Goal: Task Accomplishment & Management: Use online tool/utility

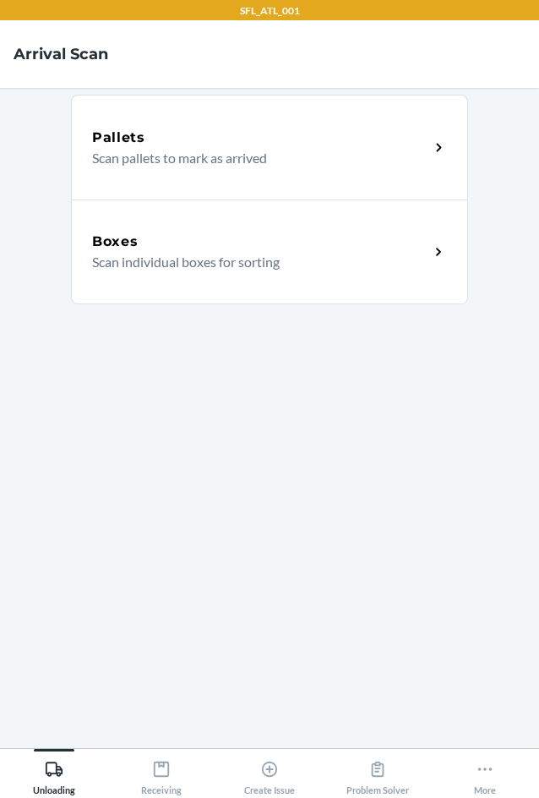
click at [293, 266] on p "Scan individual boxes for sorting" at bounding box center [254, 262] width 324 height 20
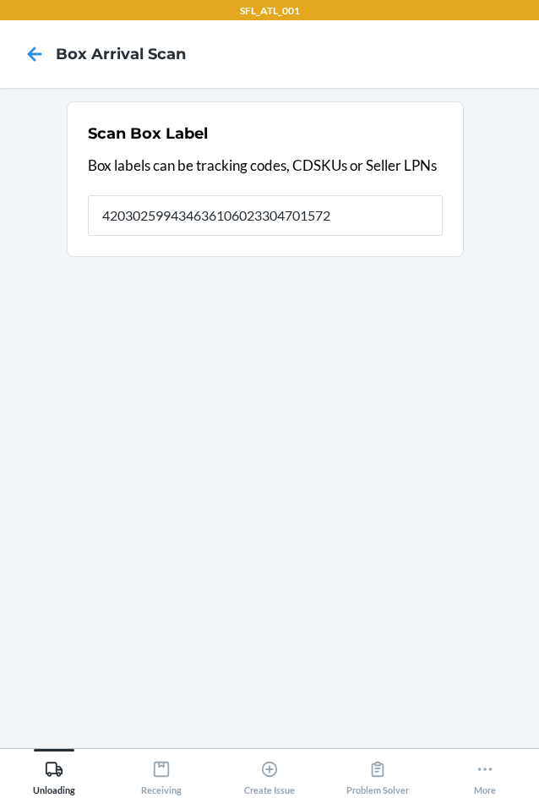
type input "420302599434636106023304701572"
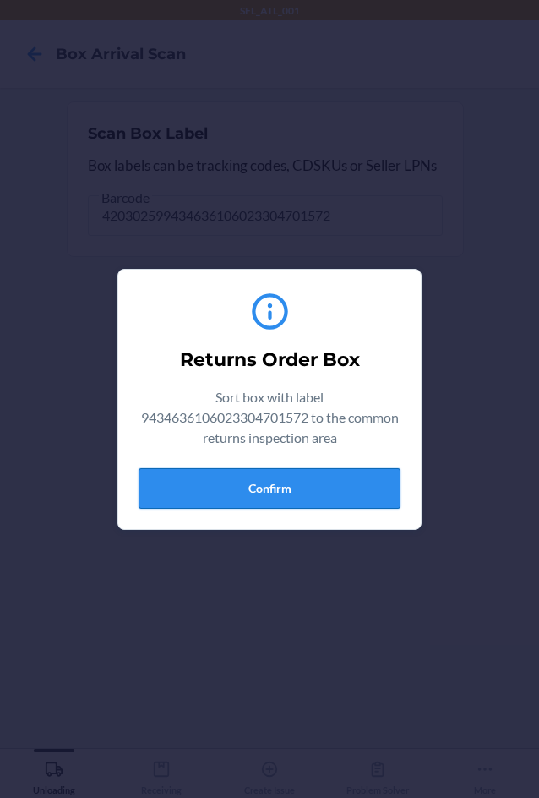
click at [274, 487] on button "Confirm" at bounding box center [270, 488] width 262 height 41
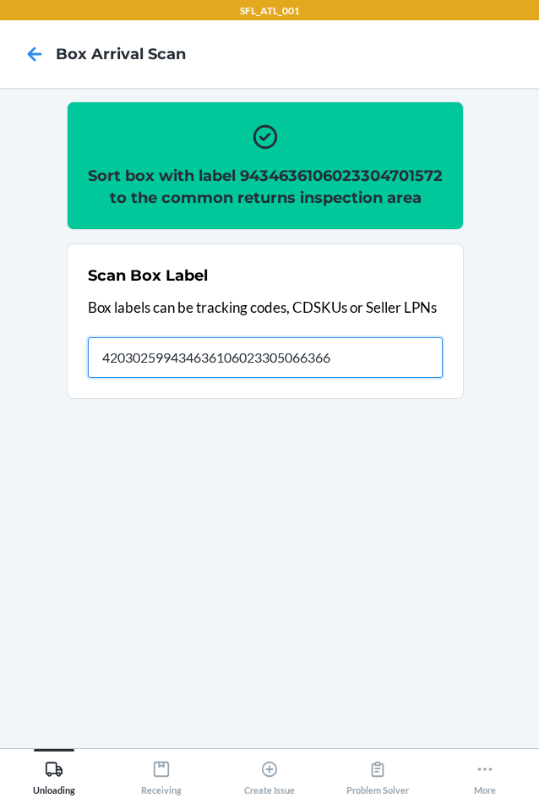
type input "420302599434636106023305066366"
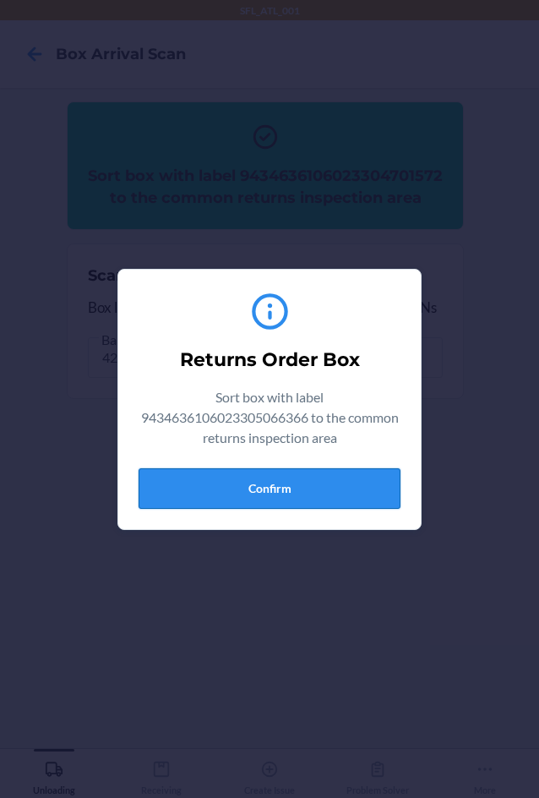
click at [313, 485] on button "Confirm" at bounding box center [270, 488] width 262 height 41
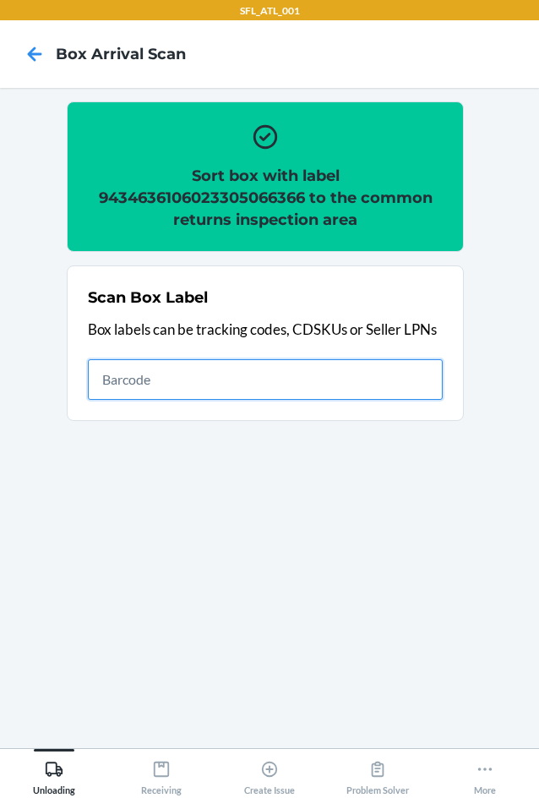
click at [130, 380] on input "text" at bounding box center [265, 379] width 355 height 41
type input "420302599434636106023304689511"
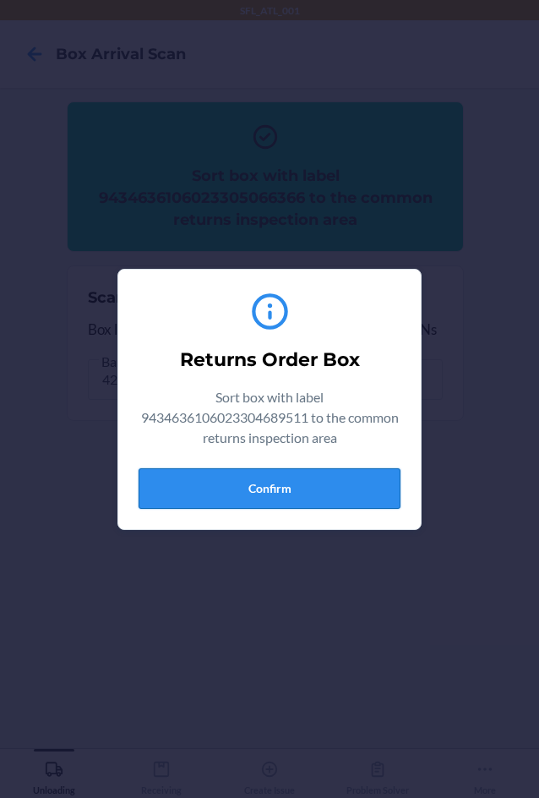
click at [232, 484] on button "Confirm" at bounding box center [270, 488] width 262 height 41
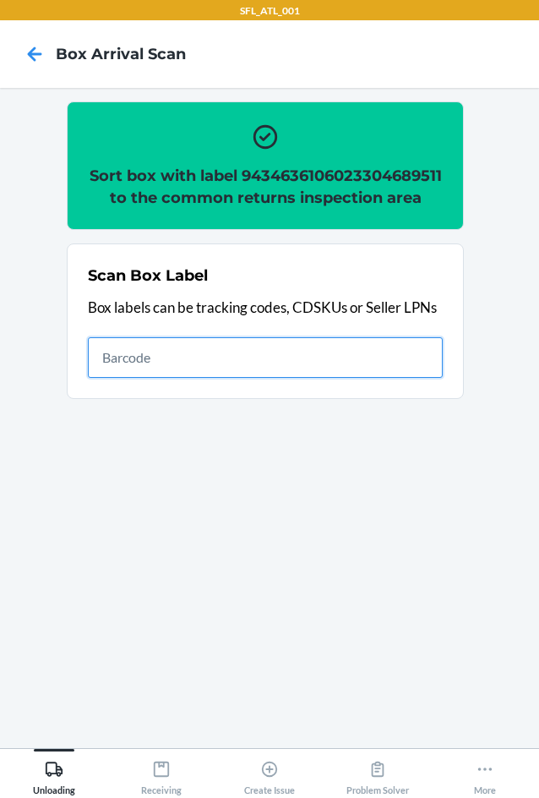
click at [152, 372] on input "text" at bounding box center [265, 357] width 355 height 41
type input "420302599434636106023304261403"
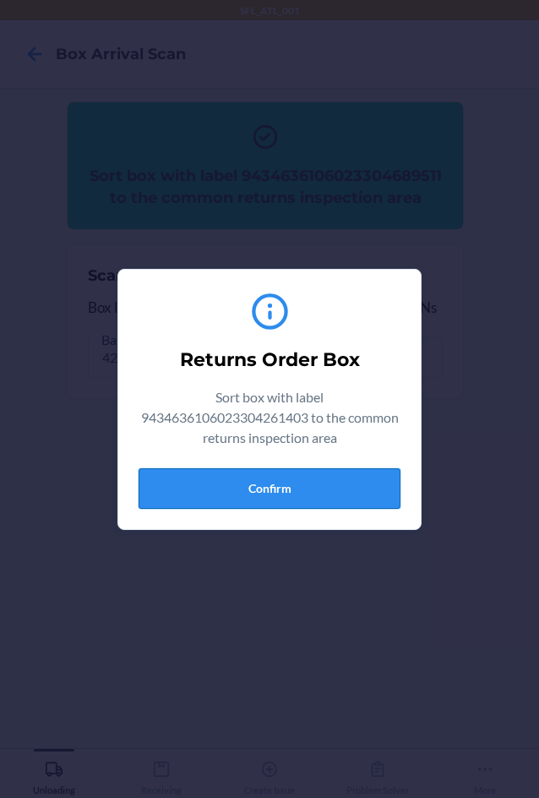
click at [321, 500] on button "Confirm" at bounding box center [270, 488] width 262 height 41
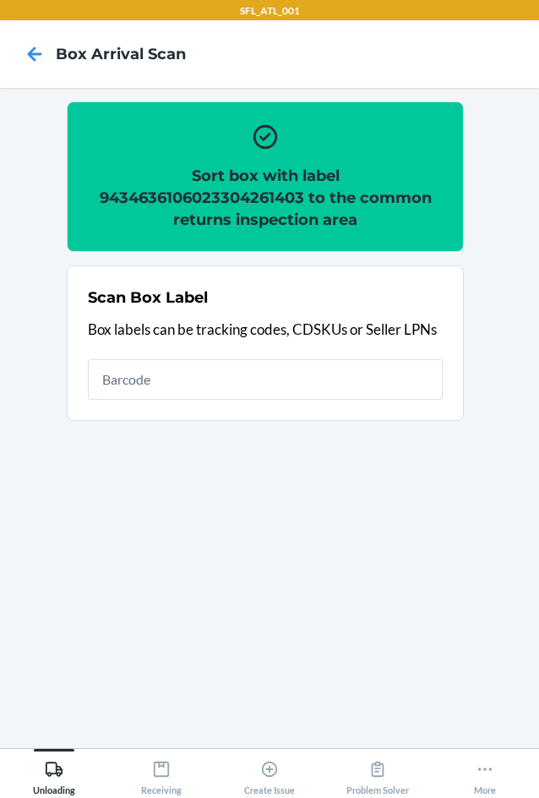
click at [190, 357] on div "Scan Box Label Box labels can be tracking codes, CDSKUs or Seller LPNs" at bounding box center [265, 342] width 355 height 123
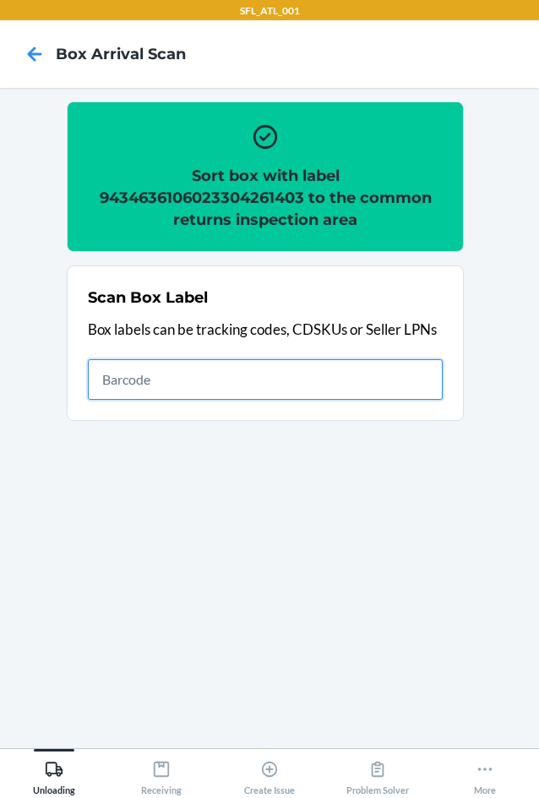
click at [166, 380] on input "text" at bounding box center [265, 379] width 355 height 41
type input "420302599434636106023304986764"
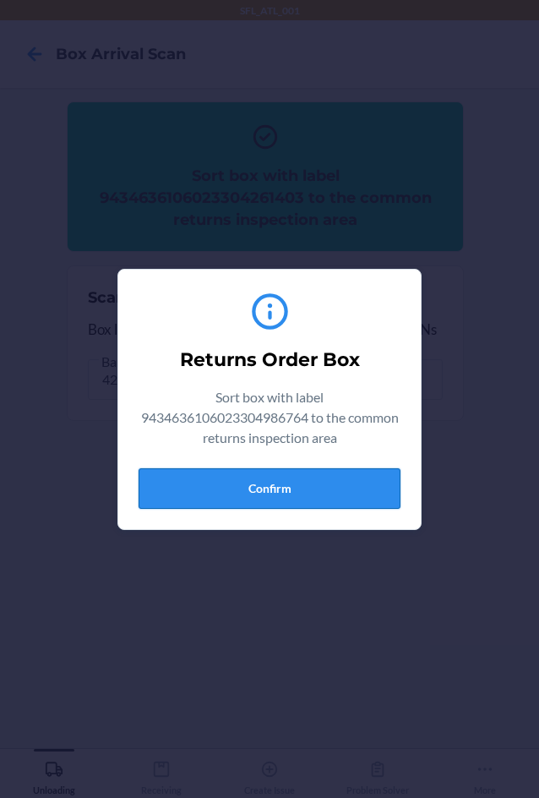
click at [276, 502] on button "Confirm" at bounding box center [270, 488] width 262 height 41
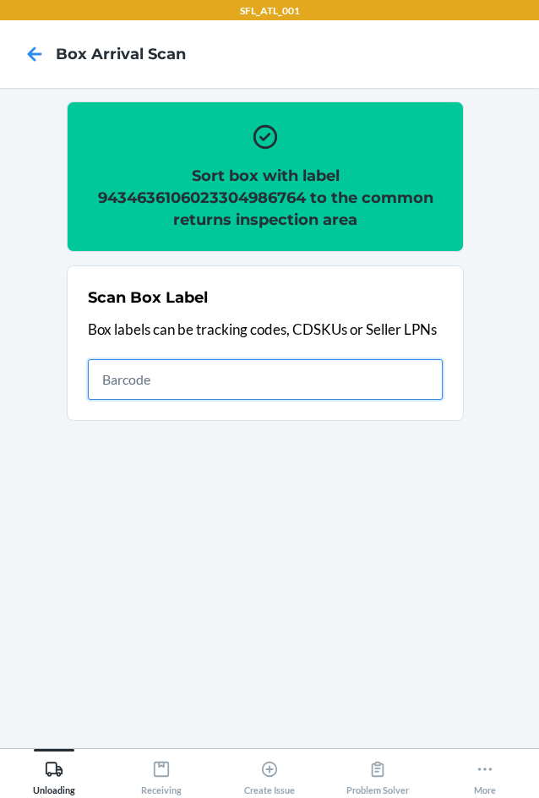
click at [208, 378] on input "text" at bounding box center [265, 379] width 355 height 41
type input "420302599434636106023304411785"
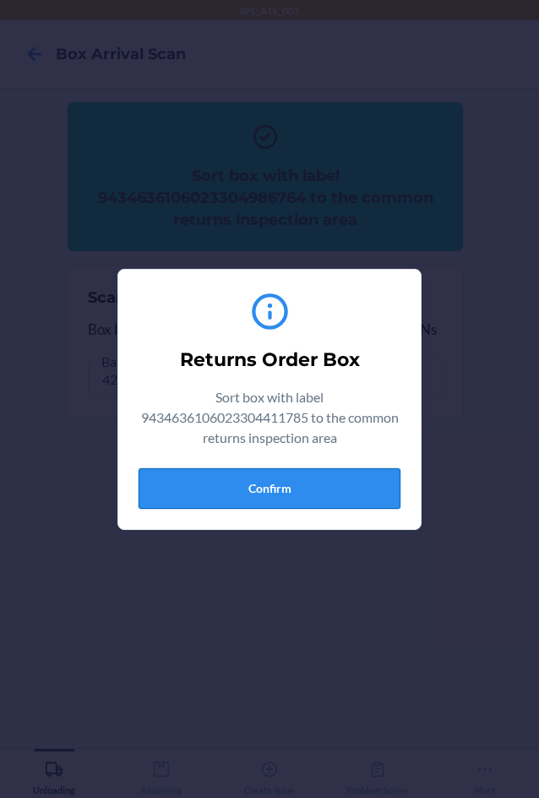
drag, startPoint x: 291, startPoint y: 492, endPoint x: 523, endPoint y: 456, distance: 235.1
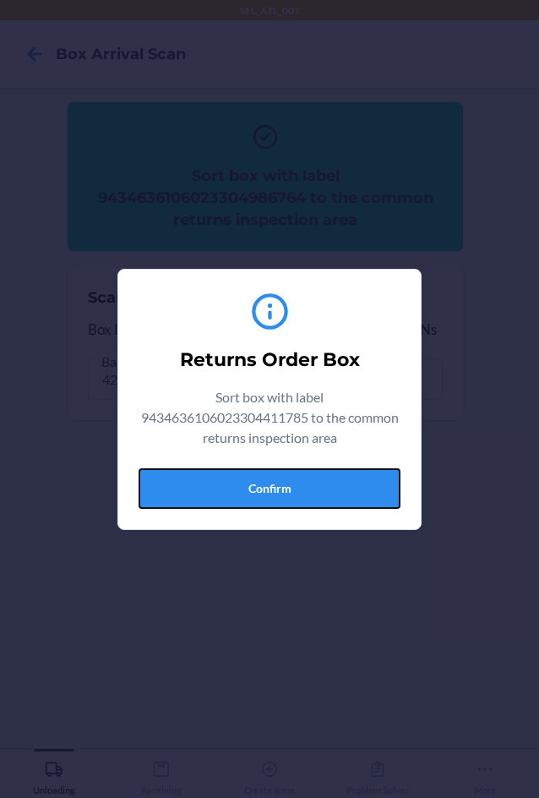
click at [292, 492] on button "Confirm" at bounding box center [270, 488] width 262 height 41
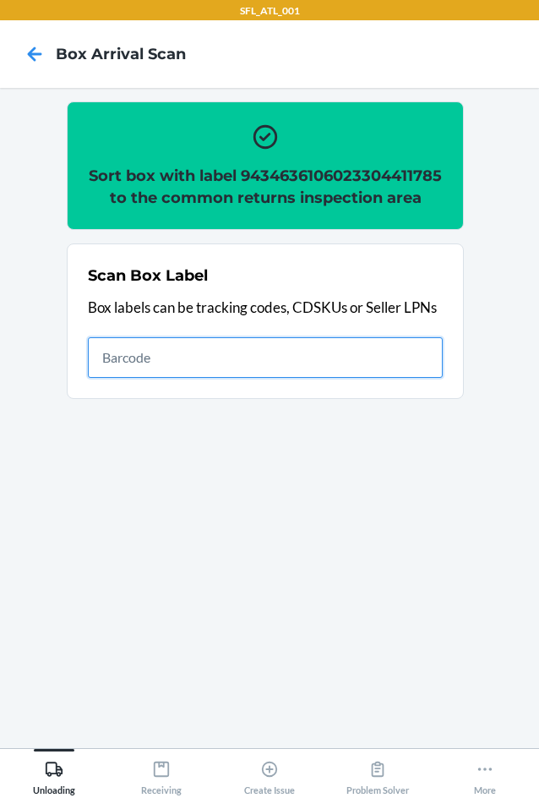
click at [199, 378] on input "text" at bounding box center [265, 357] width 355 height 41
type input "420302599434636106023304157539"
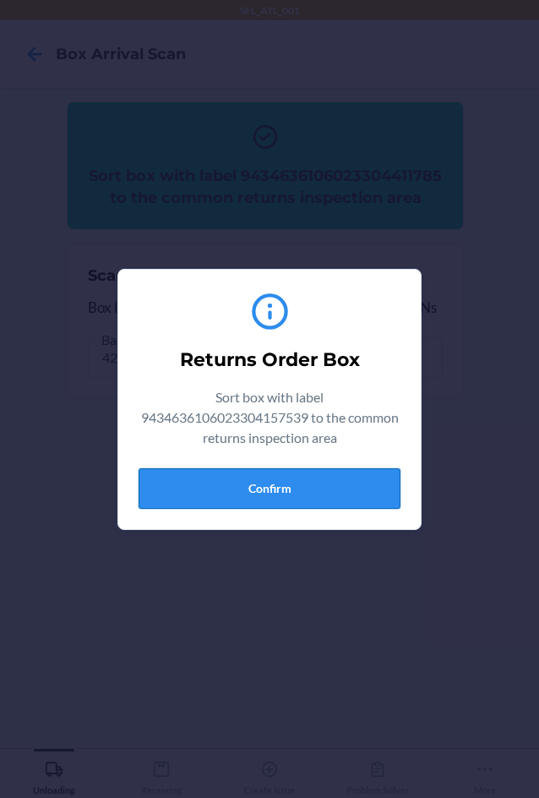
click at [362, 495] on button "Confirm" at bounding box center [270, 488] width 262 height 41
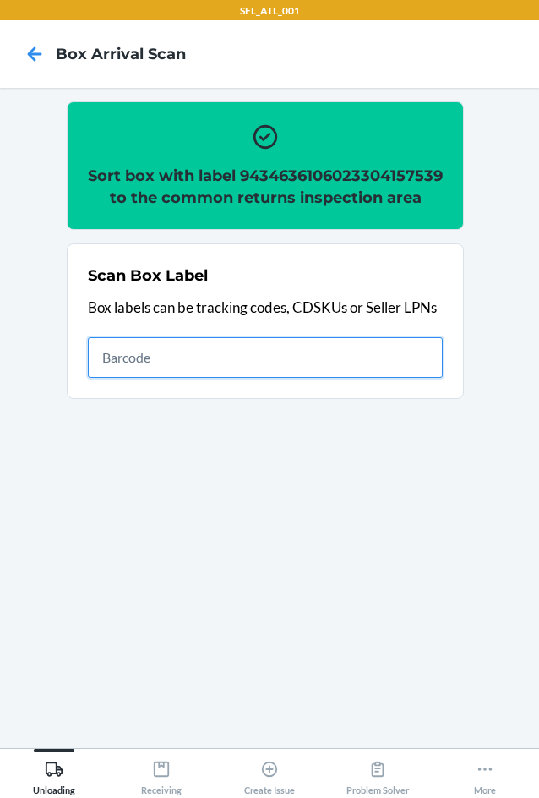
click at [151, 364] on input "text" at bounding box center [265, 357] width 355 height 41
type input "420302599434636106023304435491"
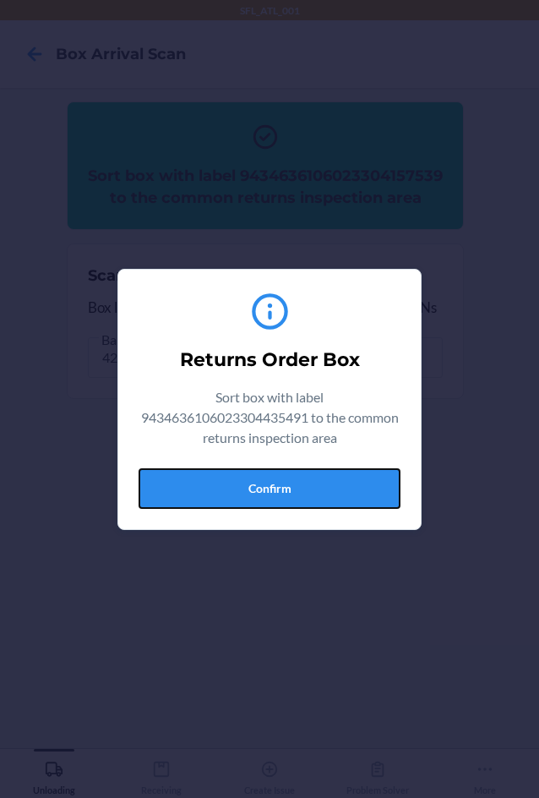
drag, startPoint x: 268, startPoint y: 479, endPoint x: 460, endPoint y: 480, distance: 191.9
click at [271, 480] on button "Confirm" at bounding box center [270, 488] width 262 height 41
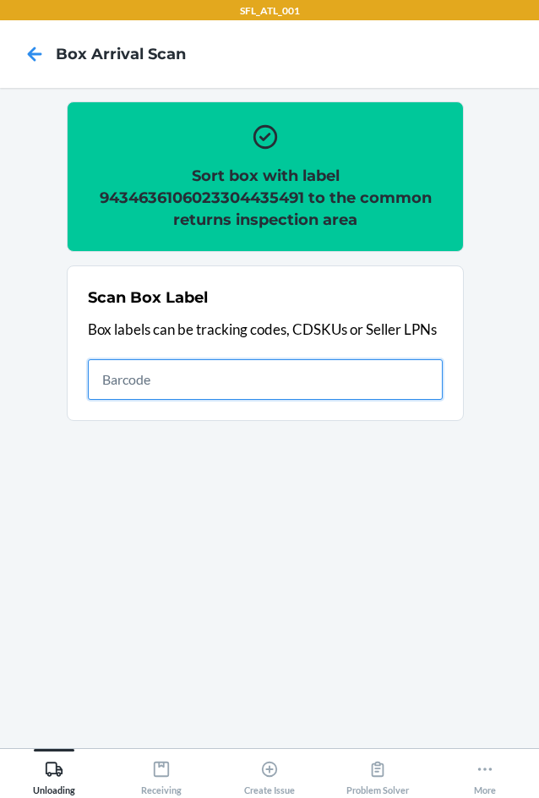
click at [161, 396] on input "text" at bounding box center [265, 379] width 355 height 41
type input "420302599434636106023304524812"
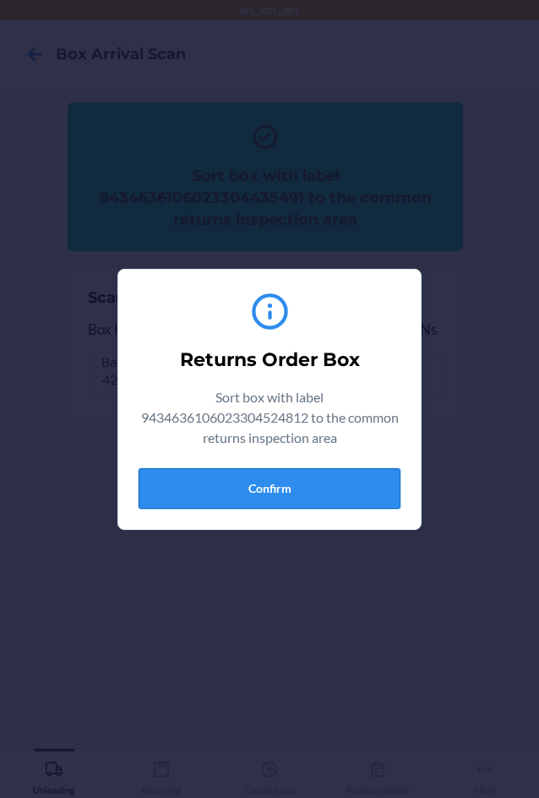
click at [287, 477] on button "Confirm" at bounding box center [270, 488] width 262 height 41
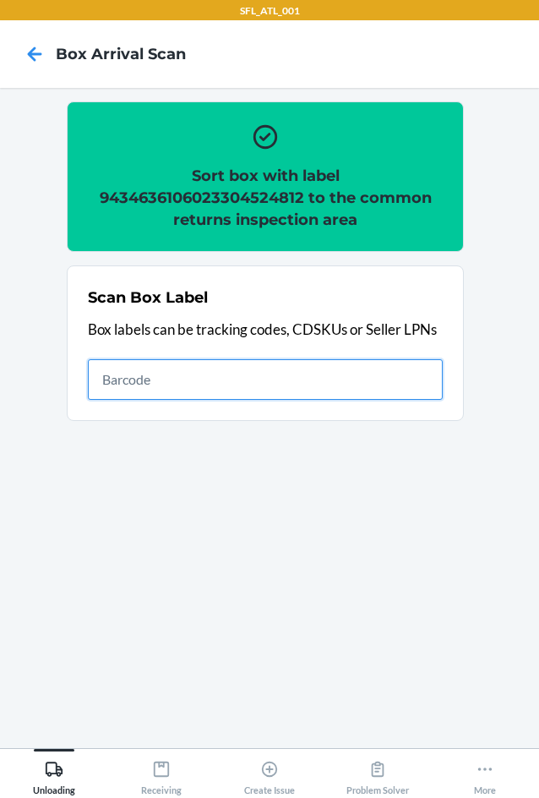
click at [350, 385] on input "text" at bounding box center [265, 379] width 355 height 41
type input "420302599434636106023304921123"
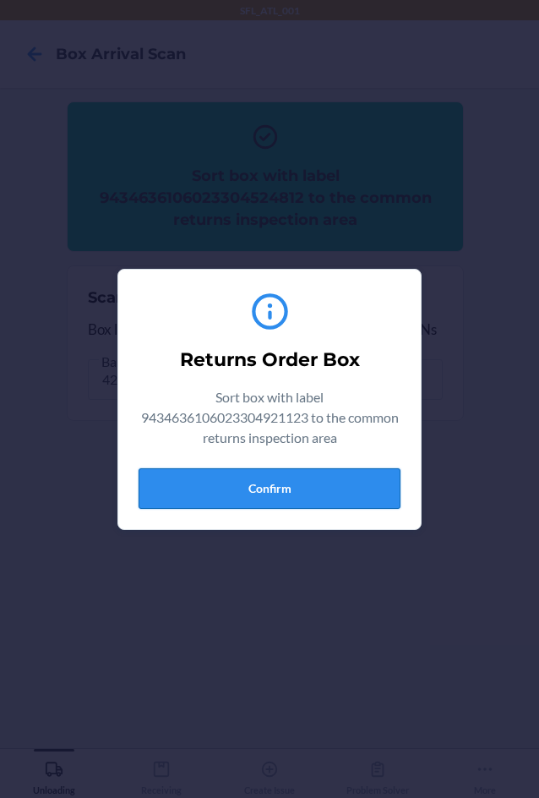
drag, startPoint x: 304, startPoint y: 485, endPoint x: 396, endPoint y: 474, distance: 92.8
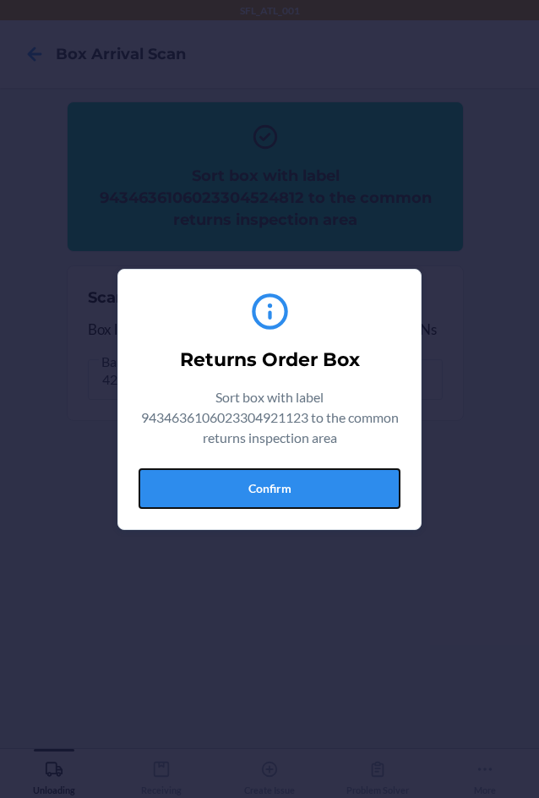
click at [321, 483] on button "Confirm" at bounding box center [270, 488] width 262 height 41
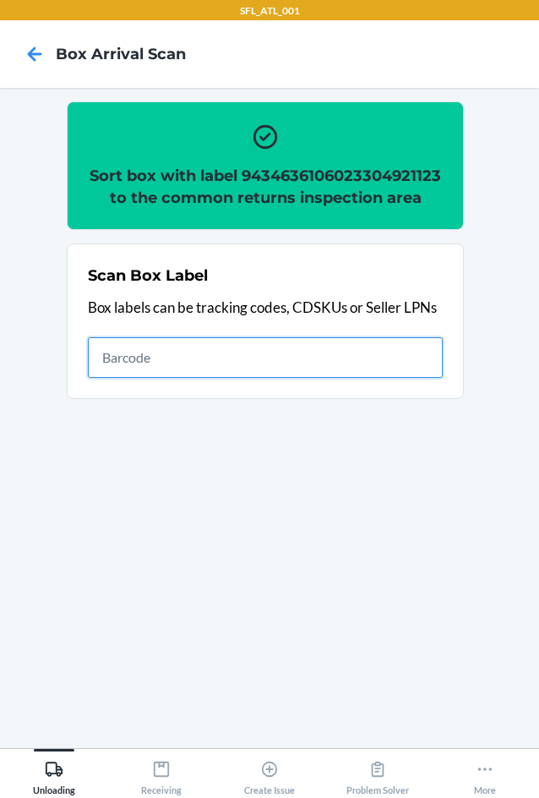
click at [268, 366] on input "text" at bounding box center [265, 357] width 355 height 41
type input "420302599434636106023304149114"
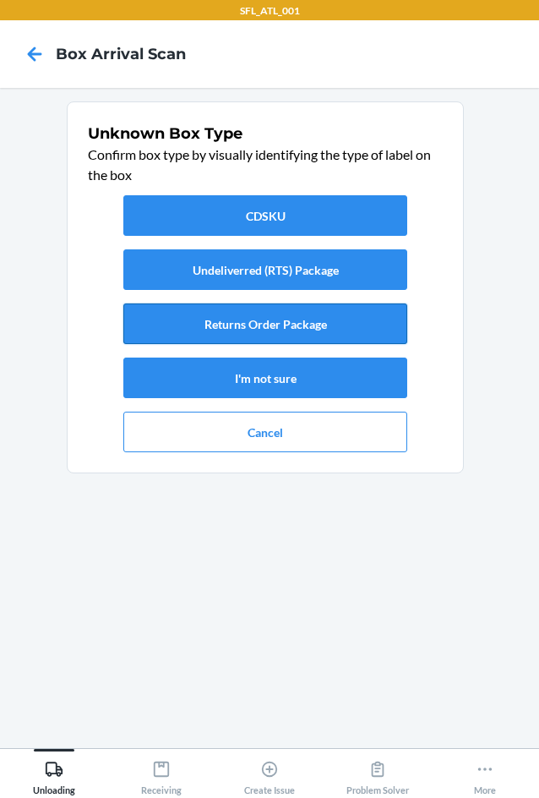
click at [280, 319] on button "Returns Order Package" at bounding box center [265, 323] width 284 height 41
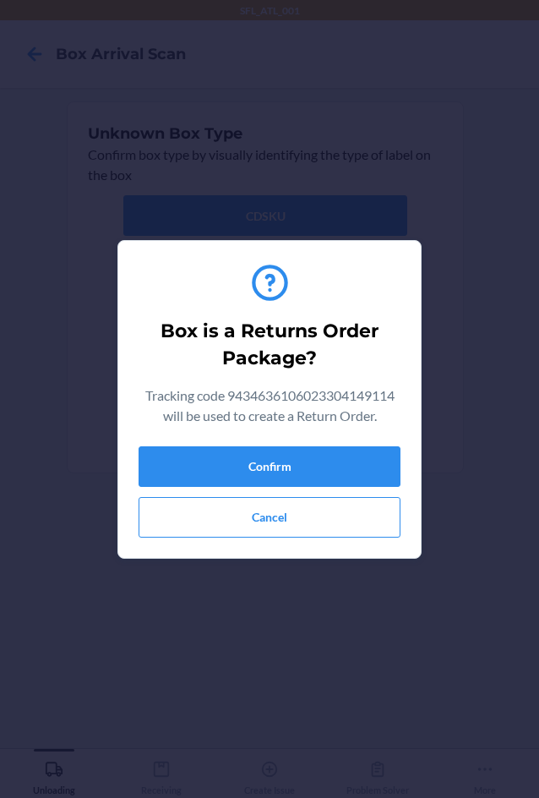
click at [232, 424] on p "Tracking code 9434636106023304149114 will be used to create a Return Order." at bounding box center [270, 405] width 262 height 41
click at [237, 443] on div "Box is a Returns Order Package? Tracking code 9434636106023304149114 will be us…" at bounding box center [270, 399] width 262 height 290
click at [314, 470] on button "Confirm" at bounding box center [270, 466] width 262 height 41
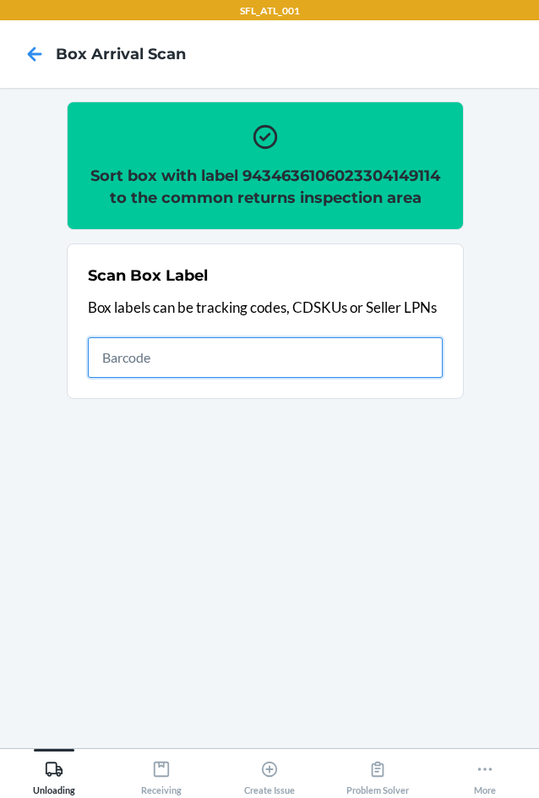
click at [237, 355] on input "text" at bounding box center [265, 357] width 355 height 41
type input "420302599434636106023304666291"
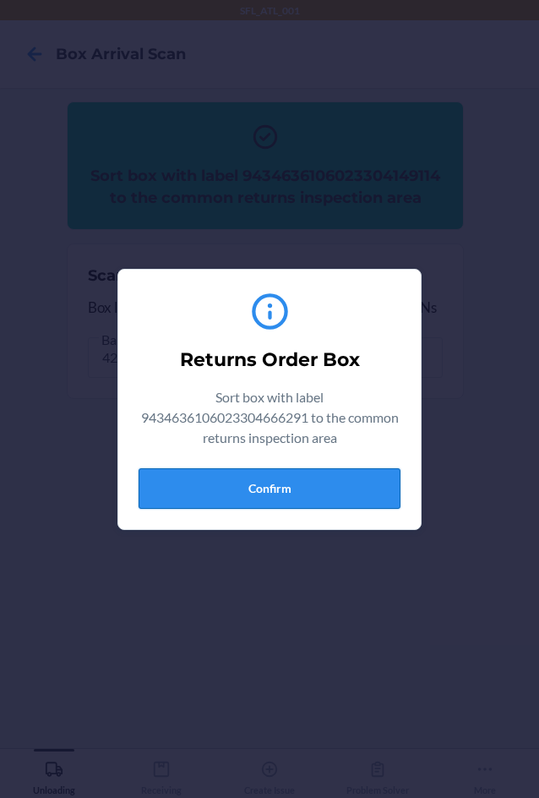
click at [292, 499] on button "Confirm" at bounding box center [270, 488] width 262 height 41
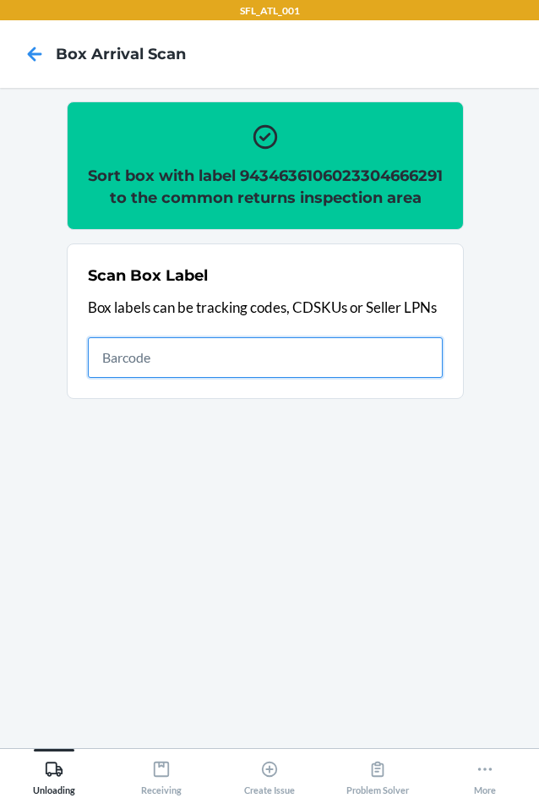
click at [205, 374] on input "text" at bounding box center [265, 357] width 355 height 41
type input "420302599434636106023304675026"
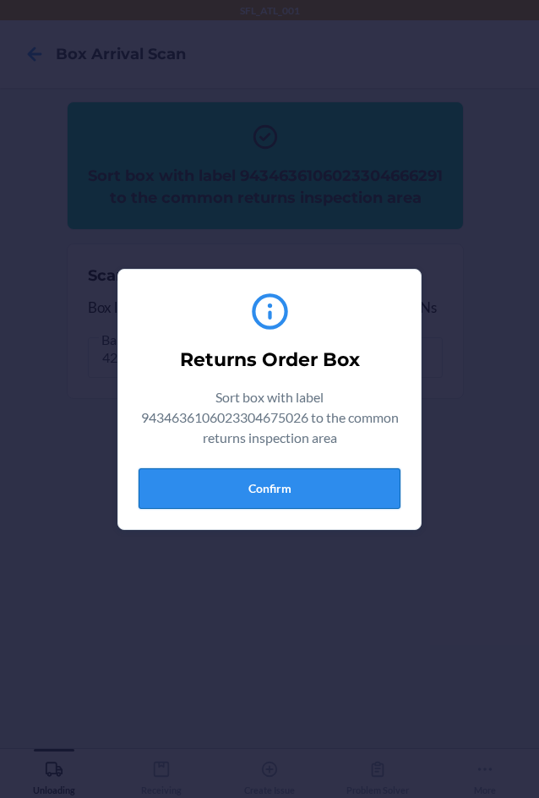
click at [256, 493] on button "Confirm" at bounding box center [270, 488] width 262 height 41
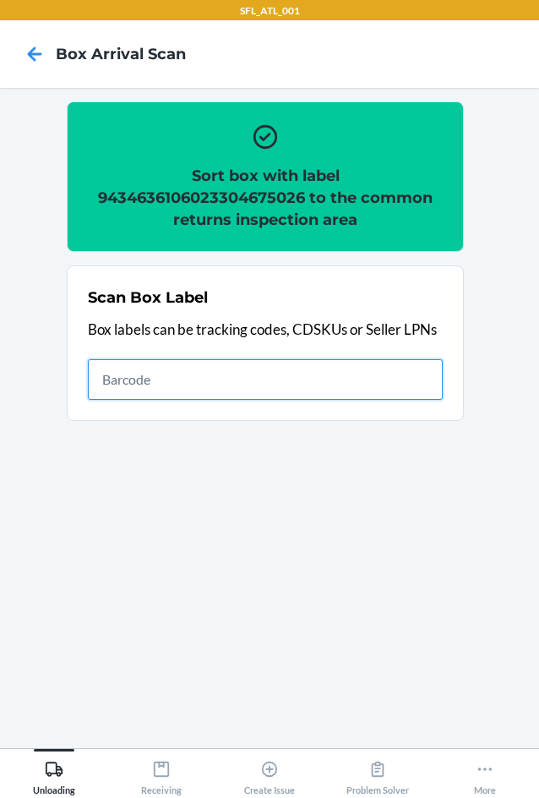
click at [245, 361] on input "text" at bounding box center [265, 379] width 355 height 41
type input "420302599434636106023304558268"
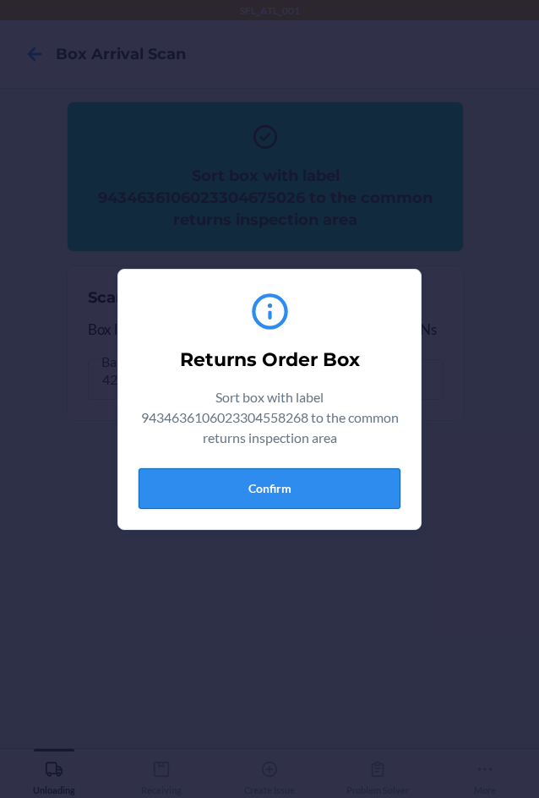
click at [283, 484] on button "Confirm" at bounding box center [270, 488] width 262 height 41
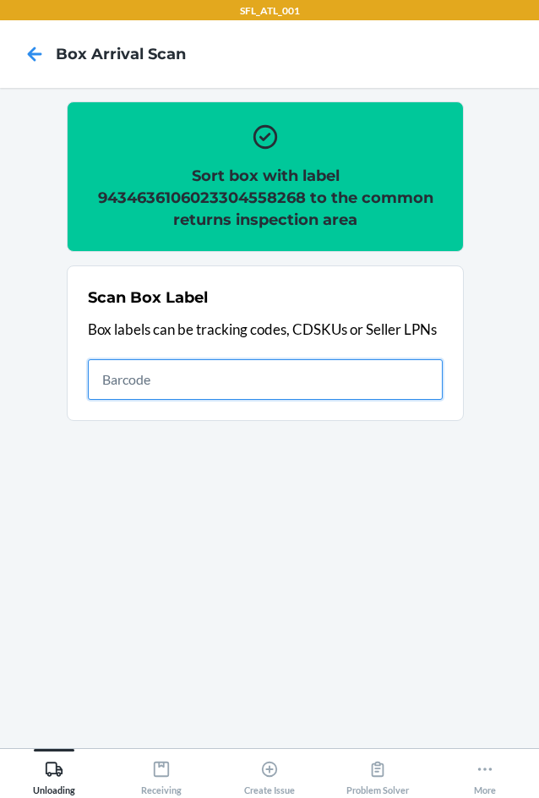
click at [340, 379] on input "text" at bounding box center [265, 379] width 355 height 41
type input "420302599434636106023303273698"
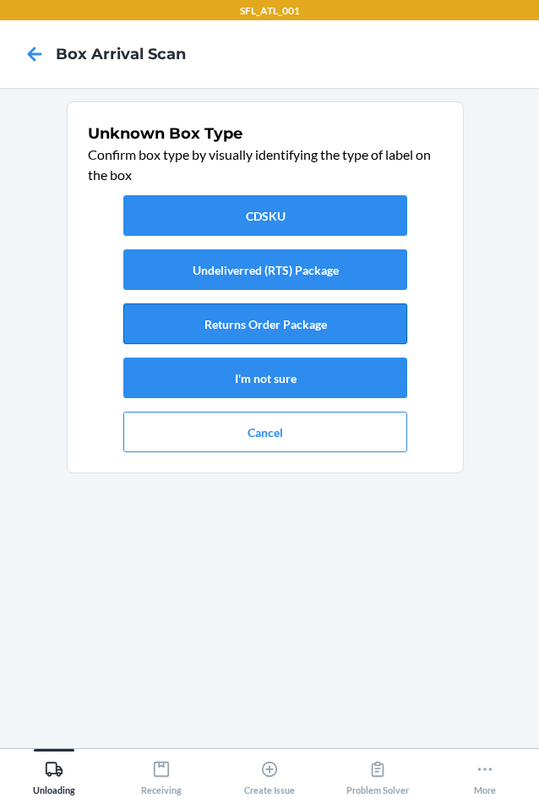
click at [329, 316] on button "Returns Order Package" at bounding box center [265, 323] width 284 height 41
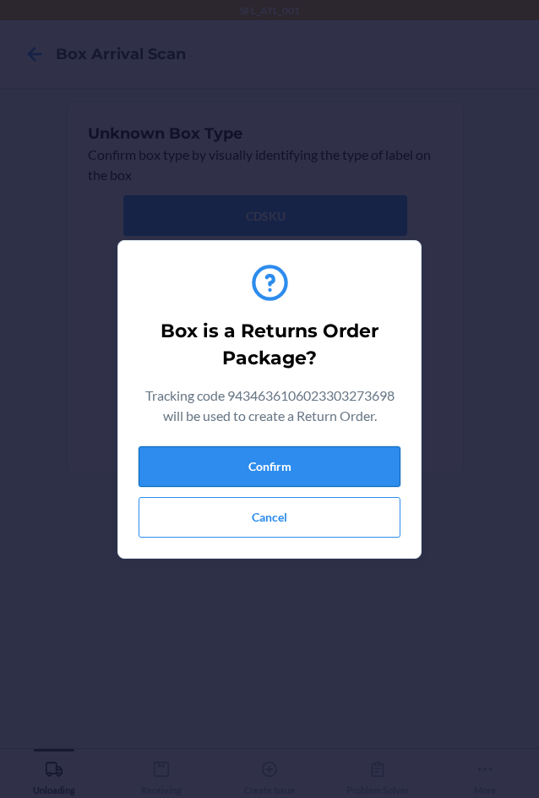
click at [319, 460] on button "Confirm" at bounding box center [270, 466] width 262 height 41
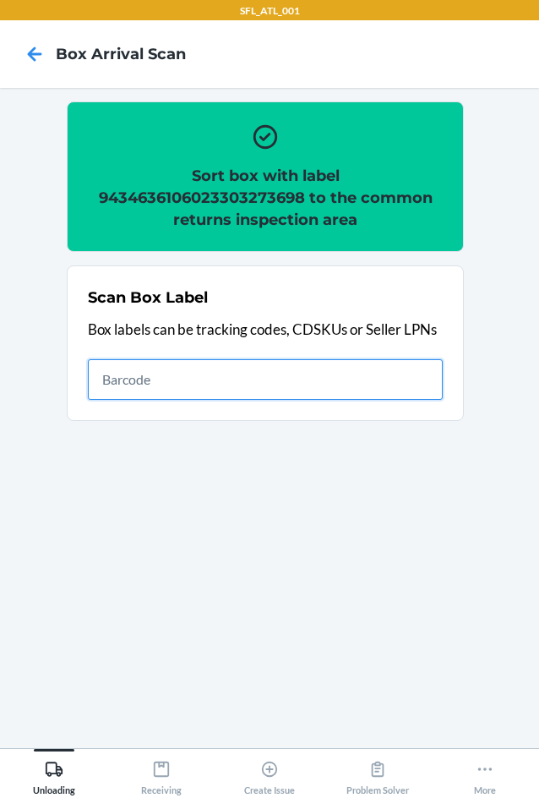
click at [357, 381] on input "text" at bounding box center [265, 379] width 355 height 41
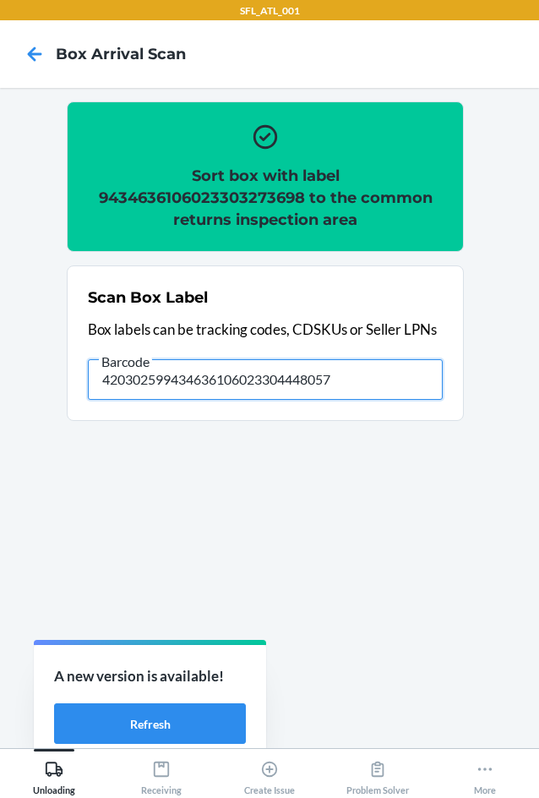
type input "420302599434636106023304448057"
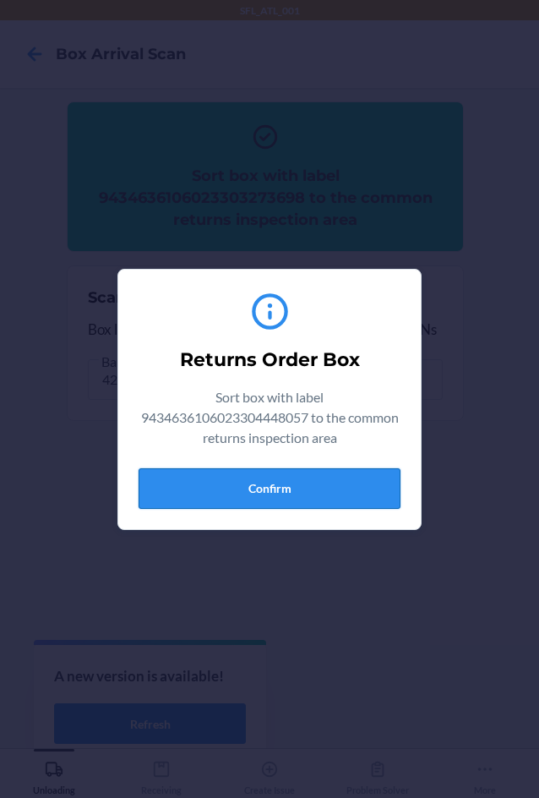
click at [294, 488] on button "Confirm" at bounding box center [270, 488] width 262 height 41
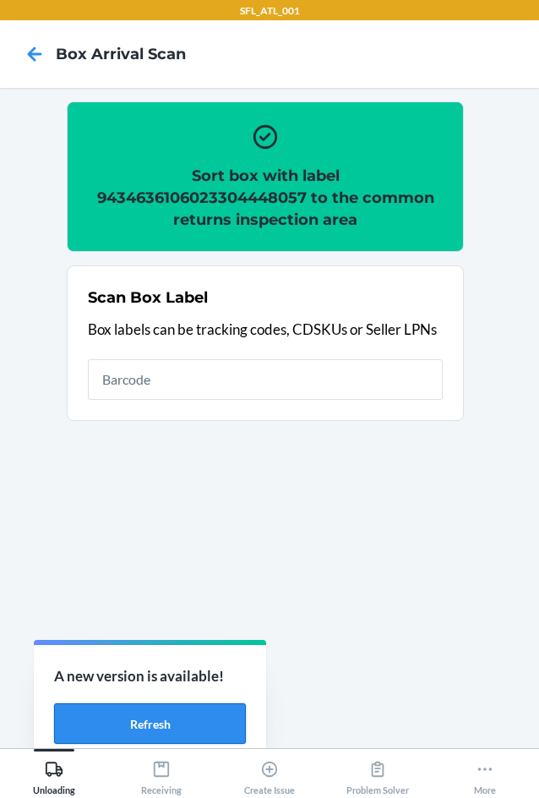
click at [201, 715] on button "Refresh" at bounding box center [150, 723] width 192 height 41
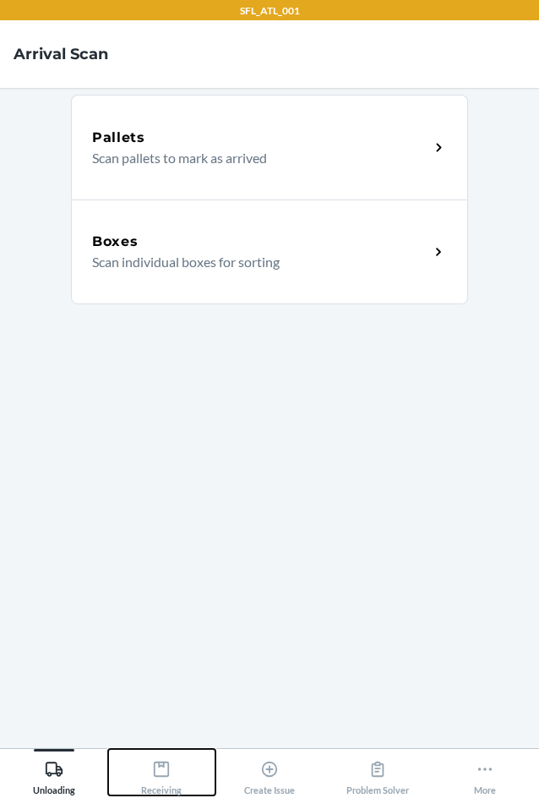
click at [166, 764] on icon at bounding box center [161, 769] width 19 height 19
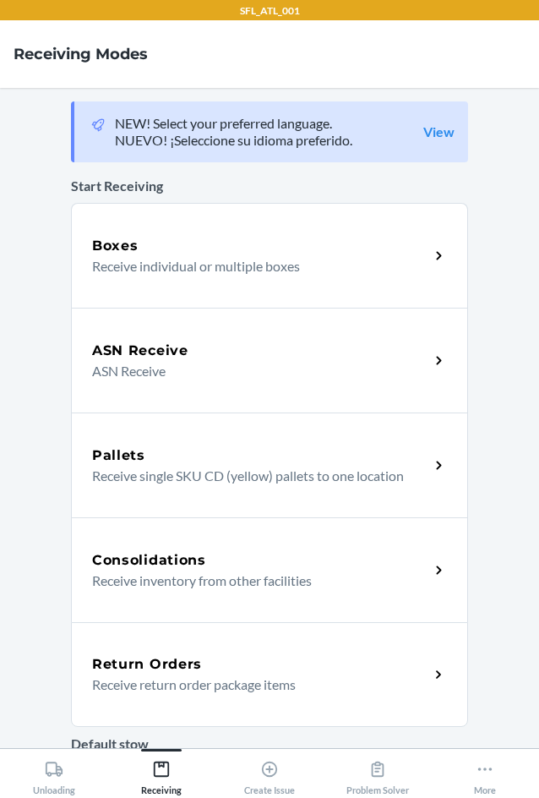
click at [226, 655] on div "Return Orders" at bounding box center [260, 664] width 337 height 20
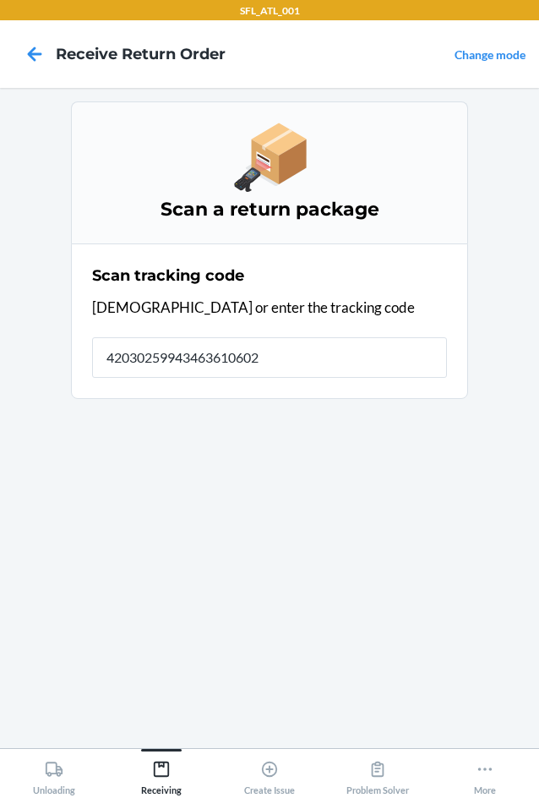
type input "420302599434636106023"
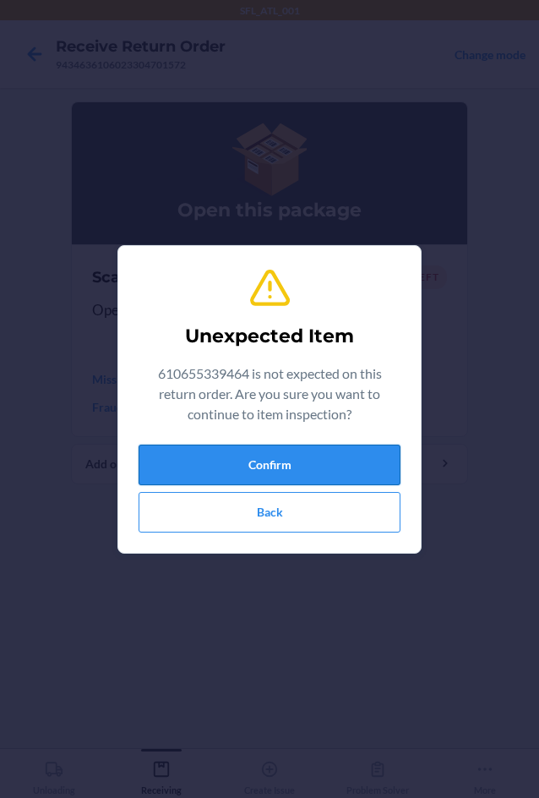
click at [212, 445] on button "Confirm" at bounding box center [270, 465] width 262 height 41
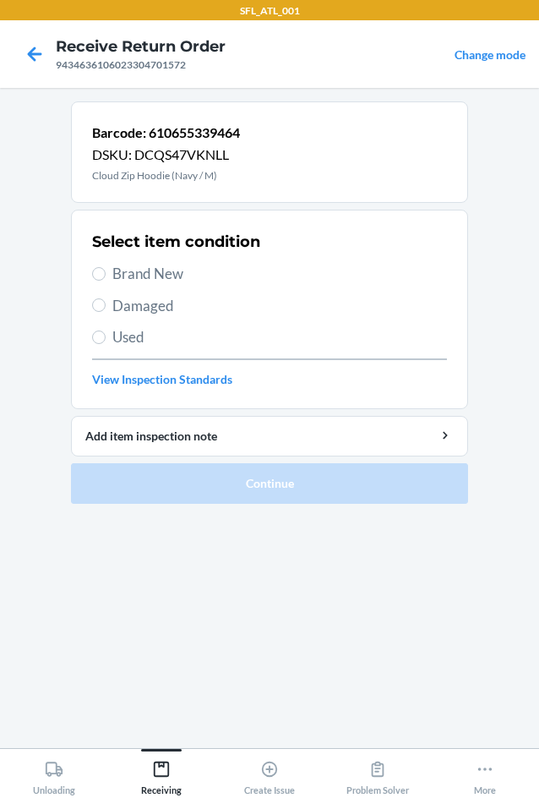
click at [156, 274] on span "Brand New" at bounding box center [279, 274] width 335 height 22
click at [106, 274] on input "Brand New" at bounding box center [99, 274] width 14 height 14
radio input "true"
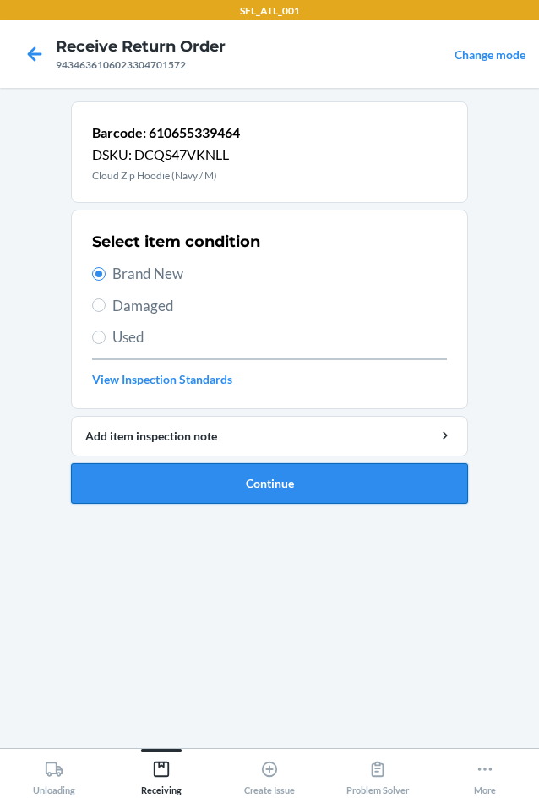
click at [310, 482] on button "Continue" at bounding box center [269, 483] width 397 height 41
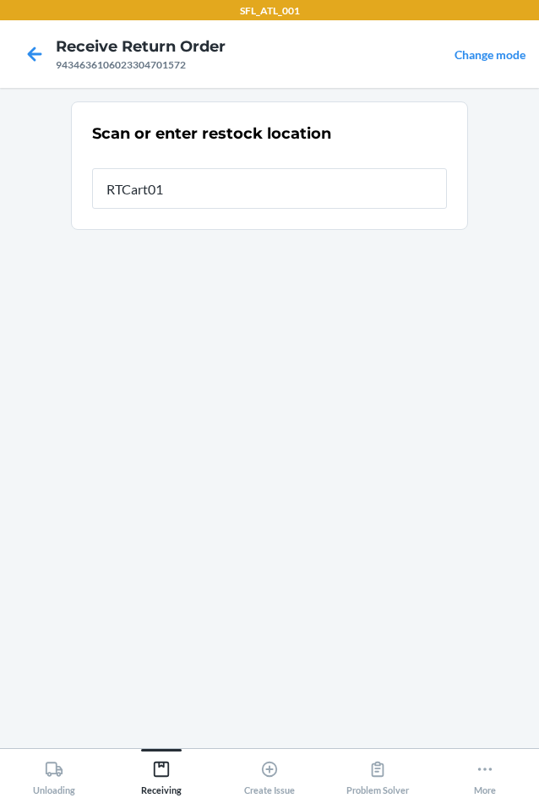
type input "RTCart015"
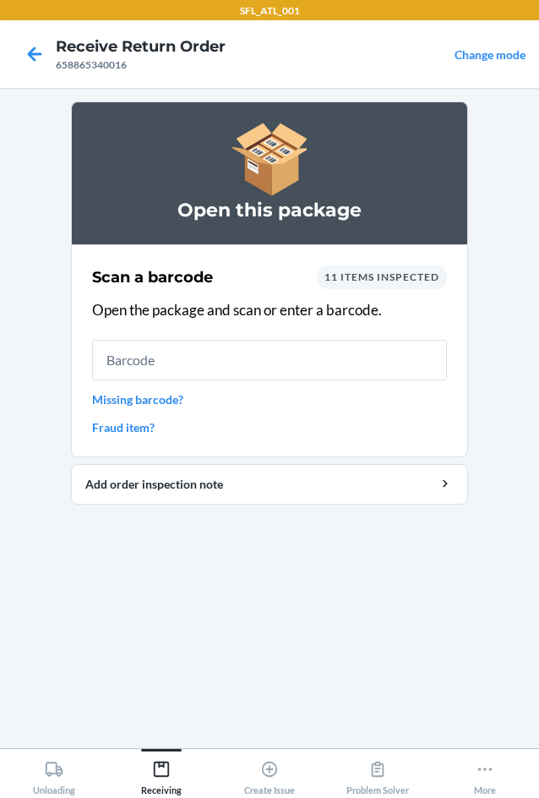
click at [381, 277] on span "11 items inspected" at bounding box center [382, 276] width 115 height 13
click at [347, 278] on span "11 items inspected" at bounding box center [382, 276] width 115 height 13
click at [319, 281] on div "11 items inspected" at bounding box center [382, 277] width 130 height 24
click at [343, 283] on div "11 items inspected" at bounding box center [382, 277] width 130 height 24
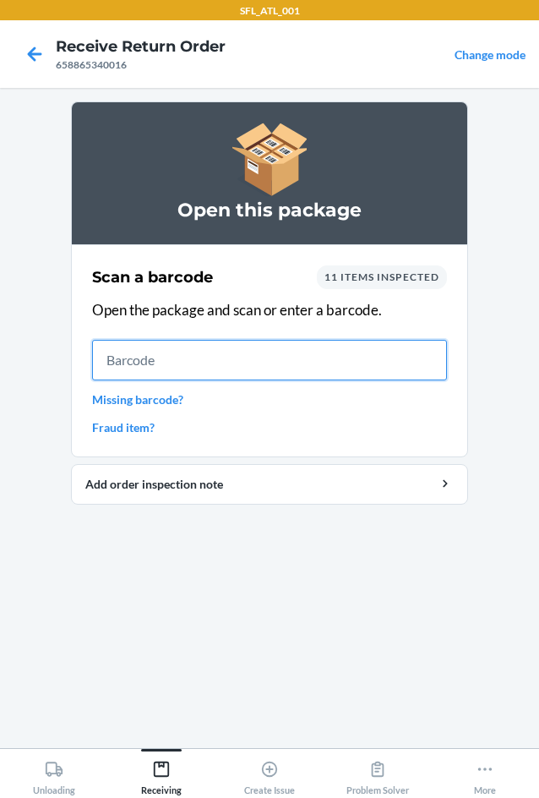
click at [195, 366] on input "text" at bounding box center [269, 360] width 355 height 41
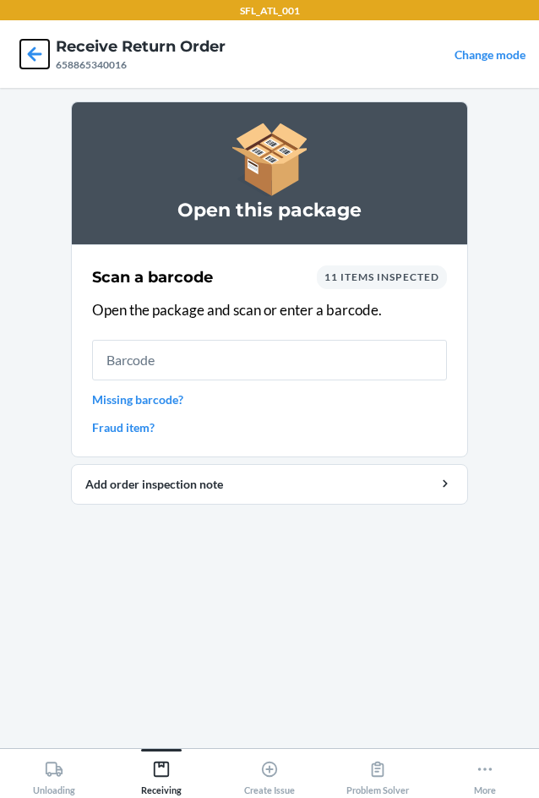
click at [35, 46] on icon at bounding box center [34, 54] width 29 height 29
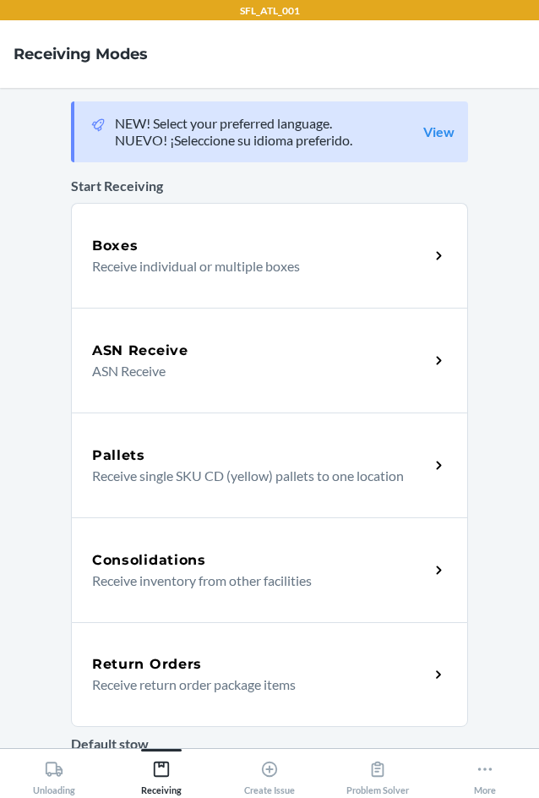
click at [191, 693] on p "Receive return order package items" at bounding box center [254, 684] width 324 height 20
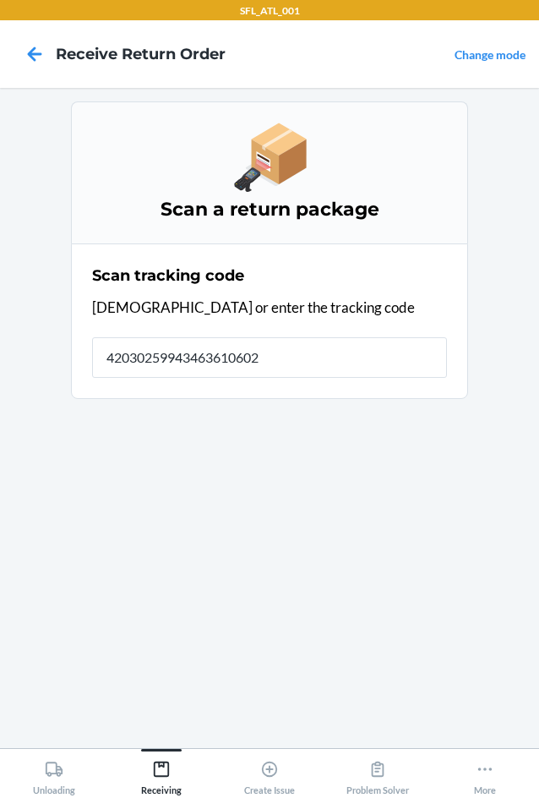
type input "420302599434636106023"
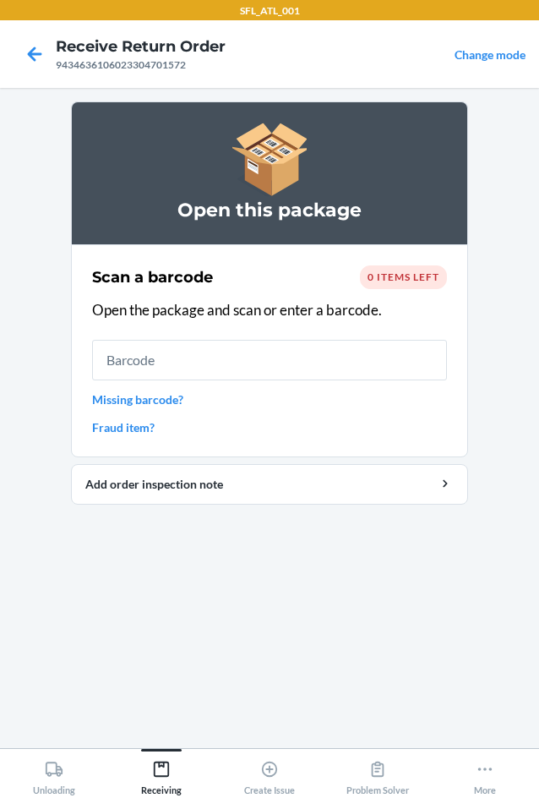
click at [187, 357] on input "text" at bounding box center [269, 360] width 355 height 41
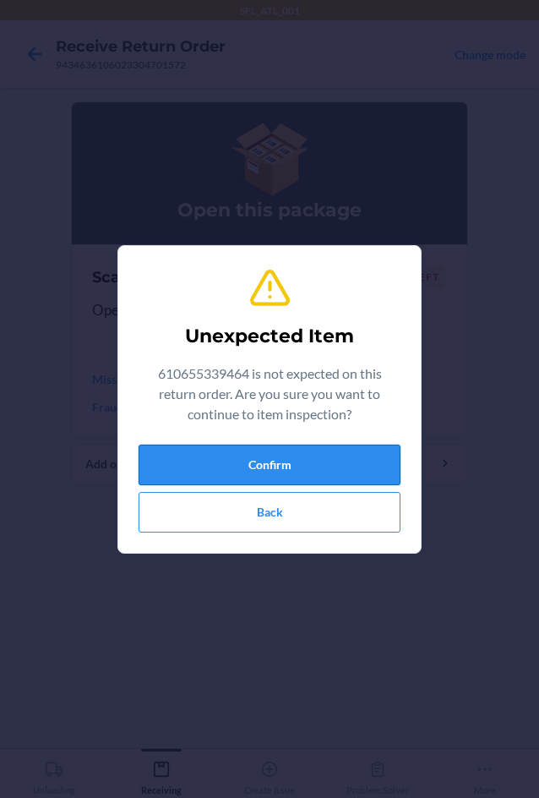
click at [258, 461] on button "Confirm" at bounding box center [270, 465] width 262 height 41
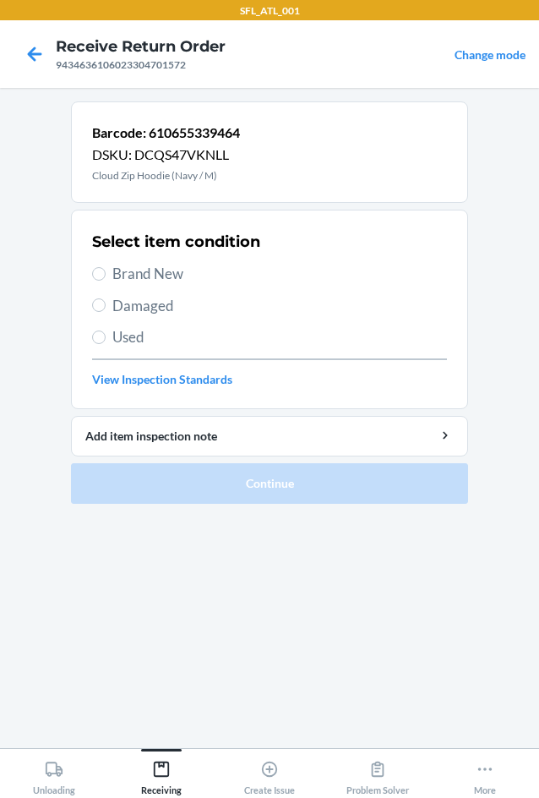
click at [98, 265] on label "Brand New" at bounding box center [269, 274] width 355 height 22
click at [98, 267] on input "Brand New" at bounding box center [99, 274] width 14 height 14
radio input "true"
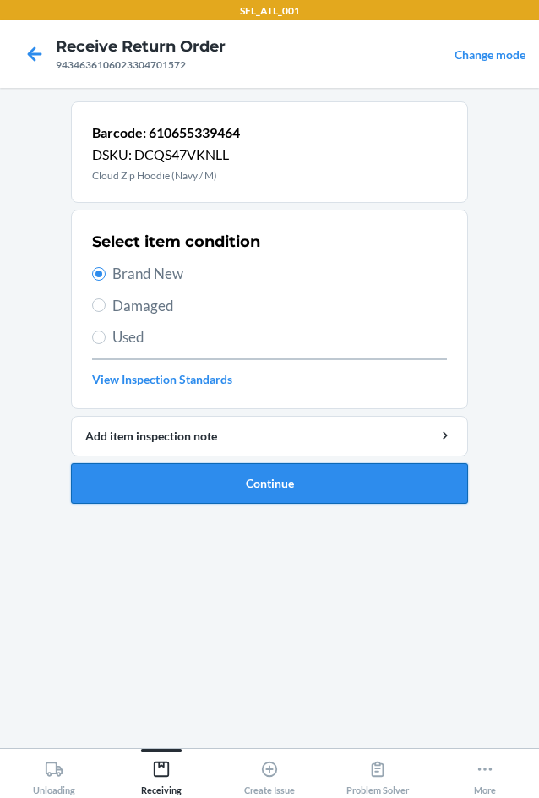
click at [172, 480] on button "Continue" at bounding box center [269, 483] width 397 height 41
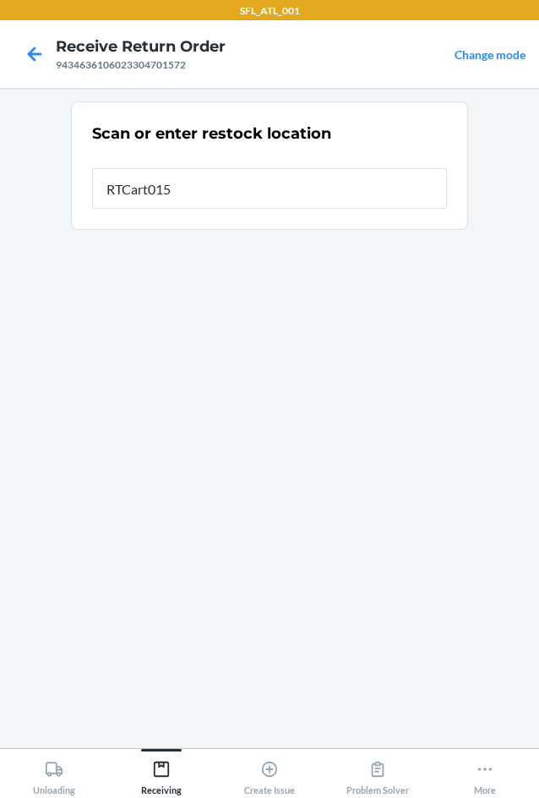
type input "RTCart015"
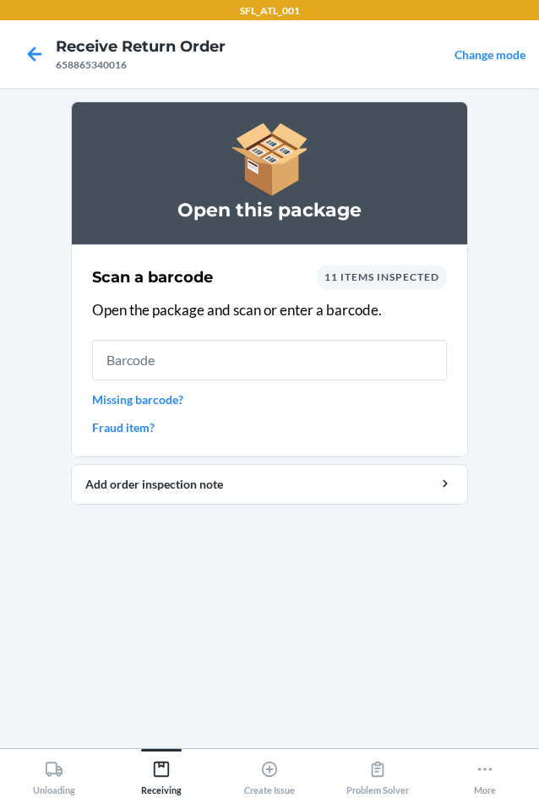
click at [325, 354] on input "text" at bounding box center [269, 360] width 355 height 41
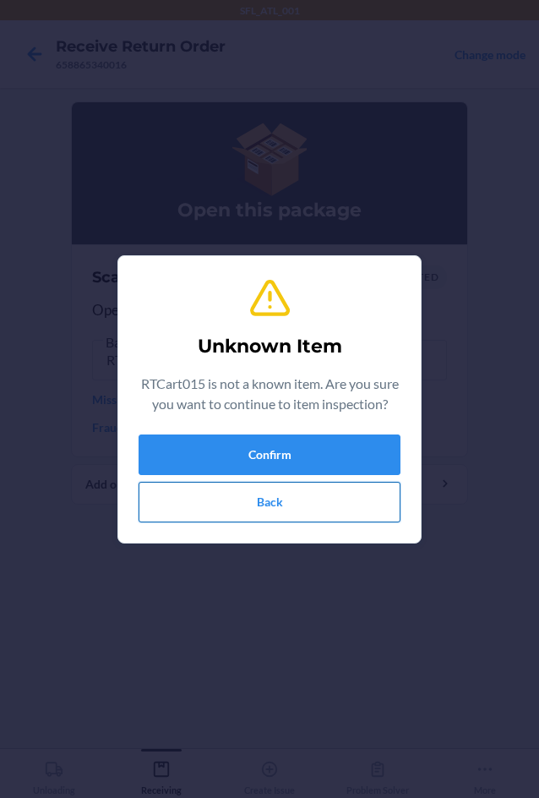
click at [216, 497] on button "Back" at bounding box center [270, 502] width 262 height 41
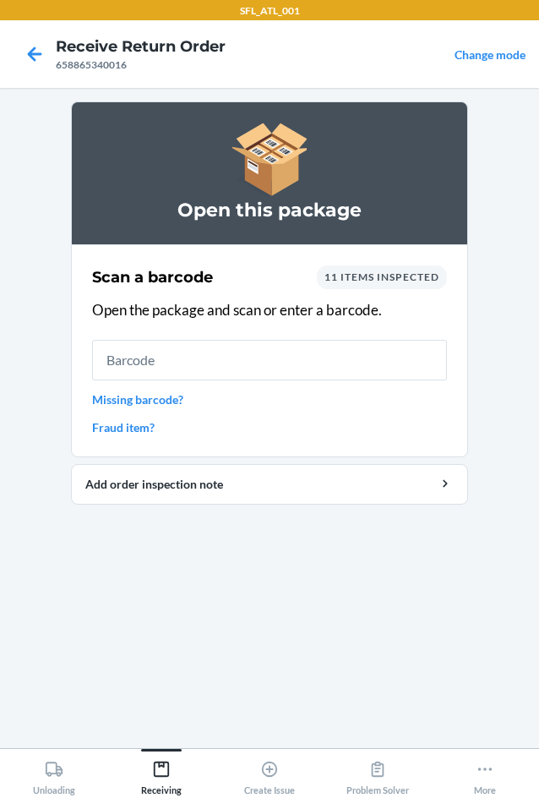
click at [480, 55] on link "Change mode" at bounding box center [490, 54] width 71 height 14
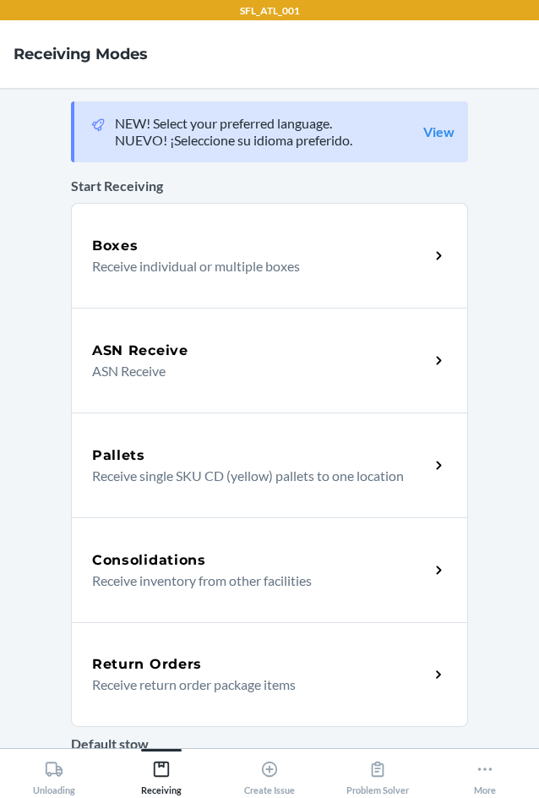
click at [175, 667] on h5 "Return Orders" at bounding box center [147, 664] width 110 height 20
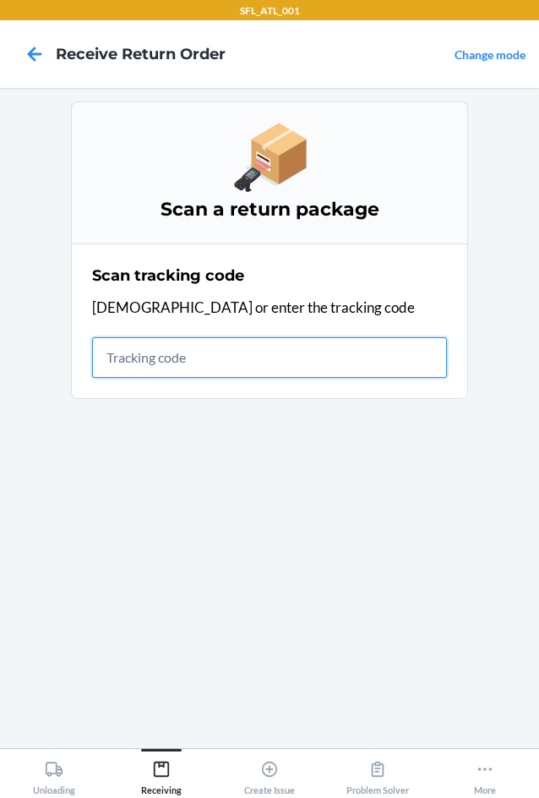
click at [150, 361] on input "text" at bounding box center [269, 357] width 355 height 41
type input "4203025994346361060"
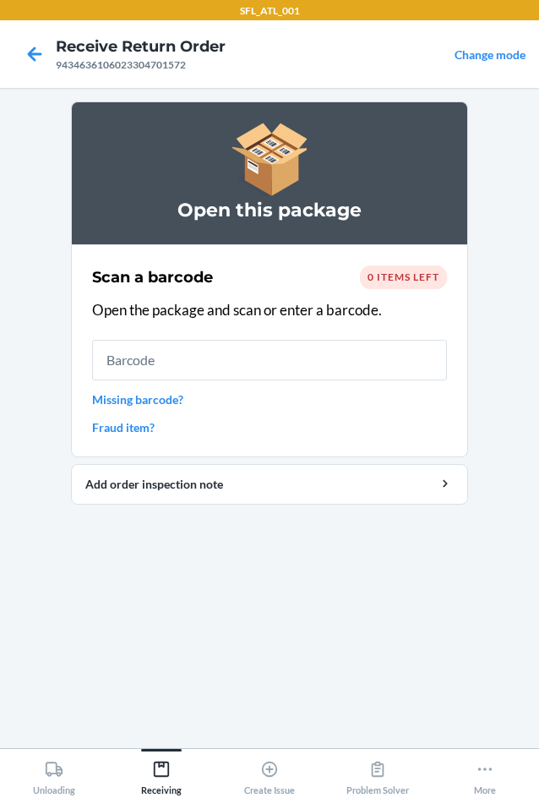
click at [182, 358] on input "text" at bounding box center [269, 360] width 355 height 41
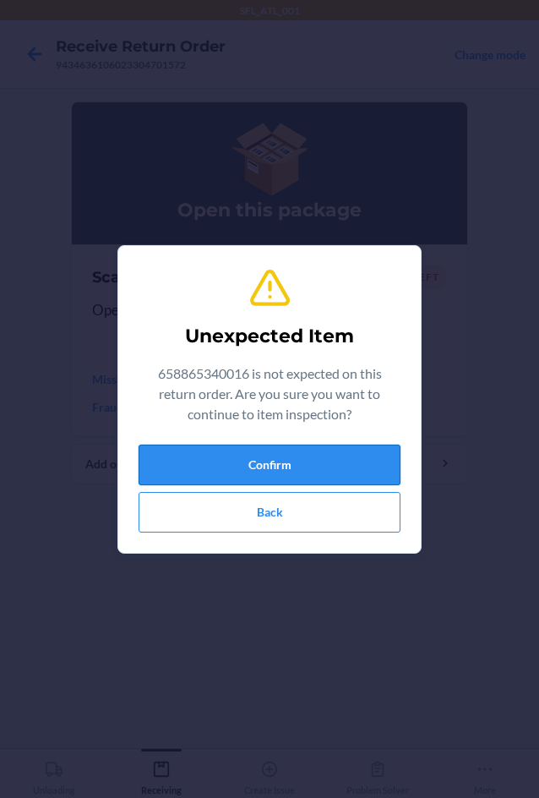
click at [178, 450] on button "Confirm" at bounding box center [270, 465] width 262 height 41
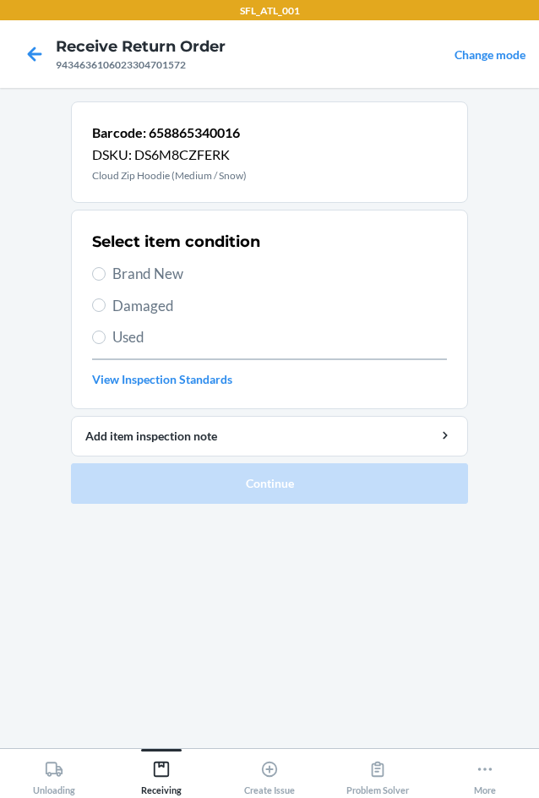
click at [153, 271] on span "Brand New" at bounding box center [279, 274] width 335 height 22
click at [106, 271] on input "Brand New" at bounding box center [99, 274] width 14 height 14
radio input "true"
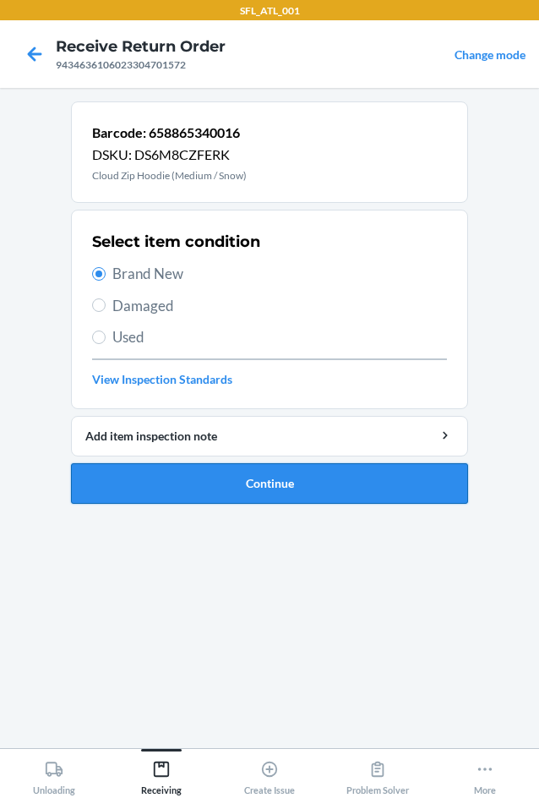
click at [274, 478] on button "Continue" at bounding box center [269, 483] width 397 height 41
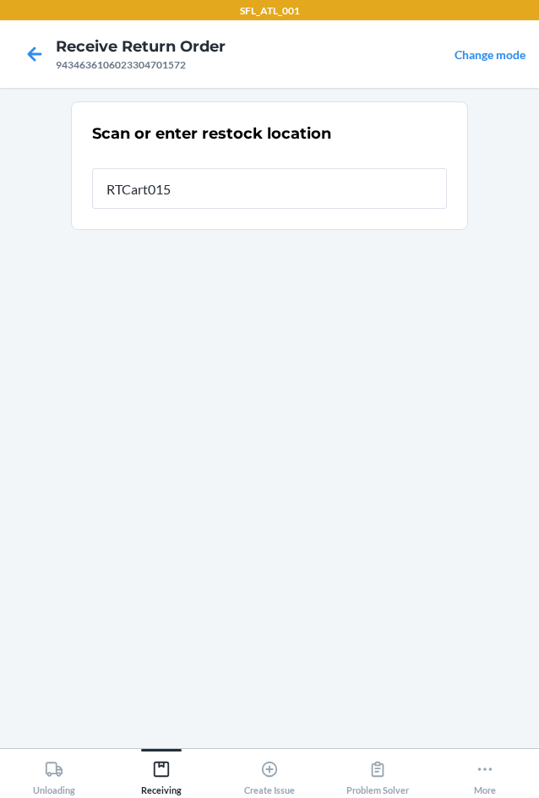
type input "RTCart015"
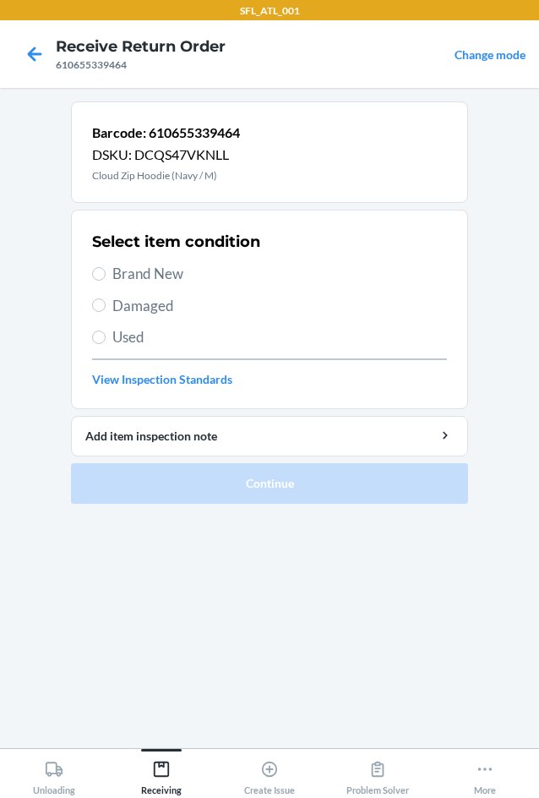
click at [126, 261] on div "Select item condition Brand New Damaged Used View Inspection Standards" at bounding box center [269, 309] width 355 height 167
click at [120, 271] on span "Brand New" at bounding box center [279, 274] width 335 height 22
click at [106, 271] on input "Brand New" at bounding box center [99, 274] width 14 height 14
radio input "true"
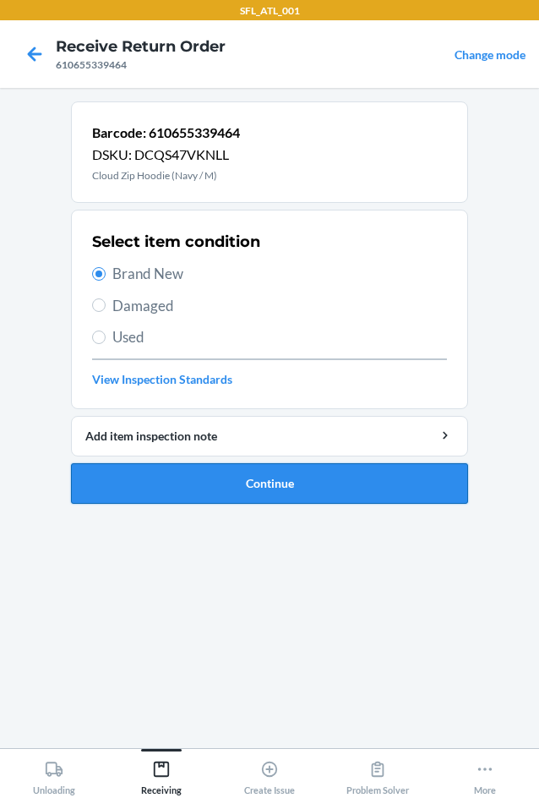
click at [274, 490] on button "Continue" at bounding box center [269, 483] width 397 height 41
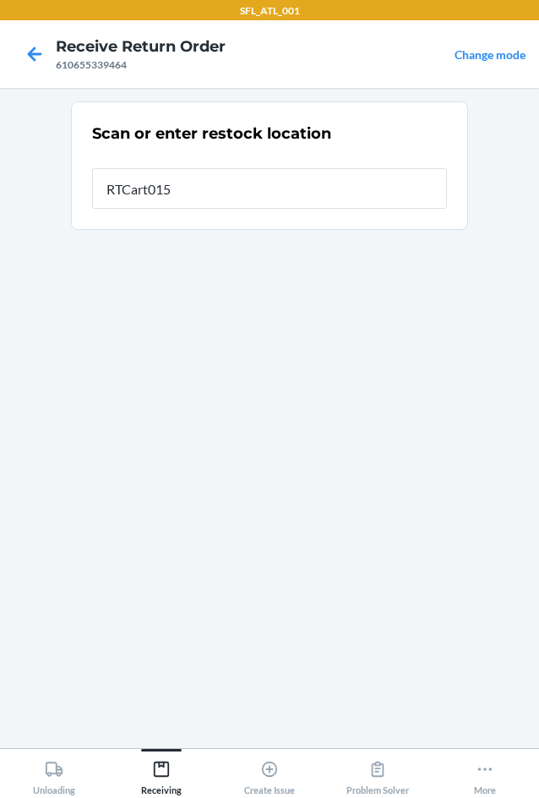
type input "RTCart015"
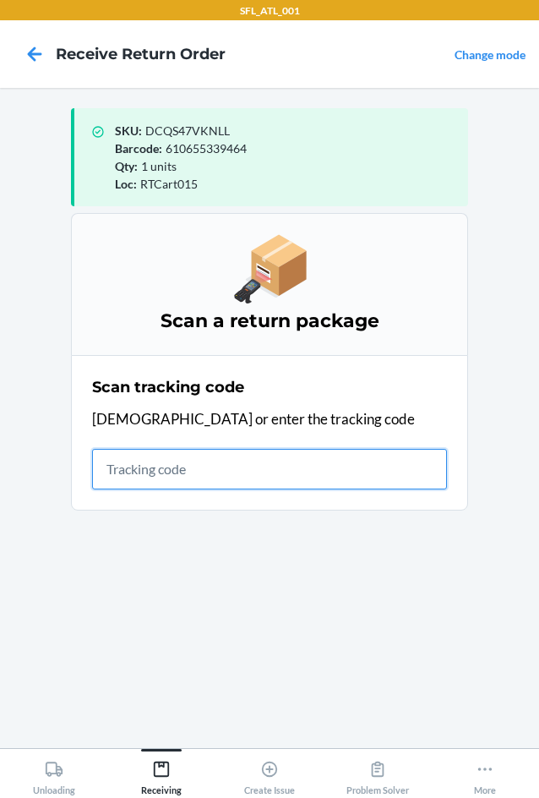
click at [179, 461] on input "text" at bounding box center [269, 469] width 355 height 41
type input "42030259943463610"
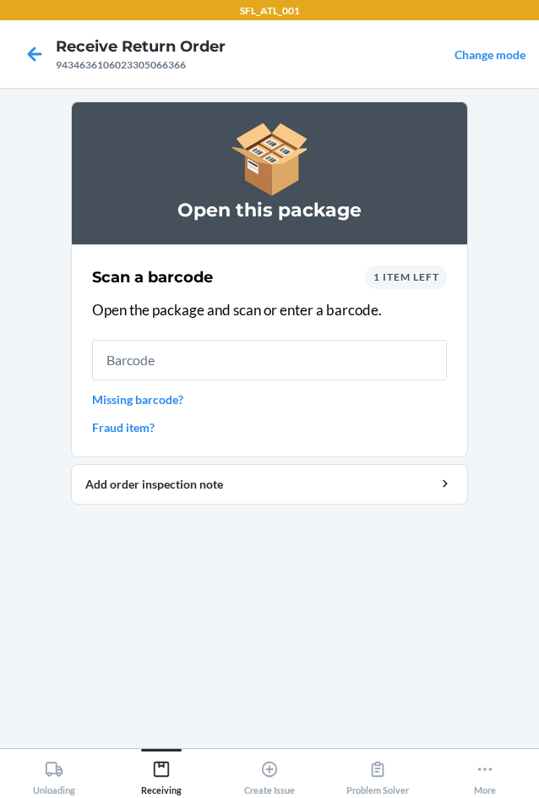
click at [417, 275] on span "1 item left" at bounding box center [407, 276] width 66 height 13
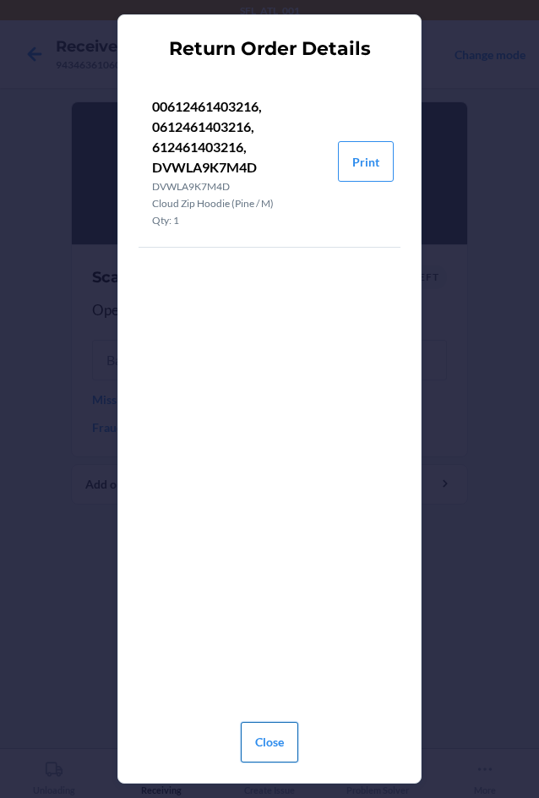
click at [272, 735] on button "Close" at bounding box center [269, 742] width 57 height 41
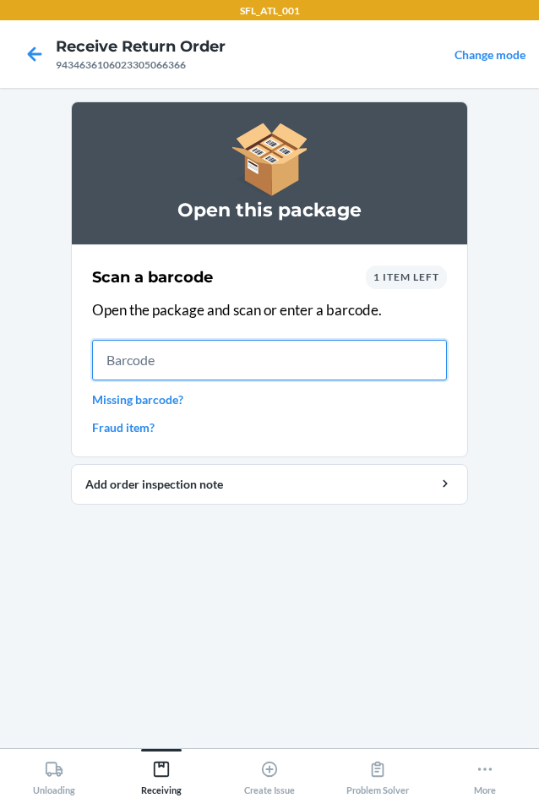
click at [180, 375] on input "text" at bounding box center [269, 360] width 355 height 41
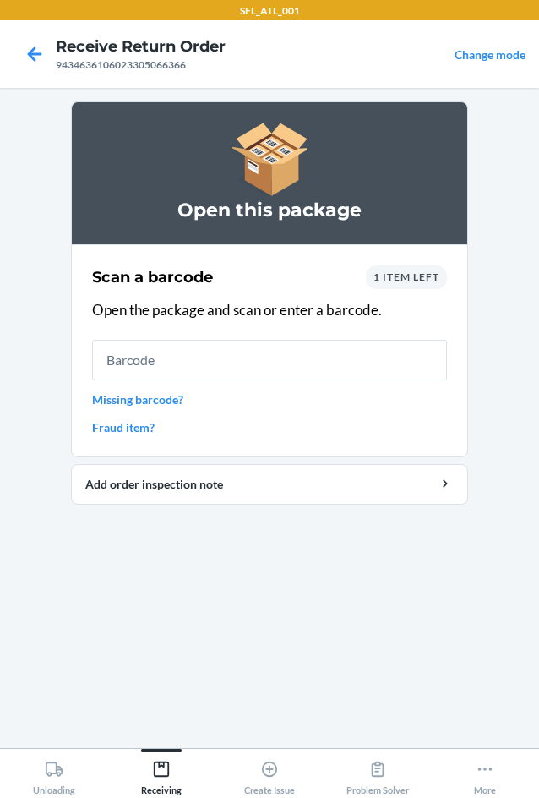
click at [401, 276] on span "1 item left" at bounding box center [407, 276] width 66 height 13
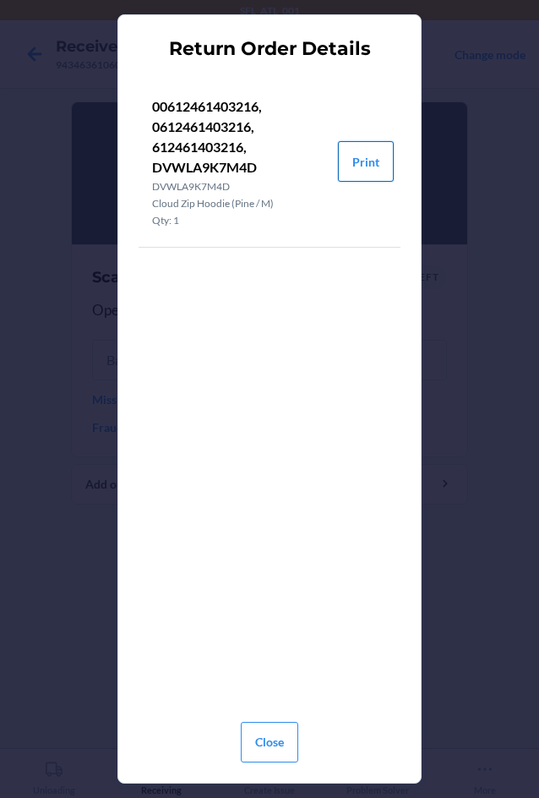
click at [362, 161] on button "Print" at bounding box center [366, 161] width 56 height 41
click at [263, 723] on button "Close" at bounding box center [269, 742] width 57 height 41
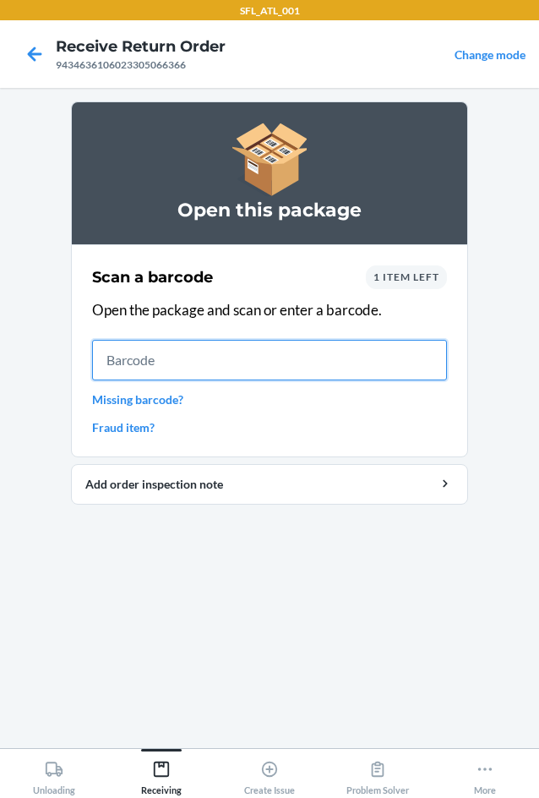
click at [138, 344] on input "text" at bounding box center [269, 360] width 355 height 41
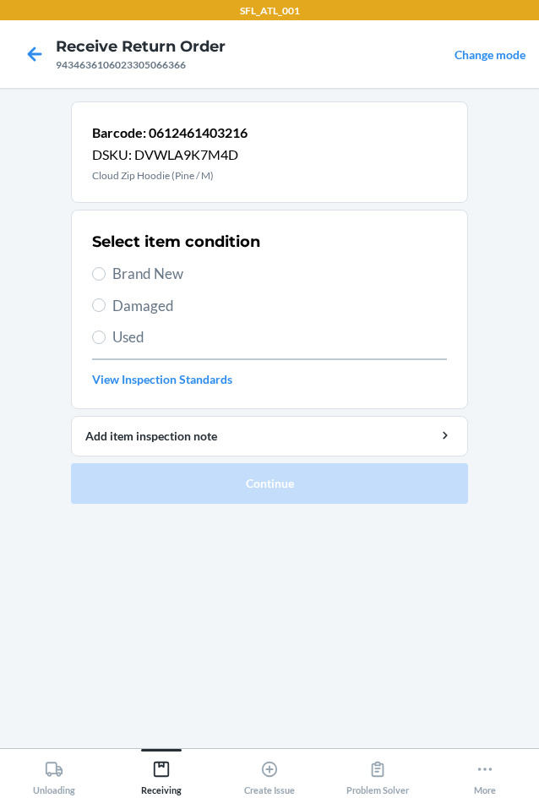
click at [148, 268] on span "Brand New" at bounding box center [279, 274] width 335 height 22
click at [106, 268] on input "Brand New" at bounding box center [99, 274] width 14 height 14
radio input "true"
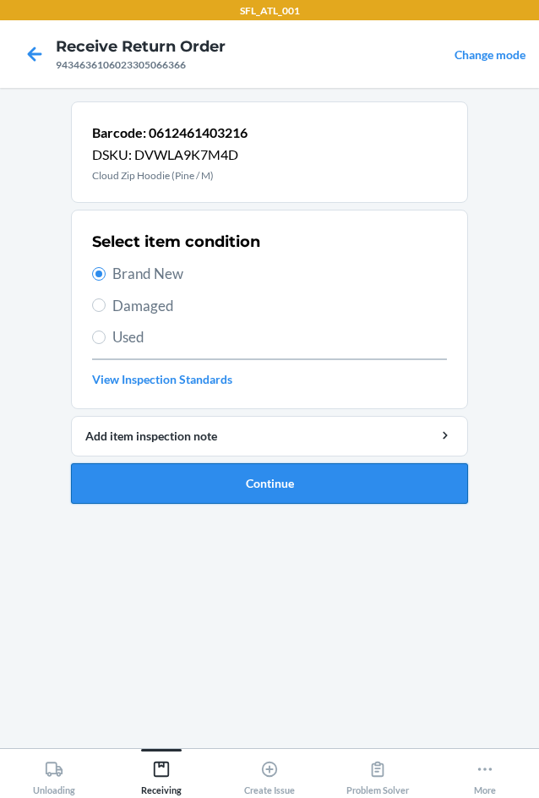
click at [339, 498] on button "Continue" at bounding box center [269, 483] width 397 height 41
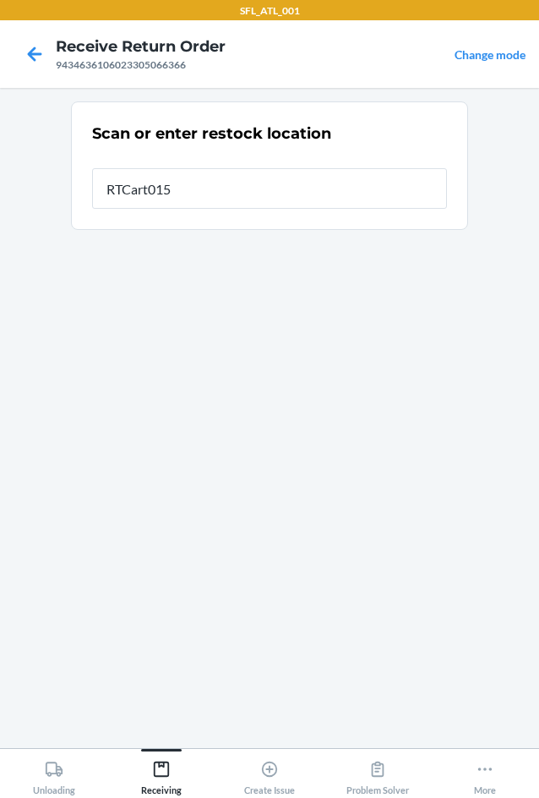
type input "RTCart015"
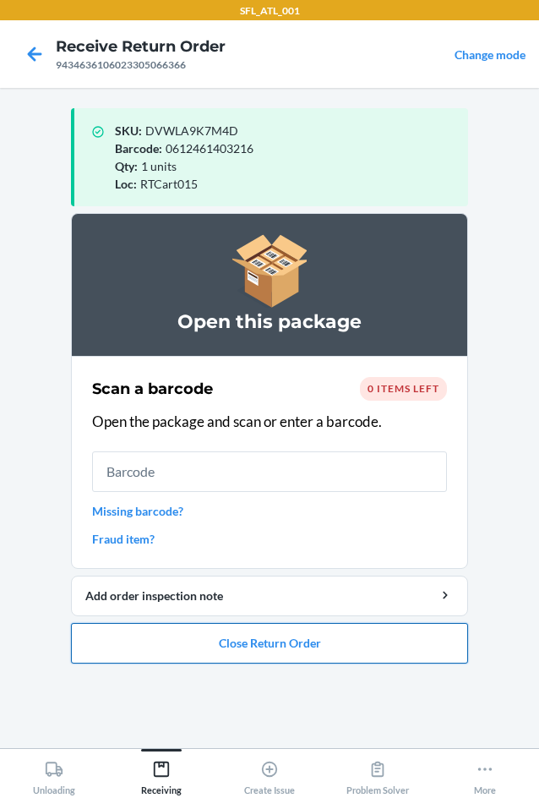
click at [190, 626] on button "Close Return Order" at bounding box center [269, 643] width 397 height 41
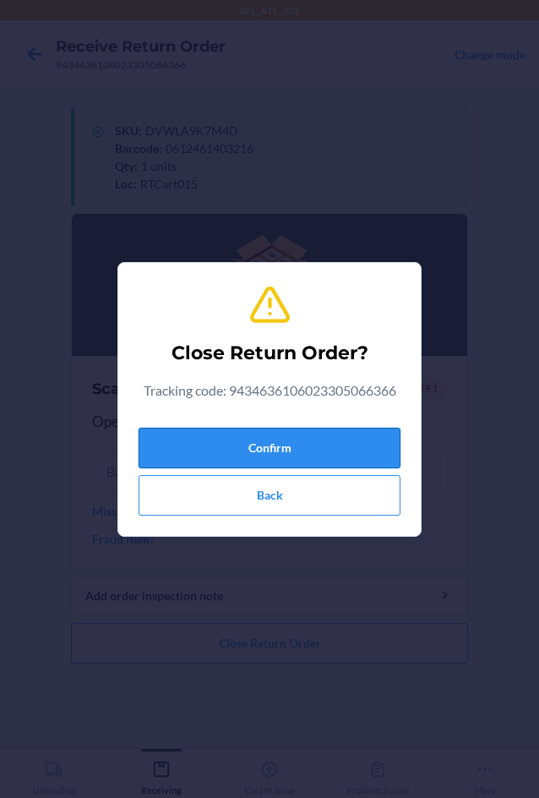
click at [237, 445] on button "Confirm" at bounding box center [270, 448] width 262 height 41
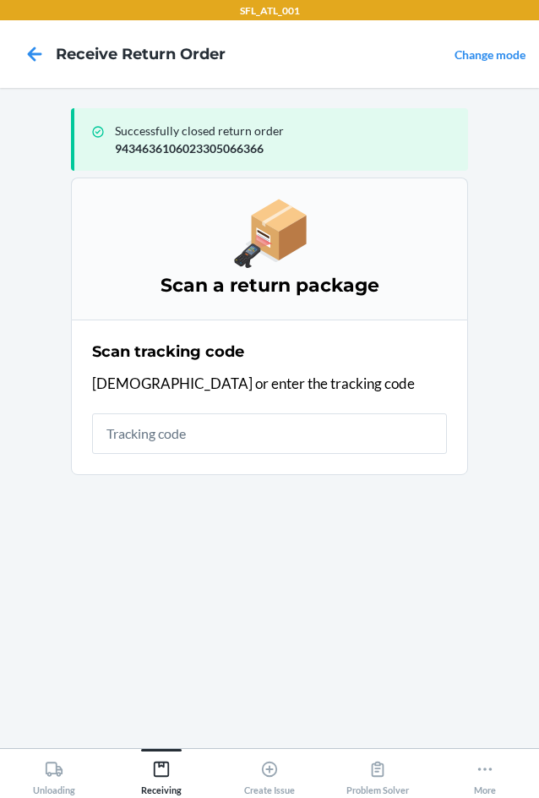
click at [328, 457] on div "Scan tracking code Scan or enter the tracking code" at bounding box center [269, 397] width 355 height 123
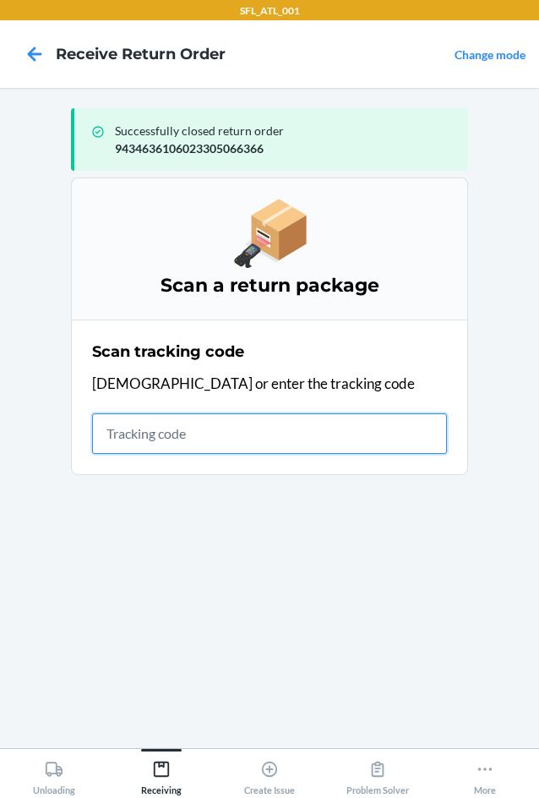
click at [313, 446] on input "text" at bounding box center [269, 433] width 355 height 41
type input "4203025994346361060233046895"
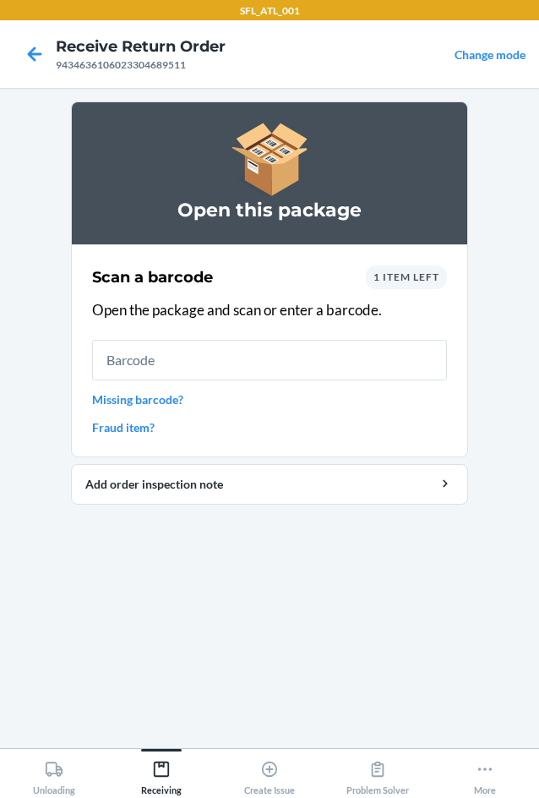
click at [380, 274] on span "1 item left" at bounding box center [407, 276] width 66 height 13
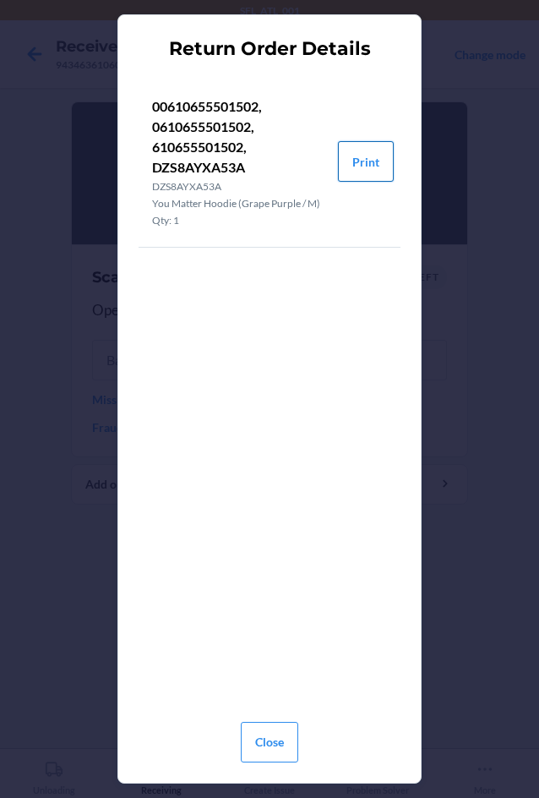
click at [387, 159] on button "Print" at bounding box center [366, 161] width 56 height 41
click at [270, 751] on button "Close" at bounding box center [269, 742] width 57 height 41
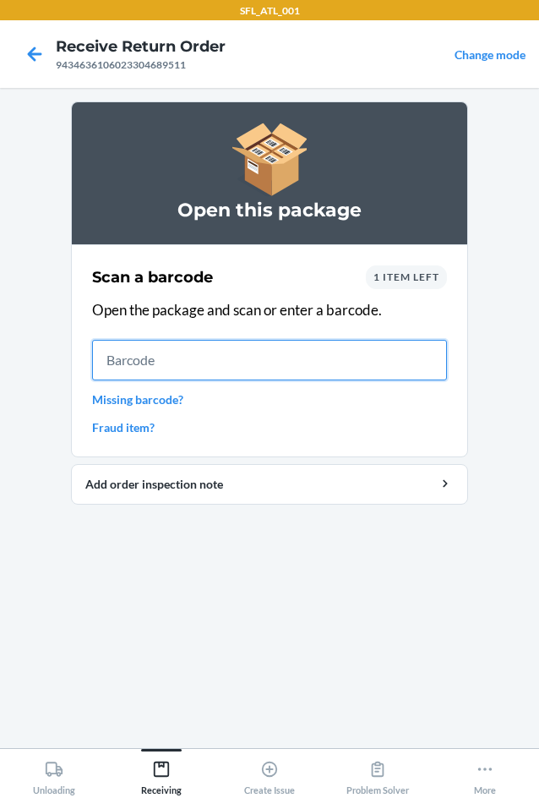
click at [255, 347] on input "text" at bounding box center [269, 360] width 355 height 41
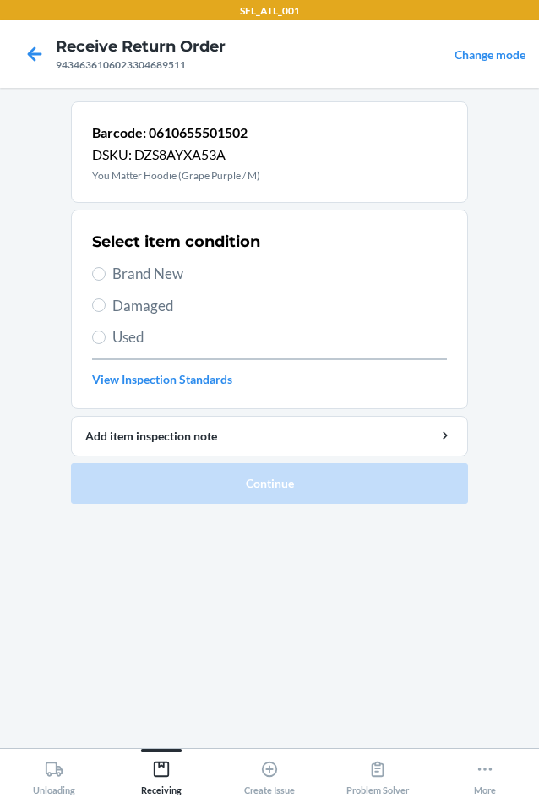
click at [116, 275] on span "Brand New" at bounding box center [279, 274] width 335 height 22
click at [106, 275] on input "Brand New" at bounding box center [99, 274] width 14 height 14
radio input "true"
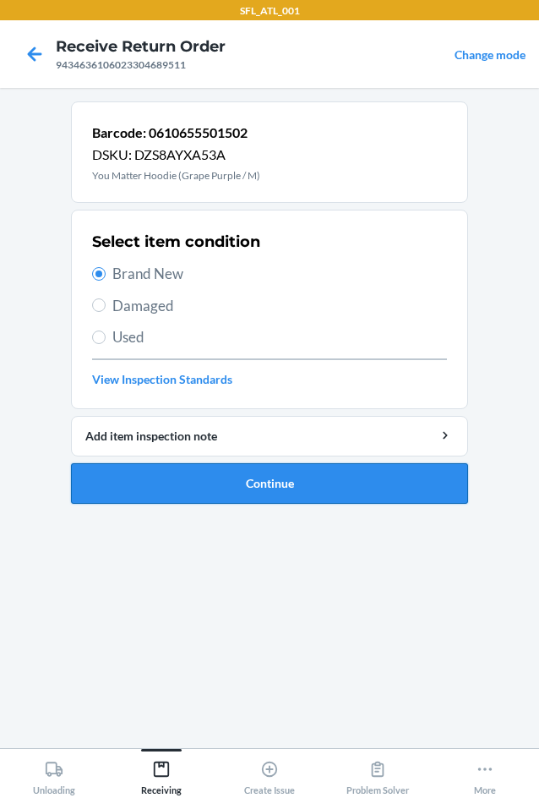
click at [290, 482] on button "Continue" at bounding box center [269, 483] width 397 height 41
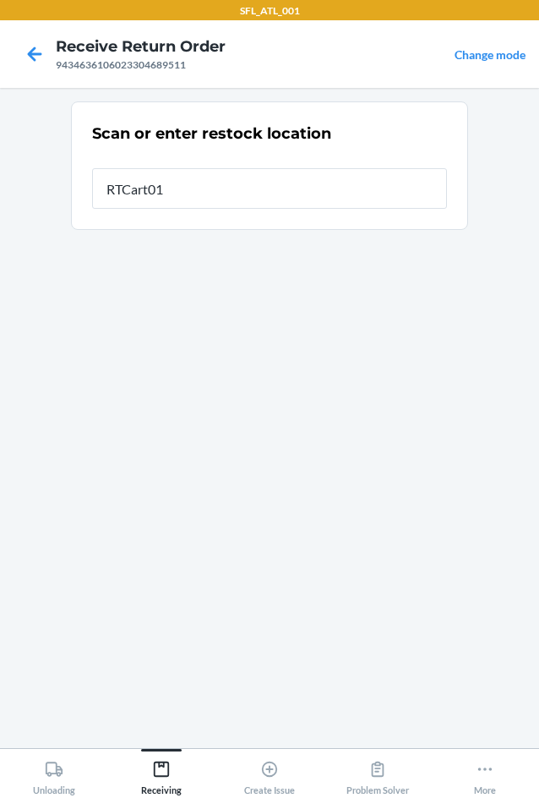
type input "RTCart015"
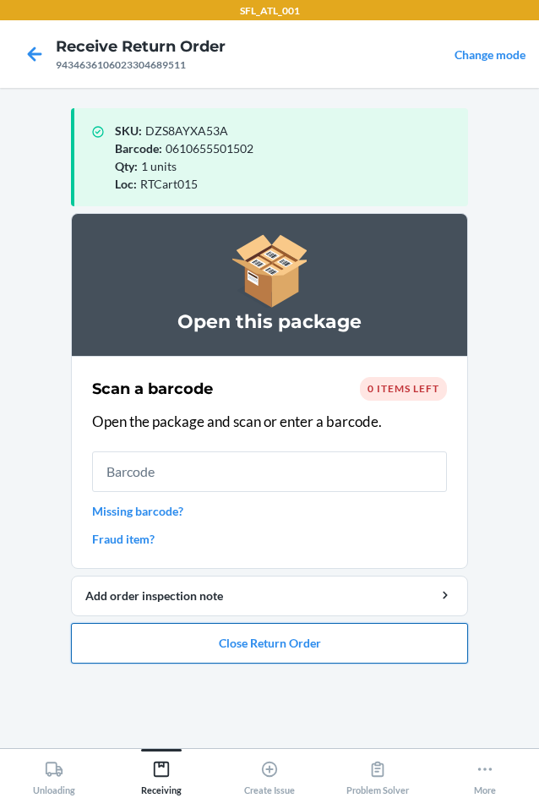
click at [285, 633] on button "Close Return Order" at bounding box center [269, 643] width 397 height 41
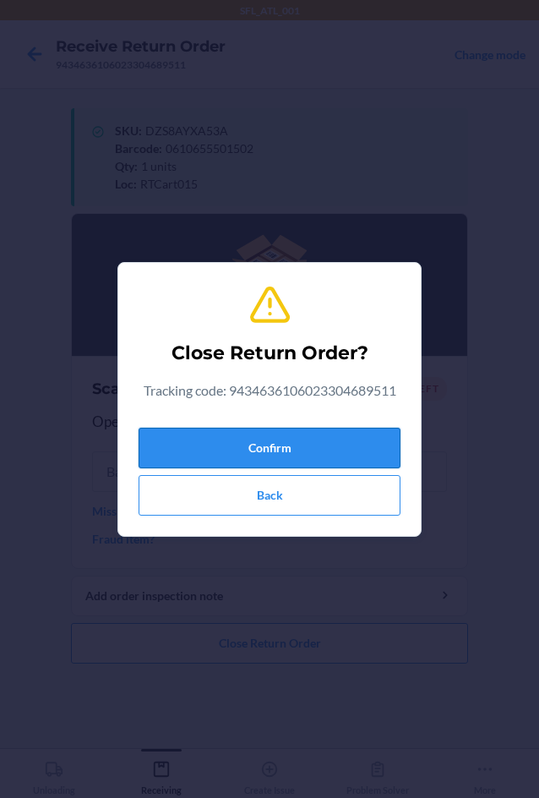
click at [238, 445] on button "Confirm" at bounding box center [270, 448] width 262 height 41
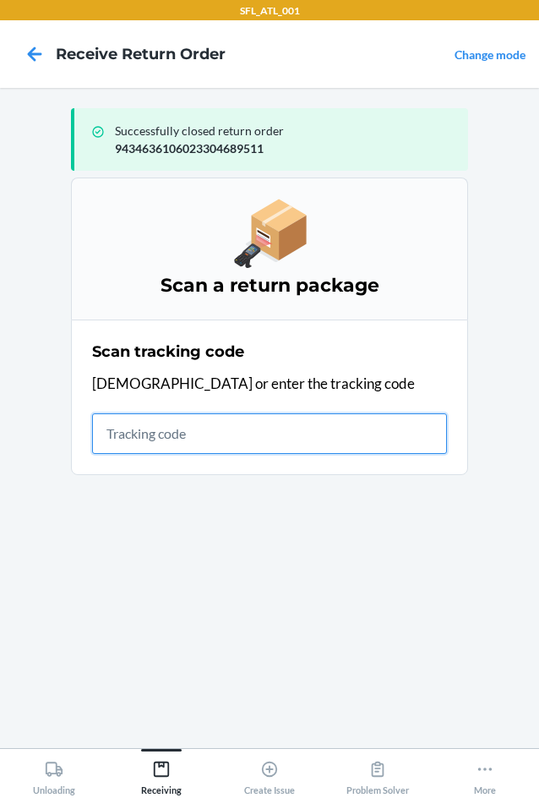
click at [141, 436] on input "text" at bounding box center [269, 433] width 355 height 41
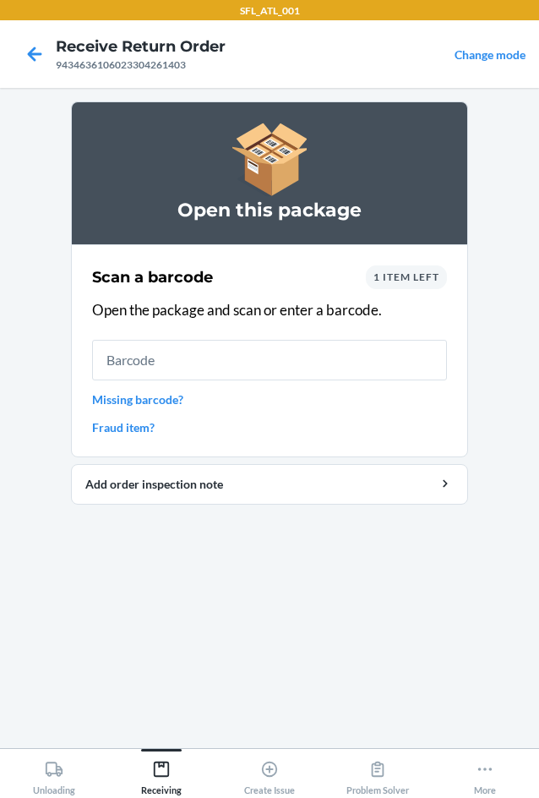
click at [419, 275] on span "1 item left" at bounding box center [407, 276] width 66 height 13
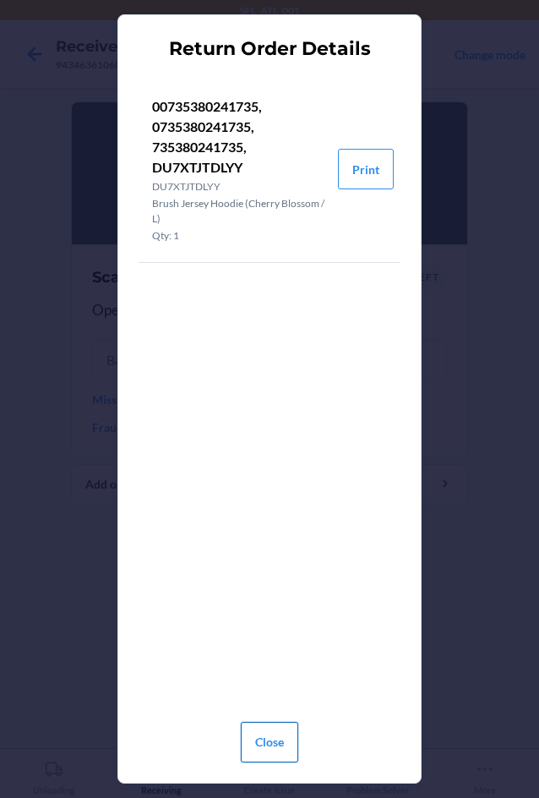
click at [275, 735] on button "Close" at bounding box center [269, 742] width 57 height 41
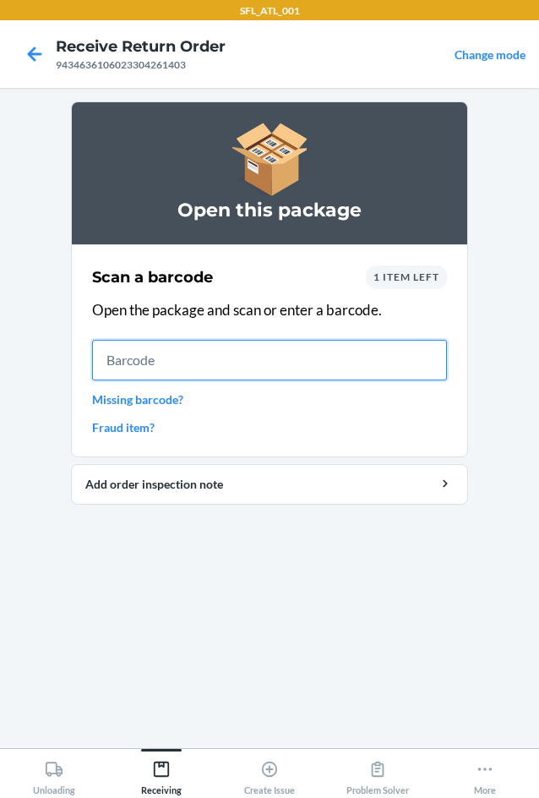
click at [197, 352] on input "text" at bounding box center [269, 360] width 355 height 41
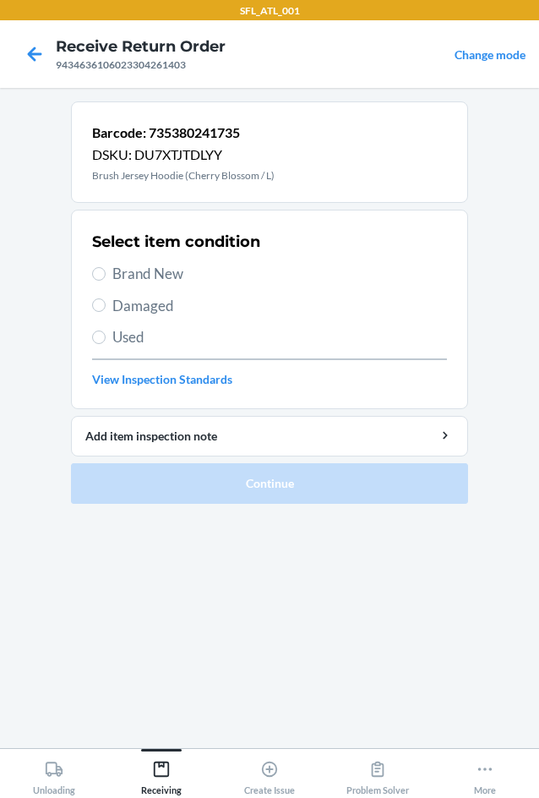
click at [139, 274] on span "Brand New" at bounding box center [279, 274] width 335 height 22
click at [106, 274] on input "Brand New" at bounding box center [99, 274] width 14 height 14
radio input "true"
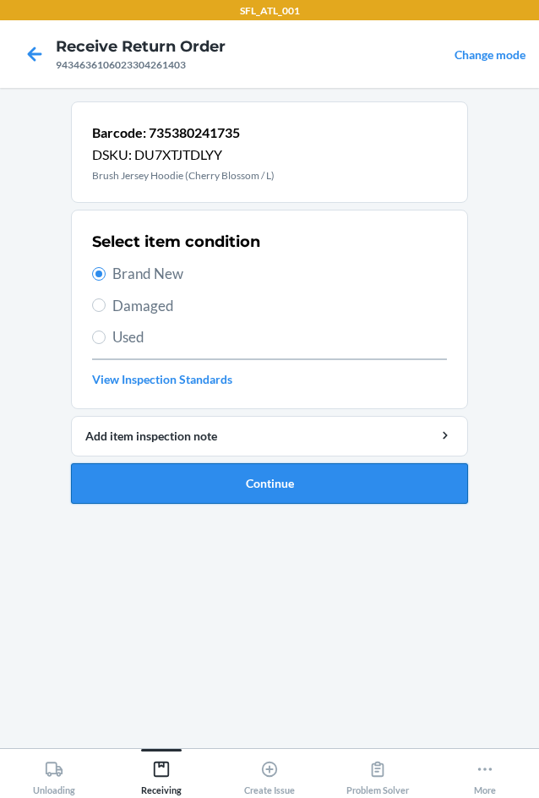
click at [226, 487] on button "Continue" at bounding box center [269, 483] width 397 height 41
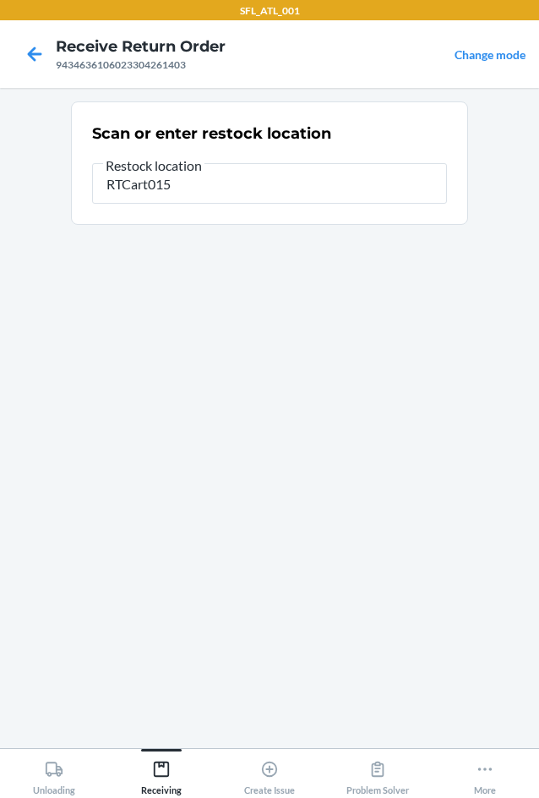
type input "RTCart015"
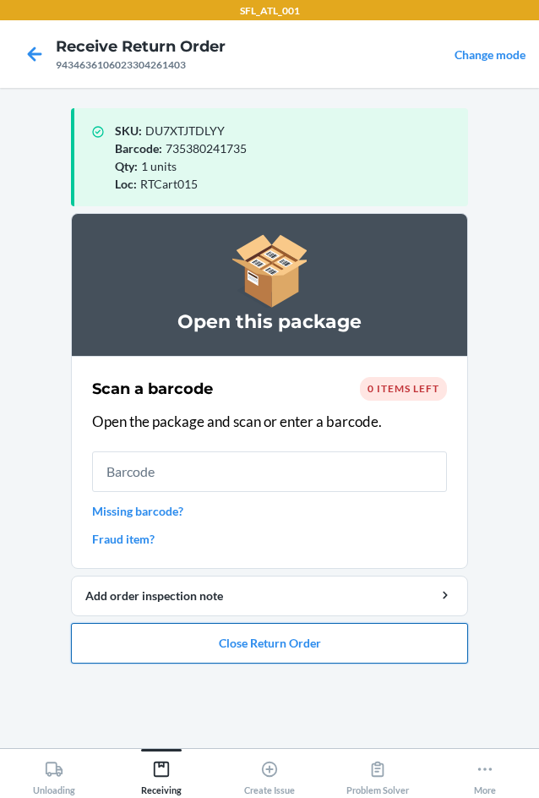
click at [226, 635] on button "Close Return Order" at bounding box center [269, 643] width 397 height 41
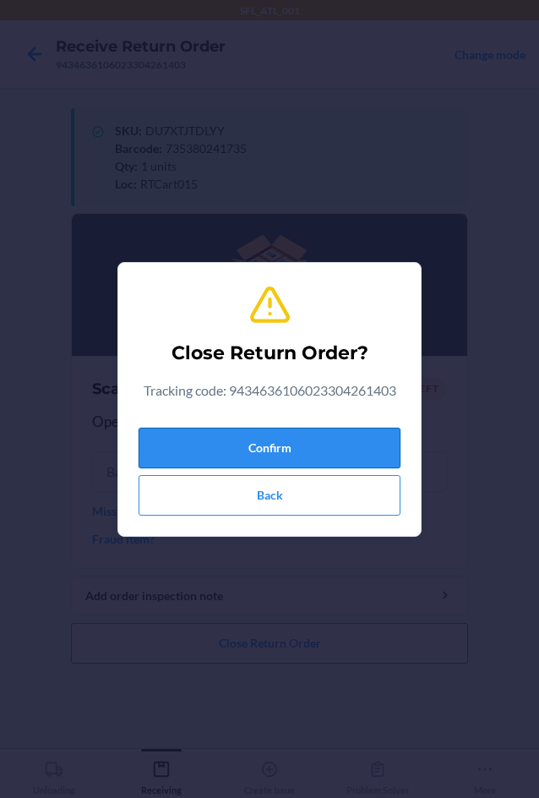
click at [292, 451] on button "Confirm" at bounding box center [270, 448] width 262 height 41
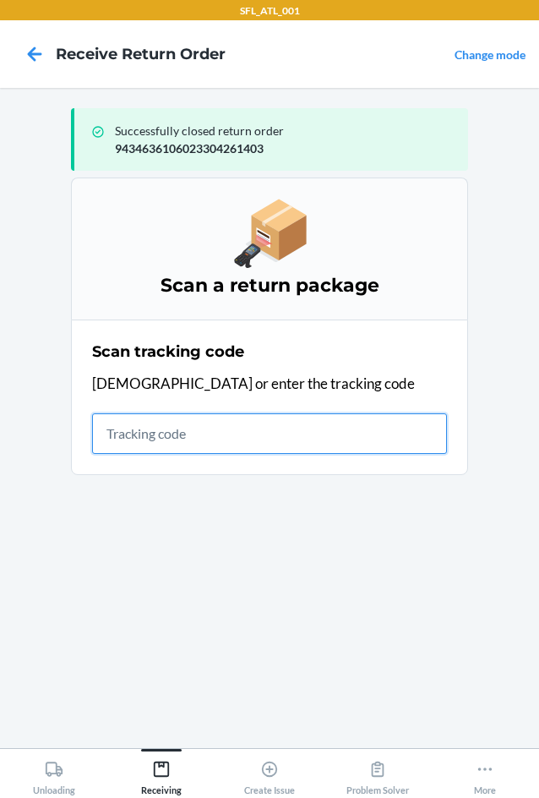
click at [210, 441] on input "text" at bounding box center [269, 433] width 355 height 41
type input "4203025994346"
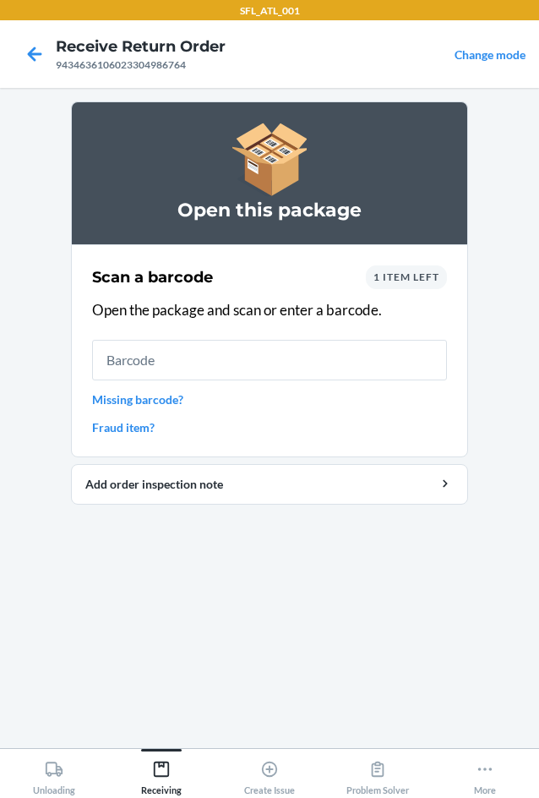
click at [396, 284] on div "1 item left" at bounding box center [406, 277] width 81 height 24
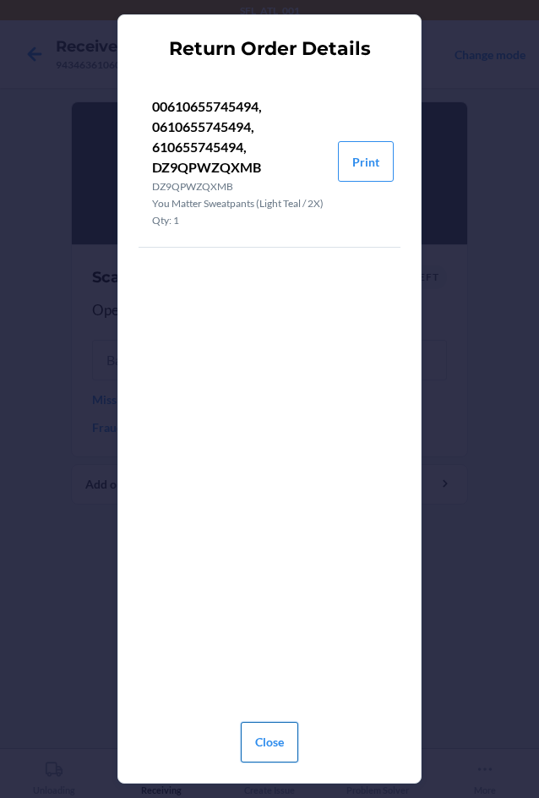
click at [261, 729] on button "Close" at bounding box center [269, 742] width 57 height 41
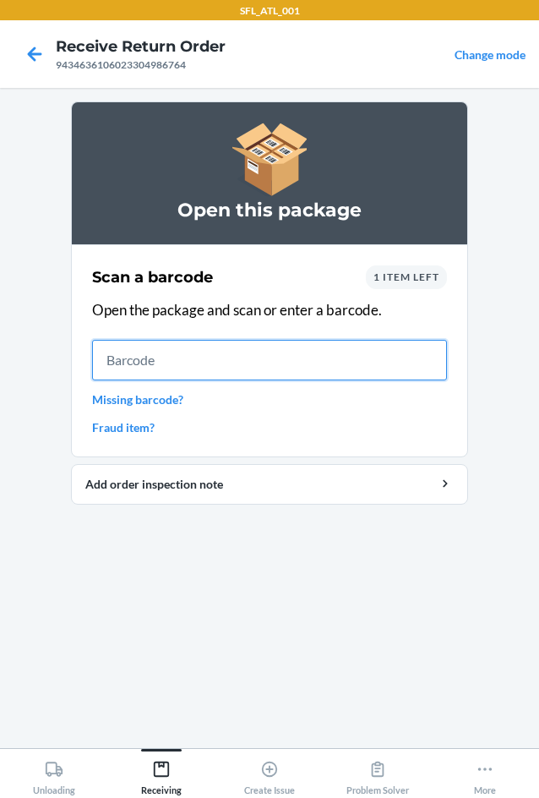
click at [197, 370] on input "text" at bounding box center [269, 360] width 355 height 41
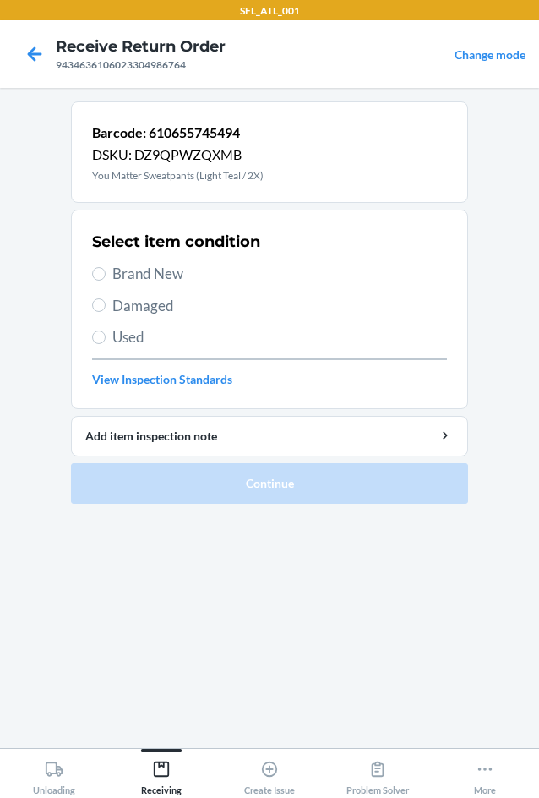
click at [162, 276] on span "Brand New" at bounding box center [279, 274] width 335 height 22
click at [106, 276] on input "Brand New" at bounding box center [99, 274] width 14 height 14
radio input "true"
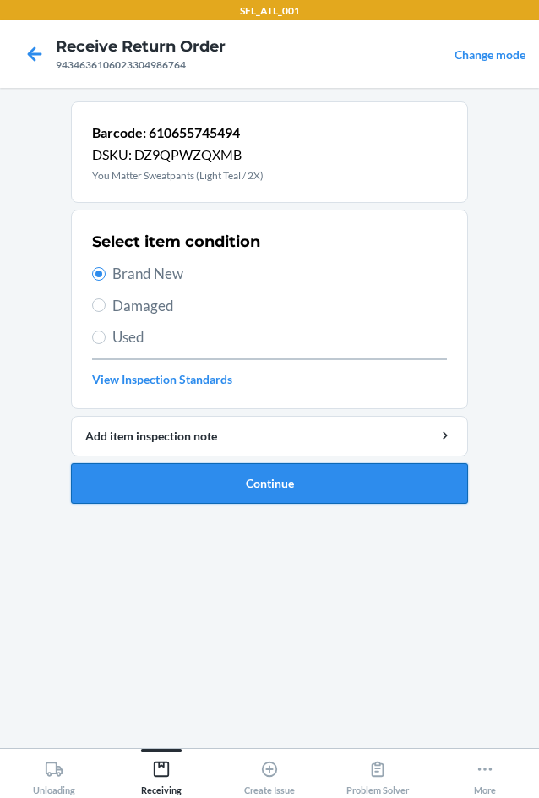
click at [313, 483] on button "Continue" at bounding box center [269, 483] width 397 height 41
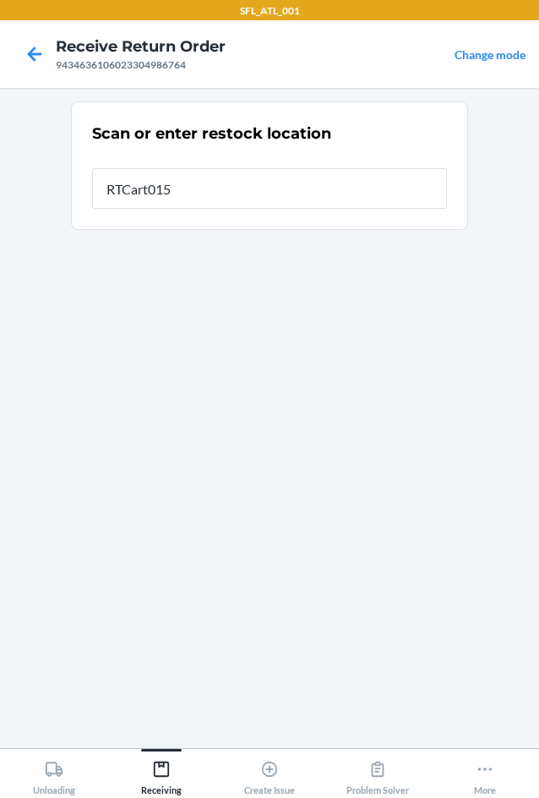
type input "RTCart015"
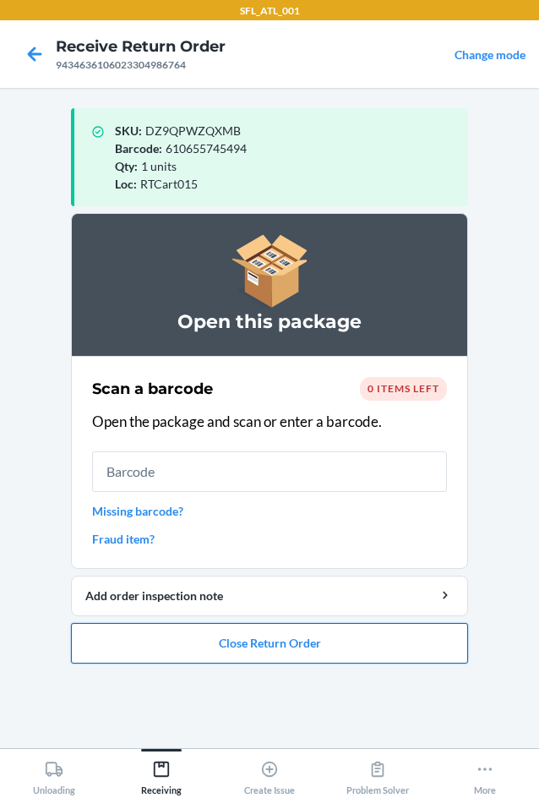
click at [259, 653] on button "Close Return Order" at bounding box center [269, 643] width 397 height 41
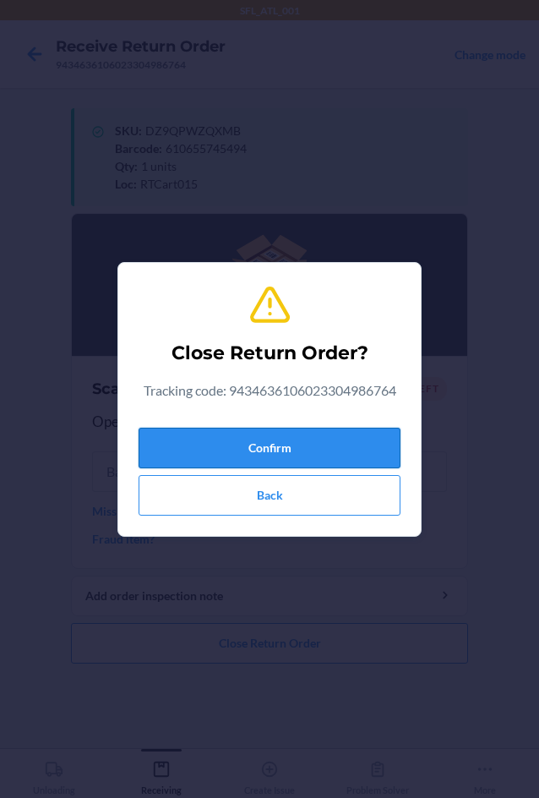
click at [287, 453] on button "Confirm" at bounding box center [270, 448] width 262 height 41
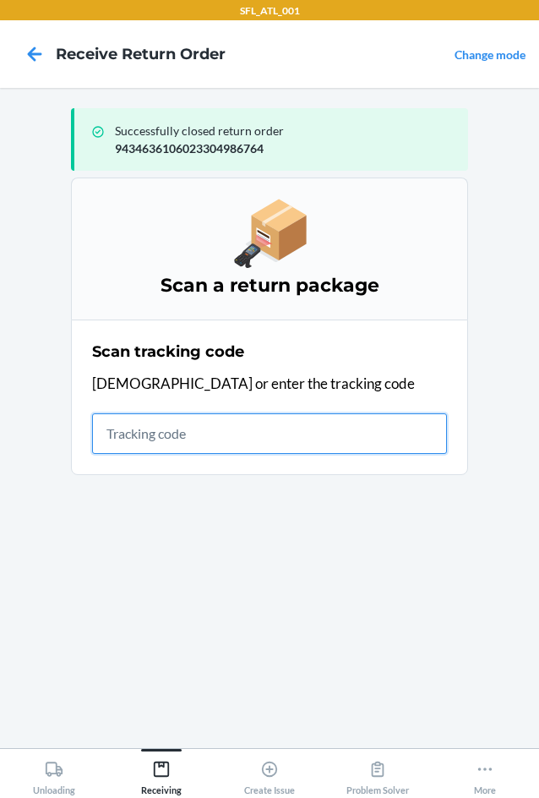
click at [286, 435] on input "text" at bounding box center [269, 433] width 355 height 41
type input "42030259943463610"
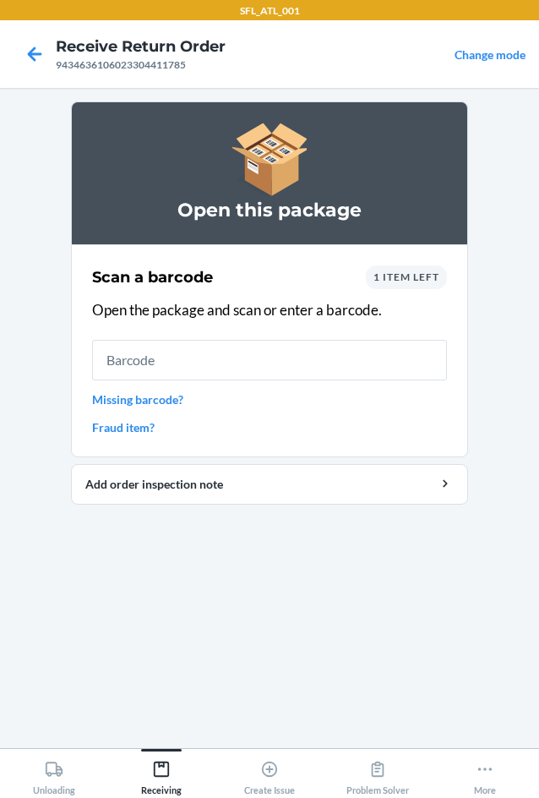
click at [434, 274] on span "1 item left" at bounding box center [407, 276] width 66 height 13
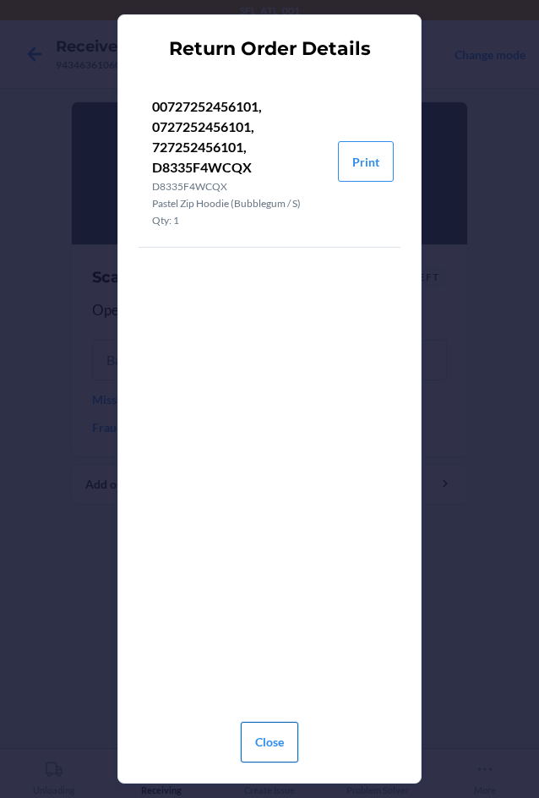
click at [269, 740] on button "Close" at bounding box center [269, 742] width 57 height 41
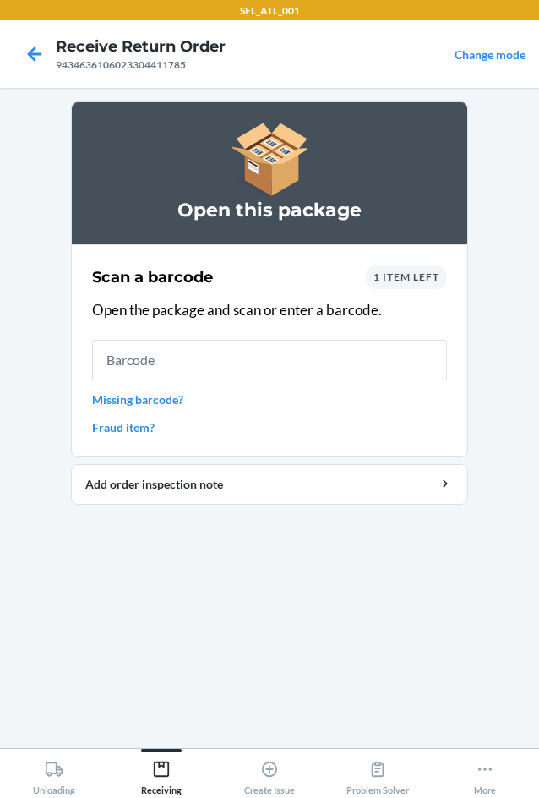
click at [422, 276] on span "1 item left" at bounding box center [407, 276] width 66 height 13
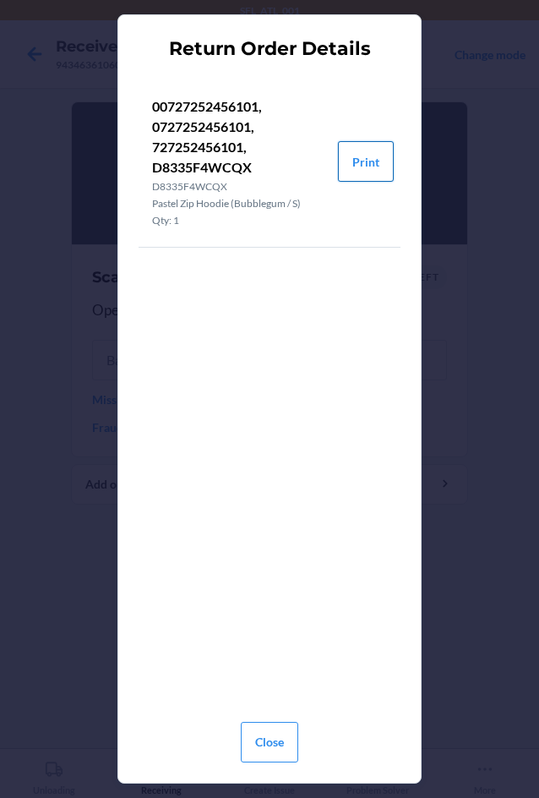
click at [353, 159] on button "Print" at bounding box center [366, 161] width 56 height 41
click at [280, 730] on button "Close" at bounding box center [269, 742] width 57 height 41
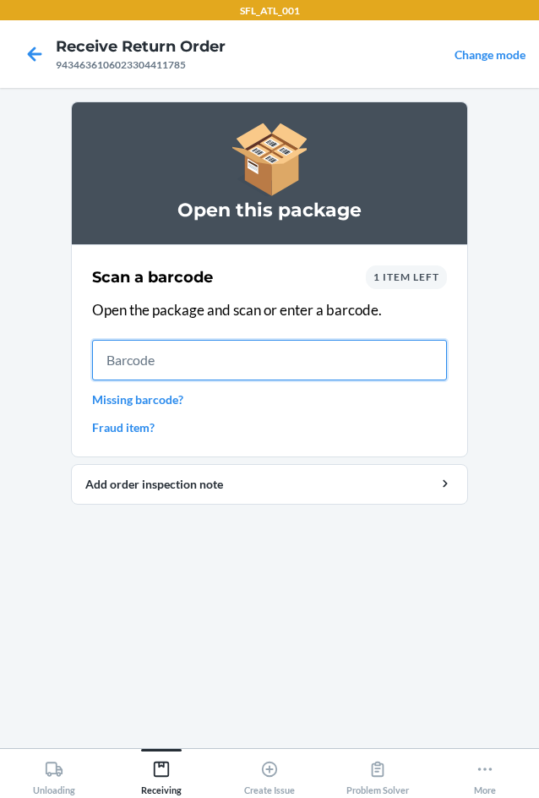
click at [308, 360] on input "text" at bounding box center [269, 360] width 355 height 41
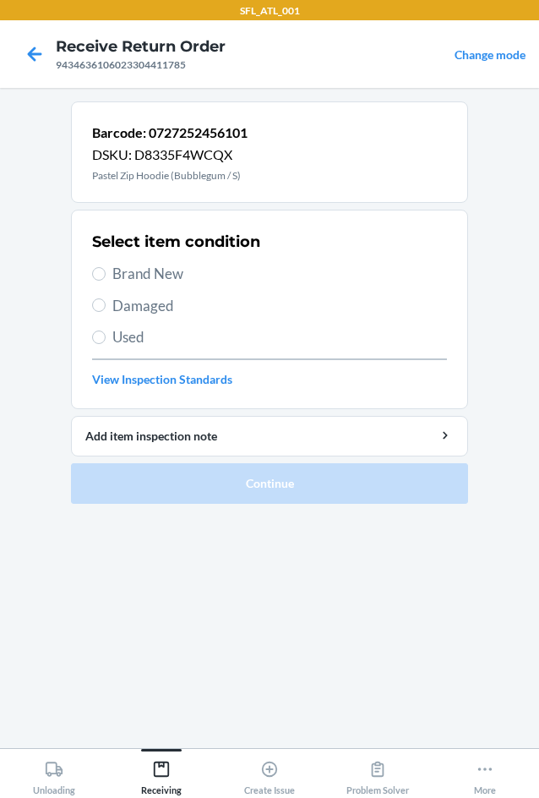
click at [169, 277] on span "Brand New" at bounding box center [279, 274] width 335 height 22
click at [106, 277] on input "Brand New" at bounding box center [99, 274] width 14 height 14
radio input "true"
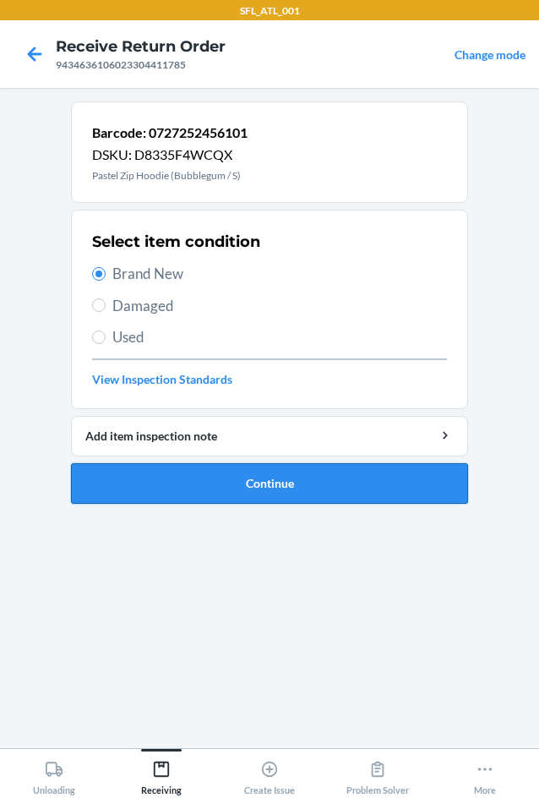
click at [201, 467] on button "Continue" at bounding box center [269, 483] width 397 height 41
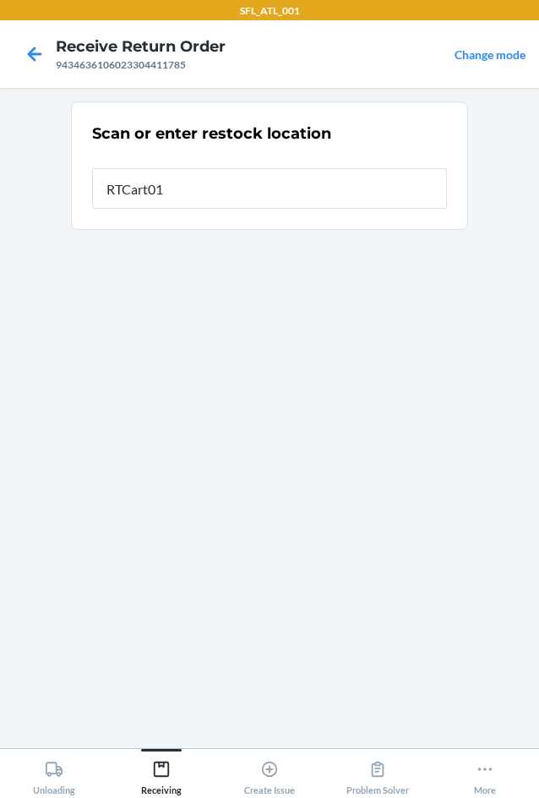
type input "RTCart015"
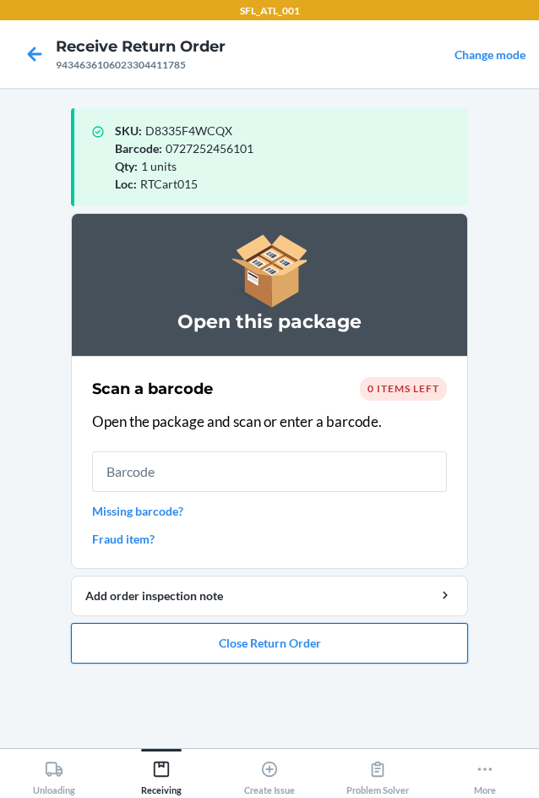
click at [290, 652] on button "Close Return Order" at bounding box center [269, 643] width 397 height 41
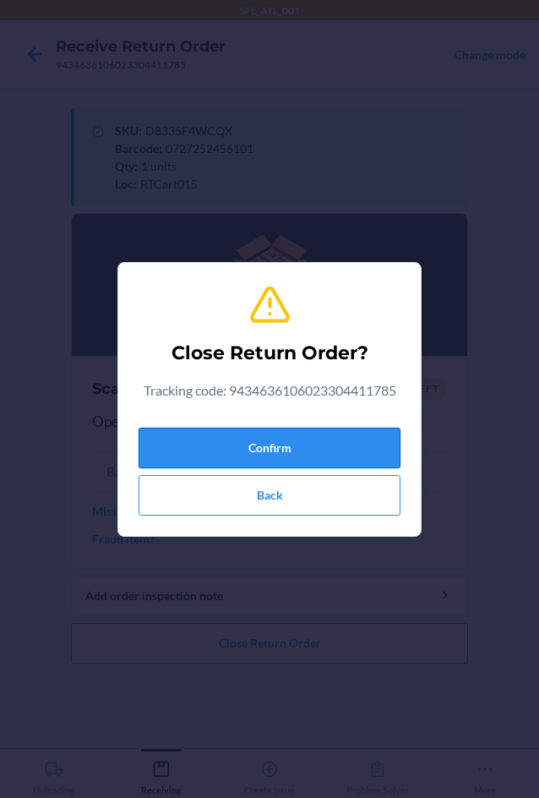
click at [305, 439] on button "Confirm" at bounding box center [270, 448] width 262 height 41
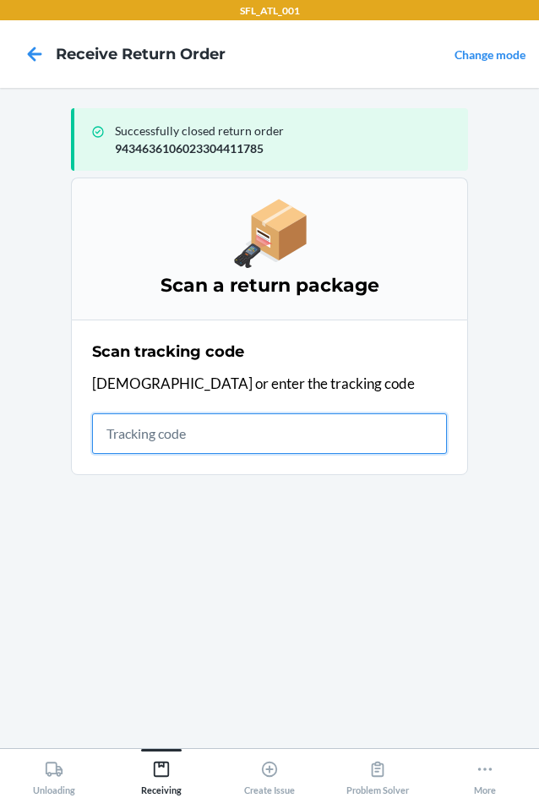
click at [129, 430] on input "text" at bounding box center [269, 433] width 355 height 41
type input "42030259943463610602330415"
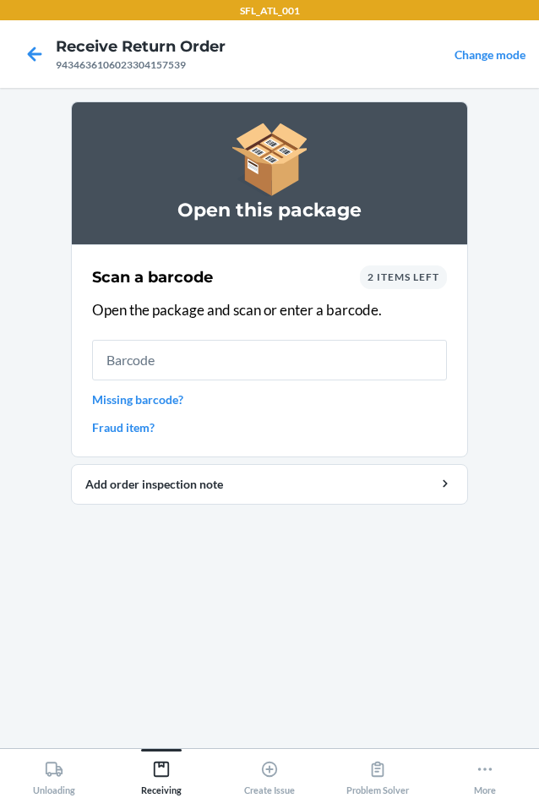
click at [390, 263] on div "Scan a barcode 2 items left Open the package and scan or enter a barcode. Missi…" at bounding box center [269, 350] width 355 height 181
click at [390, 272] on span "2 items left" at bounding box center [404, 276] width 72 height 13
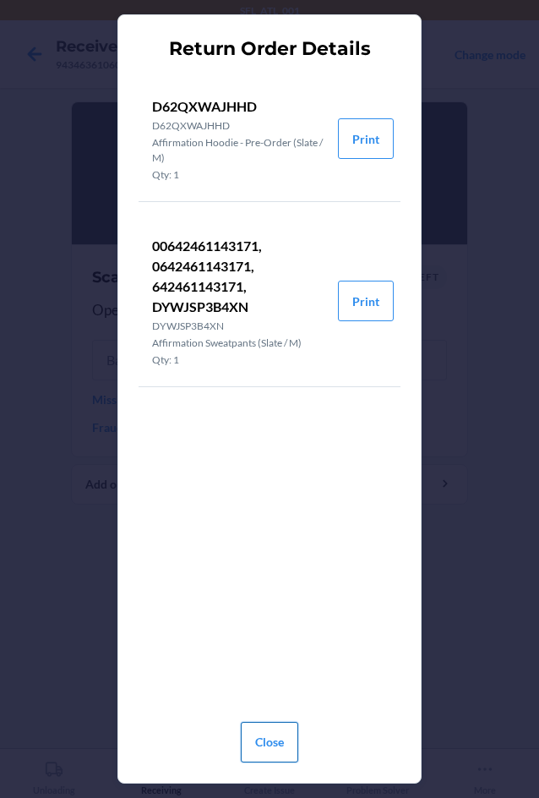
click at [263, 726] on button "Close" at bounding box center [269, 742] width 57 height 41
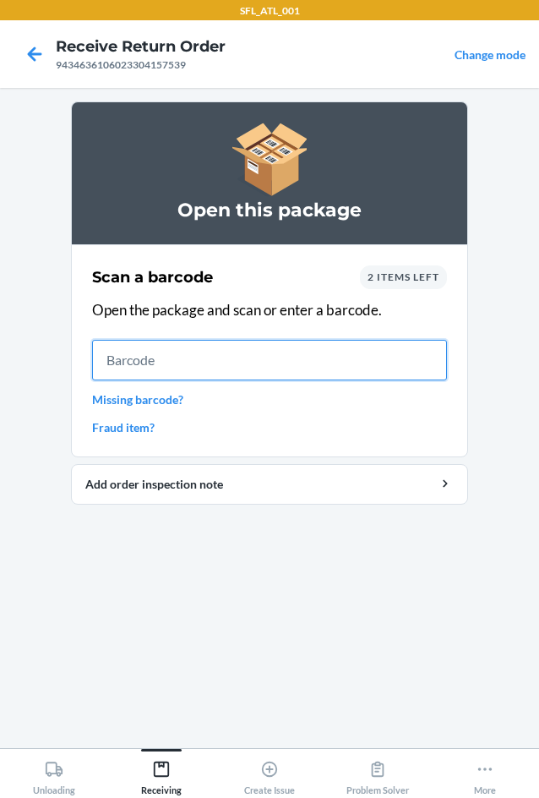
click at [139, 369] on input "text" at bounding box center [269, 360] width 355 height 41
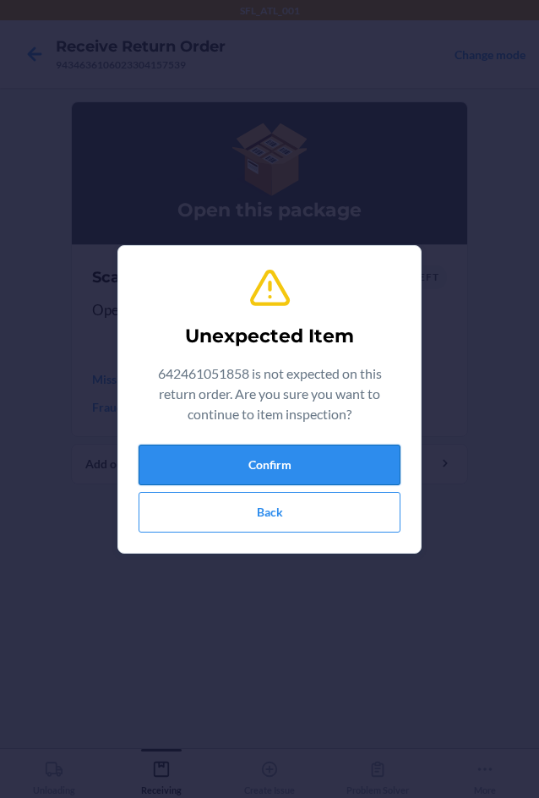
click at [195, 457] on button "Confirm" at bounding box center [270, 465] width 262 height 41
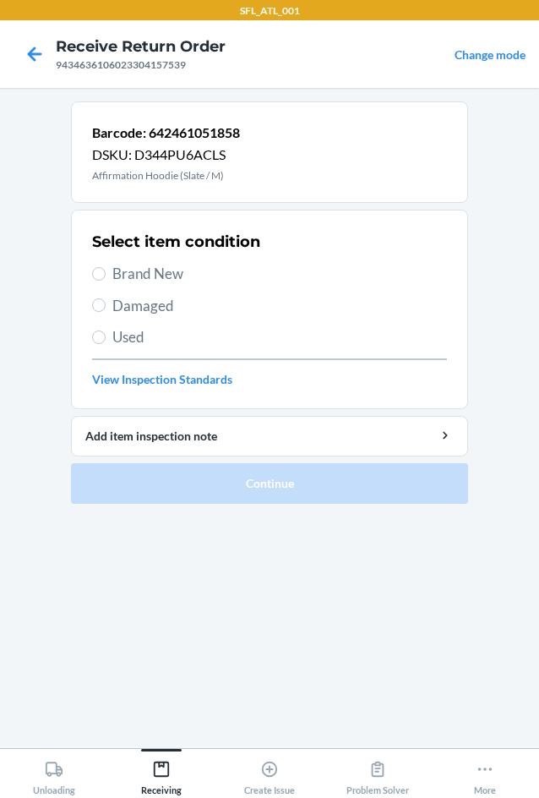
click at [166, 280] on span "Brand New" at bounding box center [279, 274] width 335 height 22
click at [106, 280] on input "Brand New" at bounding box center [99, 274] width 14 height 14
radio input "true"
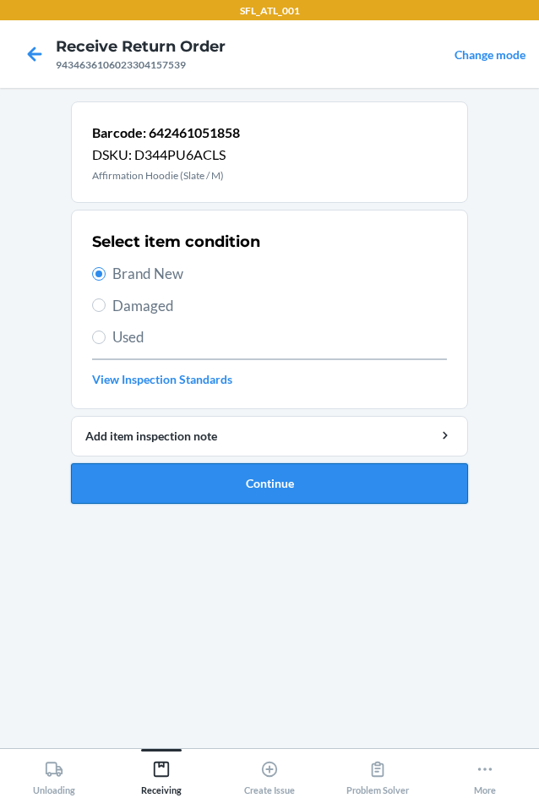
click at [206, 476] on button "Continue" at bounding box center [269, 483] width 397 height 41
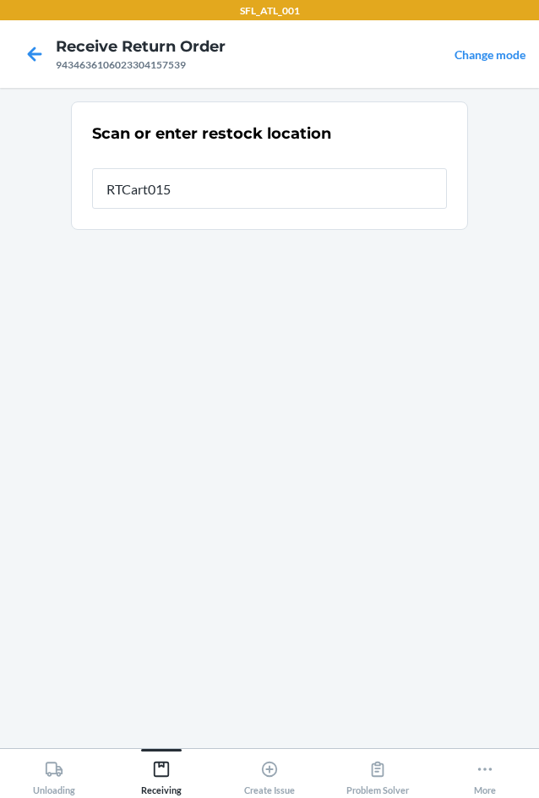
type input "RTCart015"
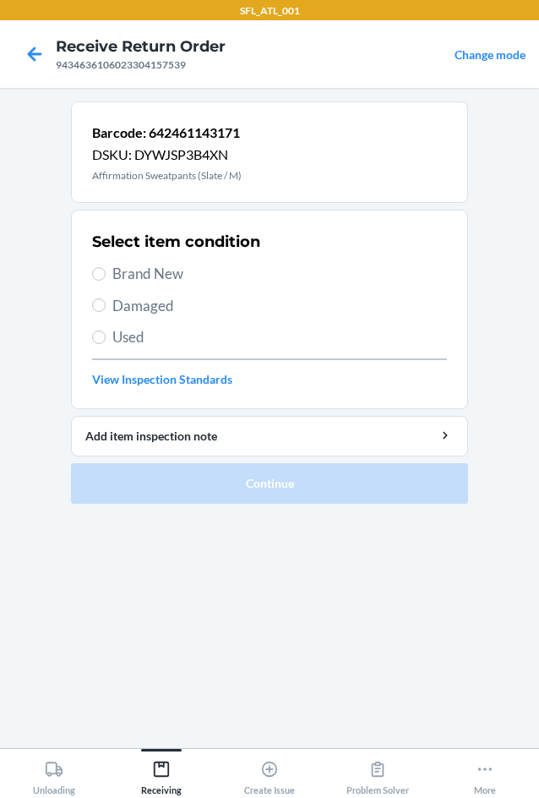
click at [144, 267] on span "Brand New" at bounding box center [279, 274] width 335 height 22
click at [106, 267] on input "Brand New" at bounding box center [99, 274] width 14 height 14
radio input "true"
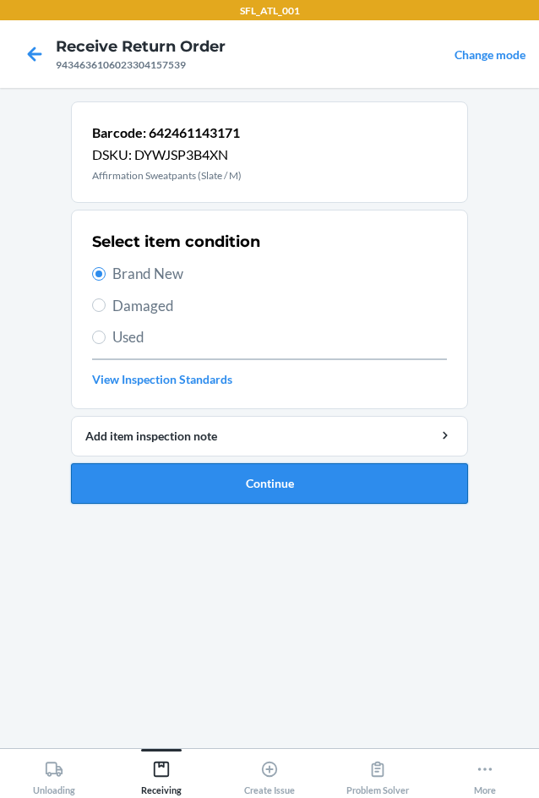
click at [232, 477] on button "Continue" at bounding box center [269, 483] width 397 height 41
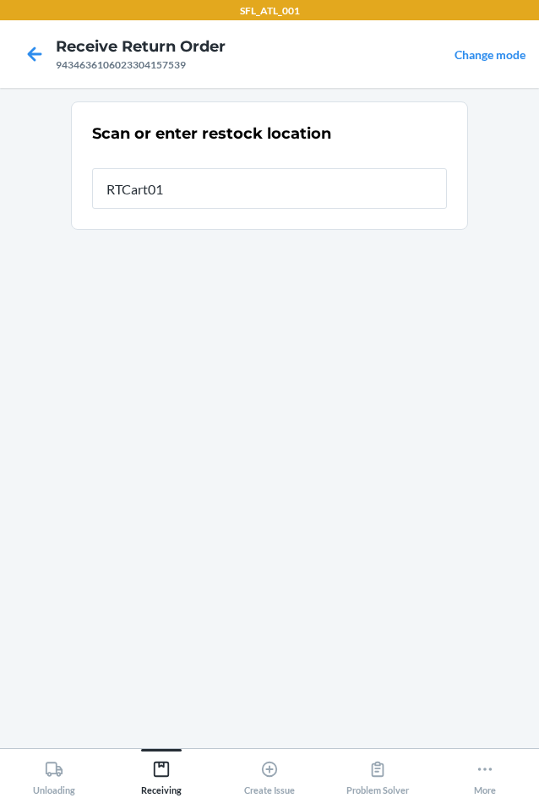
type input "RTCart015"
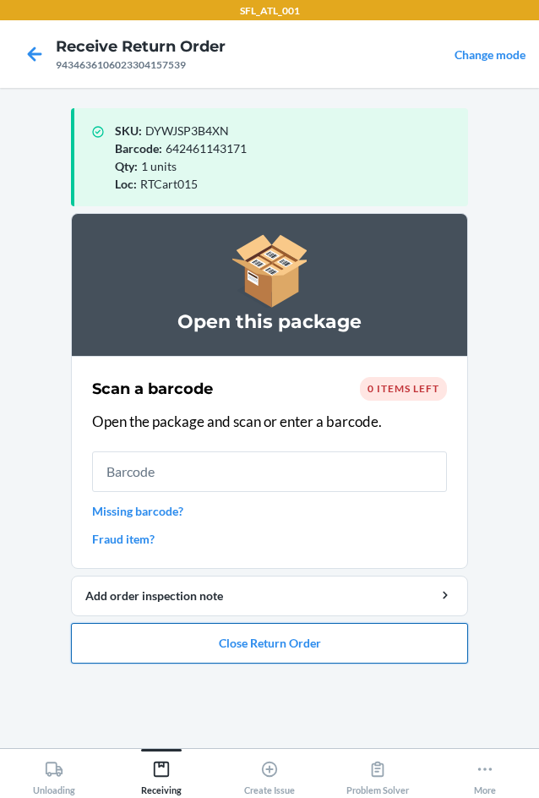
click at [320, 630] on button "Close Return Order" at bounding box center [269, 643] width 397 height 41
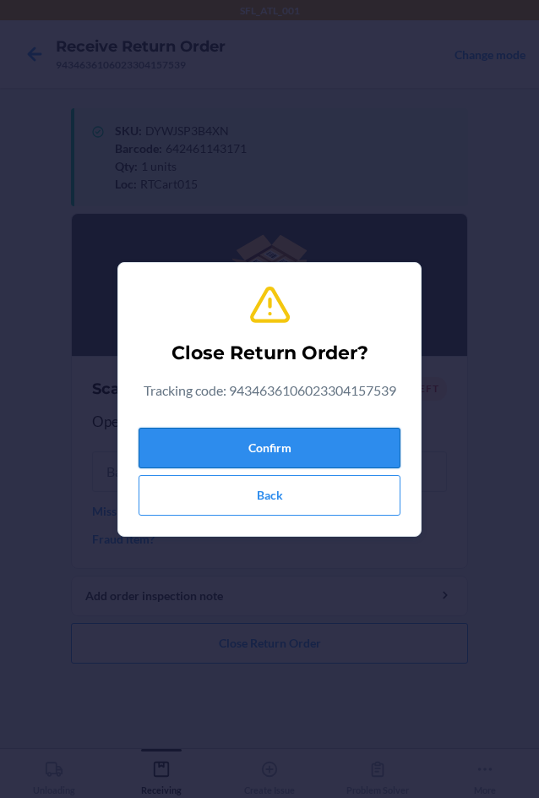
click at [281, 456] on button "Confirm" at bounding box center [270, 448] width 262 height 41
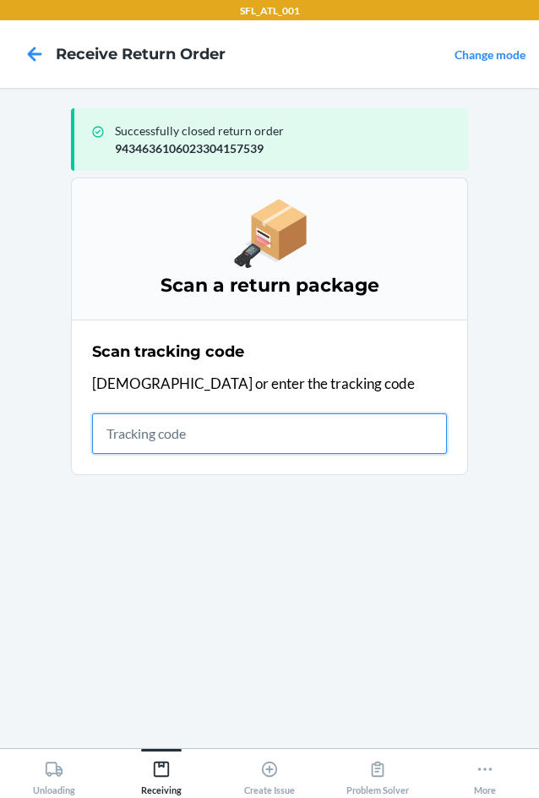
click at [286, 439] on input "text" at bounding box center [269, 433] width 355 height 41
type input "420302599434636106023"
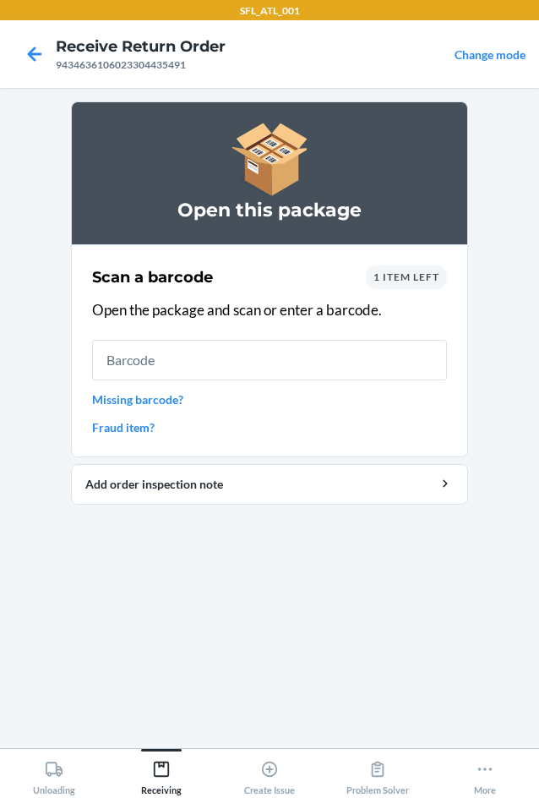
click at [416, 282] on span "1 item left" at bounding box center [407, 276] width 66 height 13
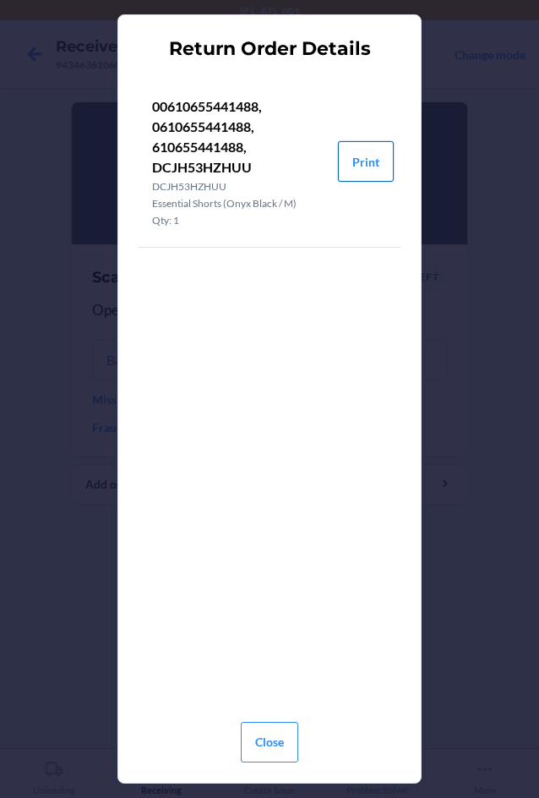
click at [360, 157] on button "Print" at bounding box center [366, 161] width 56 height 41
click at [280, 743] on button "Close" at bounding box center [269, 742] width 57 height 41
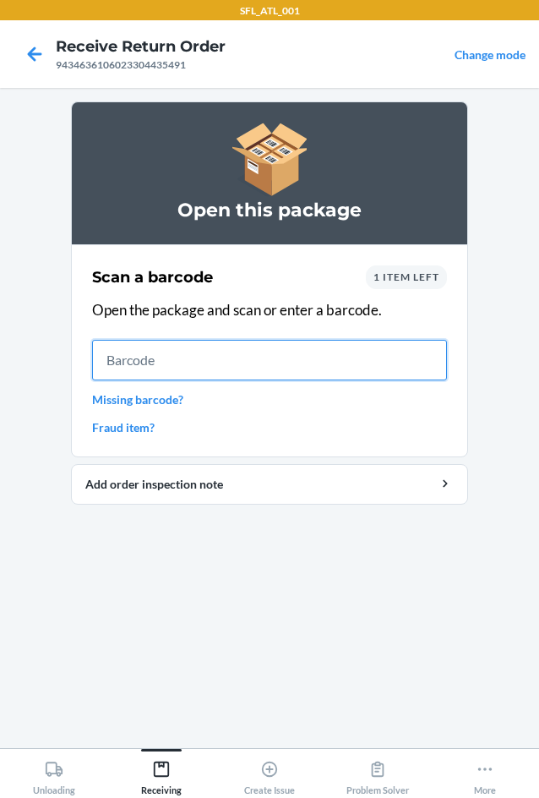
click at [193, 354] on input "text" at bounding box center [269, 360] width 355 height 41
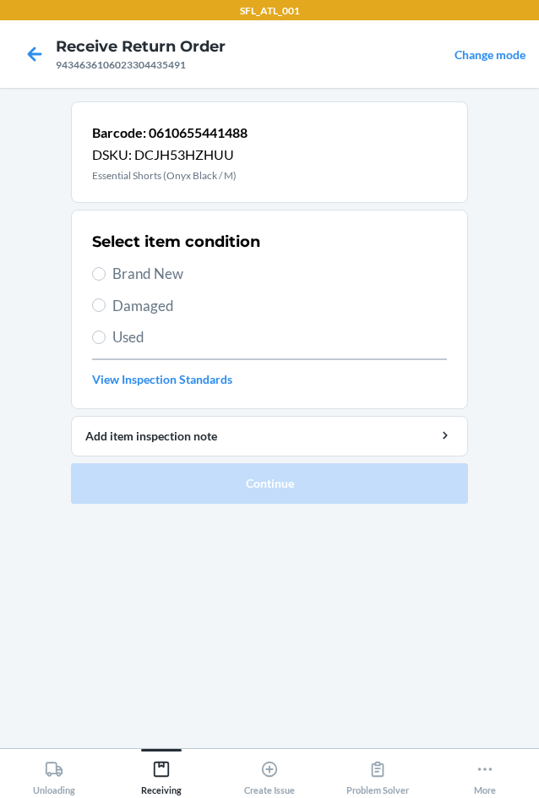
click at [149, 265] on span "Brand New" at bounding box center [279, 274] width 335 height 22
click at [106, 267] on input "Brand New" at bounding box center [99, 274] width 14 height 14
radio input "true"
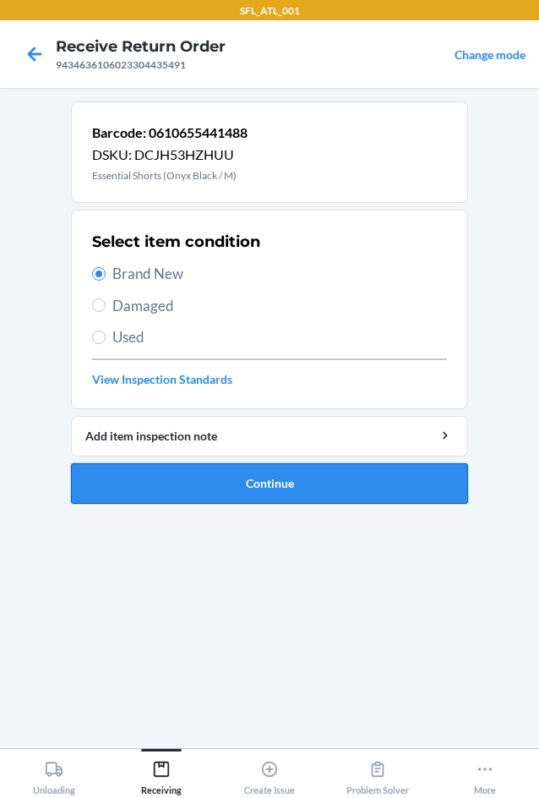
click at [227, 477] on button "Continue" at bounding box center [269, 483] width 397 height 41
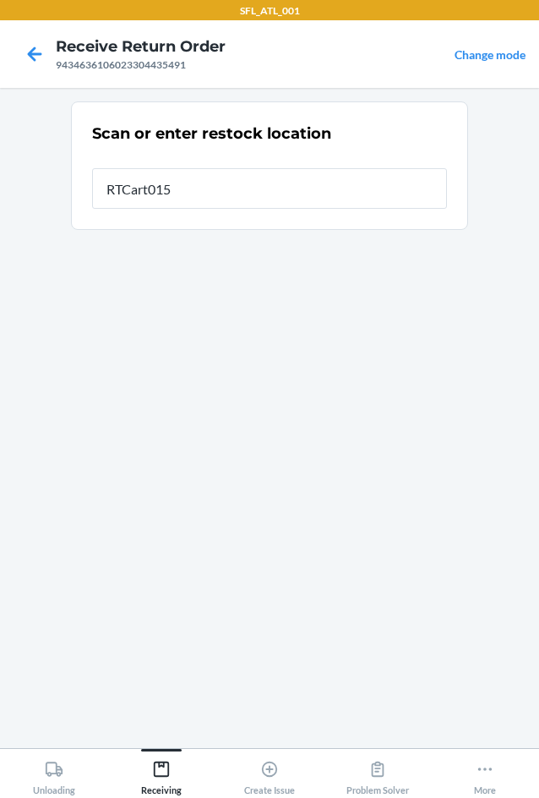
type input "RTCart015"
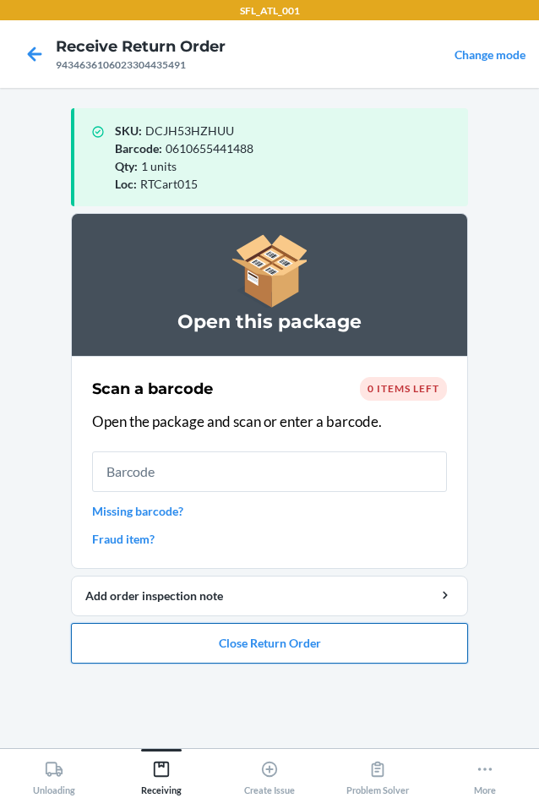
click at [309, 641] on button "Close Return Order" at bounding box center [269, 643] width 397 height 41
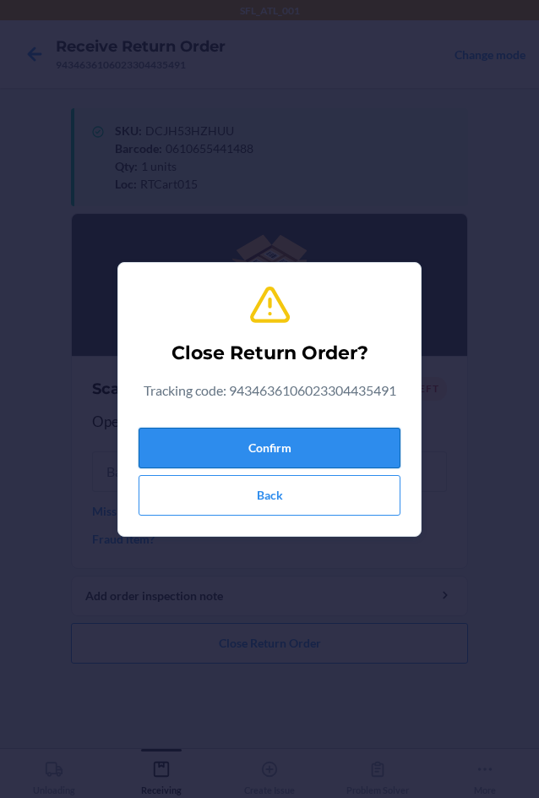
click at [182, 430] on button "Confirm" at bounding box center [270, 448] width 262 height 41
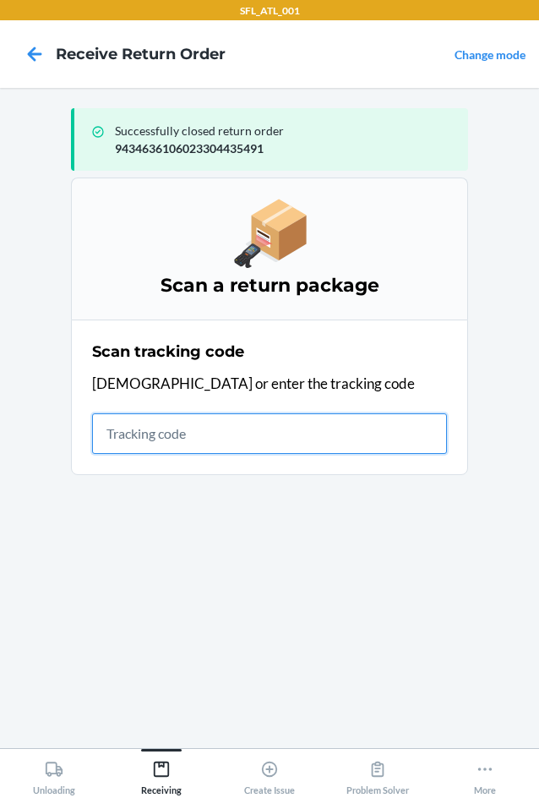
click at [174, 435] on input "text" at bounding box center [269, 433] width 355 height 41
type input "4203025994346"
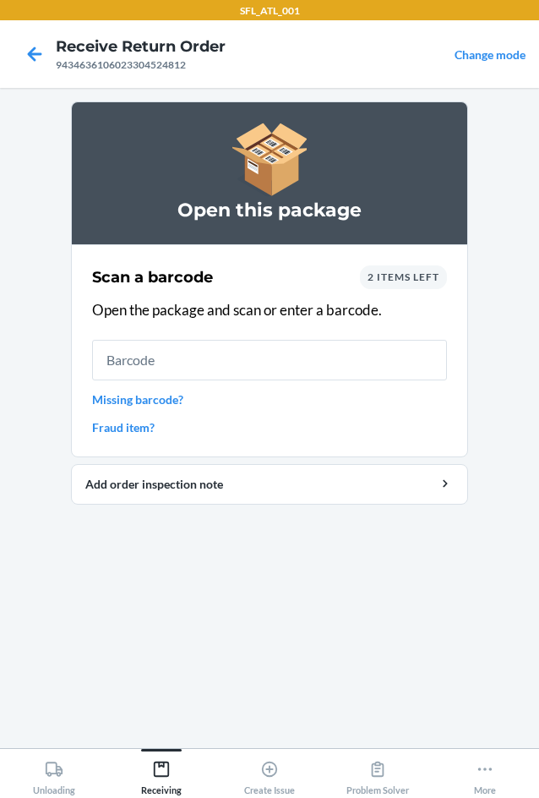
click at [405, 285] on div "2 items left" at bounding box center [403, 277] width 87 height 24
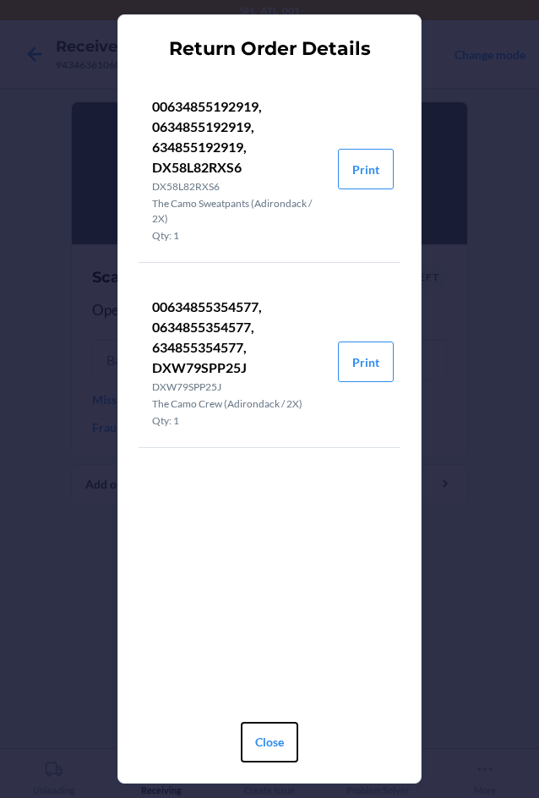
drag, startPoint x: 262, startPoint y: 737, endPoint x: 278, endPoint y: 740, distance: 16.4
click at [273, 739] on button "Close" at bounding box center [269, 742] width 57 height 41
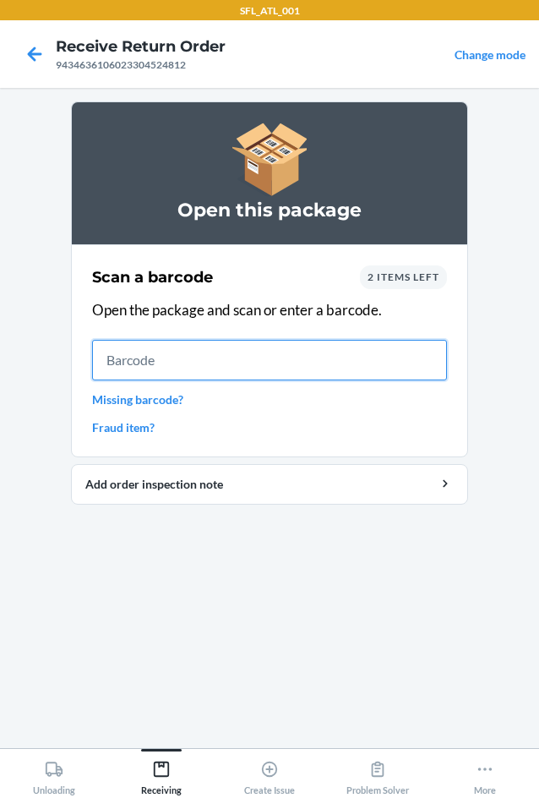
click at [139, 368] on input "text" at bounding box center [269, 360] width 355 height 41
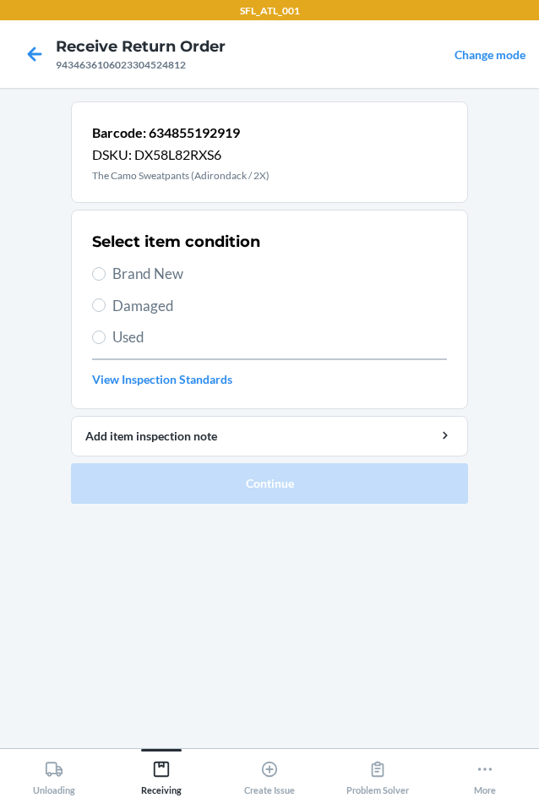
click at [124, 280] on span "Brand New" at bounding box center [279, 274] width 335 height 22
click at [106, 280] on input "Brand New" at bounding box center [99, 274] width 14 height 14
radio input "true"
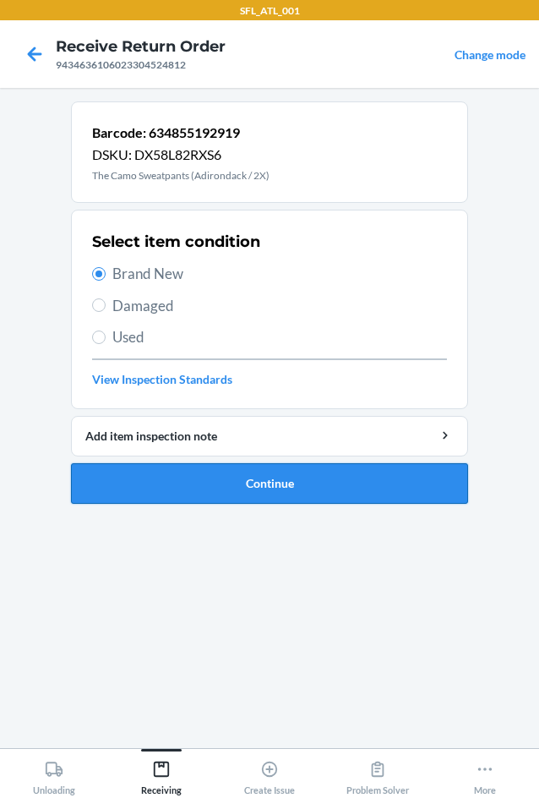
click at [278, 472] on button "Continue" at bounding box center [269, 483] width 397 height 41
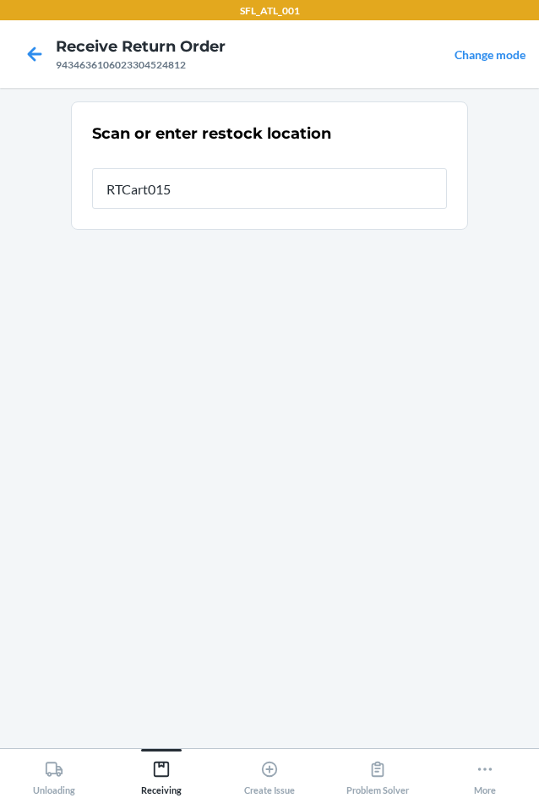
type input "RTCart015"
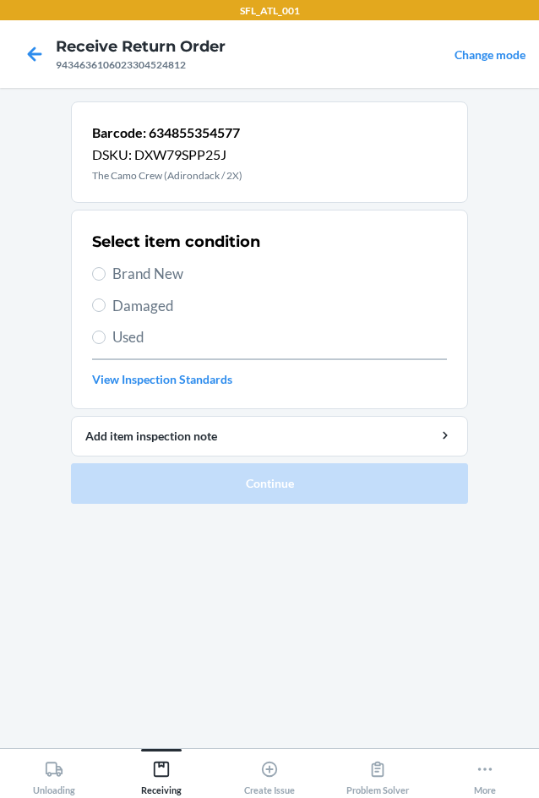
click at [136, 275] on span "Brand New" at bounding box center [279, 274] width 335 height 22
click at [106, 275] on input "Brand New" at bounding box center [99, 274] width 14 height 14
radio input "true"
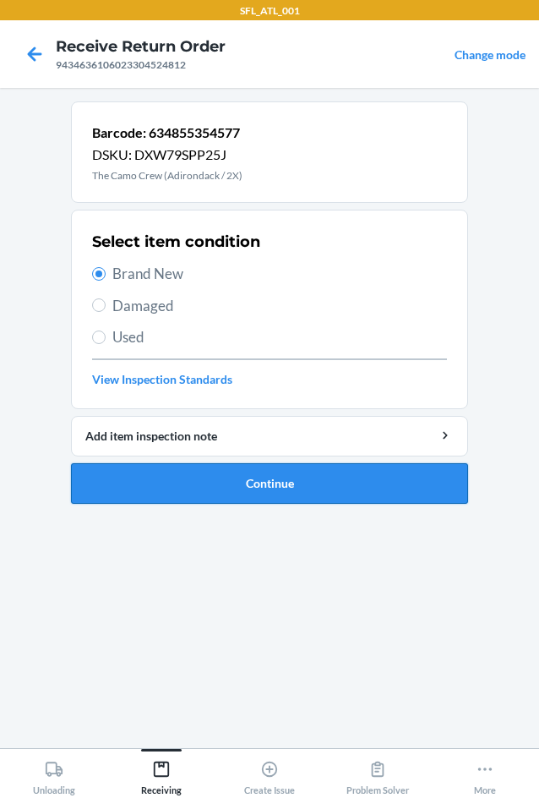
click at [147, 490] on button "Continue" at bounding box center [269, 483] width 397 height 41
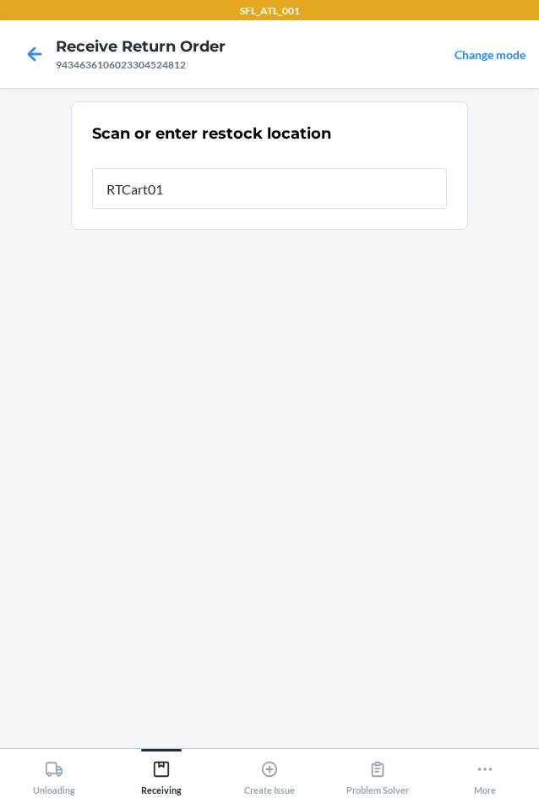
type input "RTCart015"
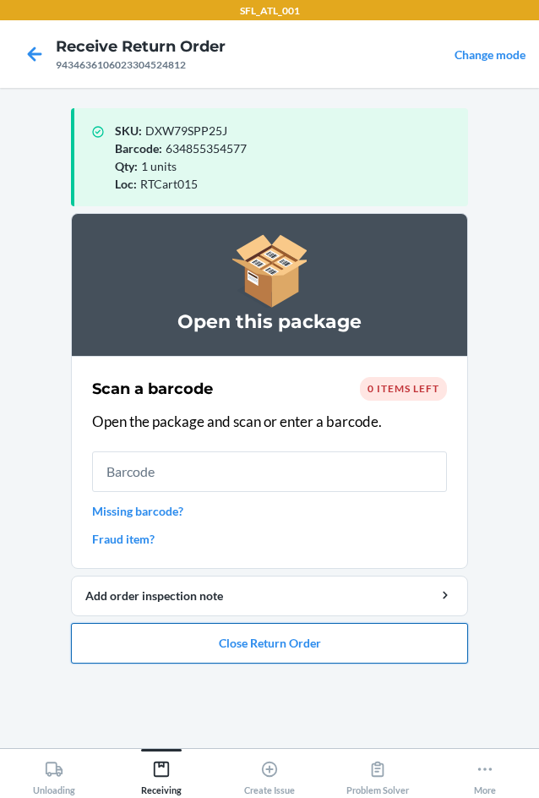
click at [258, 627] on button "Close Return Order" at bounding box center [269, 643] width 397 height 41
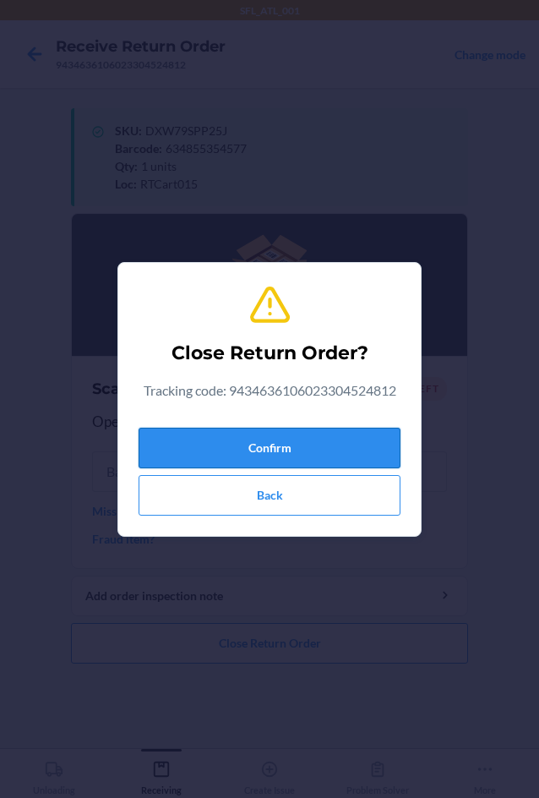
click at [185, 448] on button "Confirm" at bounding box center [270, 448] width 262 height 41
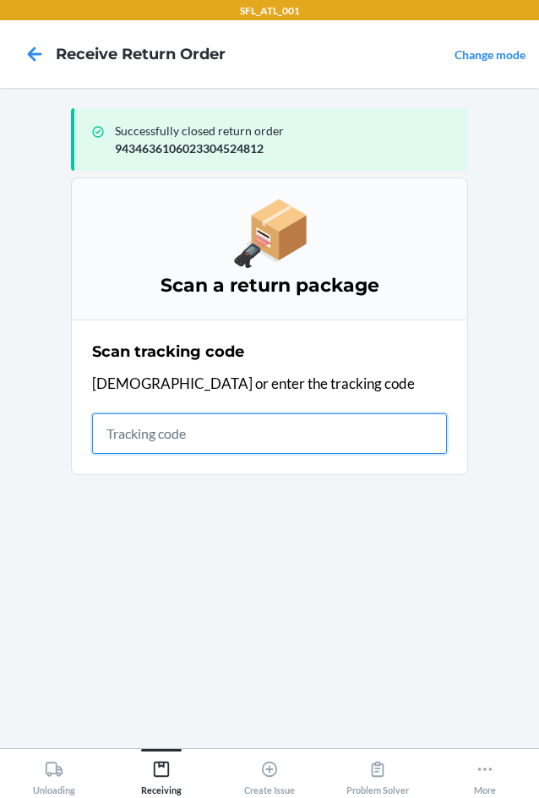
click at [198, 444] on input "text" at bounding box center [269, 433] width 355 height 41
type input "4203025994346"
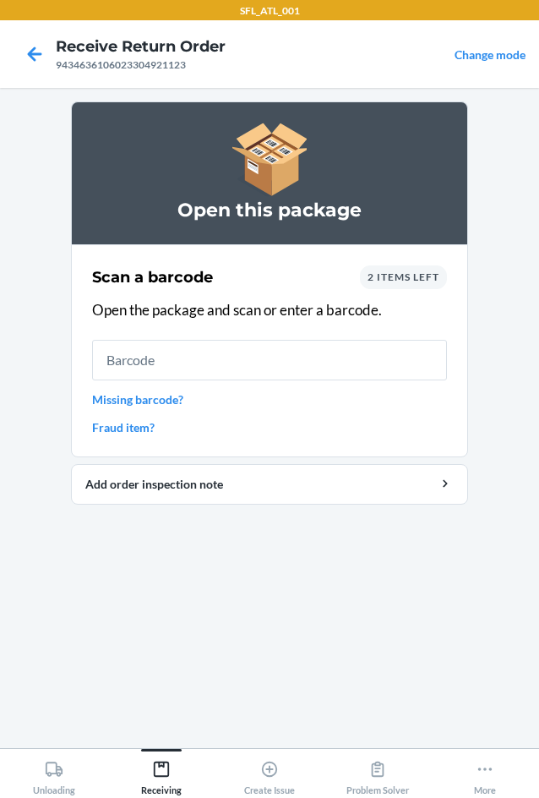
click at [373, 270] on span "2 items left" at bounding box center [404, 276] width 72 height 13
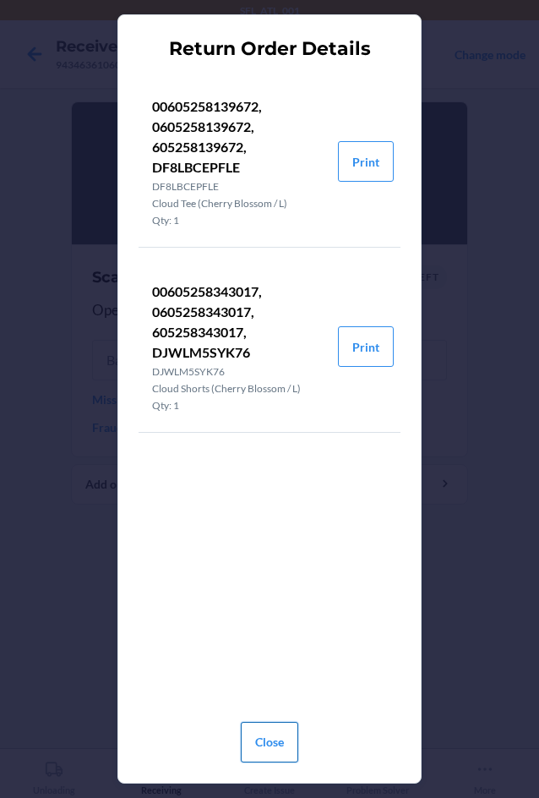
click at [266, 733] on button "Close" at bounding box center [269, 742] width 57 height 41
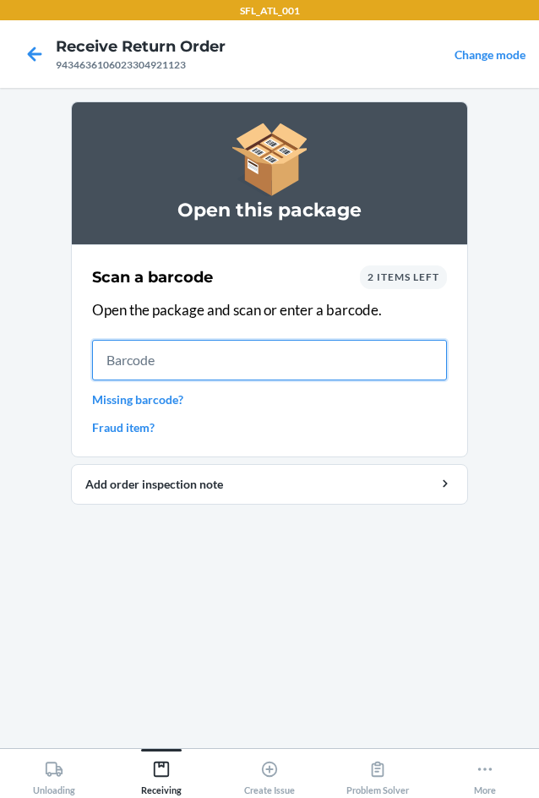
click at [203, 367] on input "text" at bounding box center [269, 360] width 355 height 41
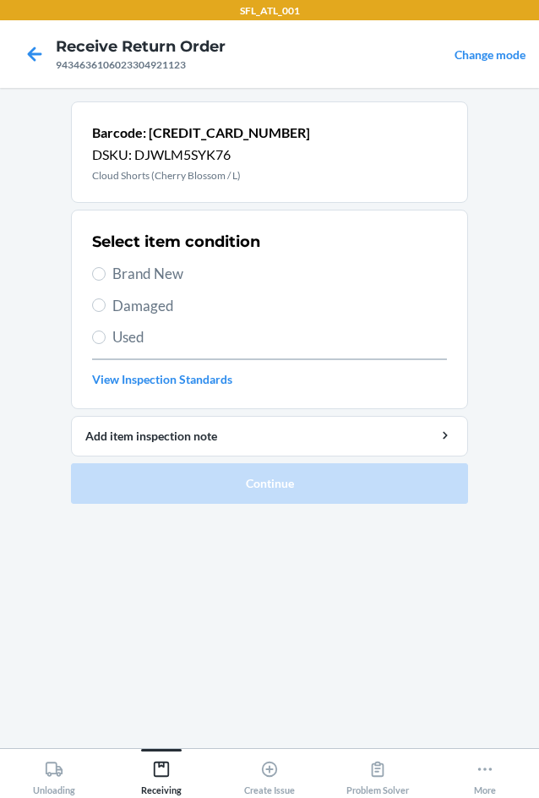
click at [120, 251] on h2 "Select item condition" at bounding box center [176, 242] width 168 height 22
click at [114, 286] on div "Select item condition Brand New Damaged Used View Inspection Standards" at bounding box center [269, 309] width 355 height 167
click at [136, 276] on span "Brand New" at bounding box center [279, 274] width 335 height 22
click at [106, 276] on input "Brand New" at bounding box center [99, 274] width 14 height 14
radio input "true"
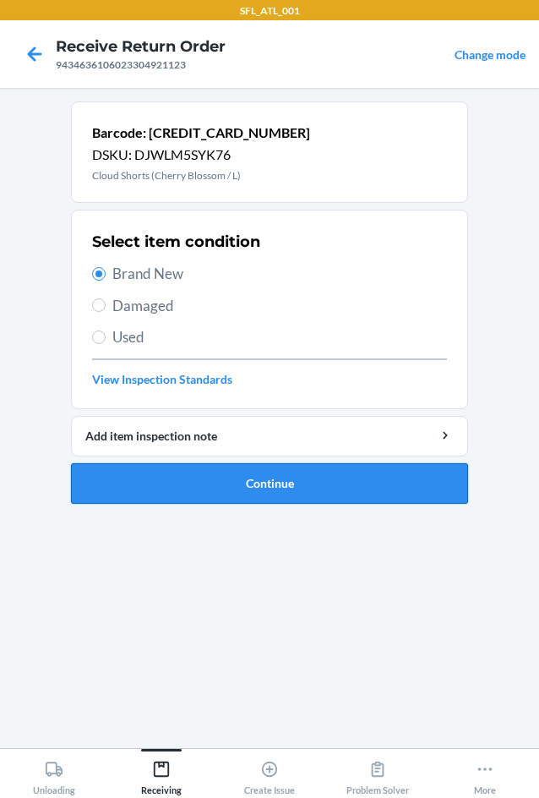
click at [255, 491] on button "Continue" at bounding box center [269, 483] width 397 height 41
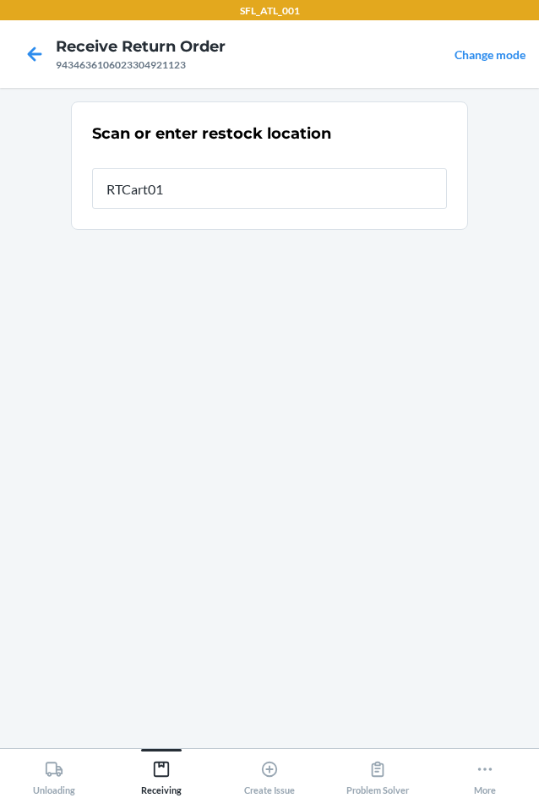
type input "RTCart015"
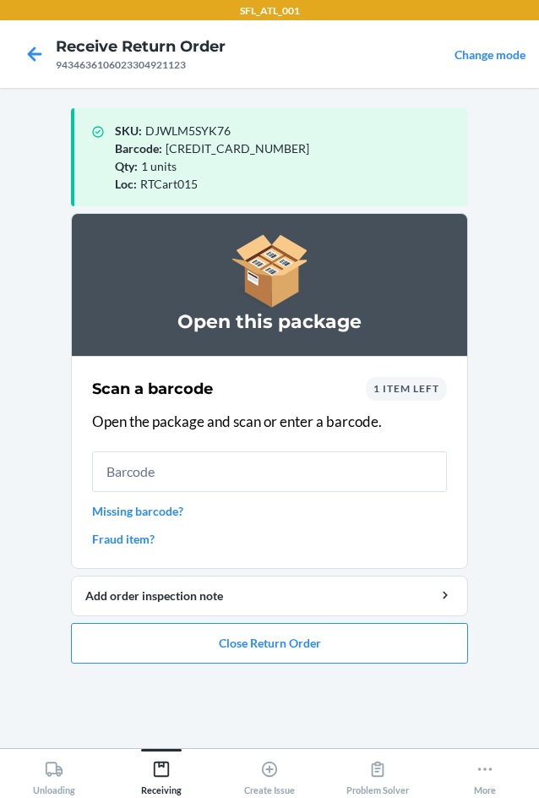
click at [347, 459] on input "text" at bounding box center [269, 471] width 355 height 41
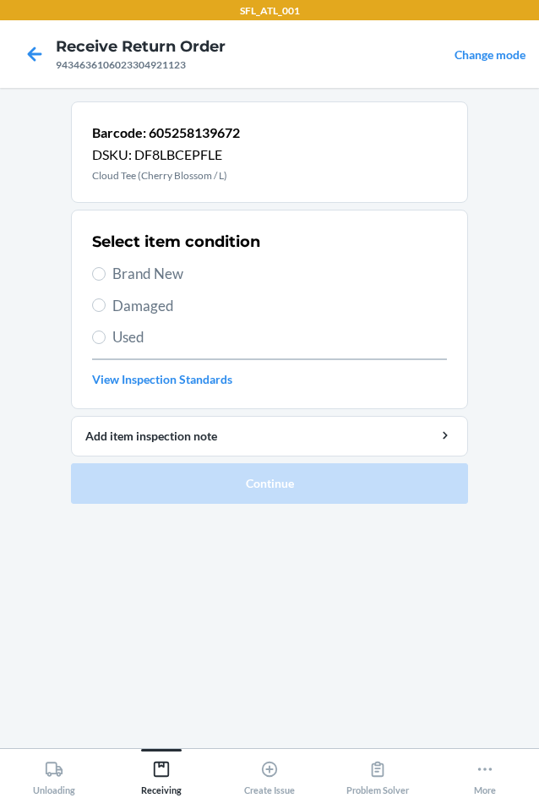
click at [160, 281] on span "Brand New" at bounding box center [279, 274] width 335 height 22
click at [106, 281] on input "Brand New" at bounding box center [99, 274] width 14 height 14
radio input "true"
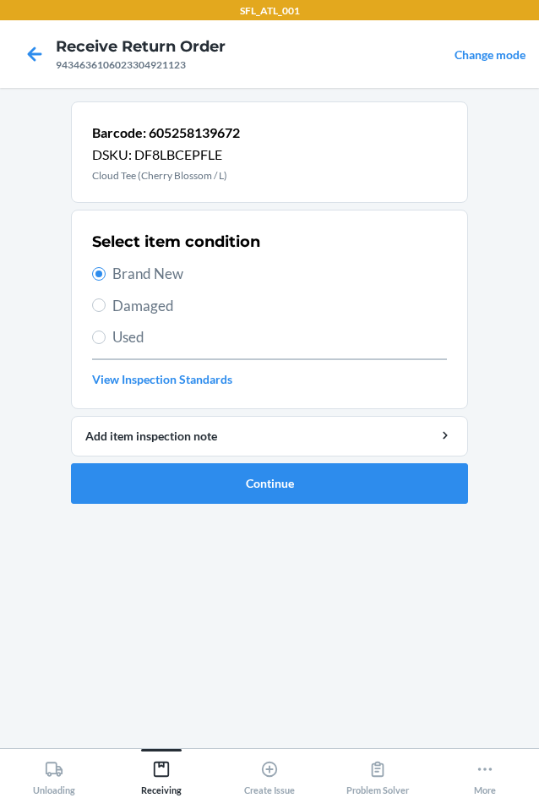
click at [273, 461] on li "Barcode: 605258139672 DSKU: DF8LBCEPFLE Cloud Tee (Cherry Blossom / L) Select i…" at bounding box center [269, 302] width 397 height 402
click at [274, 478] on button "Continue" at bounding box center [269, 483] width 397 height 41
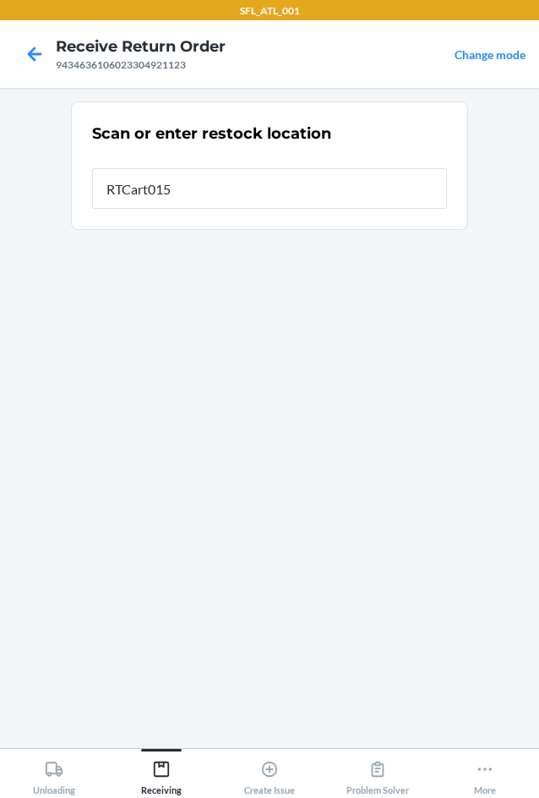
type input "RTCart015"
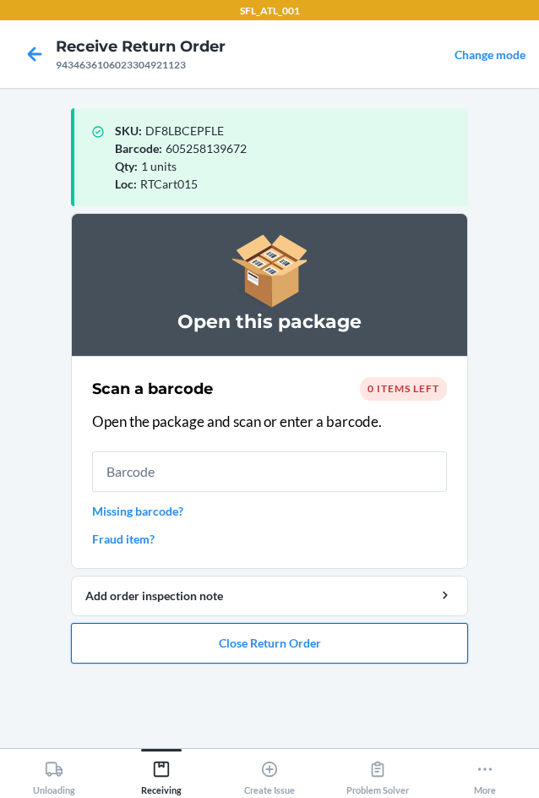
click at [266, 656] on button "Close Return Order" at bounding box center [269, 643] width 397 height 41
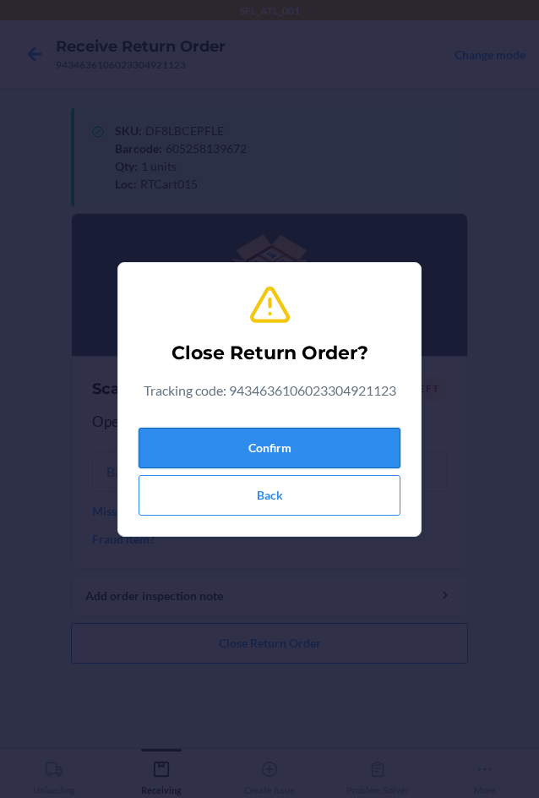
click at [254, 446] on button "Confirm" at bounding box center [270, 448] width 262 height 41
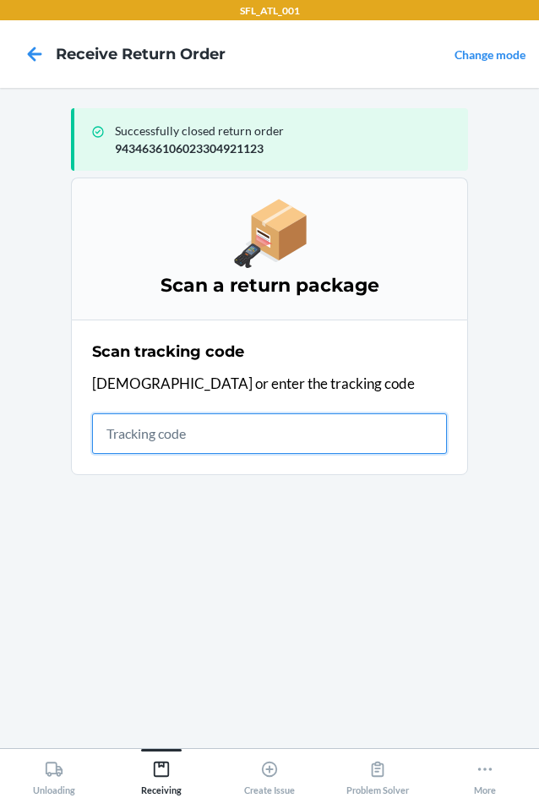
click at [118, 440] on input "text" at bounding box center [269, 433] width 355 height 41
type input "4203025994346"
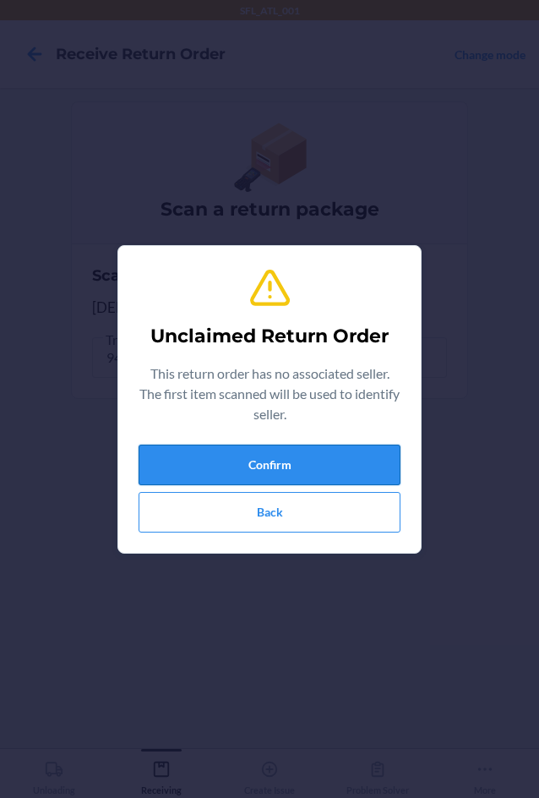
click at [183, 445] on button "Confirm" at bounding box center [270, 465] width 262 height 41
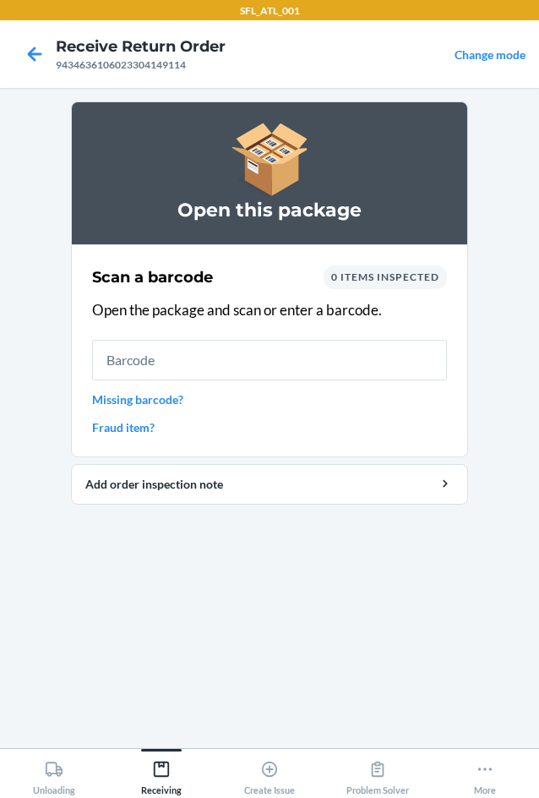
click at [216, 349] on input "text" at bounding box center [269, 360] width 355 height 41
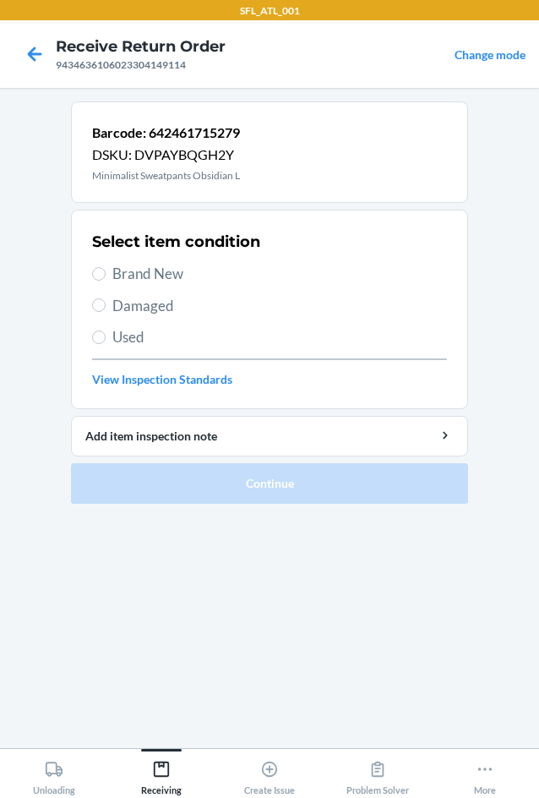
click at [128, 277] on span "Brand New" at bounding box center [279, 274] width 335 height 22
click at [106, 277] on input "Brand New" at bounding box center [99, 274] width 14 height 14
radio input "true"
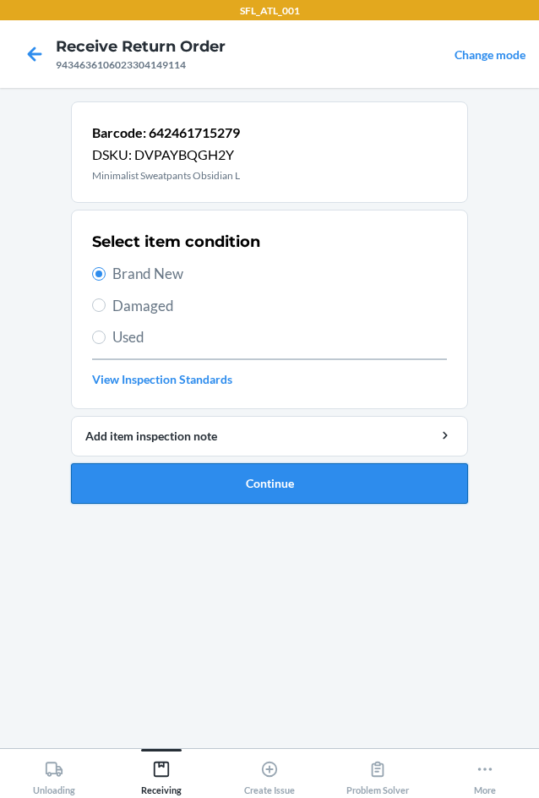
click at [217, 483] on button "Continue" at bounding box center [269, 483] width 397 height 41
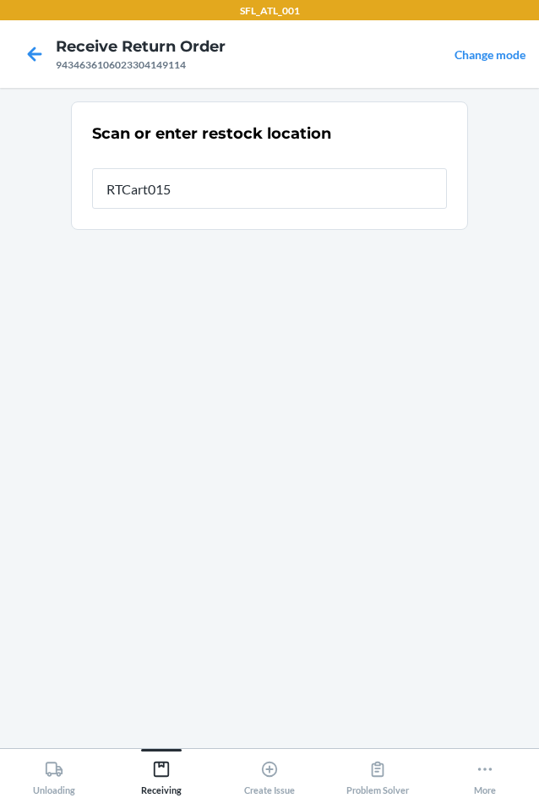
type input "RTCart015"
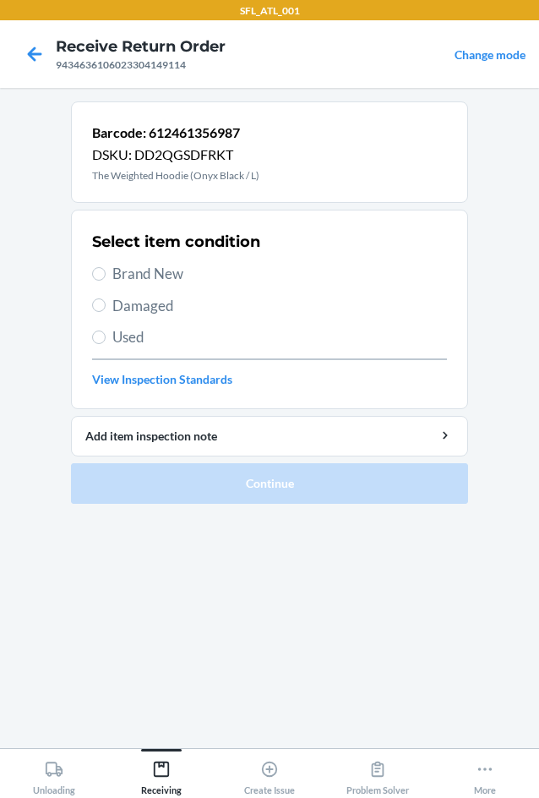
click at [122, 276] on span "Brand New" at bounding box center [279, 274] width 335 height 22
click at [106, 276] on input "Brand New" at bounding box center [99, 274] width 14 height 14
radio input "true"
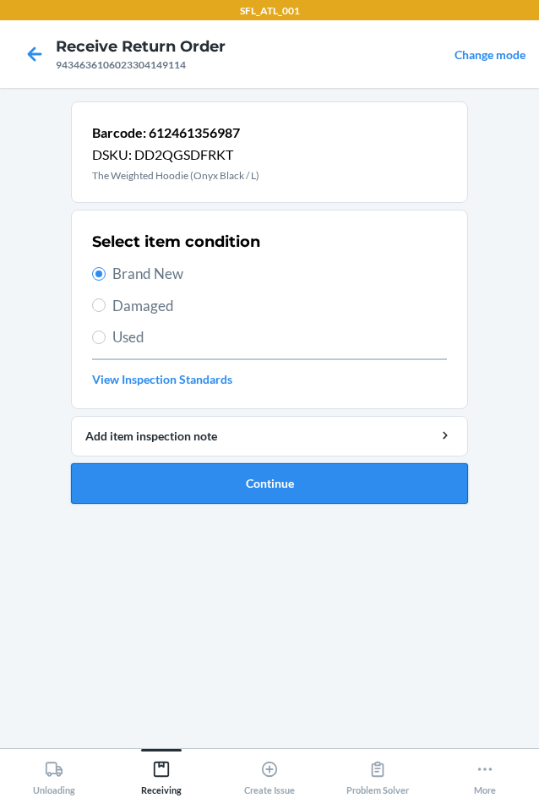
click at [175, 476] on button "Continue" at bounding box center [269, 483] width 397 height 41
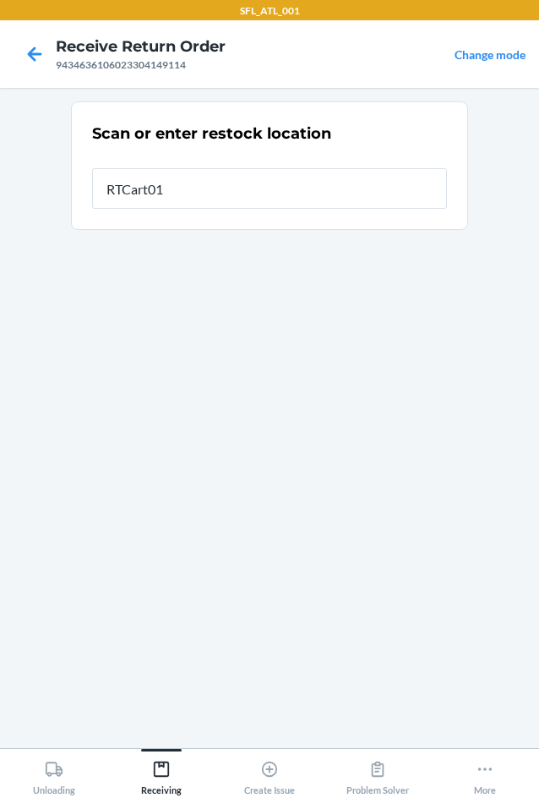
type input "RTCart015"
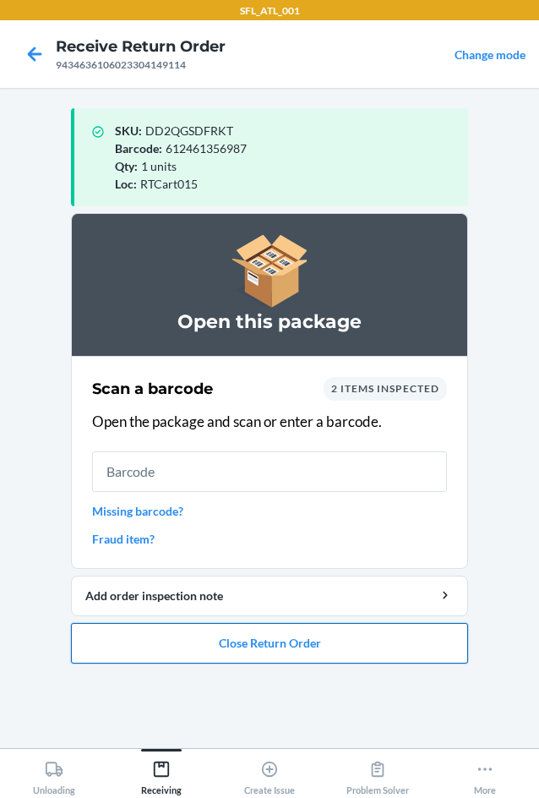
click at [226, 636] on button "Close Return Order" at bounding box center [269, 643] width 397 height 41
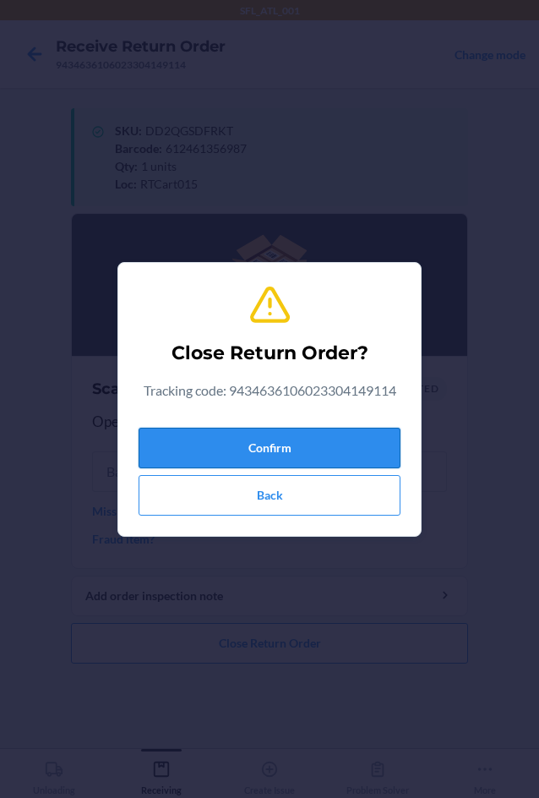
click at [218, 448] on button "Confirm" at bounding box center [270, 448] width 262 height 41
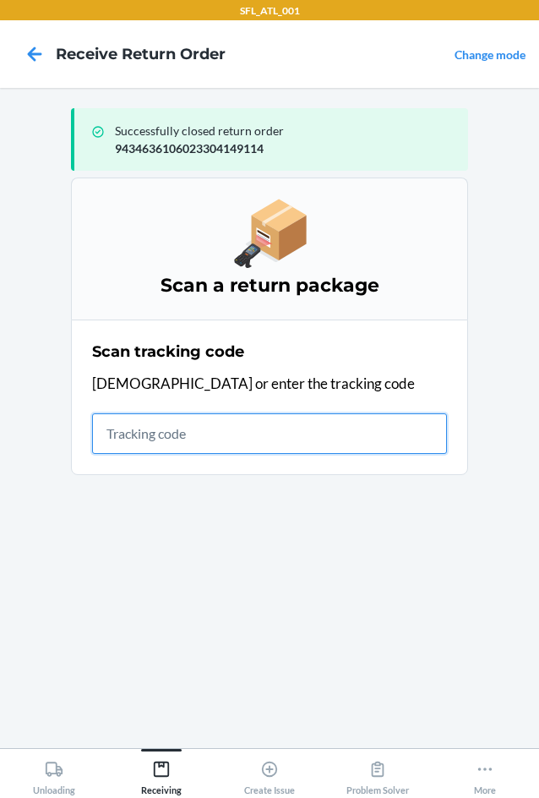
click at [360, 424] on input "text" at bounding box center [269, 433] width 355 height 41
type input "420302599434636106023"
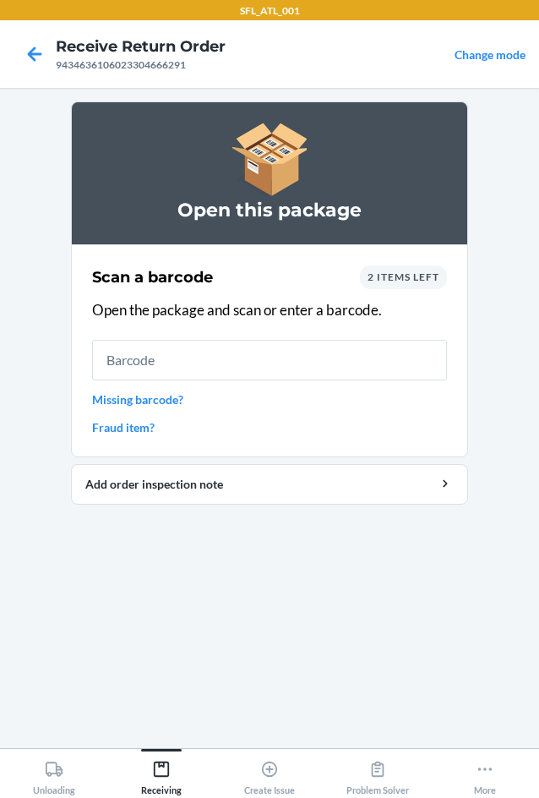
click at [425, 265] on div "Scan a barcode 2 items left Open the package and scan or enter a barcode. Missi…" at bounding box center [269, 350] width 355 height 181
click at [408, 273] on span "2 items left" at bounding box center [404, 276] width 72 height 13
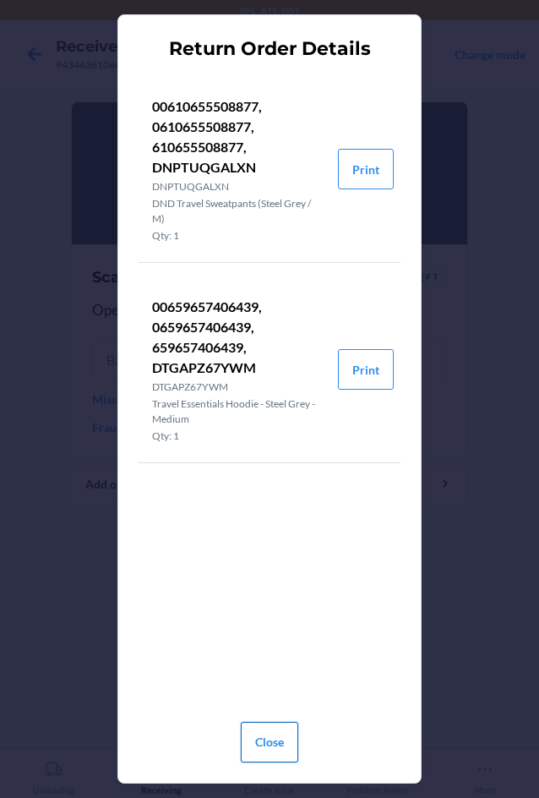
click at [275, 737] on button "Close" at bounding box center [269, 742] width 57 height 41
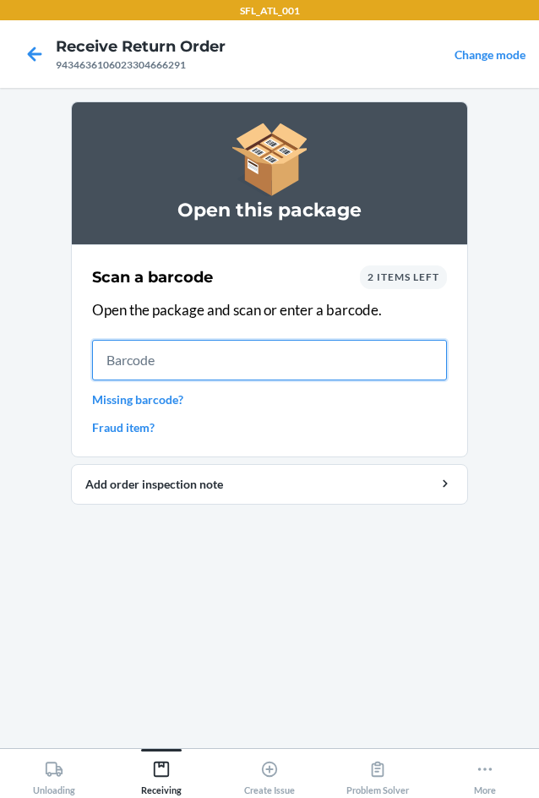
click at [95, 360] on input "text" at bounding box center [269, 360] width 355 height 41
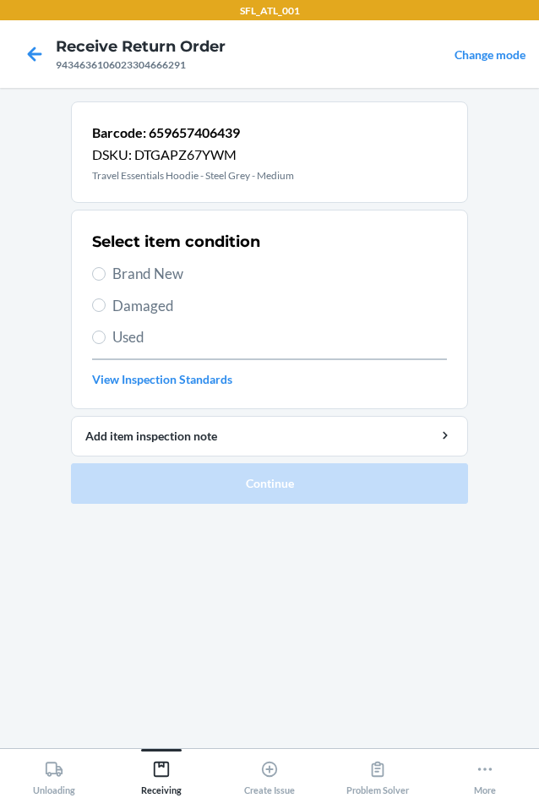
click at [145, 277] on span "Brand New" at bounding box center [279, 274] width 335 height 22
click at [106, 277] on input "Brand New" at bounding box center [99, 274] width 14 height 14
radio input "true"
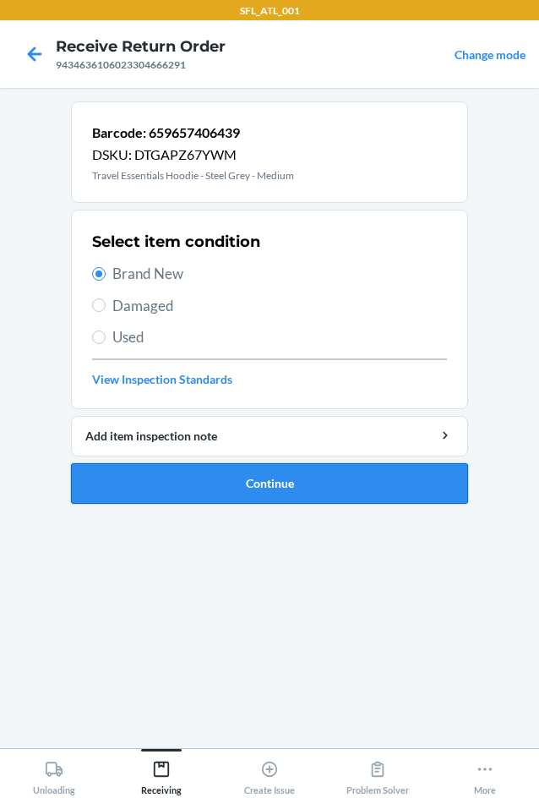
click at [207, 477] on button "Continue" at bounding box center [269, 483] width 397 height 41
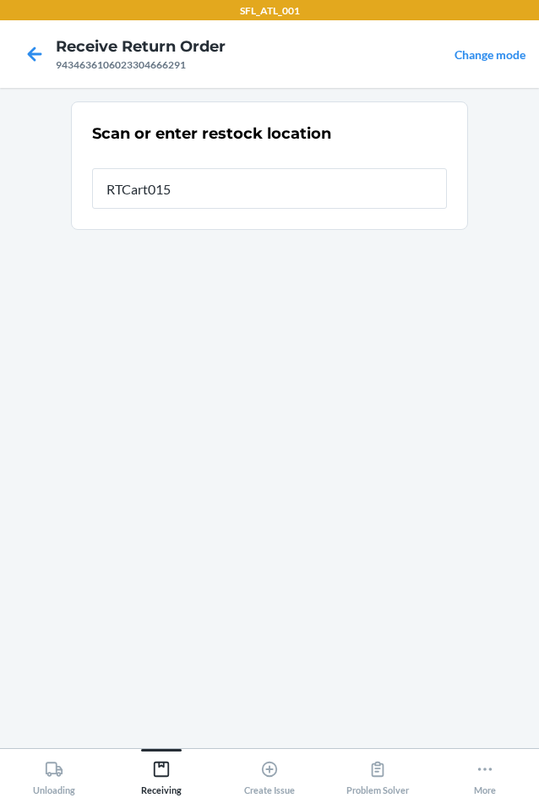
type input "RTCart015"
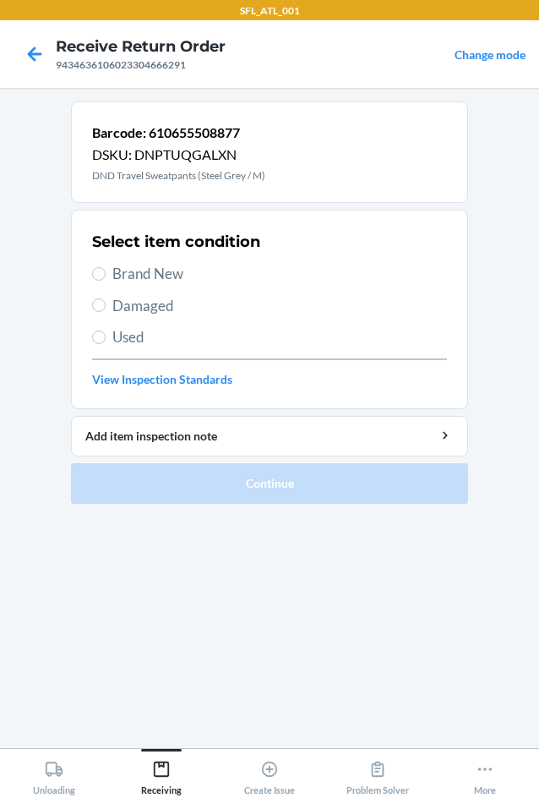
click at [204, 272] on span "Brand New" at bounding box center [279, 274] width 335 height 22
click at [106, 272] on input "Brand New" at bounding box center [99, 274] width 14 height 14
radio input "true"
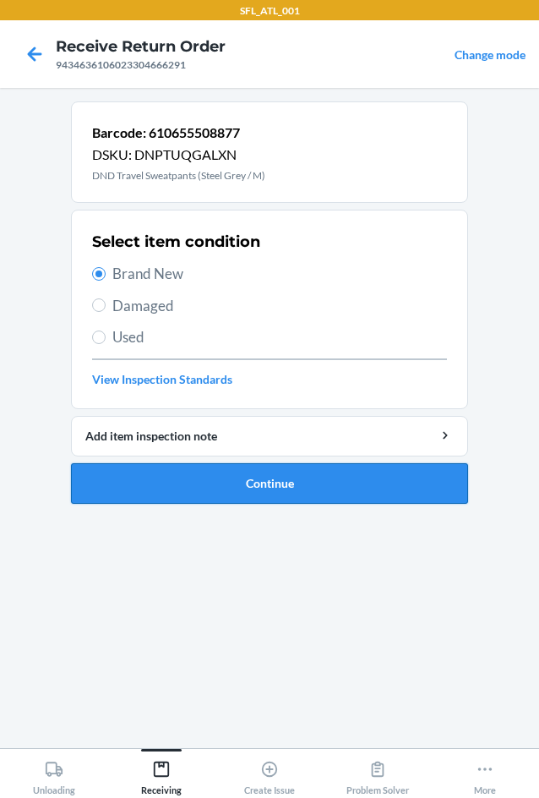
click at [292, 475] on button "Continue" at bounding box center [269, 483] width 397 height 41
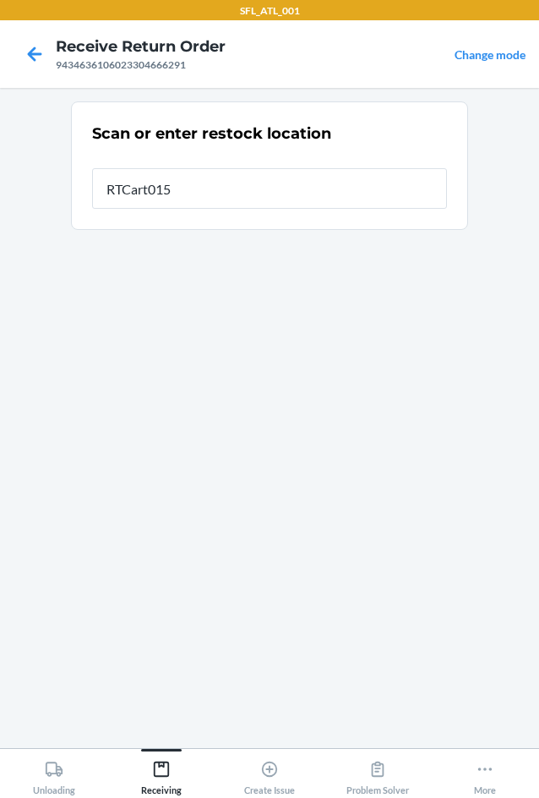
type input "RTCart015"
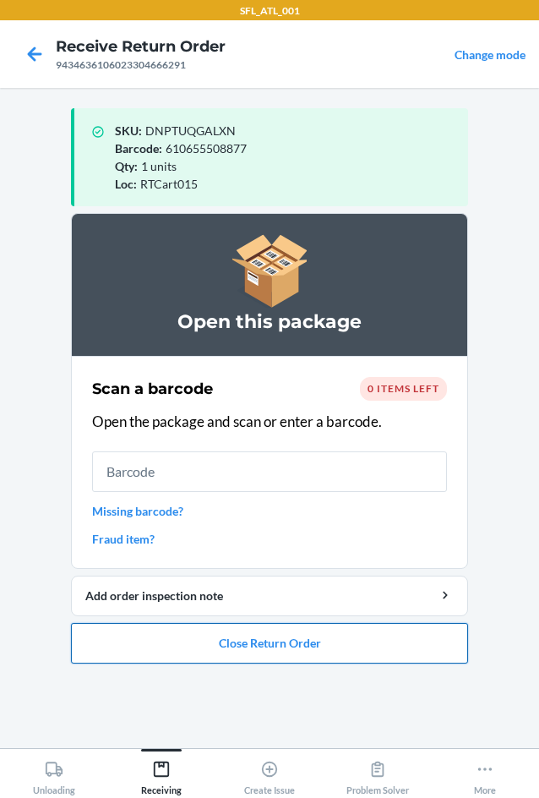
click at [337, 643] on button "Close Return Order" at bounding box center [269, 643] width 397 height 41
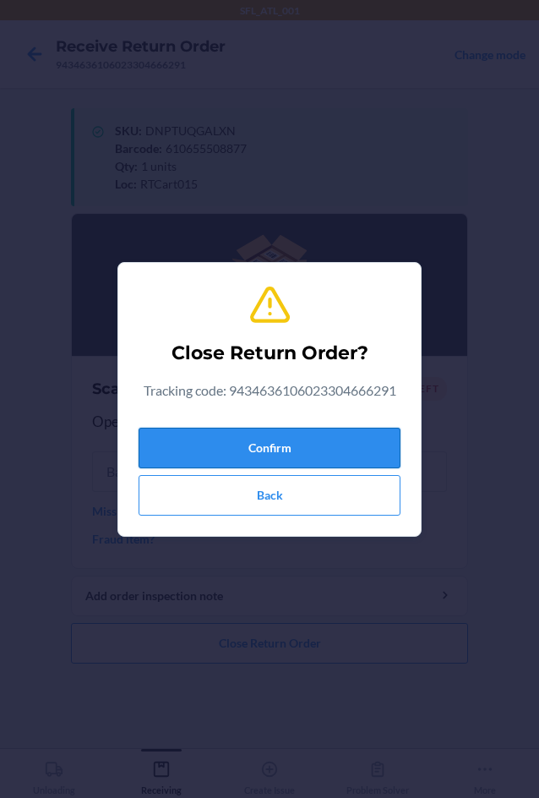
click at [297, 452] on button "Confirm" at bounding box center [270, 448] width 262 height 41
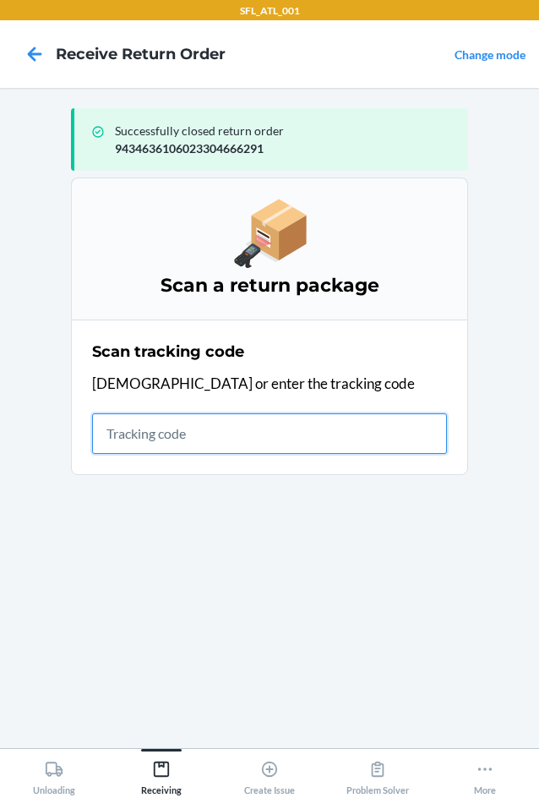
click at [191, 431] on input "text" at bounding box center [269, 433] width 355 height 41
type input "42030259943463610"
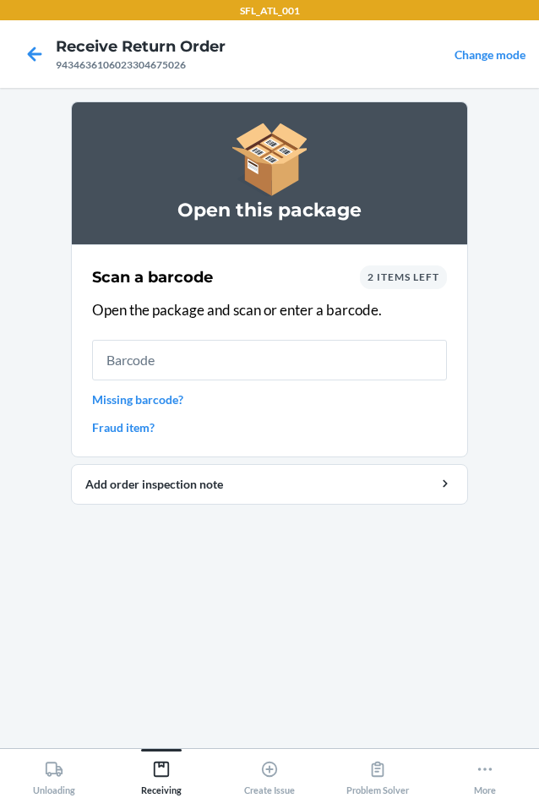
click at [385, 277] on span "2 items left" at bounding box center [404, 276] width 72 height 13
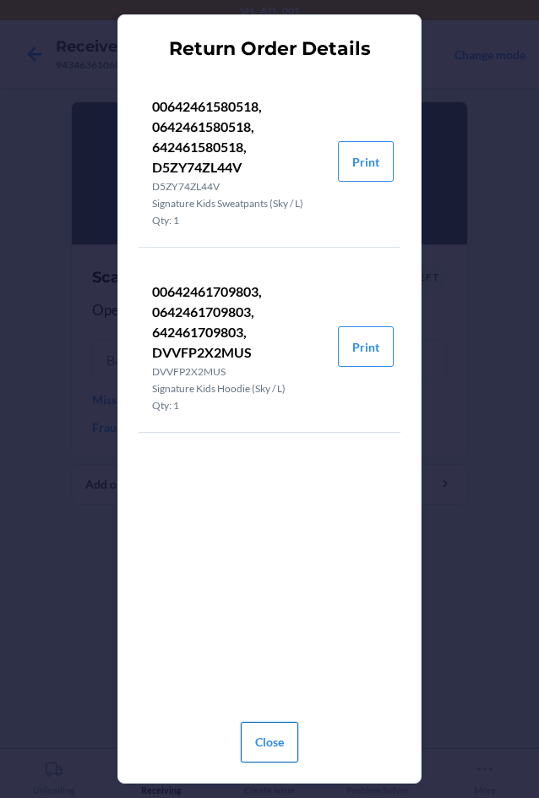
click at [278, 745] on button "Close" at bounding box center [269, 742] width 57 height 41
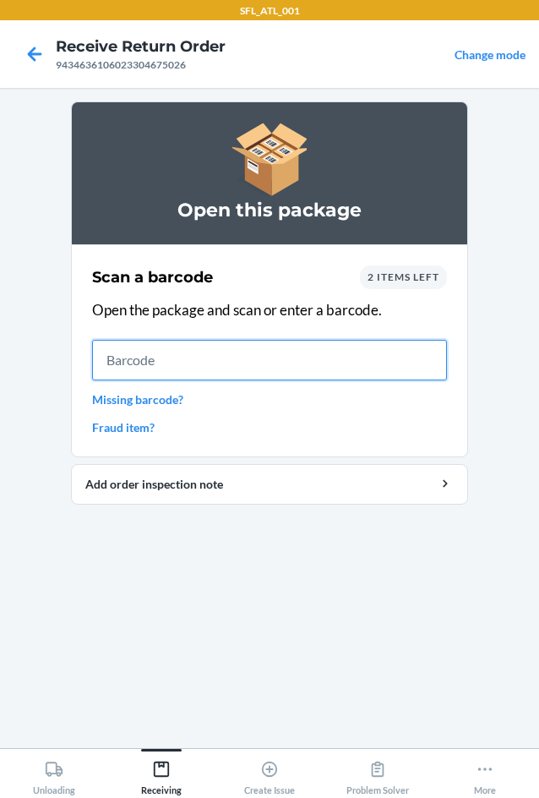
click at [308, 363] on input "text" at bounding box center [269, 360] width 355 height 41
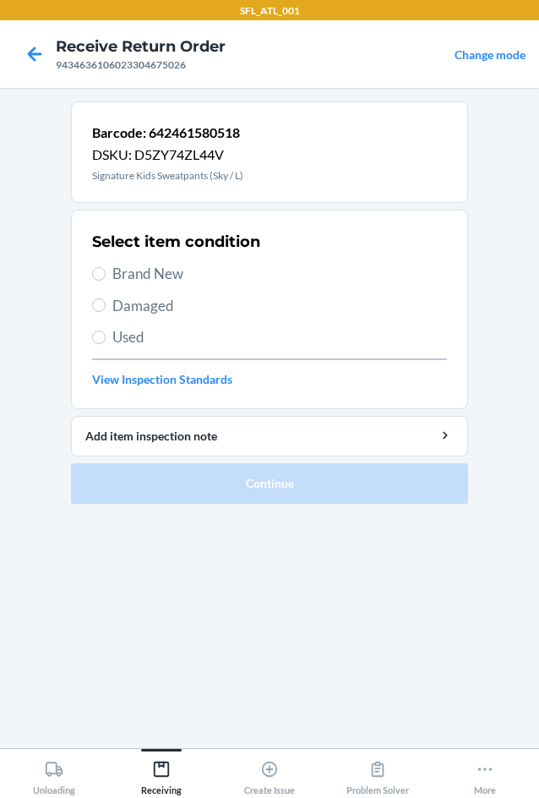
click at [154, 281] on span "Brand New" at bounding box center [279, 274] width 335 height 22
click at [106, 281] on input "Brand New" at bounding box center [99, 274] width 14 height 14
radio input "true"
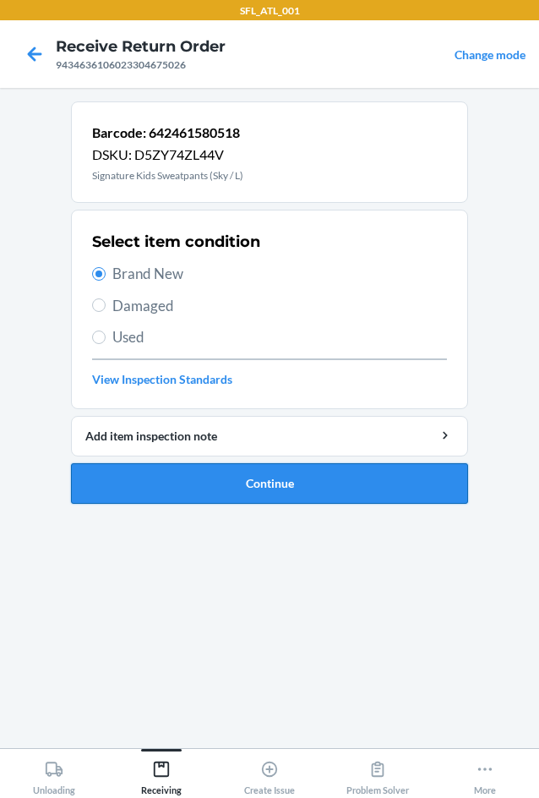
click at [252, 491] on button "Continue" at bounding box center [269, 483] width 397 height 41
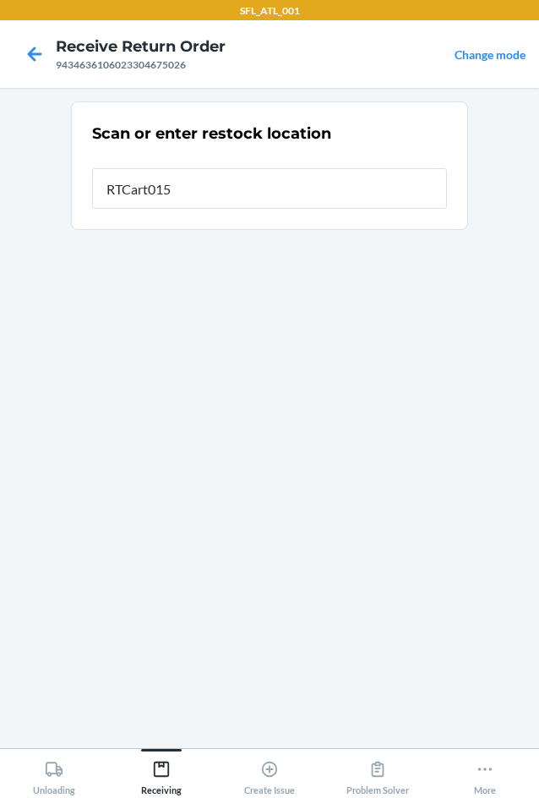
type input "RTCart015"
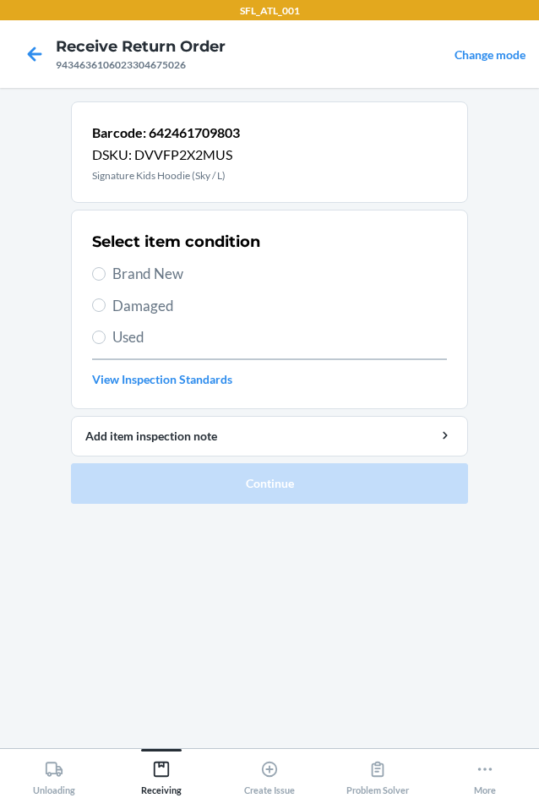
click at [124, 280] on span "Brand New" at bounding box center [279, 274] width 335 height 22
click at [106, 280] on input "Brand New" at bounding box center [99, 274] width 14 height 14
radio input "true"
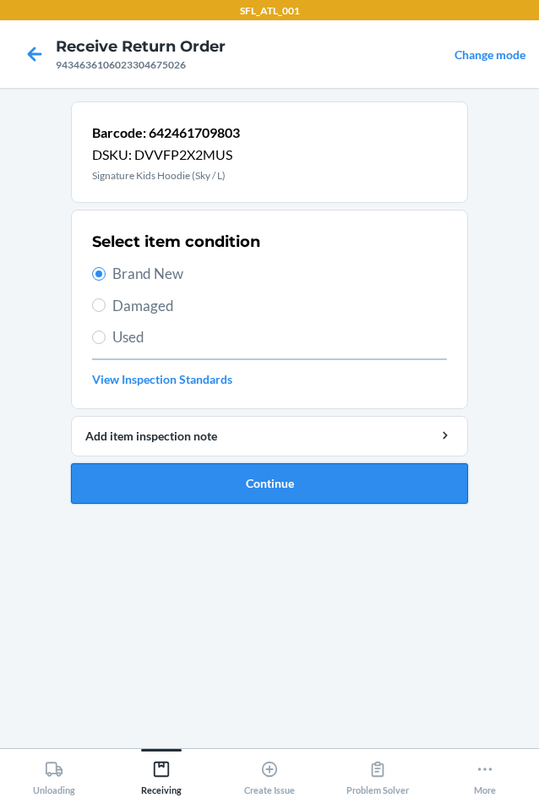
click at [253, 467] on button "Continue" at bounding box center [269, 483] width 397 height 41
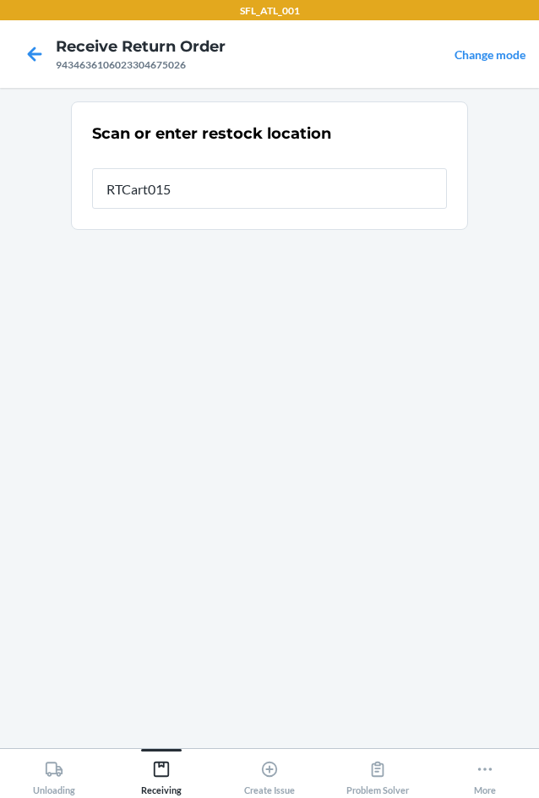
type input "RTCart015"
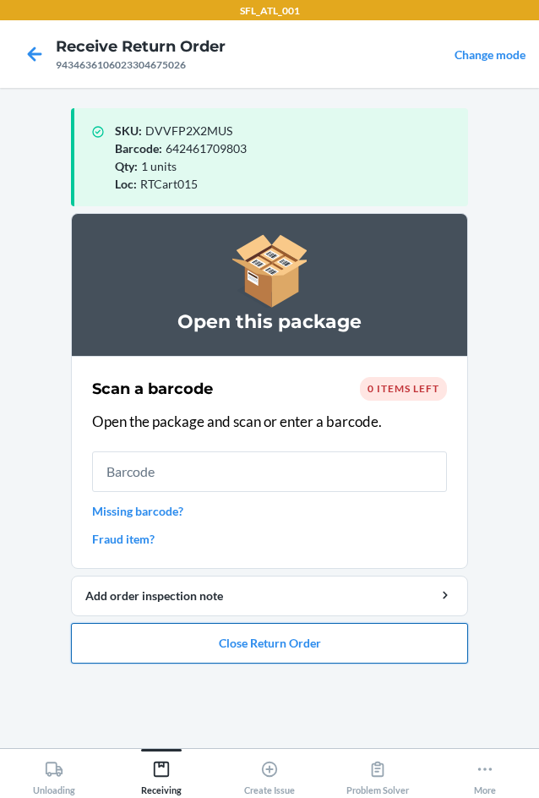
click at [278, 640] on button "Close Return Order" at bounding box center [269, 643] width 397 height 41
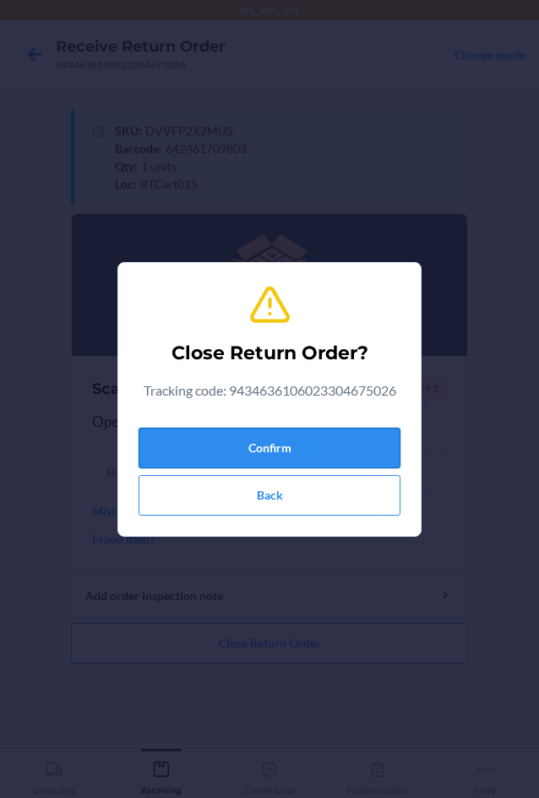
click at [277, 440] on button "Confirm" at bounding box center [270, 448] width 262 height 41
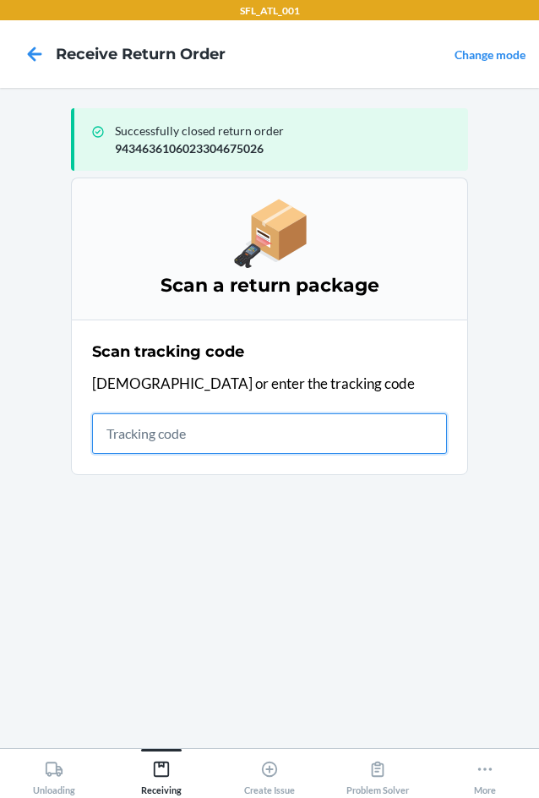
click at [153, 449] on input "text" at bounding box center [269, 433] width 355 height 41
type input "420302599434636106"
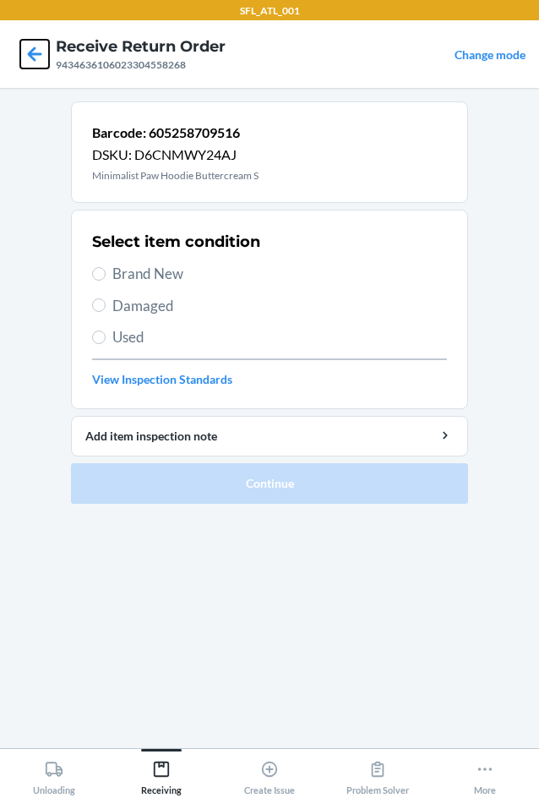
click at [39, 50] on icon at bounding box center [34, 54] width 29 height 29
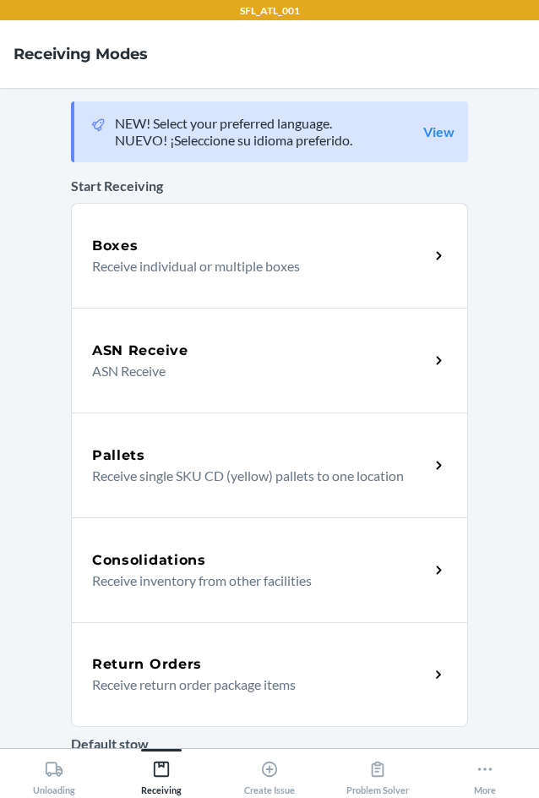
click at [197, 663] on div "Return Orders" at bounding box center [260, 664] width 337 height 20
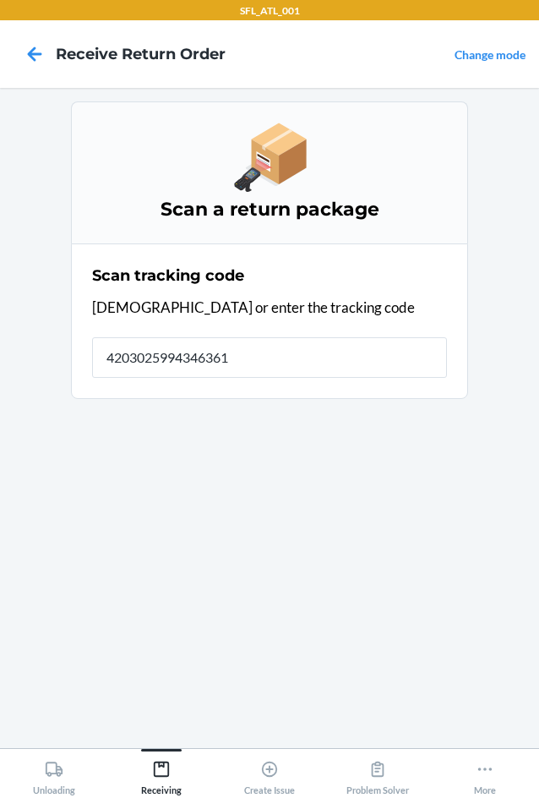
type input "42030259943463610"
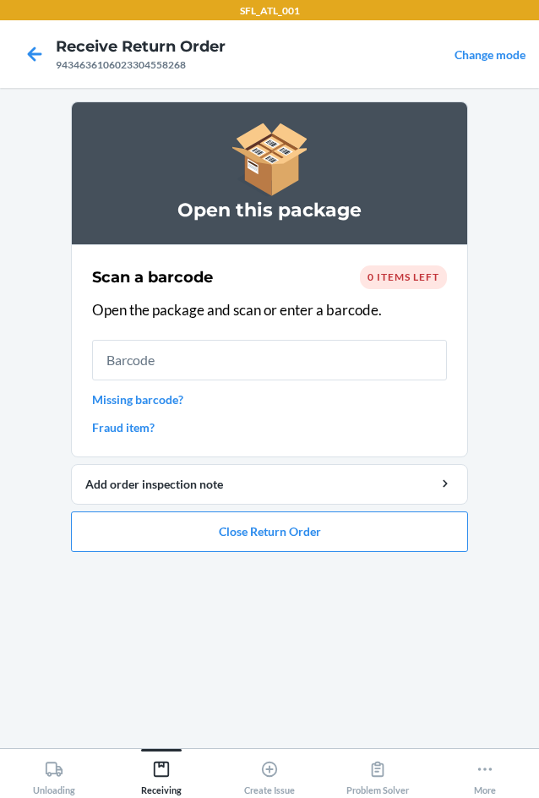
click at [380, 280] on span "0 items left" at bounding box center [404, 276] width 72 height 13
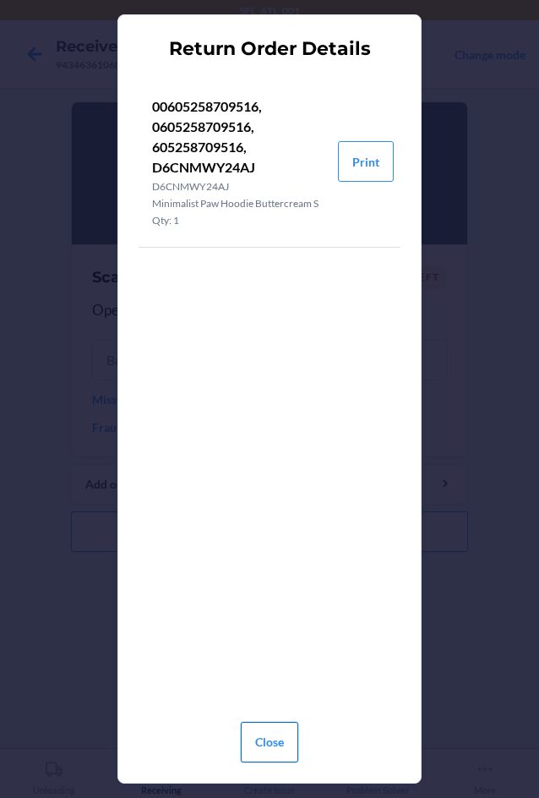
click at [268, 745] on button "Close" at bounding box center [269, 742] width 57 height 41
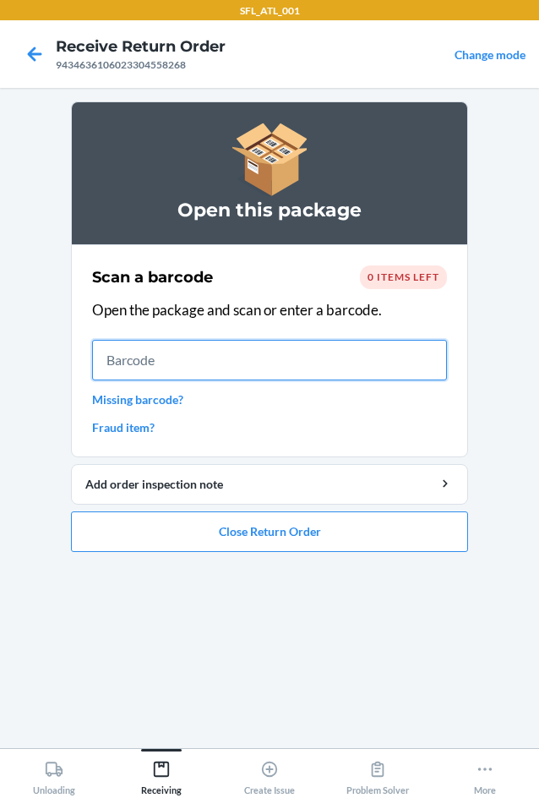
click at [246, 372] on input "text" at bounding box center [269, 360] width 355 height 41
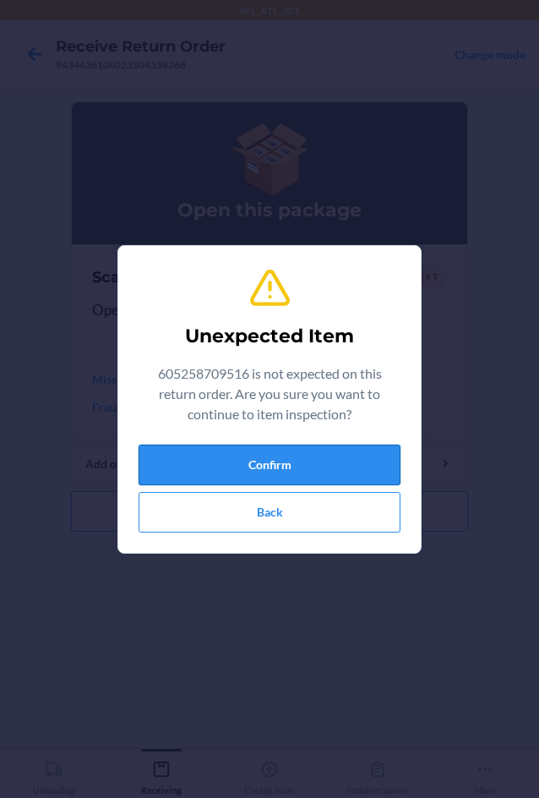
click at [260, 453] on button "Confirm" at bounding box center [270, 465] width 262 height 41
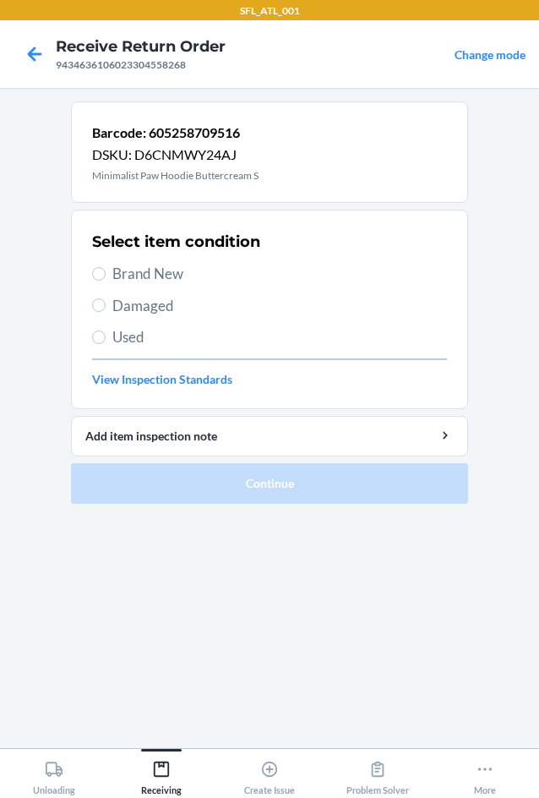
click at [119, 334] on span "Used" at bounding box center [279, 337] width 335 height 22
click at [106, 334] on input "Used" at bounding box center [99, 337] width 14 height 14
radio input "true"
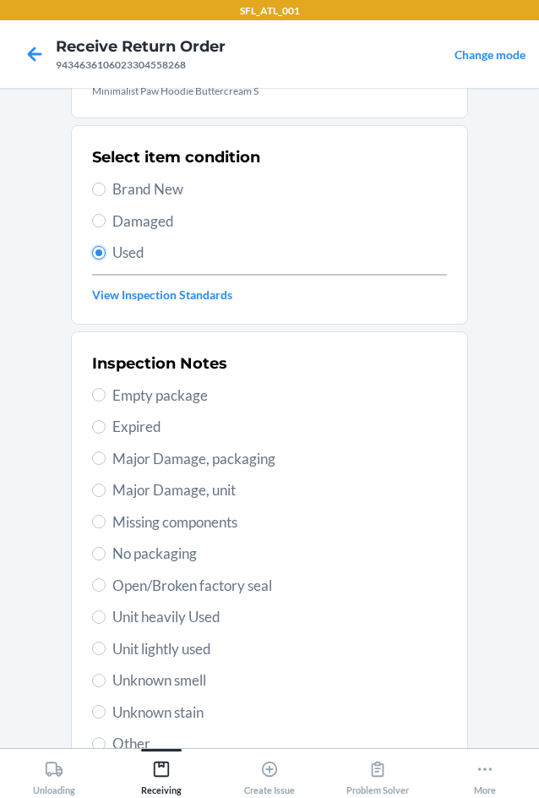
scroll to position [169, 0]
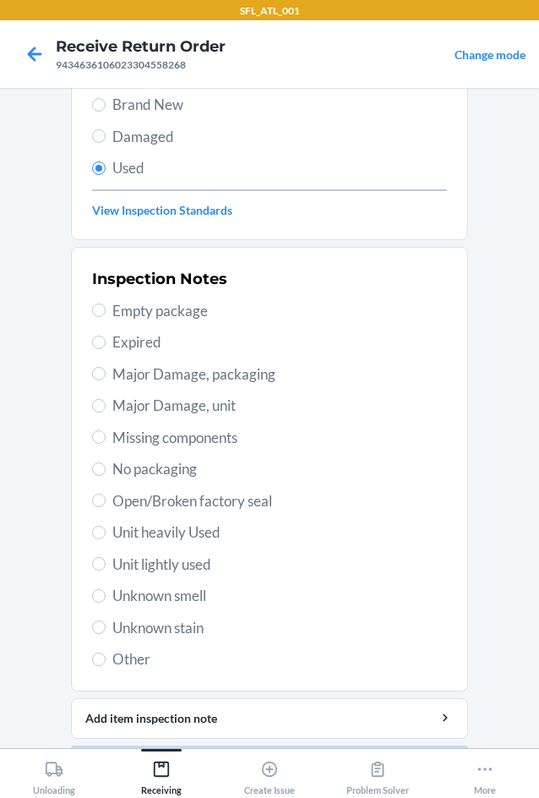
click at [149, 538] on span "Unit heavily Used" at bounding box center [279, 532] width 335 height 22
click at [106, 538] on input "Unit heavily Used" at bounding box center [99, 533] width 14 height 14
radio input "true"
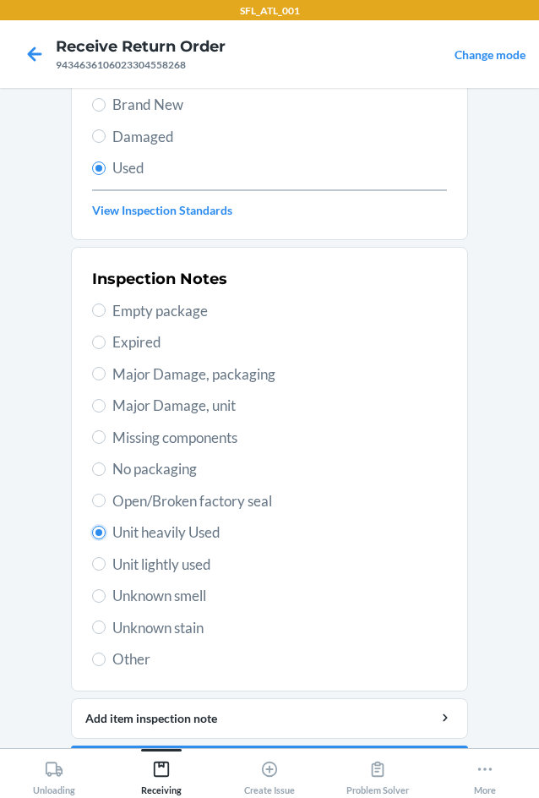
scroll to position [221, 0]
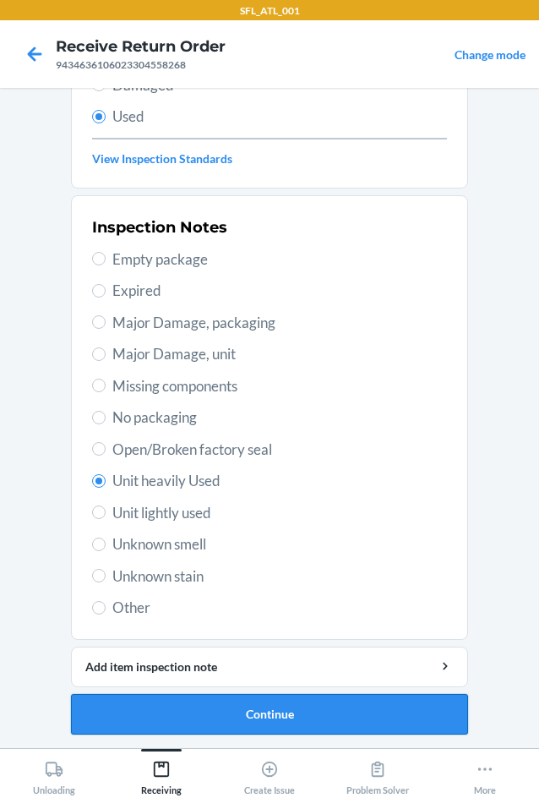
click at [229, 709] on button "Continue" at bounding box center [269, 714] width 397 height 41
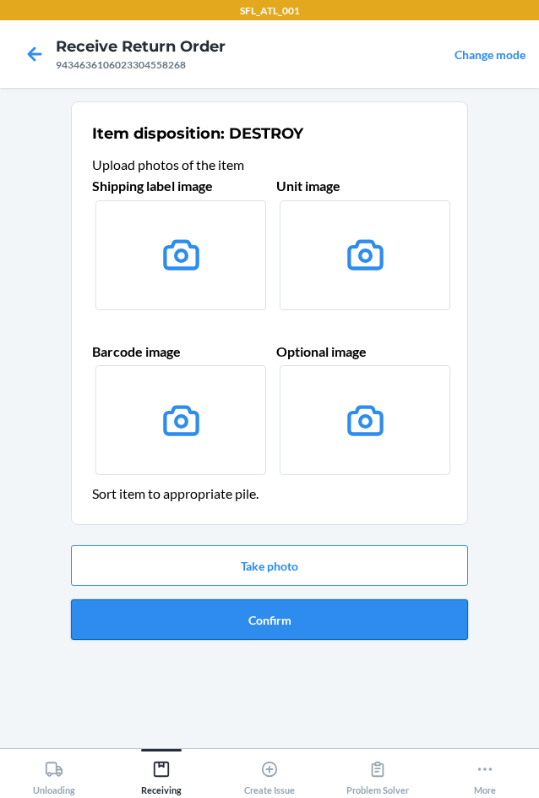
click at [192, 616] on button "Confirm" at bounding box center [269, 619] width 397 height 41
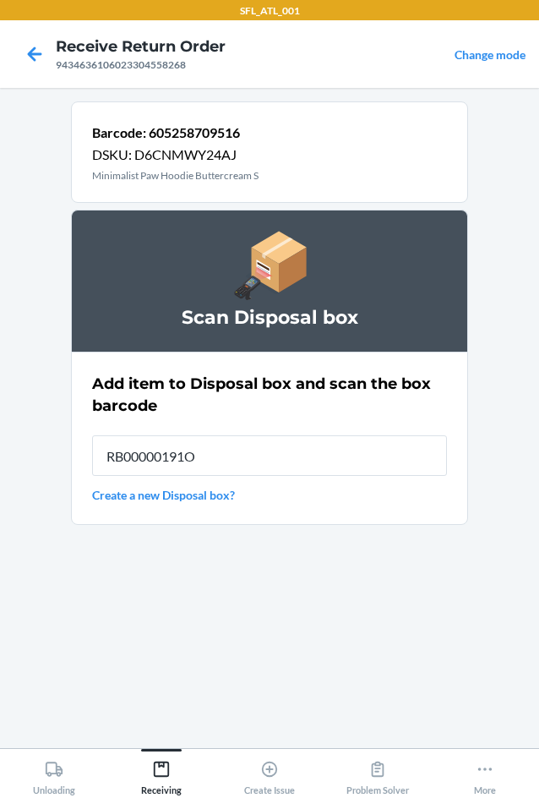
type input "RB00000191O"
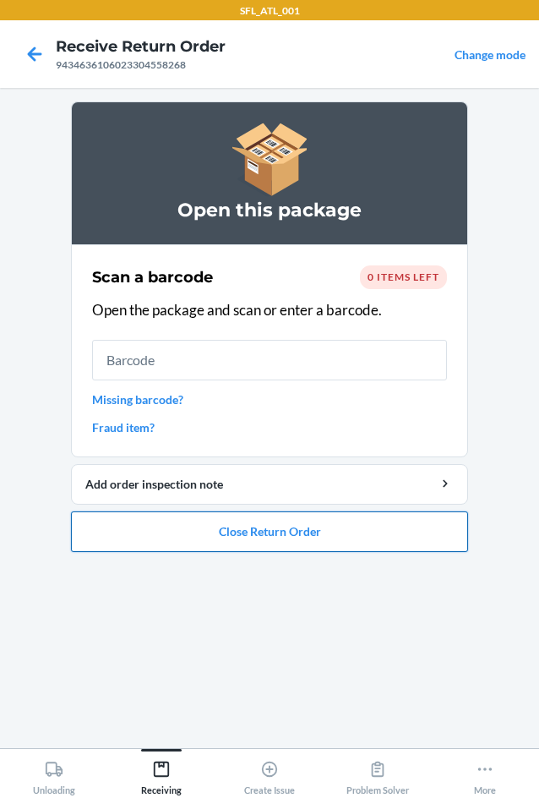
click at [278, 532] on button "Close Return Order" at bounding box center [269, 531] width 397 height 41
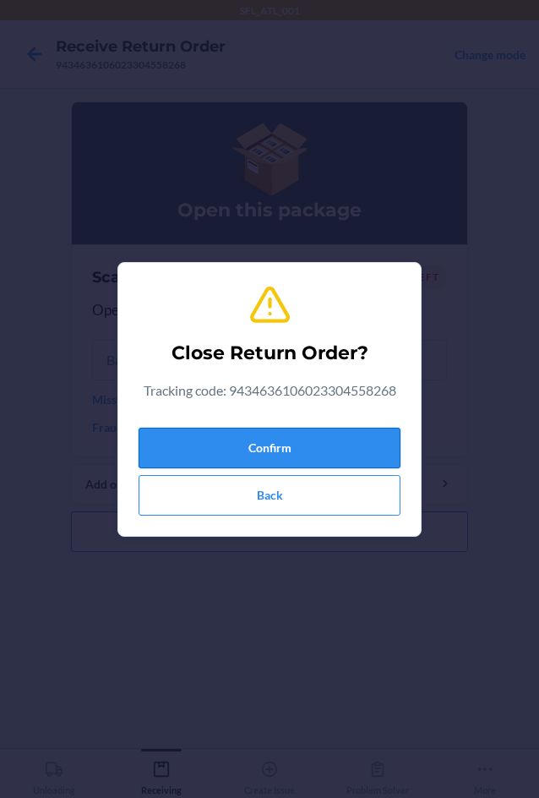
click at [331, 447] on button "Confirm" at bounding box center [270, 448] width 262 height 41
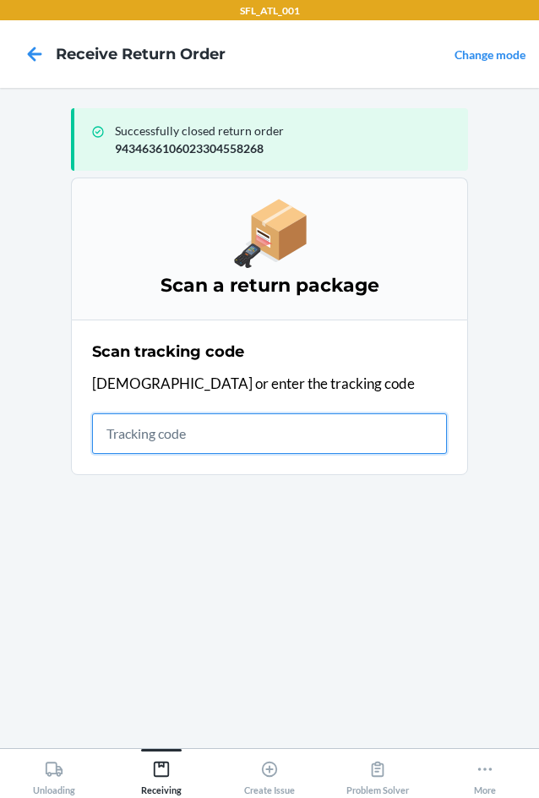
click at [183, 452] on input "text" at bounding box center [269, 433] width 355 height 41
type input "420302599434636"
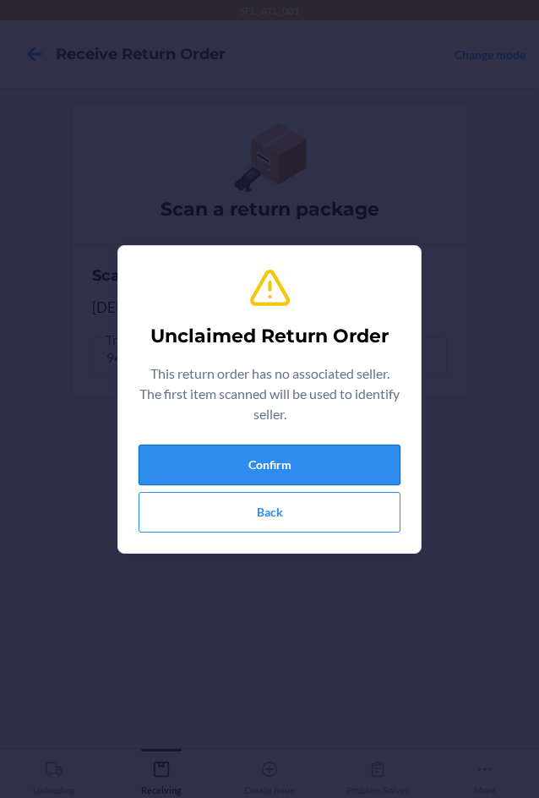
click at [185, 450] on button "Confirm" at bounding box center [270, 465] width 262 height 41
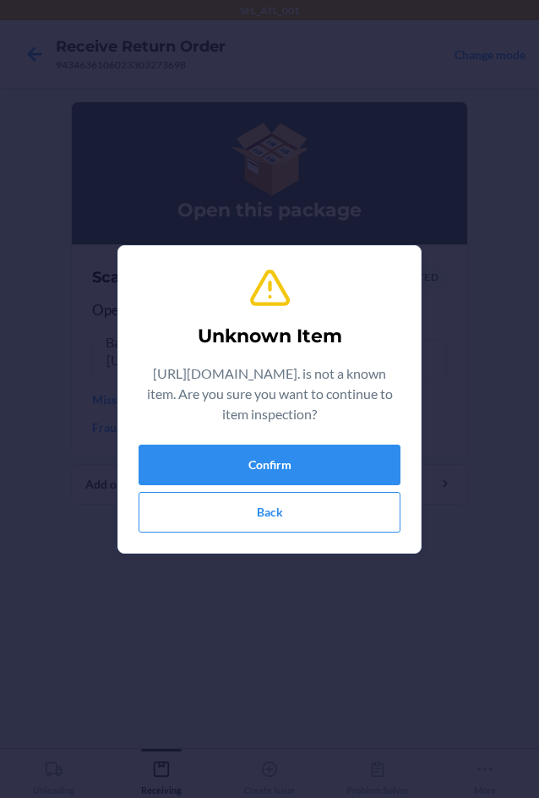
scroll to position [0, 966]
click at [259, 511] on button "Back" at bounding box center [270, 512] width 262 height 41
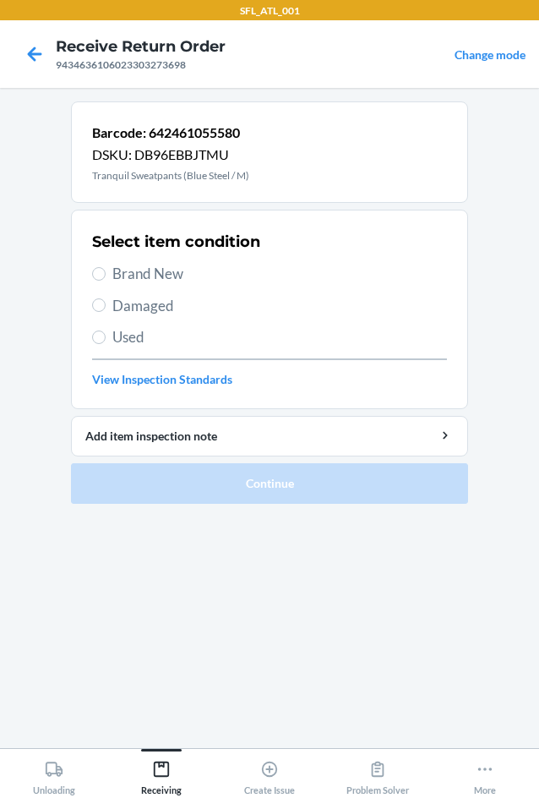
click at [123, 279] on span "Brand New" at bounding box center [279, 274] width 335 height 22
click at [106, 279] on input "Brand New" at bounding box center [99, 274] width 14 height 14
radio input "true"
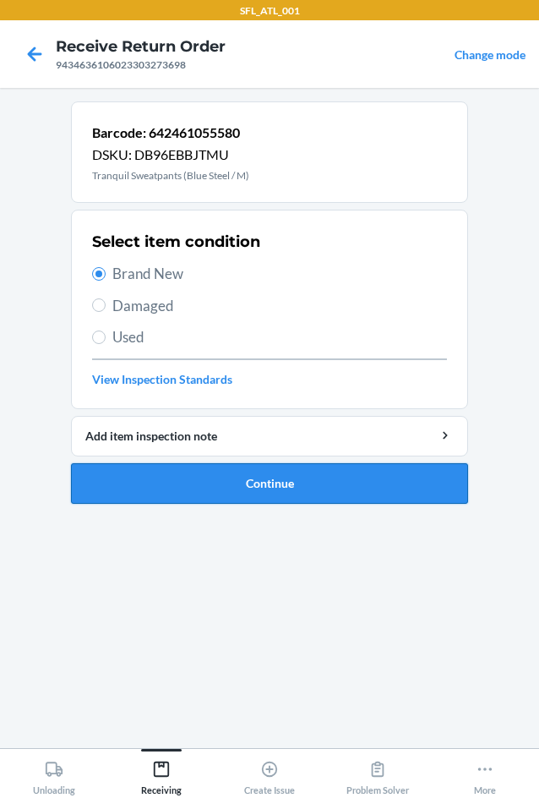
click at [265, 488] on button "Continue" at bounding box center [269, 483] width 397 height 41
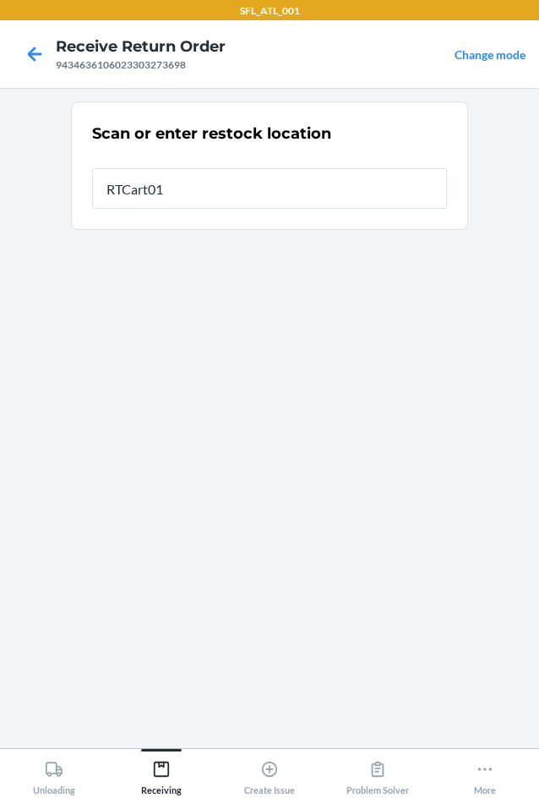
type input "RTCart015"
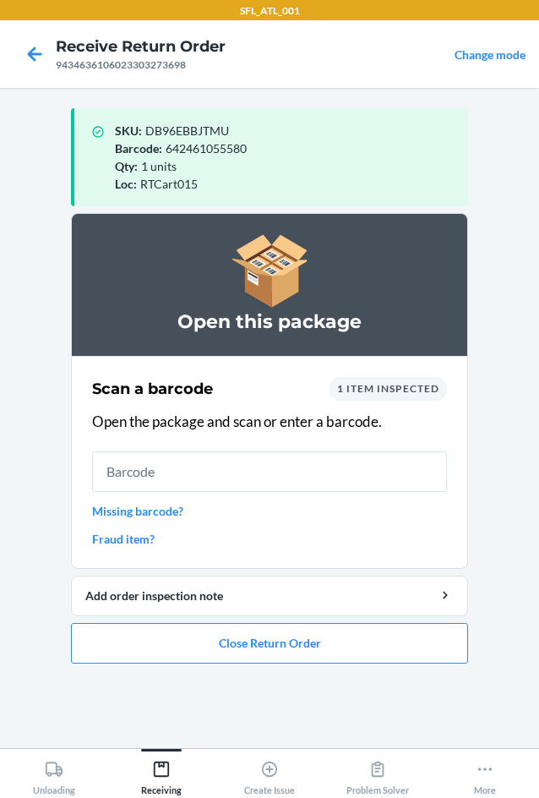
click at [384, 390] on span "1 item inspected" at bounding box center [388, 388] width 102 height 13
click at [339, 383] on span "1 item inspected" at bounding box center [388, 388] width 102 height 13
click at [341, 641] on button "Close Return Order" at bounding box center [269, 643] width 397 height 41
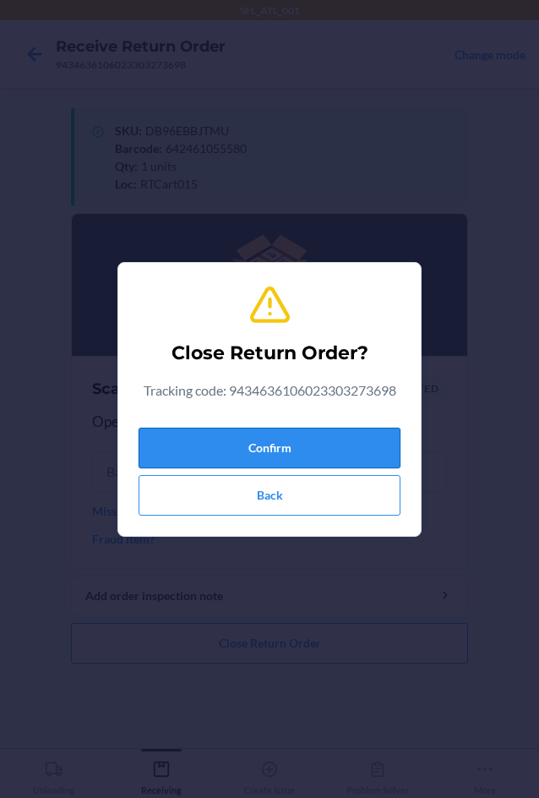
click at [255, 439] on button "Confirm" at bounding box center [270, 448] width 262 height 41
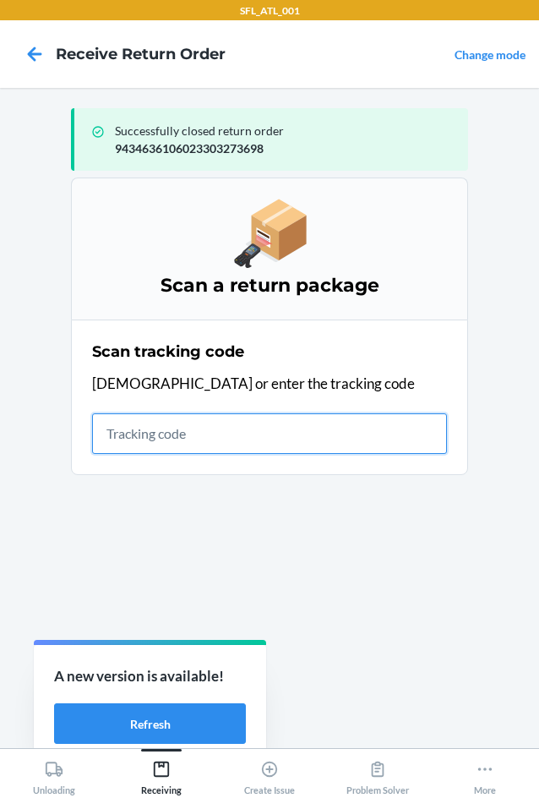
click at [160, 426] on input "text" at bounding box center [269, 433] width 355 height 41
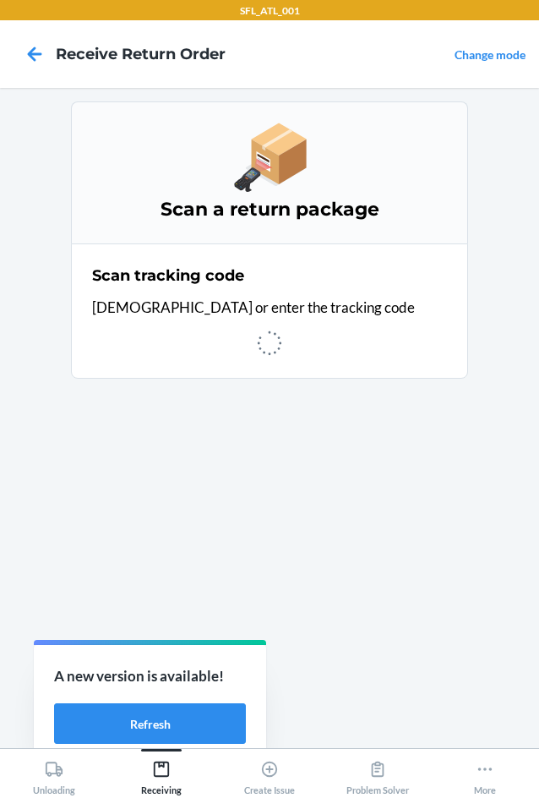
click at [208, 330] on div at bounding box center [269, 343] width 355 height 29
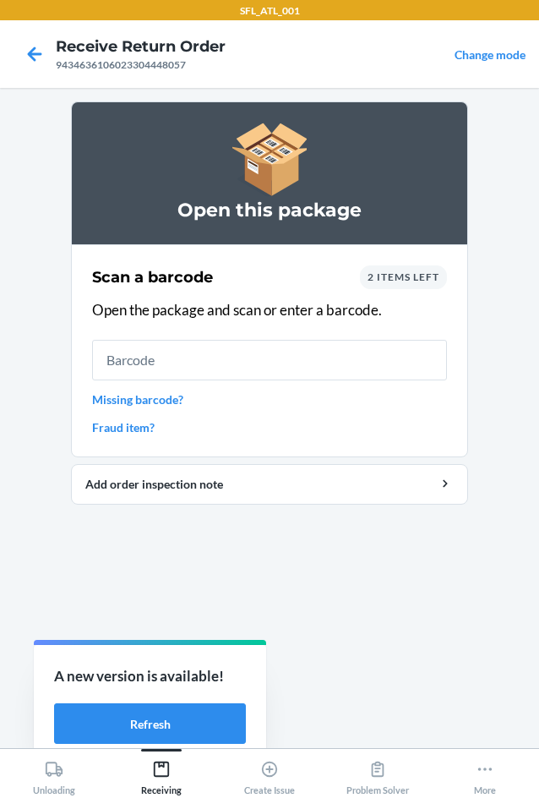
click at [385, 283] on div "2 items left" at bounding box center [403, 277] width 87 height 24
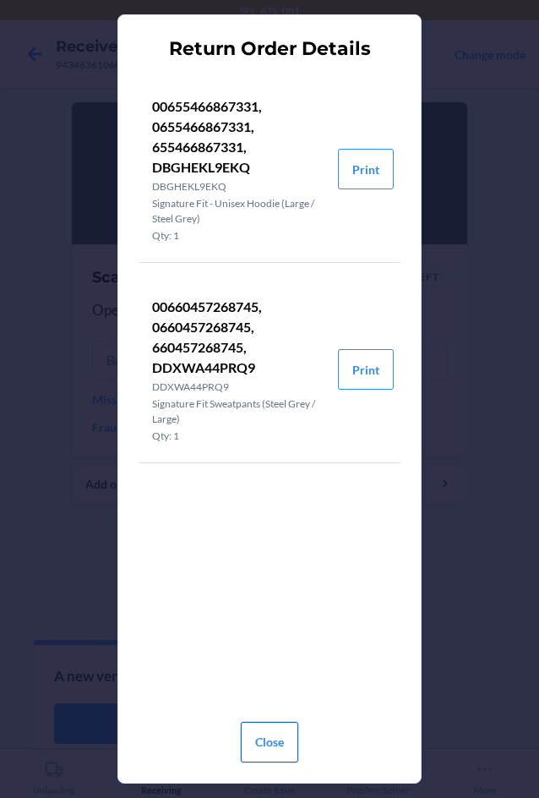
click at [265, 752] on button "Close" at bounding box center [269, 742] width 57 height 41
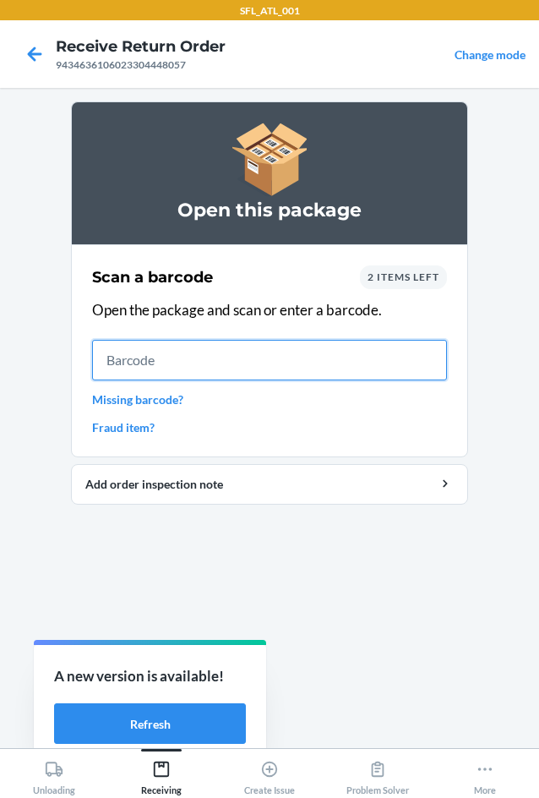
click at [178, 368] on input "text" at bounding box center [269, 360] width 355 height 41
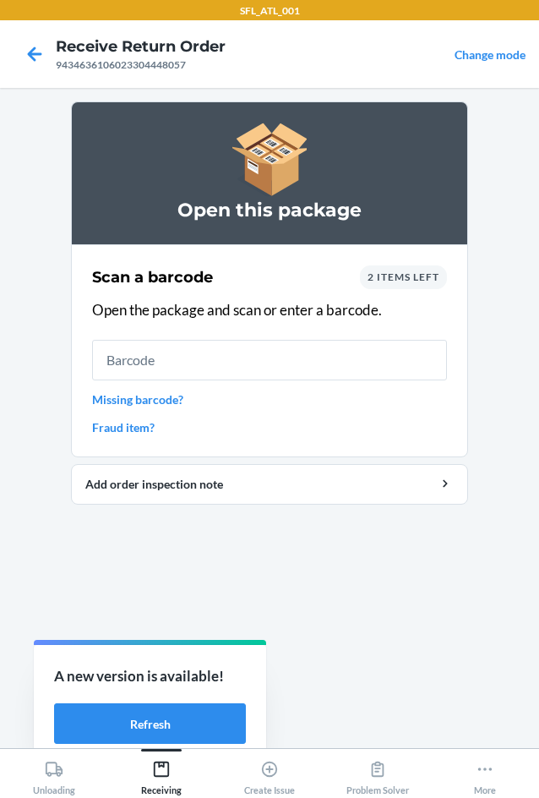
click at [405, 269] on div "2 items left" at bounding box center [403, 277] width 87 height 24
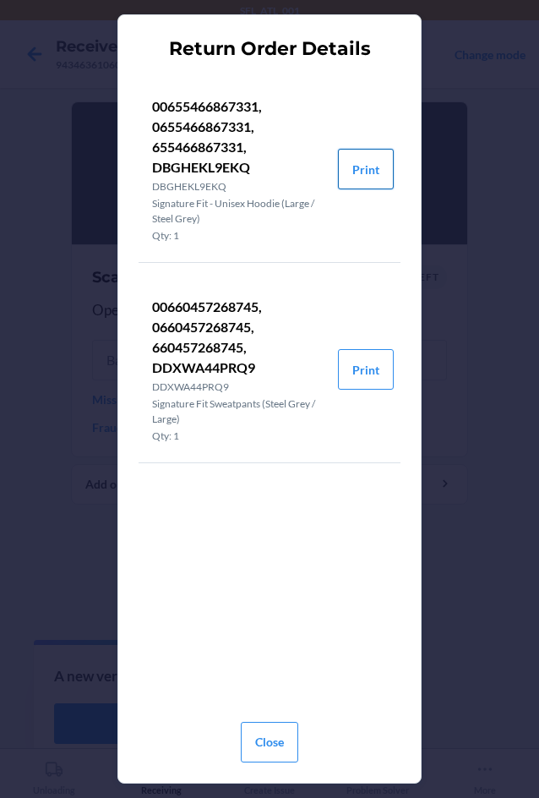
click at [339, 177] on button "Print" at bounding box center [366, 169] width 56 height 41
click at [357, 368] on button "Print" at bounding box center [366, 369] width 56 height 41
click at [270, 735] on button "Close" at bounding box center [269, 742] width 57 height 41
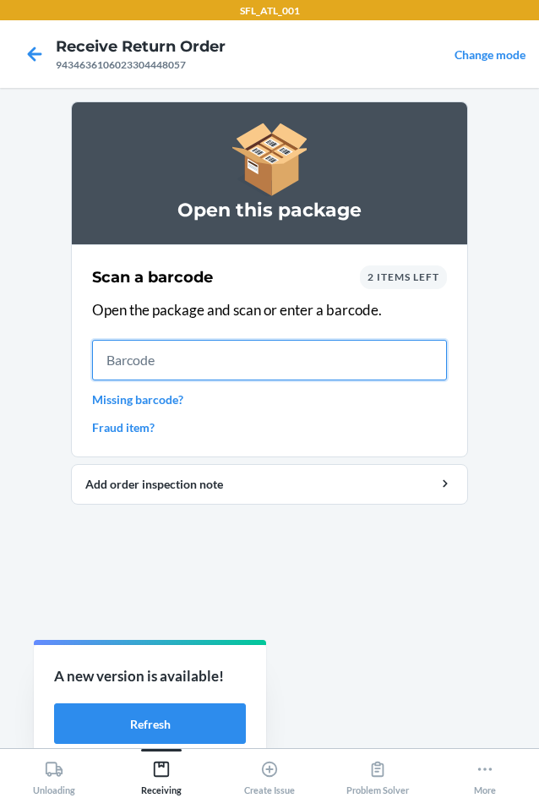
click at [228, 357] on input "text" at bounding box center [269, 360] width 355 height 41
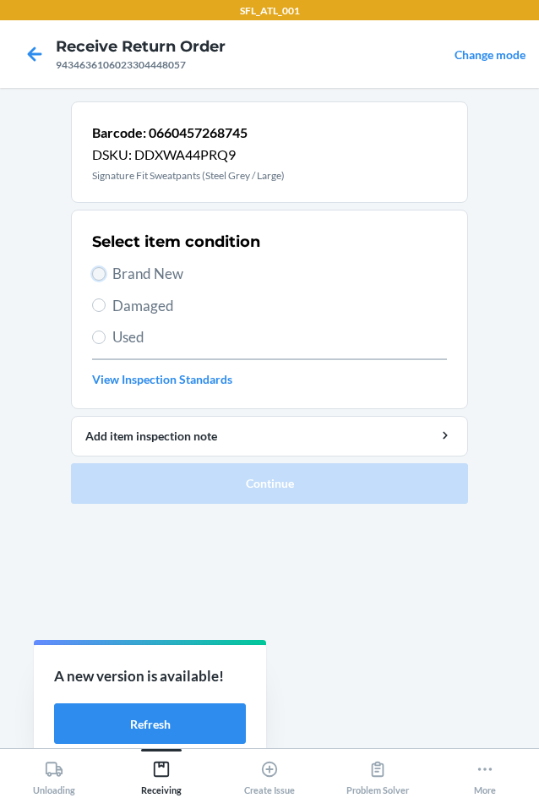
click at [99, 271] on input "Brand New" at bounding box center [99, 274] width 14 height 14
radio input "true"
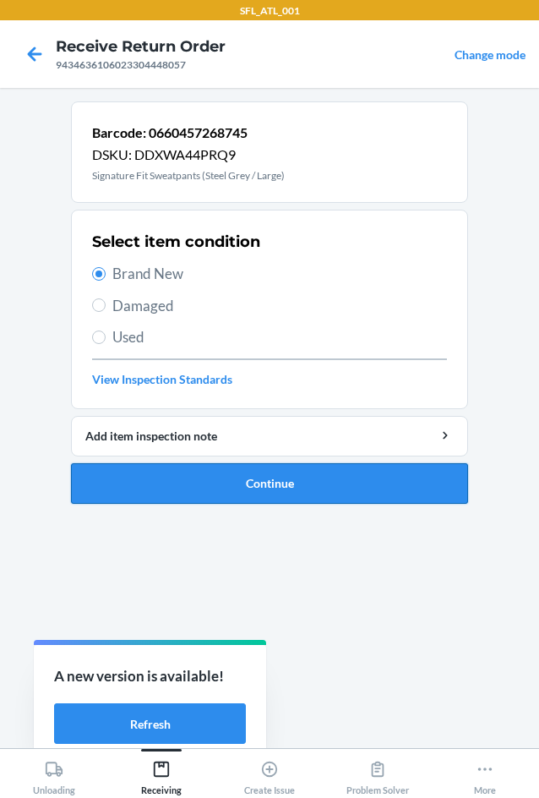
click at [248, 485] on button "Continue" at bounding box center [269, 483] width 397 height 41
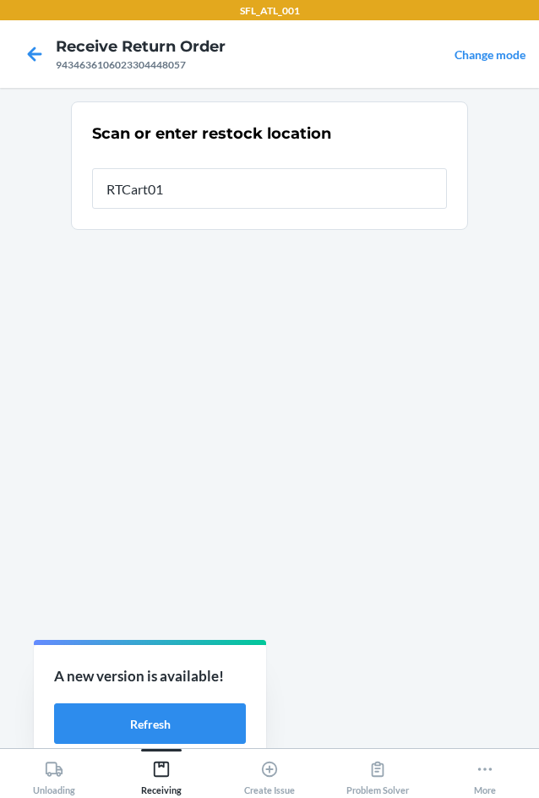
type input "RTCart015"
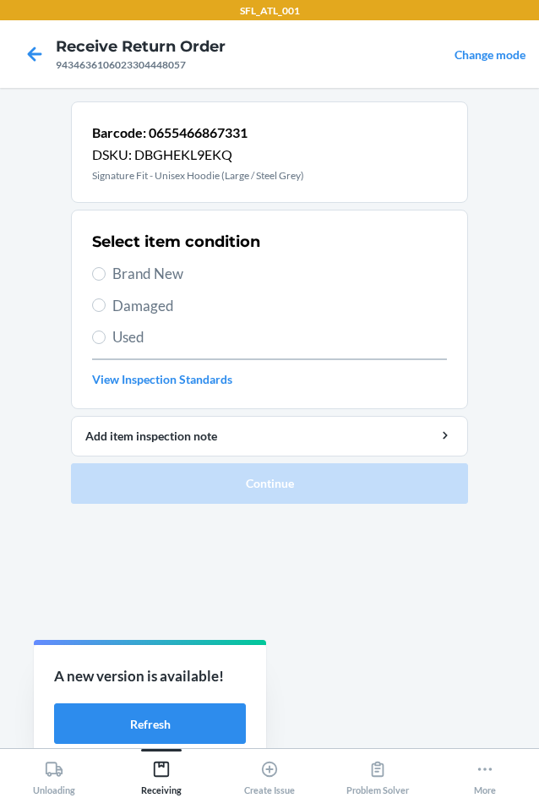
click at [109, 275] on label "Brand New" at bounding box center [269, 274] width 355 height 22
click at [106, 275] on input "Brand New" at bounding box center [99, 274] width 14 height 14
radio input "true"
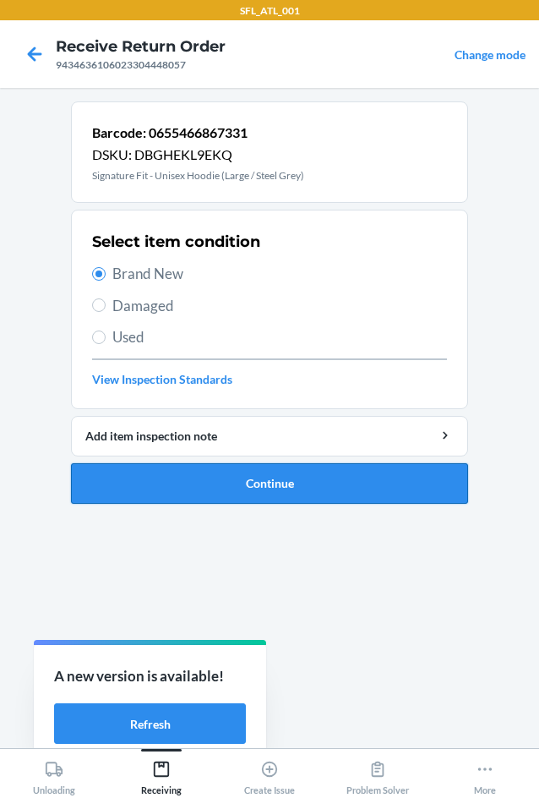
click at [189, 488] on button "Continue" at bounding box center [269, 483] width 397 height 41
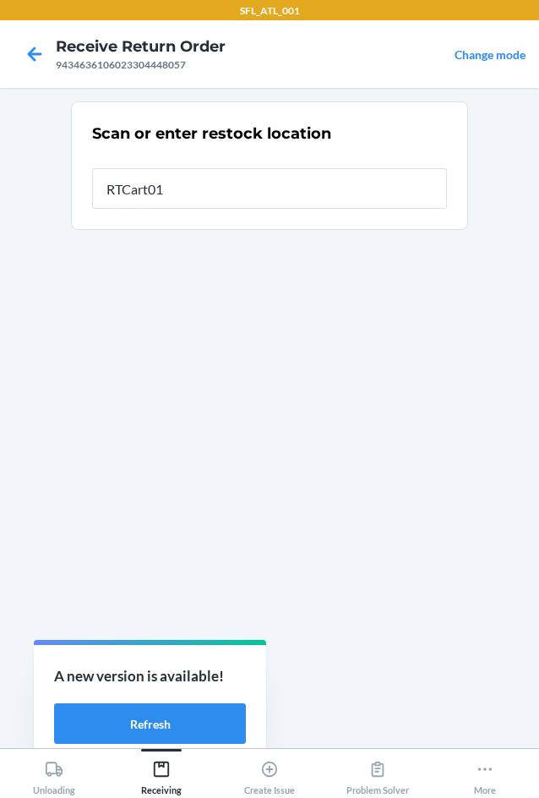
type input "RTCart015"
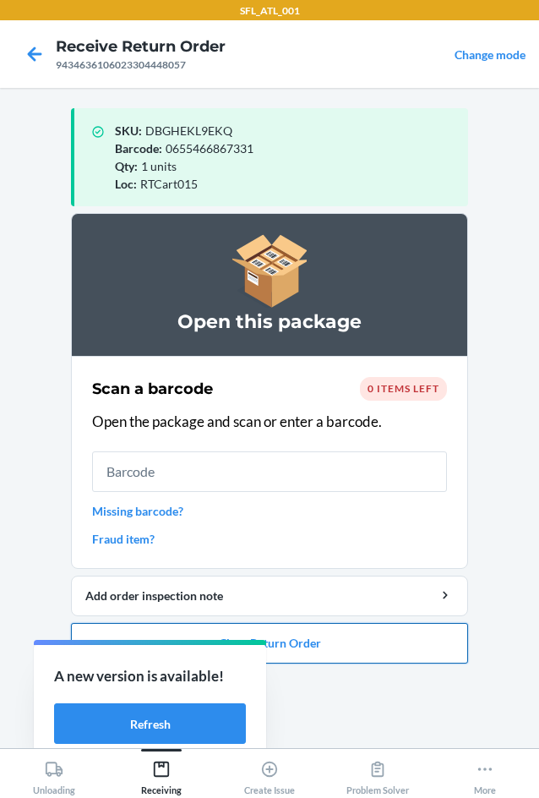
click at [308, 641] on button "Close Return Order" at bounding box center [269, 643] width 397 height 41
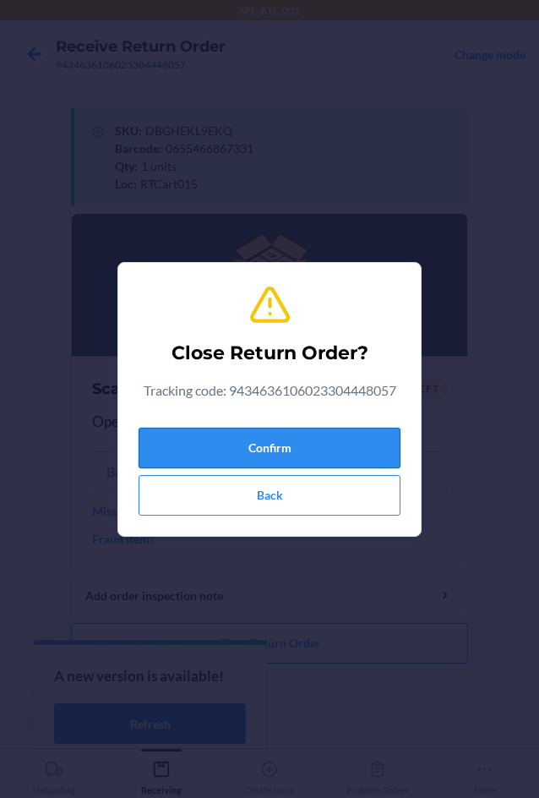
click at [295, 451] on button "Confirm" at bounding box center [270, 448] width 262 height 41
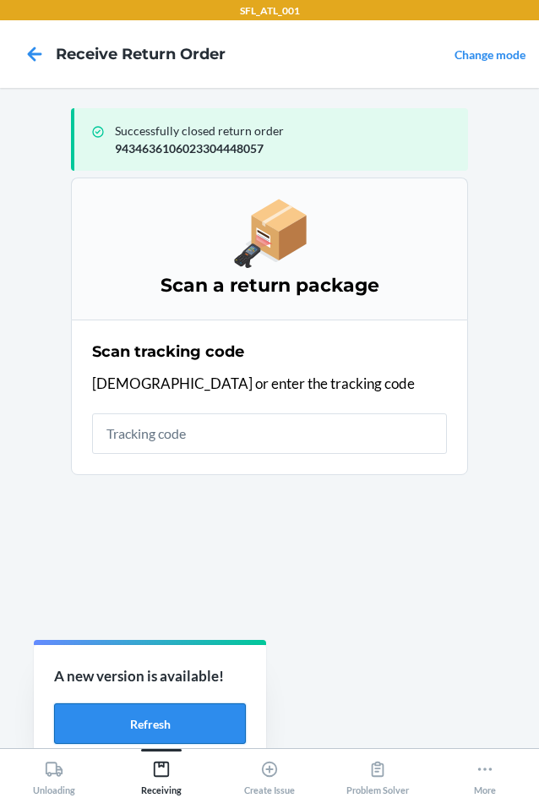
click at [184, 725] on button "Refresh" at bounding box center [150, 723] width 192 height 41
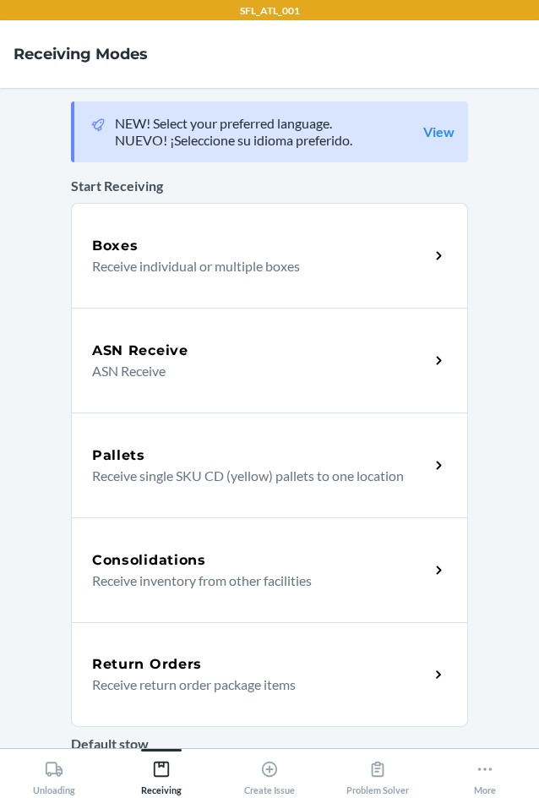
click at [235, 661] on div "Return Orders" at bounding box center [260, 664] width 337 height 20
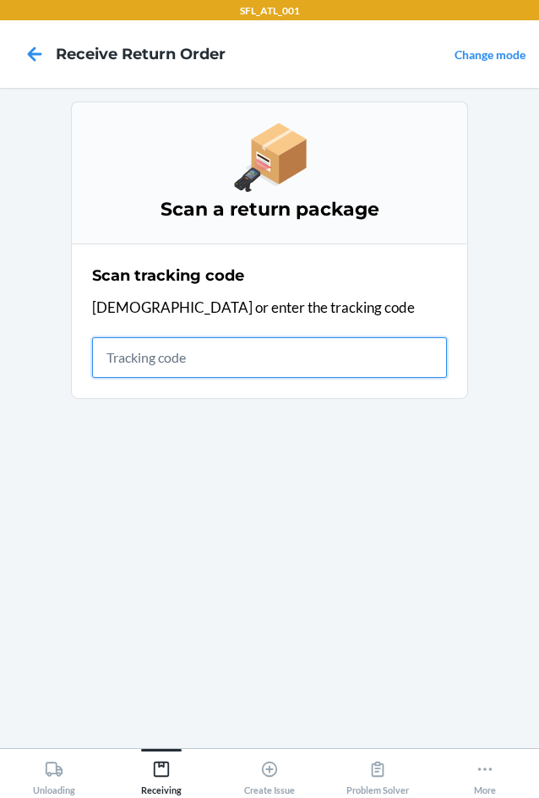
click at [119, 368] on input "text" at bounding box center [269, 357] width 355 height 41
type input "42030259943463610602330"
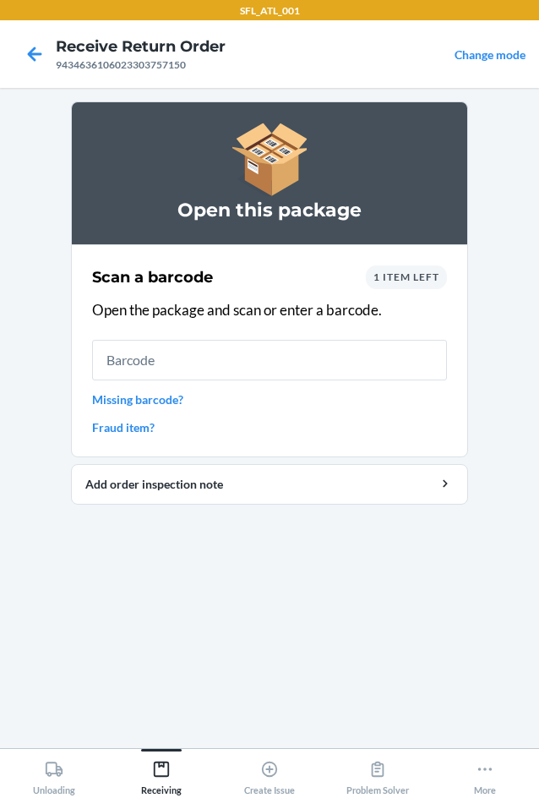
click at [392, 276] on span "1 item left" at bounding box center [407, 276] width 66 height 13
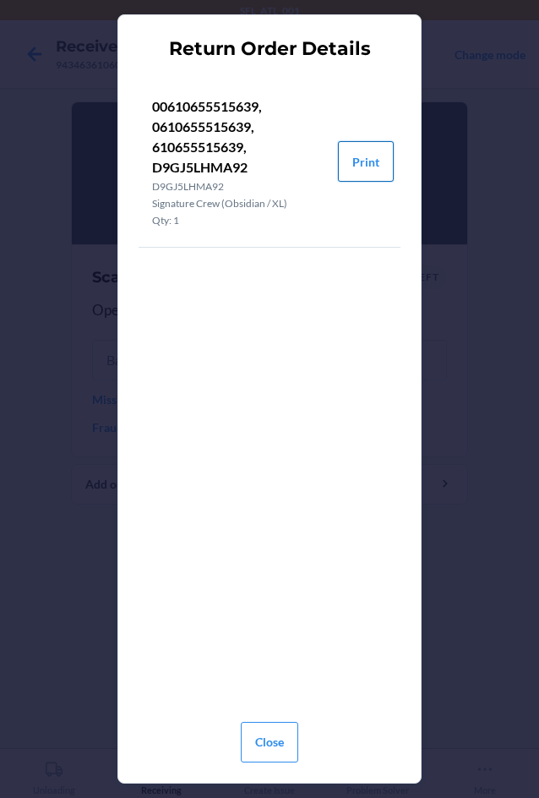
click at [346, 163] on button "Print" at bounding box center [366, 161] width 56 height 41
click at [280, 732] on button "Close" at bounding box center [269, 742] width 57 height 41
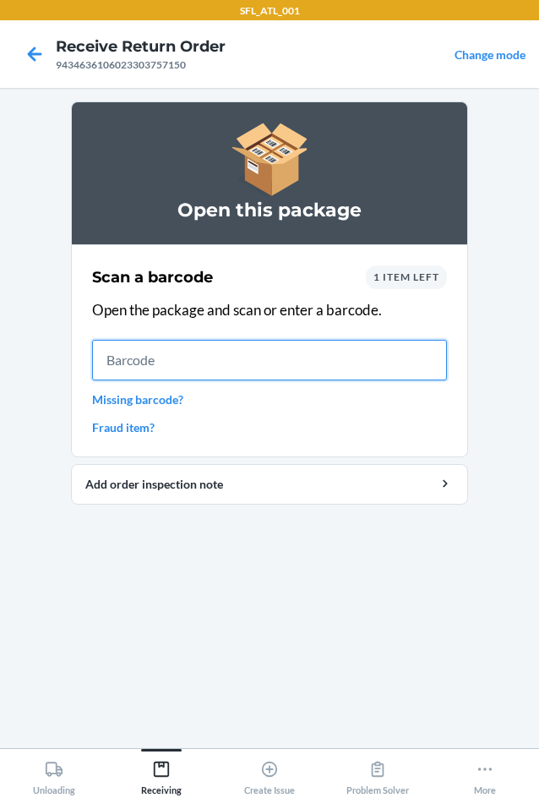
click at [182, 352] on input "text" at bounding box center [269, 360] width 355 height 41
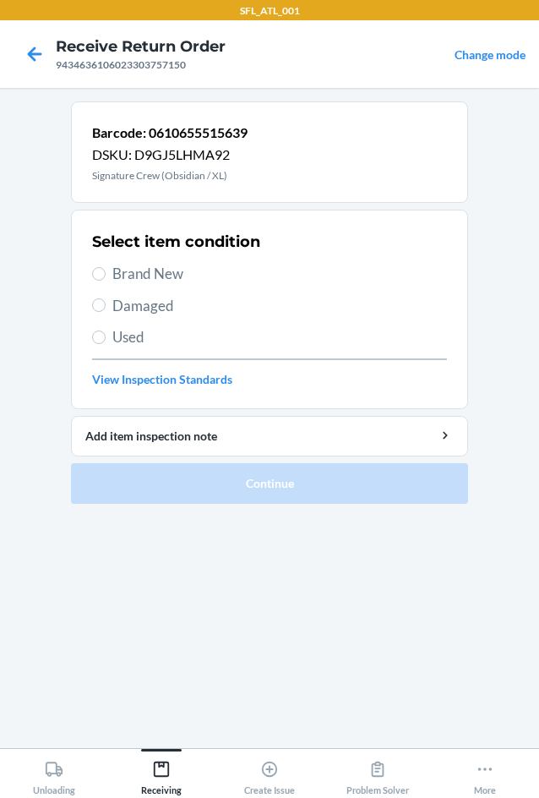
click at [162, 272] on span "Brand New" at bounding box center [279, 274] width 335 height 22
click at [106, 272] on input "Brand New" at bounding box center [99, 274] width 14 height 14
radio input "true"
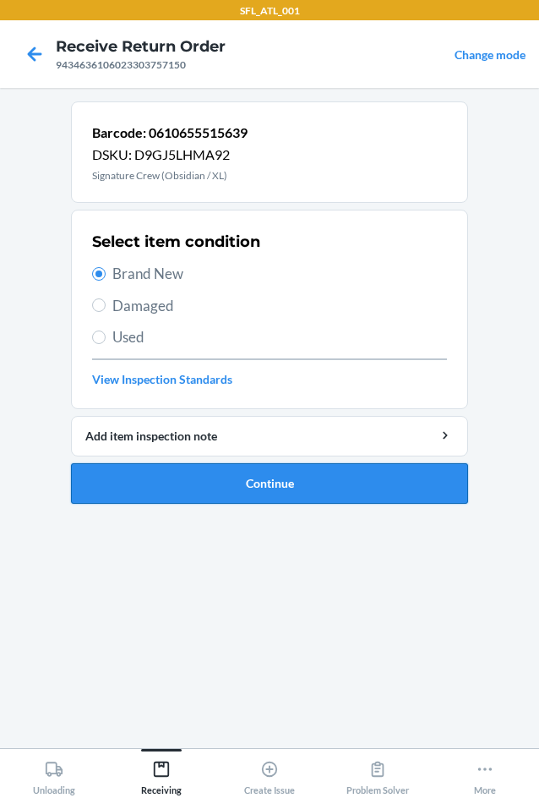
click at [252, 478] on button "Continue" at bounding box center [269, 483] width 397 height 41
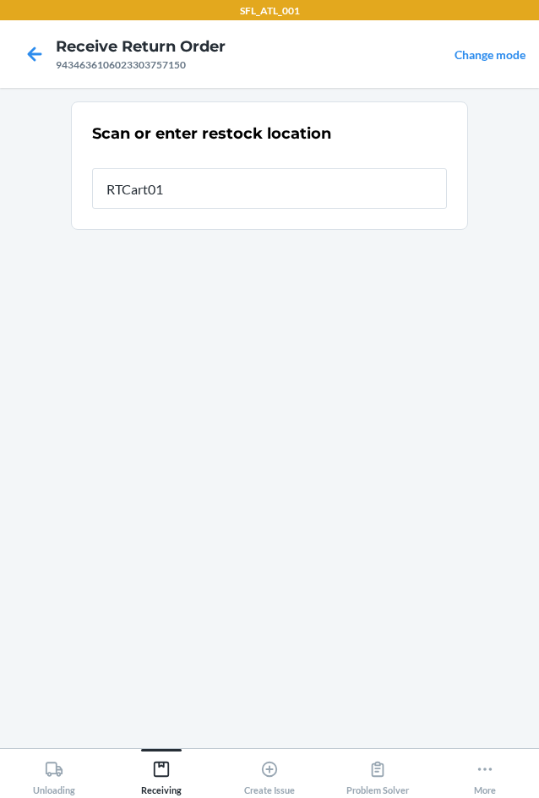
type input "RTCart015"
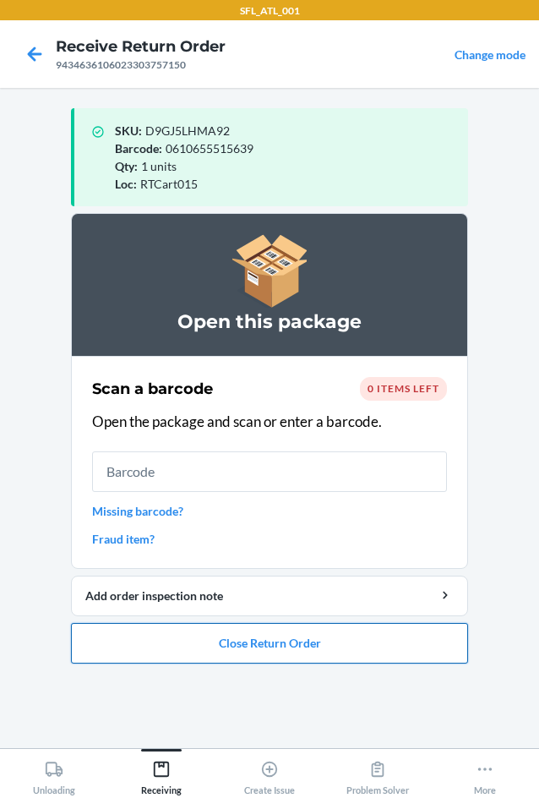
click at [272, 635] on button "Close Return Order" at bounding box center [269, 643] width 397 height 41
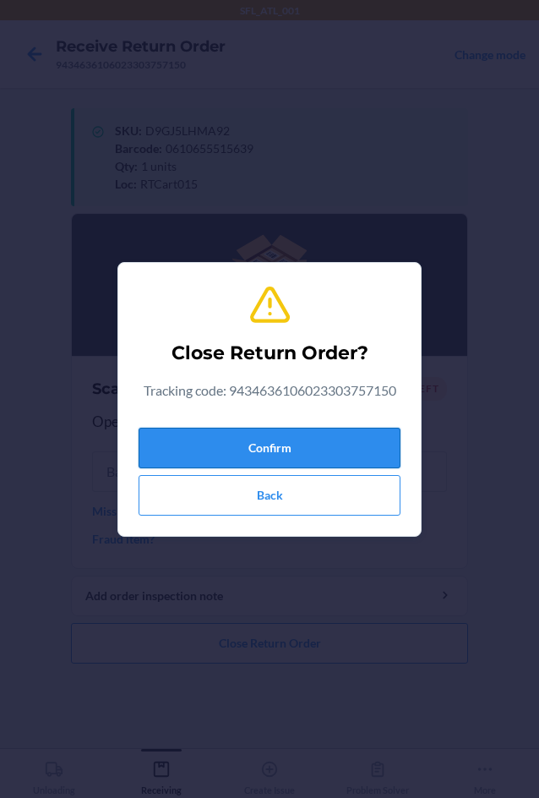
click at [232, 435] on button "Confirm" at bounding box center [270, 448] width 262 height 41
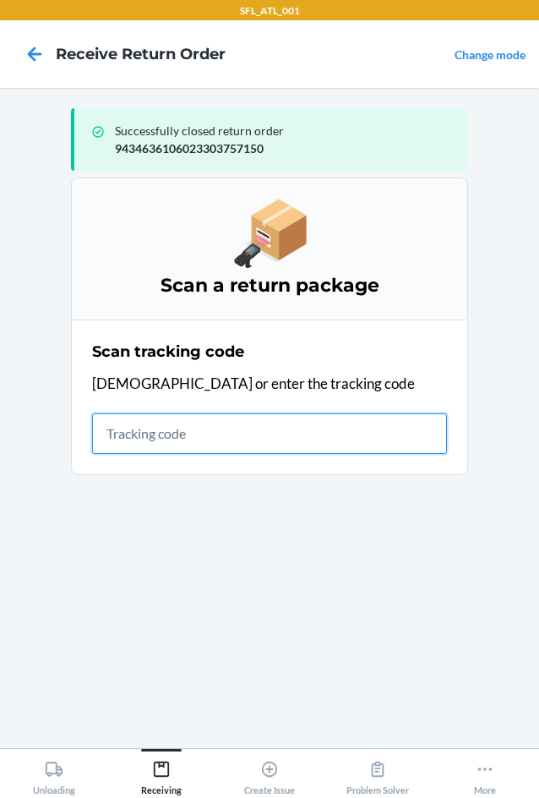
click at [255, 440] on input "text" at bounding box center [269, 433] width 355 height 41
type input "4203025994346361060233"
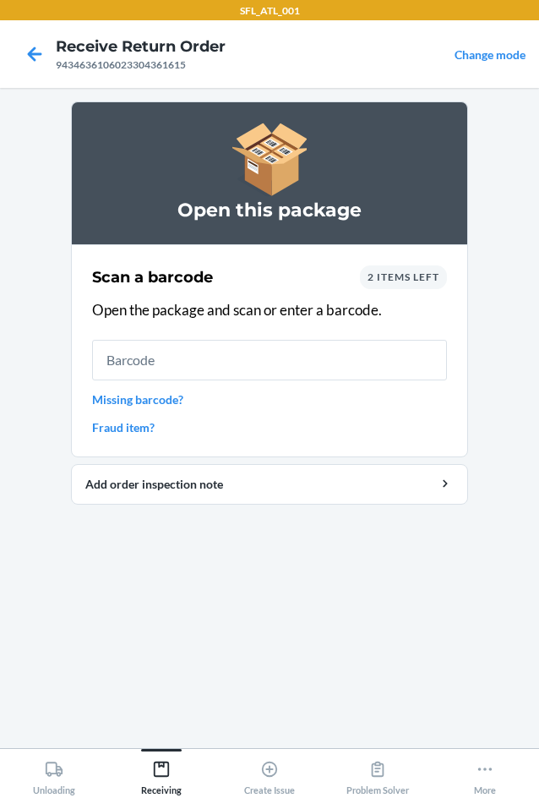
click at [391, 276] on span "2 items left" at bounding box center [404, 276] width 72 height 13
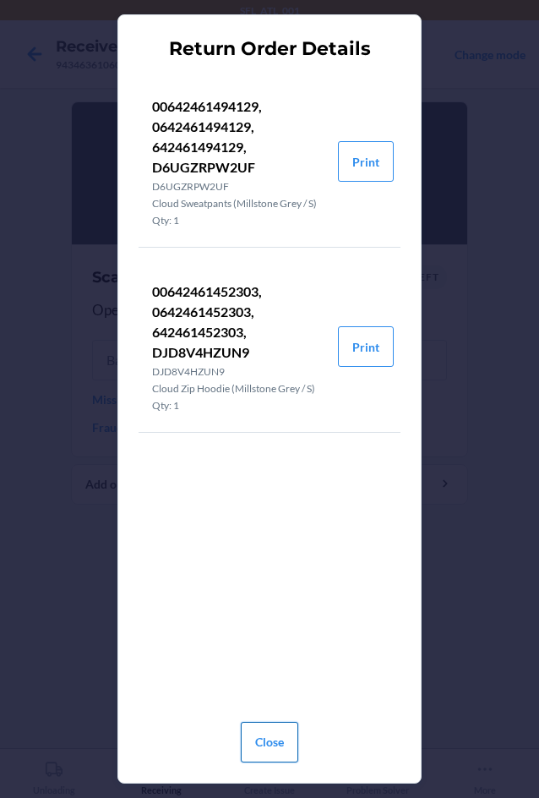
click at [273, 749] on button "Close" at bounding box center [269, 742] width 57 height 41
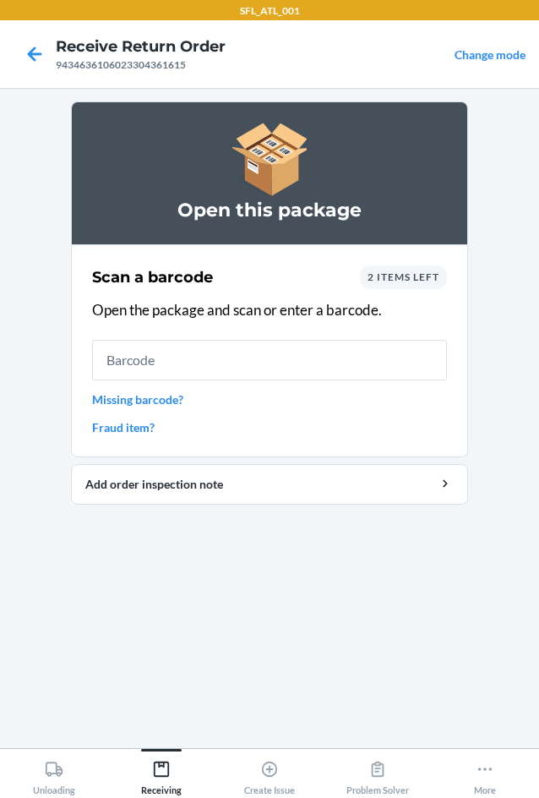
drag, startPoint x: 96, startPoint y: 302, endPoint x: 112, endPoint y: 322, distance: 26.4
click at [101, 309] on p "Open the package and scan or enter a barcode." at bounding box center [269, 310] width 355 height 22
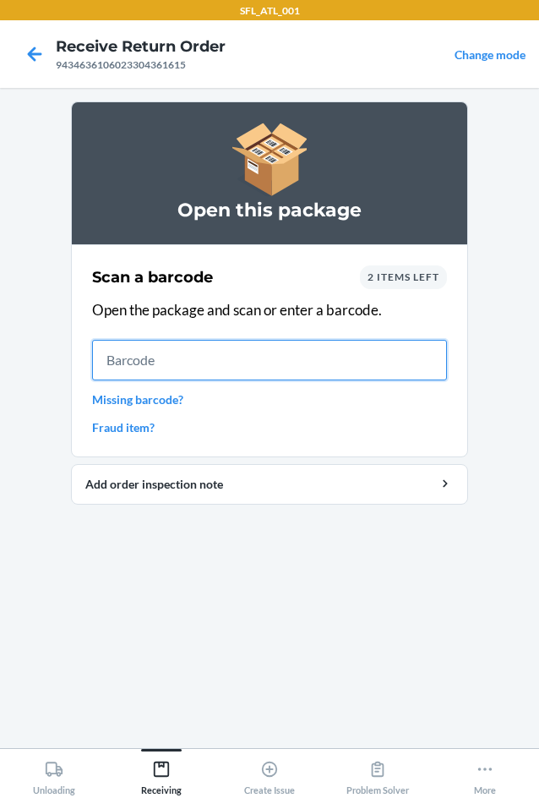
click at [142, 366] on input "text" at bounding box center [269, 360] width 355 height 41
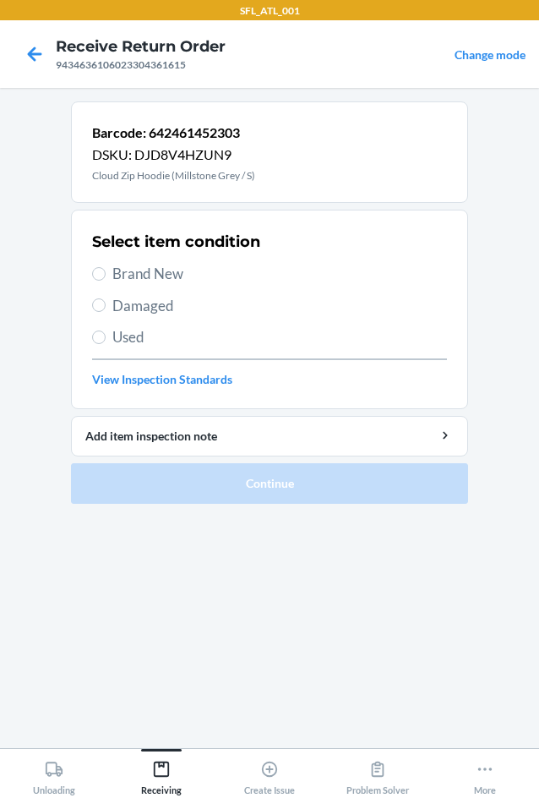
click at [161, 281] on span "Brand New" at bounding box center [279, 274] width 335 height 22
click at [106, 281] on input "Brand New" at bounding box center [99, 274] width 14 height 14
radio input "true"
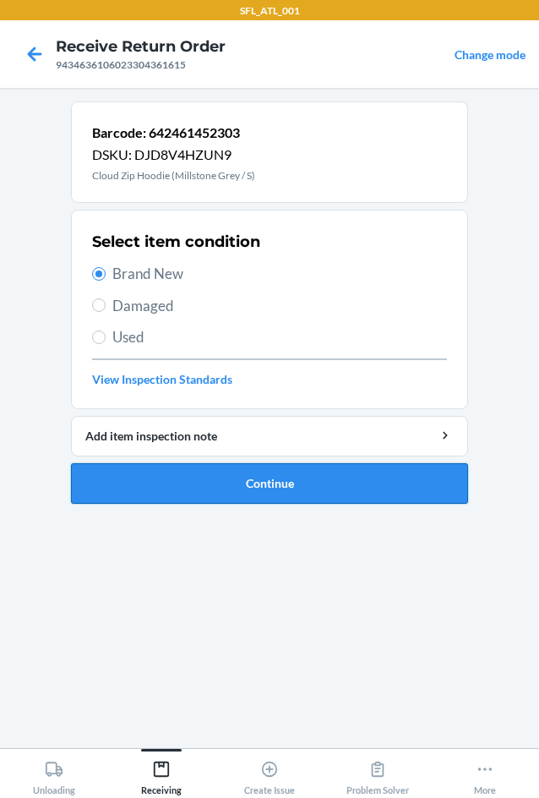
click at [218, 473] on button "Continue" at bounding box center [269, 483] width 397 height 41
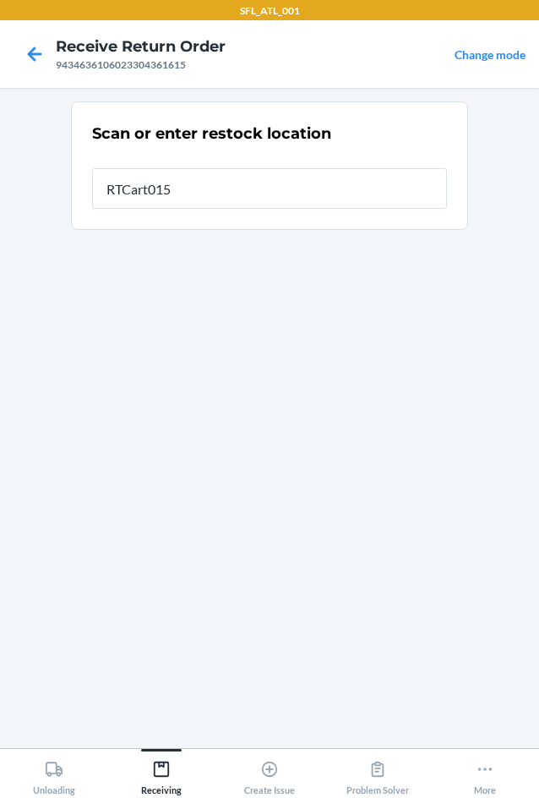
type input "RTCart015"
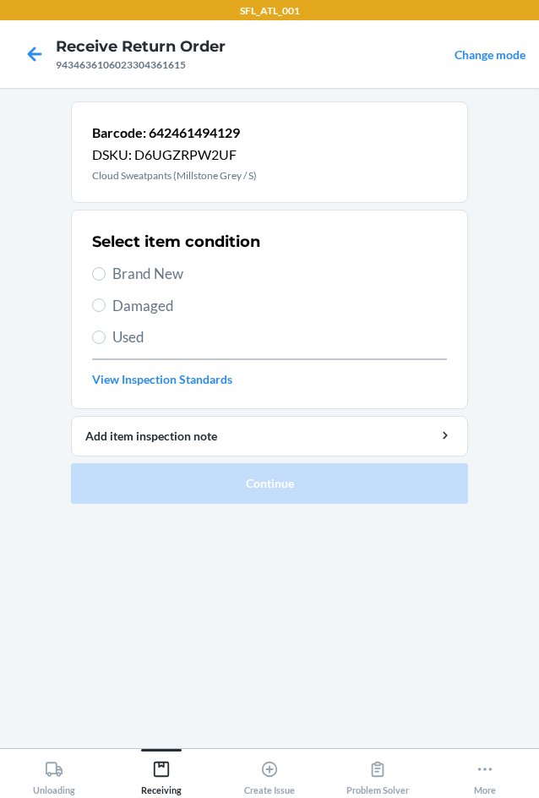
click at [107, 260] on div "Select item condition Brand New Damaged Used View Inspection Standards" at bounding box center [269, 309] width 355 height 167
click at [93, 275] on input "Brand New" at bounding box center [99, 274] width 14 height 14
radio input "true"
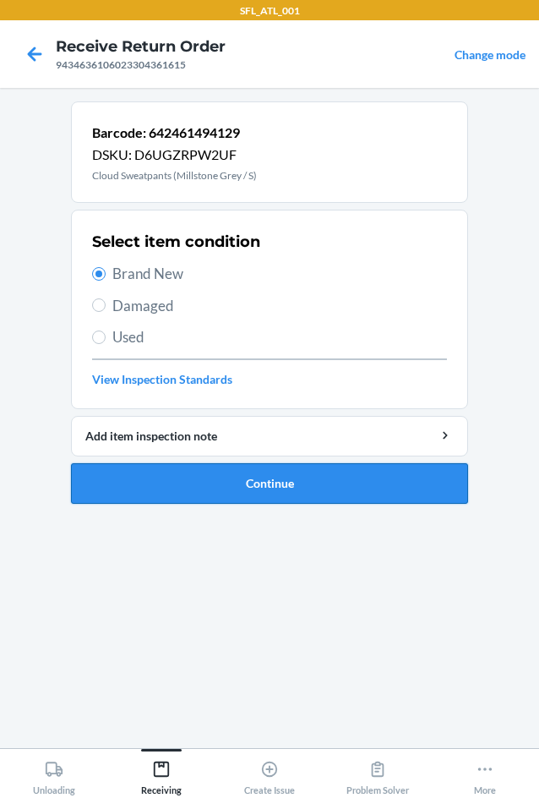
click at [260, 485] on button "Continue" at bounding box center [269, 483] width 397 height 41
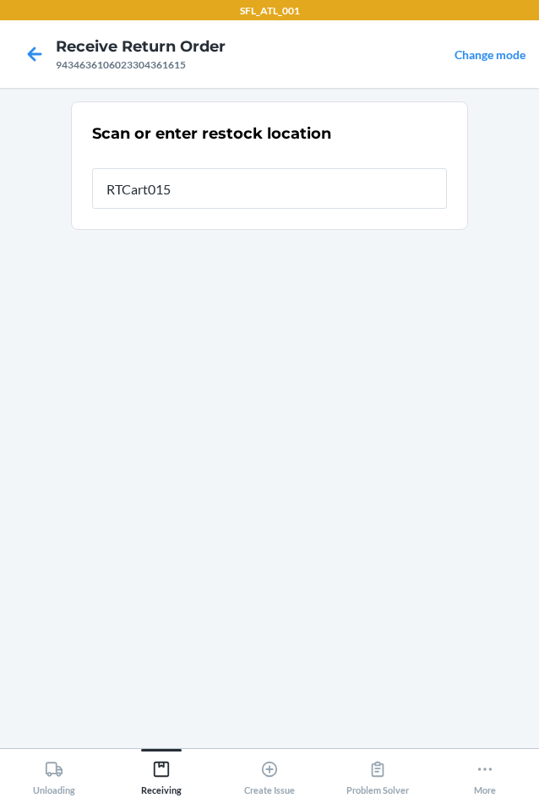
type input "RTCart015"
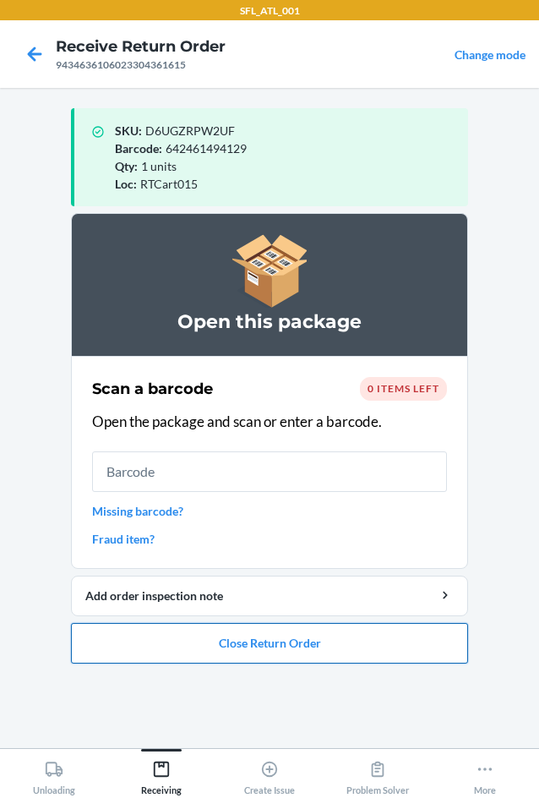
click at [278, 648] on button "Close Return Order" at bounding box center [269, 643] width 397 height 41
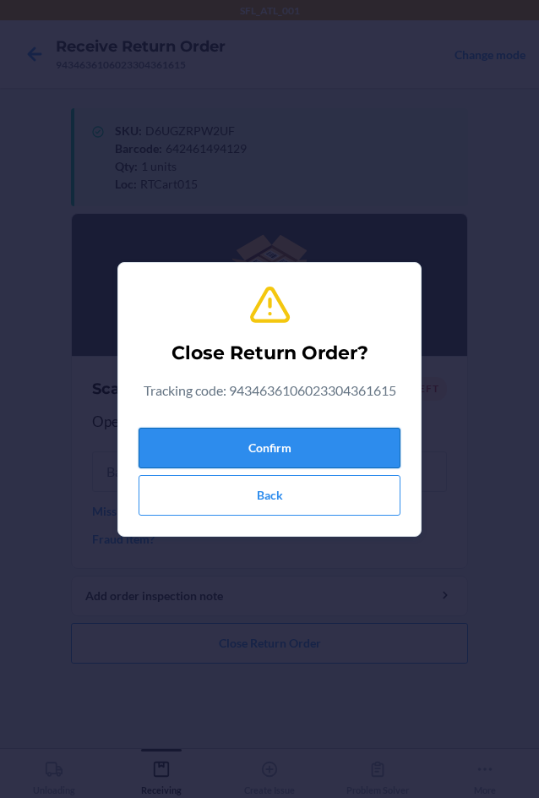
click at [268, 450] on button "Confirm" at bounding box center [270, 448] width 262 height 41
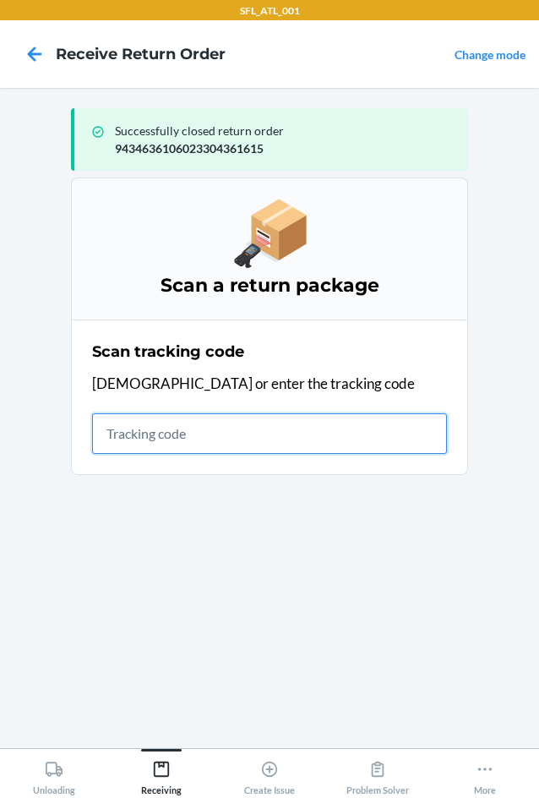
click at [228, 440] on input "text" at bounding box center [269, 433] width 355 height 41
type input "42030259943463610602330"
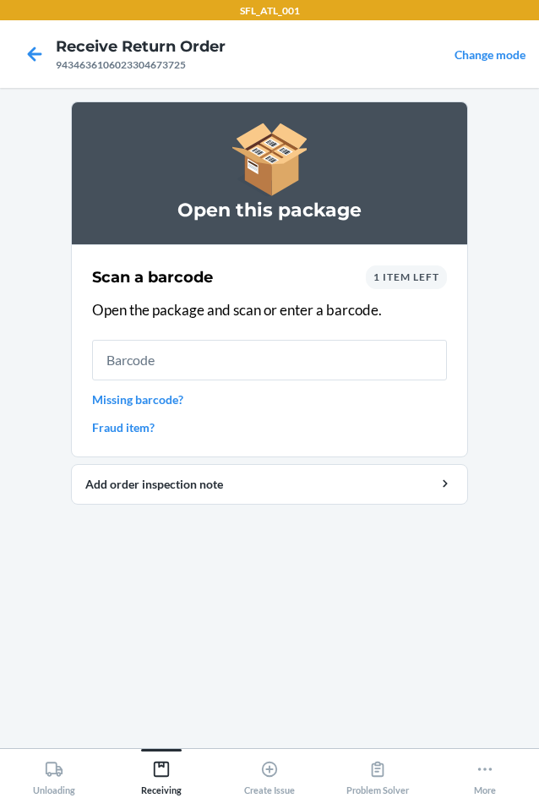
click at [407, 270] on div "1 item left" at bounding box center [406, 277] width 81 height 24
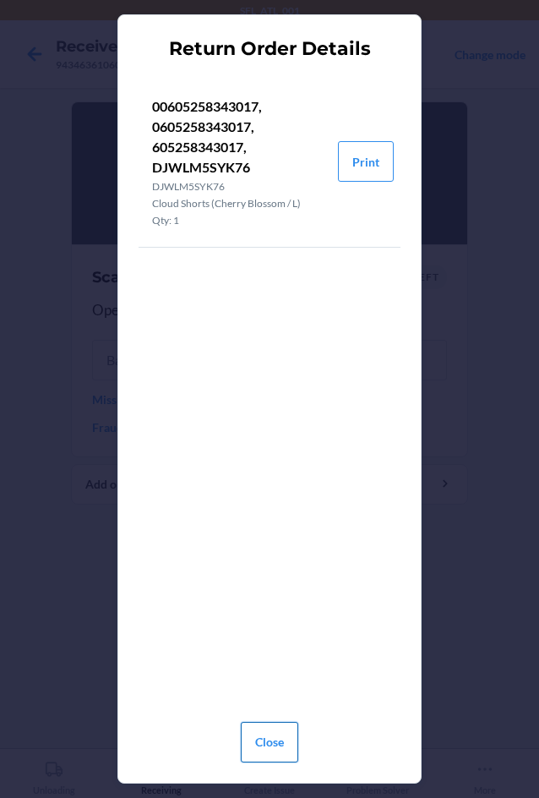
click at [276, 728] on button "Close" at bounding box center [269, 742] width 57 height 41
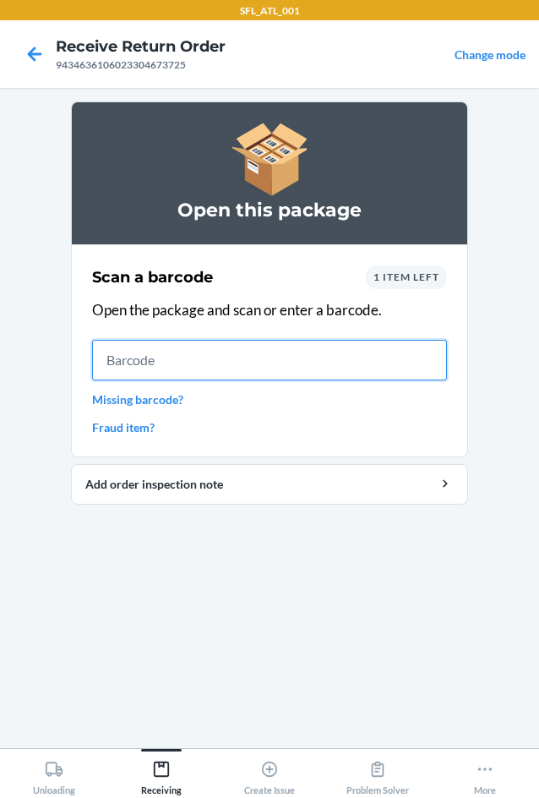
click at [247, 376] on input "text" at bounding box center [269, 360] width 355 height 41
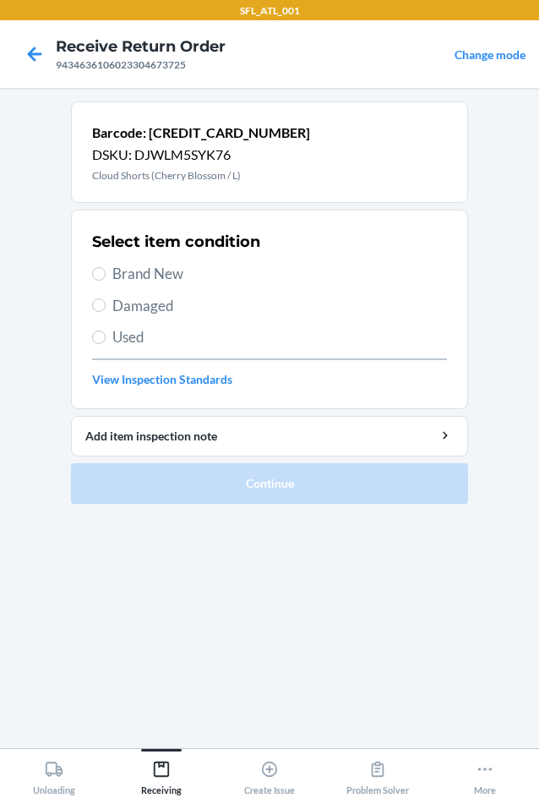
click at [150, 286] on div "Select item condition Brand New Damaged Used View Inspection Standards" at bounding box center [269, 309] width 355 height 167
click at [154, 278] on span "Brand New" at bounding box center [279, 274] width 335 height 22
click at [106, 278] on input "Brand New" at bounding box center [99, 274] width 14 height 14
radio input "true"
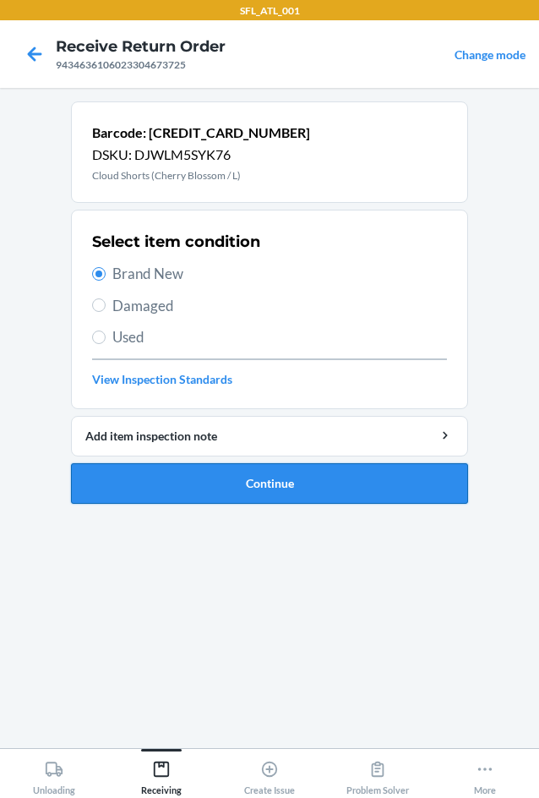
click at [222, 488] on button "Continue" at bounding box center [269, 483] width 397 height 41
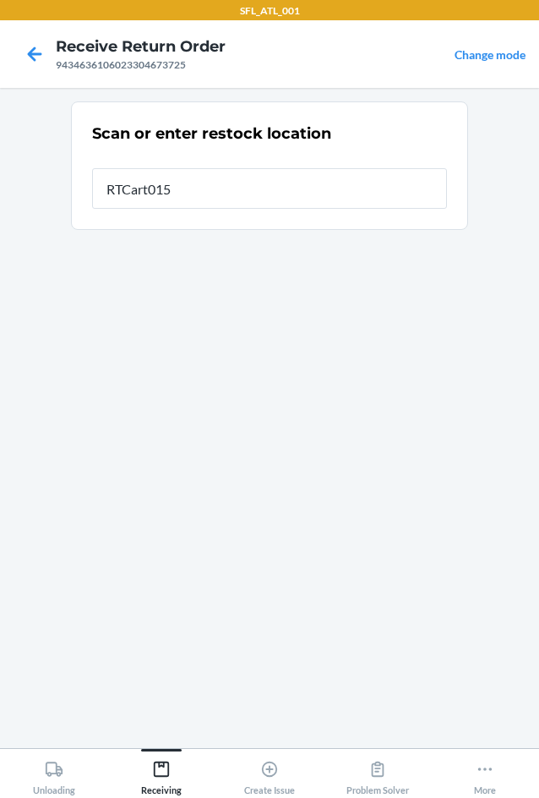
type input "RTCart015"
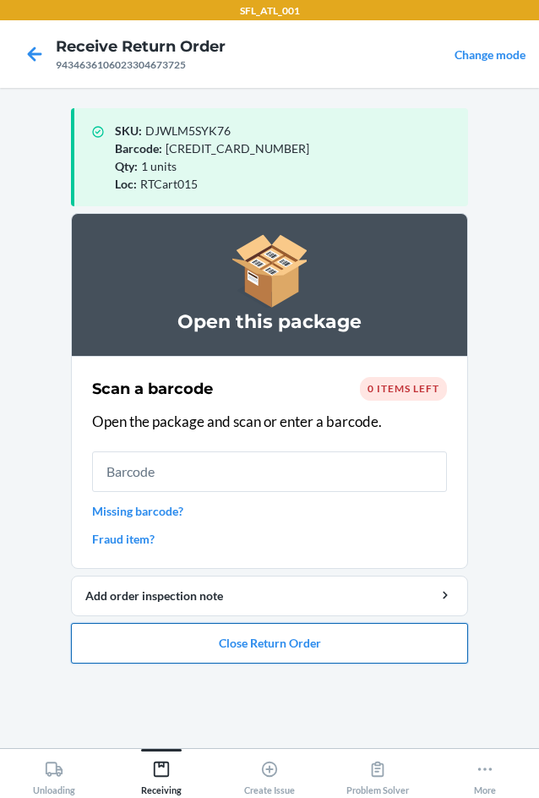
click at [284, 648] on button "Close Return Order" at bounding box center [269, 643] width 397 height 41
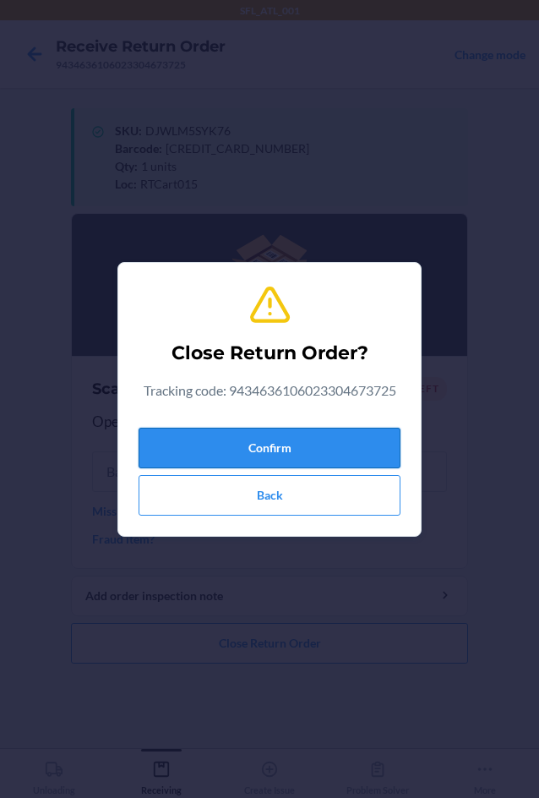
click at [282, 459] on button "Confirm" at bounding box center [270, 448] width 262 height 41
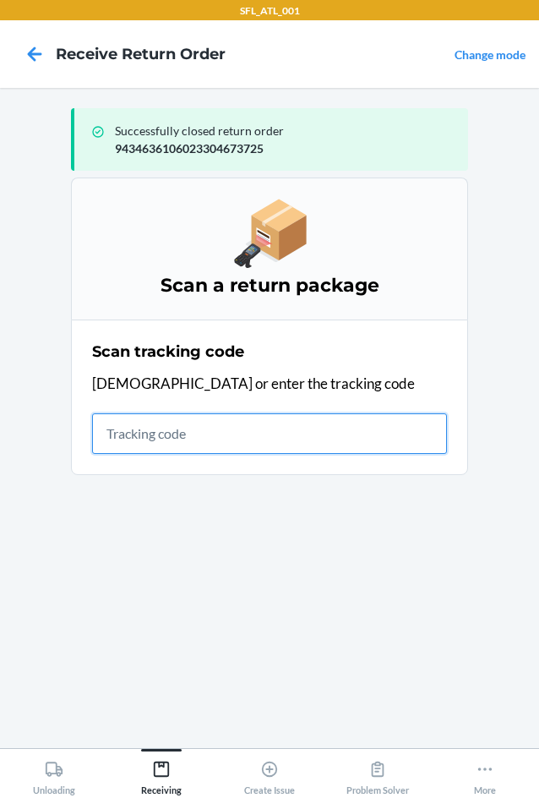
click at [150, 423] on input "text" at bounding box center [269, 433] width 355 height 41
type input "42030259943463610602330380"
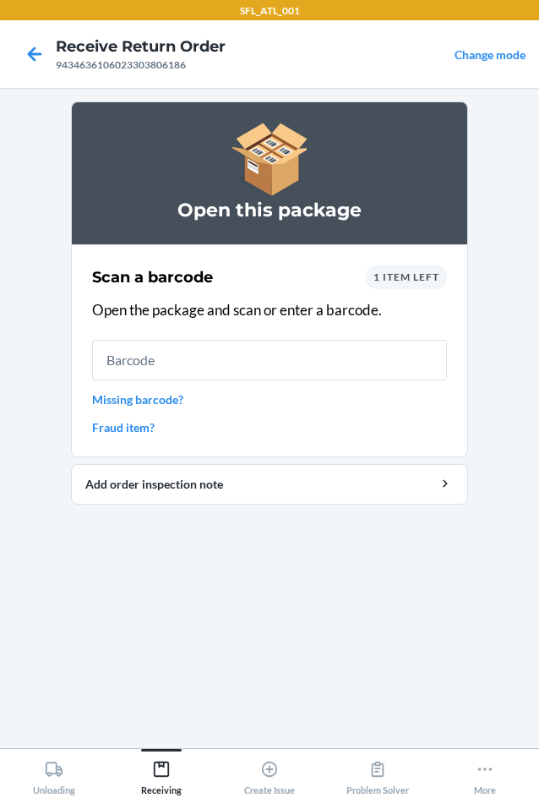
click at [451, 278] on section "Scan a barcode 1 item left Open the package and scan or enter a barcode. Missin…" at bounding box center [269, 350] width 397 height 213
click at [413, 281] on span "1 item left" at bounding box center [407, 276] width 66 height 13
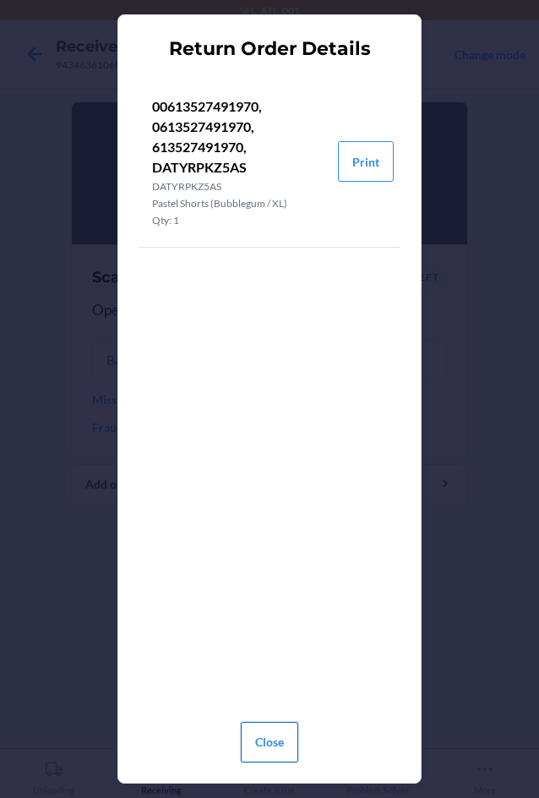
click at [259, 735] on button "Close" at bounding box center [269, 742] width 57 height 41
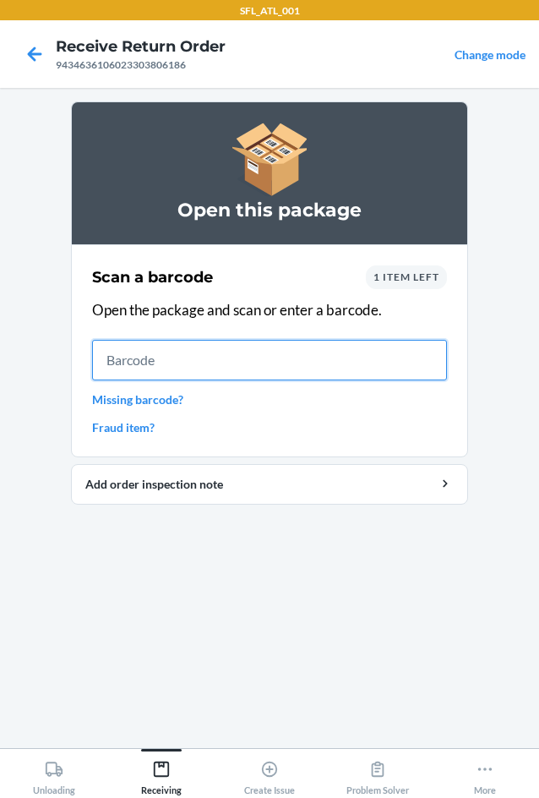
click at [172, 347] on input "text" at bounding box center [269, 360] width 355 height 41
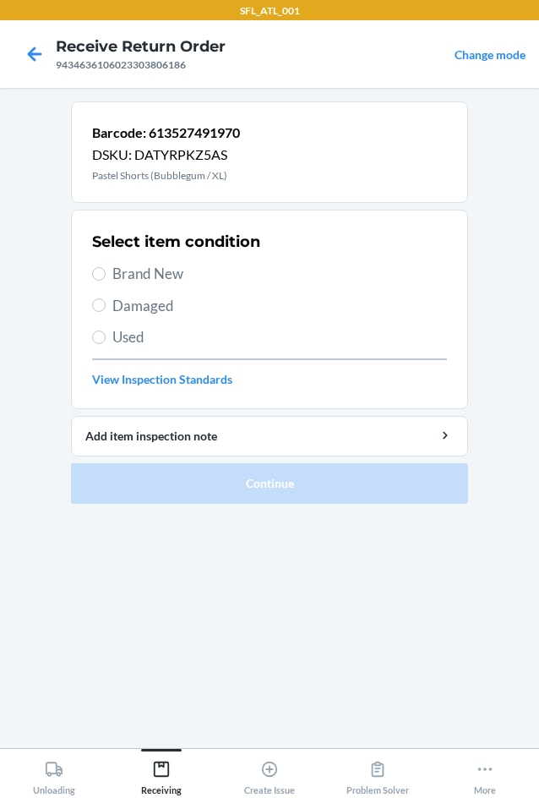
click at [145, 278] on span "Brand New" at bounding box center [279, 274] width 335 height 22
click at [106, 278] on input "Brand New" at bounding box center [99, 274] width 14 height 14
radio input "true"
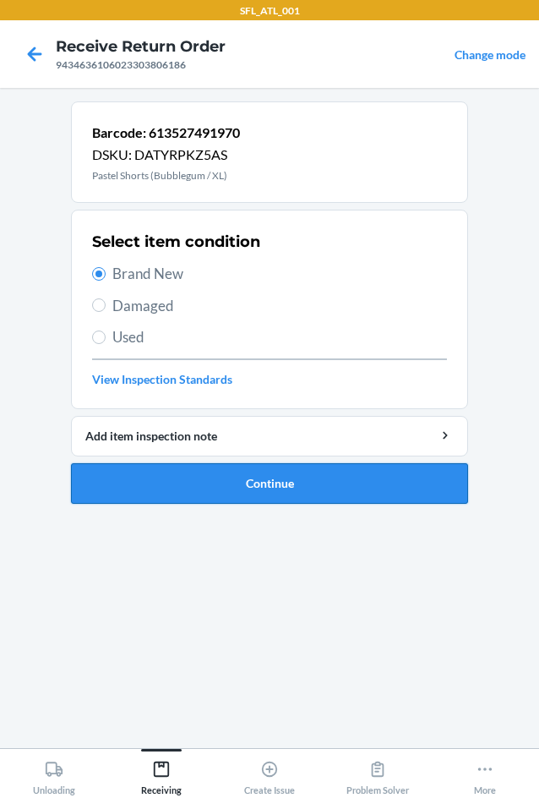
click at [180, 494] on button "Continue" at bounding box center [269, 483] width 397 height 41
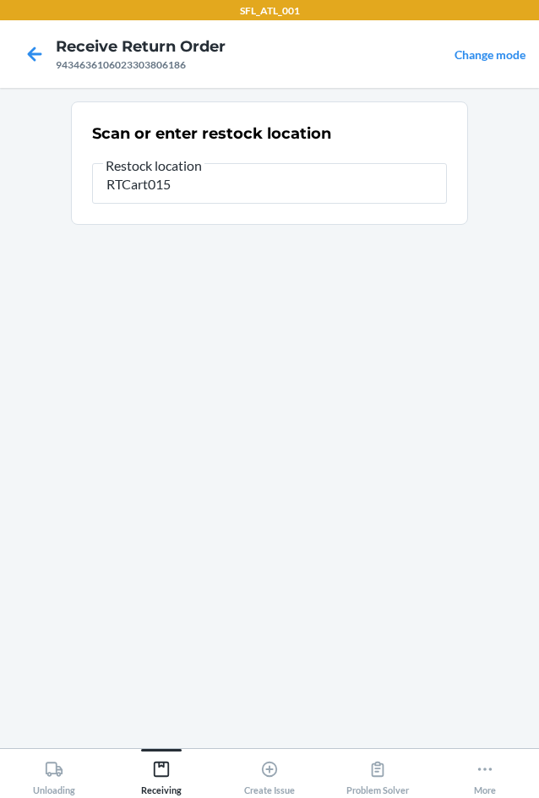
type input "RTCart015"
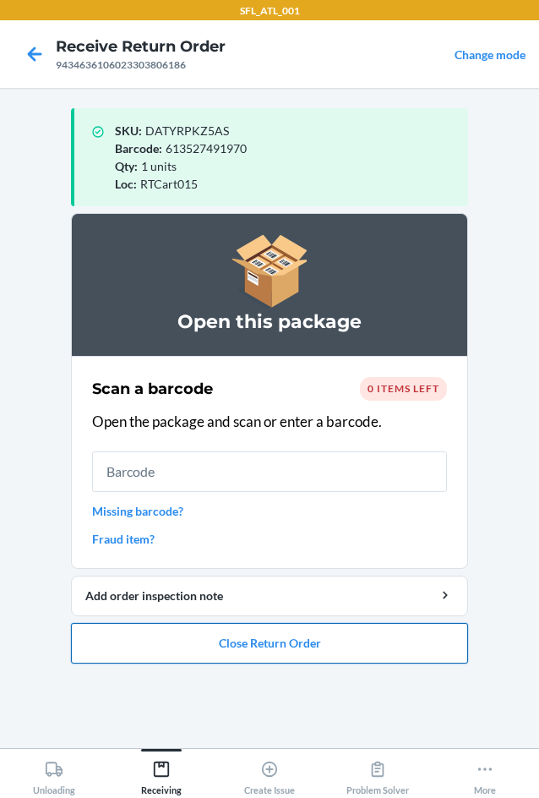
click at [312, 641] on button "Close Return Order" at bounding box center [269, 643] width 397 height 41
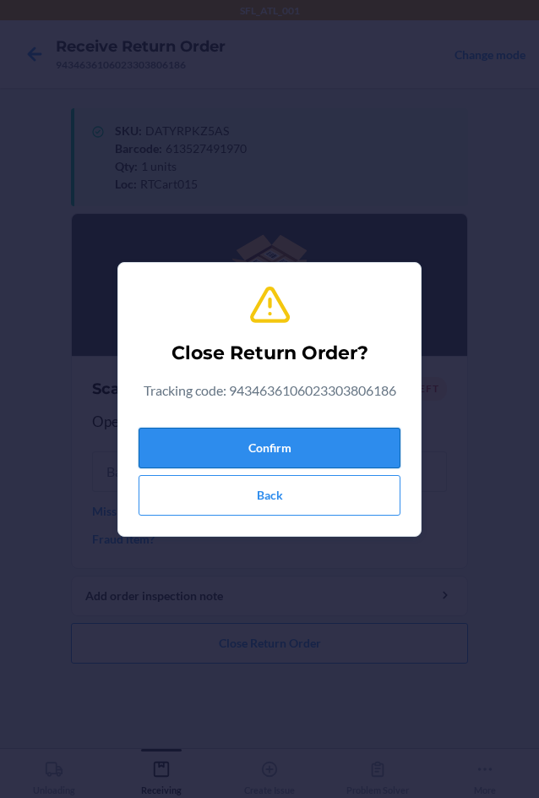
click at [234, 445] on button "Confirm" at bounding box center [270, 448] width 262 height 41
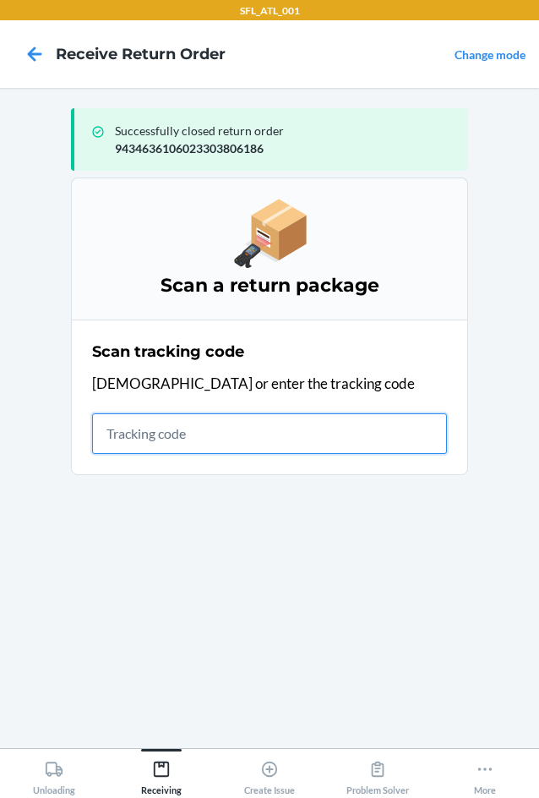
click at [306, 452] on input "text" at bounding box center [269, 433] width 355 height 41
type input "42030259943463610602"
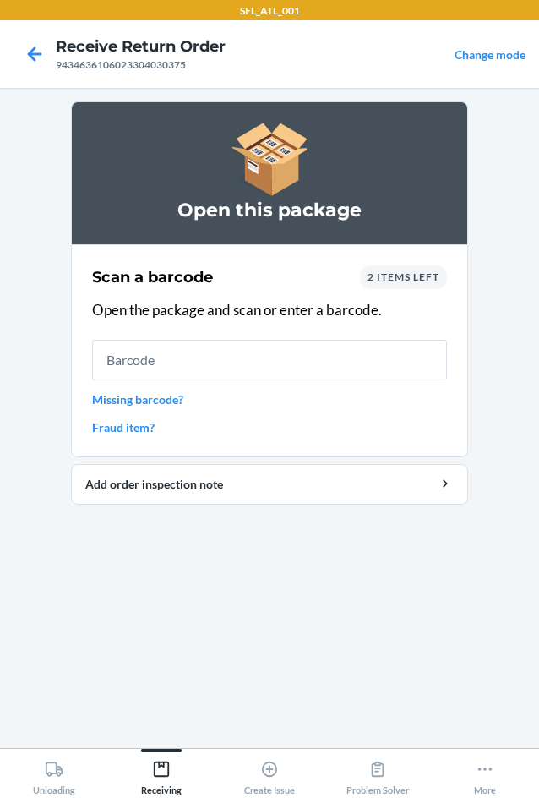
click at [377, 287] on div "Scan a barcode 2 items left Open the package and scan or enter a barcode. Missi…" at bounding box center [269, 350] width 355 height 181
click at [377, 281] on span "2 items left" at bounding box center [404, 276] width 72 height 13
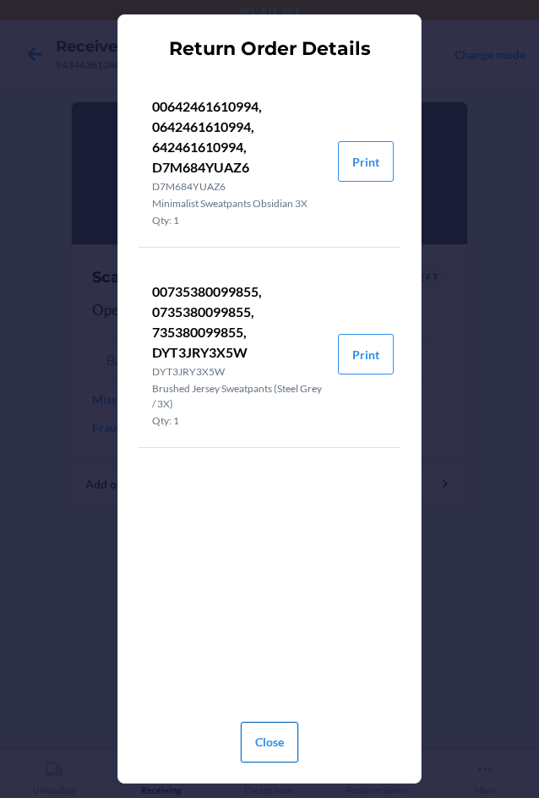
click at [271, 752] on button "Close" at bounding box center [269, 742] width 57 height 41
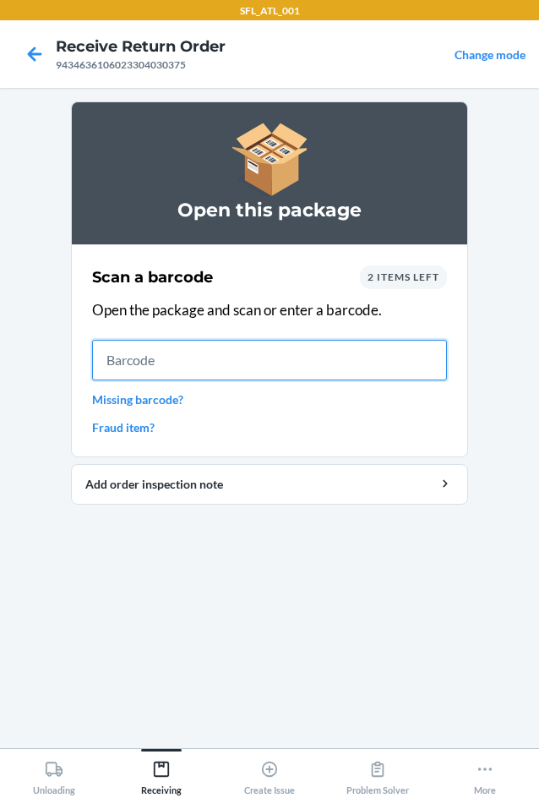
click at [204, 366] on input "text" at bounding box center [269, 360] width 355 height 41
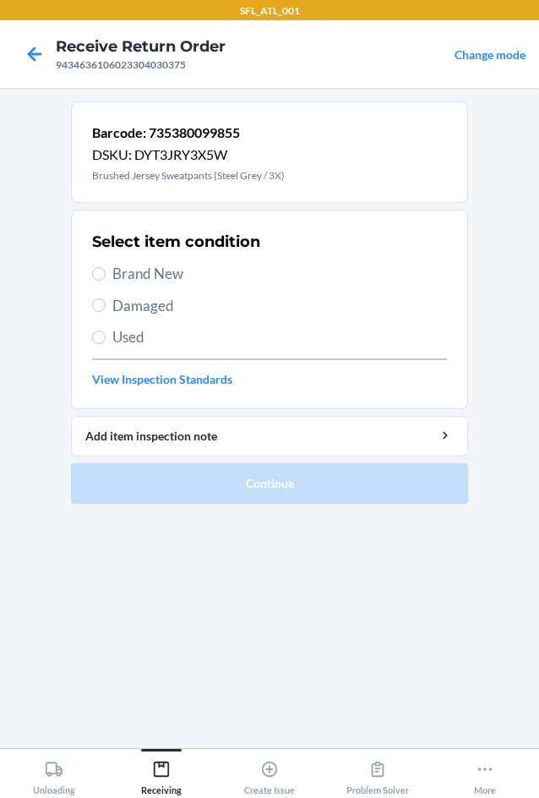
click at [154, 277] on span "Brand New" at bounding box center [279, 274] width 335 height 22
click at [106, 277] on input "Brand New" at bounding box center [99, 274] width 14 height 14
radio input "true"
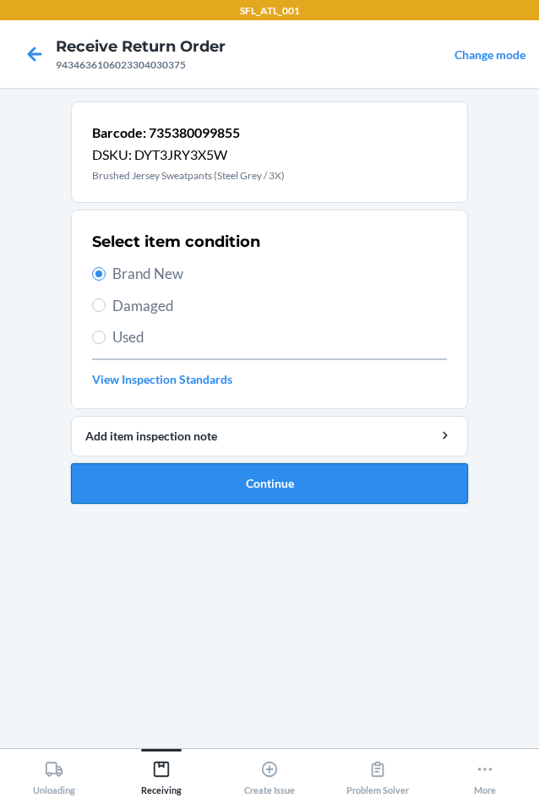
click at [152, 485] on button "Continue" at bounding box center [269, 483] width 397 height 41
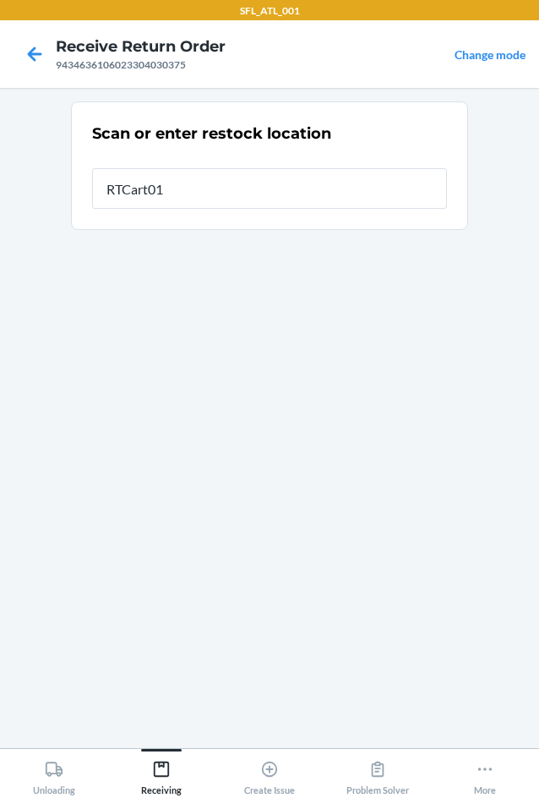
type input "RTCart015"
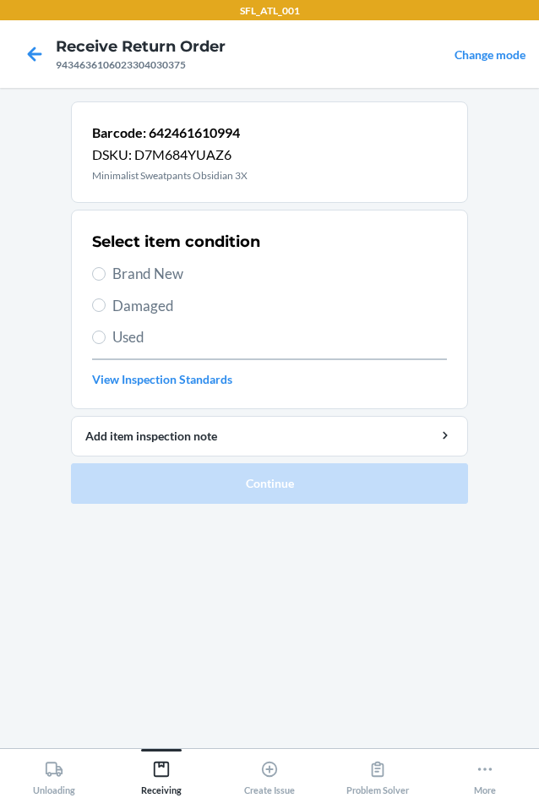
click at [114, 266] on span "Brand New" at bounding box center [279, 274] width 335 height 22
click at [106, 267] on input "Brand New" at bounding box center [99, 274] width 14 height 14
radio input "true"
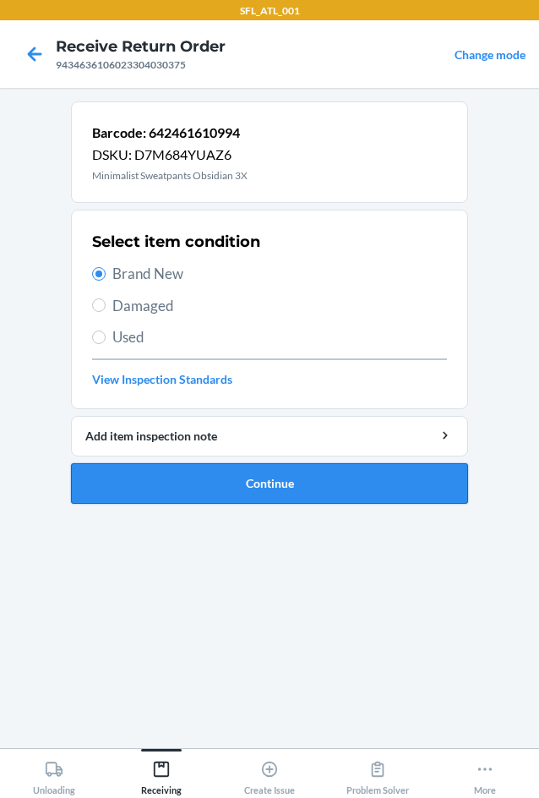
click at [157, 465] on button "Continue" at bounding box center [269, 483] width 397 height 41
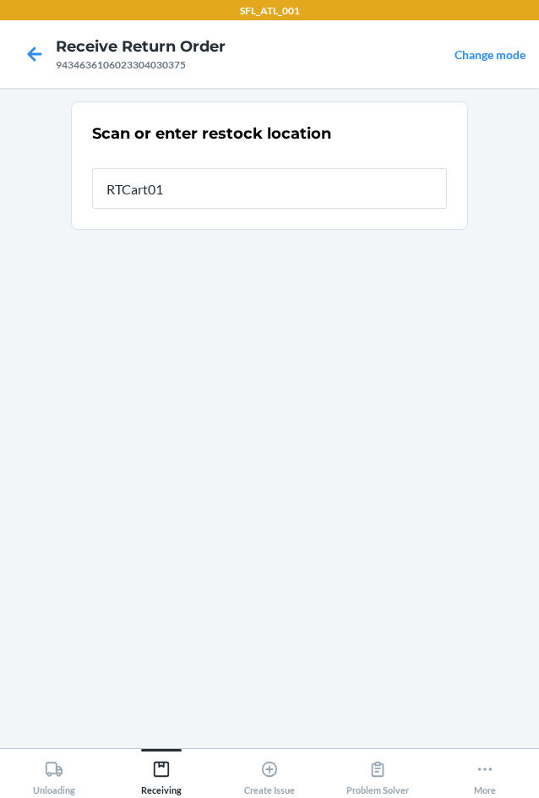
type input "RTCart015"
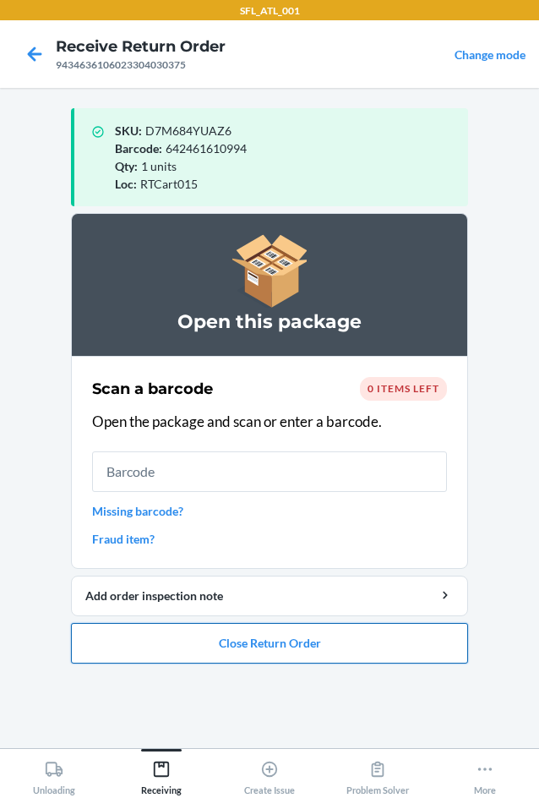
click at [206, 636] on button "Close Return Order" at bounding box center [269, 643] width 397 height 41
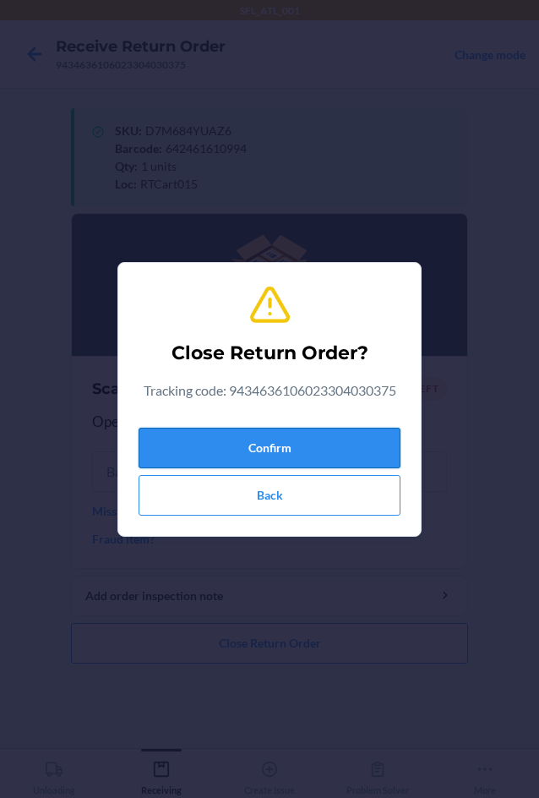
click at [245, 450] on button "Confirm" at bounding box center [270, 448] width 262 height 41
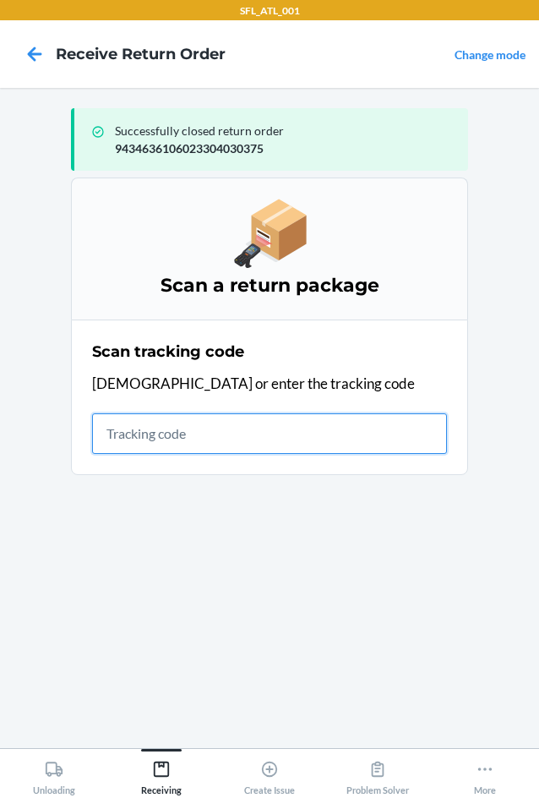
click at [189, 428] on input "text" at bounding box center [269, 433] width 355 height 41
type input "42030259943463610602330388"
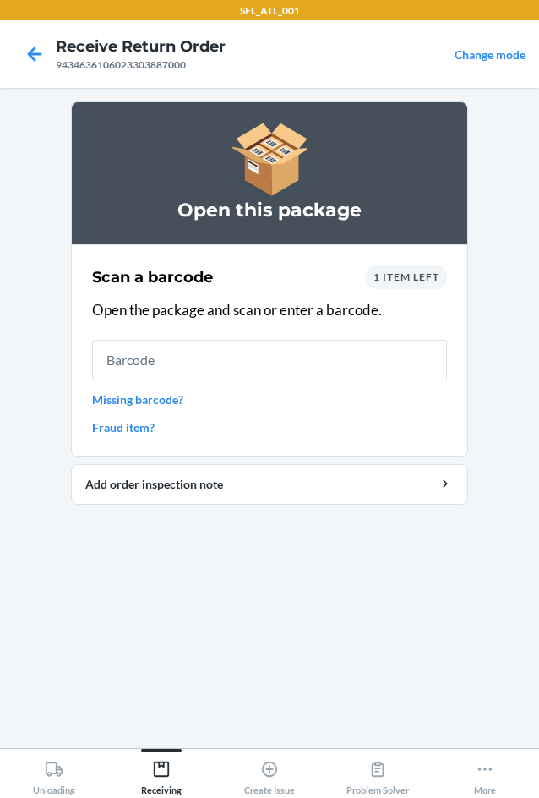
click at [405, 284] on div "1 item left" at bounding box center [406, 277] width 81 height 24
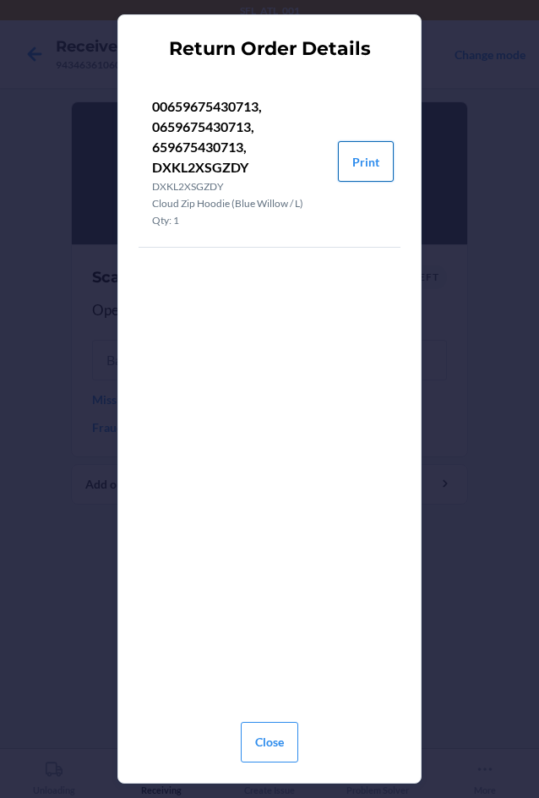
click at [363, 161] on button "Print" at bounding box center [366, 161] width 56 height 41
click at [241, 752] on button "Close" at bounding box center [269, 742] width 57 height 41
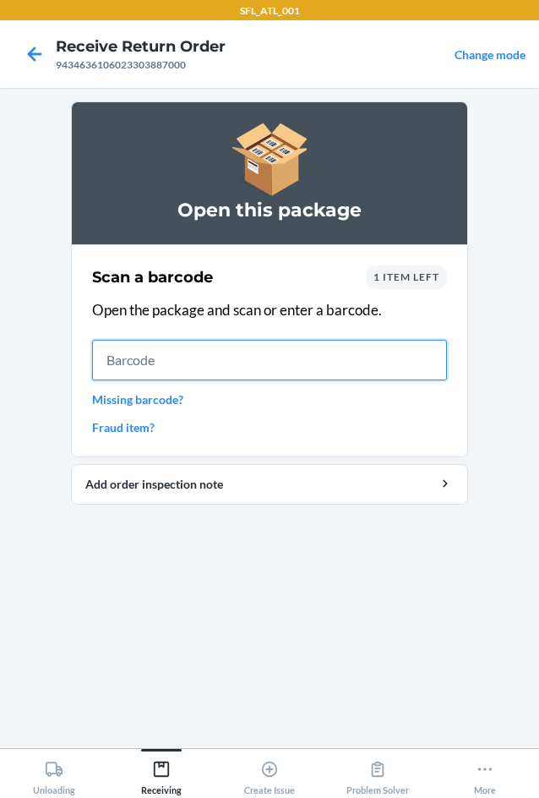
click at [233, 376] on input "text" at bounding box center [269, 360] width 355 height 41
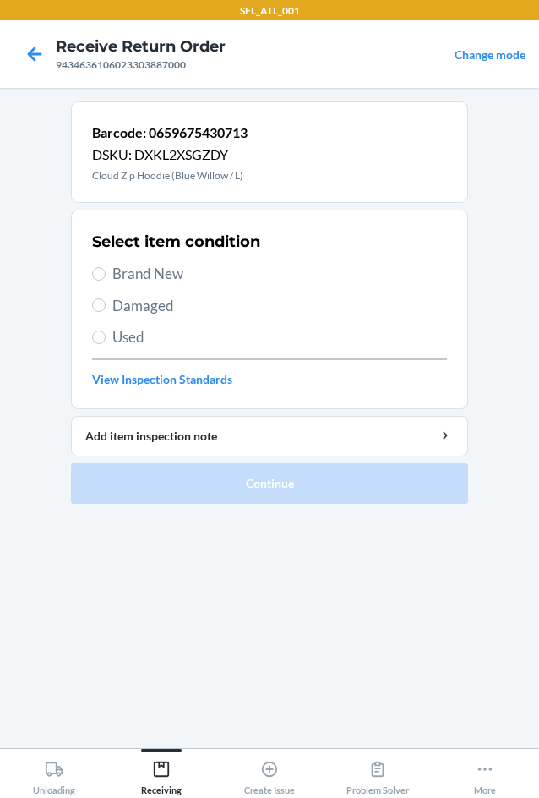
click at [134, 276] on span "Brand New" at bounding box center [279, 274] width 335 height 22
click at [106, 276] on input "Brand New" at bounding box center [99, 274] width 14 height 14
radio input "true"
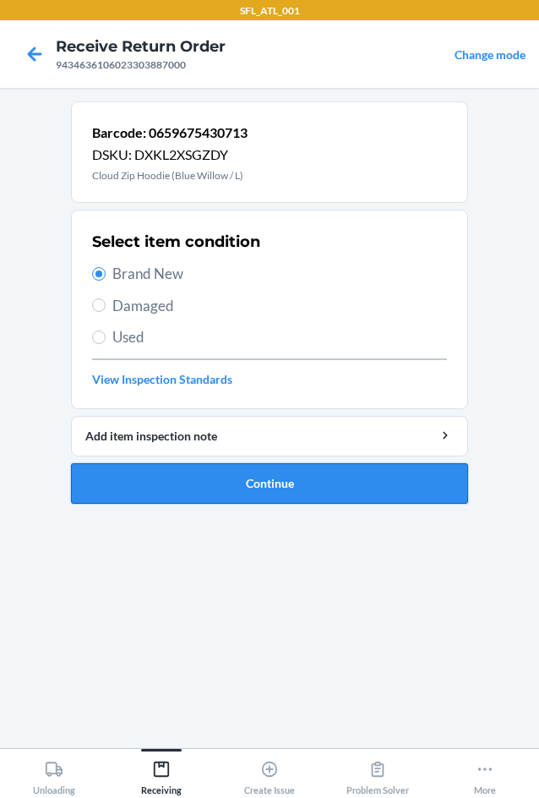
click at [221, 478] on button "Continue" at bounding box center [269, 483] width 397 height 41
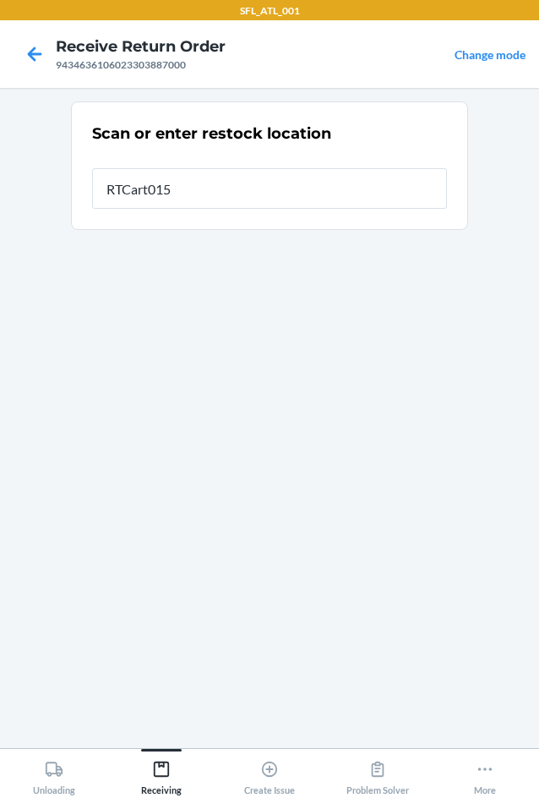
type input "RTCart015"
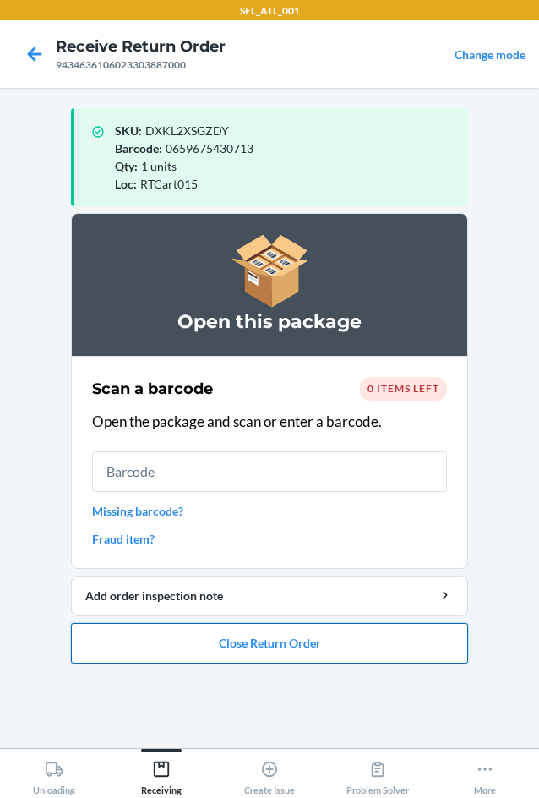
click at [295, 630] on button "Close Return Order" at bounding box center [269, 643] width 397 height 41
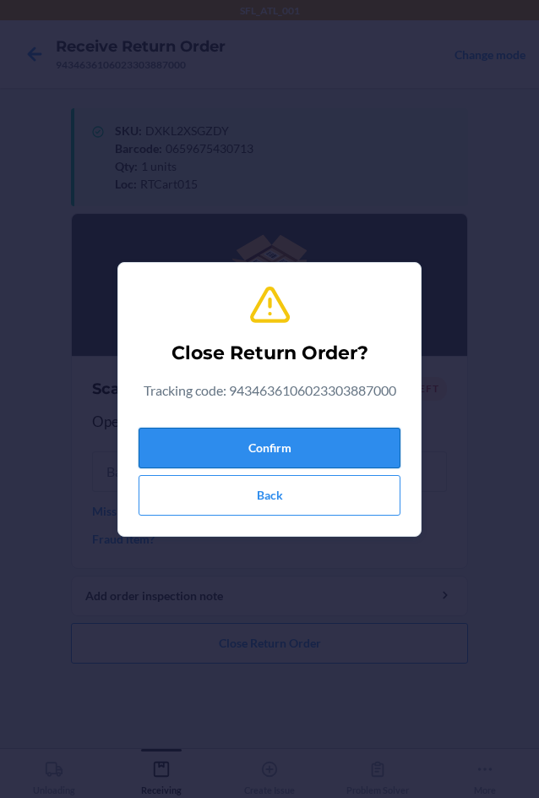
click at [254, 434] on button "Confirm" at bounding box center [270, 448] width 262 height 41
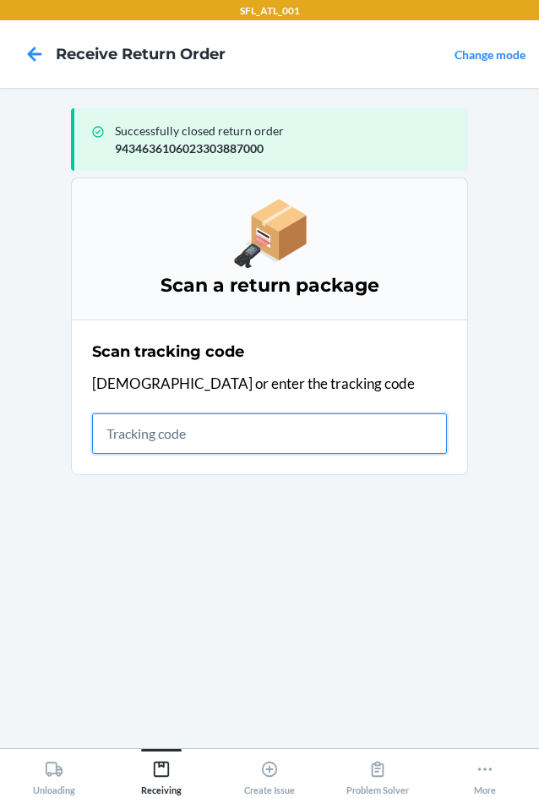
click at [260, 442] on input "text" at bounding box center [269, 433] width 355 height 41
type input "4203025994346361"
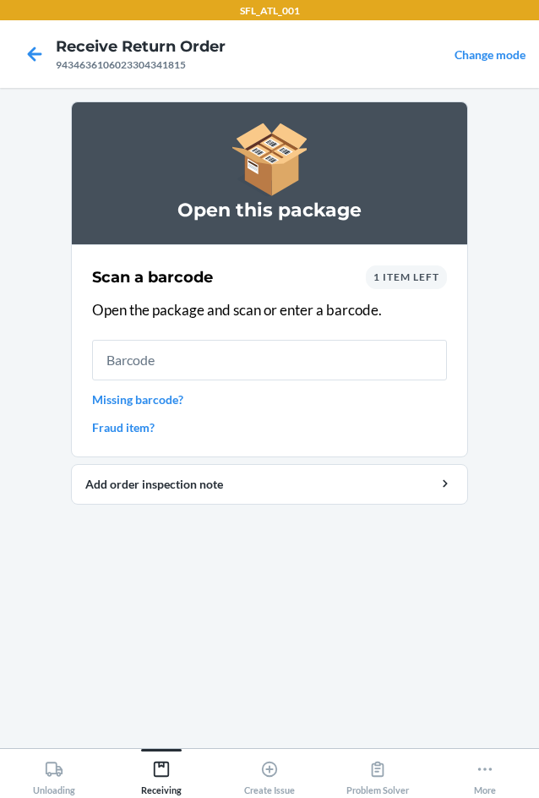
click at [395, 282] on span "1 item left" at bounding box center [407, 276] width 66 height 13
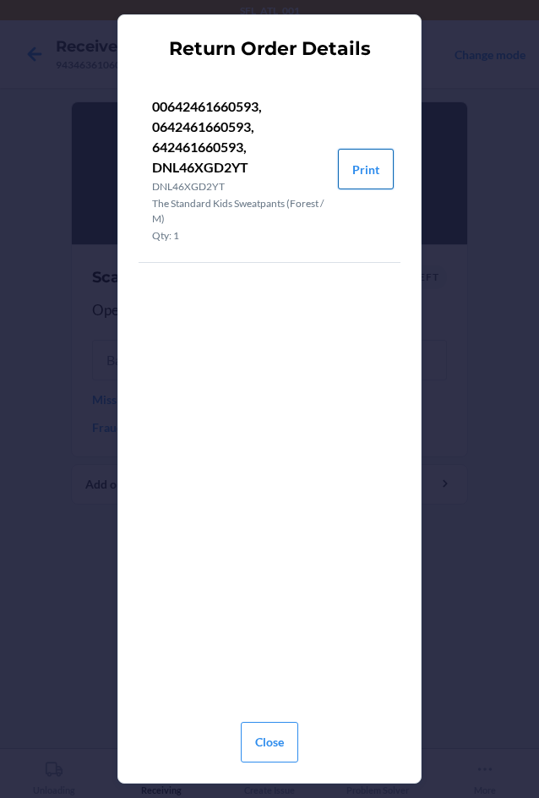
click at [359, 173] on button "Print" at bounding box center [366, 169] width 56 height 41
click at [274, 740] on button "Close" at bounding box center [269, 742] width 57 height 41
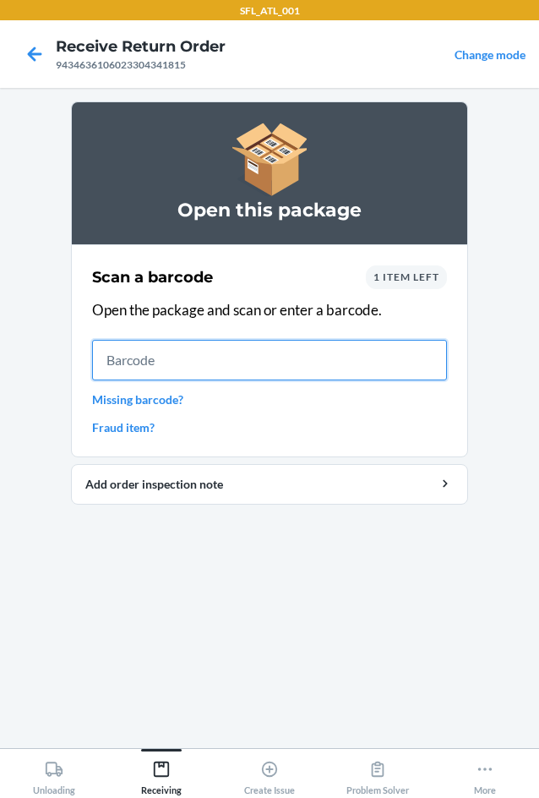
click at [226, 366] on input "text" at bounding box center [269, 360] width 355 height 41
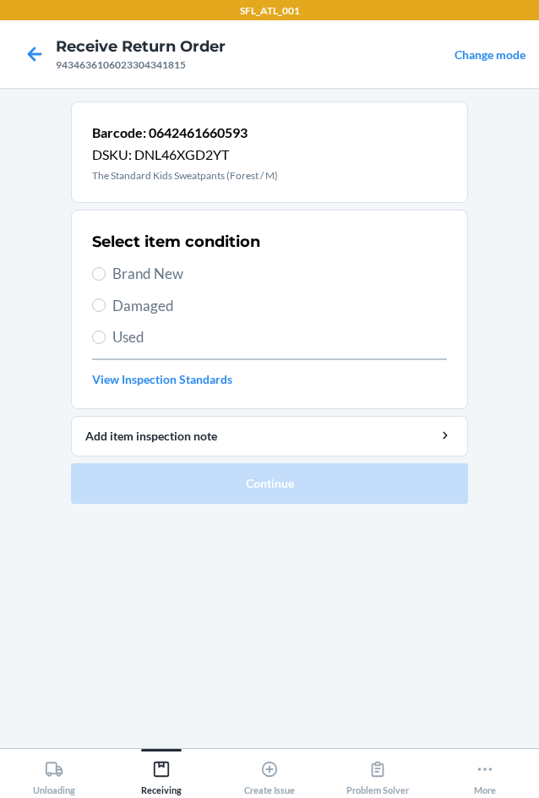
click at [151, 272] on span "Brand New" at bounding box center [279, 274] width 335 height 22
click at [106, 272] on input "Brand New" at bounding box center [99, 274] width 14 height 14
radio input "true"
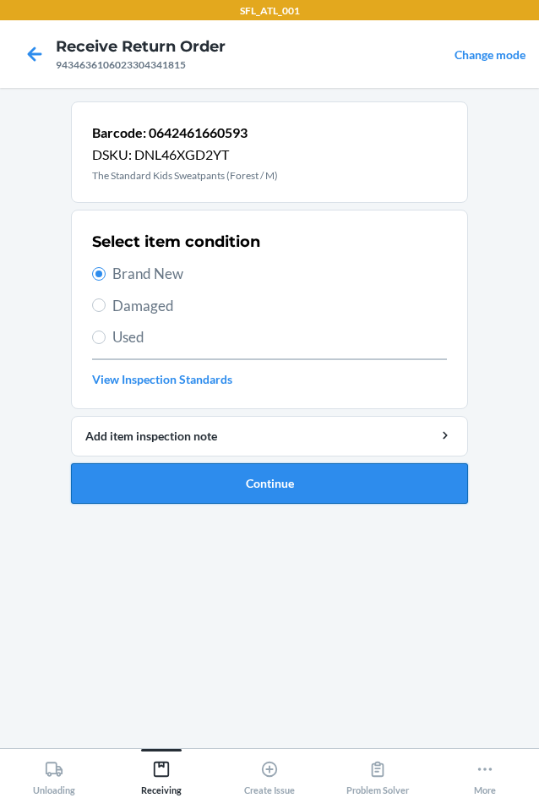
click at [248, 468] on button "Continue" at bounding box center [269, 483] width 397 height 41
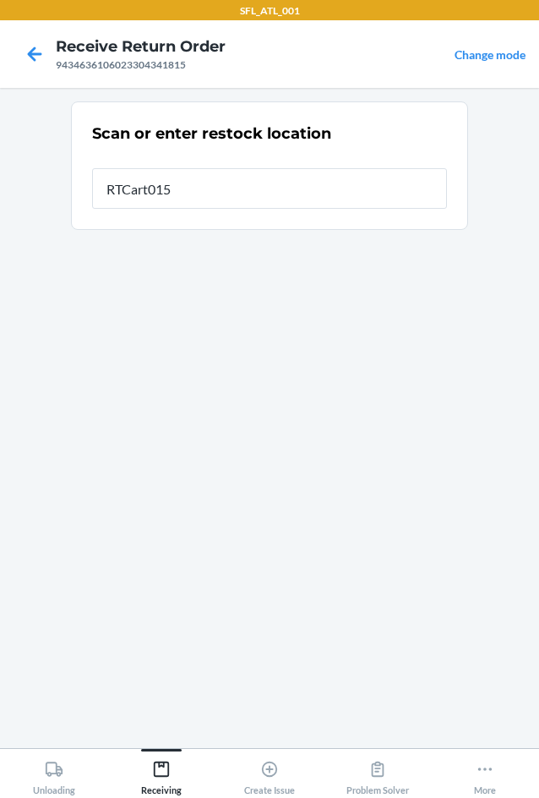
type input "RTCart015"
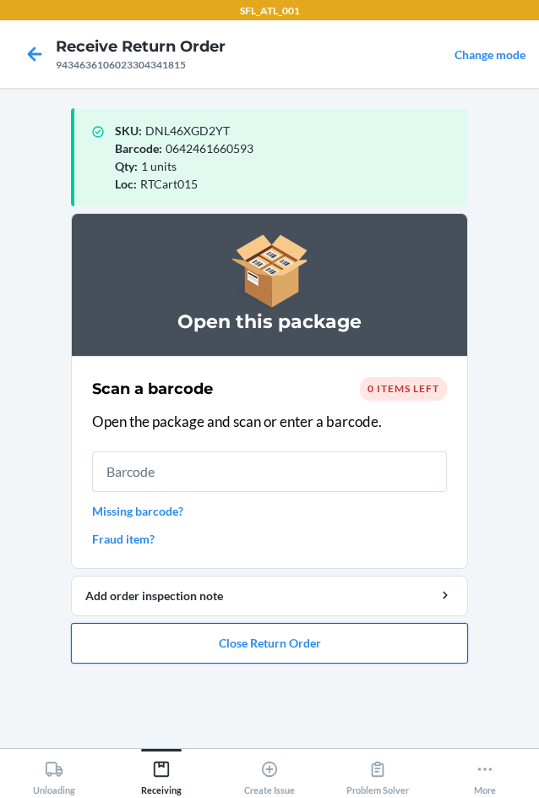
click at [285, 649] on button "Close Return Order" at bounding box center [269, 643] width 397 height 41
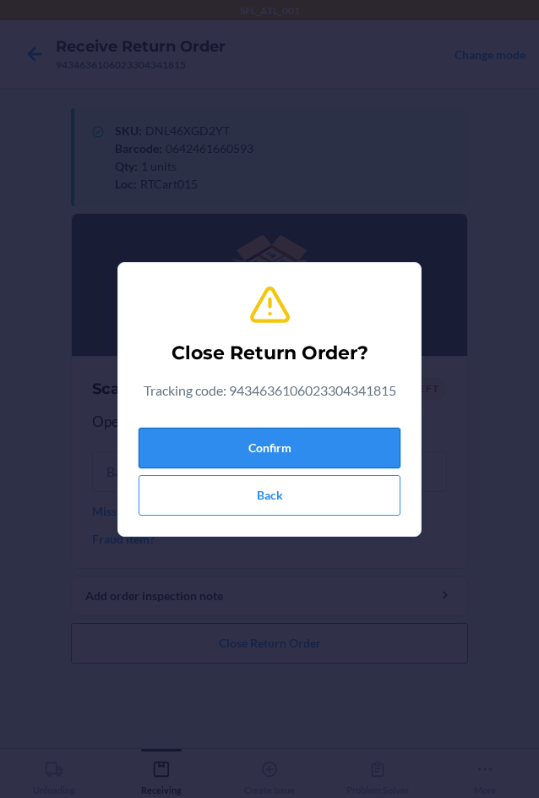
click at [302, 453] on button "Confirm" at bounding box center [270, 448] width 262 height 41
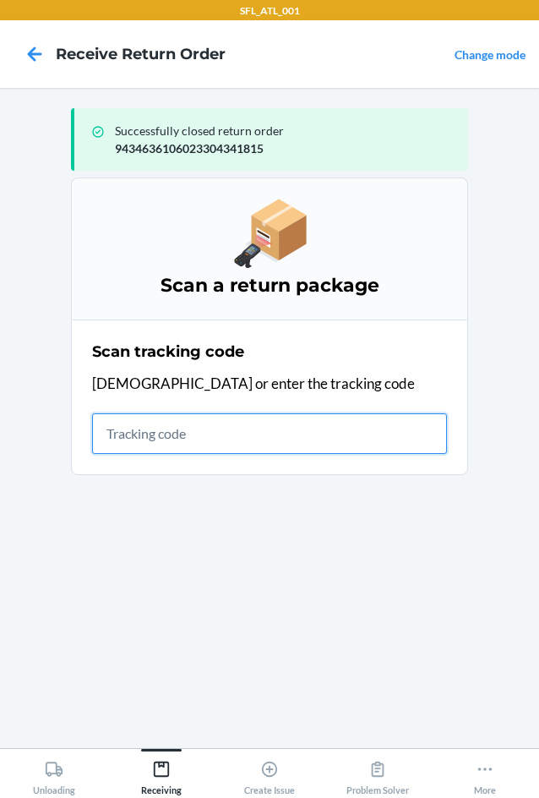
click at [328, 416] on input "text" at bounding box center [269, 433] width 355 height 41
type input "420302599434636106023304501"
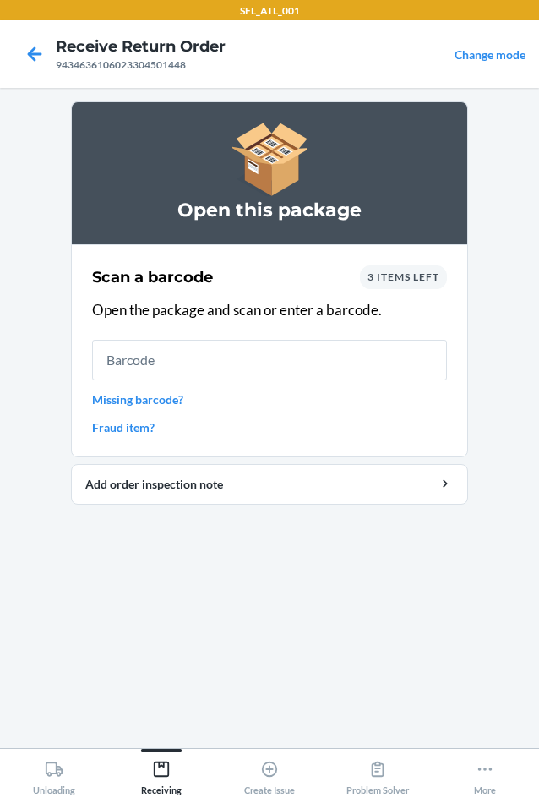
click at [385, 276] on span "3 items left" at bounding box center [404, 276] width 72 height 13
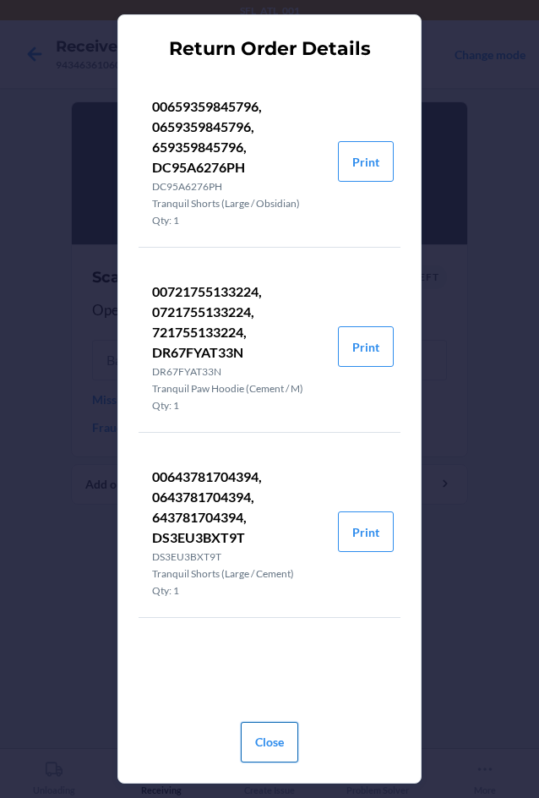
click at [279, 743] on button "Close" at bounding box center [269, 742] width 57 height 41
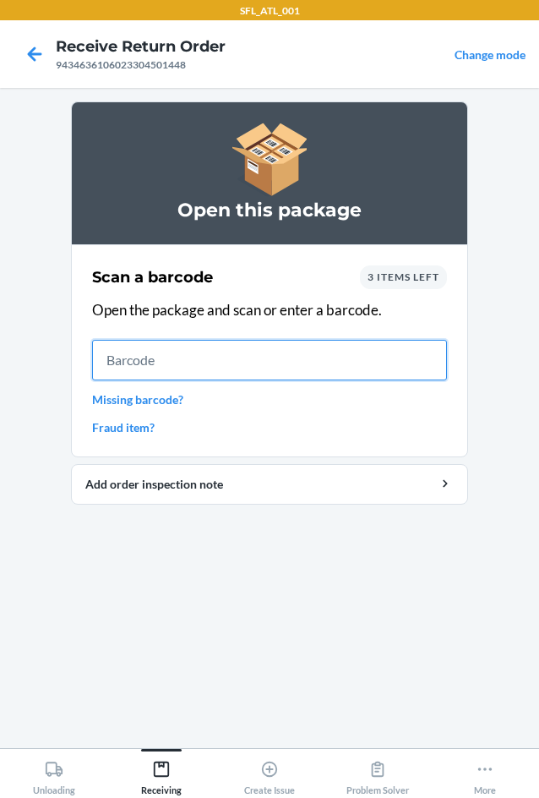
click at [181, 354] on input "text" at bounding box center [269, 360] width 355 height 41
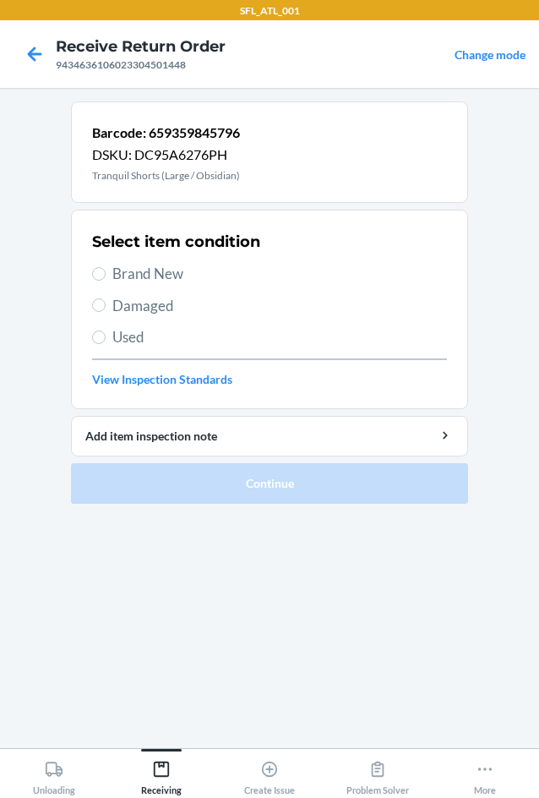
click at [150, 272] on span "Brand New" at bounding box center [279, 274] width 335 height 22
click at [106, 272] on input "Brand New" at bounding box center [99, 274] width 14 height 14
radio input "true"
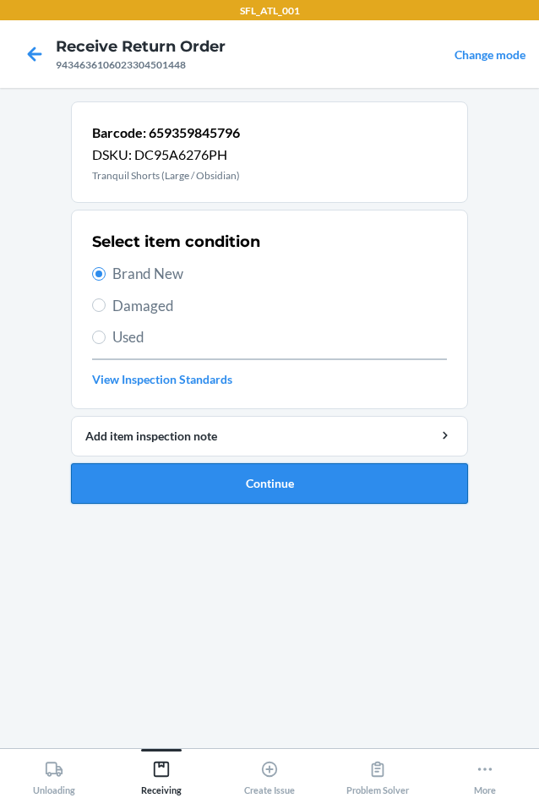
click at [234, 473] on button "Continue" at bounding box center [269, 483] width 397 height 41
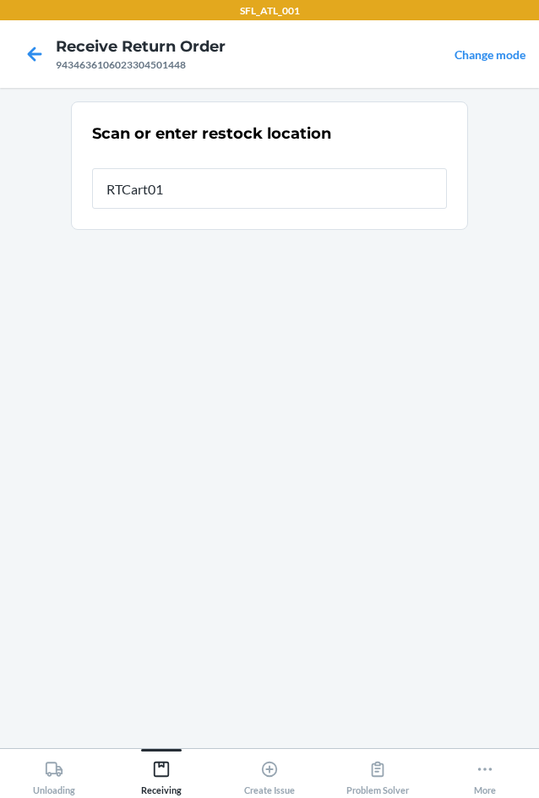
type input "RTCart015"
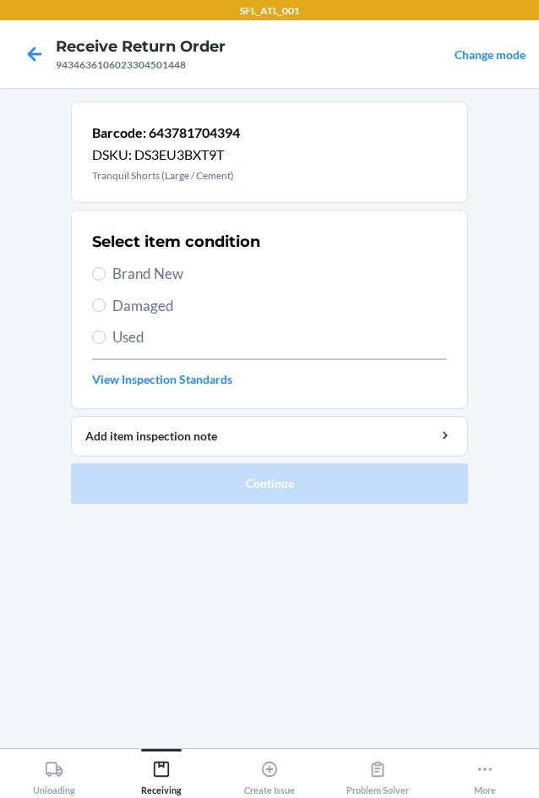
click at [173, 279] on span "Brand New" at bounding box center [279, 274] width 335 height 22
click at [106, 279] on input "Brand New" at bounding box center [99, 274] width 14 height 14
radio input "true"
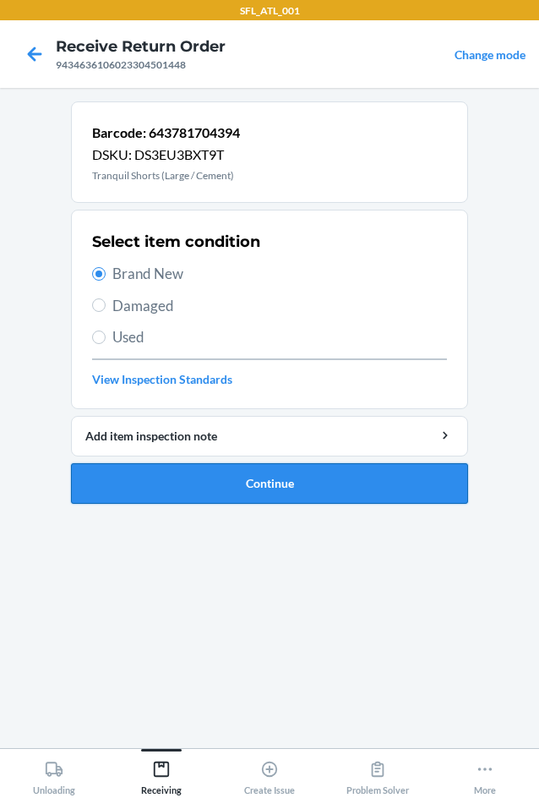
click at [254, 473] on button "Continue" at bounding box center [269, 483] width 397 height 41
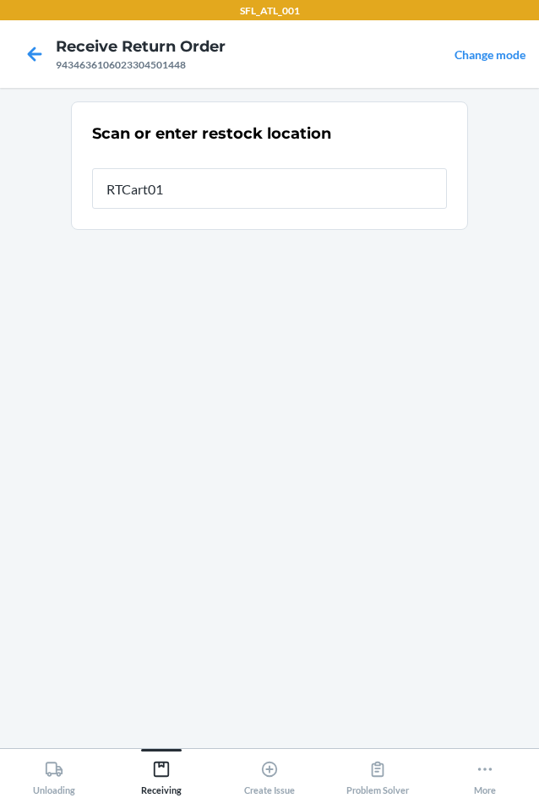
type input "RTCart015"
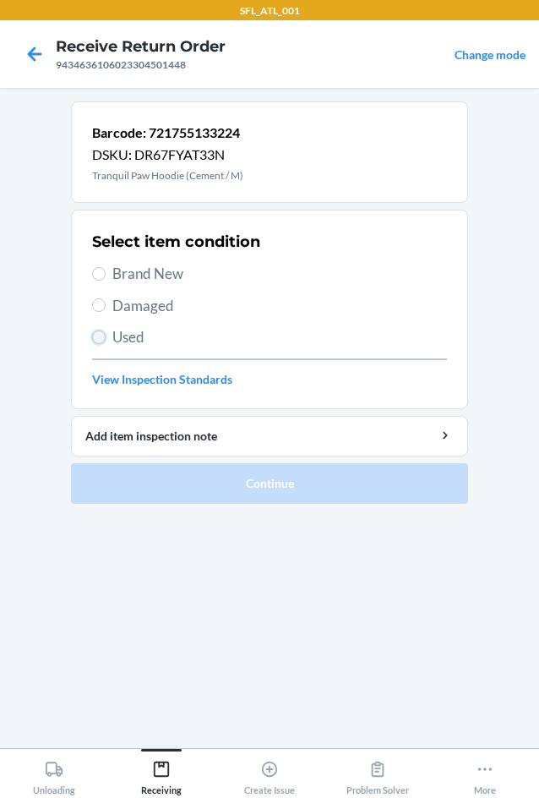
click at [105, 336] on input "Used" at bounding box center [99, 337] width 14 height 14
radio input "true"
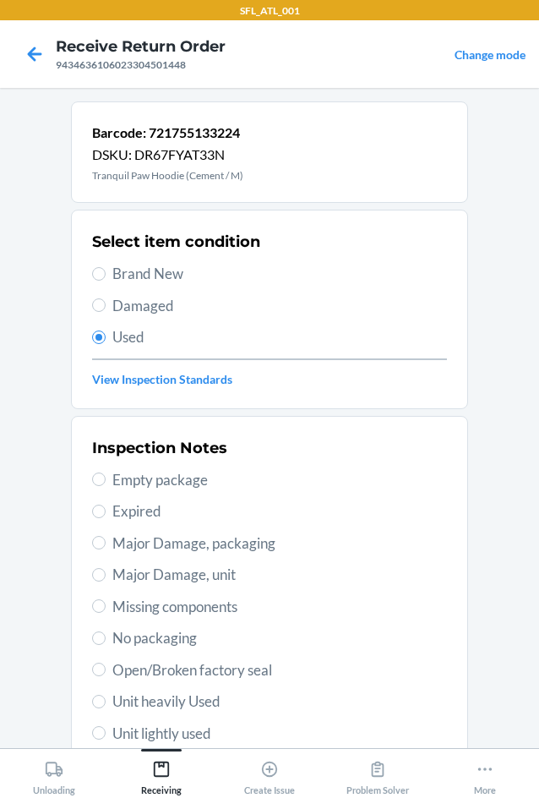
click at [156, 702] on span "Unit heavily Used" at bounding box center [279, 701] width 335 height 22
click at [106, 702] on input "Unit heavily Used" at bounding box center [99, 702] width 14 height 14
radio input "true"
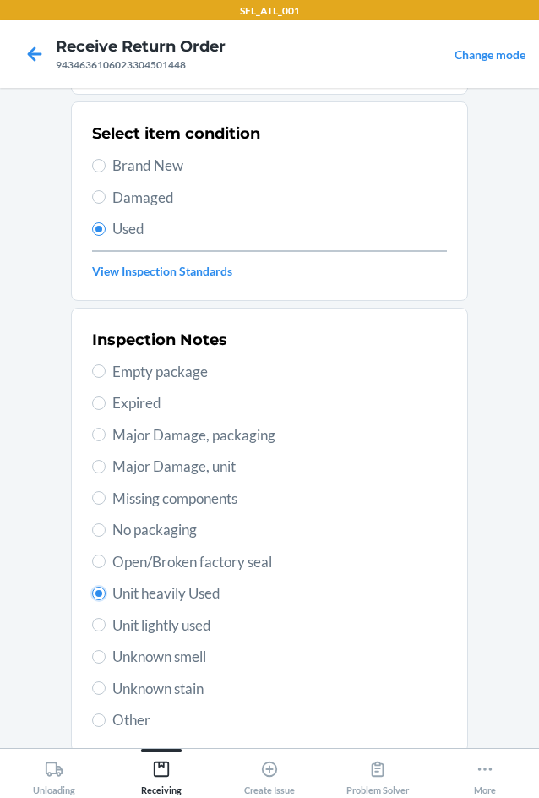
scroll to position [221, 0]
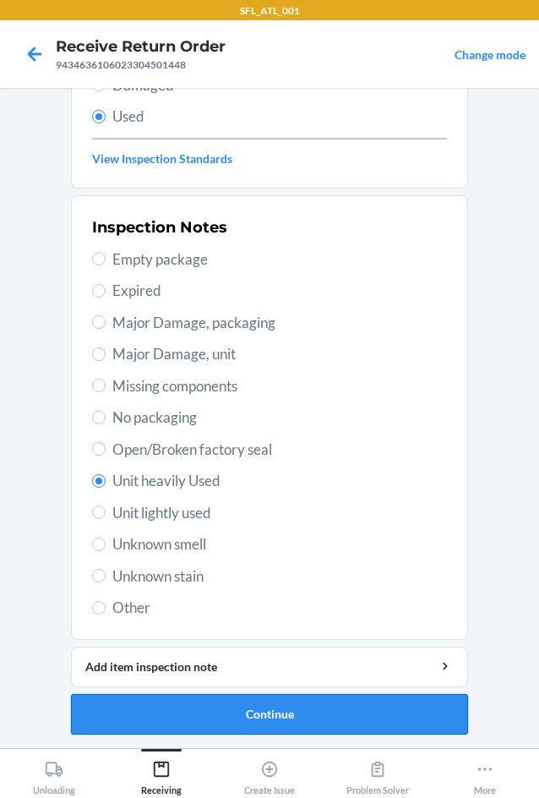
click at [245, 707] on button "Continue" at bounding box center [269, 714] width 397 height 41
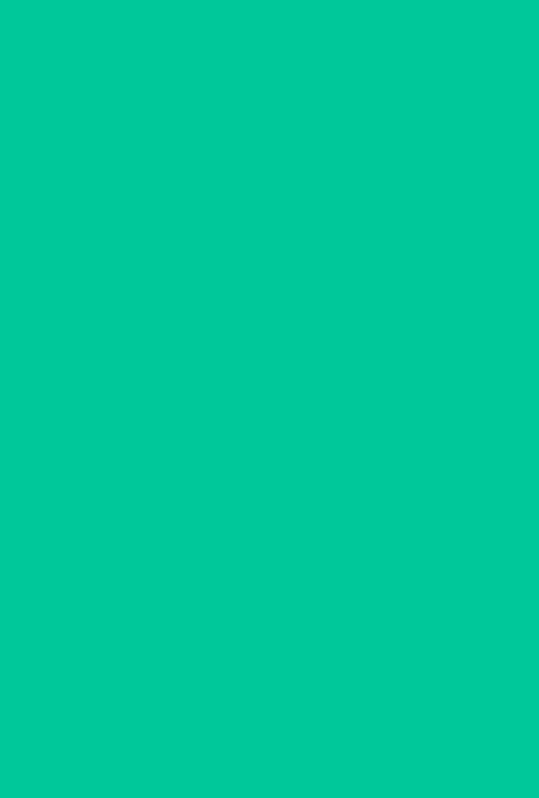
scroll to position [0, 0]
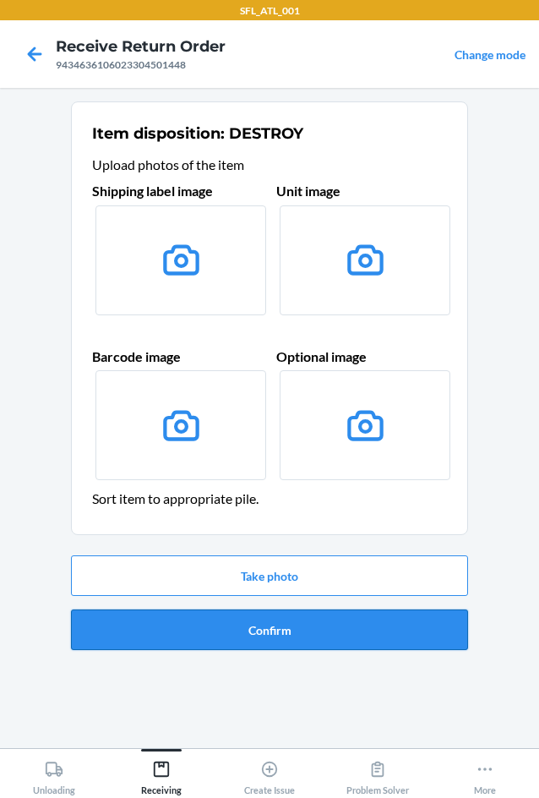
click at [232, 625] on button "Confirm" at bounding box center [269, 629] width 397 height 41
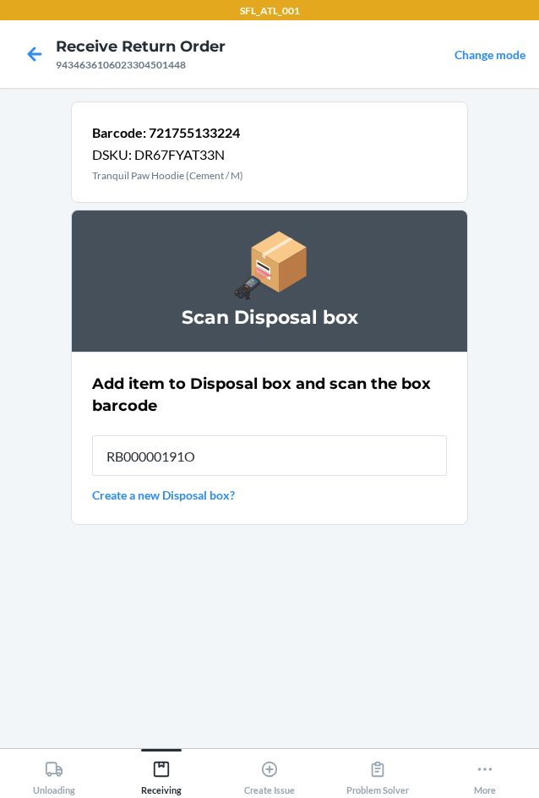
type input "RB00000191O"
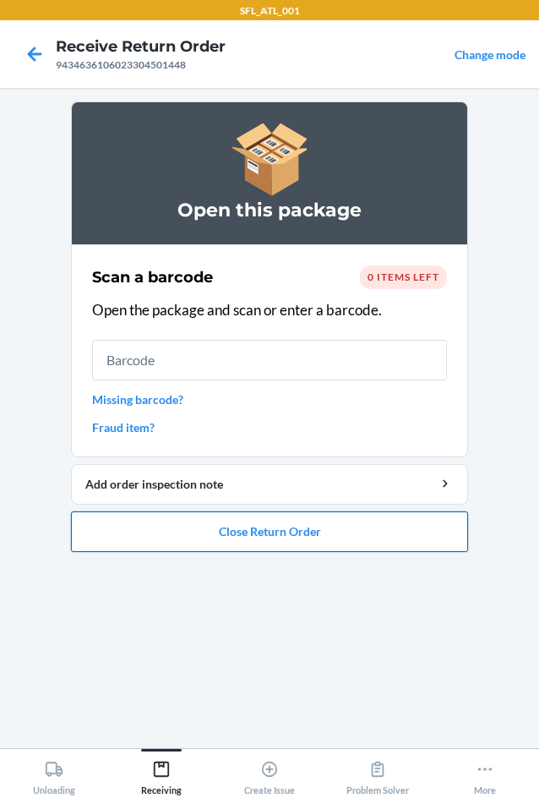
click at [226, 527] on button "Close Return Order" at bounding box center [269, 531] width 397 height 41
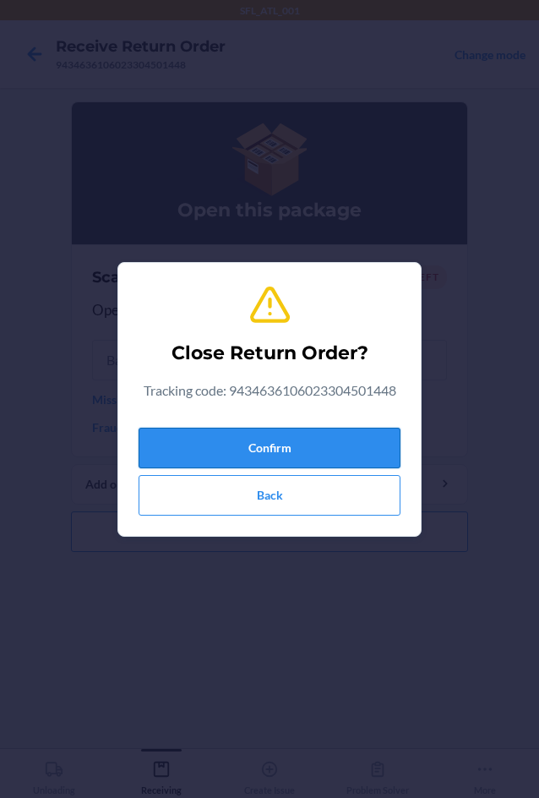
click at [208, 447] on button "Confirm" at bounding box center [270, 448] width 262 height 41
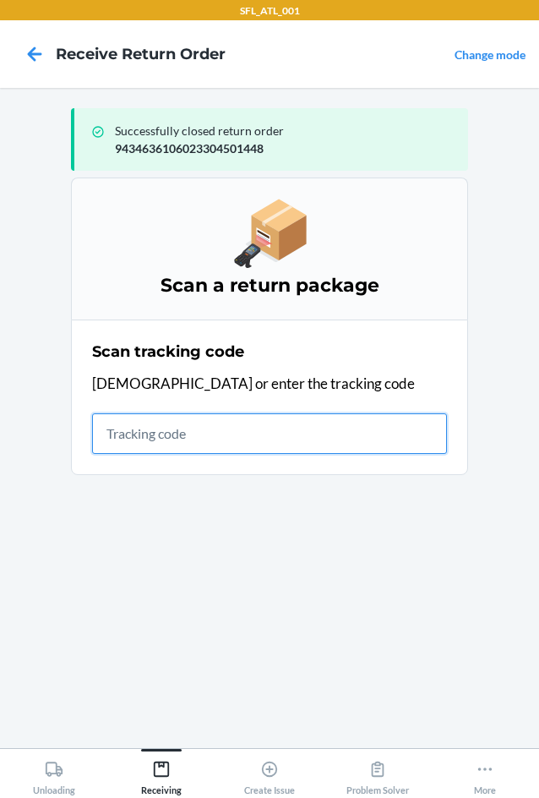
click at [220, 413] on input "text" at bounding box center [269, 433] width 355 height 41
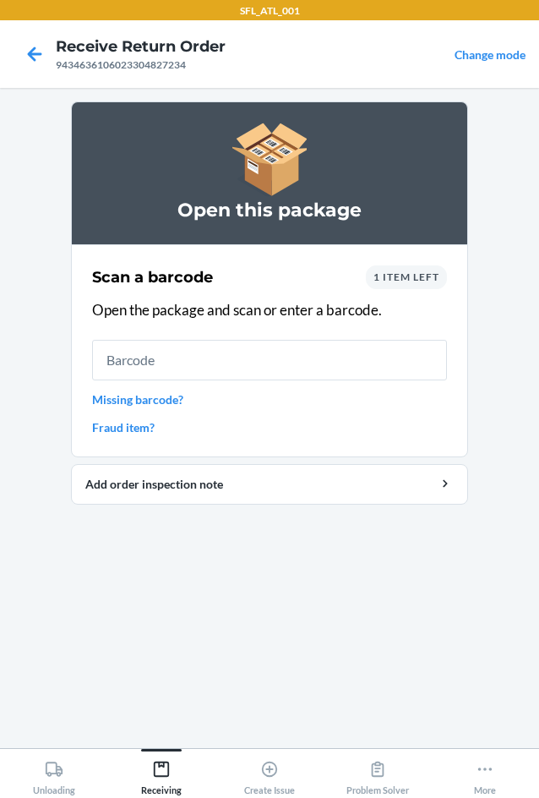
click at [381, 279] on span "1 item left" at bounding box center [407, 276] width 66 height 13
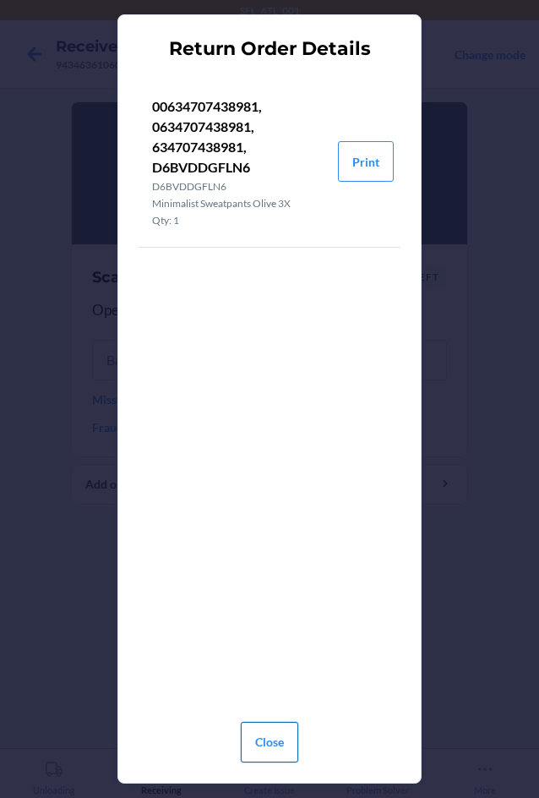
click at [262, 756] on button "Close" at bounding box center [269, 742] width 57 height 41
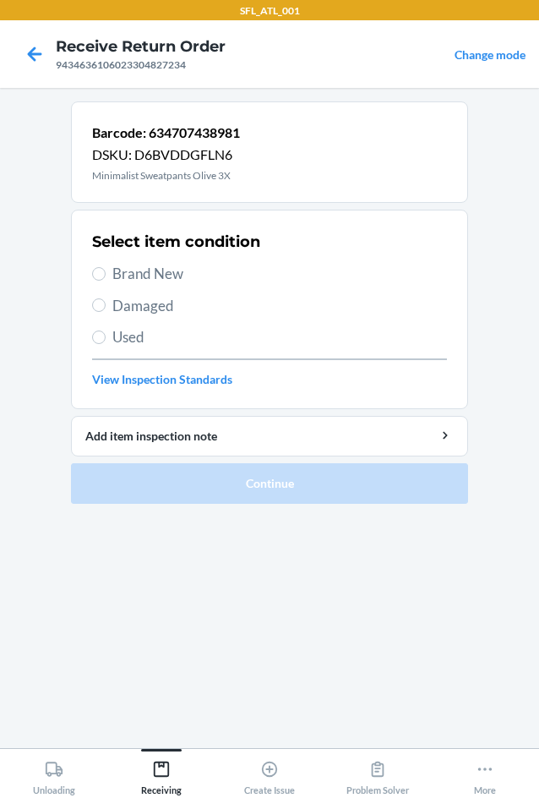
click at [144, 274] on span "Brand New" at bounding box center [279, 274] width 335 height 22
click at [106, 274] on input "Brand New" at bounding box center [99, 274] width 14 height 14
radio input "true"
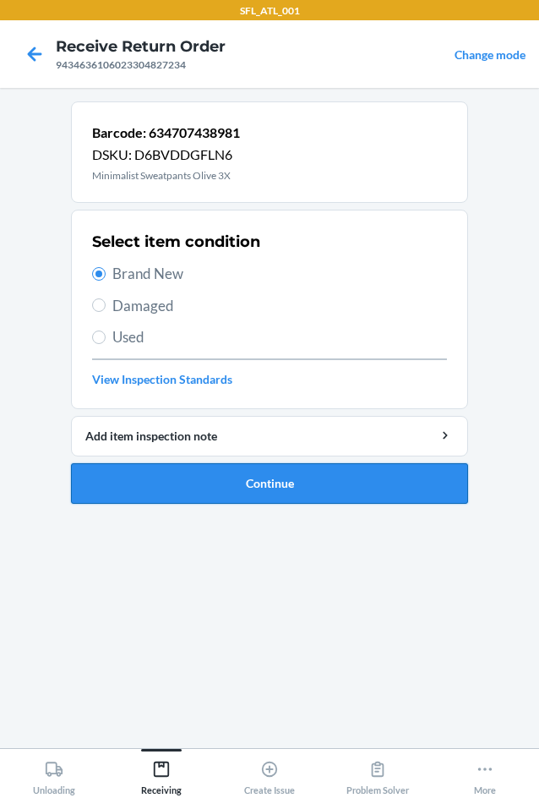
click at [146, 472] on button "Continue" at bounding box center [269, 483] width 397 height 41
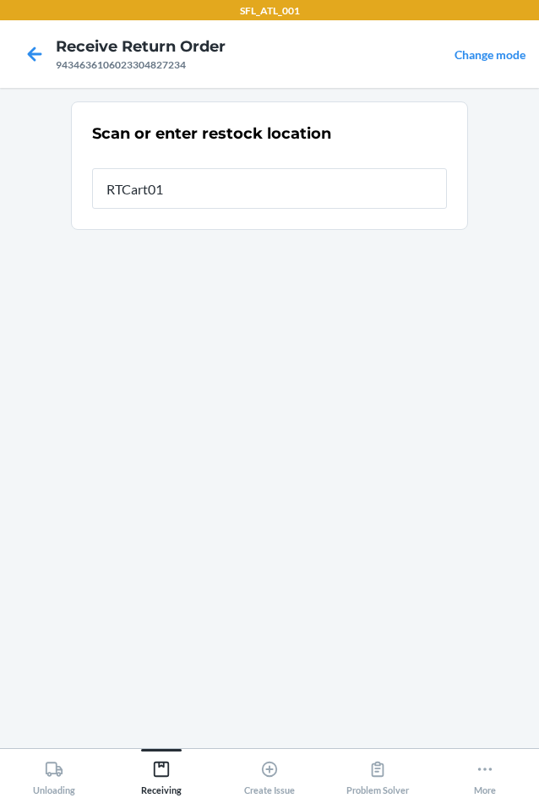
type input "RTCart015"
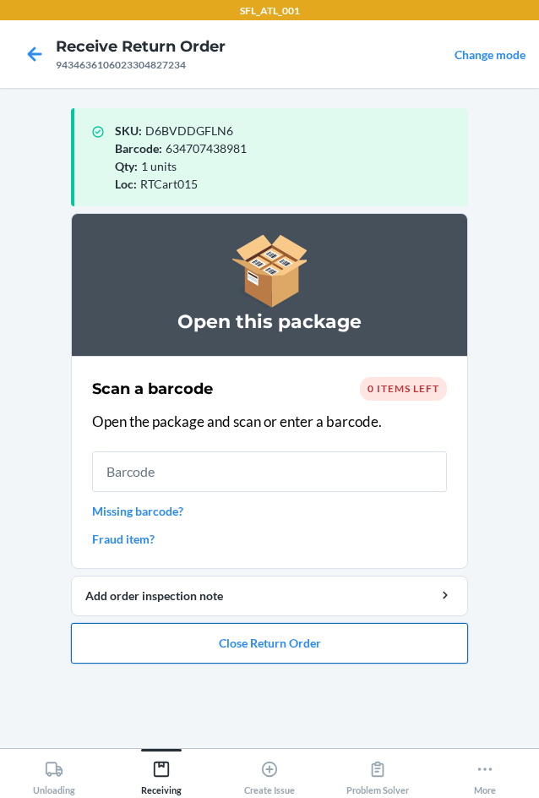
click at [292, 636] on button "Close Return Order" at bounding box center [269, 643] width 397 height 41
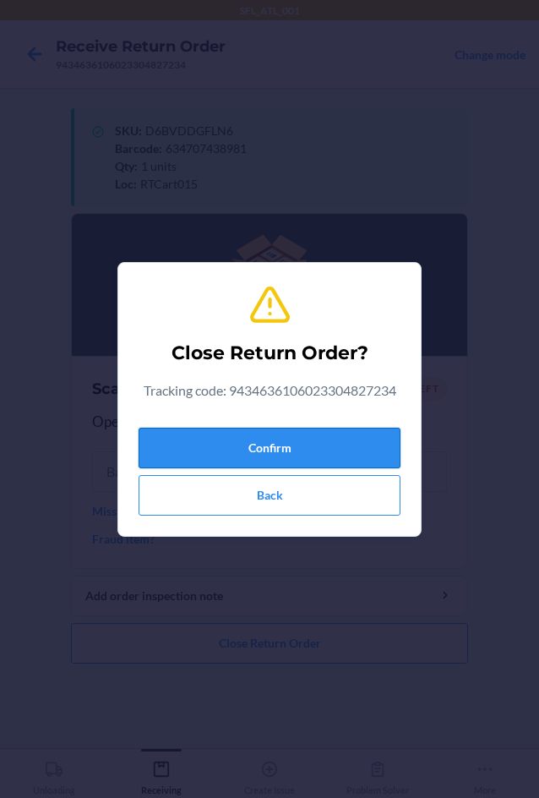
click at [291, 452] on button "Confirm" at bounding box center [270, 448] width 262 height 41
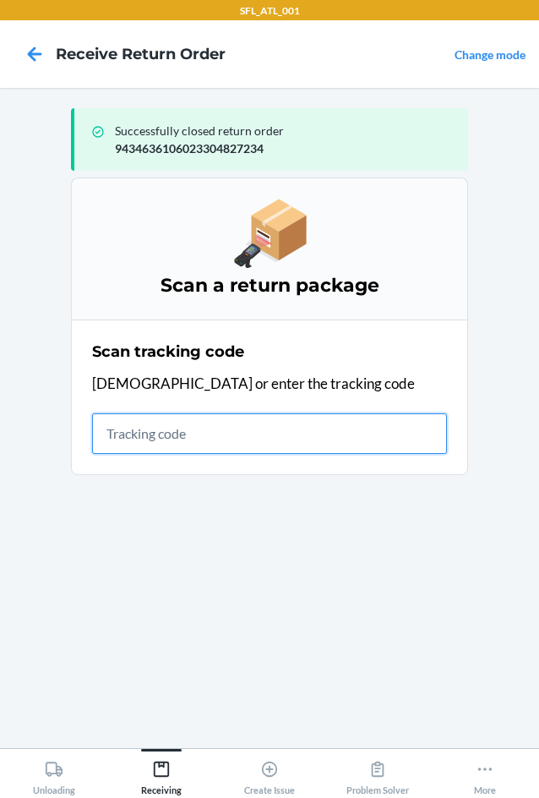
click at [166, 423] on input "text" at bounding box center [269, 433] width 355 height 41
type input "420302599434636106023304610607"
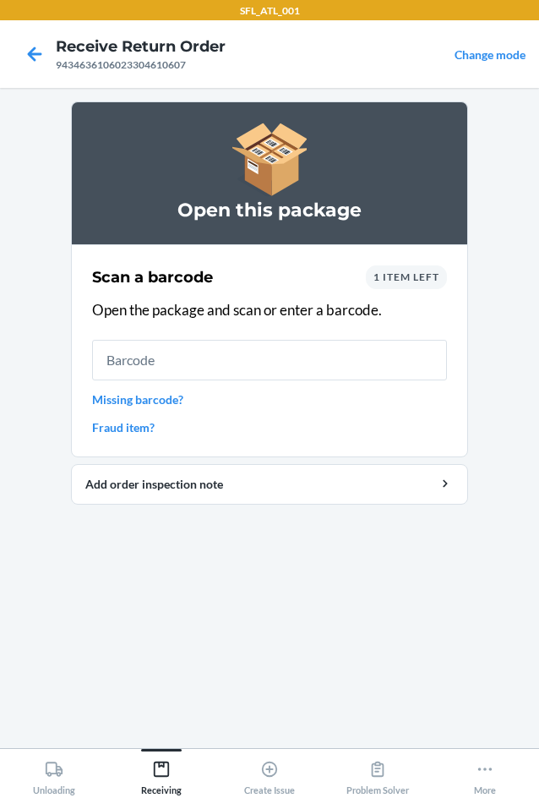
click at [418, 277] on span "1 item left" at bounding box center [407, 276] width 66 height 13
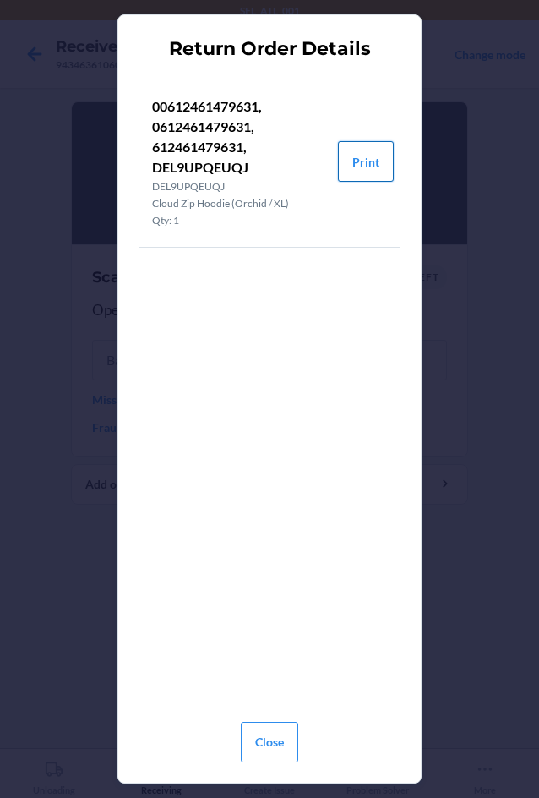
click at [358, 159] on button "Print" at bounding box center [366, 161] width 56 height 41
click at [278, 749] on button "Close" at bounding box center [269, 742] width 57 height 41
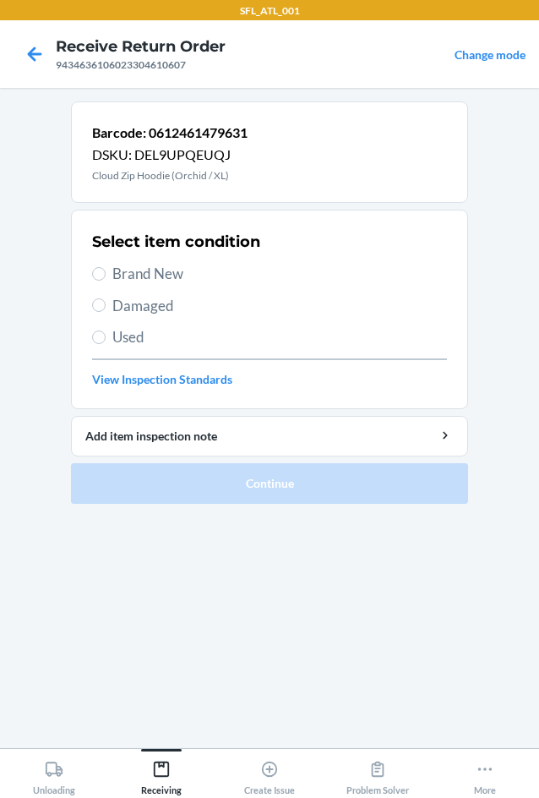
click at [184, 272] on span "Brand New" at bounding box center [279, 274] width 335 height 22
click at [106, 272] on input "Brand New" at bounding box center [99, 274] width 14 height 14
radio input "true"
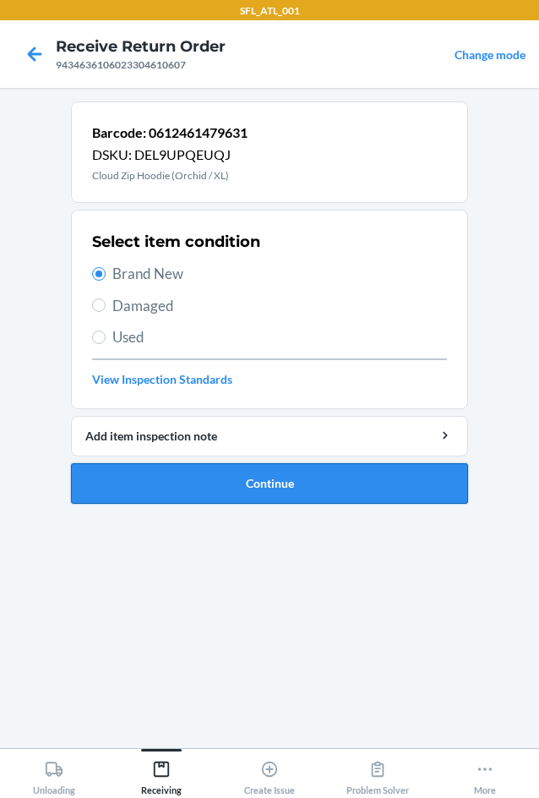
click at [355, 481] on button "Continue" at bounding box center [269, 483] width 397 height 41
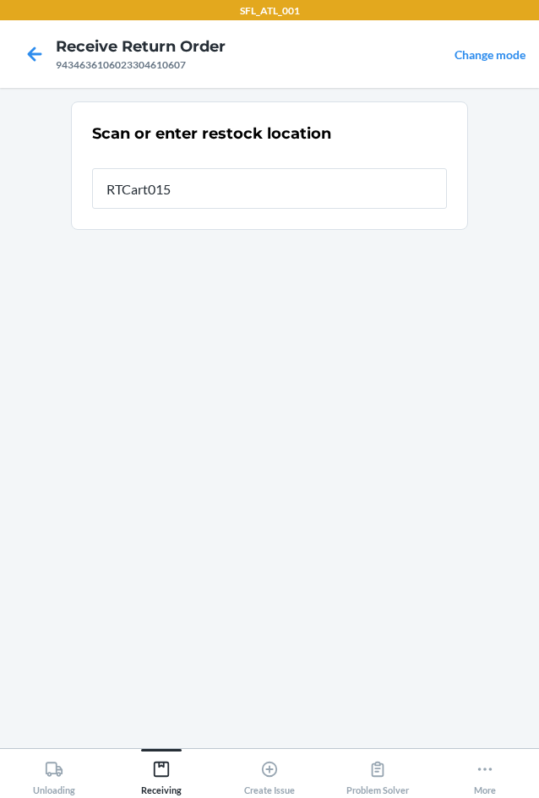
type input "RTCart015"
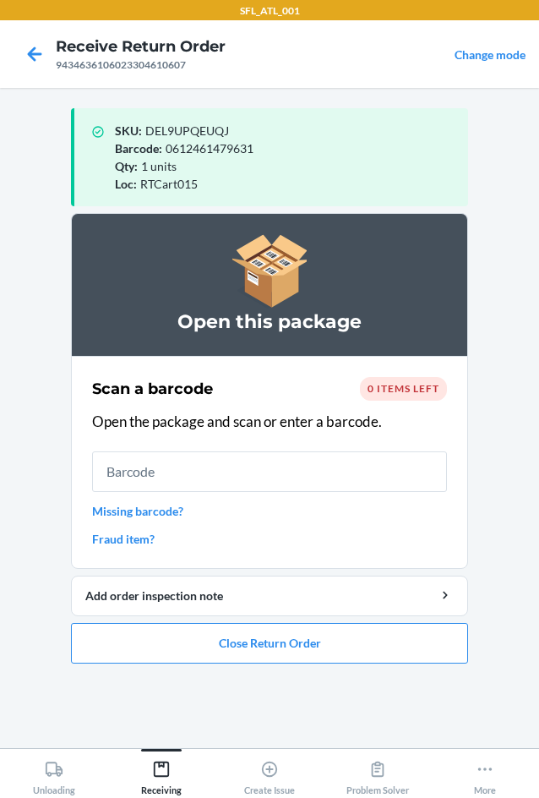
click at [221, 619] on li "Open this package Scan a barcode 0 items left Open the package and scan or ente…" at bounding box center [269, 438] width 397 height 450
click at [224, 634] on button "Close Return Order" at bounding box center [269, 643] width 397 height 41
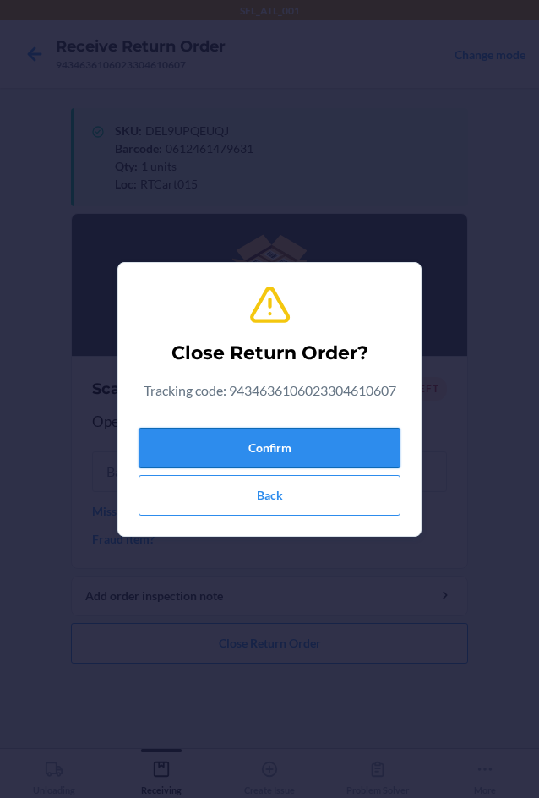
click at [206, 454] on button "Confirm" at bounding box center [270, 448] width 262 height 41
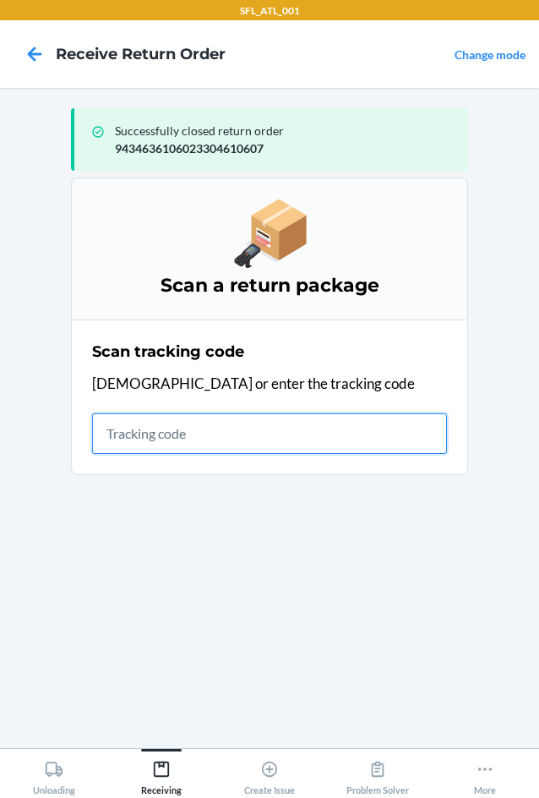
click at [191, 451] on input "text" at bounding box center [269, 433] width 355 height 41
click at [202, 439] on input "text" at bounding box center [269, 433] width 355 height 41
type input "42030259943463610602330380"
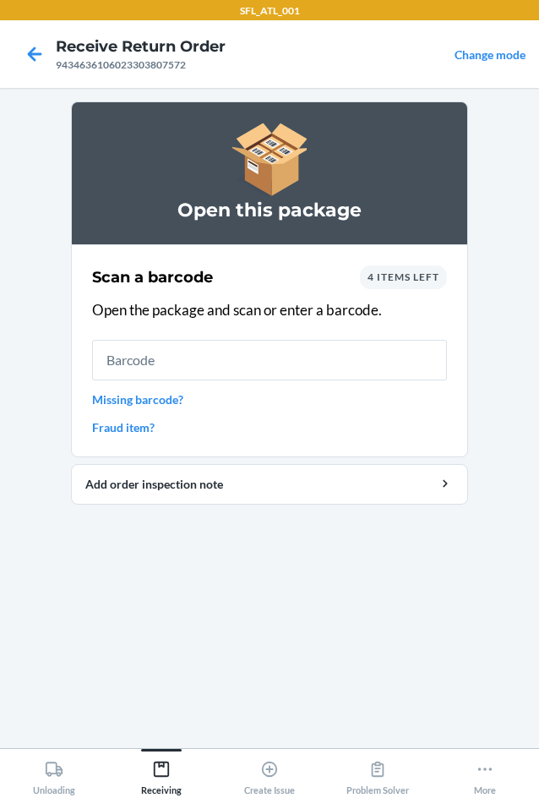
click at [376, 273] on span "4 items left" at bounding box center [404, 276] width 72 height 13
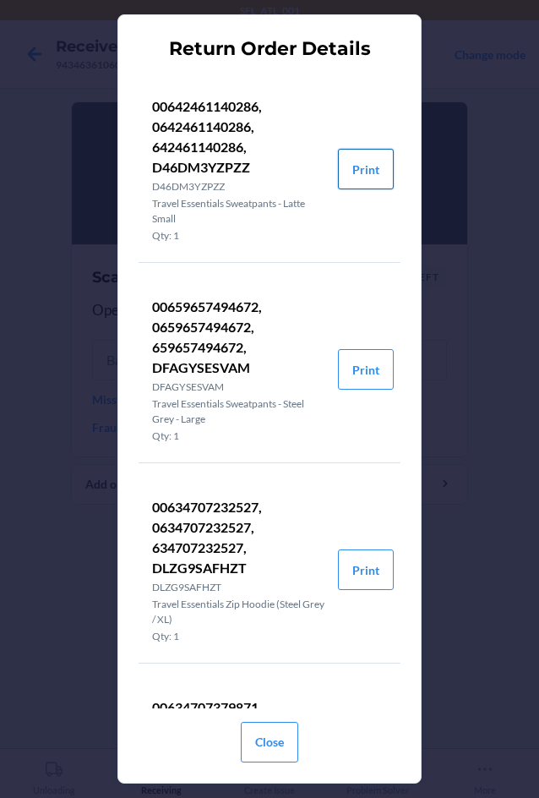
click at [359, 175] on button "Print" at bounding box center [366, 169] width 56 height 41
click at [356, 162] on button "Print" at bounding box center [366, 169] width 56 height 41
click at [357, 370] on button "Print" at bounding box center [366, 369] width 56 height 41
click at [352, 577] on button "Print" at bounding box center [366, 569] width 56 height 41
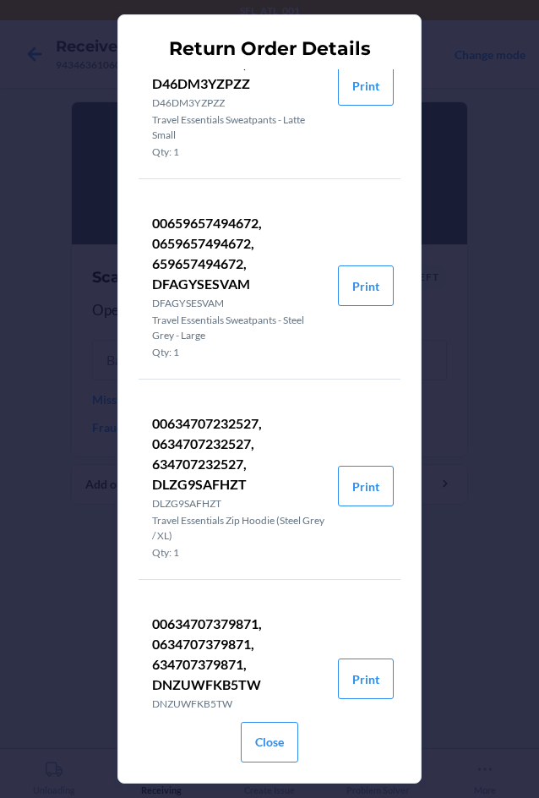
scroll to position [162, 0]
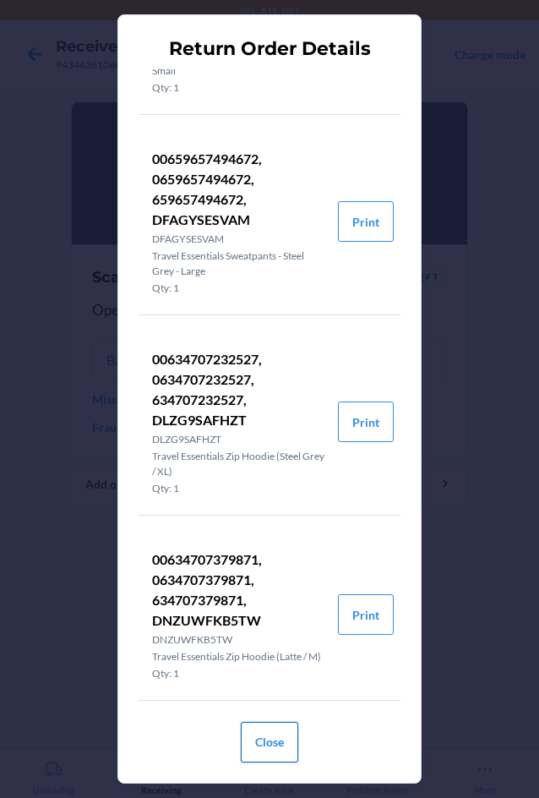
click at [244, 746] on button "Close" at bounding box center [269, 742] width 57 height 41
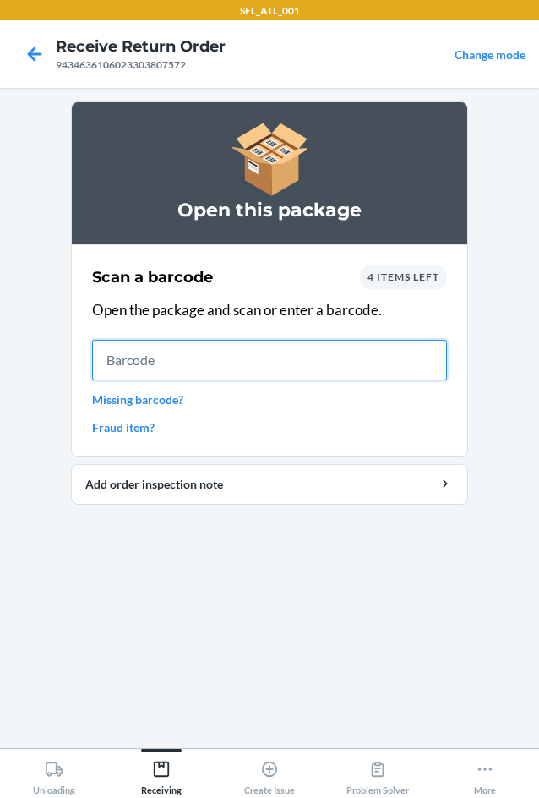
click at [253, 365] on input "text" at bounding box center [269, 360] width 355 height 41
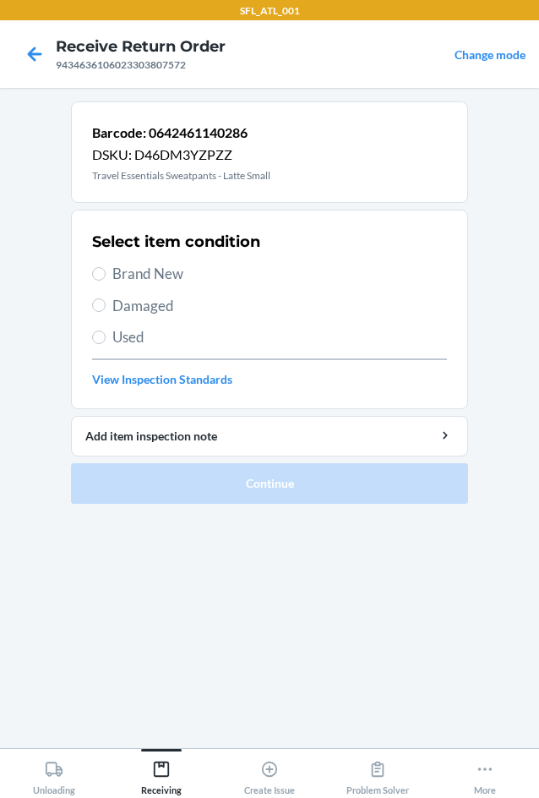
click at [128, 277] on span "Brand New" at bounding box center [279, 274] width 335 height 22
click at [106, 277] on input "Brand New" at bounding box center [99, 274] width 14 height 14
radio input "true"
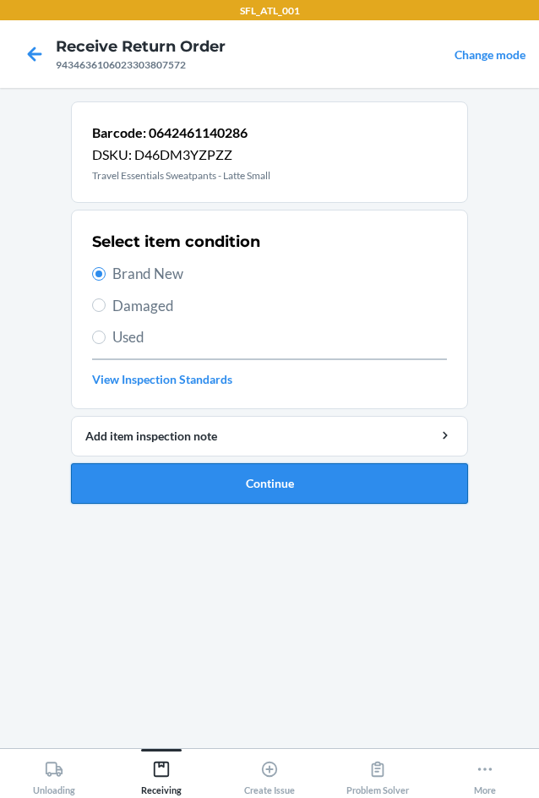
click at [221, 490] on button "Continue" at bounding box center [269, 483] width 397 height 41
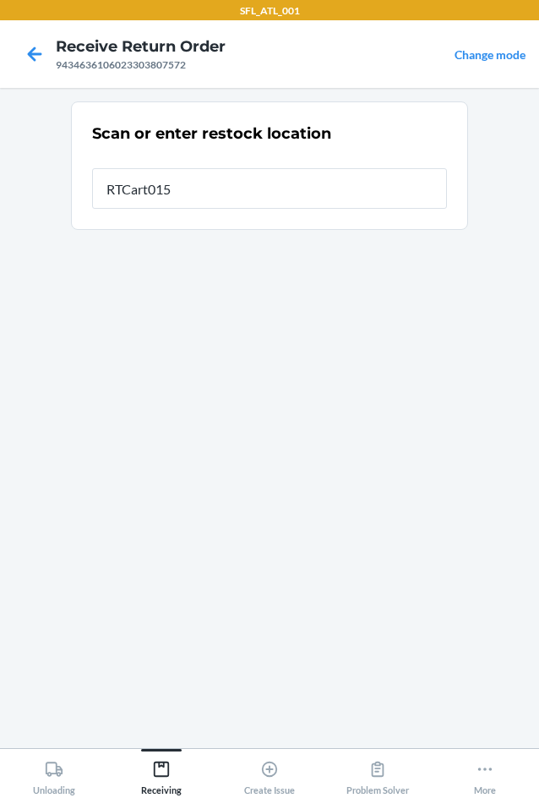
type input "RTCart015"
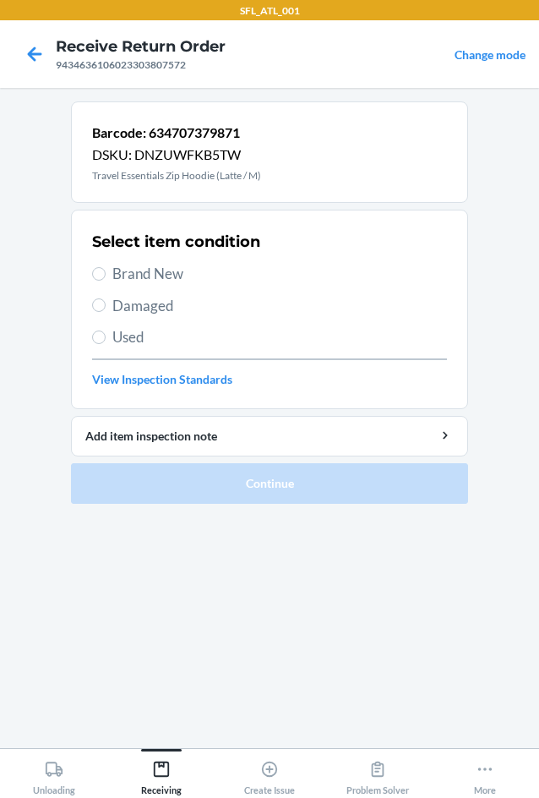
click at [151, 273] on span "Brand New" at bounding box center [279, 274] width 335 height 22
click at [106, 273] on input "Brand New" at bounding box center [99, 274] width 14 height 14
radio input "true"
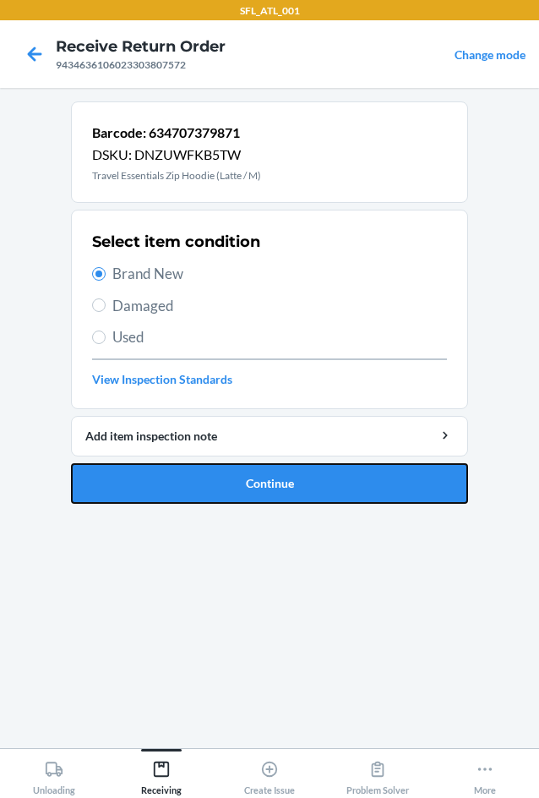
click at [211, 475] on button "Continue" at bounding box center [269, 483] width 397 height 41
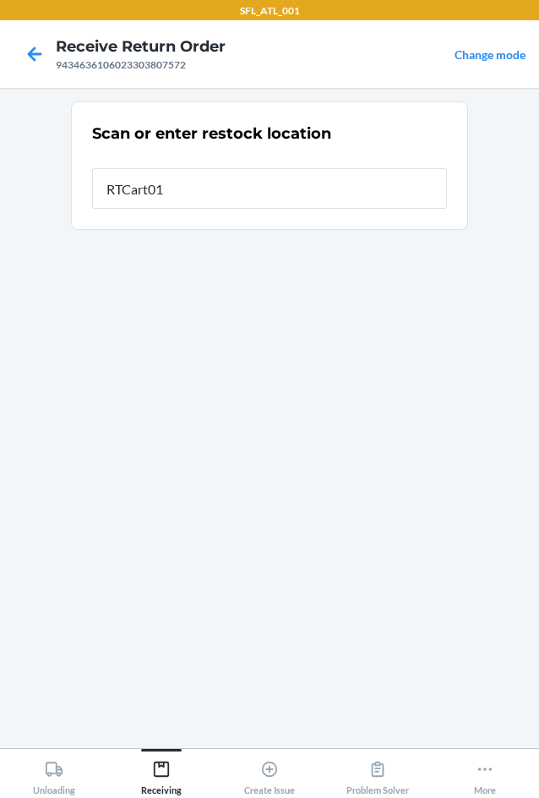
type input "RTCart015"
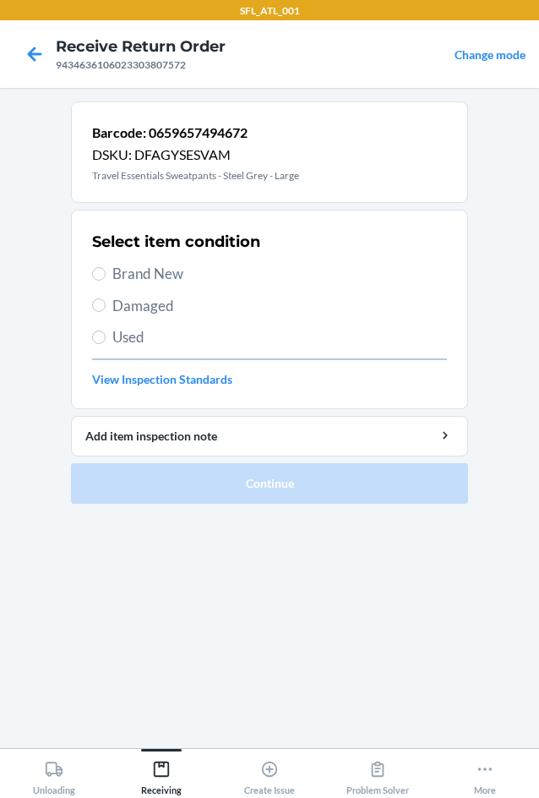
click at [125, 275] on span "Brand New" at bounding box center [279, 274] width 335 height 22
click at [106, 275] on input "Brand New" at bounding box center [99, 274] width 14 height 14
radio input "true"
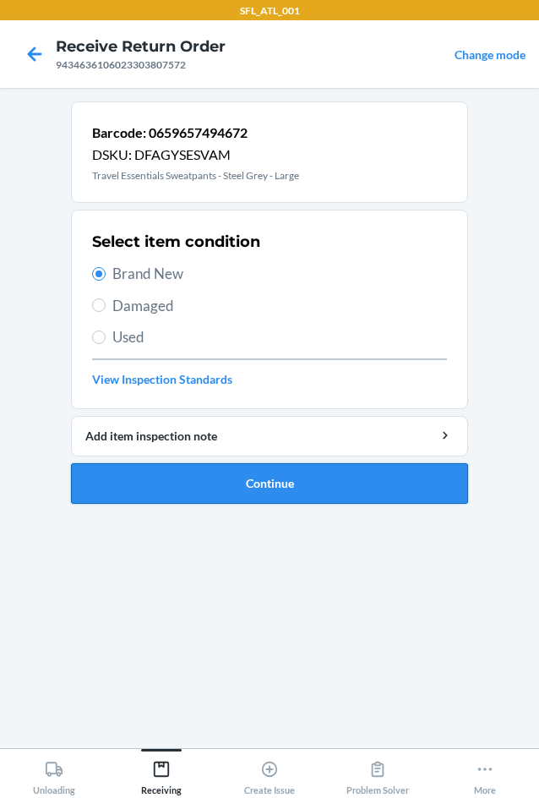
click at [291, 482] on button "Continue" at bounding box center [269, 483] width 397 height 41
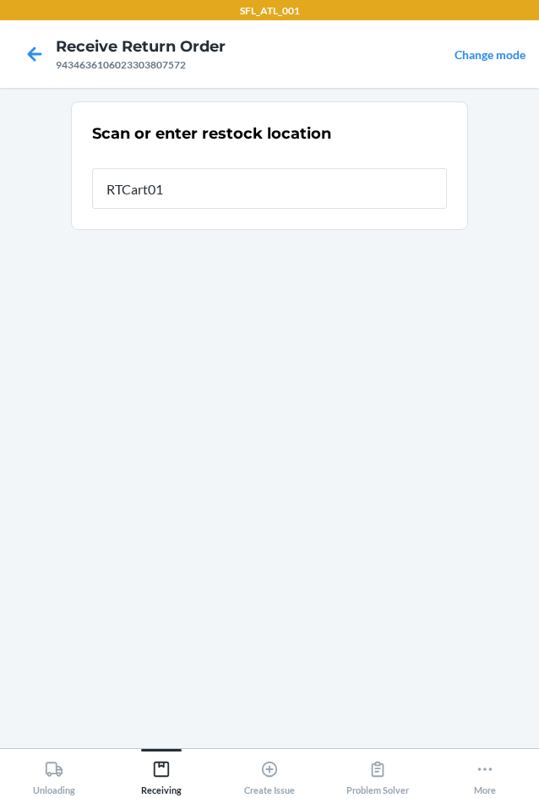
type input "RTCart015"
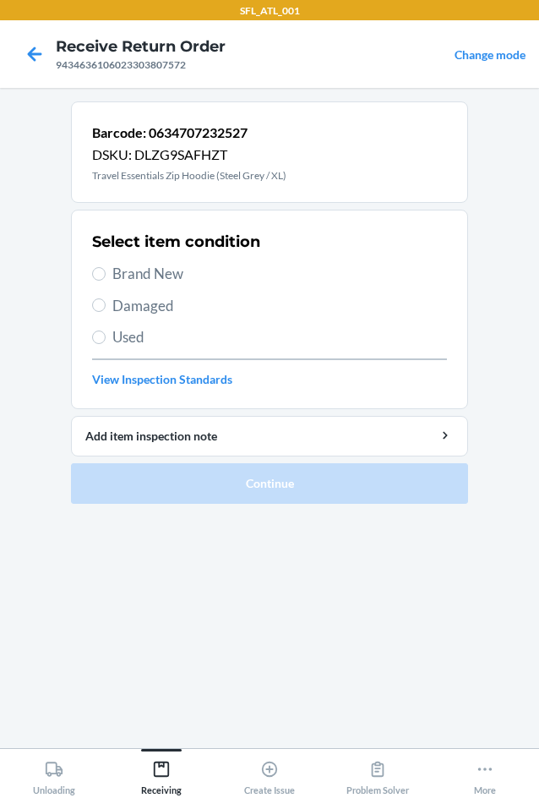
click at [138, 272] on span "Brand New" at bounding box center [279, 274] width 335 height 22
click at [106, 272] on input "Brand New" at bounding box center [99, 274] width 14 height 14
radio input "true"
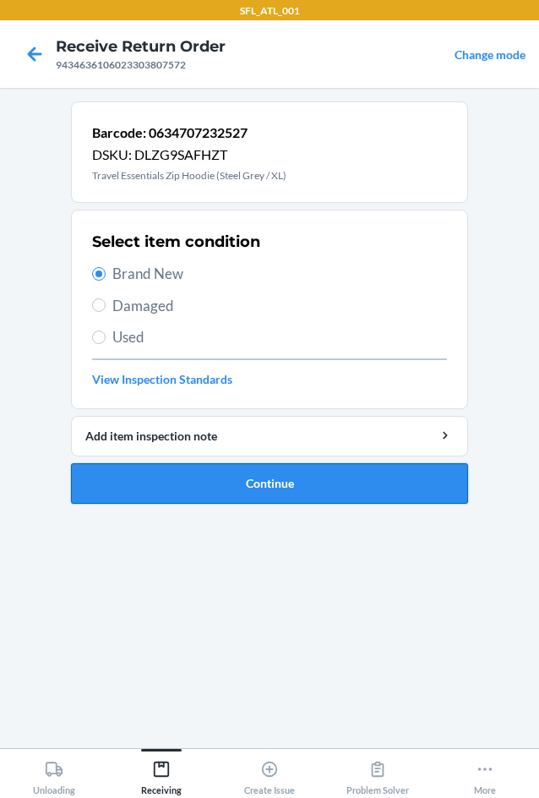
click at [174, 467] on button "Continue" at bounding box center [269, 483] width 397 height 41
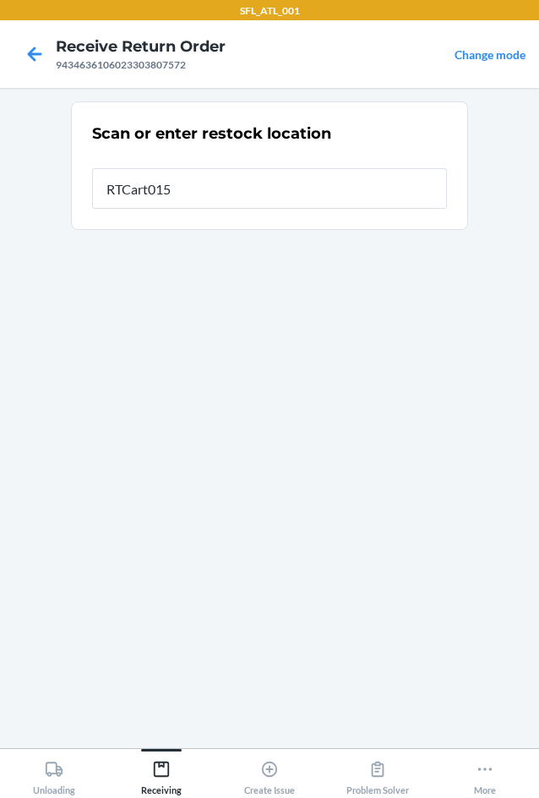
type input "RTCart015"
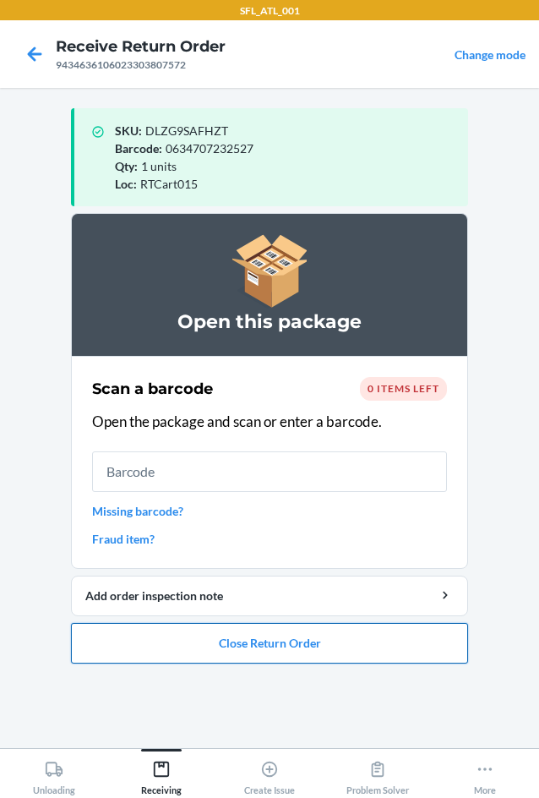
click at [230, 652] on button "Close Return Order" at bounding box center [269, 643] width 397 height 41
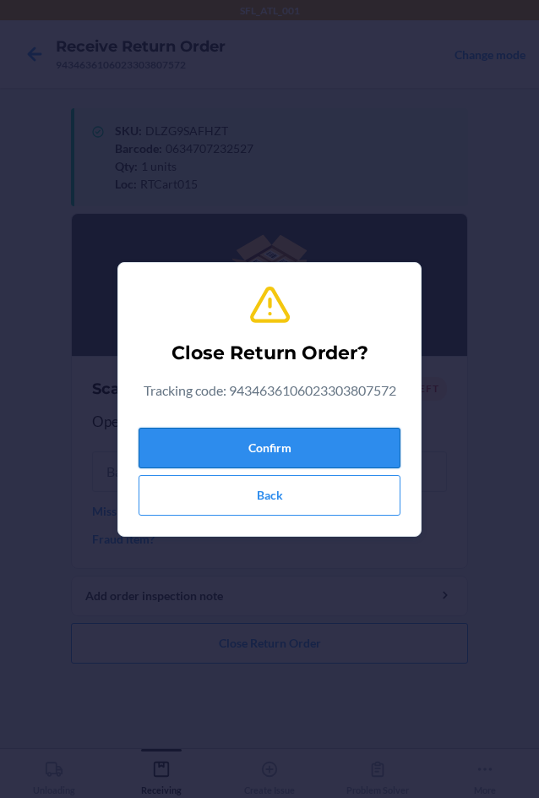
click at [262, 444] on button "Confirm" at bounding box center [270, 448] width 262 height 41
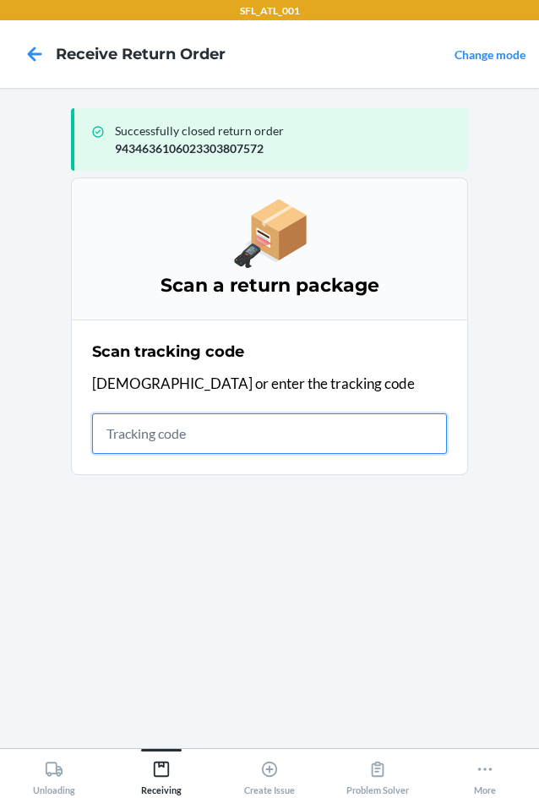
click at [96, 434] on input "text" at bounding box center [269, 433] width 355 height 41
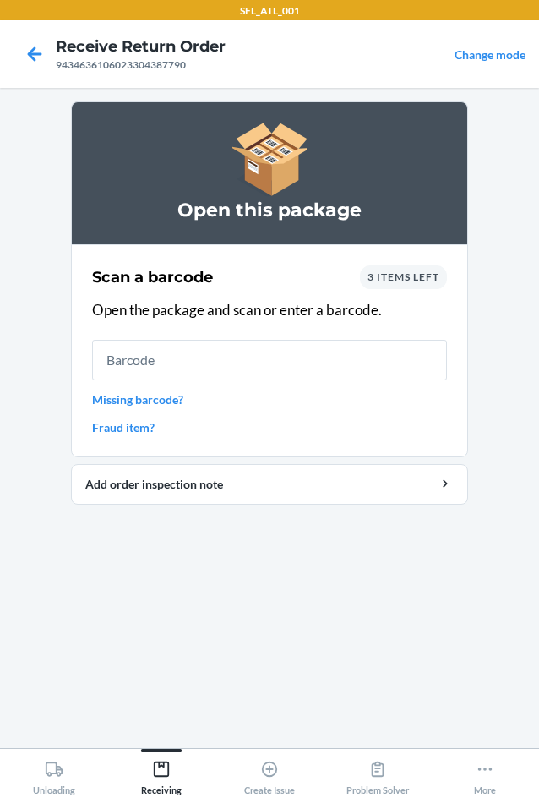
click at [374, 283] on div "3 items left" at bounding box center [403, 277] width 87 height 24
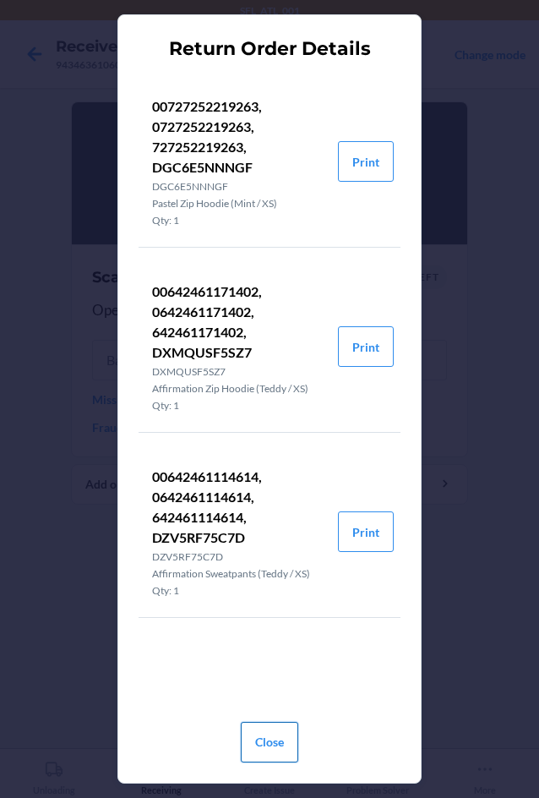
click at [280, 757] on button "Close" at bounding box center [269, 742] width 57 height 41
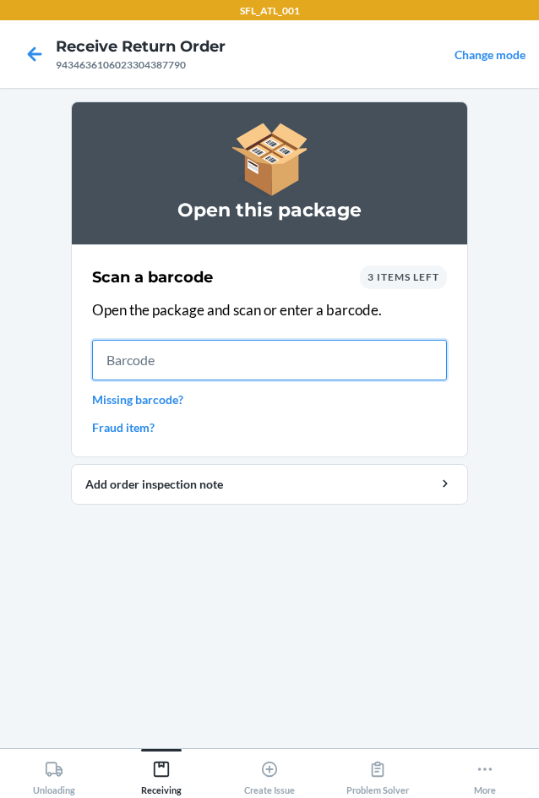
click at [154, 343] on input "text" at bounding box center [269, 360] width 355 height 41
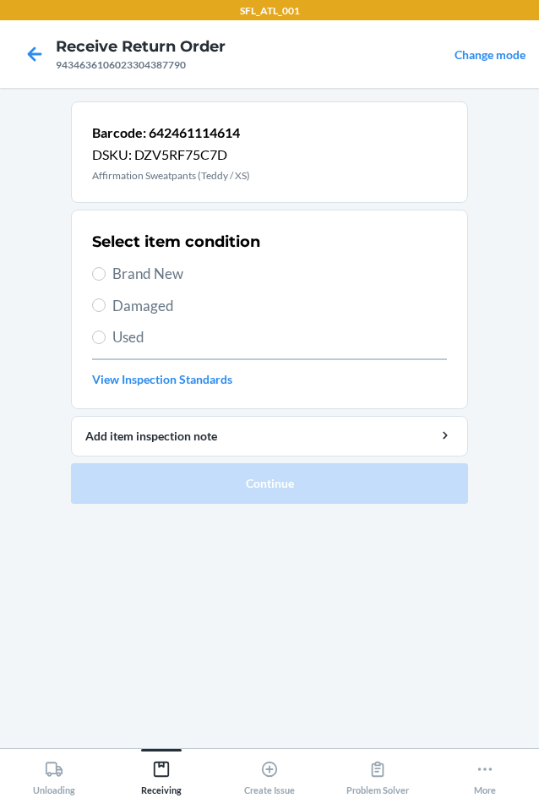
click at [125, 270] on span "Brand New" at bounding box center [279, 274] width 335 height 22
click at [106, 270] on input "Brand New" at bounding box center [99, 274] width 14 height 14
radio input "true"
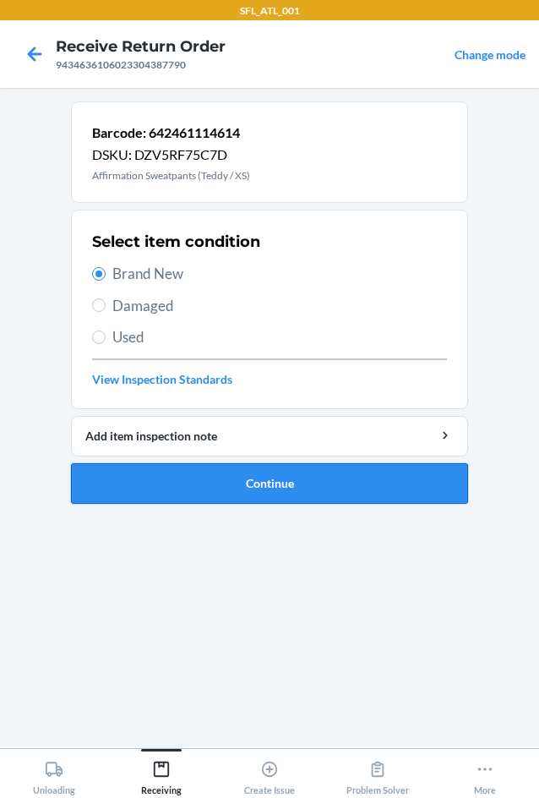
click at [273, 477] on button "Continue" at bounding box center [269, 483] width 397 height 41
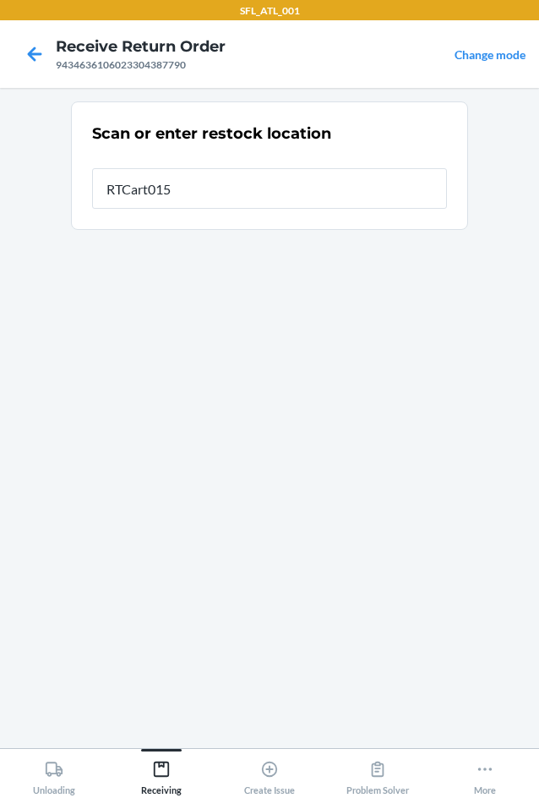
type input "RTCart015"
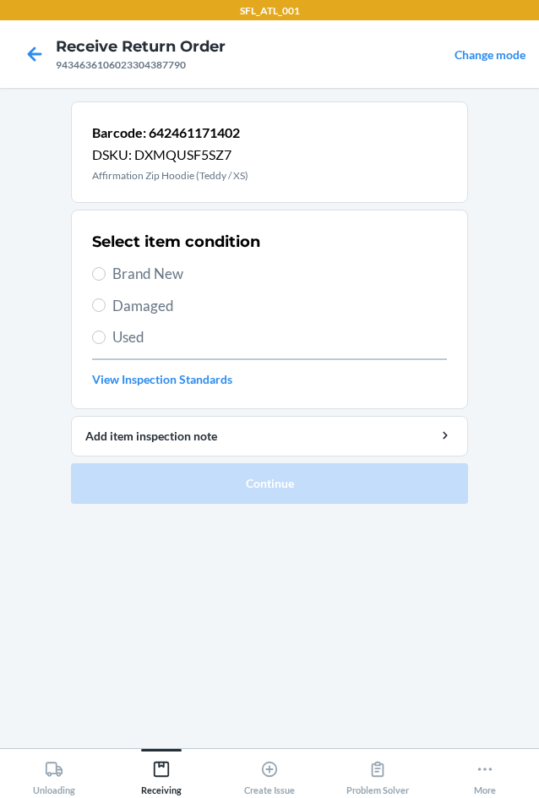
click at [170, 279] on span "Brand New" at bounding box center [279, 274] width 335 height 22
click at [106, 279] on input "Brand New" at bounding box center [99, 274] width 14 height 14
radio input "true"
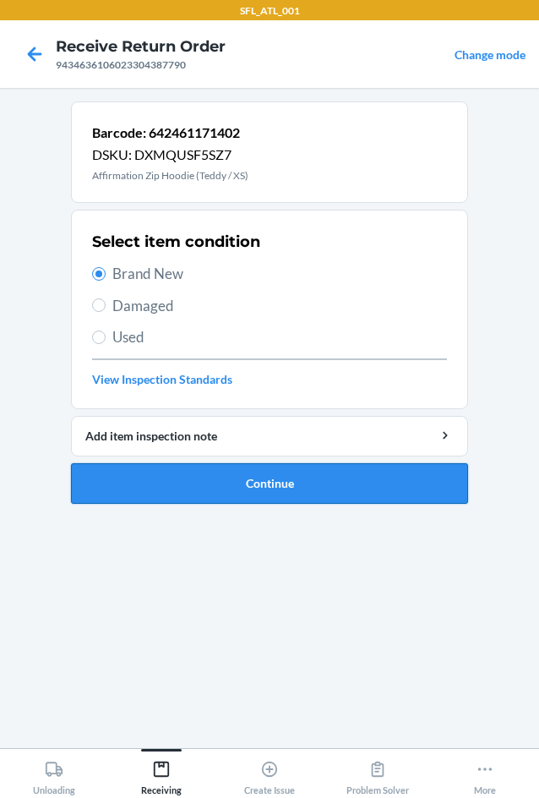
click at [287, 486] on button "Continue" at bounding box center [269, 483] width 397 height 41
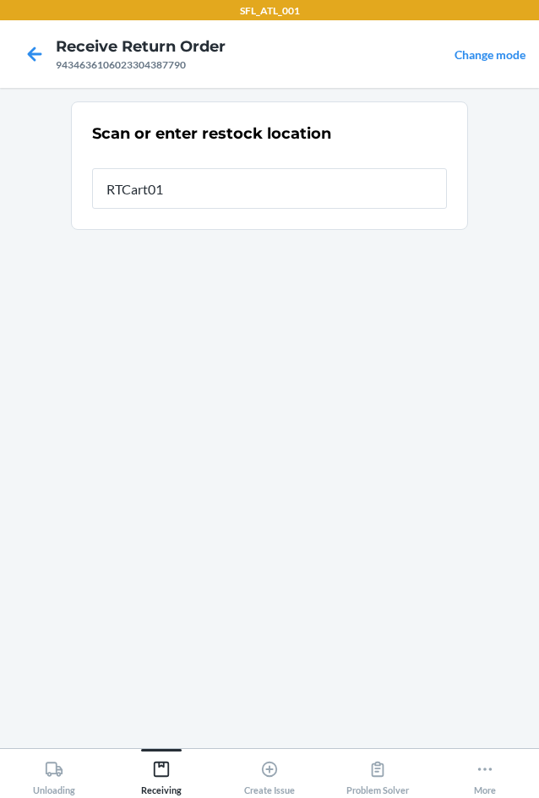
type input "RTCart015"
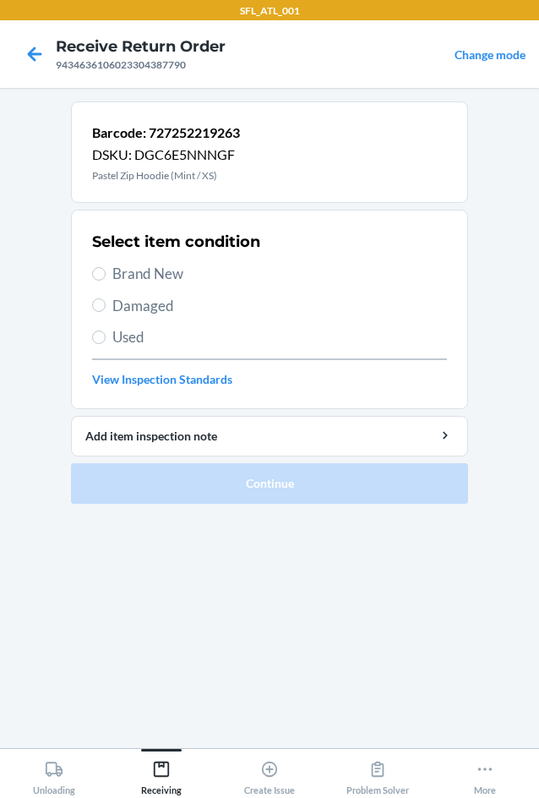
click at [127, 261] on div "Select item condition Brand New Damaged Used View Inspection Standards" at bounding box center [269, 309] width 355 height 167
click at [128, 268] on span "Brand New" at bounding box center [279, 274] width 335 height 22
click at [106, 268] on input "Brand New" at bounding box center [99, 274] width 14 height 14
radio input "true"
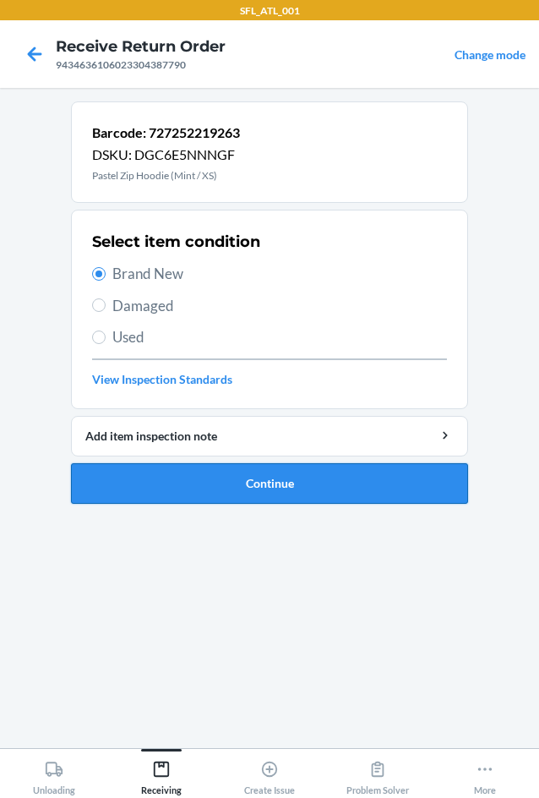
click at [333, 472] on button "Continue" at bounding box center [269, 483] width 397 height 41
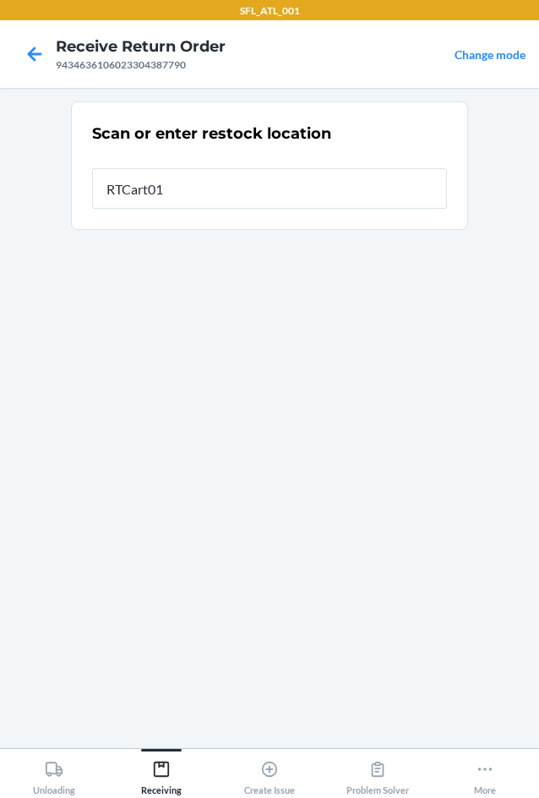
type input "RTCart015"
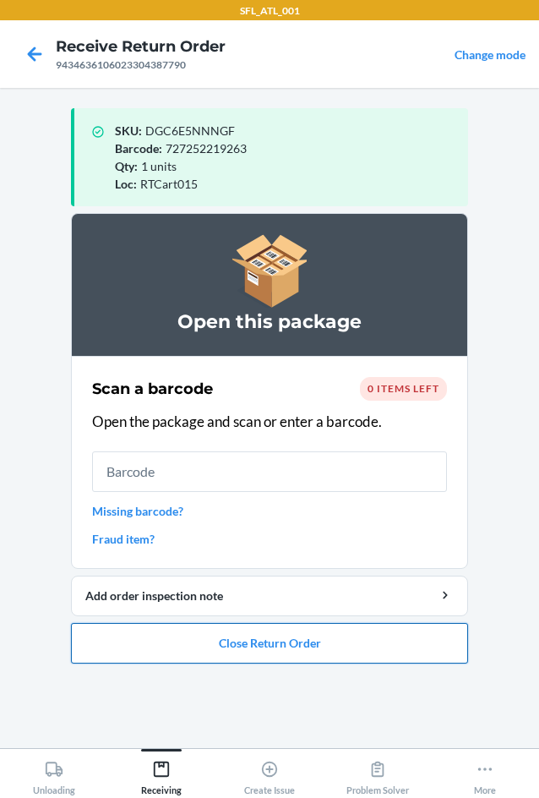
click at [260, 645] on button "Close Return Order" at bounding box center [269, 643] width 397 height 41
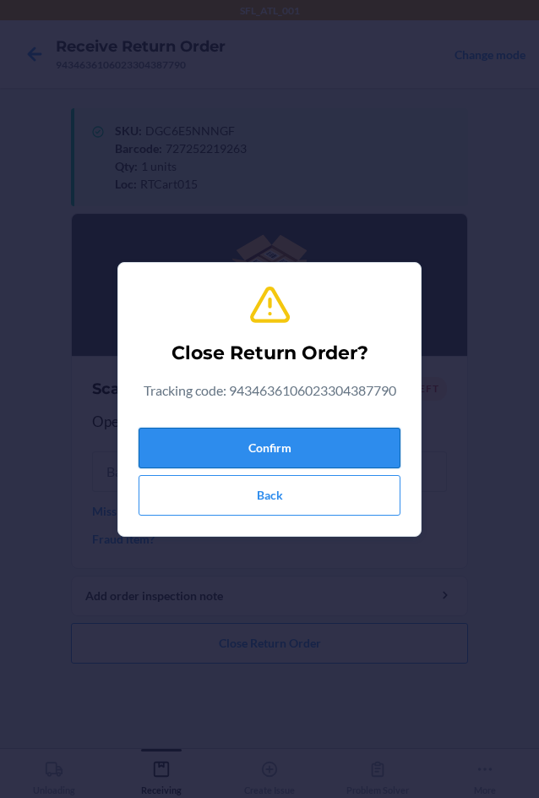
click at [265, 457] on button "Confirm" at bounding box center [270, 448] width 262 height 41
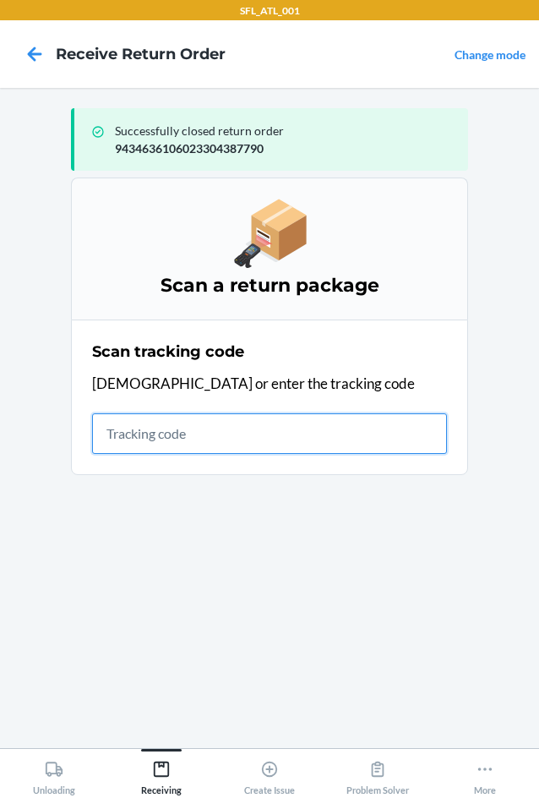
click at [194, 433] on input "text" at bounding box center [269, 433] width 355 height 41
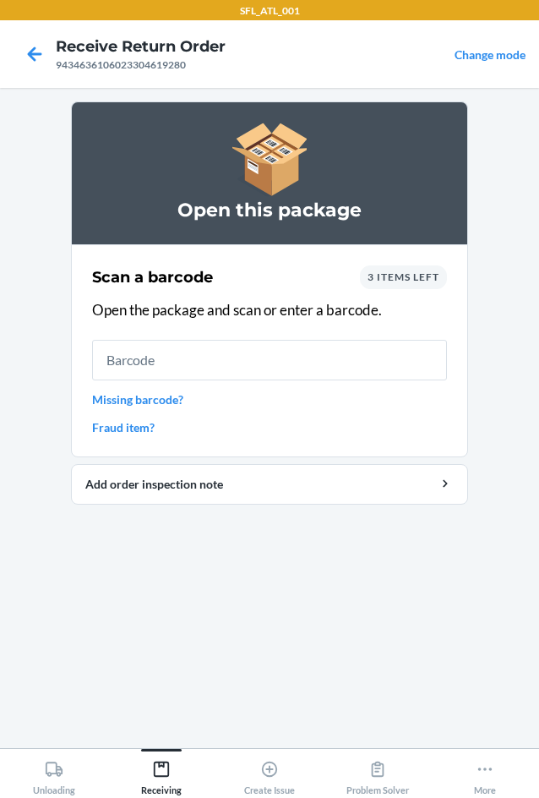
click at [385, 270] on div "3 items left" at bounding box center [403, 277] width 87 height 24
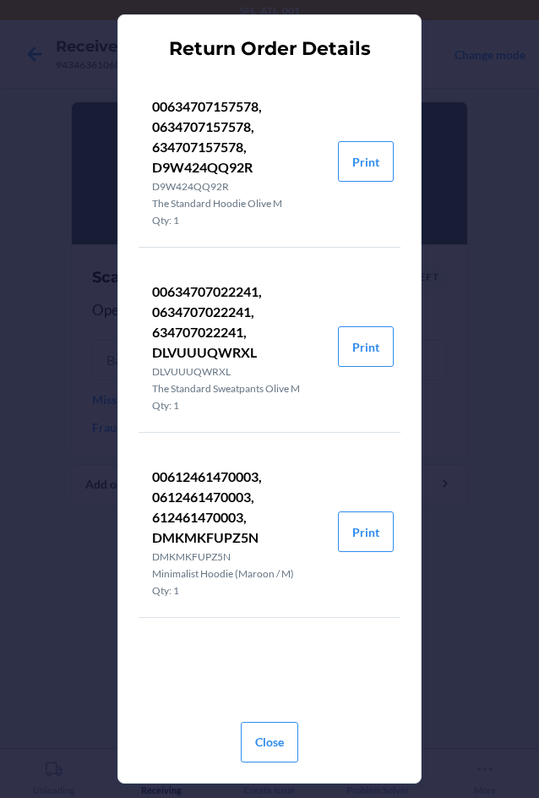
click at [335, 750] on div "Close" at bounding box center [270, 738] width 262 height 47
click at [266, 739] on button "Close" at bounding box center [269, 742] width 57 height 41
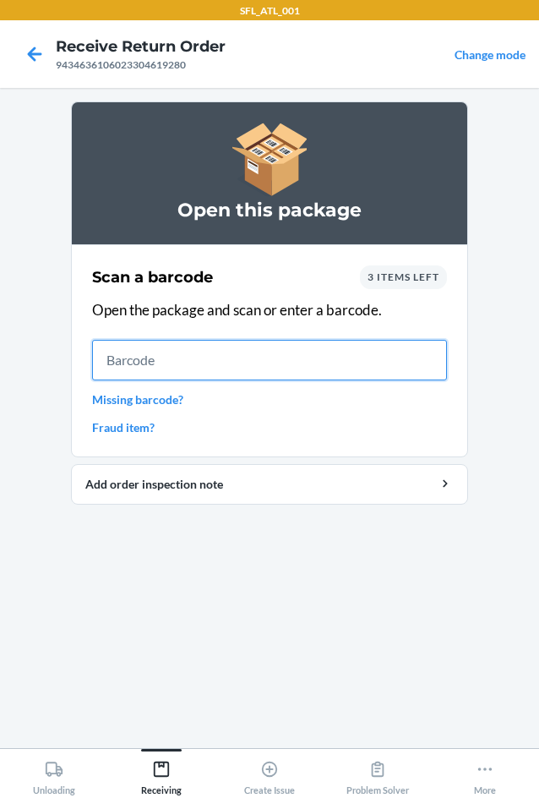
click at [183, 367] on input "text" at bounding box center [269, 360] width 355 height 41
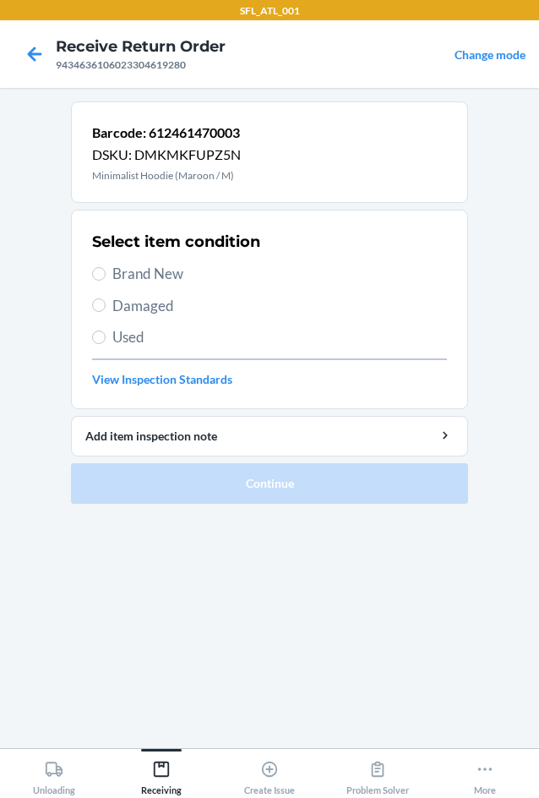
click at [112, 266] on label "Brand New" at bounding box center [269, 274] width 355 height 22
click at [106, 267] on input "Brand New" at bounding box center [99, 274] width 14 height 14
radio input "true"
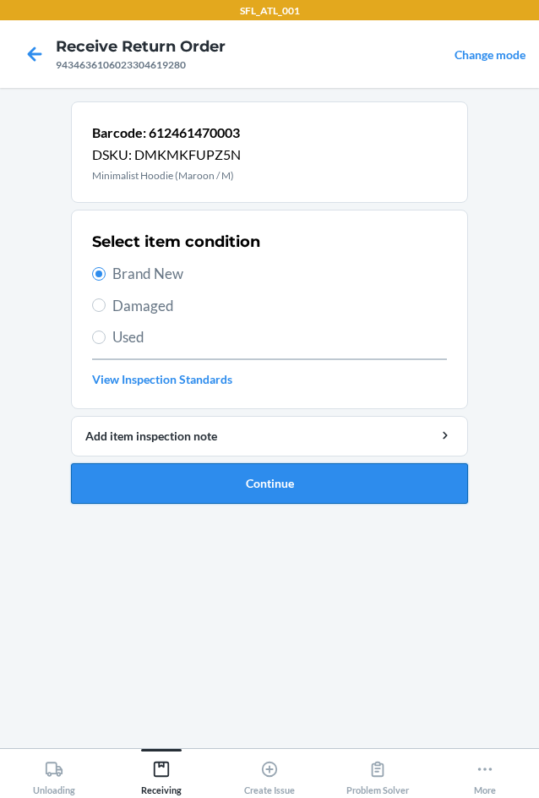
click at [216, 499] on button "Continue" at bounding box center [269, 483] width 397 height 41
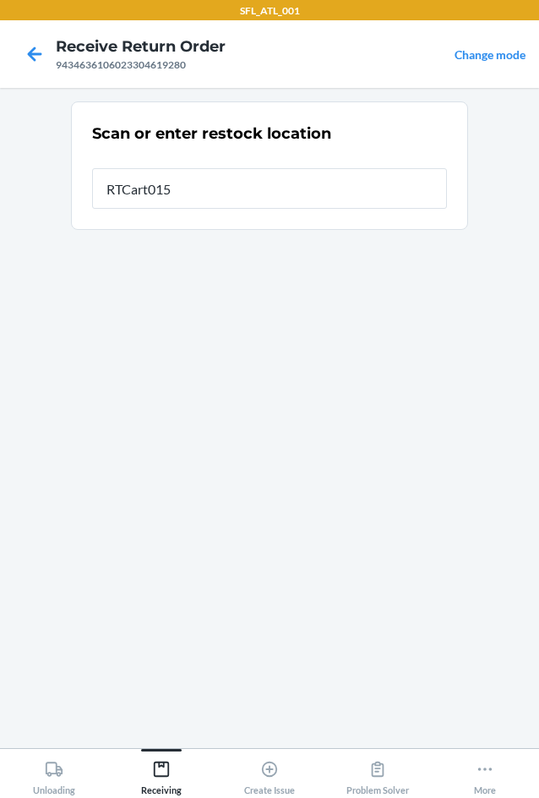
type input "RTCart015"
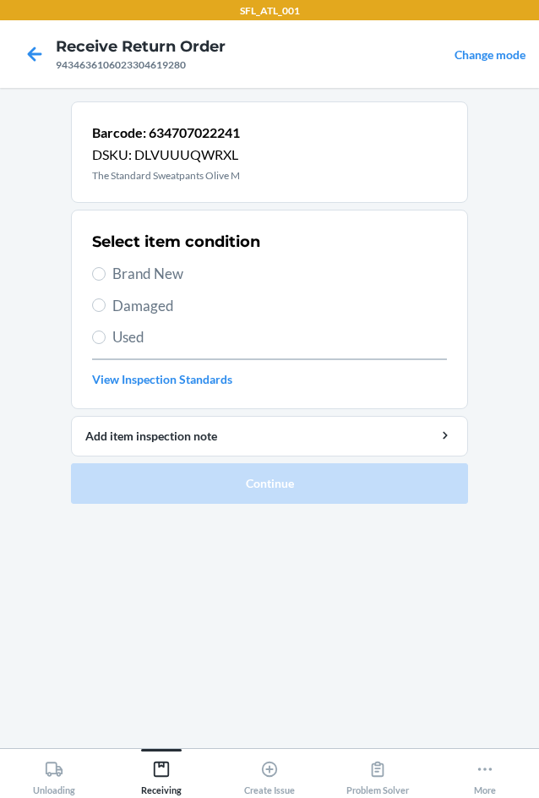
click at [149, 267] on span "Brand New" at bounding box center [279, 274] width 335 height 22
click at [106, 267] on input "Brand New" at bounding box center [99, 274] width 14 height 14
radio input "true"
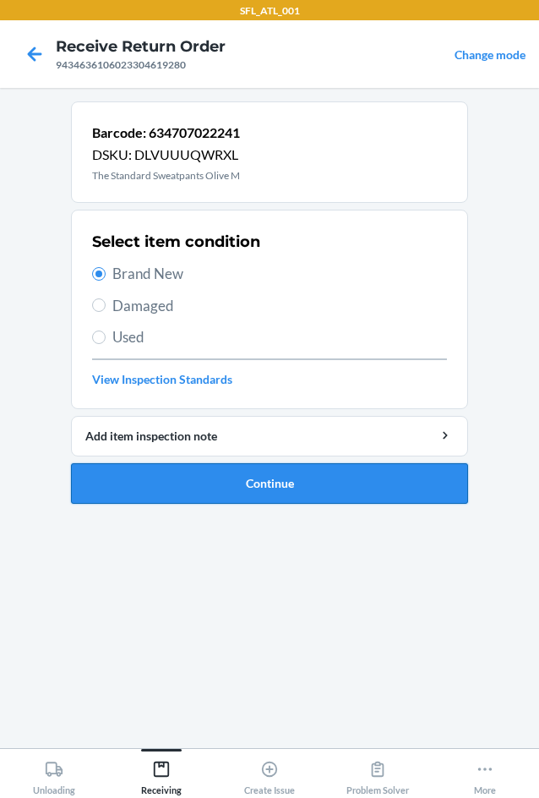
click at [263, 483] on button "Continue" at bounding box center [269, 483] width 397 height 41
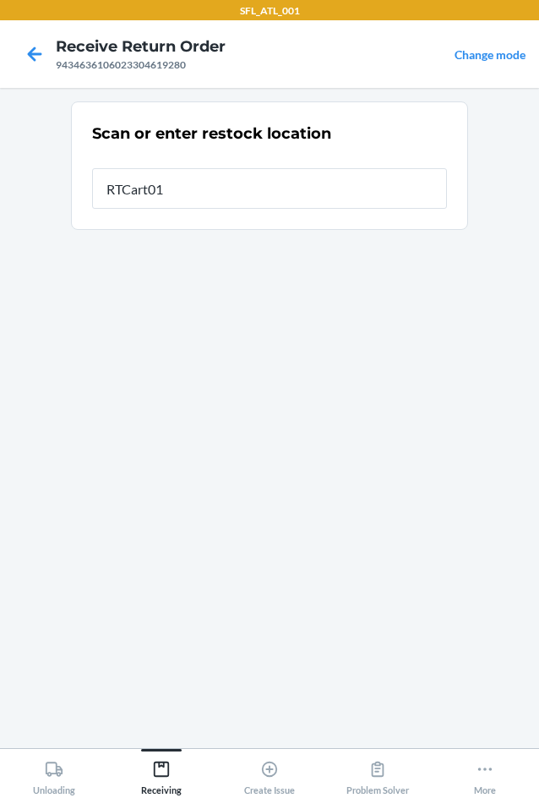
type input "RTCart015"
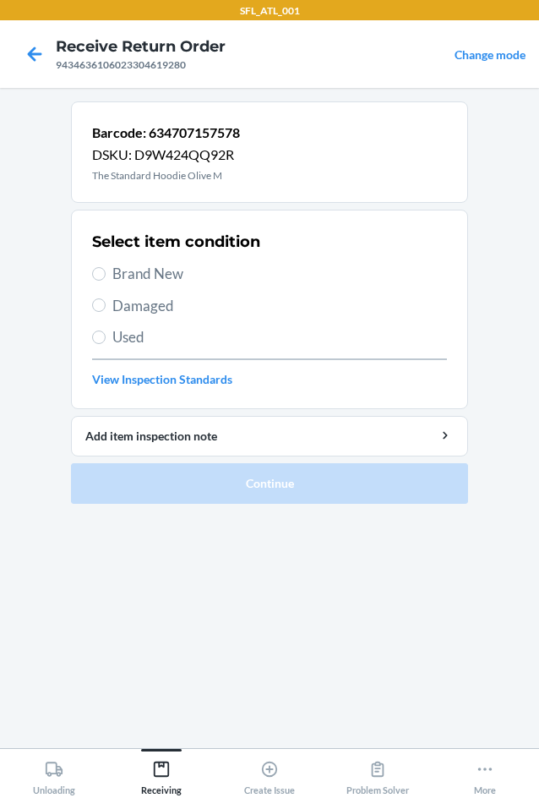
click at [135, 267] on span "Brand New" at bounding box center [279, 274] width 335 height 22
click at [106, 267] on input "Brand New" at bounding box center [99, 274] width 14 height 14
radio input "true"
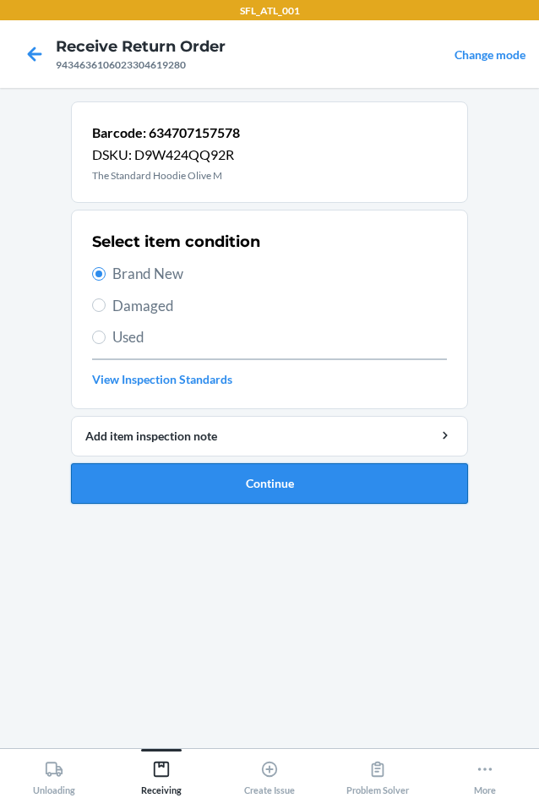
click at [290, 465] on button "Continue" at bounding box center [269, 483] width 397 height 41
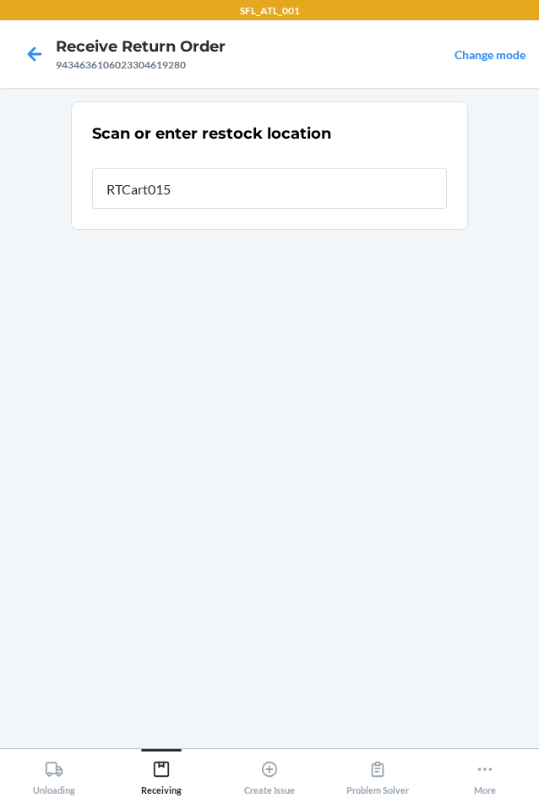
type input "RTCart015"
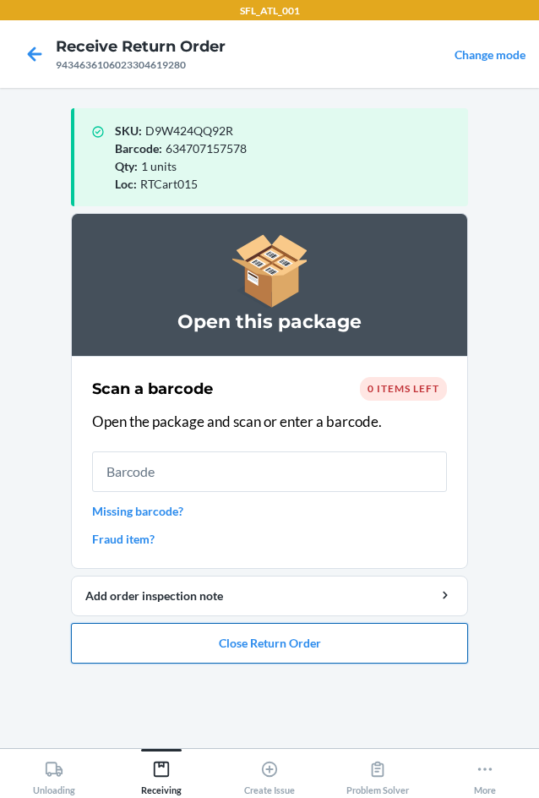
click at [236, 636] on button "Close Return Order" at bounding box center [269, 643] width 397 height 41
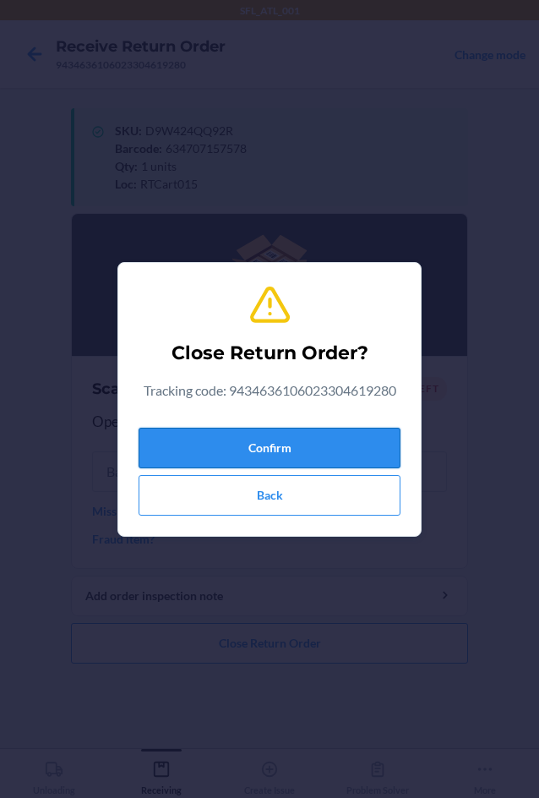
click at [225, 458] on button "Confirm" at bounding box center [270, 448] width 262 height 41
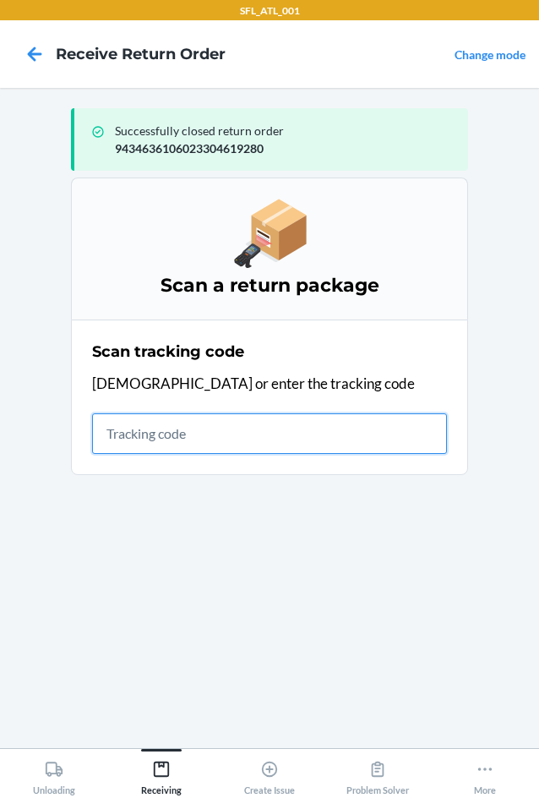
click at [308, 426] on input "text" at bounding box center [269, 433] width 355 height 41
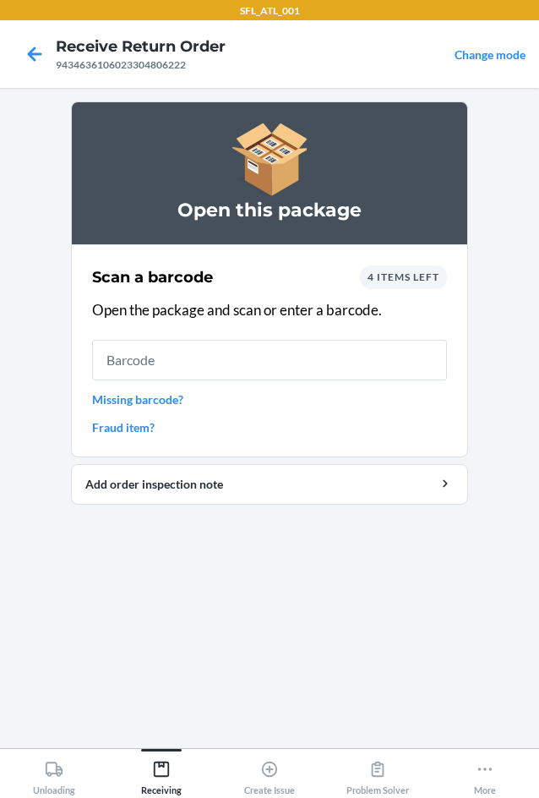
click at [363, 270] on div "4 items left" at bounding box center [403, 277] width 87 height 24
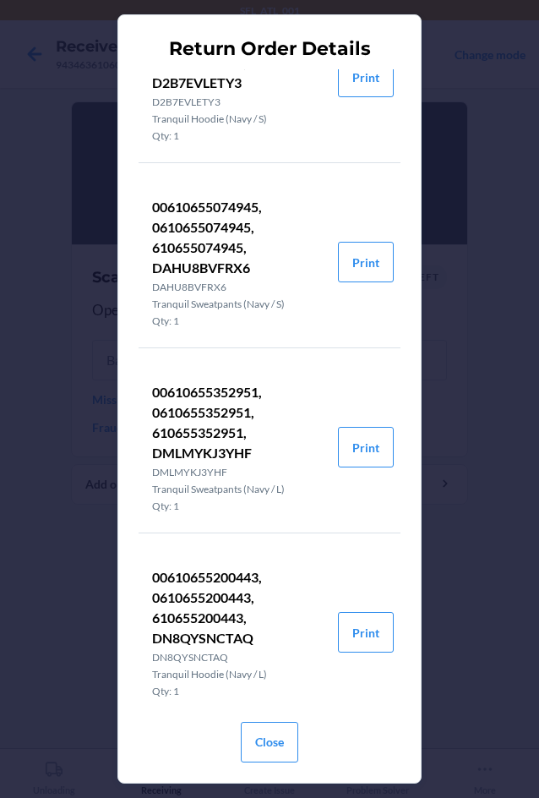
scroll to position [101, 0]
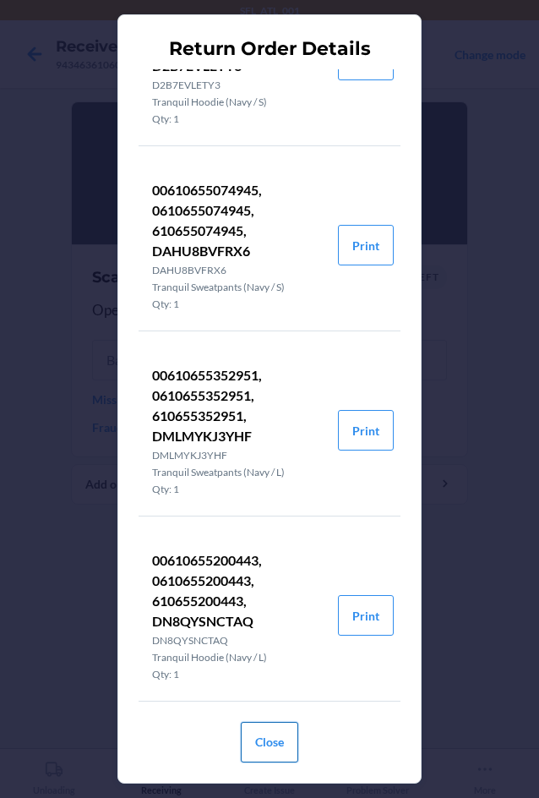
click at [289, 749] on button "Close" at bounding box center [269, 742] width 57 height 41
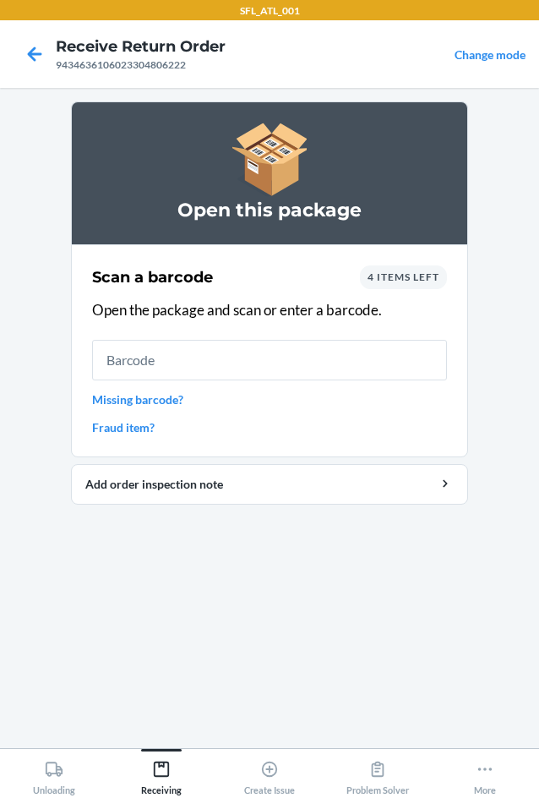
click at [182, 319] on p "Open the package and scan or enter a barcode." at bounding box center [269, 310] width 355 height 22
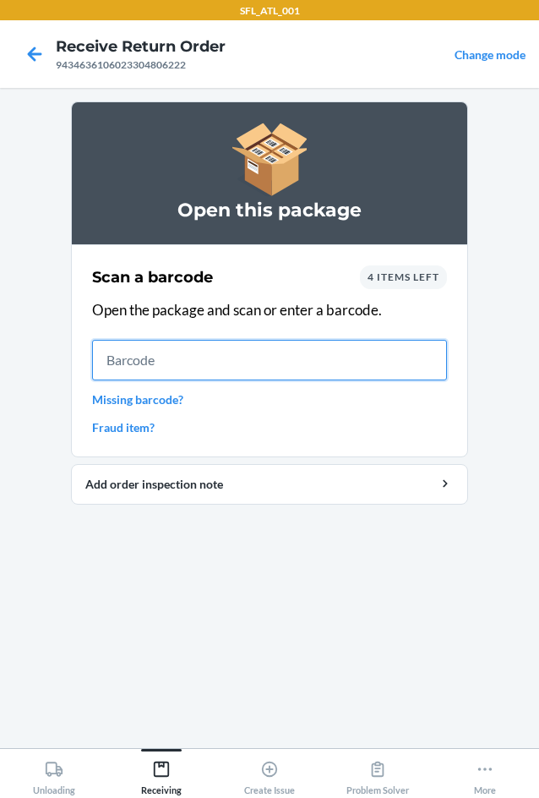
click at [156, 350] on input "text" at bounding box center [269, 360] width 355 height 41
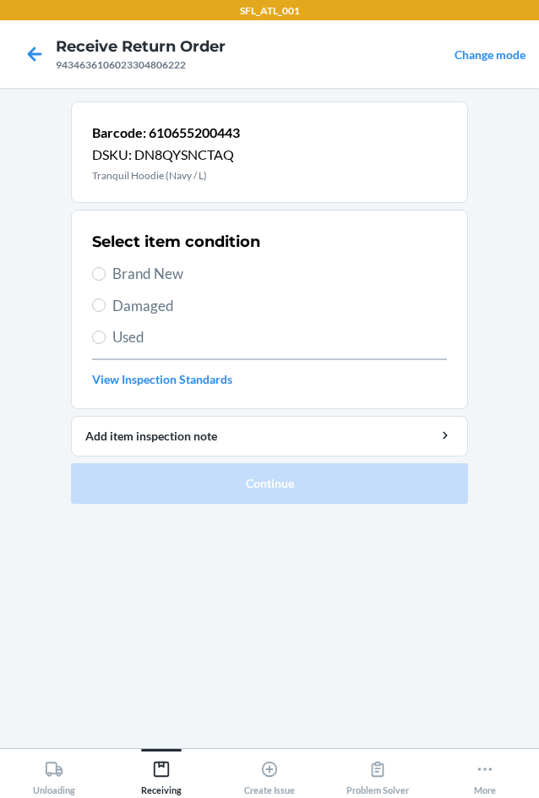
click at [121, 268] on span "Brand New" at bounding box center [279, 274] width 335 height 22
click at [106, 268] on input "Brand New" at bounding box center [99, 274] width 14 height 14
radio input "true"
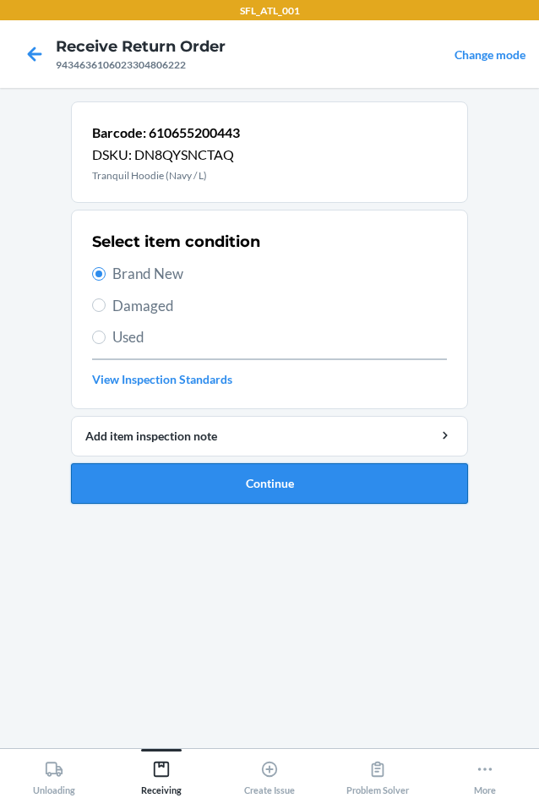
click at [234, 484] on button "Continue" at bounding box center [269, 483] width 397 height 41
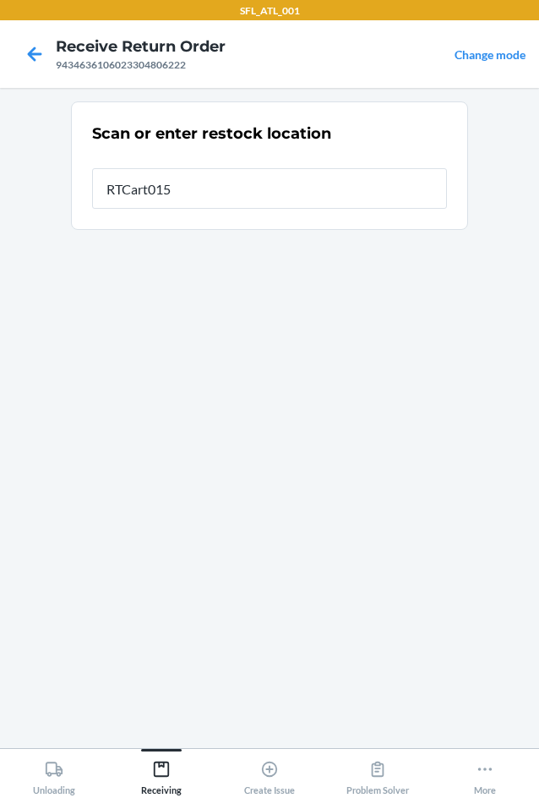
type input "RTCart015"
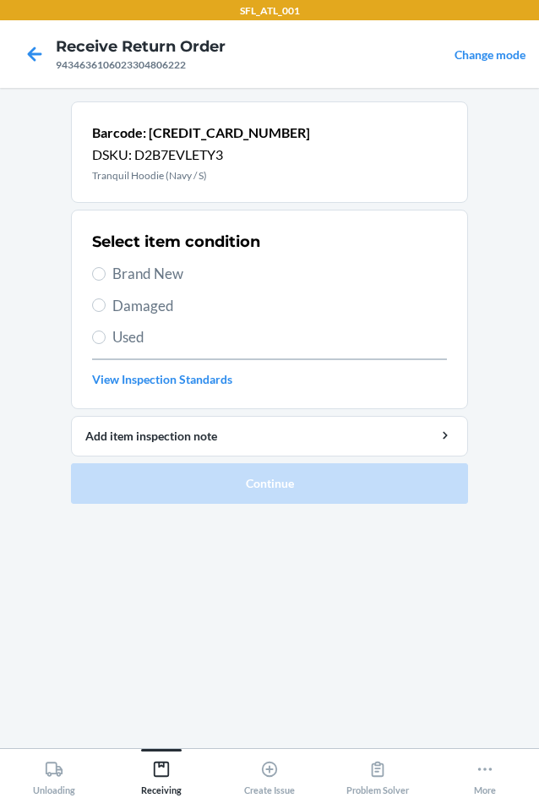
click at [153, 279] on span "Brand New" at bounding box center [279, 274] width 335 height 22
click at [106, 279] on input "Brand New" at bounding box center [99, 274] width 14 height 14
radio input "true"
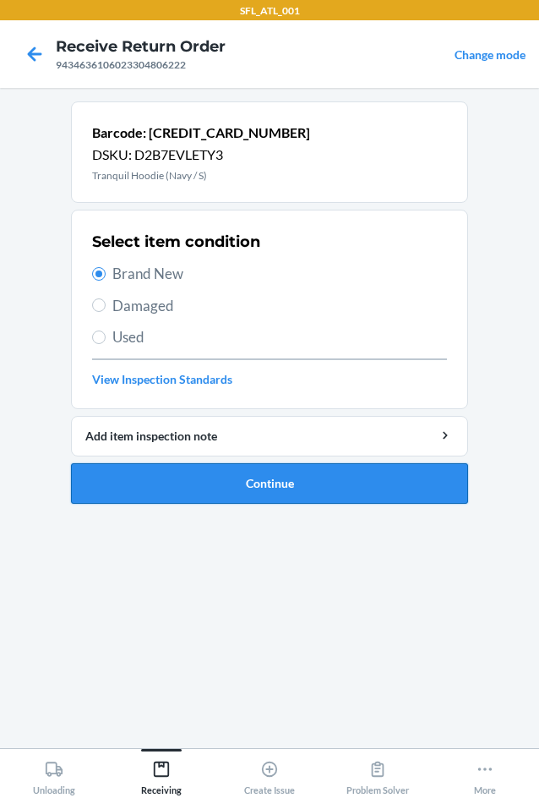
click at [282, 491] on button "Continue" at bounding box center [269, 483] width 397 height 41
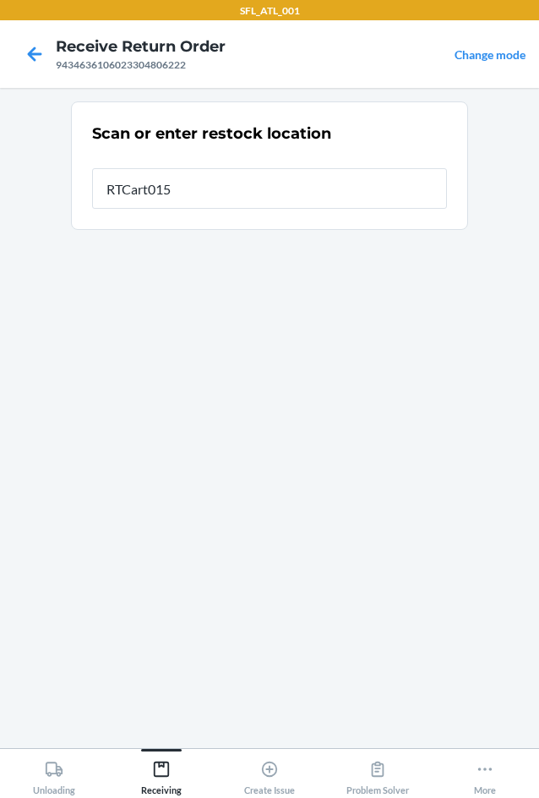
type input "RTCart015"
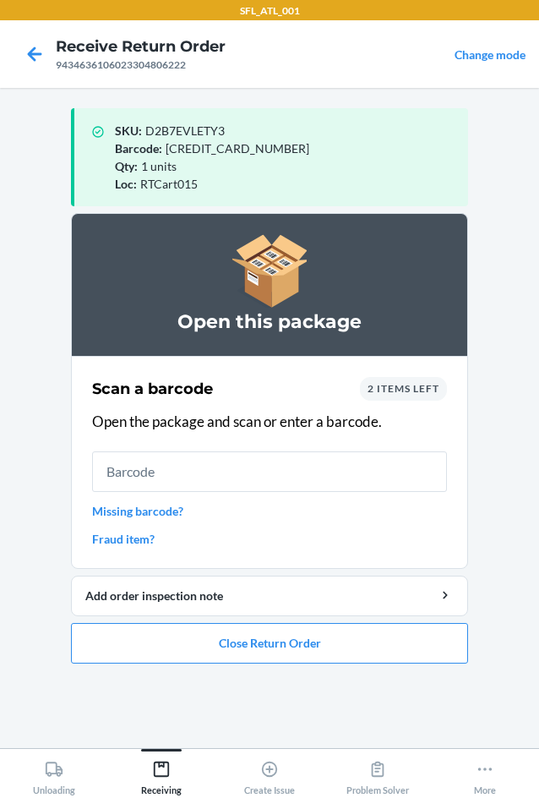
click at [223, 462] on input "text" at bounding box center [269, 471] width 355 height 41
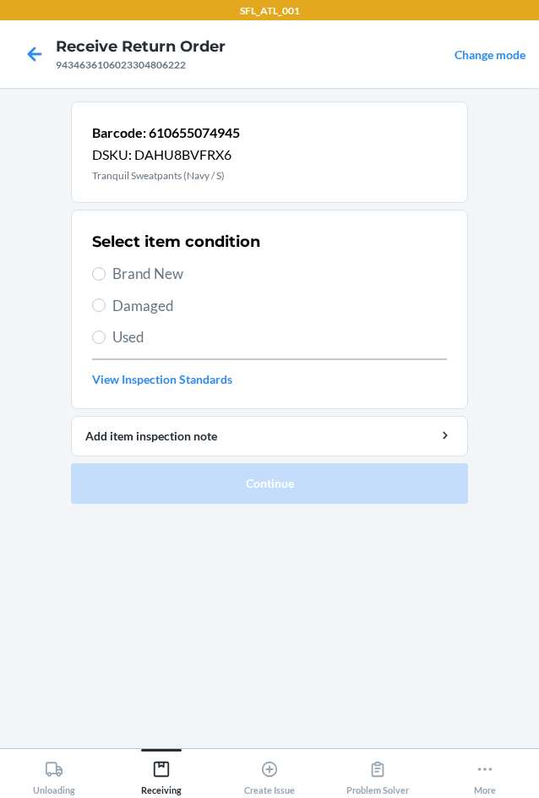
click at [119, 280] on span "Brand New" at bounding box center [279, 274] width 335 height 22
click at [106, 280] on input "Brand New" at bounding box center [99, 274] width 14 height 14
radio input "true"
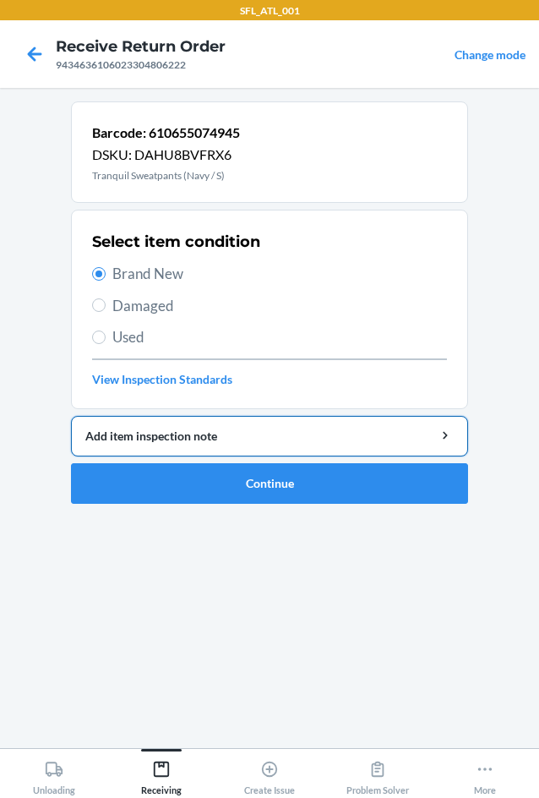
click at [257, 454] on button "Add item inspection note" at bounding box center [269, 436] width 397 height 41
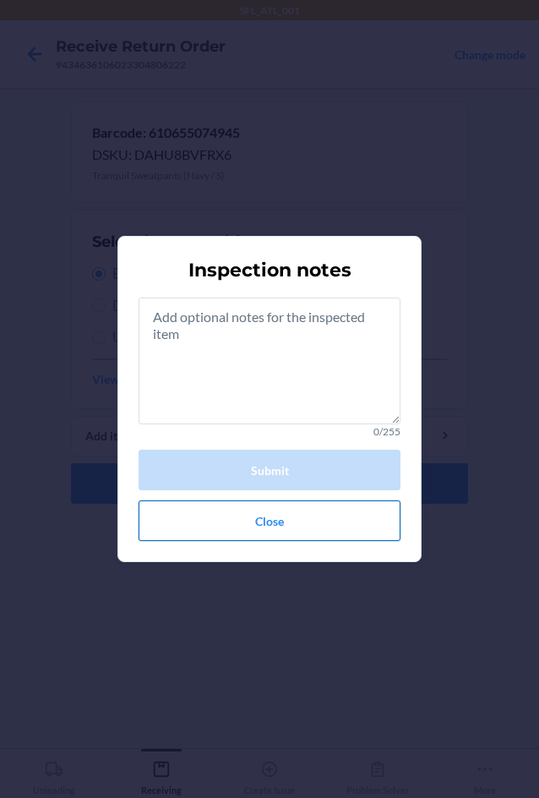
click at [281, 533] on button "Close" at bounding box center [270, 520] width 262 height 41
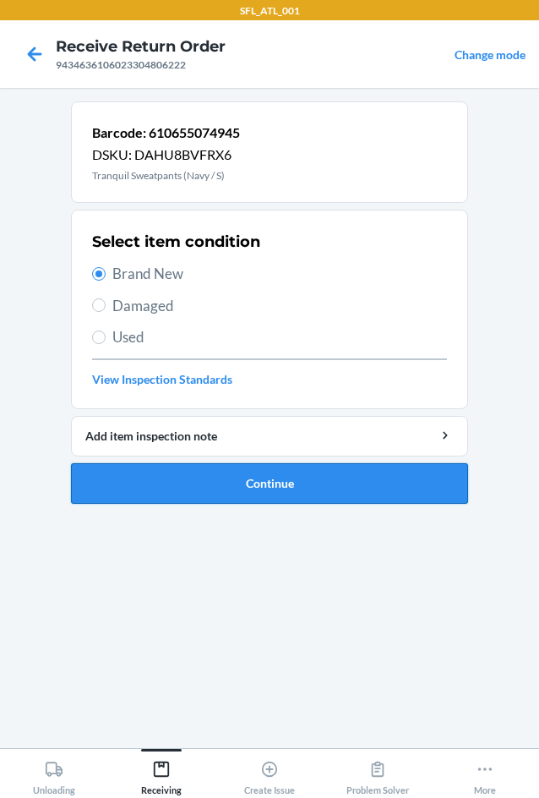
click at [261, 480] on button "Continue" at bounding box center [269, 483] width 397 height 41
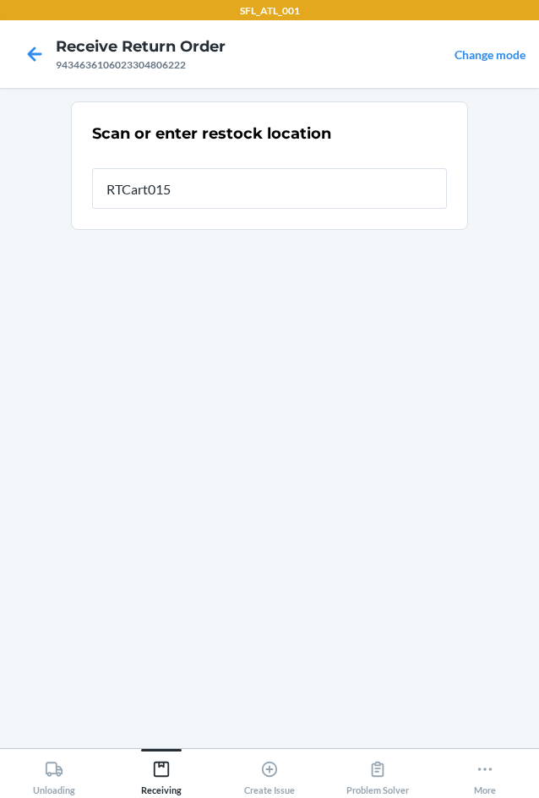
type input "RTCart015"
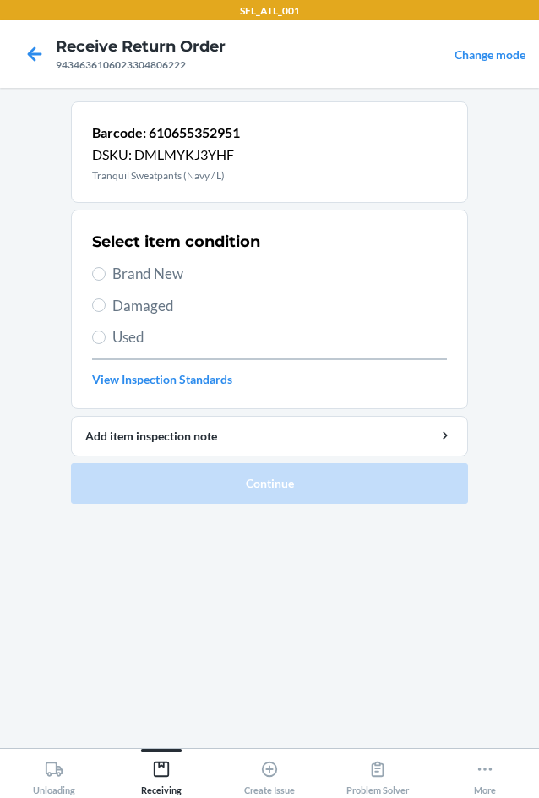
click at [141, 275] on span "Brand New" at bounding box center [279, 274] width 335 height 22
click at [106, 275] on input "Brand New" at bounding box center [99, 274] width 14 height 14
radio input "true"
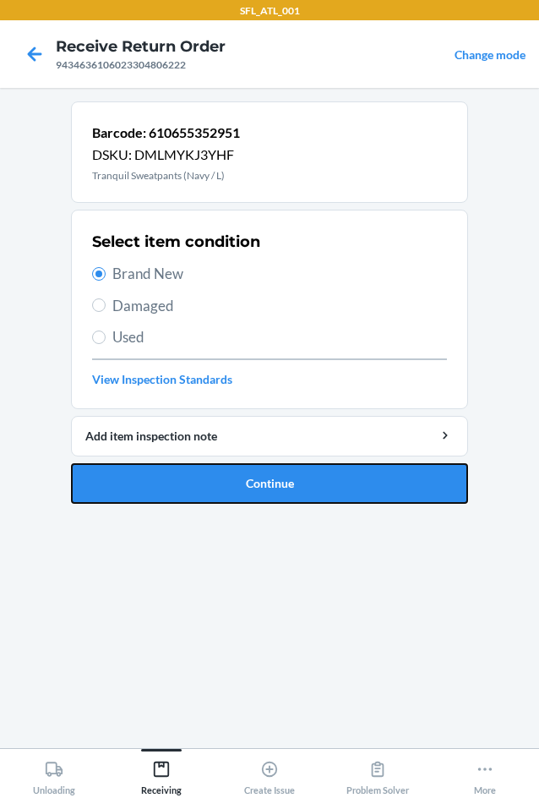
click at [259, 470] on button "Continue" at bounding box center [269, 483] width 397 height 41
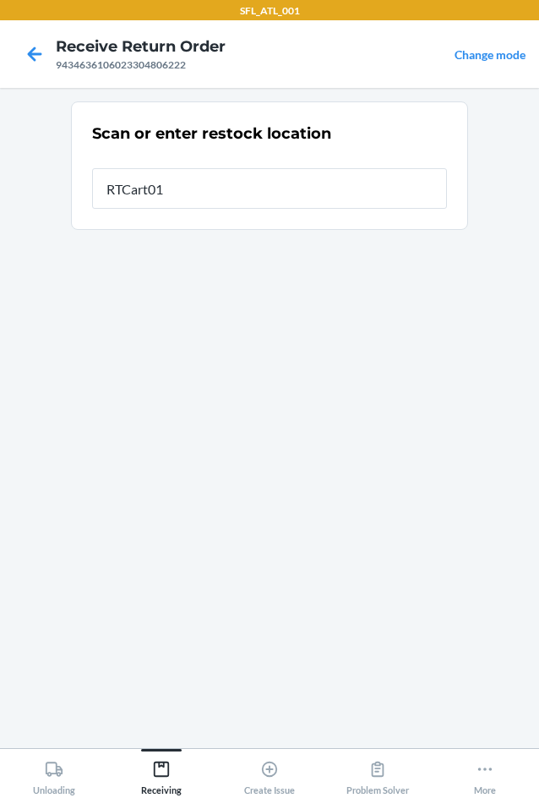
type input "RTCart015"
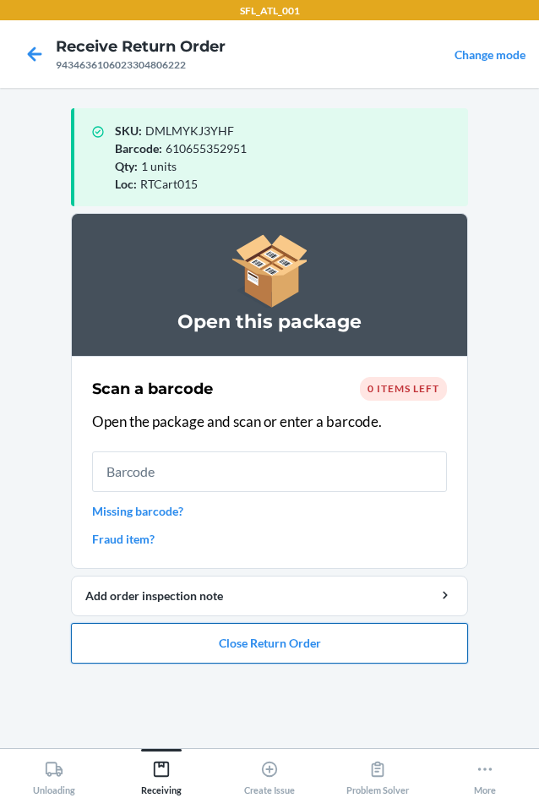
click at [245, 642] on button "Close Return Order" at bounding box center [269, 643] width 397 height 41
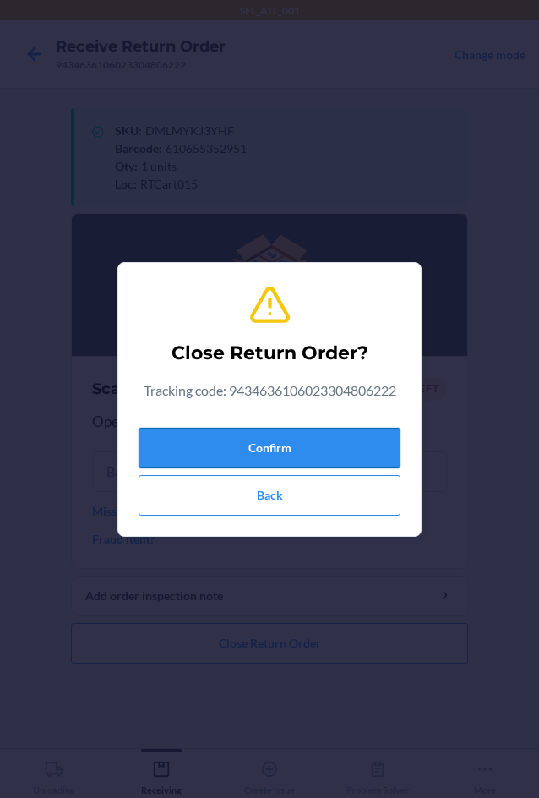
click at [242, 440] on button "Confirm" at bounding box center [270, 448] width 262 height 41
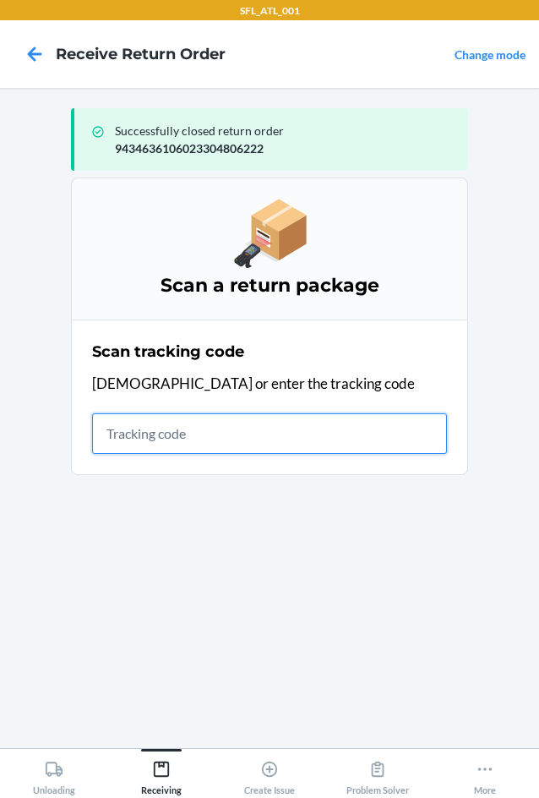
drag, startPoint x: 219, startPoint y: 438, endPoint x: 210, endPoint y: 432, distance: 10.3
click at [218, 436] on input "text" at bounding box center [269, 433] width 355 height 41
type input "420302599"
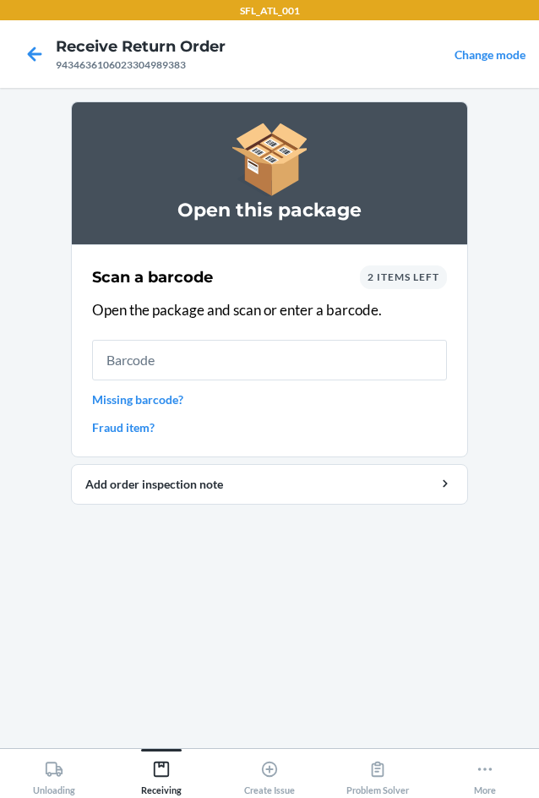
click at [406, 281] on span "2 items left" at bounding box center [404, 276] width 72 height 13
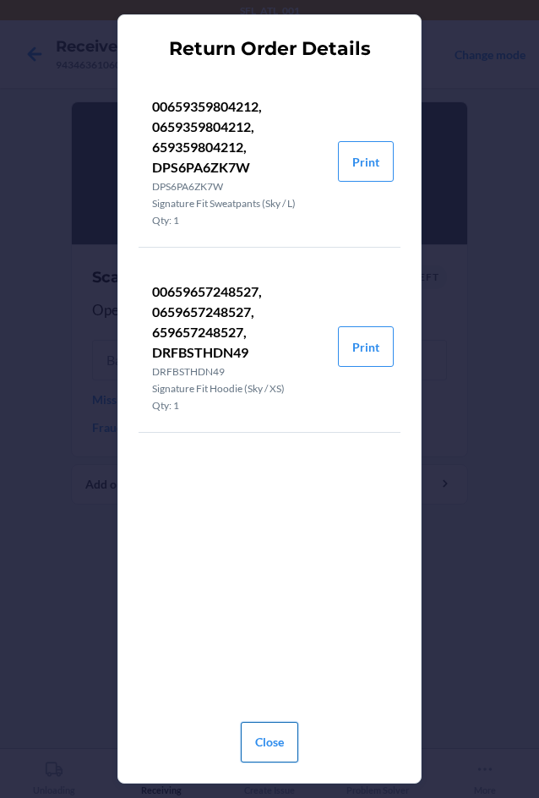
click at [274, 744] on button "Close" at bounding box center [269, 742] width 57 height 41
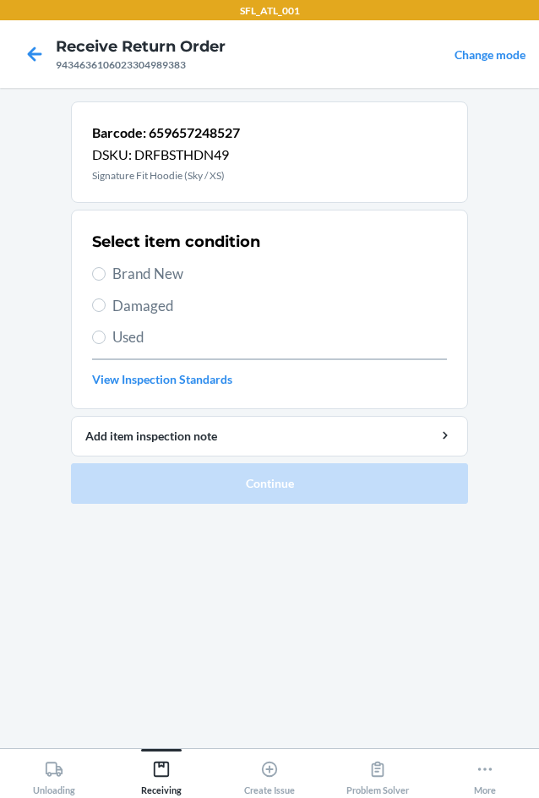
drag, startPoint x: 107, startPoint y: 262, endPoint x: 107, endPoint y: 271, distance: 9.3
click at [107, 268] on div "Select item condition Brand New Damaged Used View Inspection Standards" at bounding box center [269, 309] width 355 height 167
click at [105, 276] on input "Brand New" at bounding box center [99, 274] width 14 height 14
radio input "true"
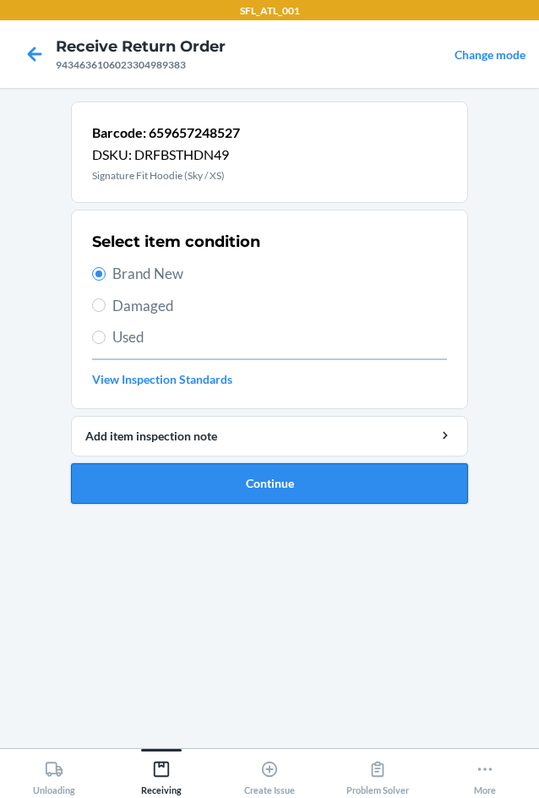
click at [287, 488] on button "Continue" at bounding box center [269, 483] width 397 height 41
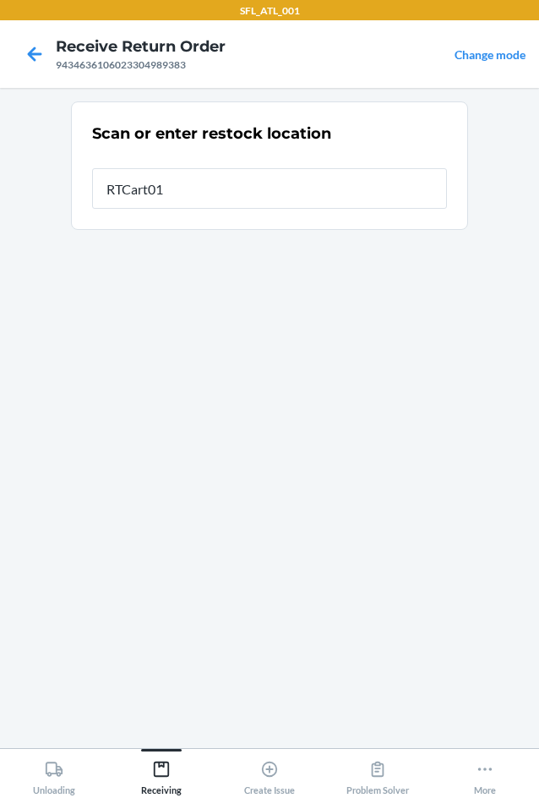
type input "RTCart015"
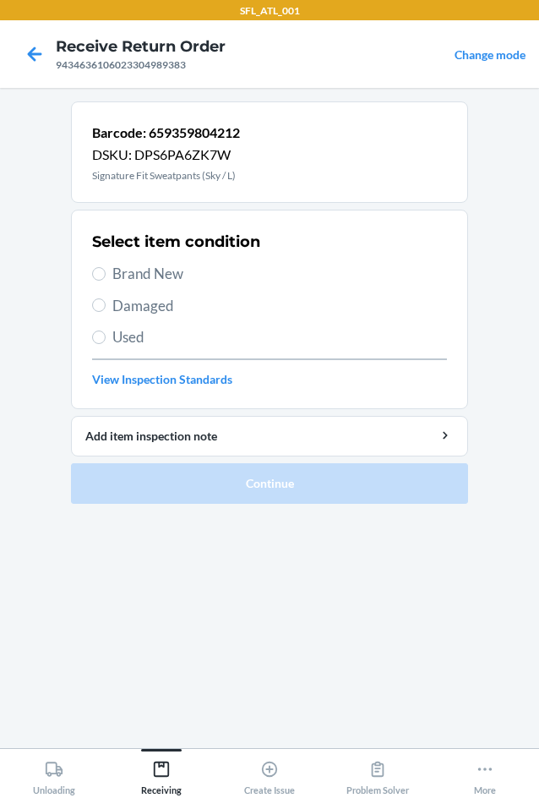
click at [127, 271] on span "Brand New" at bounding box center [279, 274] width 335 height 22
click at [106, 271] on input "Brand New" at bounding box center [99, 274] width 14 height 14
radio input "true"
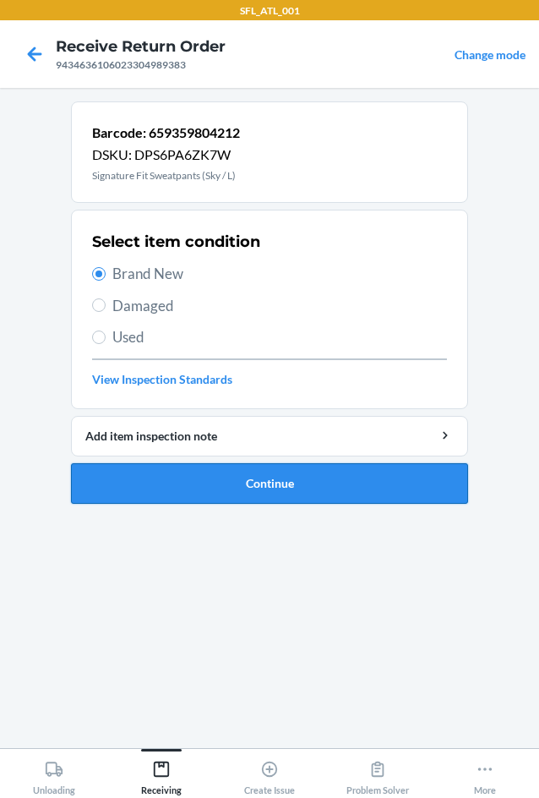
click at [291, 485] on button "Continue" at bounding box center [269, 483] width 397 height 41
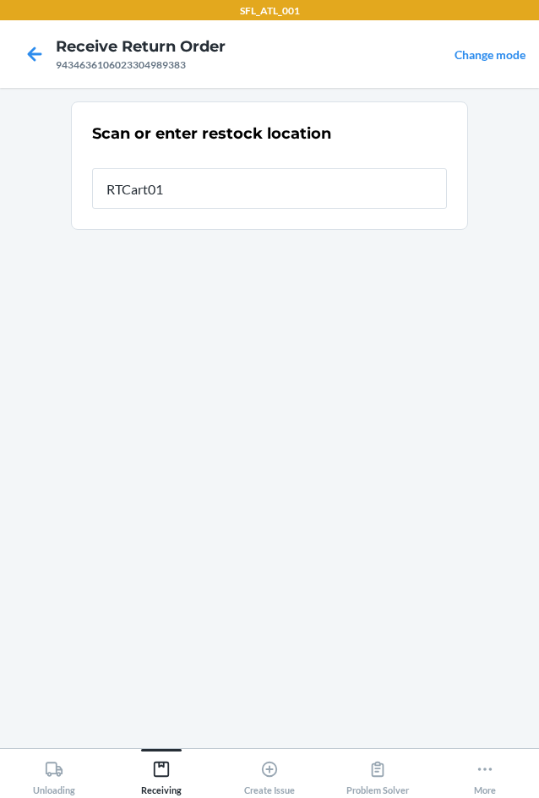
type input "RTCart015"
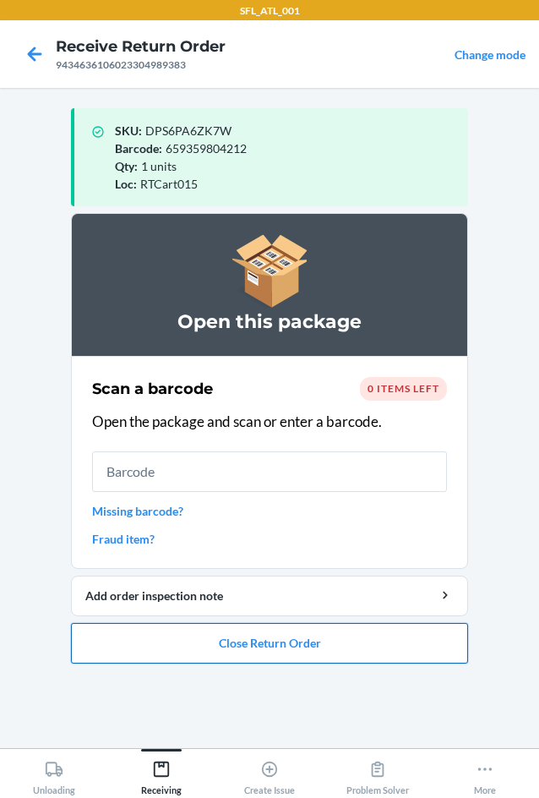
click at [246, 644] on button "Close Return Order" at bounding box center [269, 643] width 397 height 41
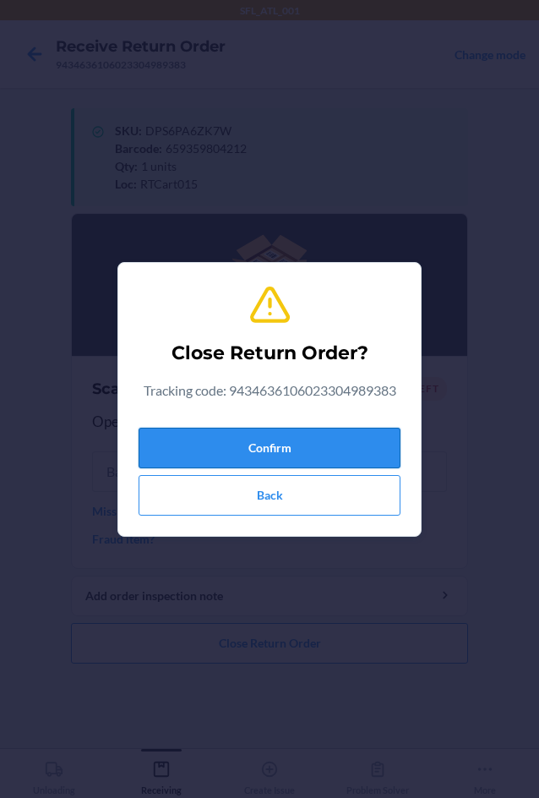
click at [196, 441] on button "Confirm" at bounding box center [270, 448] width 262 height 41
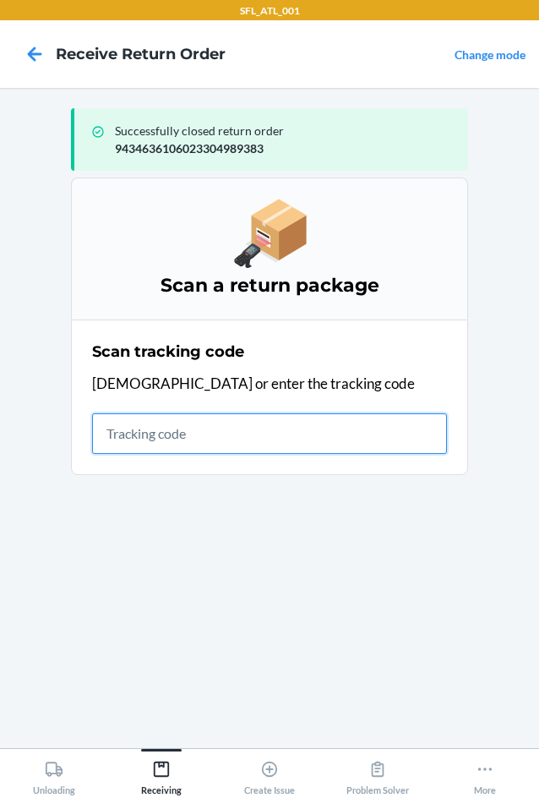
click at [151, 431] on input "text" at bounding box center [269, 433] width 355 height 41
type input "420302599434636106023"
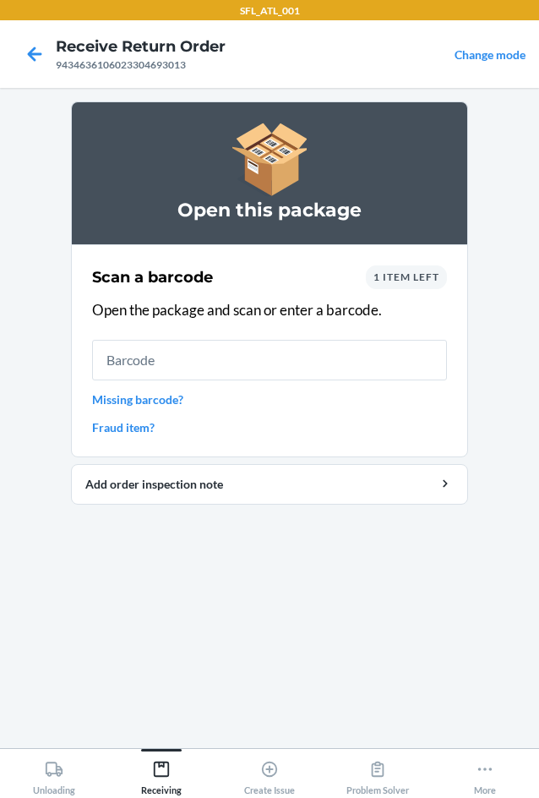
click at [423, 278] on span "1 item left" at bounding box center [407, 276] width 66 height 13
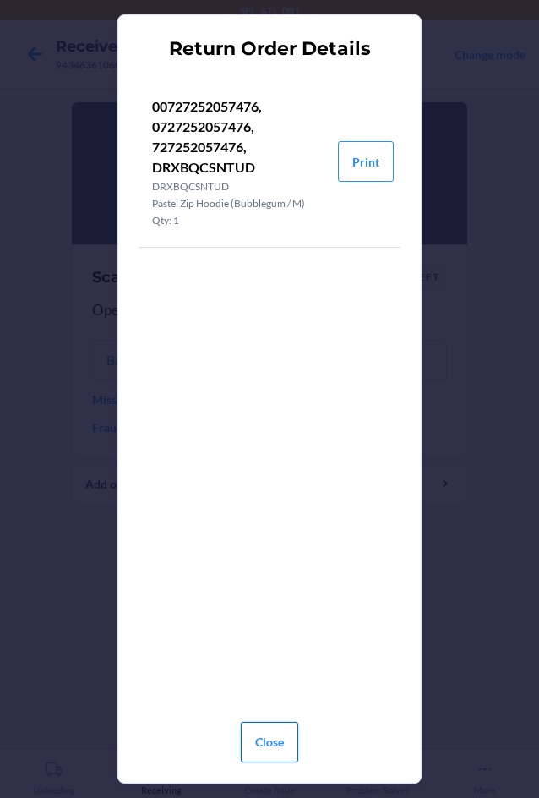
click at [281, 740] on button "Close" at bounding box center [269, 742] width 57 height 41
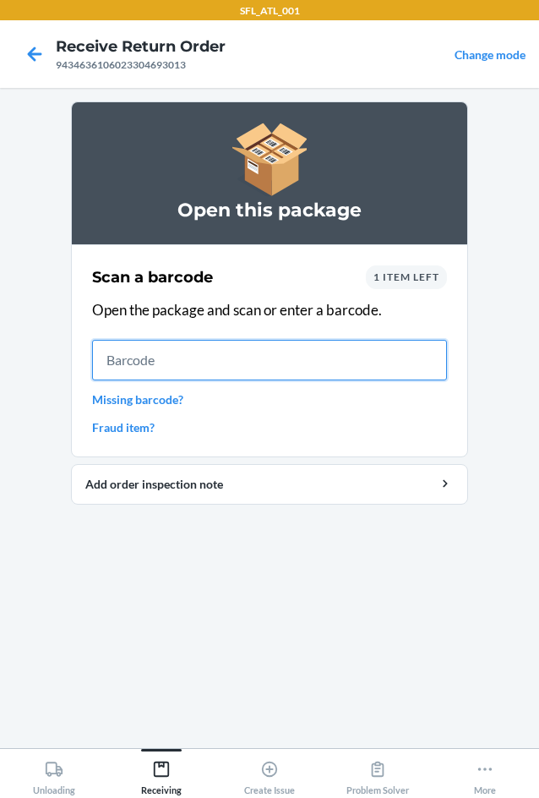
click at [176, 366] on input "text" at bounding box center [269, 360] width 355 height 41
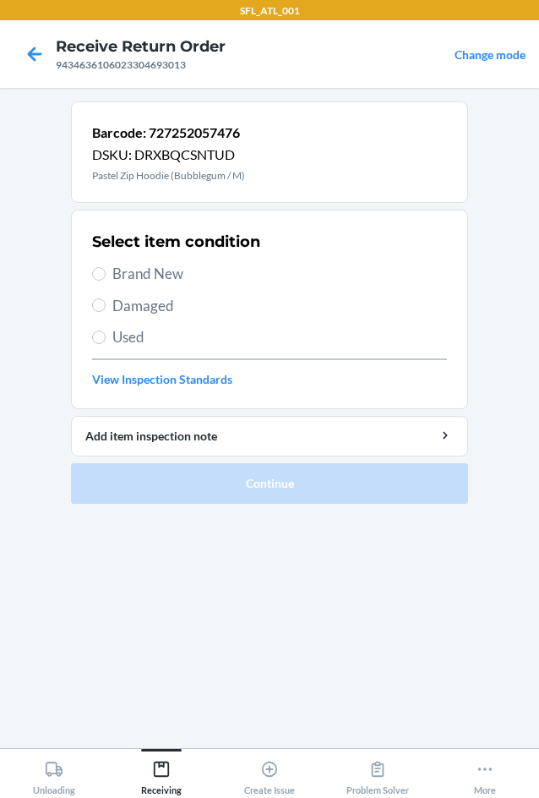
drag, startPoint x: 150, startPoint y: 269, endPoint x: 159, endPoint y: 331, distance: 63.1
click at [153, 279] on span "Brand New" at bounding box center [279, 274] width 335 height 22
click at [147, 271] on span "Brand New" at bounding box center [279, 274] width 335 height 22
click at [106, 271] on input "Brand New" at bounding box center [99, 274] width 14 height 14
radio input "true"
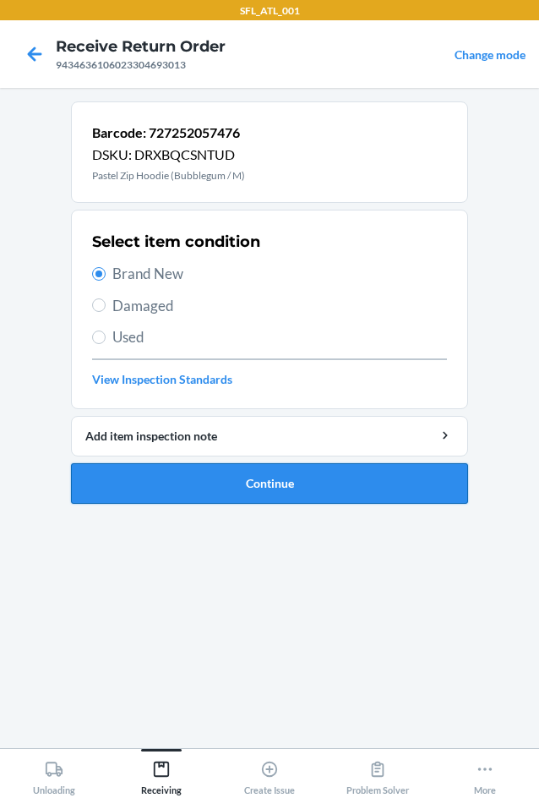
click at [198, 476] on button "Continue" at bounding box center [269, 483] width 397 height 41
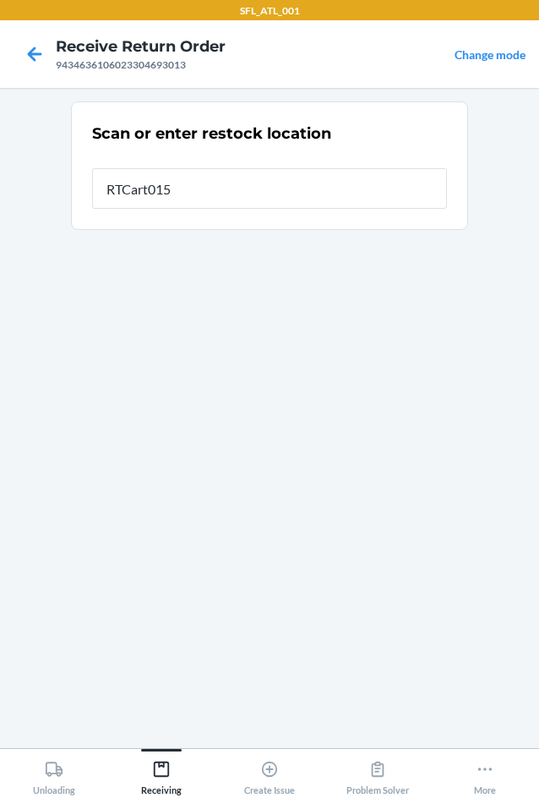
type input "RTCart015"
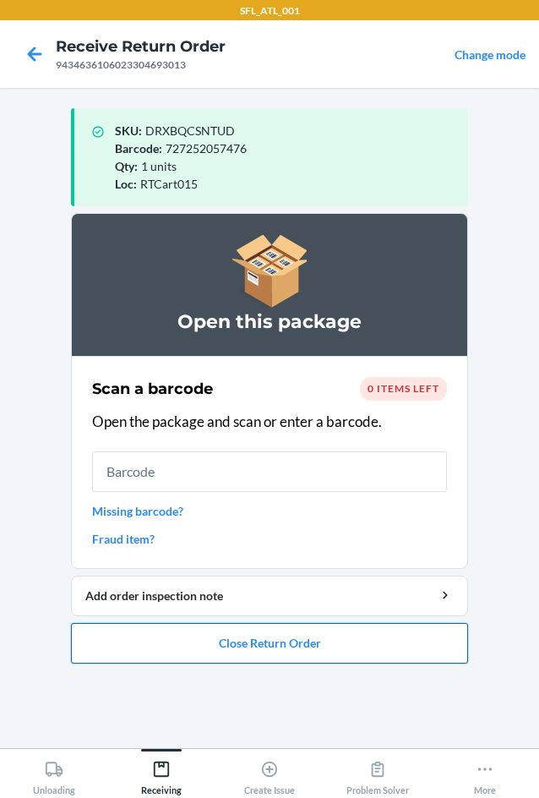
click at [292, 637] on button "Close Return Order" at bounding box center [269, 643] width 397 height 41
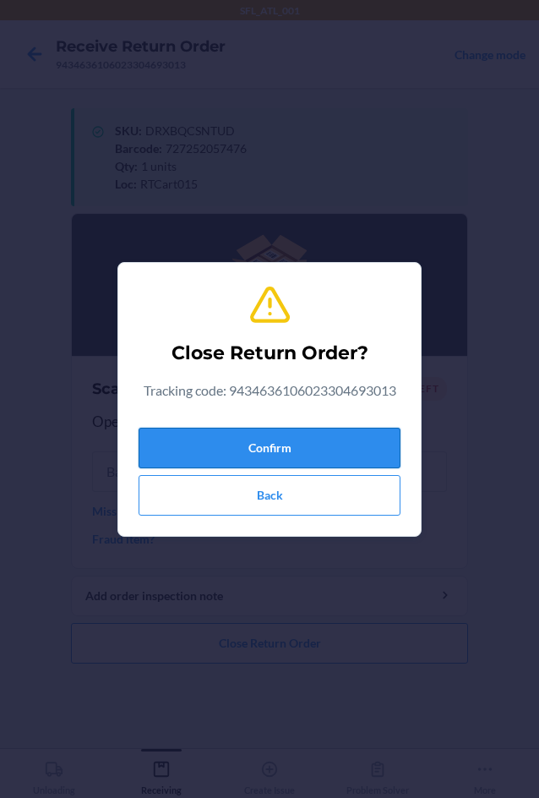
click at [300, 450] on button "Confirm" at bounding box center [270, 448] width 262 height 41
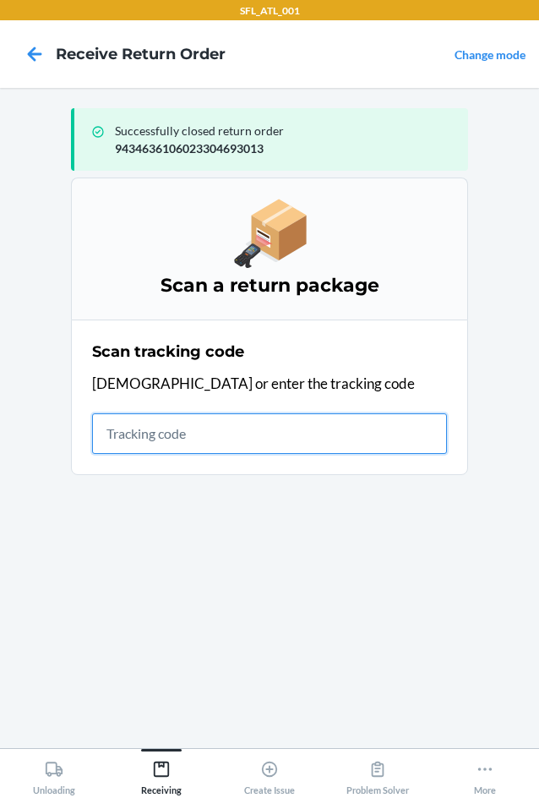
click at [253, 441] on input "text" at bounding box center [269, 433] width 355 height 41
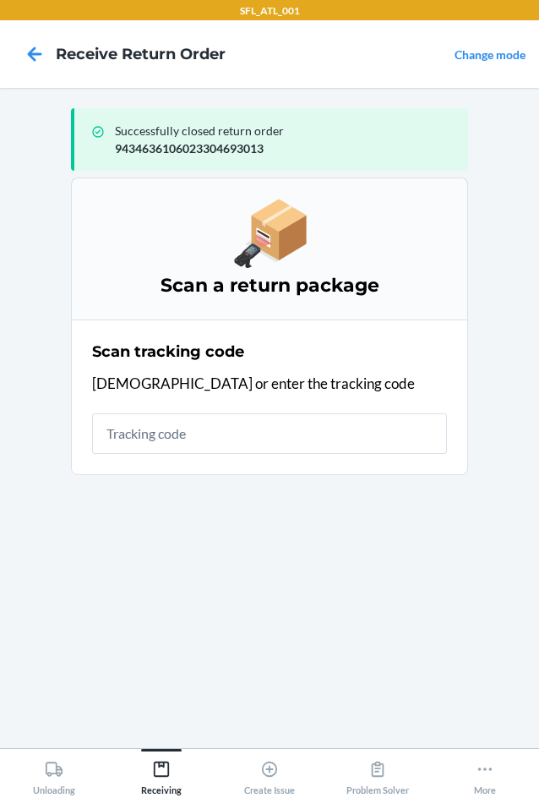
click at [322, 457] on div "Scan tracking code Scan or enter the tracking code" at bounding box center [269, 397] width 355 height 123
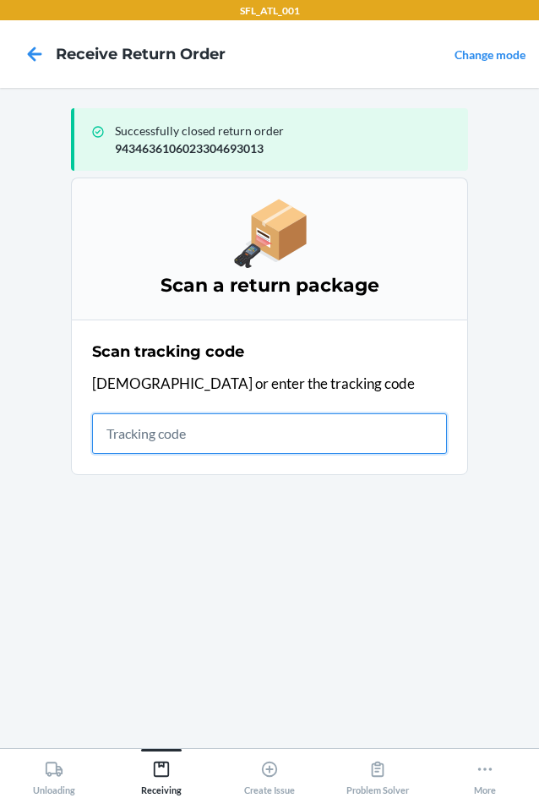
click at [323, 437] on input "text" at bounding box center [269, 433] width 355 height 41
type input "420302599434636"
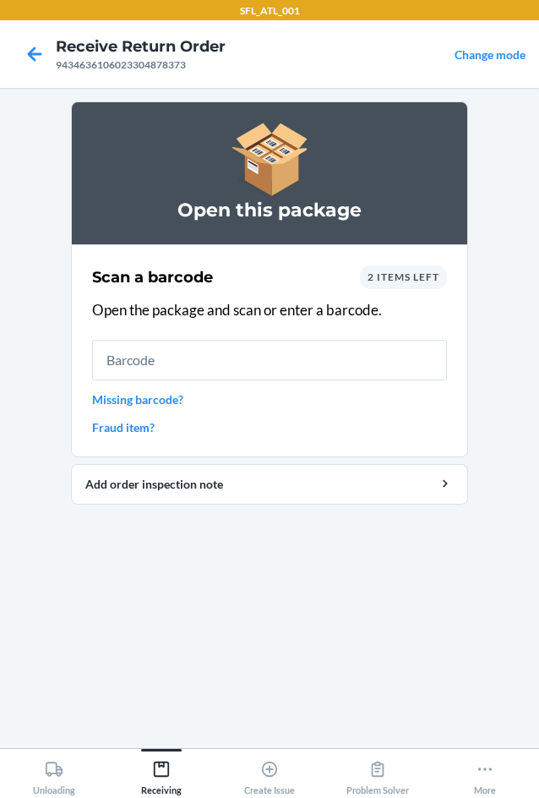
click at [396, 276] on span "2 items left" at bounding box center [404, 276] width 72 height 13
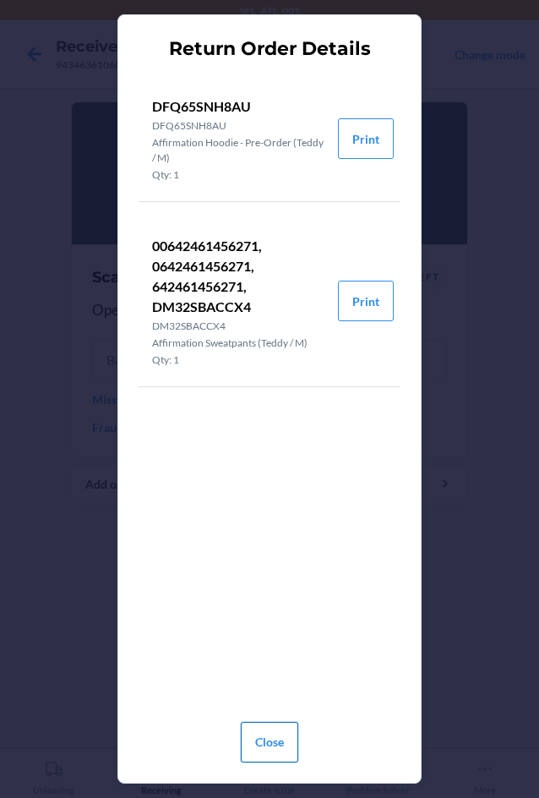
click at [284, 729] on button "Close" at bounding box center [269, 742] width 57 height 41
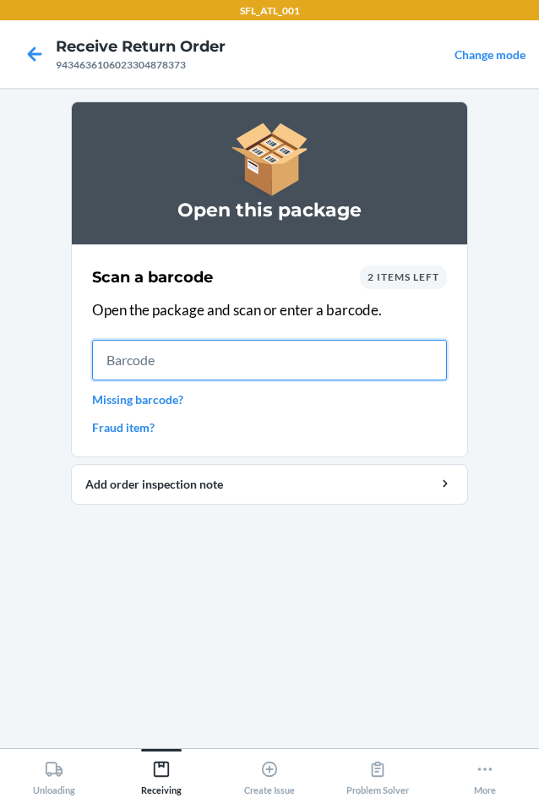
click at [165, 353] on input "text" at bounding box center [269, 360] width 355 height 41
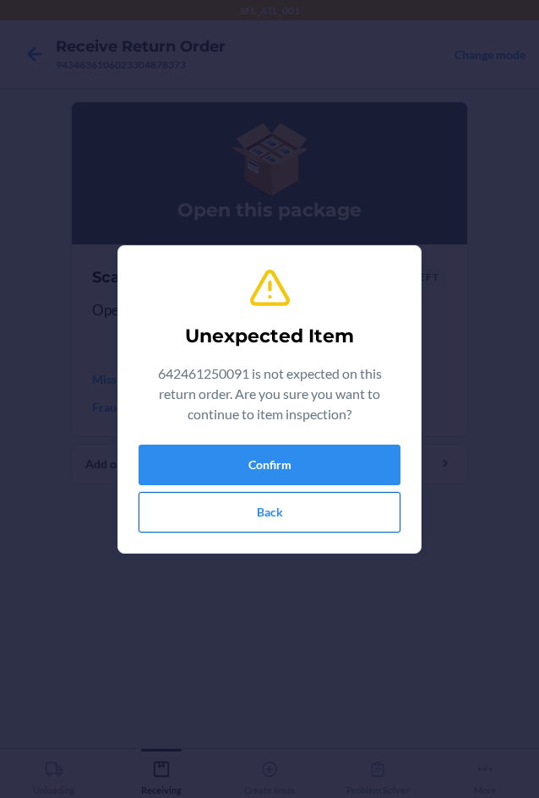
click at [278, 507] on button "Back" at bounding box center [270, 512] width 262 height 41
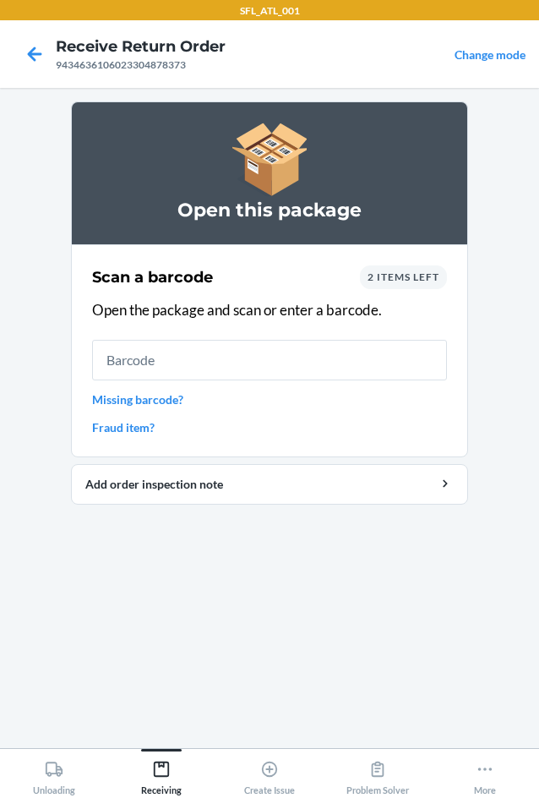
click at [396, 281] on span "2 items left" at bounding box center [404, 276] width 72 height 13
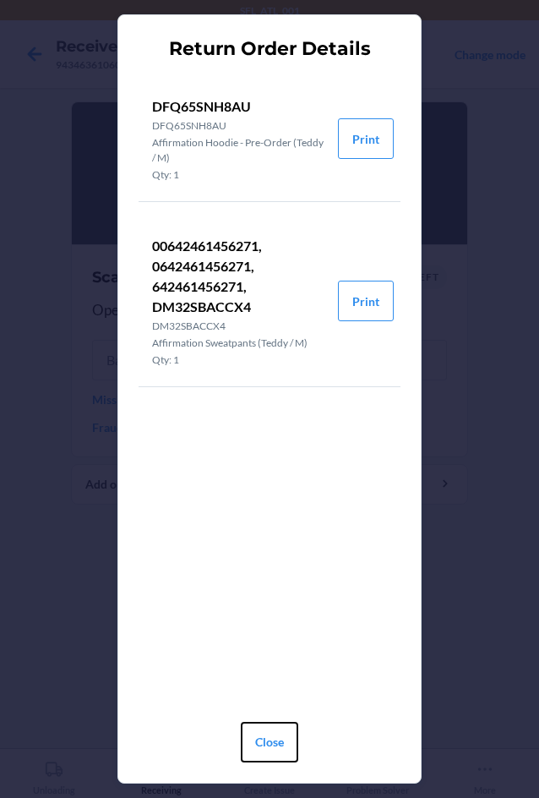
click at [266, 754] on button "Close" at bounding box center [269, 742] width 57 height 41
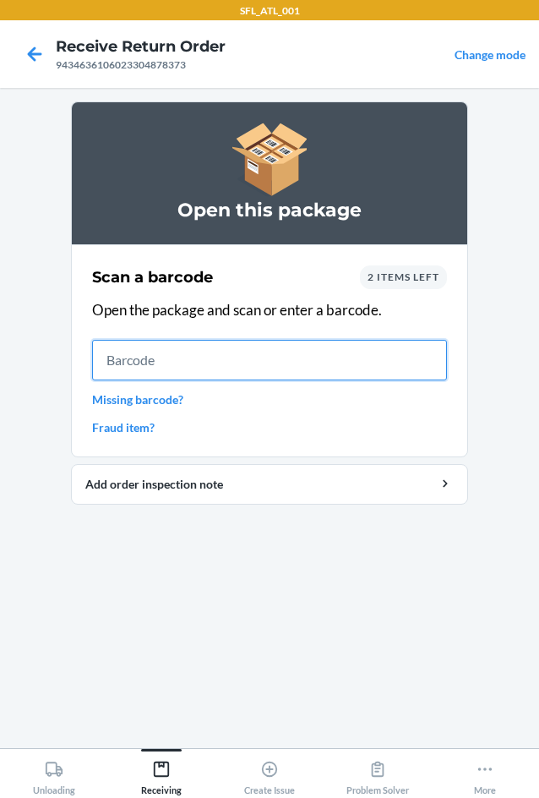
click at [173, 370] on input "text" at bounding box center [269, 360] width 355 height 41
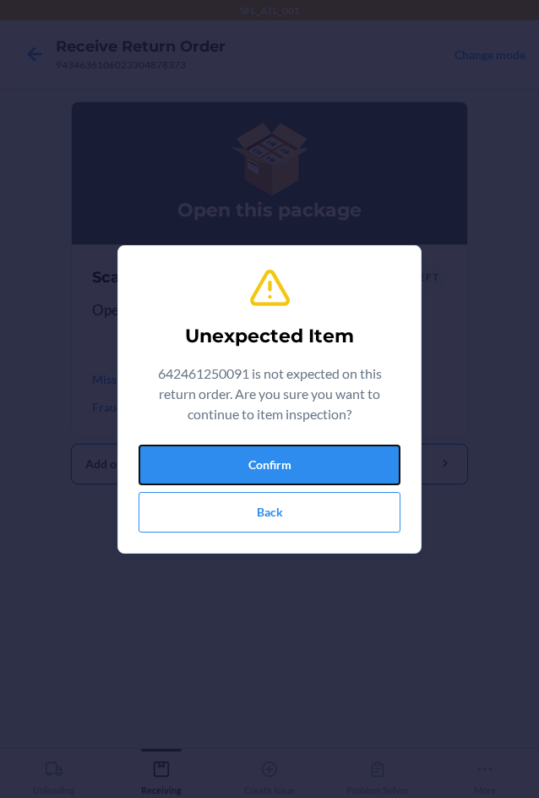
click at [202, 463] on button "Confirm" at bounding box center [270, 465] width 262 height 41
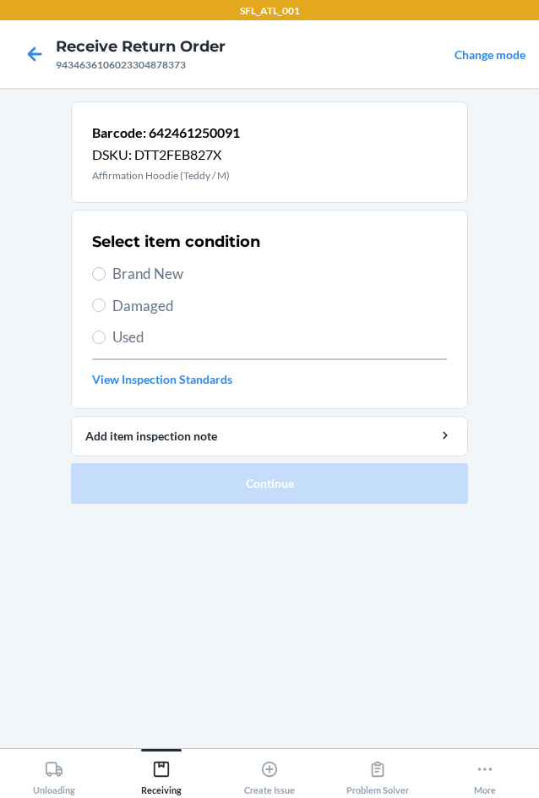
click at [141, 268] on span "Brand New" at bounding box center [279, 274] width 335 height 22
click at [106, 268] on input "Brand New" at bounding box center [99, 274] width 14 height 14
radio input "true"
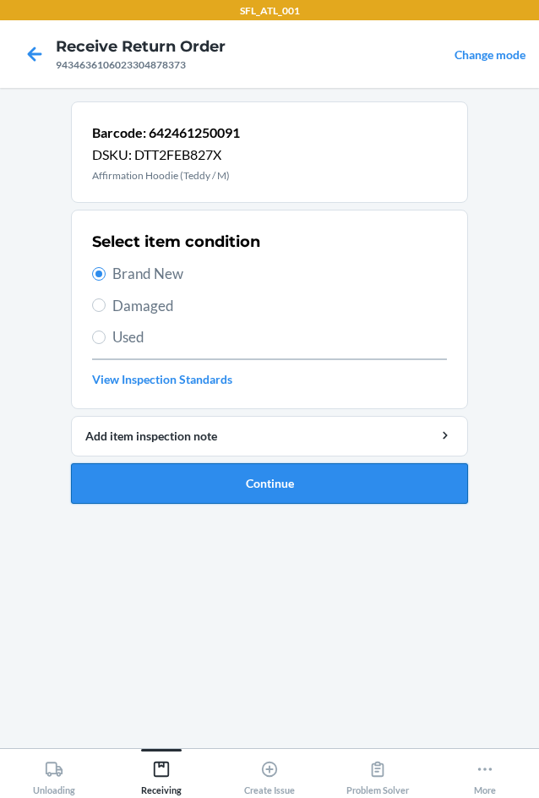
click at [265, 479] on button "Continue" at bounding box center [269, 483] width 397 height 41
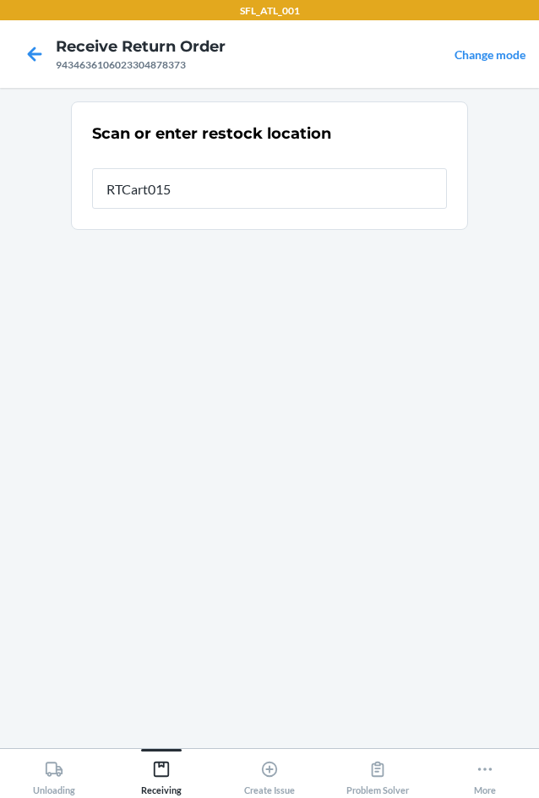
type input "RTCart015"
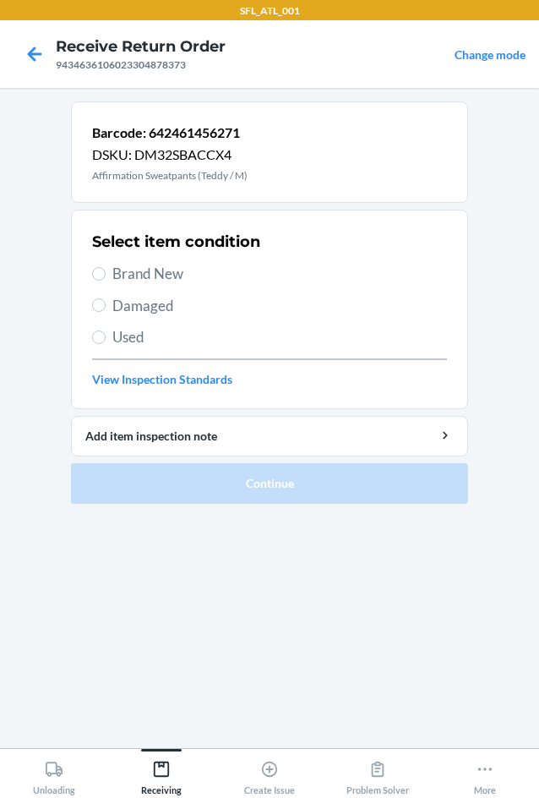
click at [134, 266] on span "Brand New" at bounding box center [279, 274] width 335 height 22
click at [106, 267] on input "Brand New" at bounding box center [99, 274] width 14 height 14
radio input "true"
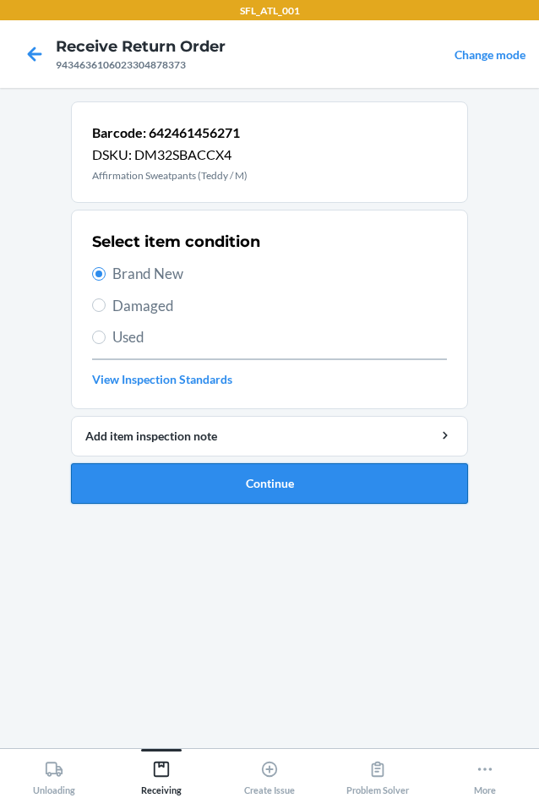
click at [286, 479] on button "Continue" at bounding box center [269, 483] width 397 height 41
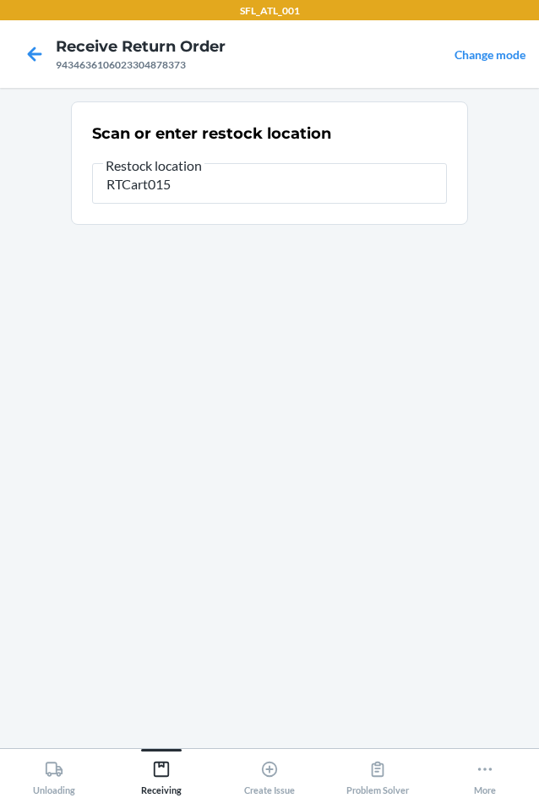
type input "RTCart015"
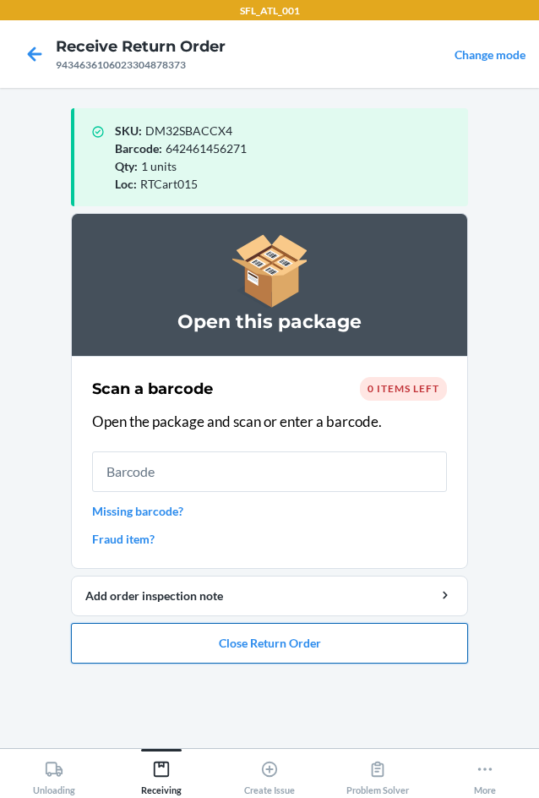
click at [266, 660] on button "Close Return Order" at bounding box center [269, 643] width 397 height 41
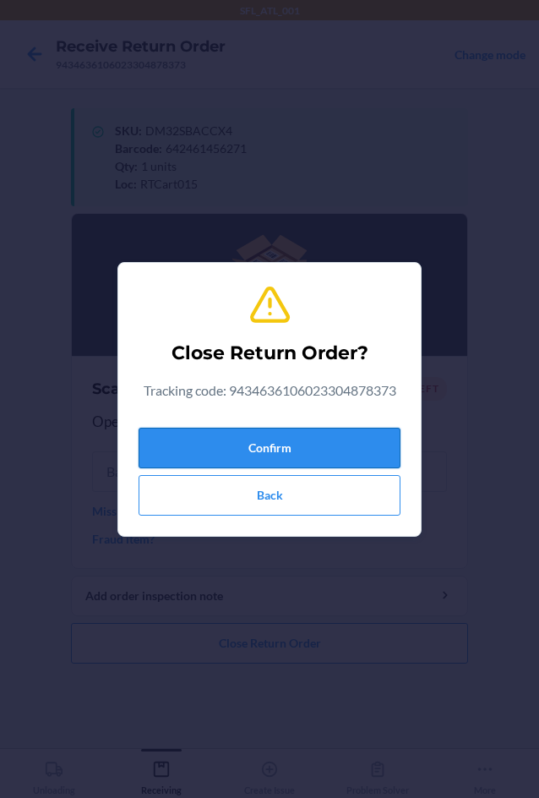
click at [183, 430] on button "Confirm" at bounding box center [270, 448] width 262 height 41
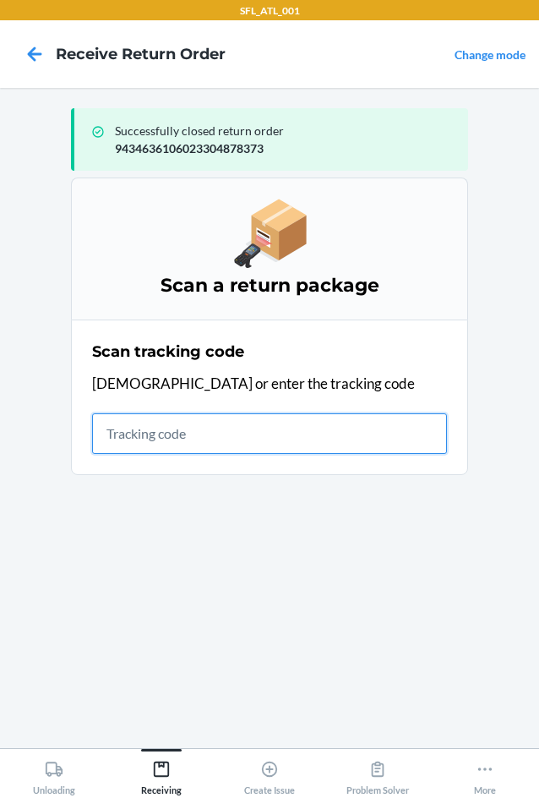
click at [228, 424] on input "text" at bounding box center [269, 433] width 355 height 41
type input "4203025994346361060233046"
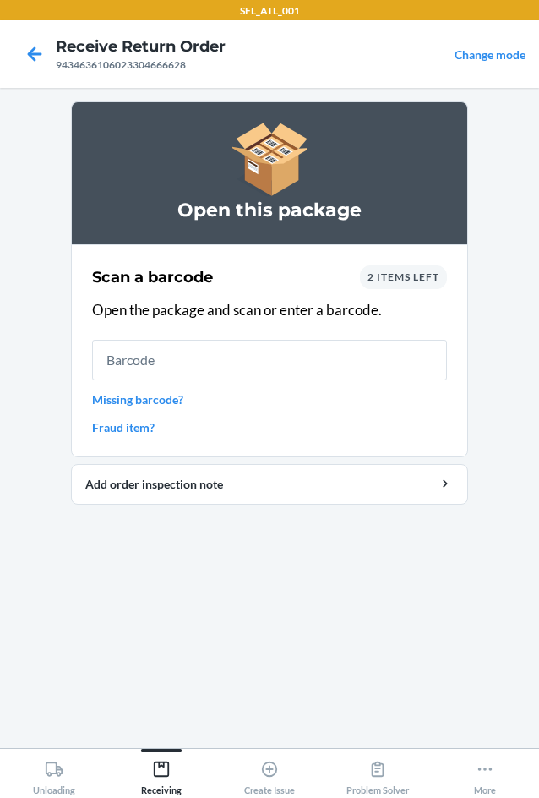
click at [396, 283] on div "2 items left" at bounding box center [403, 277] width 87 height 24
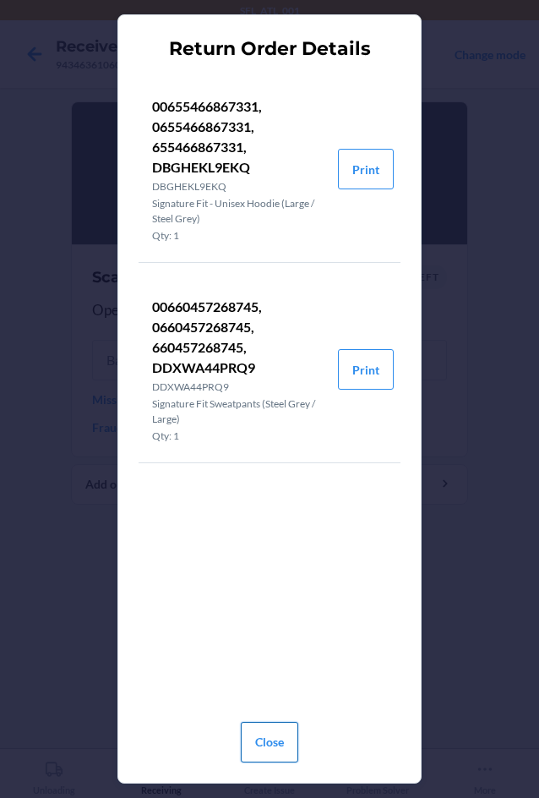
click at [279, 739] on button "Close" at bounding box center [269, 742] width 57 height 41
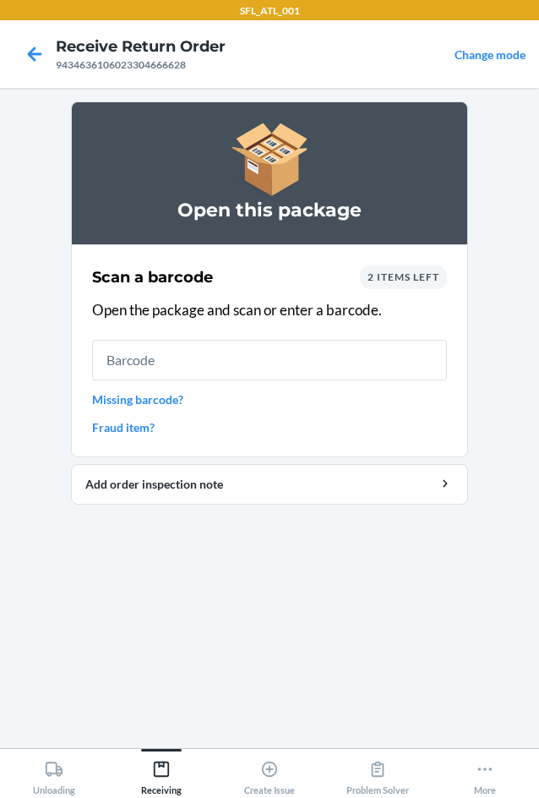
click at [183, 330] on div "Scan a barcode 2 items left Open the package and scan or enter a barcode. Missi…" at bounding box center [269, 350] width 355 height 181
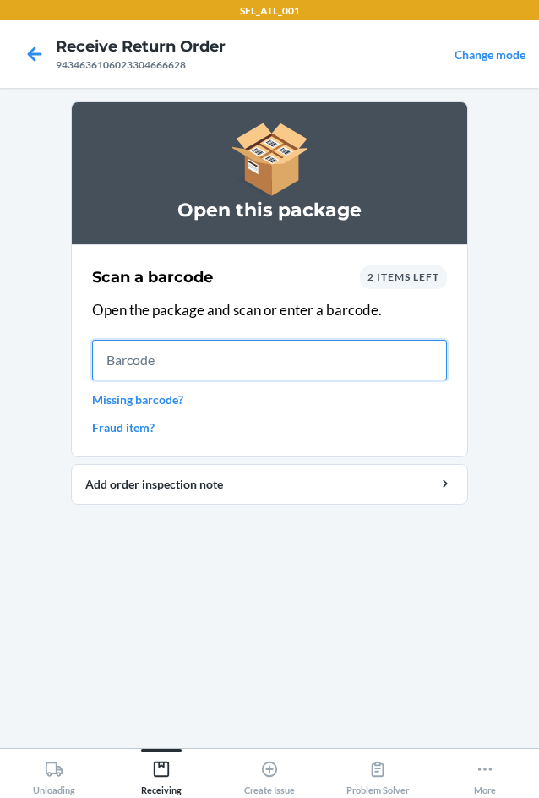
click at [166, 372] on input "text" at bounding box center [269, 360] width 355 height 41
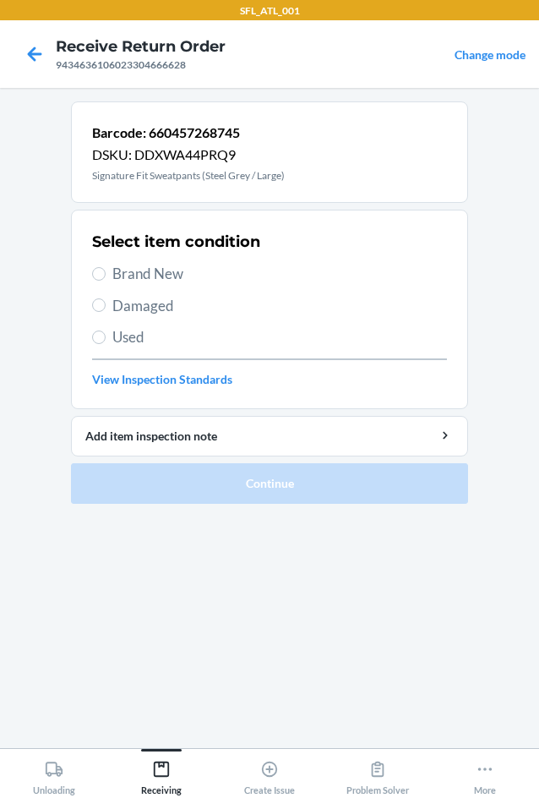
click at [177, 260] on div "Select item condition Brand New Damaged Used View Inspection Standards" at bounding box center [269, 309] width 355 height 167
click at [148, 260] on div "Select item condition Brand New Damaged Used View Inspection Standards" at bounding box center [269, 309] width 355 height 167
click at [153, 265] on span "Brand New" at bounding box center [279, 274] width 335 height 22
click at [106, 267] on input "Brand New" at bounding box center [99, 274] width 14 height 14
radio input "true"
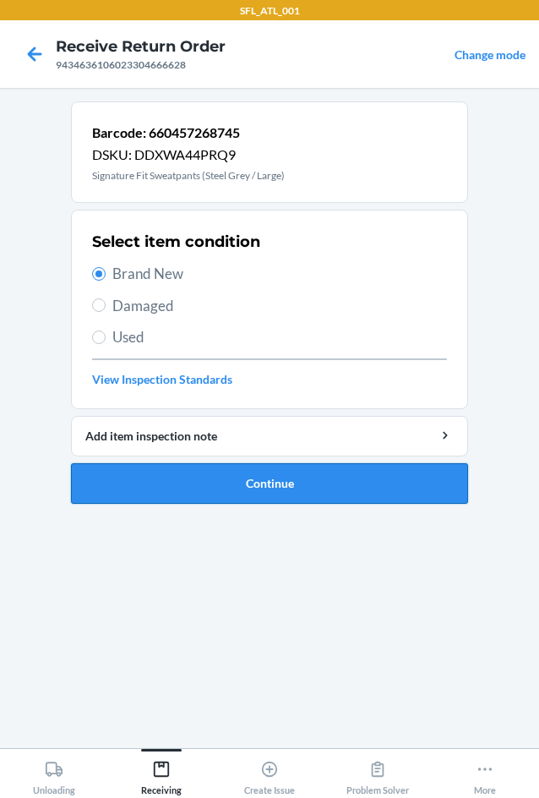
click at [234, 470] on button "Continue" at bounding box center [269, 483] width 397 height 41
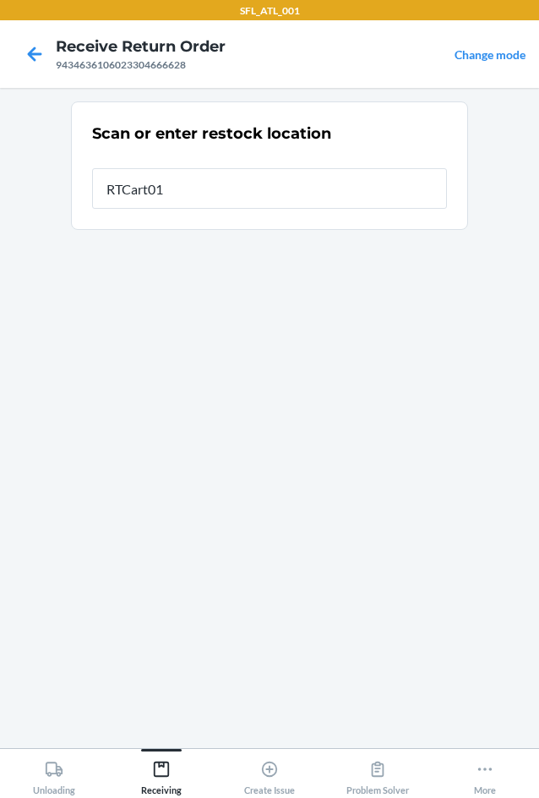
type input "RTCart015"
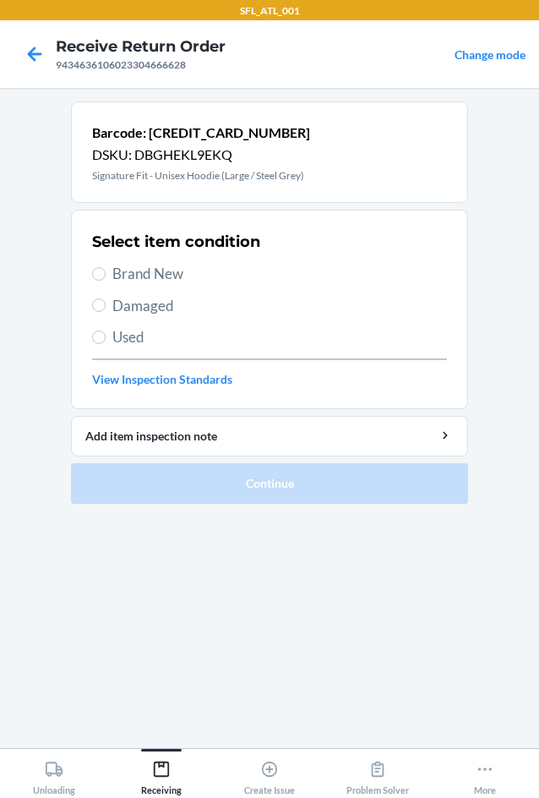
click at [161, 270] on span "Brand New" at bounding box center [279, 274] width 335 height 22
click at [106, 270] on input "Brand New" at bounding box center [99, 274] width 14 height 14
radio input "true"
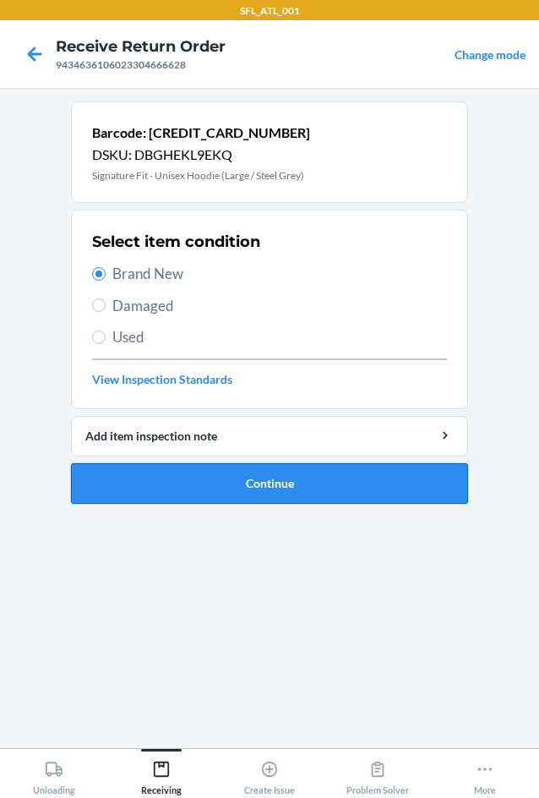
click at [330, 483] on button "Continue" at bounding box center [269, 483] width 397 height 41
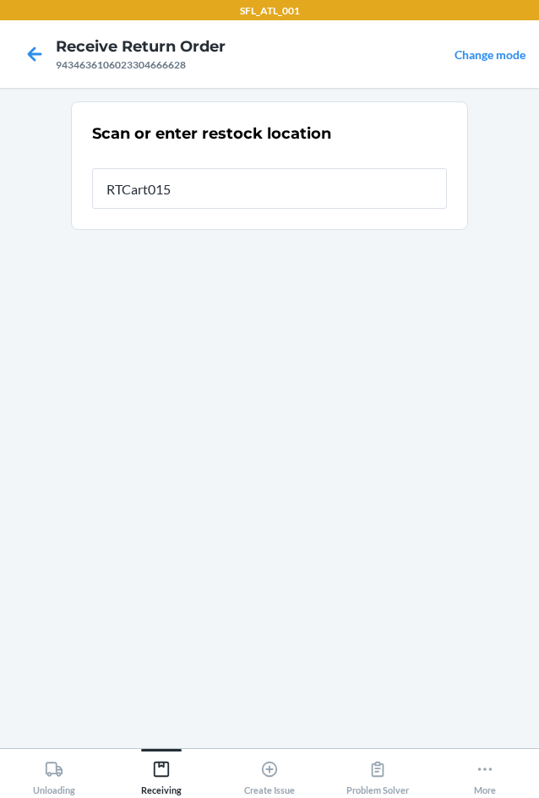
type input "RTCart015"
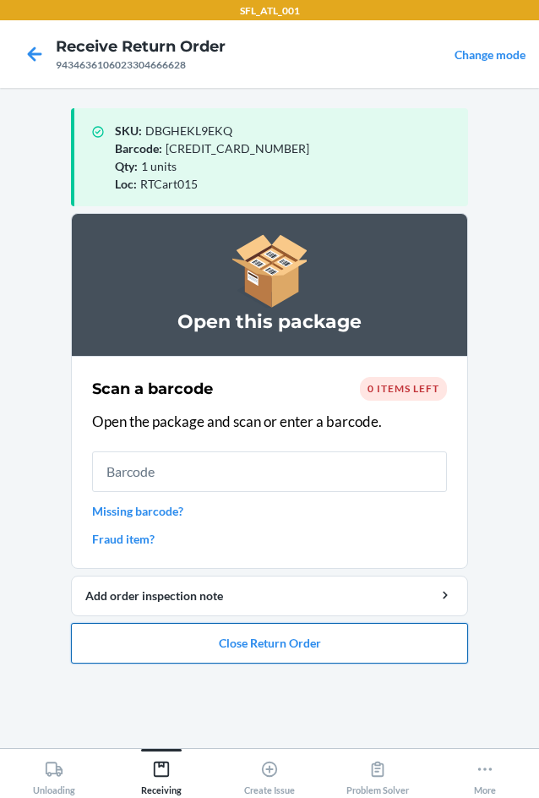
click at [256, 636] on button "Close Return Order" at bounding box center [269, 643] width 397 height 41
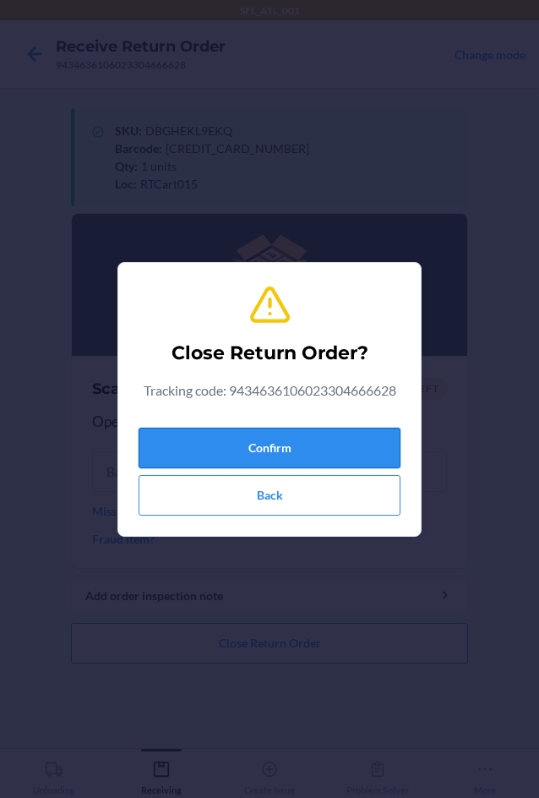
click at [245, 452] on button "Confirm" at bounding box center [270, 448] width 262 height 41
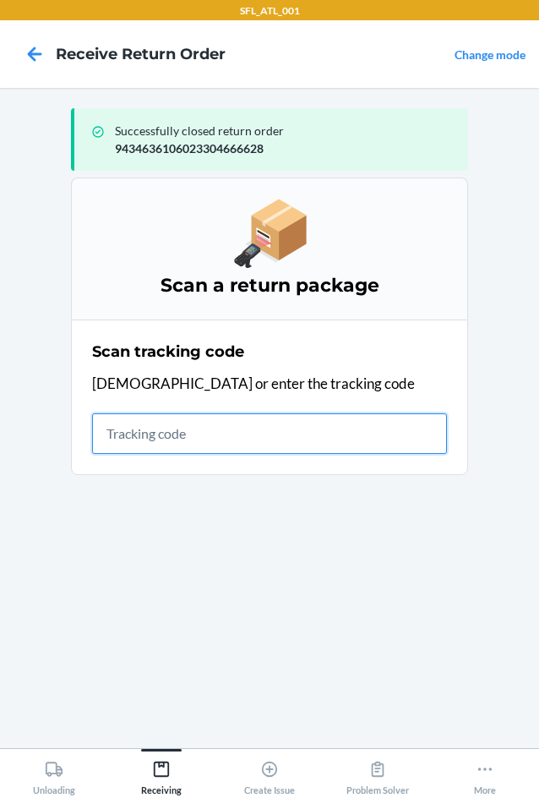
click at [207, 428] on input "text" at bounding box center [269, 433] width 355 height 41
type input "4203025994346361060233047"
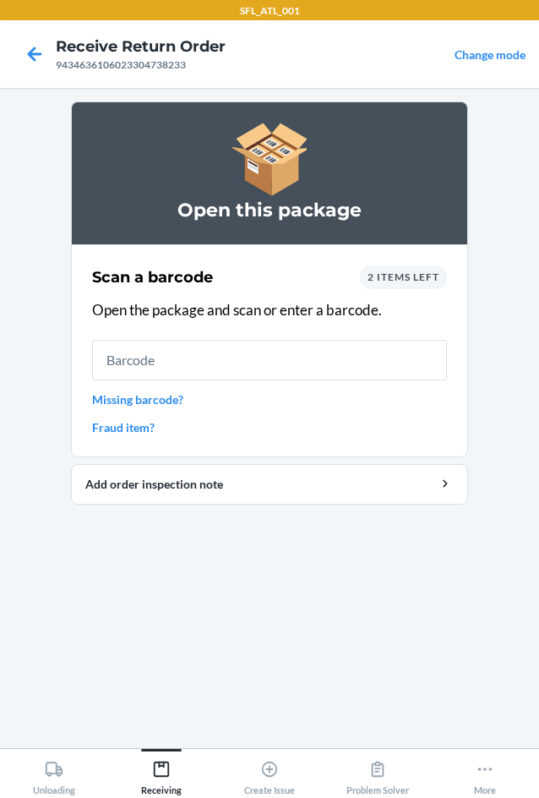
click at [402, 281] on span "2 items left" at bounding box center [404, 276] width 72 height 13
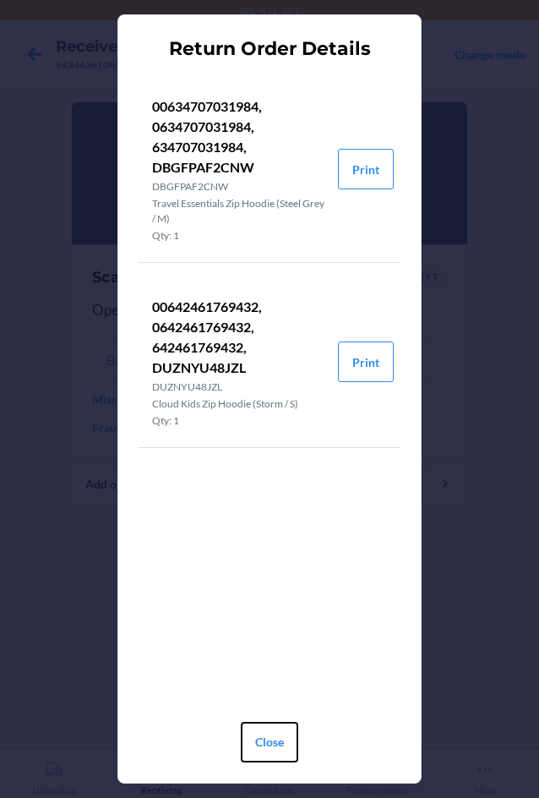
click at [254, 743] on button "Close" at bounding box center [269, 742] width 57 height 41
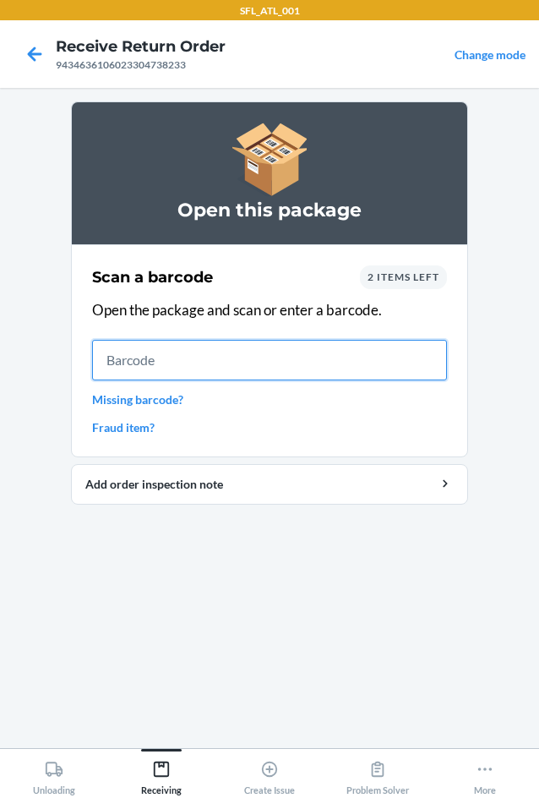
click at [215, 353] on input "text" at bounding box center [269, 360] width 355 height 41
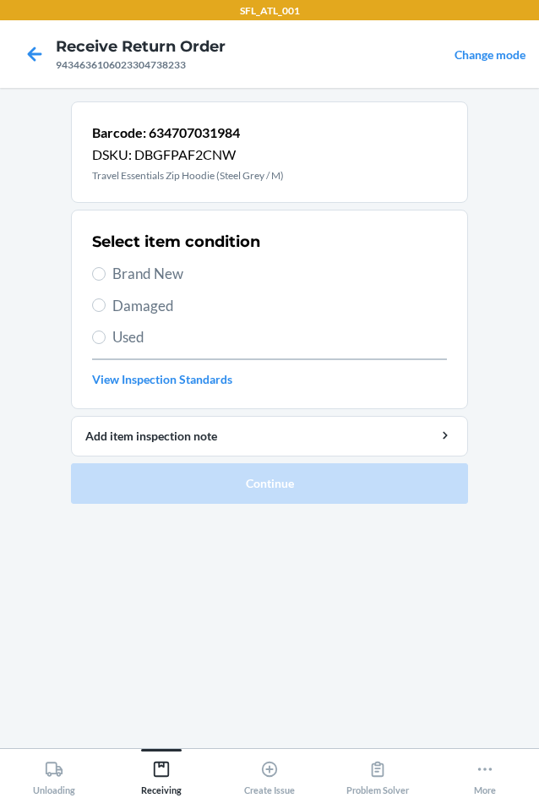
click at [172, 270] on span "Brand New" at bounding box center [279, 274] width 335 height 22
click at [106, 270] on input "Brand New" at bounding box center [99, 274] width 14 height 14
radio input "true"
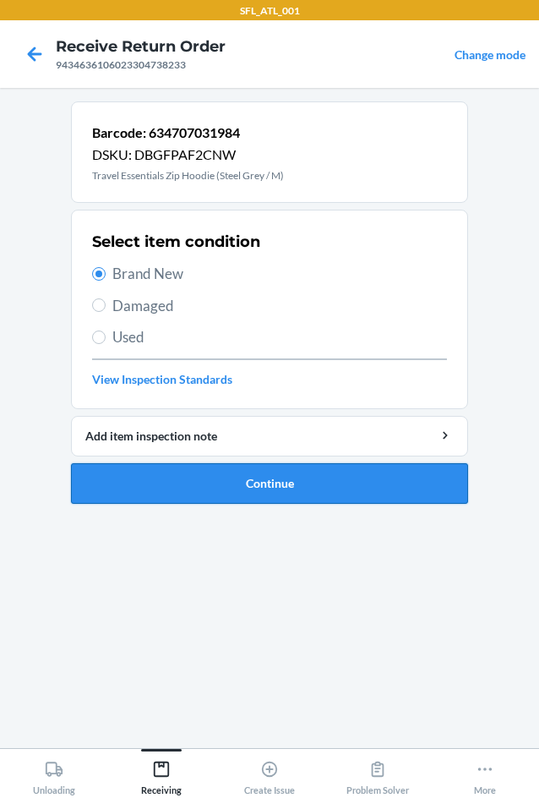
click at [259, 475] on button "Continue" at bounding box center [269, 483] width 397 height 41
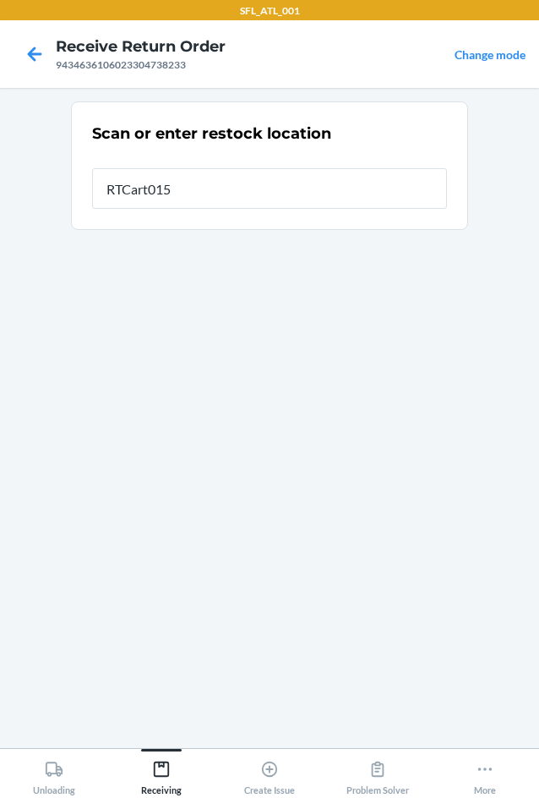
type input "RTCart015"
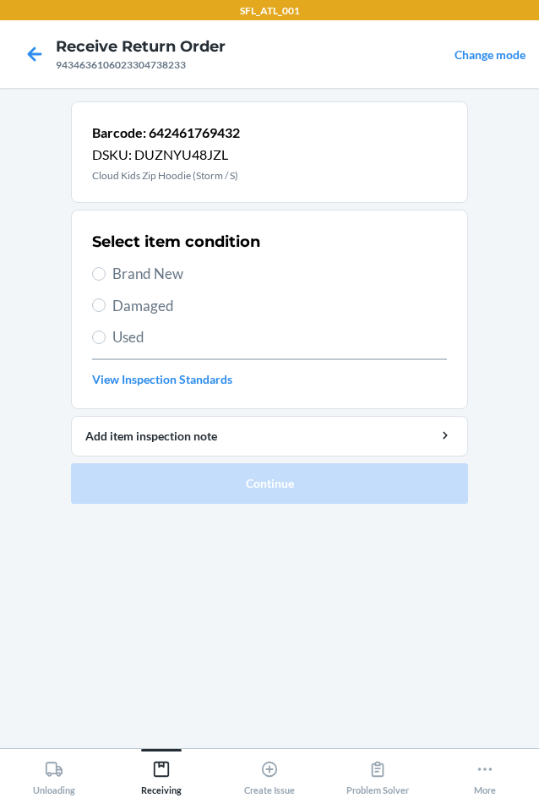
drag, startPoint x: 155, startPoint y: 285, endPoint x: 155, endPoint y: 271, distance: 13.5
click at [155, 282] on div "Select item condition Brand New Damaged Used View Inspection Standards" at bounding box center [269, 309] width 355 height 167
click at [155, 270] on span "Brand New" at bounding box center [279, 274] width 335 height 22
click at [106, 270] on input "Brand New" at bounding box center [99, 274] width 14 height 14
radio input "true"
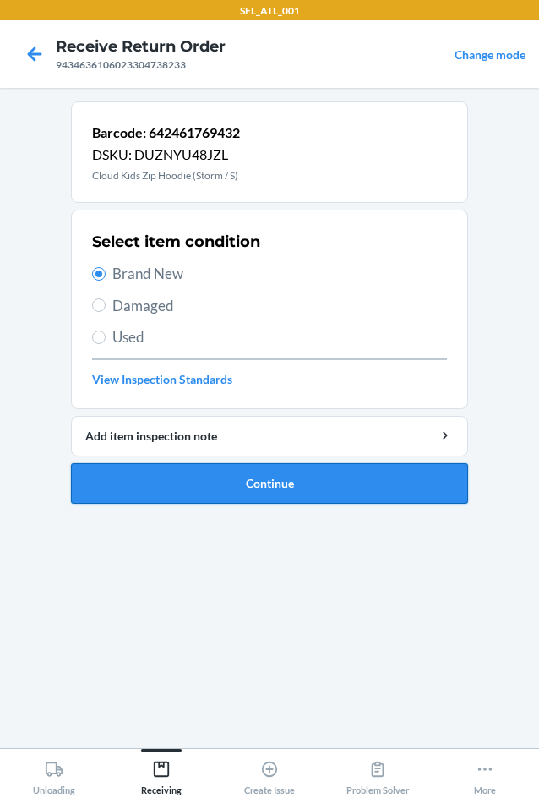
click at [270, 467] on button "Continue" at bounding box center [269, 483] width 397 height 41
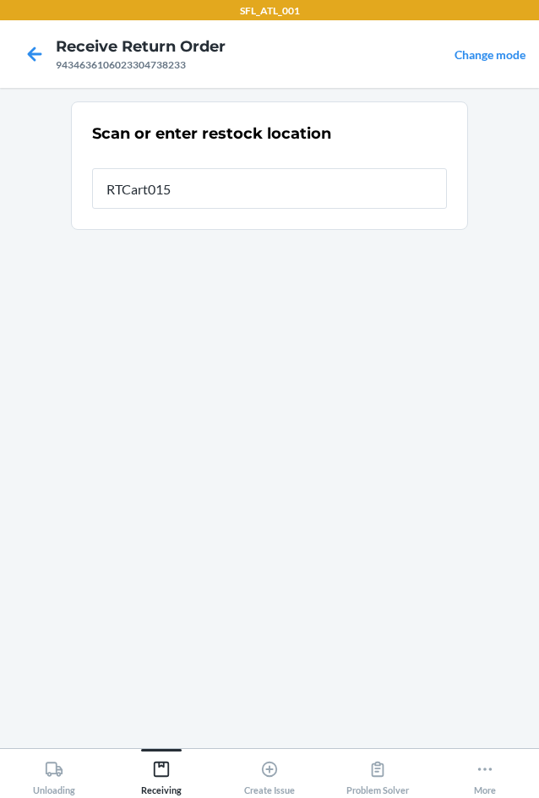
type input "RTCart015"
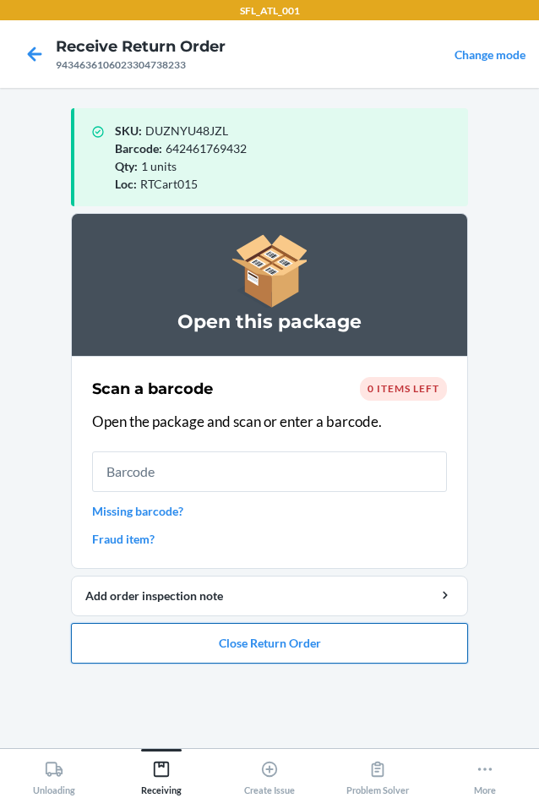
click at [267, 636] on button "Close Return Order" at bounding box center [269, 643] width 397 height 41
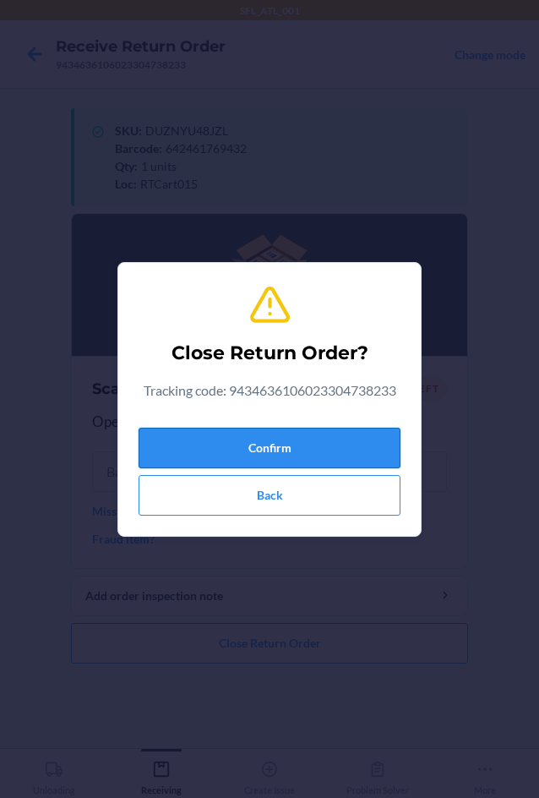
click at [163, 438] on button "Confirm" at bounding box center [270, 448] width 262 height 41
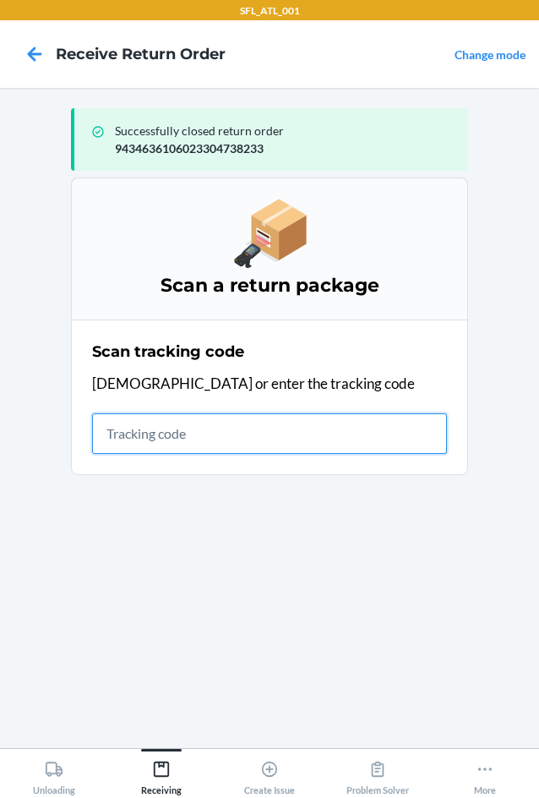
click at [149, 432] on input "text" at bounding box center [269, 433] width 355 height 41
type input "4203025994"
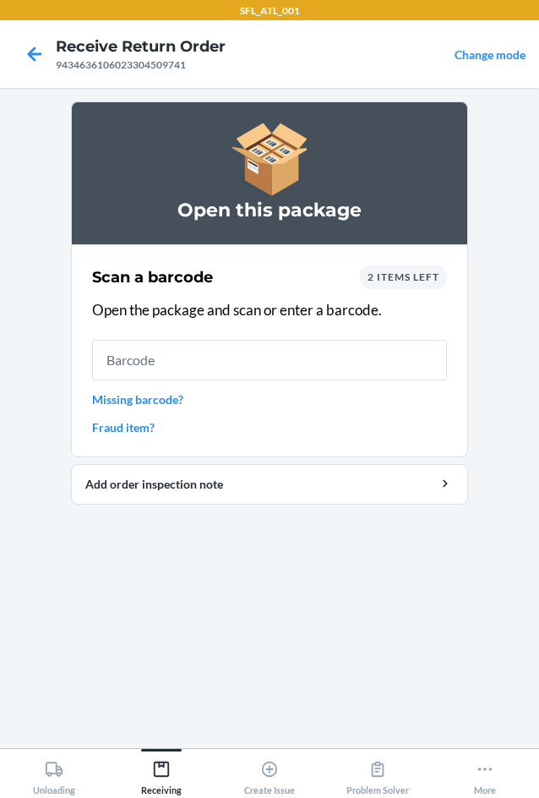
click at [403, 281] on span "2 items left" at bounding box center [404, 276] width 72 height 13
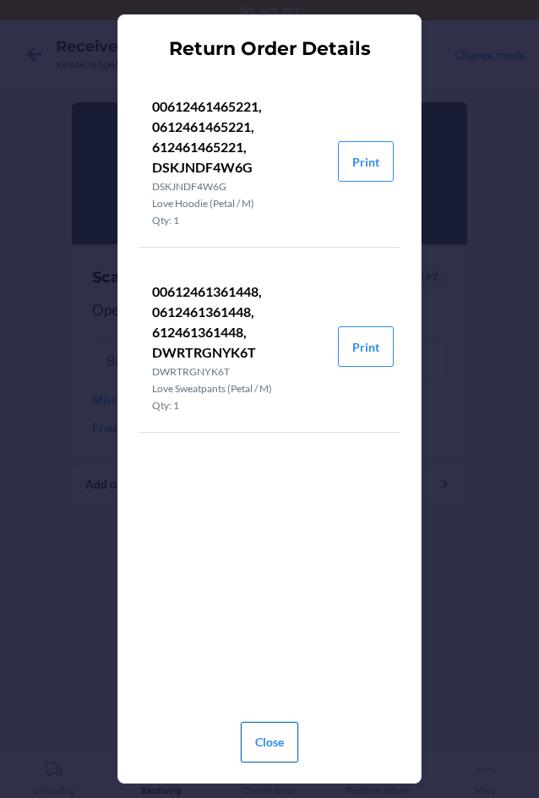
click at [284, 743] on button "Close" at bounding box center [269, 742] width 57 height 41
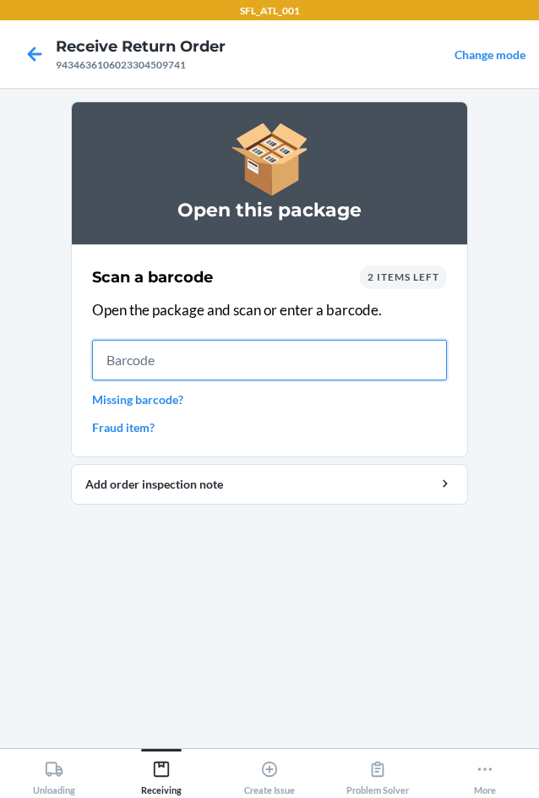
click at [214, 358] on input "text" at bounding box center [269, 360] width 355 height 41
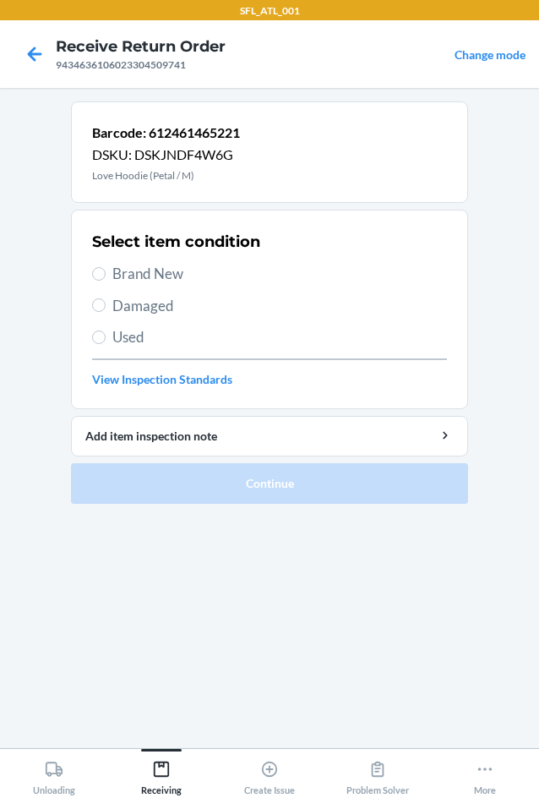
click at [128, 270] on span "Brand New" at bounding box center [279, 274] width 335 height 22
click at [106, 270] on input "Brand New" at bounding box center [99, 274] width 14 height 14
radio input "true"
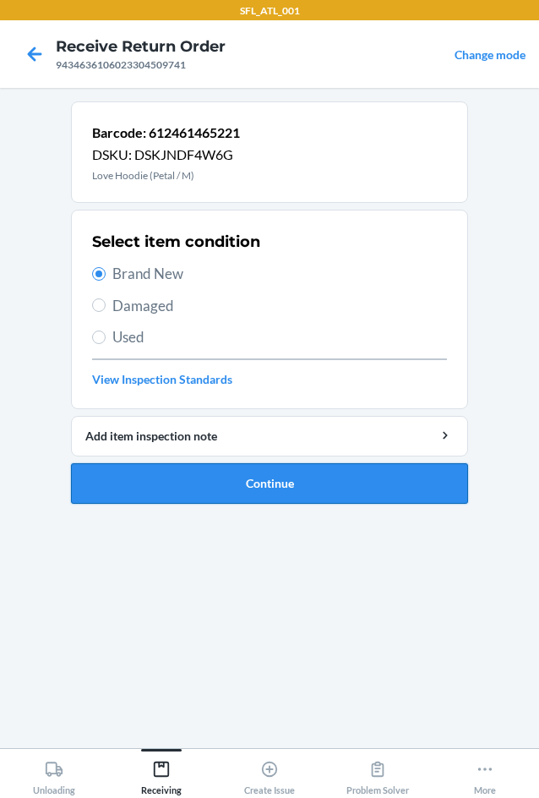
click at [230, 484] on button "Continue" at bounding box center [269, 483] width 397 height 41
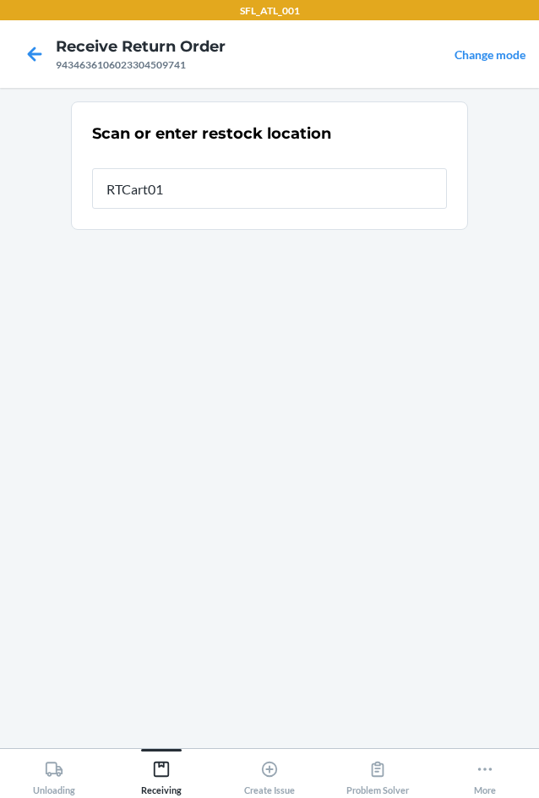
type input "RTCart015"
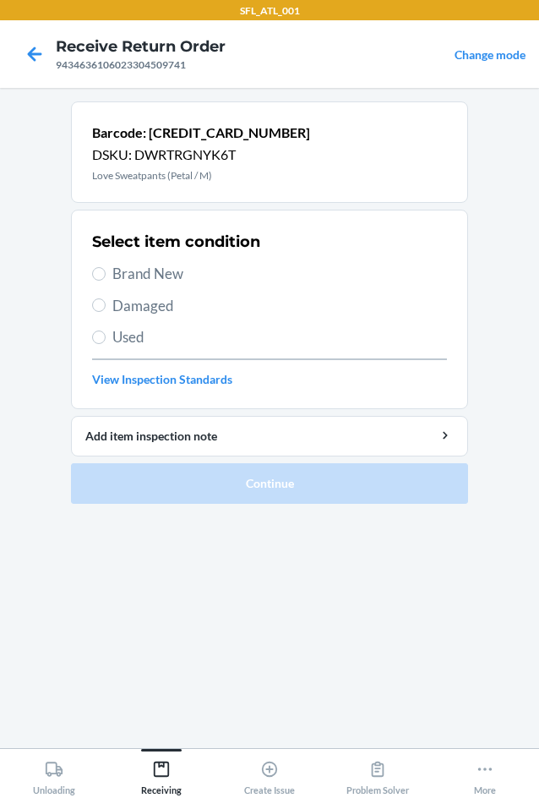
click at [145, 276] on span "Brand New" at bounding box center [279, 274] width 335 height 22
click at [106, 276] on input "Brand New" at bounding box center [99, 274] width 14 height 14
radio input "true"
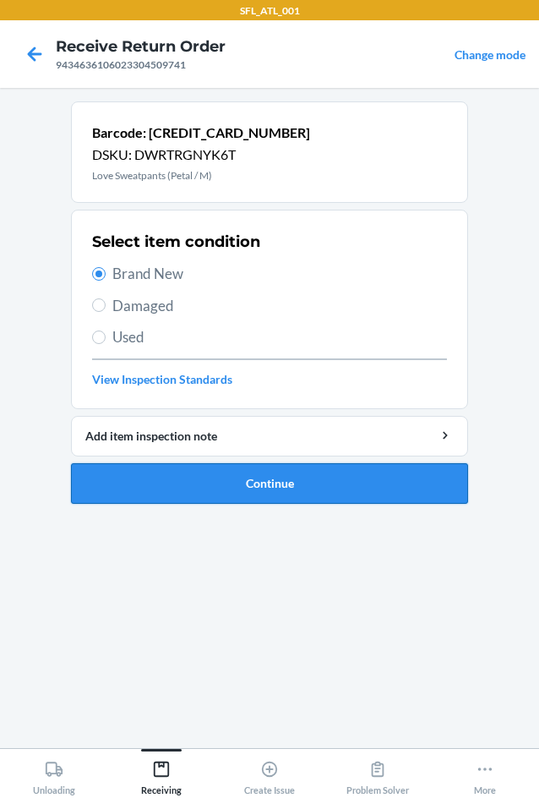
click at [293, 499] on button "Continue" at bounding box center [269, 483] width 397 height 41
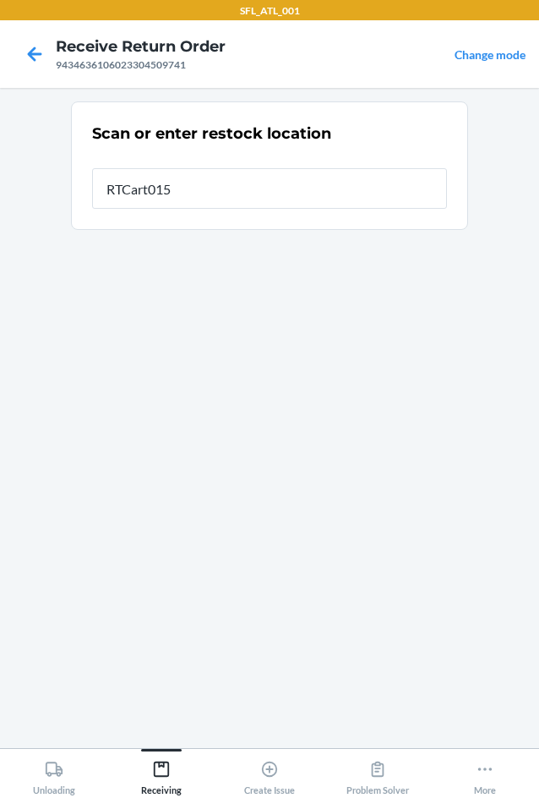
type input "RTCart015"
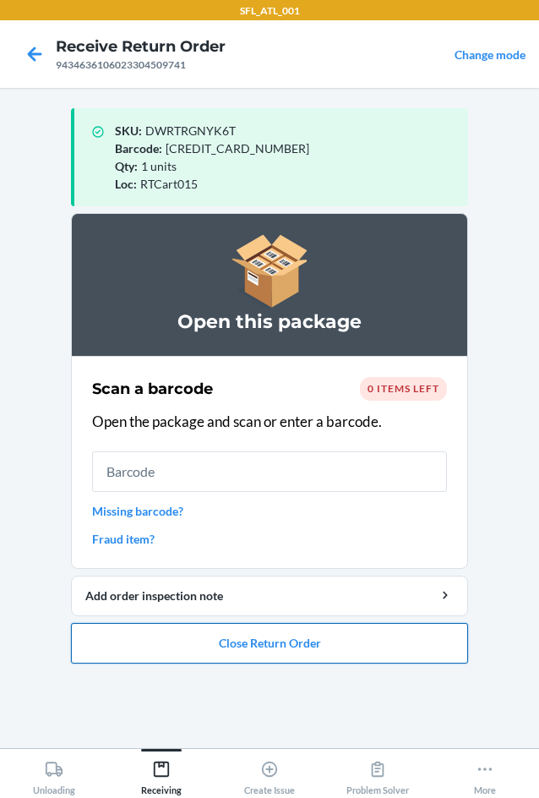
click at [260, 639] on button "Close Return Order" at bounding box center [269, 643] width 397 height 41
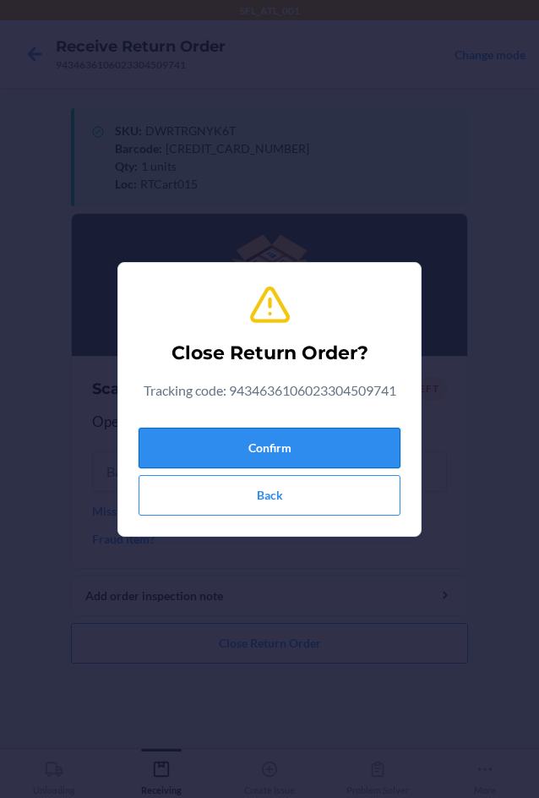
click at [262, 450] on button "Confirm" at bounding box center [270, 448] width 262 height 41
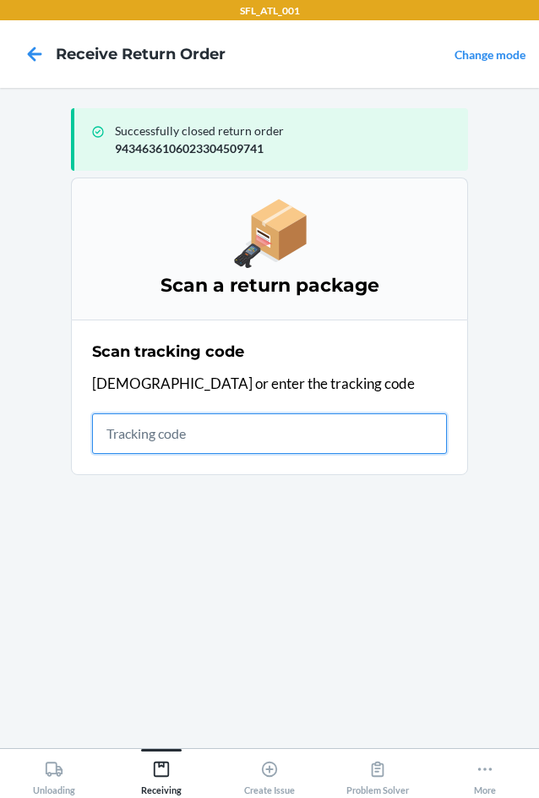
click at [326, 423] on input "text" at bounding box center [269, 433] width 355 height 41
type input "420302599434636106"
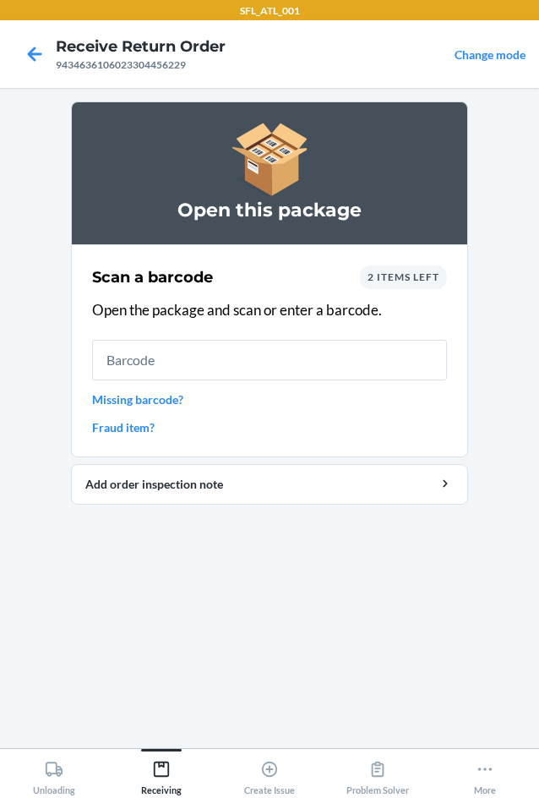
click at [422, 293] on div "Scan a barcode 2 items left Open the package and scan or enter a barcode. Missi…" at bounding box center [269, 350] width 355 height 181
click at [412, 281] on span "2 items left" at bounding box center [404, 276] width 72 height 13
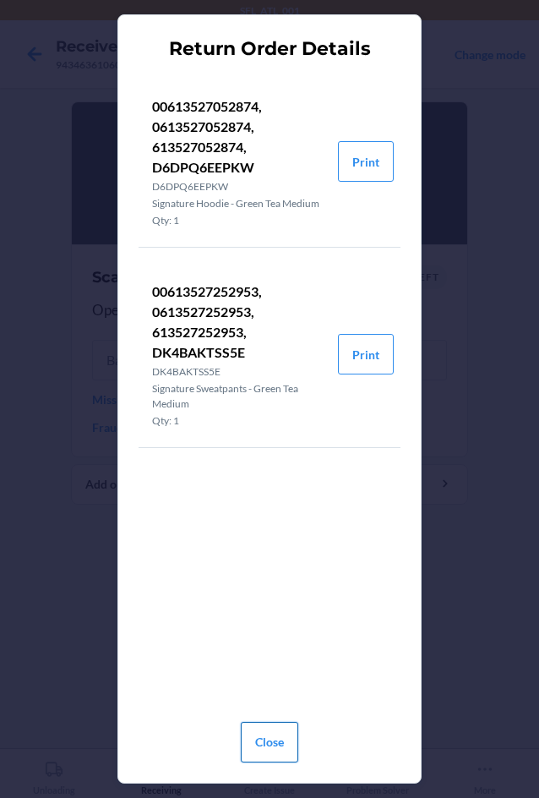
click at [268, 742] on button "Close" at bounding box center [269, 742] width 57 height 41
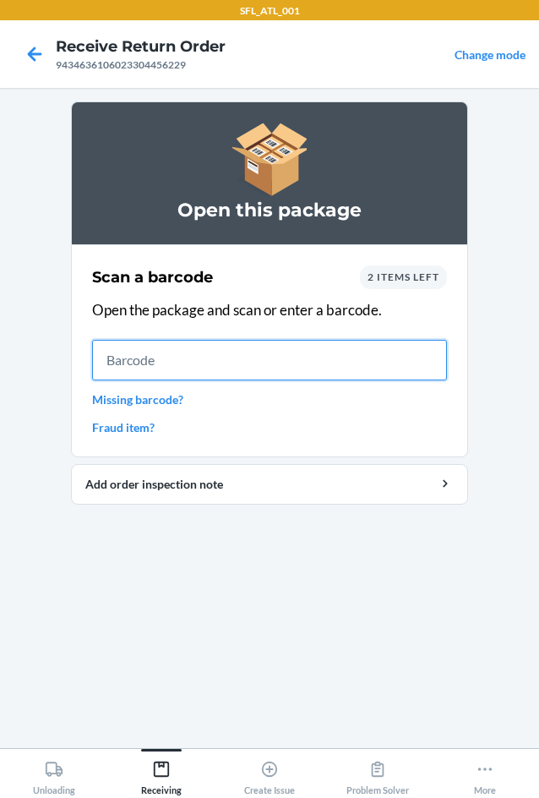
click at [226, 365] on input "text" at bounding box center [269, 360] width 355 height 41
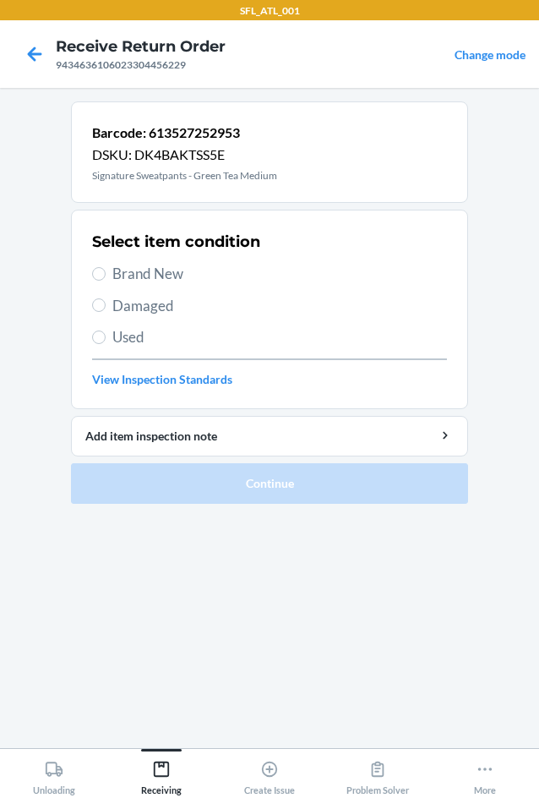
click at [147, 268] on span "Brand New" at bounding box center [279, 274] width 335 height 22
click at [106, 268] on input "Brand New" at bounding box center [99, 274] width 14 height 14
radio input "true"
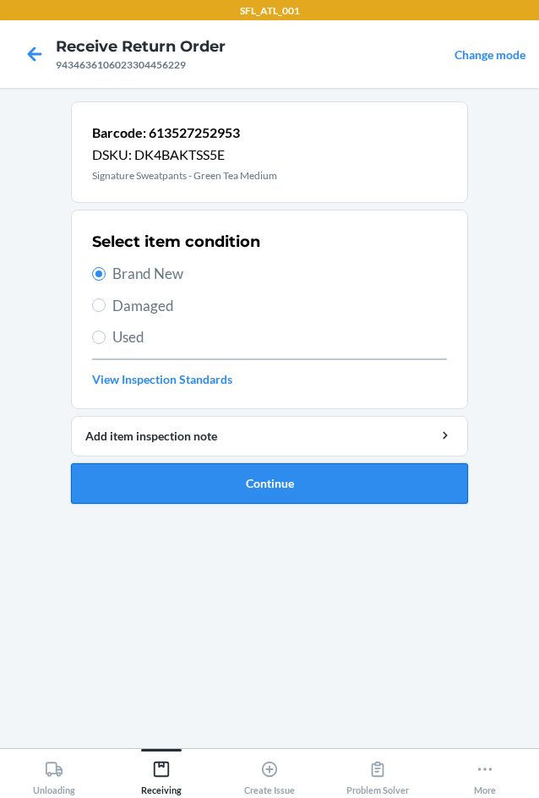
click at [297, 471] on button "Continue" at bounding box center [269, 483] width 397 height 41
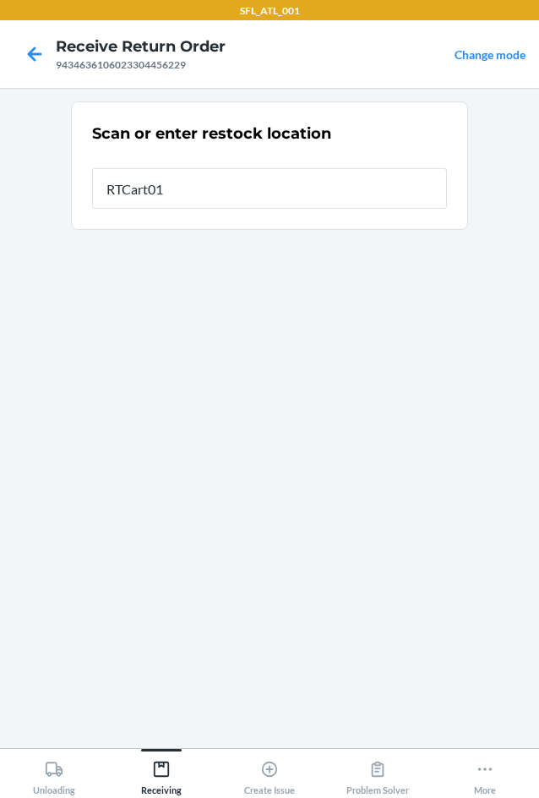
type input "RTCart015"
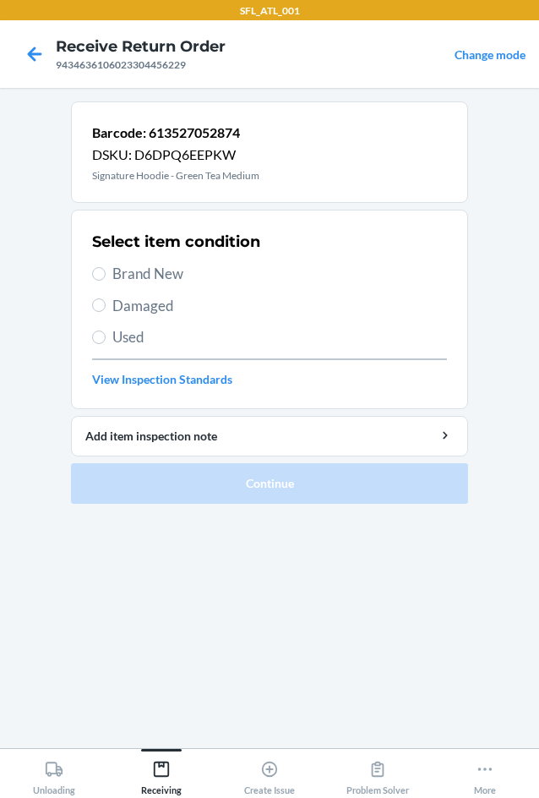
click at [157, 266] on span "Brand New" at bounding box center [279, 274] width 335 height 22
click at [106, 267] on input "Brand New" at bounding box center [99, 274] width 14 height 14
radio input "true"
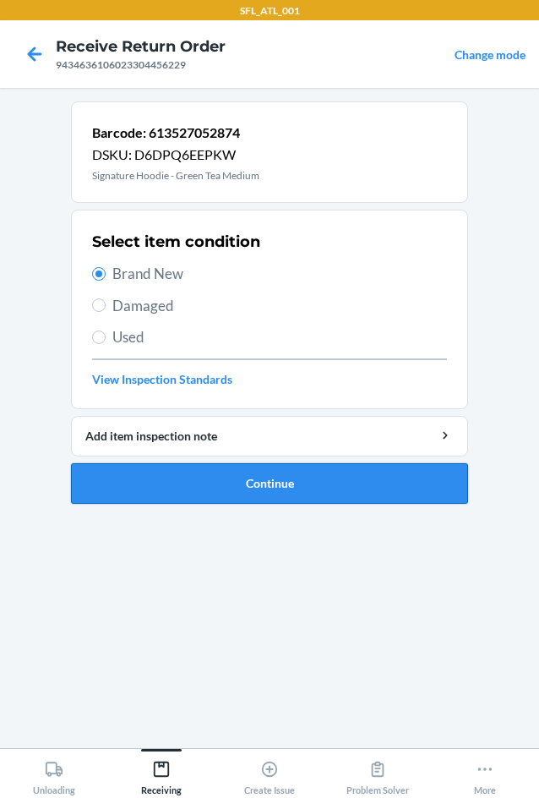
click at [124, 467] on button "Continue" at bounding box center [269, 483] width 397 height 41
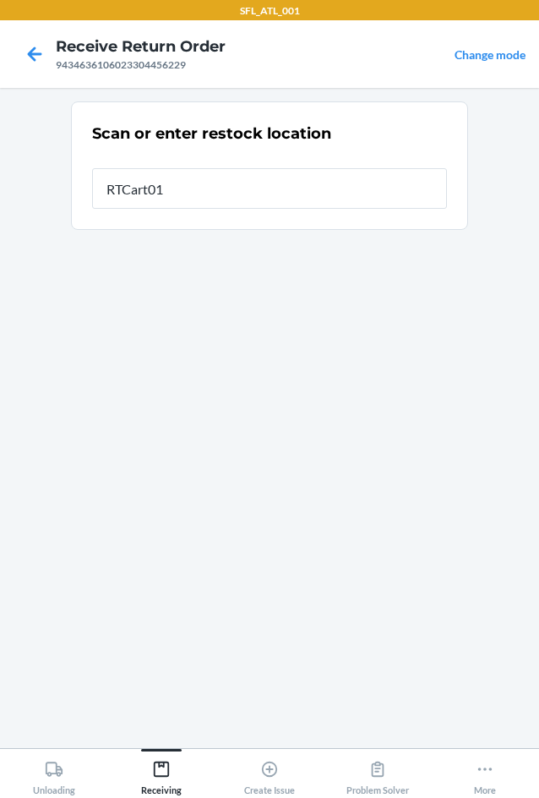
type input "RTCart015"
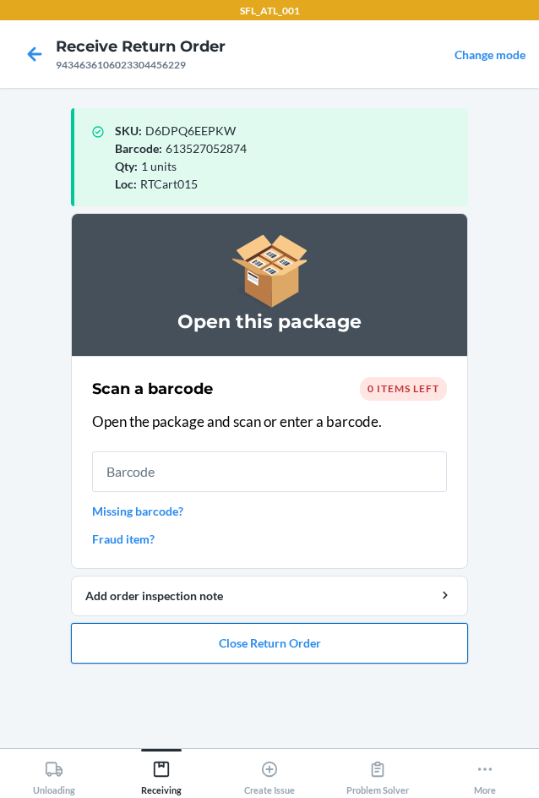
click at [252, 639] on button "Close Return Order" at bounding box center [269, 643] width 397 height 41
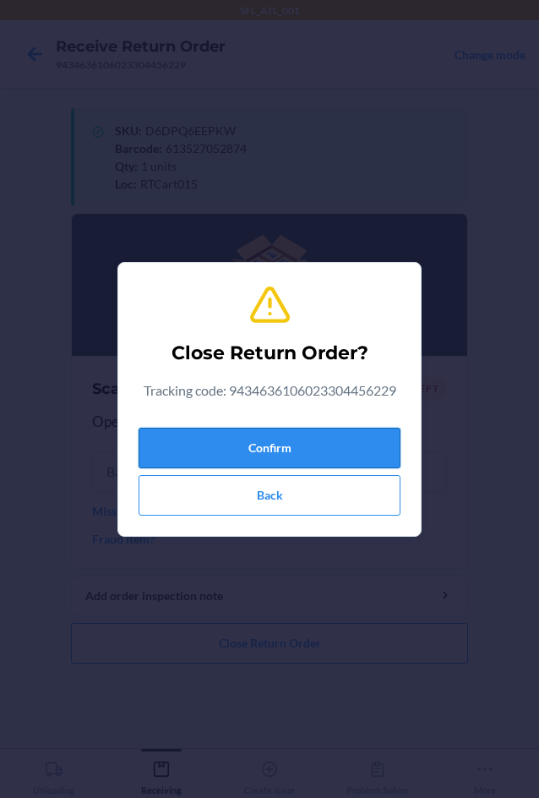
click at [268, 438] on button "Confirm" at bounding box center [270, 448] width 262 height 41
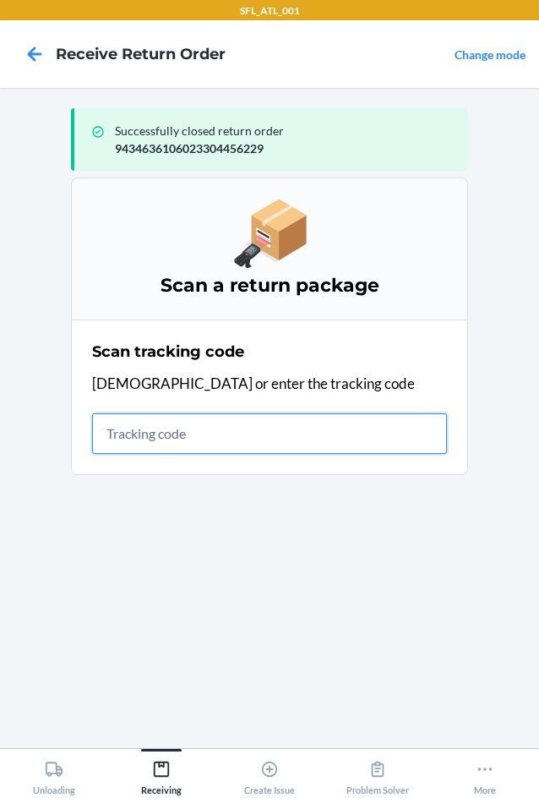
click at [248, 418] on input "text" at bounding box center [269, 433] width 355 height 41
type input "4203025994346361060233"
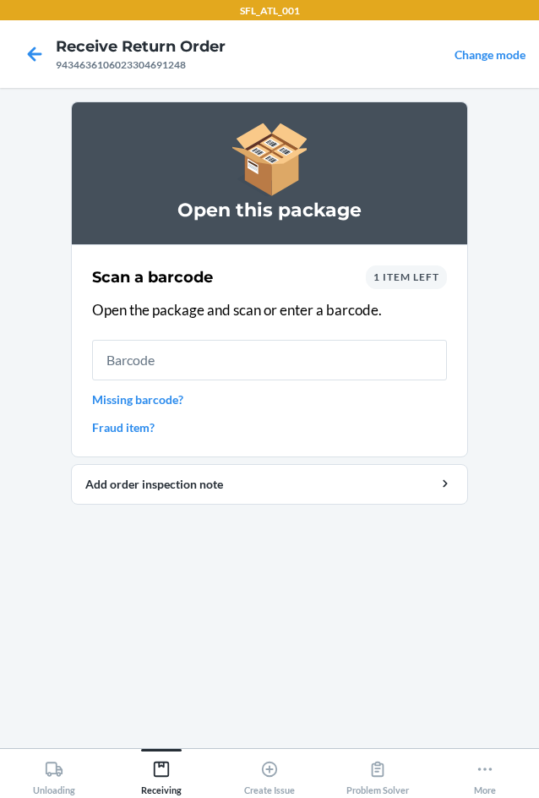
click at [429, 276] on span "1 item left" at bounding box center [407, 276] width 66 height 13
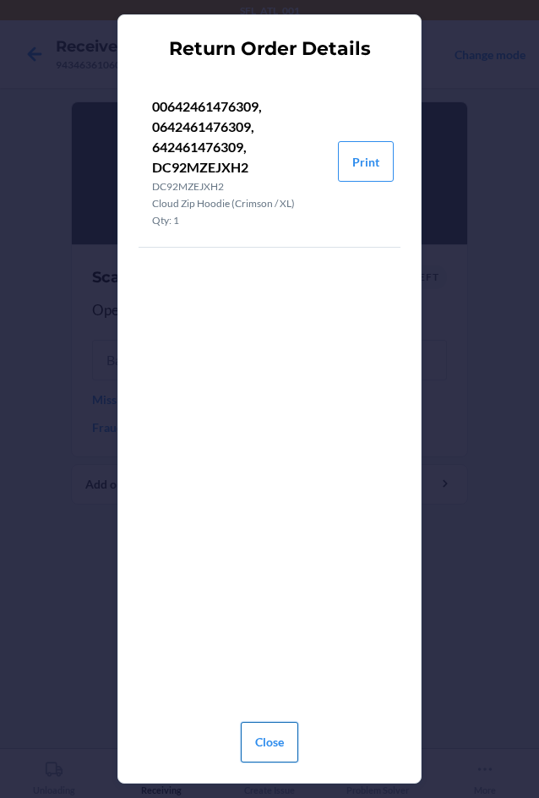
click at [246, 734] on button "Close" at bounding box center [269, 742] width 57 height 41
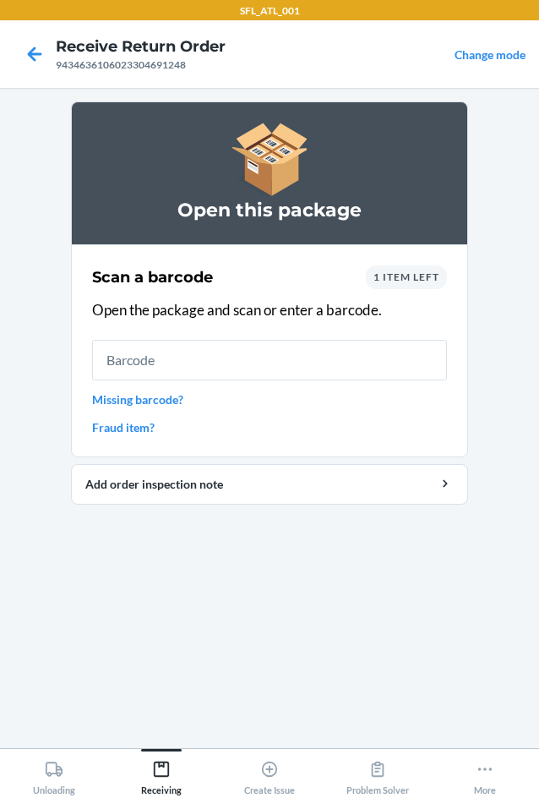
click at [400, 279] on span "1 item left" at bounding box center [407, 276] width 66 height 13
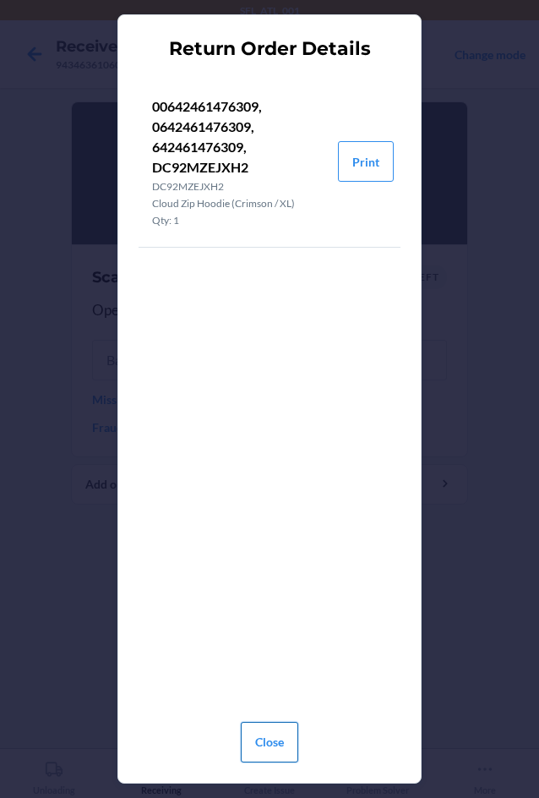
click at [286, 745] on button "Close" at bounding box center [269, 742] width 57 height 41
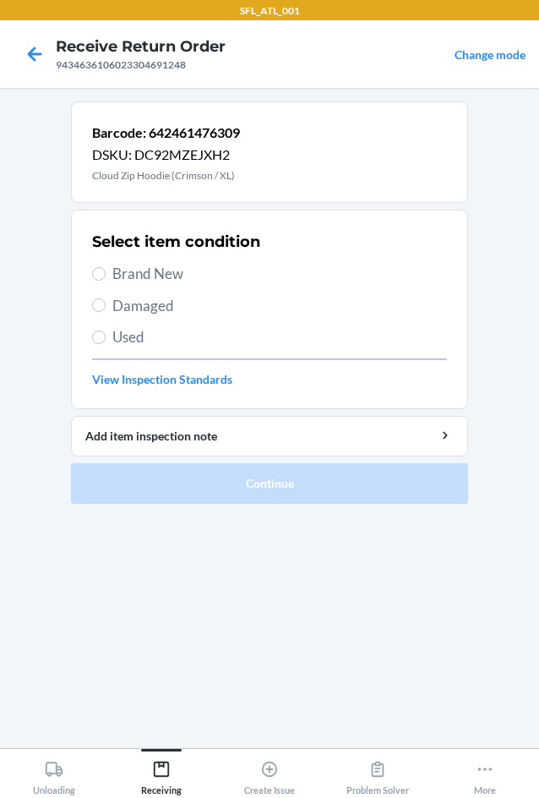
click at [121, 281] on span "Brand New" at bounding box center [279, 274] width 335 height 22
click at [106, 281] on input "Brand New" at bounding box center [99, 274] width 14 height 14
radio input "true"
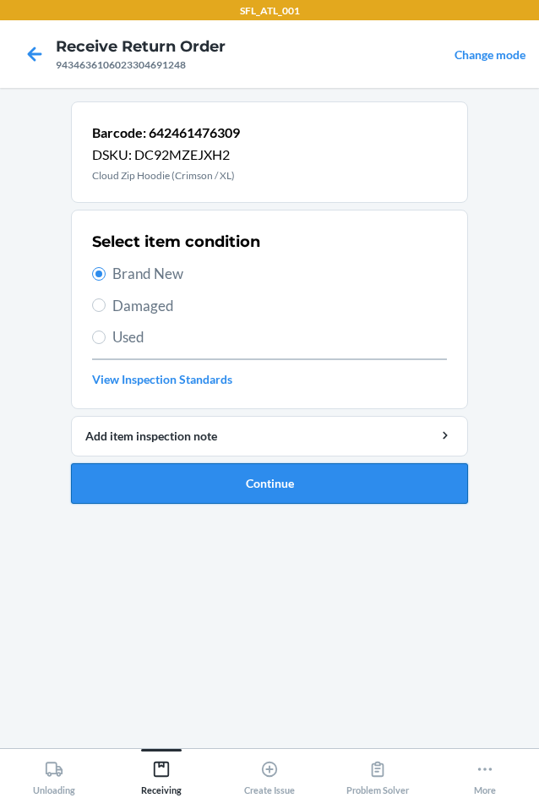
click at [217, 478] on button "Continue" at bounding box center [269, 483] width 397 height 41
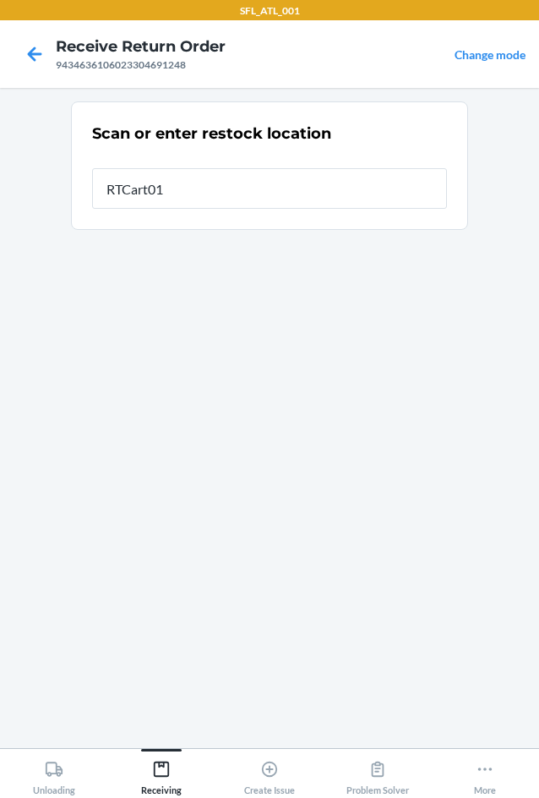
type input "RTCart015"
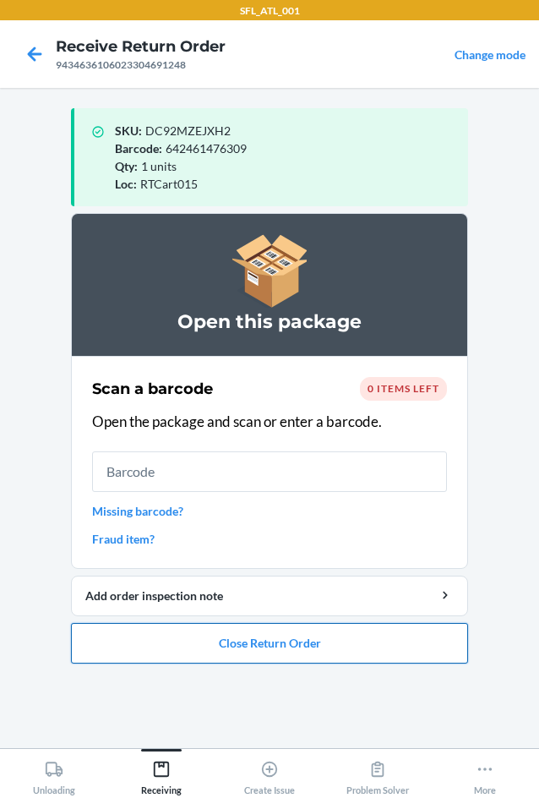
click at [273, 648] on button "Close Return Order" at bounding box center [269, 643] width 397 height 41
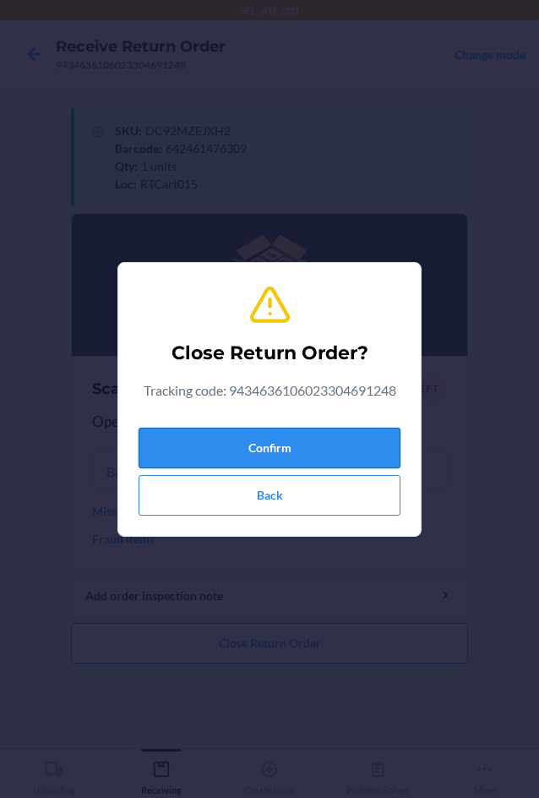
click at [258, 434] on button "Confirm" at bounding box center [270, 448] width 262 height 41
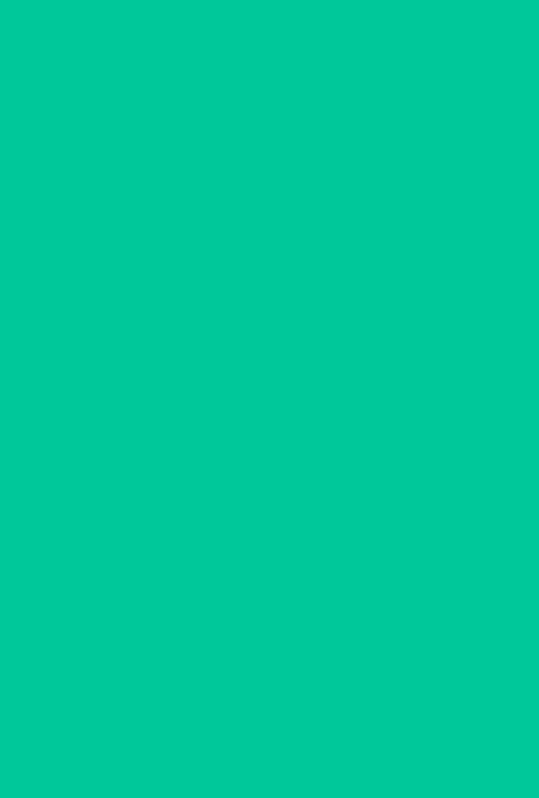
click at [256, 434] on input "text" at bounding box center [269, 433] width 355 height 41
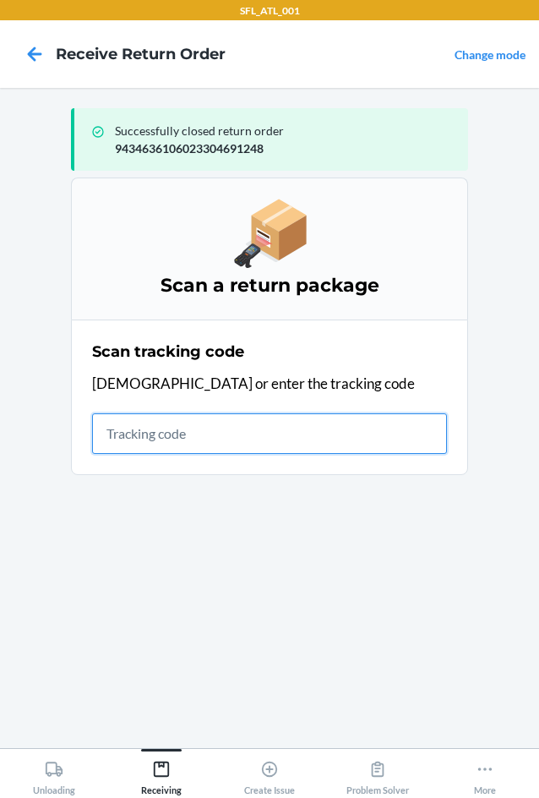
click at [248, 444] on input "text" at bounding box center [269, 433] width 355 height 41
type input "420302599434636"
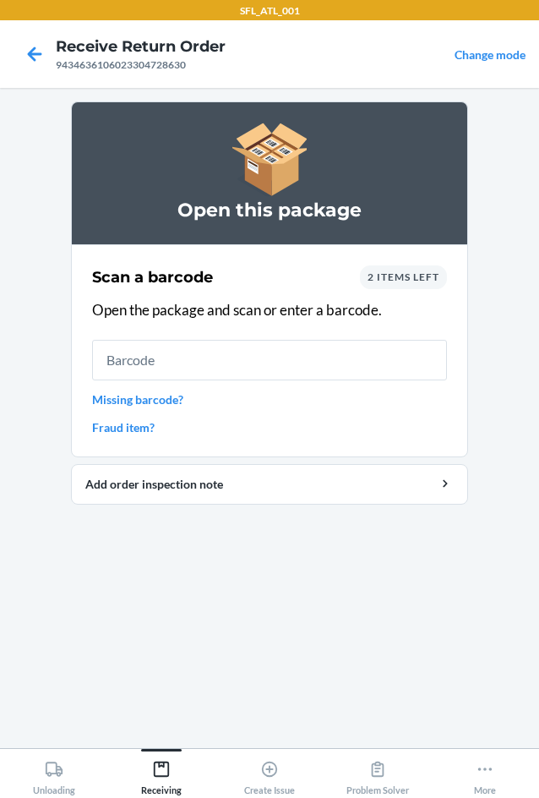
click at [412, 281] on span "2 items left" at bounding box center [404, 276] width 72 height 13
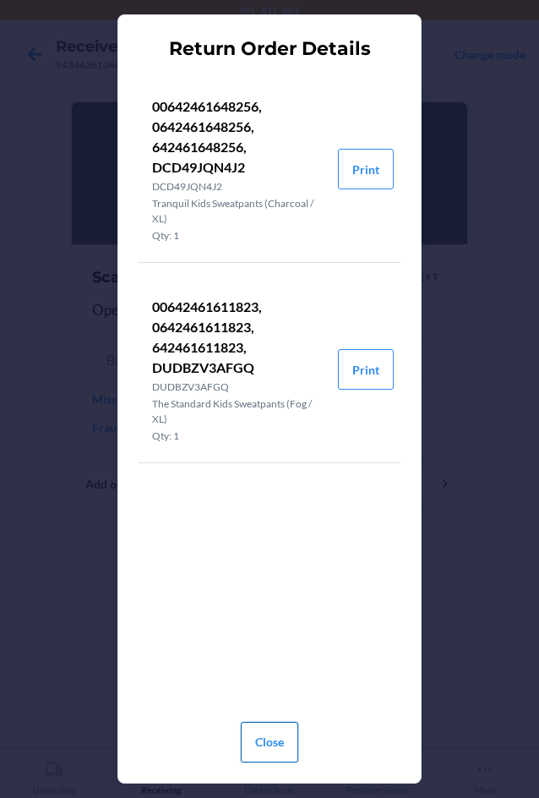
click at [266, 747] on button "Close" at bounding box center [269, 742] width 57 height 41
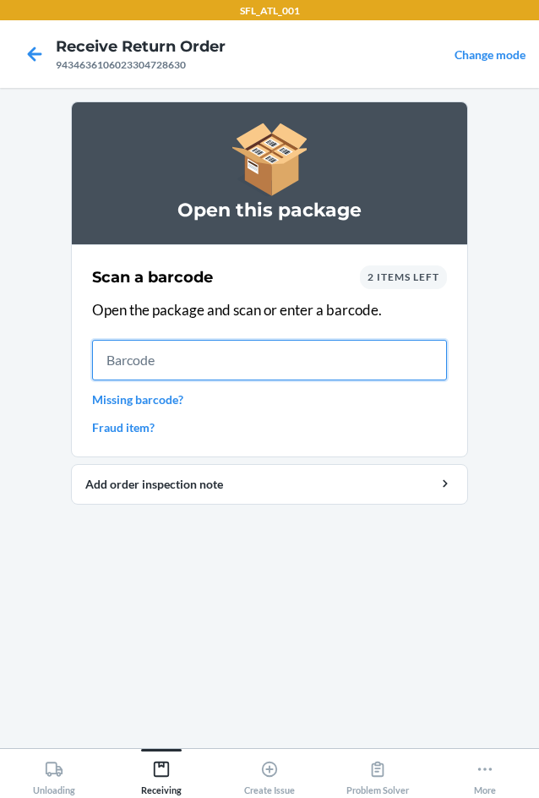
click at [188, 357] on input "text" at bounding box center [269, 360] width 355 height 41
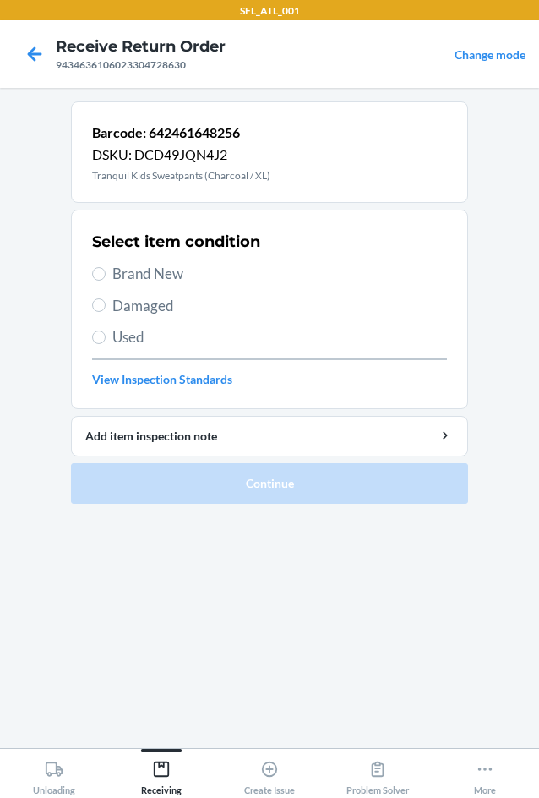
click at [149, 276] on span "Brand New" at bounding box center [279, 274] width 335 height 22
click at [106, 276] on input "Brand New" at bounding box center [99, 274] width 14 height 14
radio input "true"
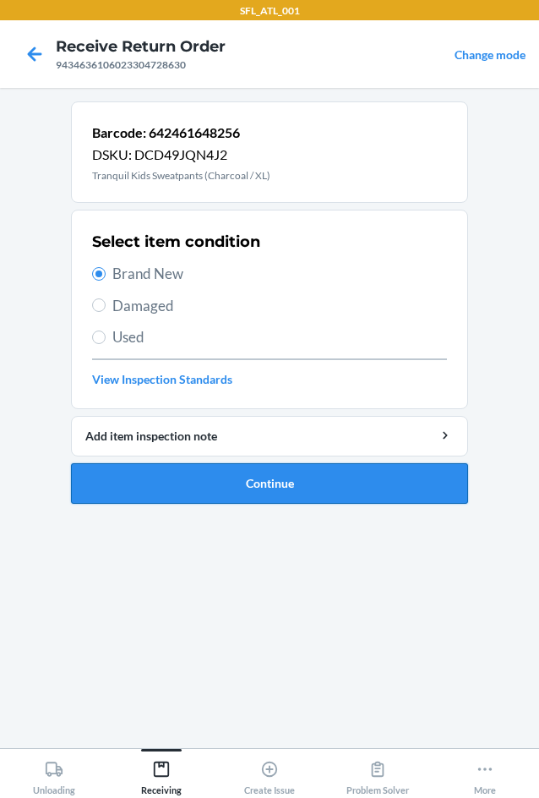
click at [307, 478] on button "Continue" at bounding box center [269, 483] width 397 height 41
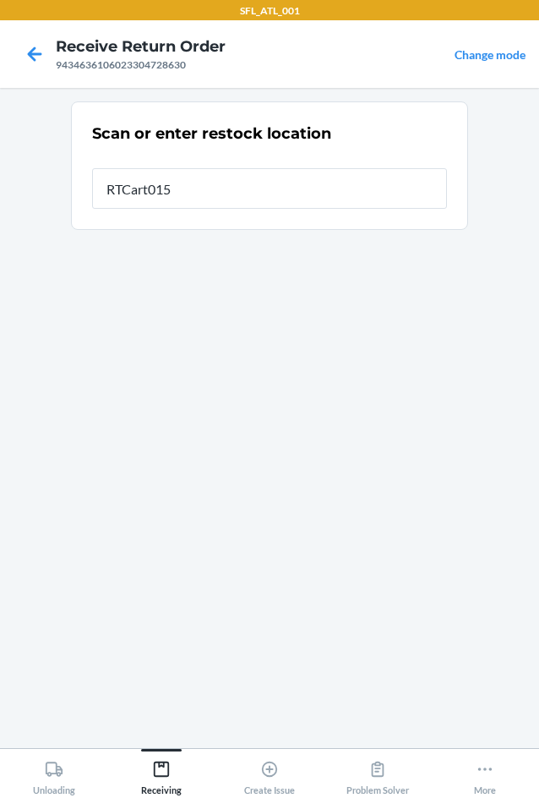
type input "RTCart015"
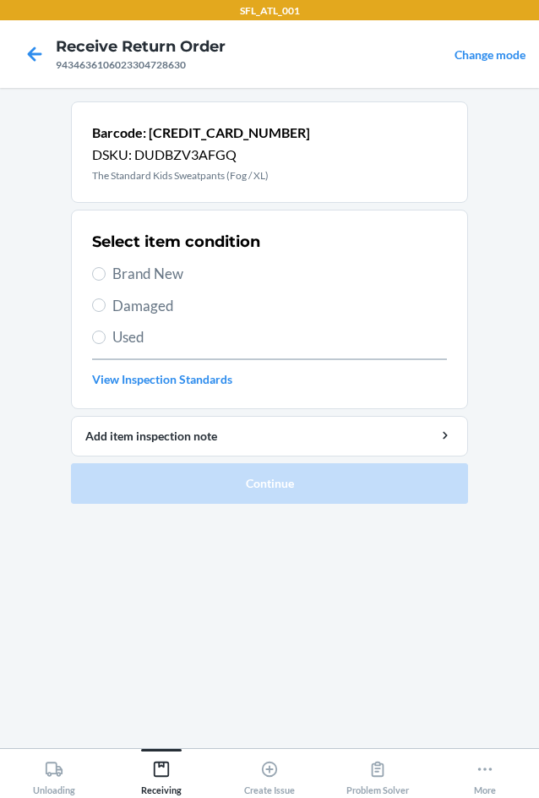
click at [151, 266] on span "Brand New" at bounding box center [279, 274] width 335 height 22
click at [106, 267] on input "Brand New" at bounding box center [99, 274] width 14 height 14
radio input "true"
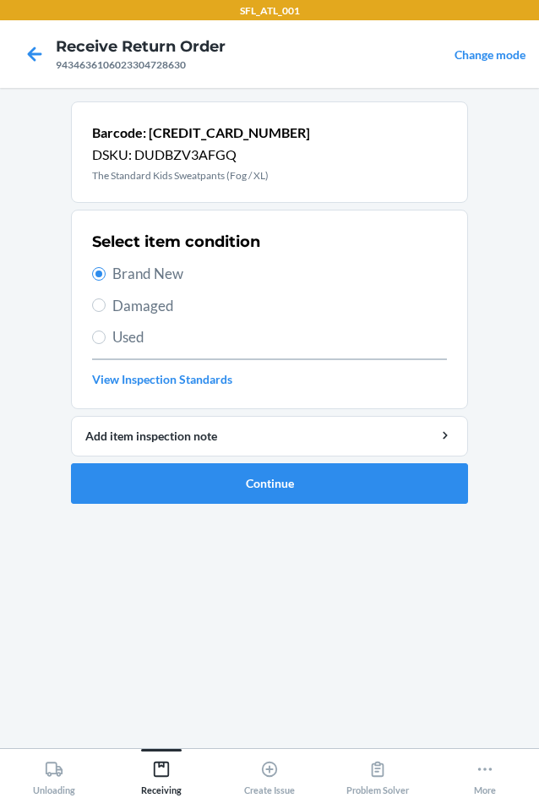
click at [256, 509] on ol "Barcode: [CREDIT_CARD_NUMBER] DSKU: DUDBZV3AFGQ The Standard Kids Sweatpants (F…" at bounding box center [269, 309] width 397 height 416
click at [254, 496] on button "Continue" at bounding box center [269, 483] width 397 height 41
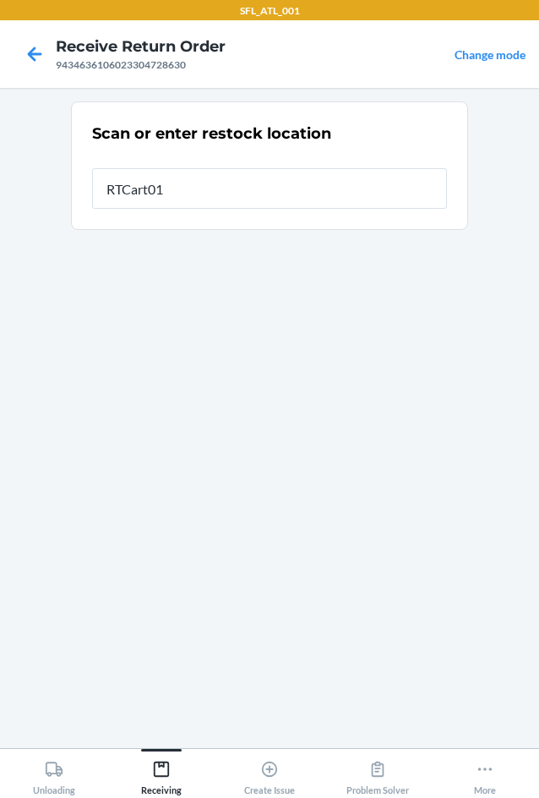
type input "RTCart015"
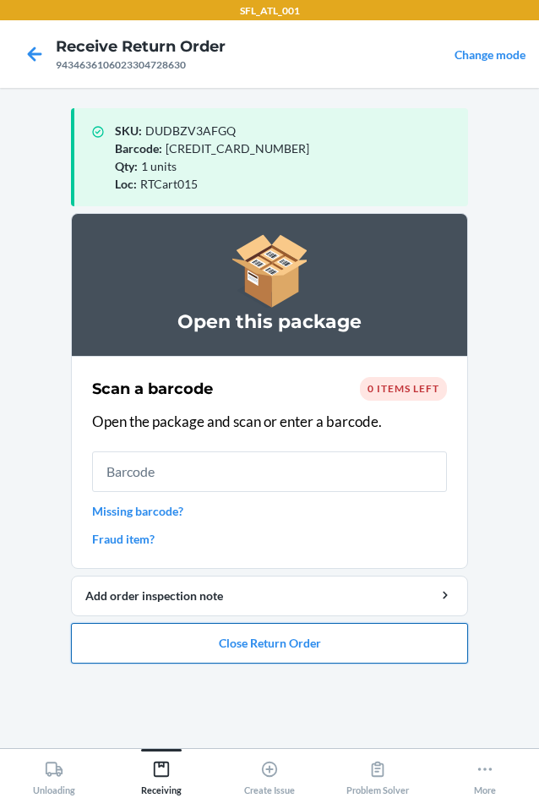
click at [285, 638] on button "Close Return Order" at bounding box center [269, 643] width 397 height 41
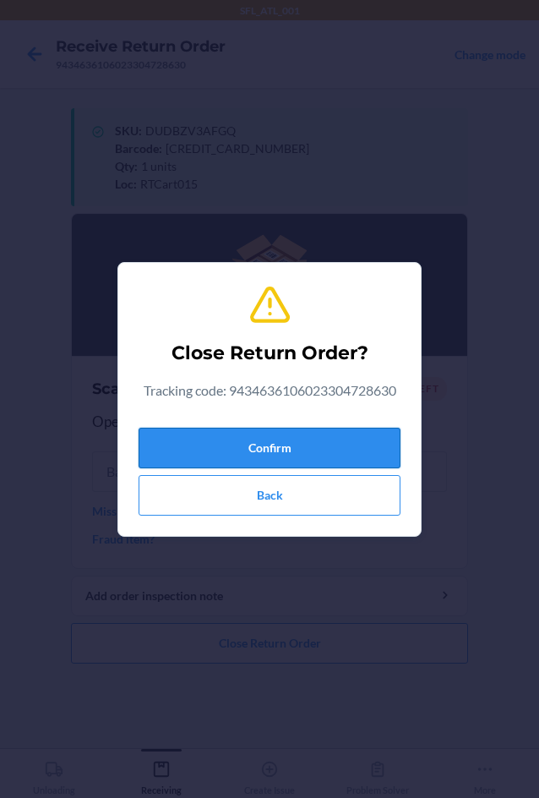
click at [179, 438] on button "Confirm" at bounding box center [270, 448] width 262 height 41
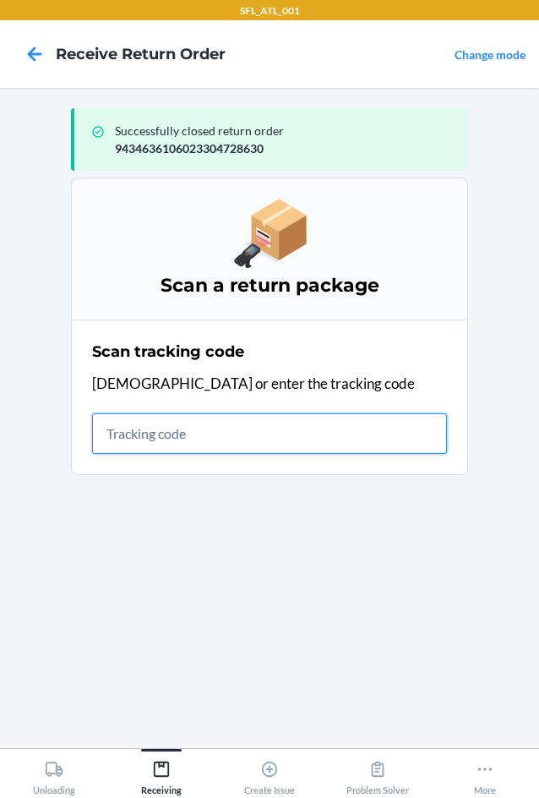
click at [127, 434] on input "text" at bounding box center [269, 433] width 355 height 41
type input "4203025994346361060"
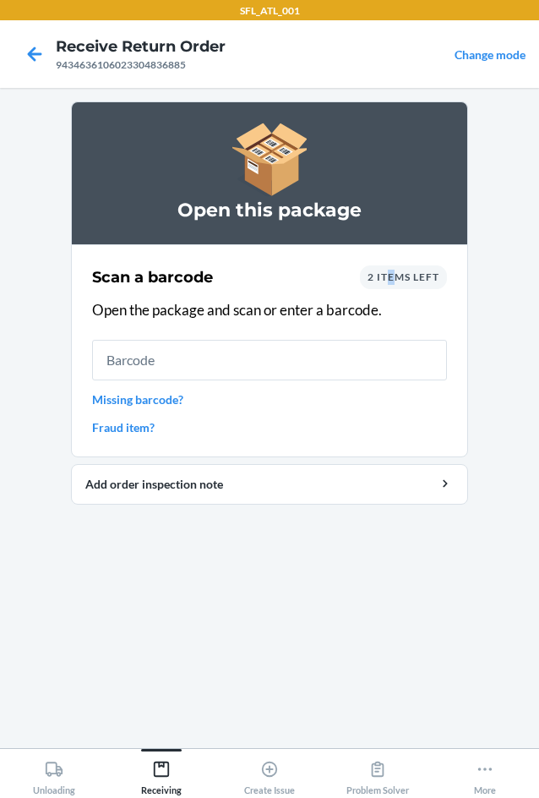
click at [391, 284] on div "2 items left" at bounding box center [403, 277] width 87 height 24
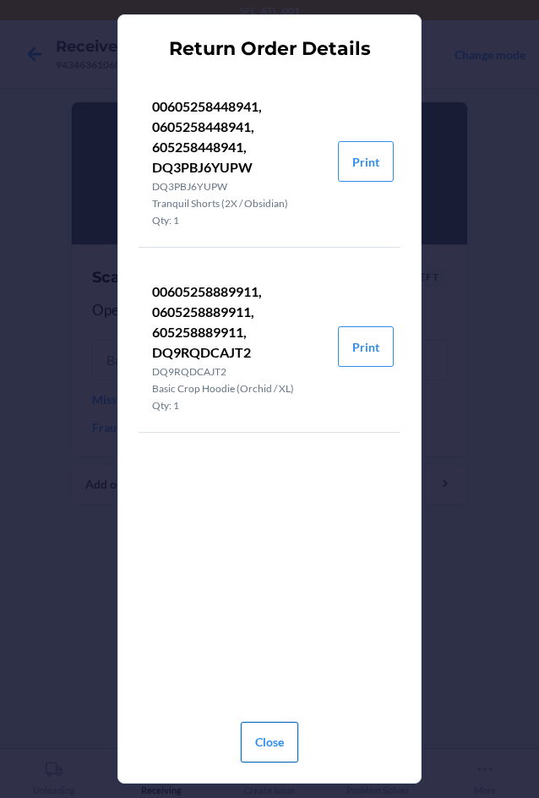
click at [271, 745] on button "Close" at bounding box center [269, 742] width 57 height 41
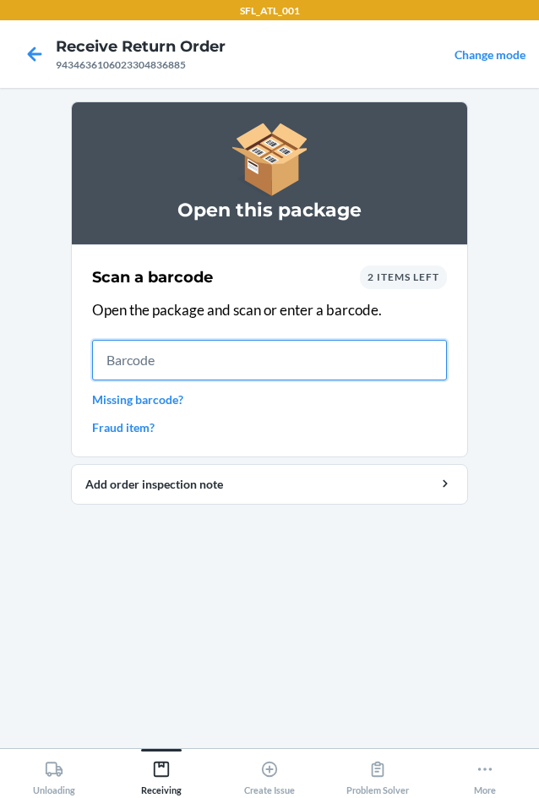
click at [146, 347] on input "text" at bounding box center [269, 360] width 355 height 41
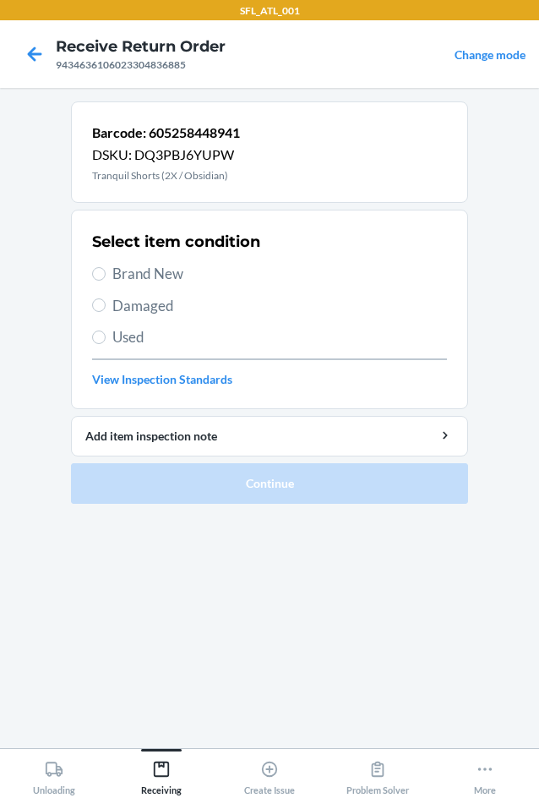
click at [109, 271] on label "Brand New" at bounding box center [269, 274] width 355 height 22
click at [106, 271] on input "Brand New" at bounding box center [99, 274] width 14 height 14
radio input "true"
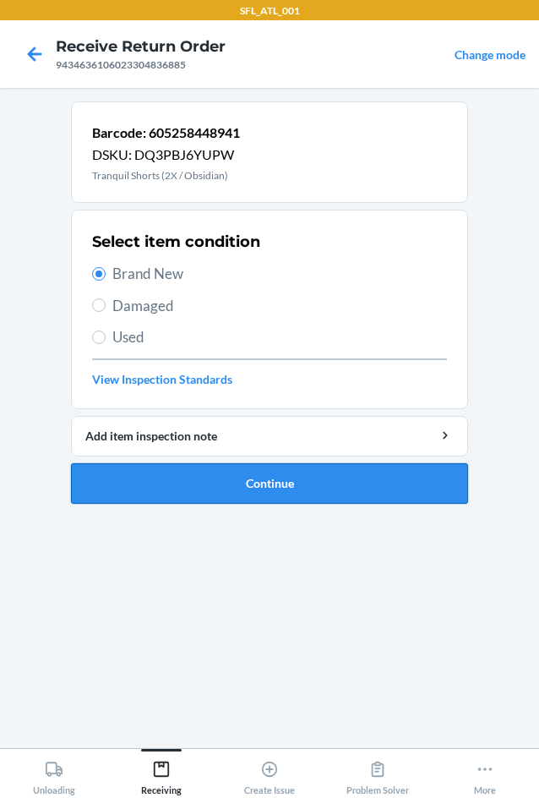
click at [183, 480] on button "Continue" at bounding box center [269, 483] width 397 height 41
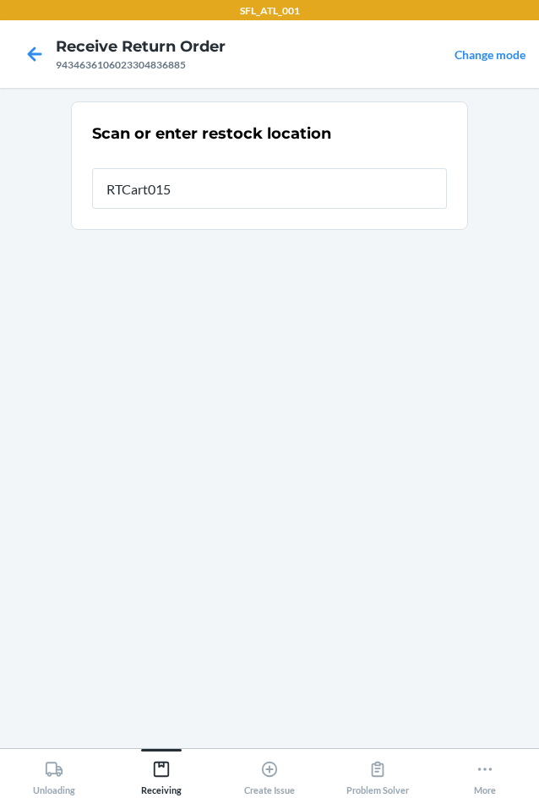
type input "RTCart015"
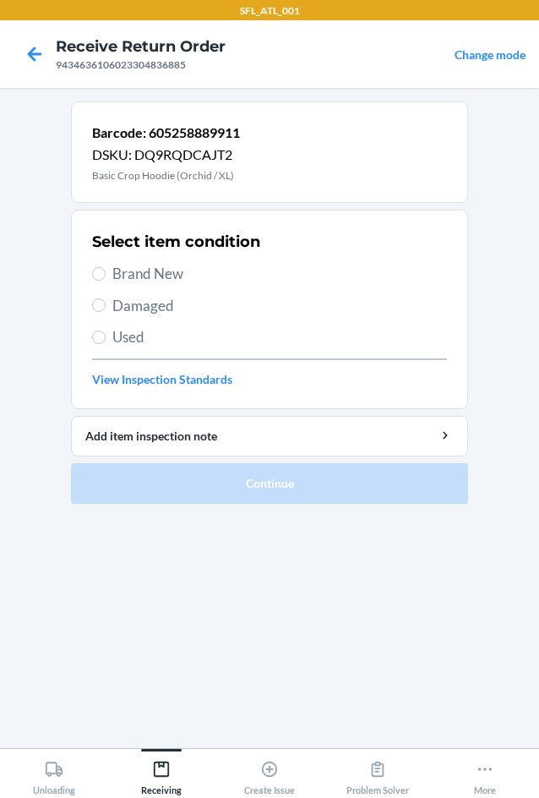
click at [163, 276] on span "Brand New" at bounding box center [279, 274] width 335 height 22
click at [106, 276] on input "Brand New" at bounding box center [99, 274] width 14 height 14
radio input "true"
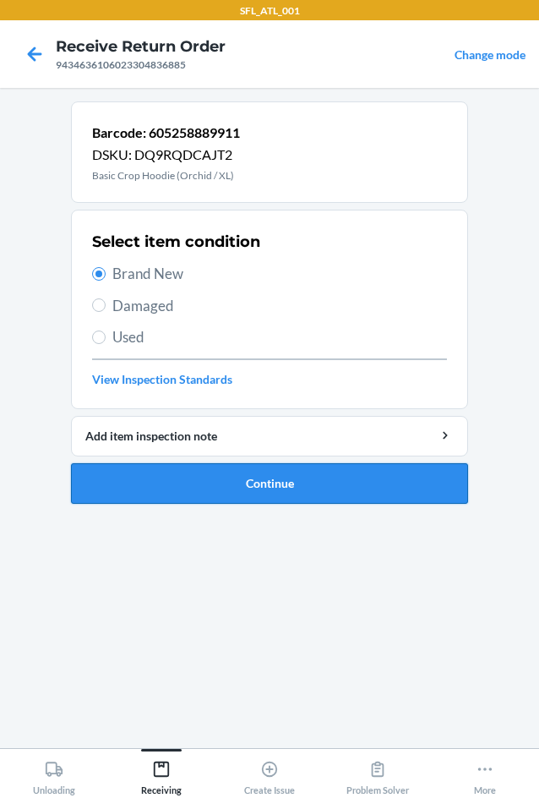
click at [315, 472] on button "Continue" at bounding box center [269, 483] width 397 height 41
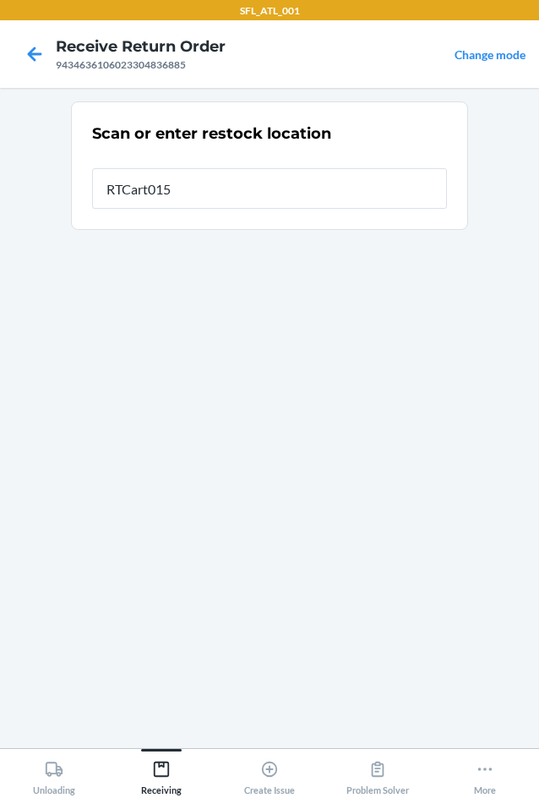
type input "RTCart015"
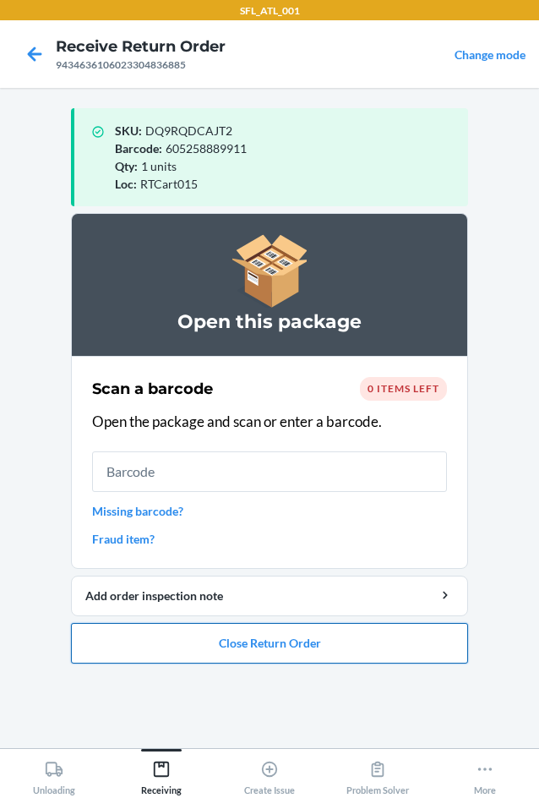
click at [209, 636] on button "Close Return Order" at bounding box center [269, 643] width 397 height 41
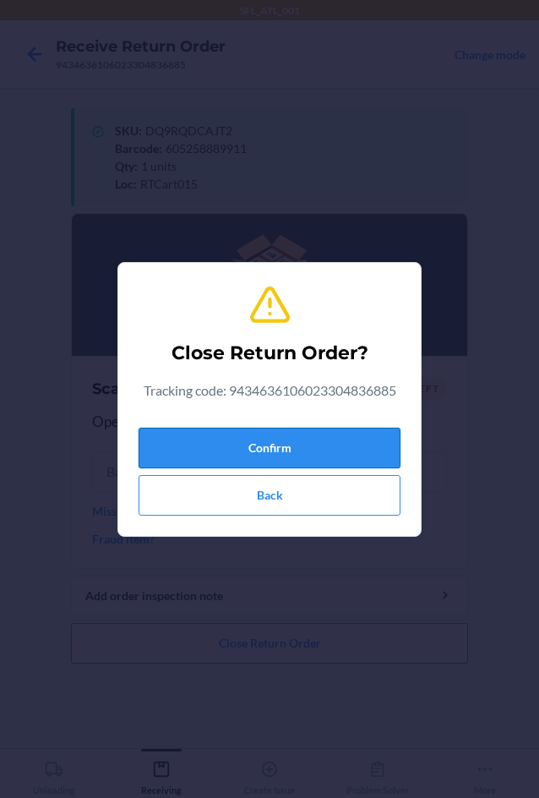
click at [265, 453] on button "Confirm" at bounding box center [270, 448] width 262 height 41
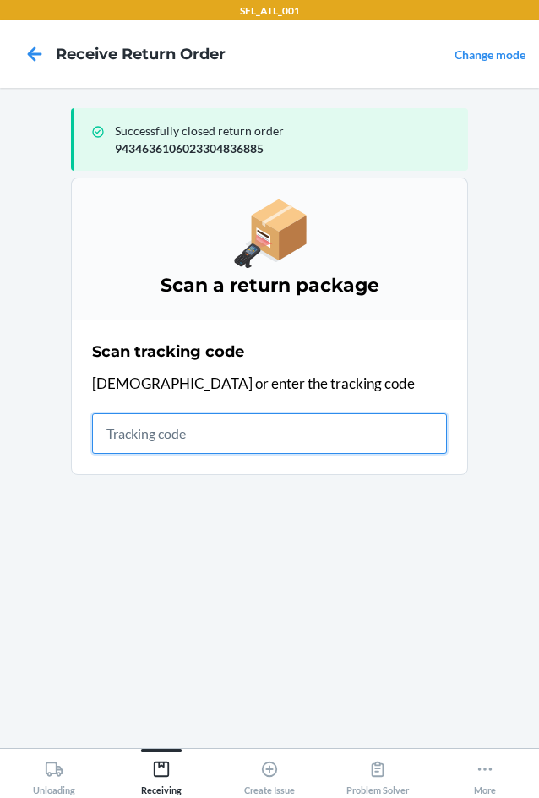
click at [163, 434] on input "text" at bounding box center [269, 433] width 355 height 41
type input "42030259943463610602"
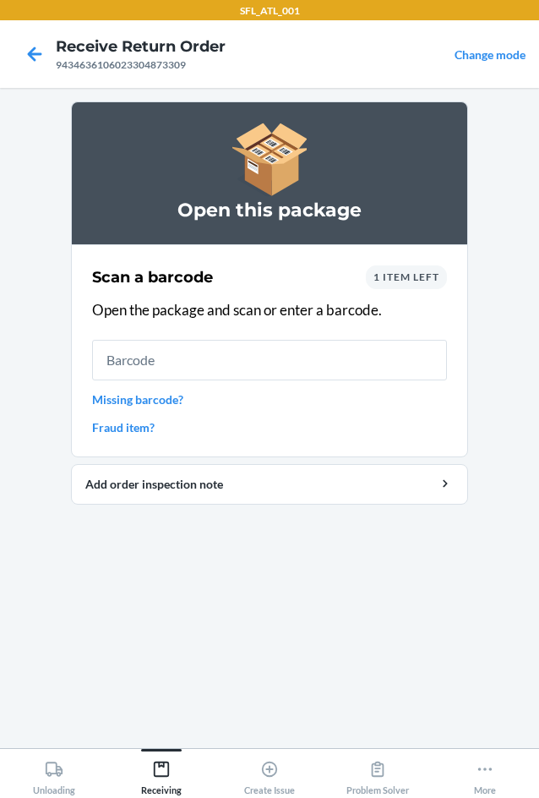
click at [422, 283] on div "1 item left" at bounding box center [406, 277] width 81 height 24
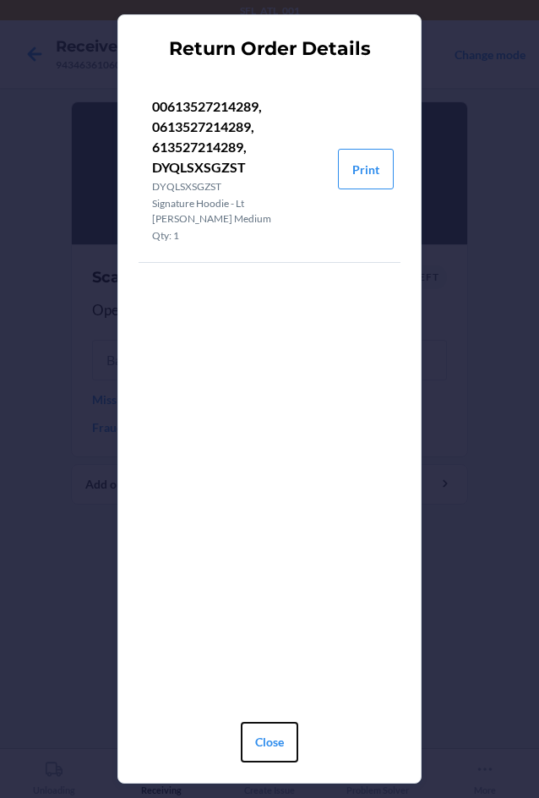
drag, startPoint x: 276, startPoint y: 738, endPoint x: 247, endPoint y: 616, distance: 125.0
click at [273, 720] on div "Close" at bounding box center [269, 738] width 57 height 61
drag, startPoint x: 271, startPoint y: 751, endPoint x: 270, endPoint y: 709, distance: 42.3
click at [272, 750] on button "Close" at bounding box center [269, 742] width 57 height 41
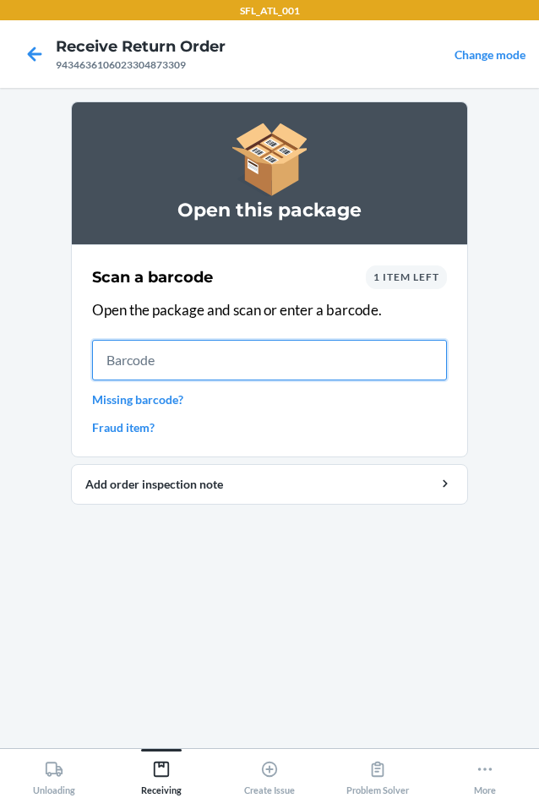
click at [218, 366] on input "text" at bounding box center [269, 360] width 355 height 41
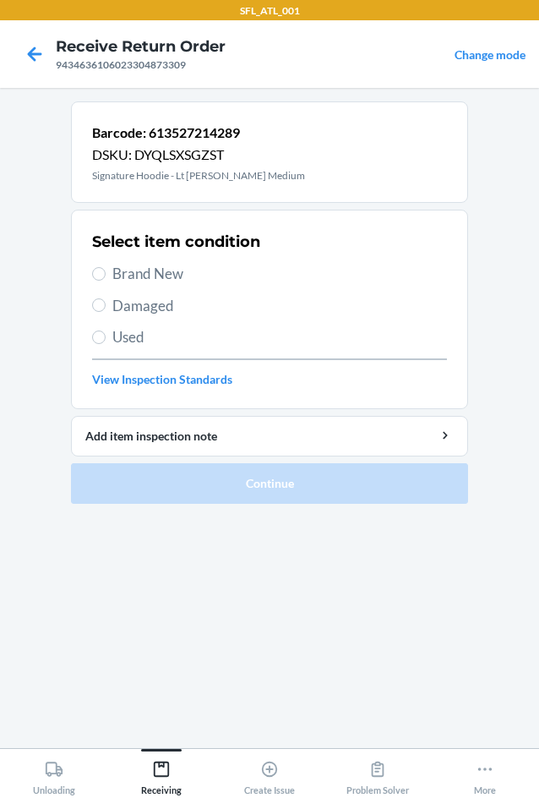
click at [115, 283] on span "Brand New" at bounding box center [279, 274] width 335 height 22
click at [106, 281] on input "Brand New" at bounding box center [99, 274] width 14 height 14
radio input "true"
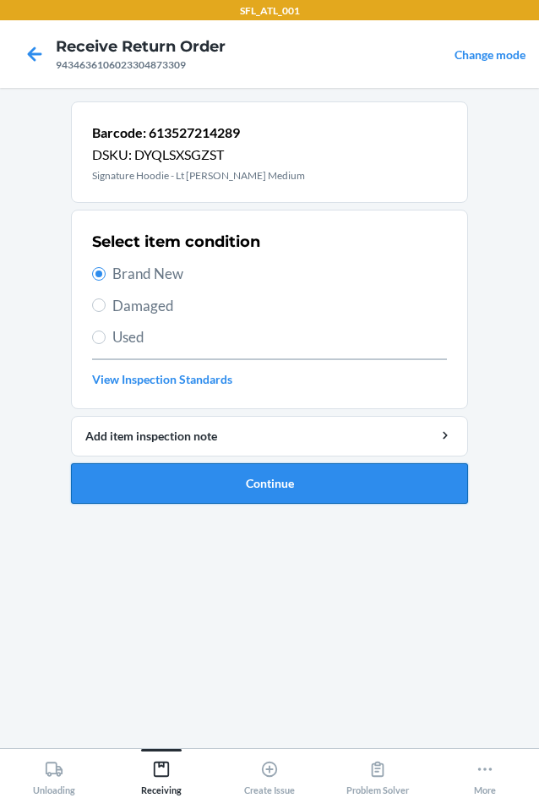
click at [213, 476] on button "Continue" at bounding box center [269, 483] width 397 height 41
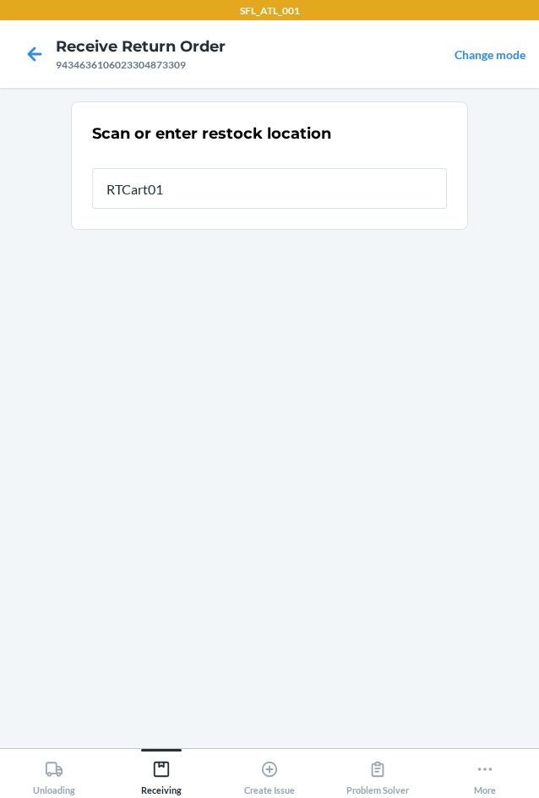
type input "RTCart010"
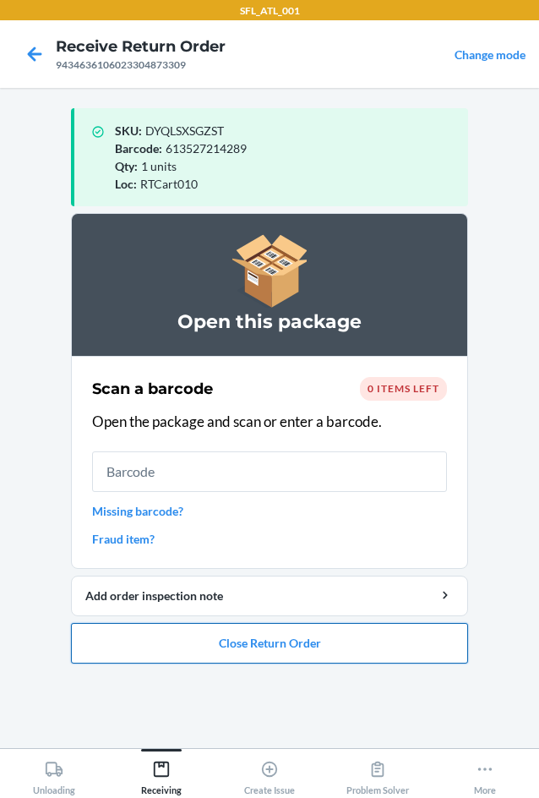
click at [285, 644] on button "Close Return Order" at bounding box center [269, 643] width 397 height 41
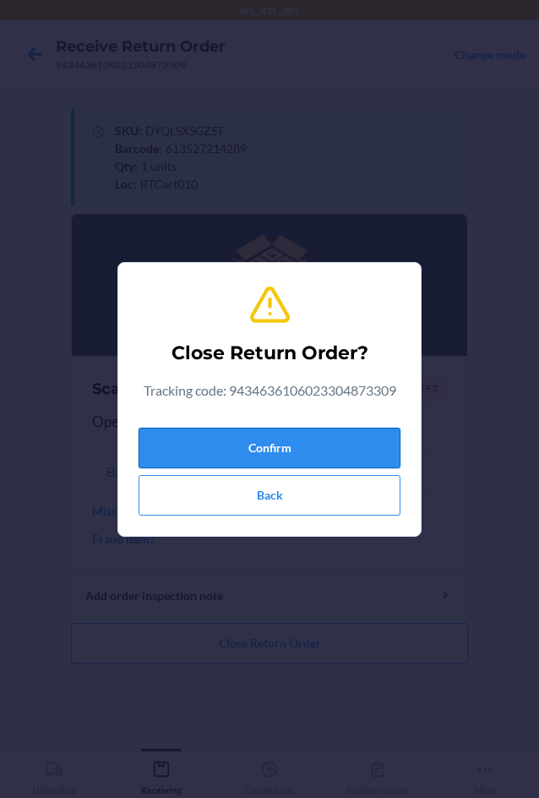
click at [273, 443] on button "Confirm" at bounding box center [270, 448] width 262 height 41
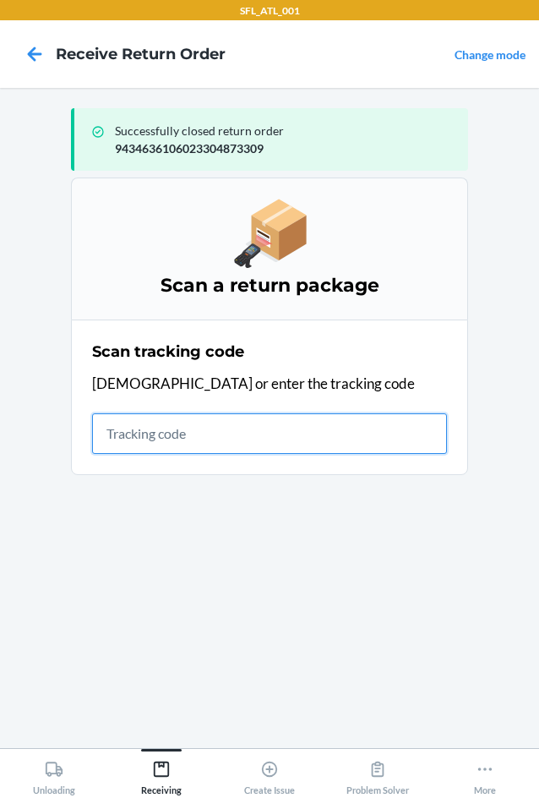
click at [180, 433] on input "text" at bounding box center [269, 433] width 355 height 41
type input "4203025994346361"
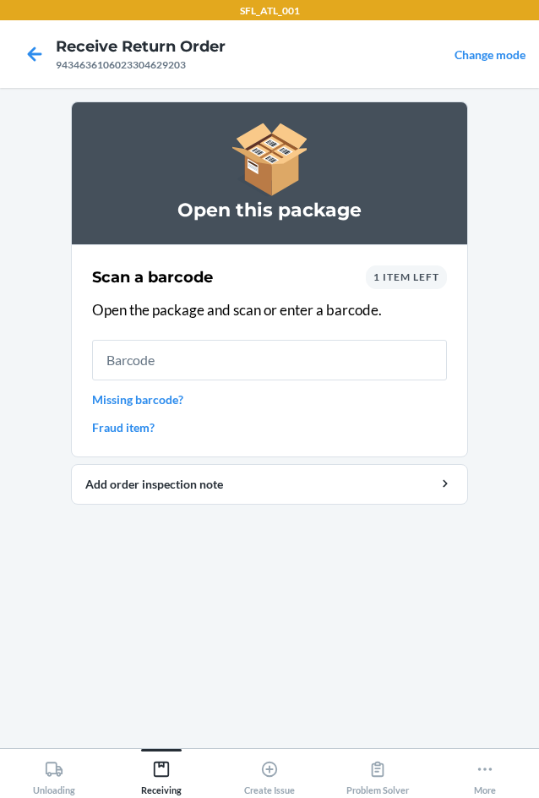
click at [417, 286] on div "1 item left" at bounding box center [406, 277] width 81 height 24
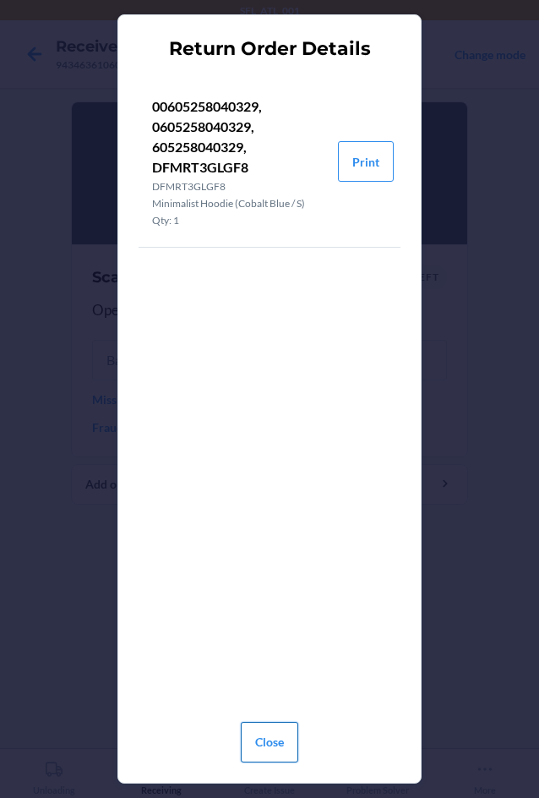
click at [279, 726] on button "Close" at bounding box center [269, 742] width 57 height 41
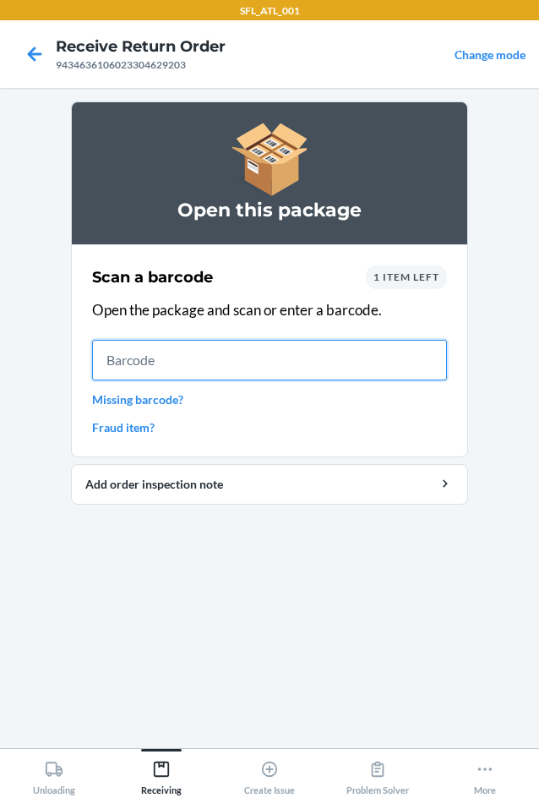
click at [188, 343] on input "text" at bounding box center [269, 360] width 355 height 41
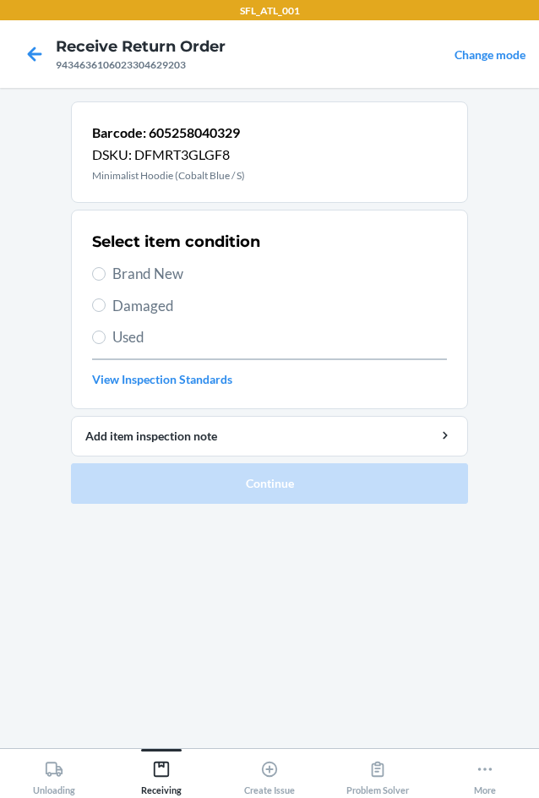
click at [161, 263] on span "Brand New" at bounding box center [279, 274] width 335 height 22
click at [106, 267] on input "Brand New" at bounding box center [99, 274] width 14 height 14
radio input "true"
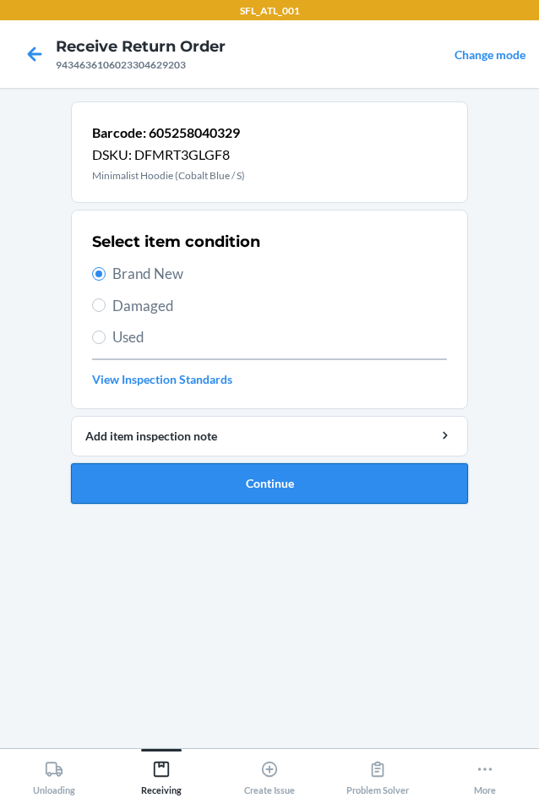
click at [276, 499] on button "Continue" at bounding box center [269, 483] width 397 height 41
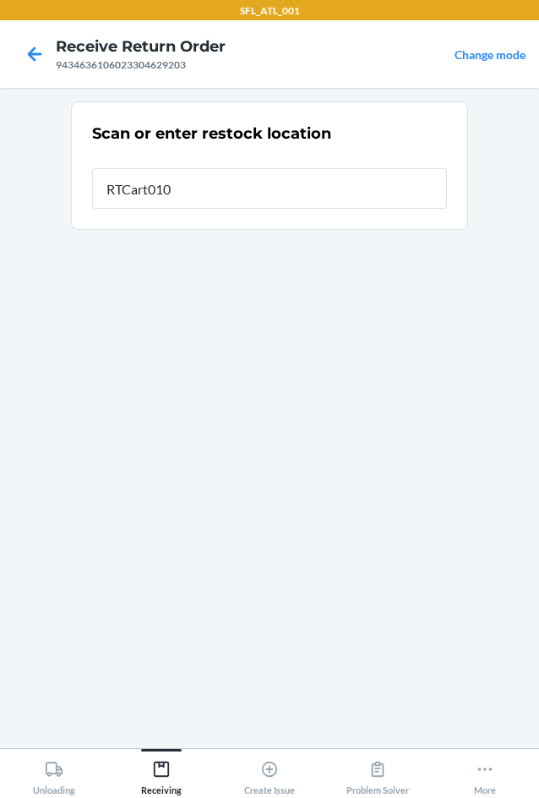
type input "RTCart010"
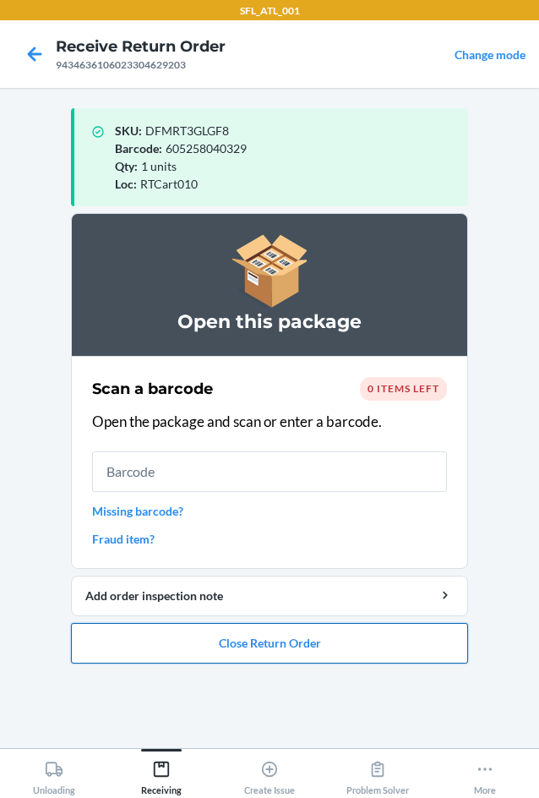
click at [262, 648] on button "Close Return Order" at bounding box center [269, 643] width 397 height 41
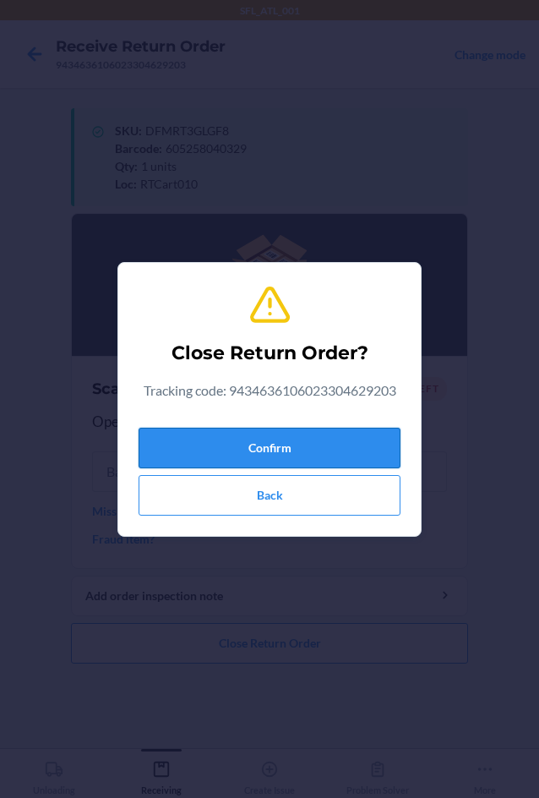
click at [268, 454] on button "Confirm" at bounding box center [270, 448] width 262 height 41
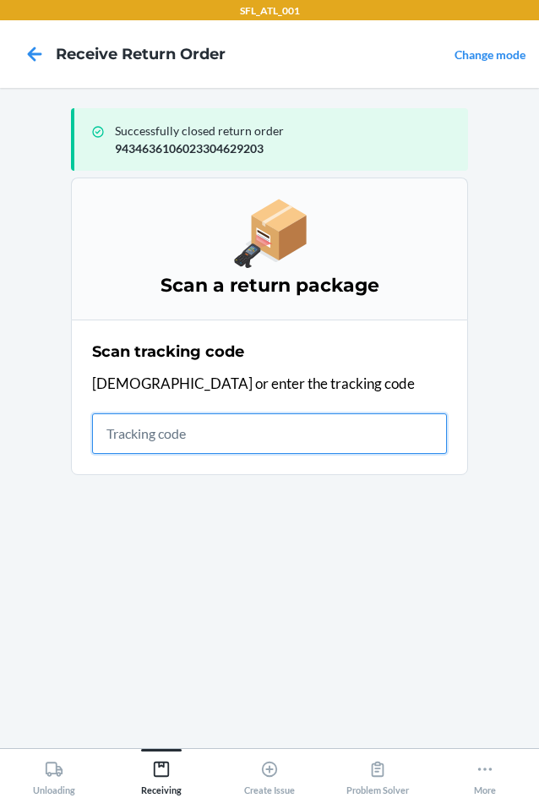
click at [156, 434] on input "text" at bounding box center [269, 433] width 355 height 41
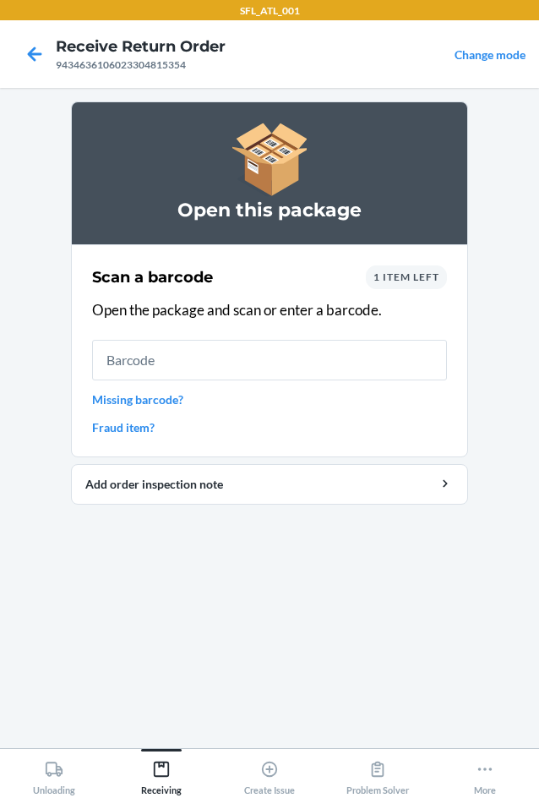
click at [392, 271] on span "1 item left" at bounding box center [407, 276] width 66 height 13
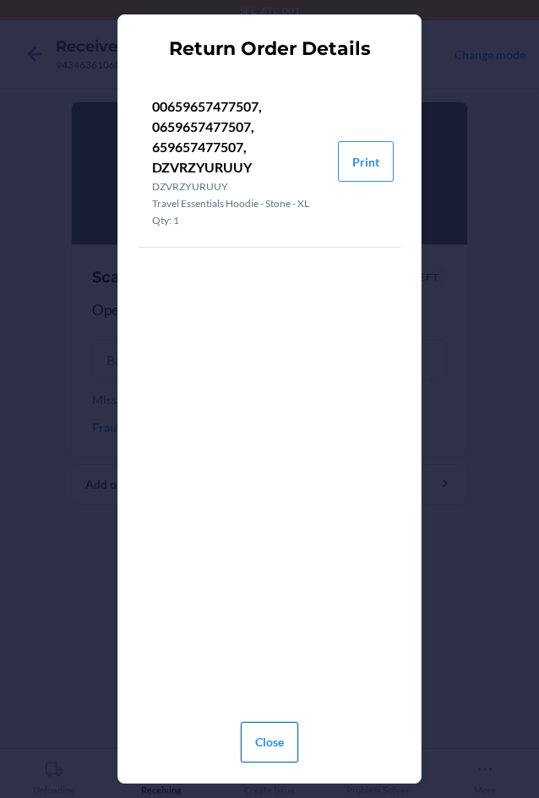
click at [252, 734] on button "Close" at bounding box center [269, 742] width 57 height 41
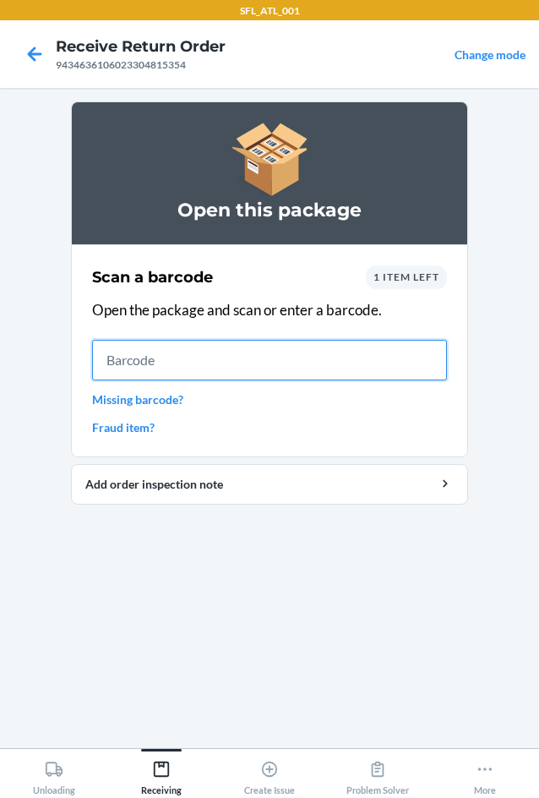
click at [194, 358] on input "text" at bounding box center [269, 360] width 355 height 41
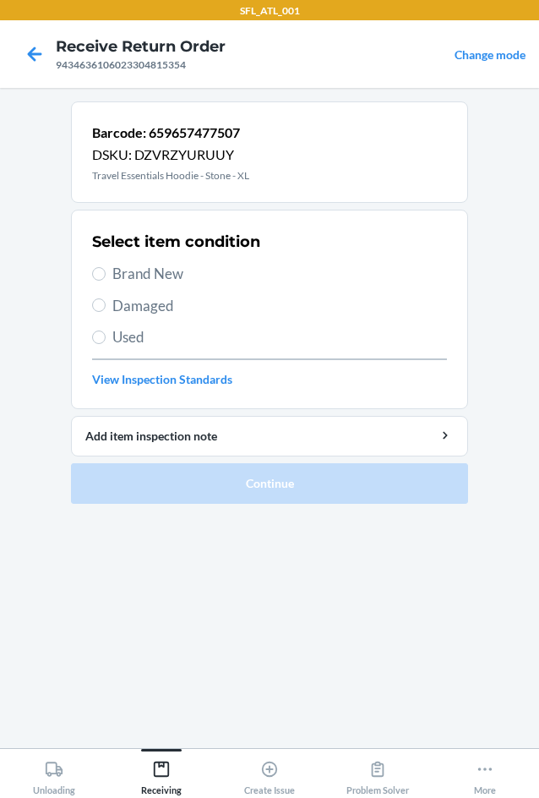
drag, startPoint x: 158, startPoint y: 265, endPoint x: 324, endPoint y: 608, distance: 380.3
click at [160, 283] on span "Brand New" at bounding box center [279, 274] width 335 height 22
click at [96, 286] on div "Select item condition Brand New Damaged Used View Inspection Standards" at bounding box center [269, 309] width 355 height 167
click at [96, 280] on label "Brand New" at bounding box center [269, 274] width 355 height 22
click at [96, 280] on input "Brand New" at bounding box center [99, 274] width 14 height 14
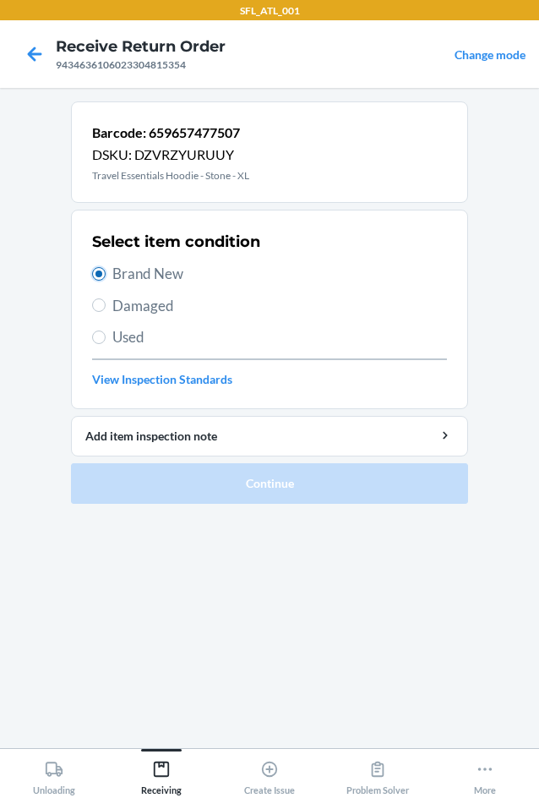
radio input "true"
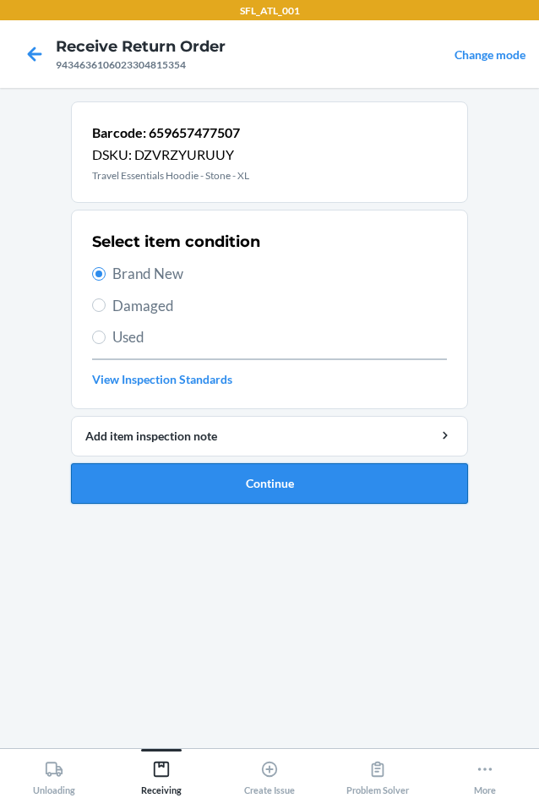
click at [257, 488] on button "Continue" at bounding box center [269, 483] width 397 height 41
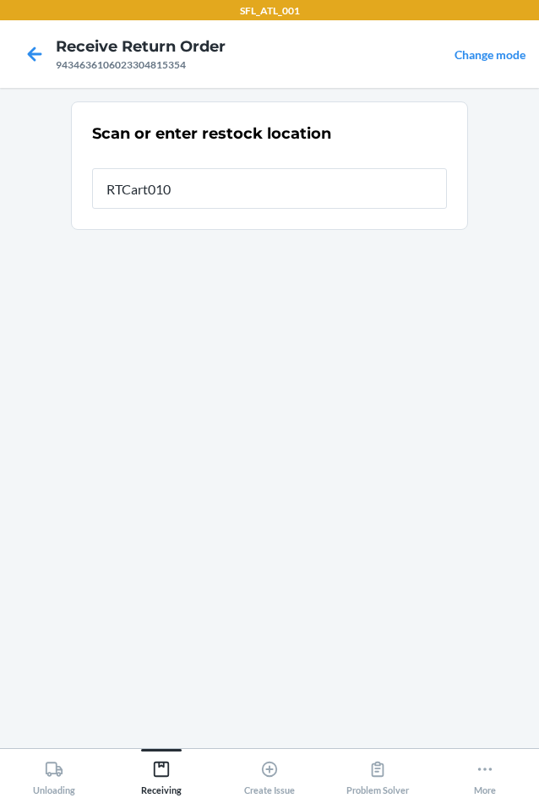
type input "RTCart010"
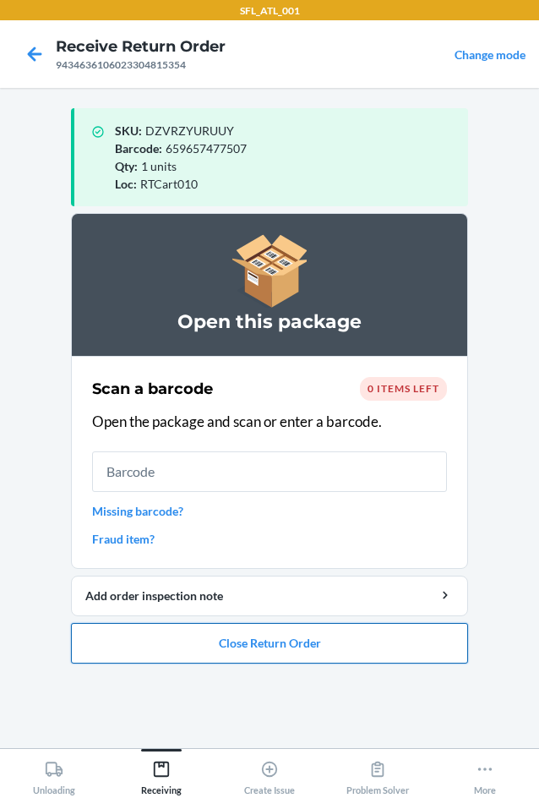
click at [243, 654] on button "Close Return Order" at bounding box center [269, 643] width 397 height 41
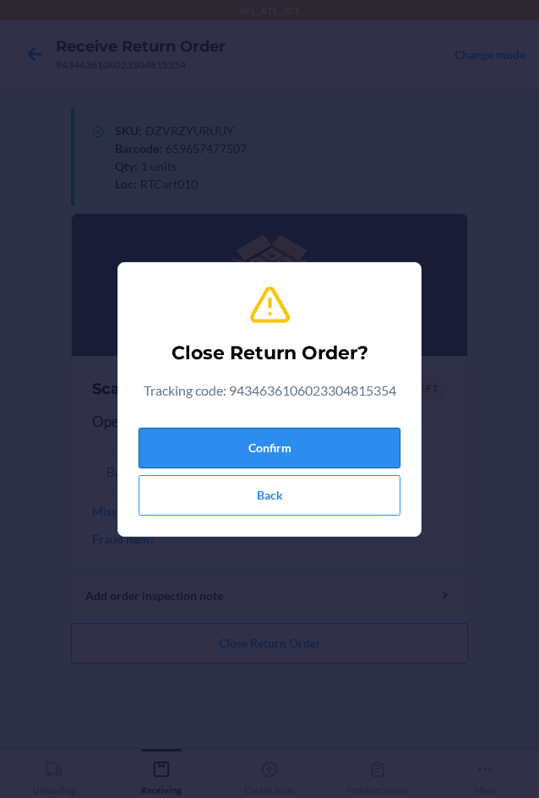
click at [256, 446] on button "Confirm" at bounding box center [270, 448] width 262 height 41
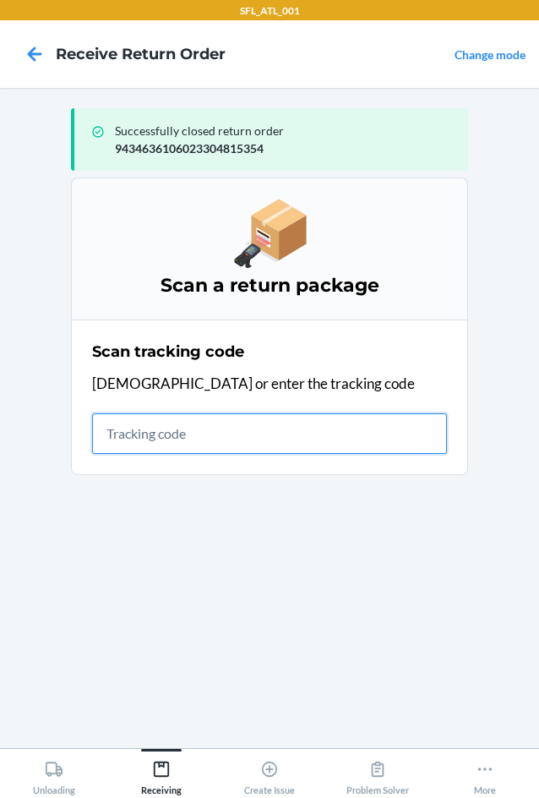
click at [156, 438] on input "text" at bounding box center [269, 433] width 355 height 41
type input "4203025994346361"
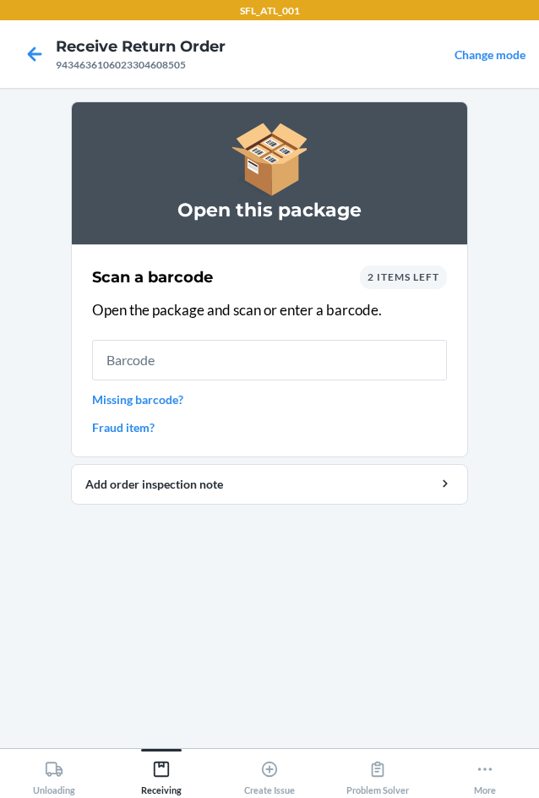
click at [442, 279] on div "2 items left" at bounding box center [403, 277] width 87 height 24
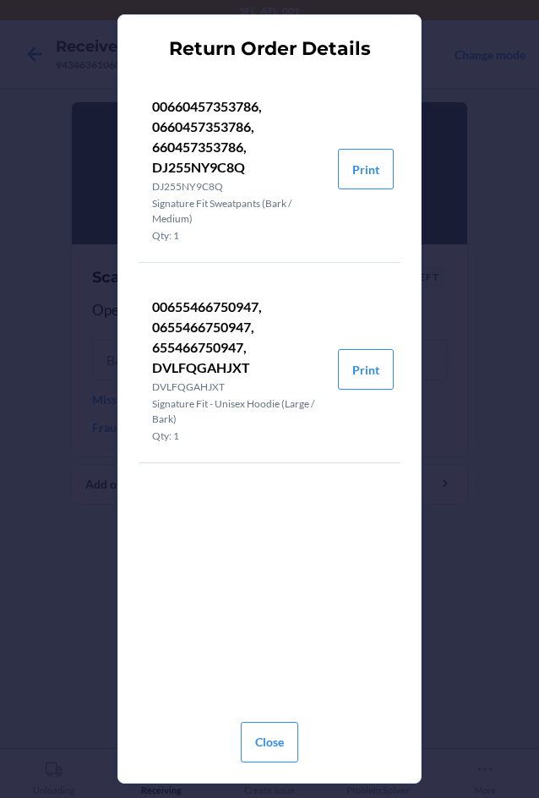
click at [404, 282] on section "Return Order Details 00660457353786, 0660457353786, 660457353786, DJ255NY9C8Q D…" at bounding box center [269, 398] width 304 height 768
click at [275, 726] on button "Close" at bounding box center [269, 742] width 57 height 41
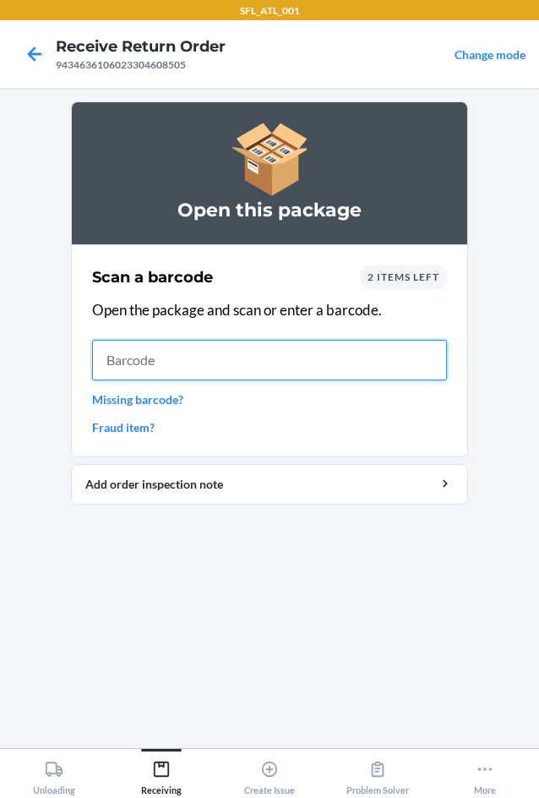
click at [245, 363] on input "text" at bounding box center [269, 360] width 355 height 41
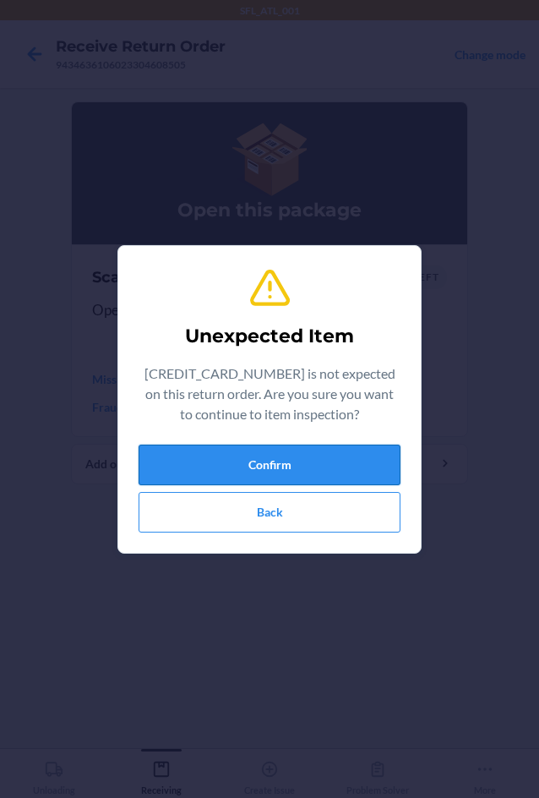
click at [276, 458] on button "Confirm" at bounding box center [270, 465] width 262 height 41
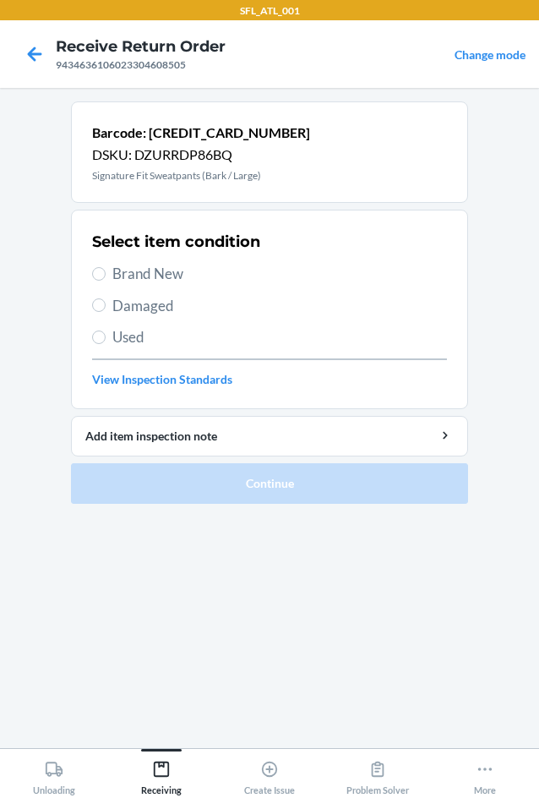
click at [150, 270] on span "Brand New" at bounding box center [279, 274] width 335 height 22
click at [106, 270] on input "Brand New" at bounding box center [99, 274] width 14 height 14
radio input "true"
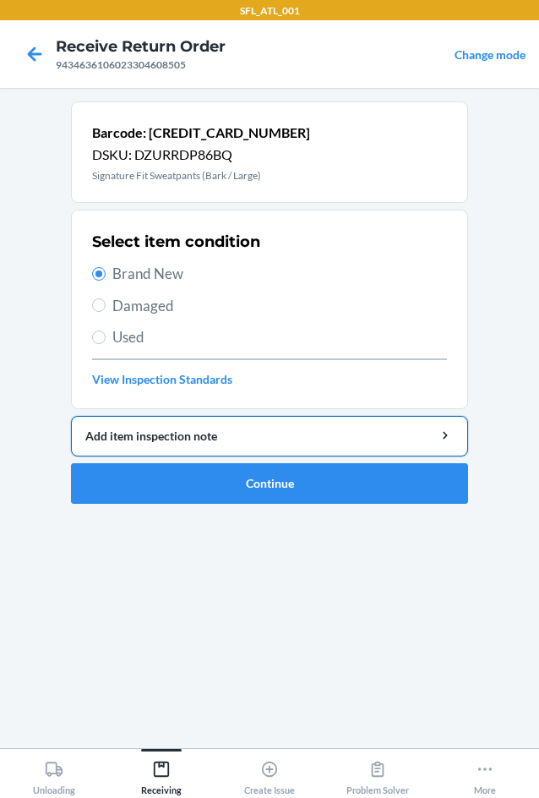
click at [241, 451] on button "Add item inspection note" at bounding box center [269, 436] width 397 height 41
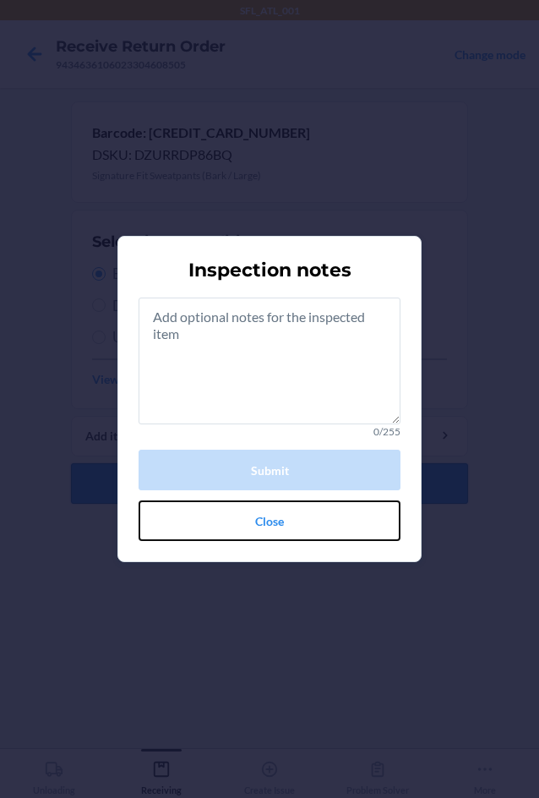
drag, startPoint x: 263, startPoint y: 523, endPoint x: 252, endPoint y: 484, distance: 40.4
click at [263, 521] on button "Close" at bounding box center [270, 520] width 262 height 41
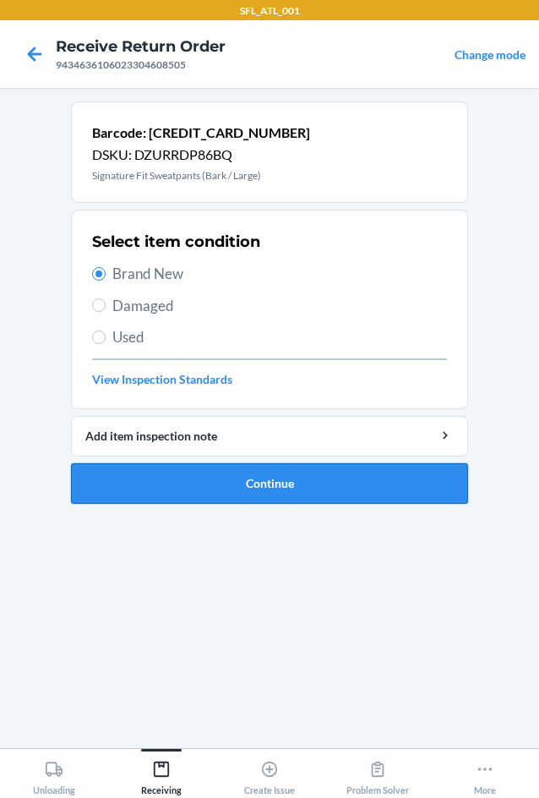
click at [251, 483] on button "Continue" at bounding box center [269, 483] width 397 height 41
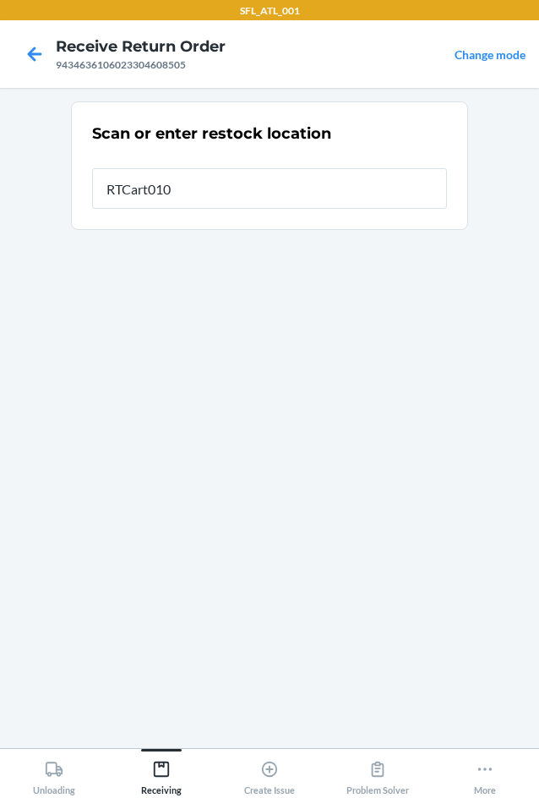
type input "RTCart010"
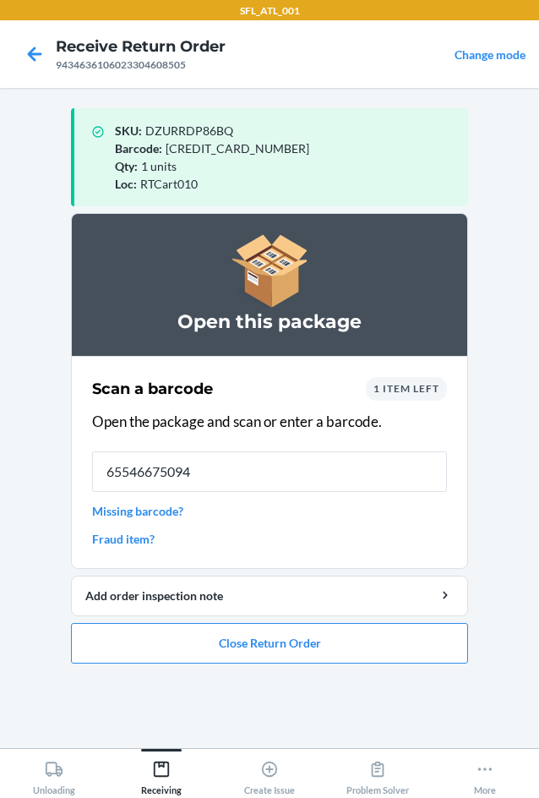
type input "655466750947"
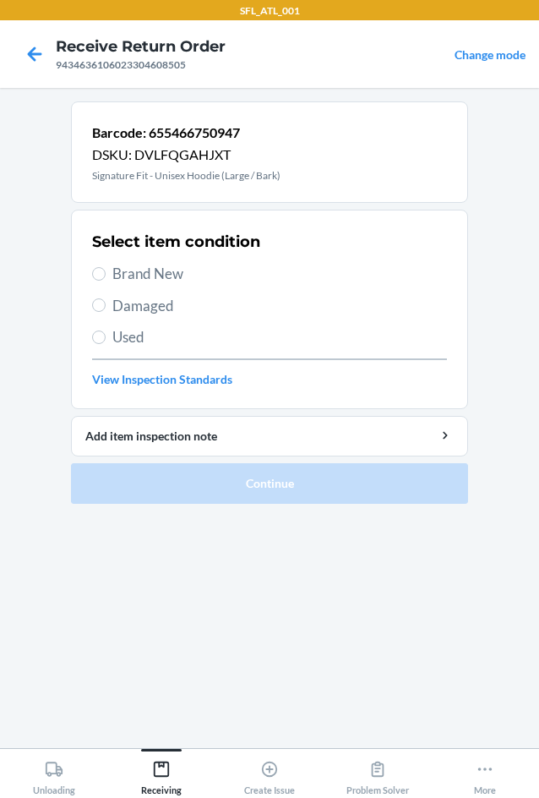
click at [167, 268] on span "Brand New" at bounding box center [279, 274] width 335 height 22
click at [106, 268] on input "Brand New" at bounding box center [99, 274] width 14 height 14
radio input "true"
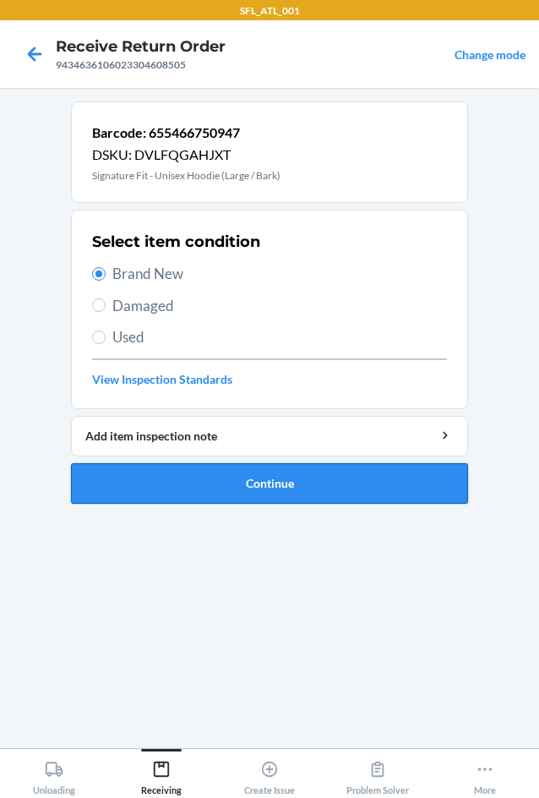
click at [303, 478] on button "Continue" at bounding box center [269, 483] width 397 height 41
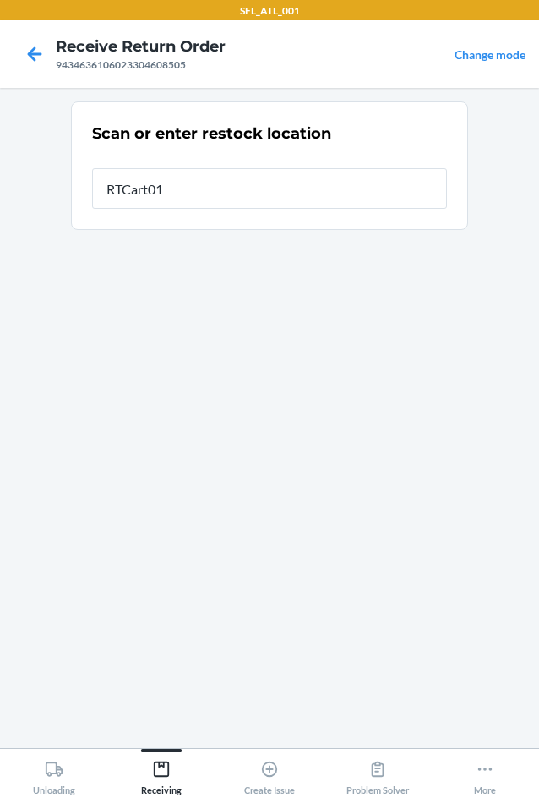
type input "RTCart010"
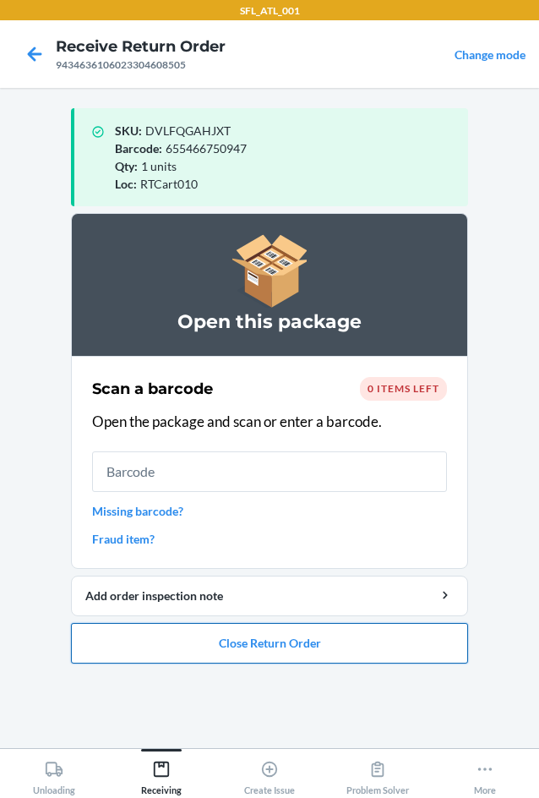
click at [222, 656] on button "Close Return Order" at bounding box center [269, 643] width 397 height 41
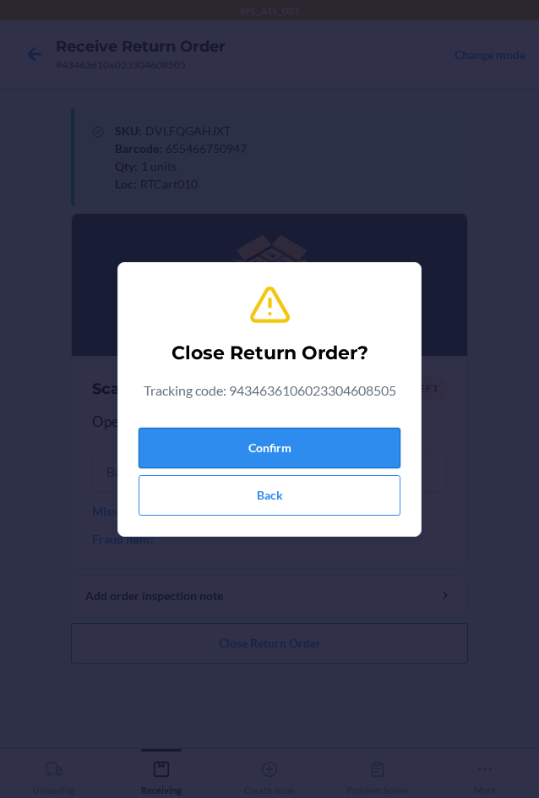
click at [235, 447] on button "Confirm" at bounding box center [270, 448] width 262 height 41
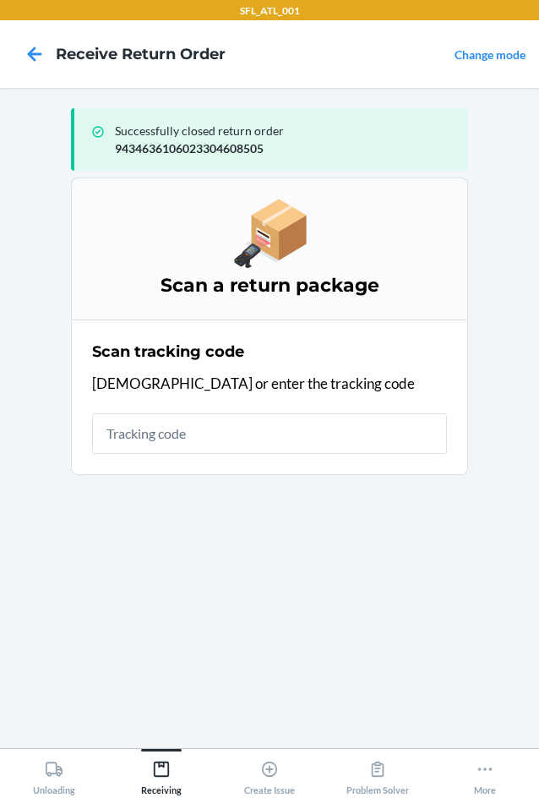
click at [292, 392] on p "[DEMOGRAPHIC_DATA] or enter the tracking code" at bounding box center [269, 384] width 355 height 22
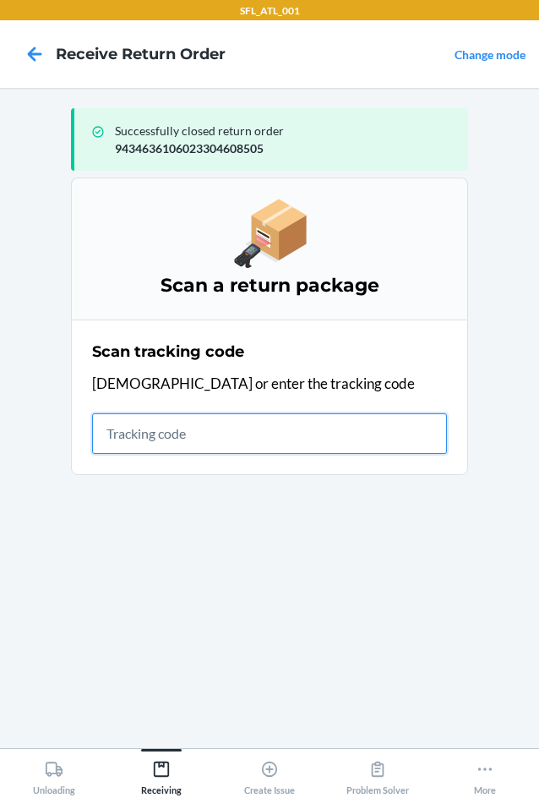
click at [263, 422] on input "text" at bounding box center [269, 433] width 355 height 41
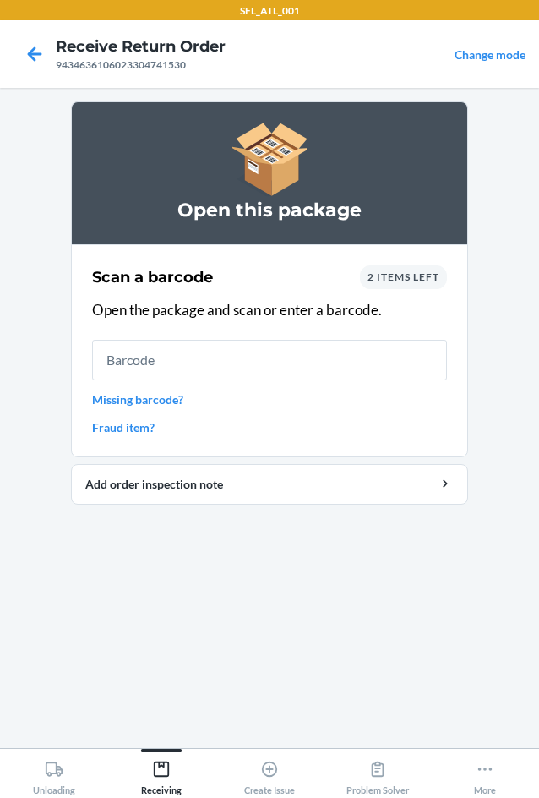
click at [400, 280] on span "2 items left" at bounding box center [404, 276] width 72 height 13
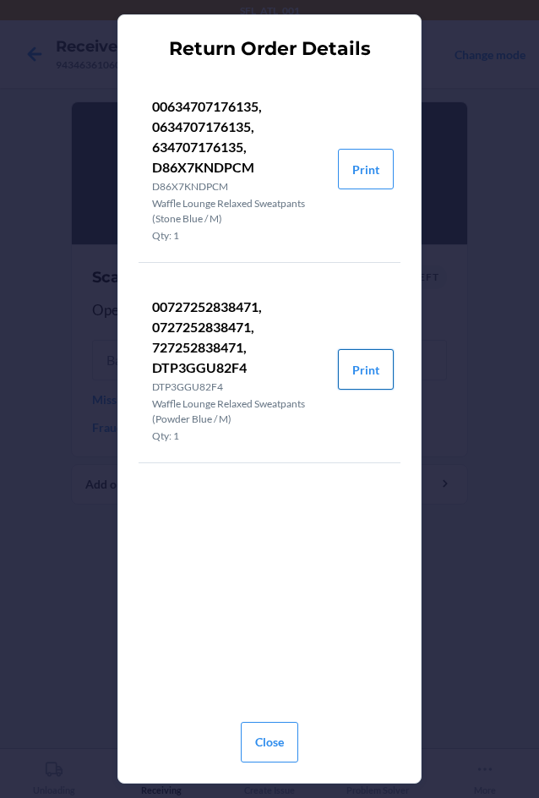
click at [367, 374] on button "Print" at bounding box center [366, 369] width 56 height 41
click at [270, 740] on button "Close" at bounding box center [269, 742] width 57 height 41
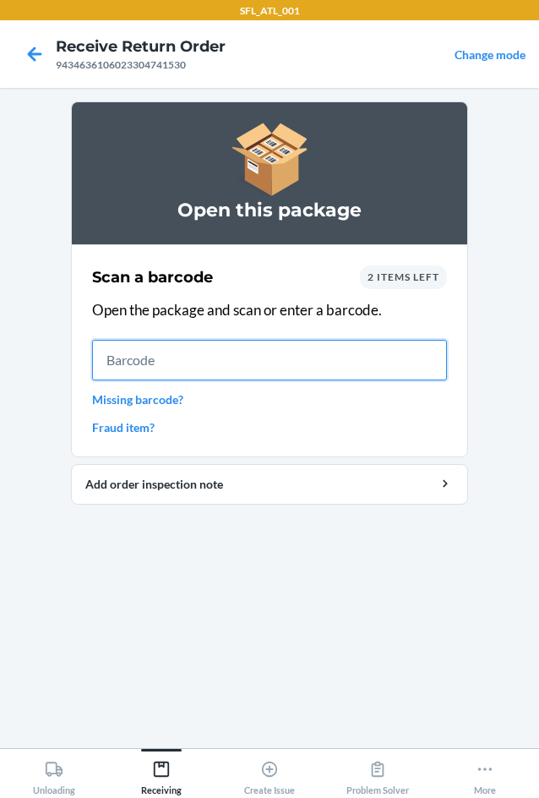
click at [247, 367] on input "text" at bounding box center [269, 360] width 355 height 41
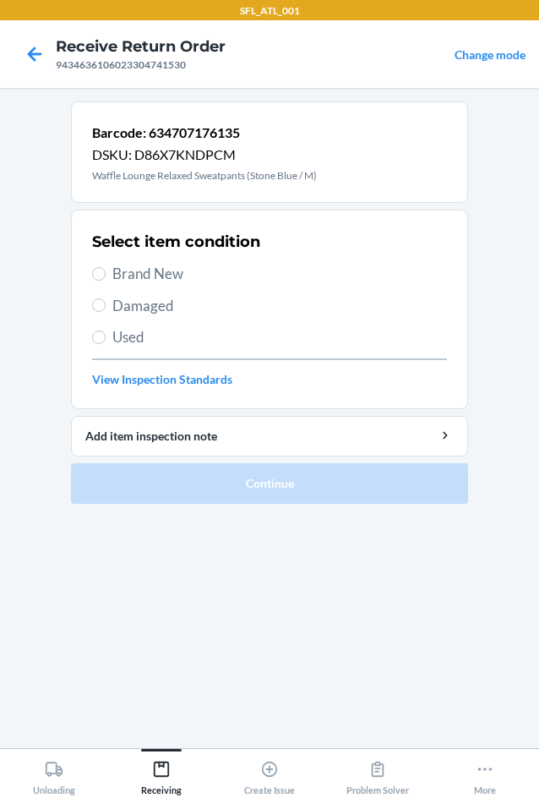
click at [137, 279] on span "Brand New" at bounding box center [279, 274] width 335 height 22
click at [106, 279] on input "Brand New" at bounding box center [99, 274] width 14 height 14
radio input "true"
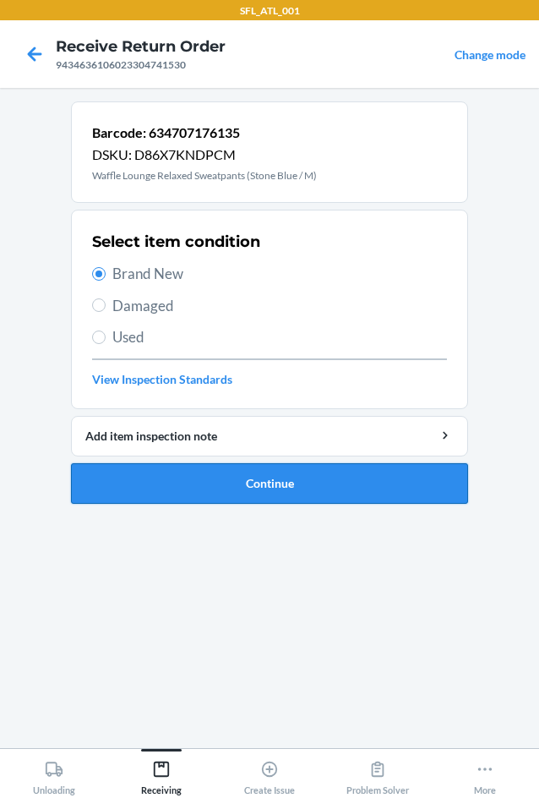
click at [234, 478] on button "Continue" at bounding box center [269, 483] width 397 height 41
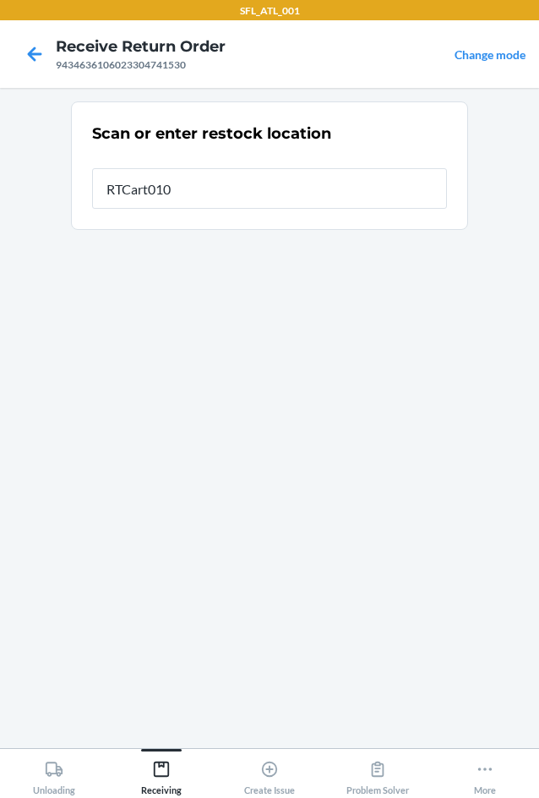
type input "RTCart010"
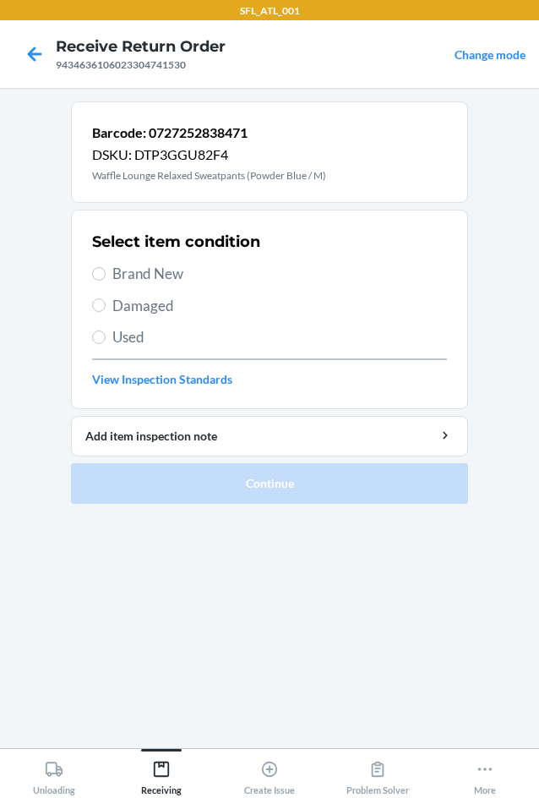
click at [161, 272] on span "Brand New" at bounding box center [279, 274] width 335 height 22
click at [106, 272] on input "Brand New" at bounding box center [99, 274] width 14 height 14
radio input "true"
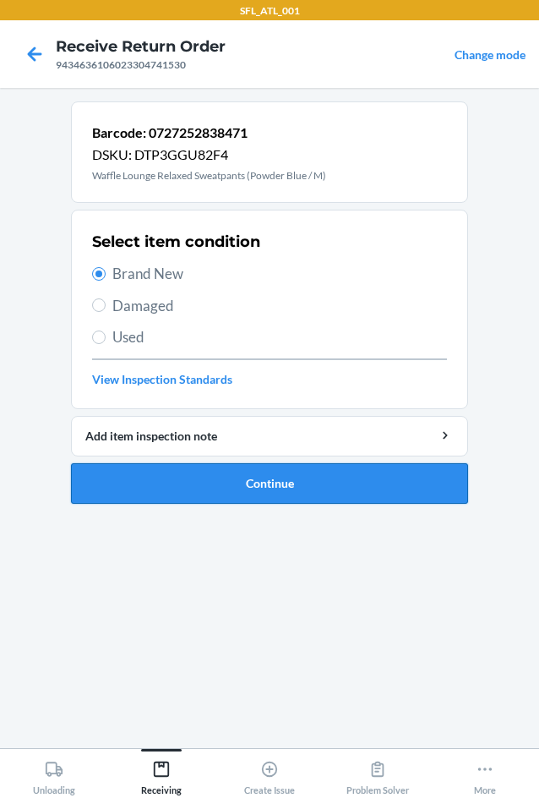
click at [180, 484] on button "Continue" at bounding box center [269, 483] width 397 height 41
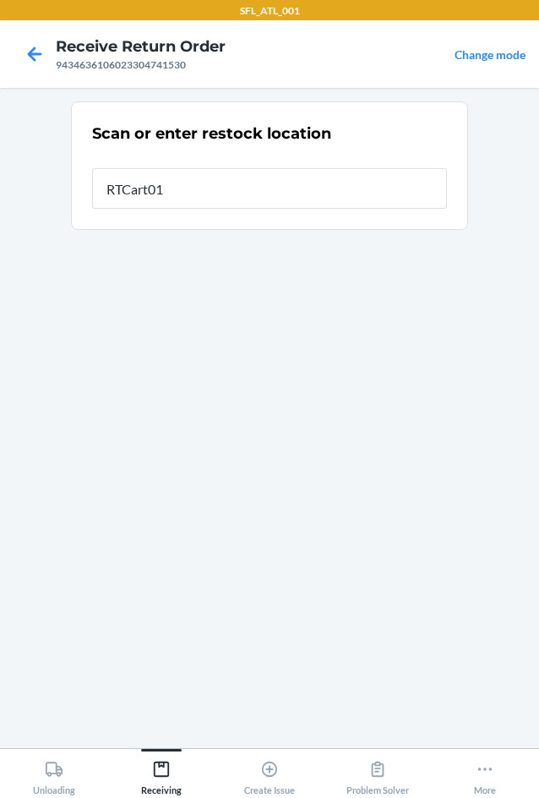
type input "RTCart010"
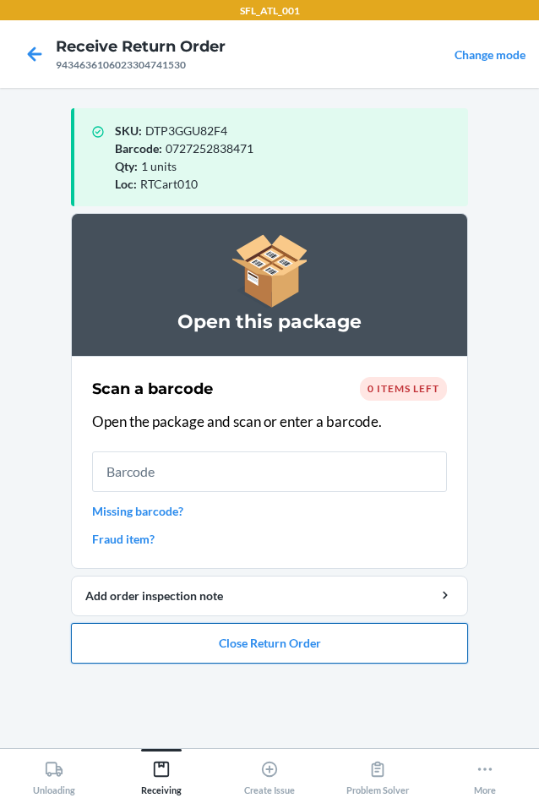
click at [235, 656] on button "Close Return Order" at bounding box center [269, 643] width 397 height 41
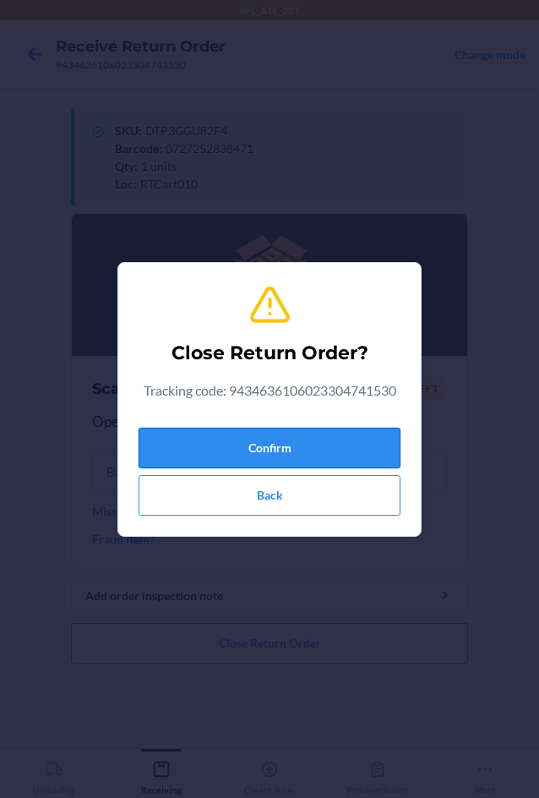
click at [183, 434] on button "Confirm" at bounding box center [270, 448] width 262 height 41
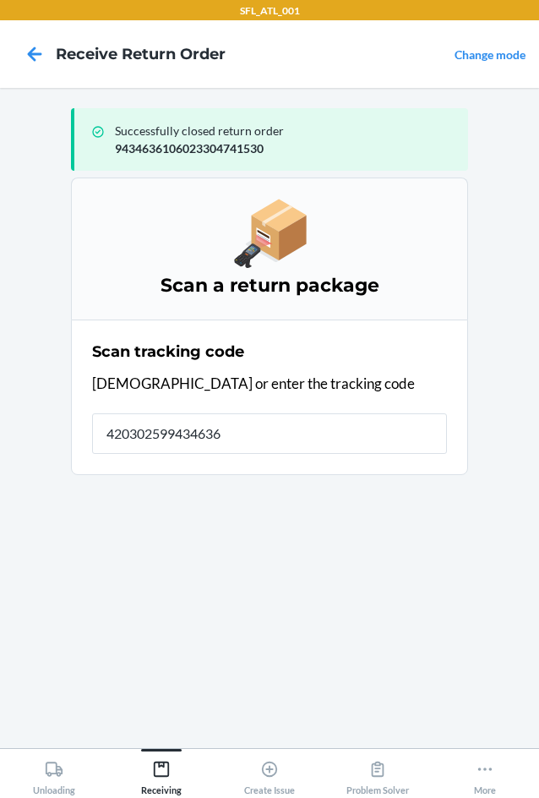
type input "4203025994346361"
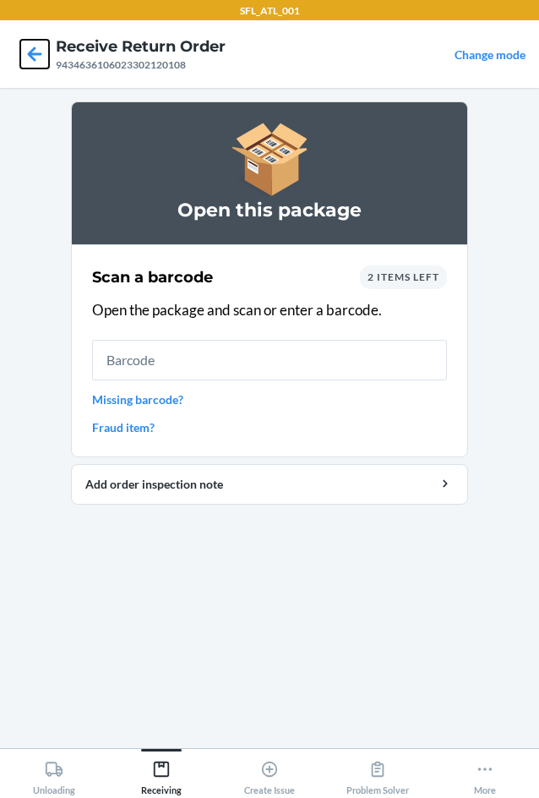
click at [37, 52] on icon at bounding box center [34, 54] width 29 height 29
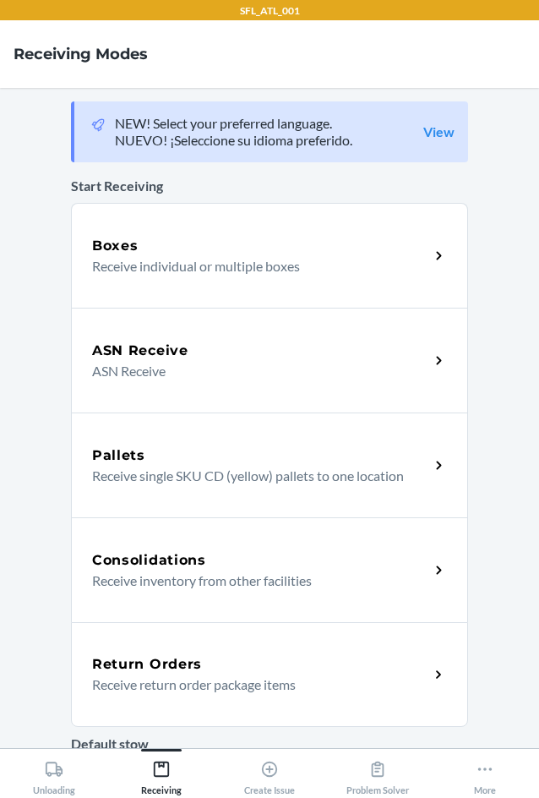
click at [204, 658] on div "Return Orders" at bounding box center [260, 664] width 337 height 20
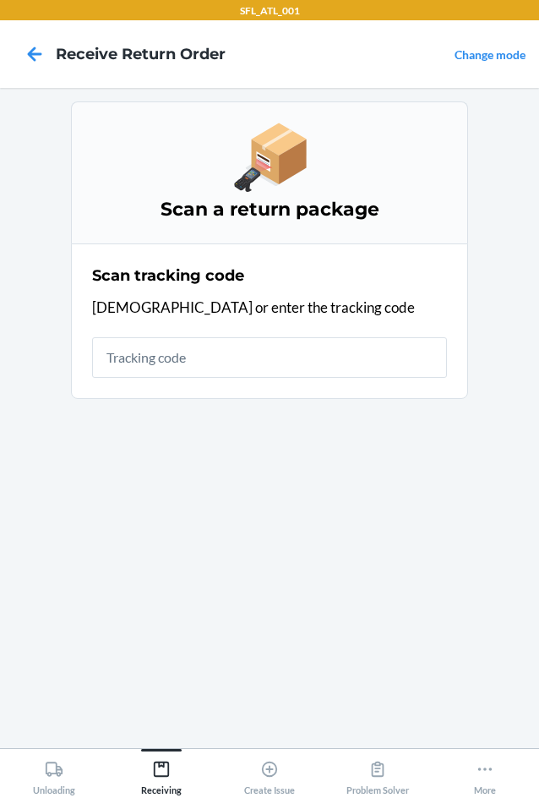
click at [183, 369] on input "text" at bounding box center [269, 357] width 355 height 41
type input "420302599434636106"
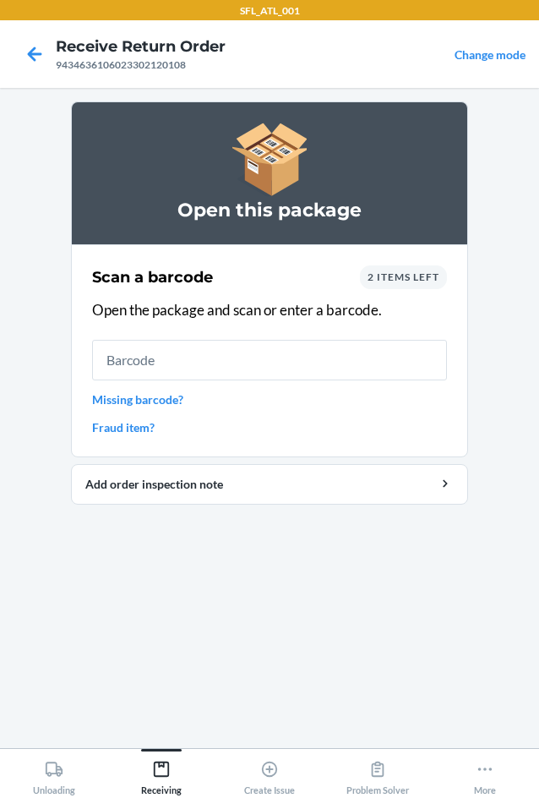
click at [388, 276] on span "2 items left" at bounding box center [404, 276] width 72 height 13
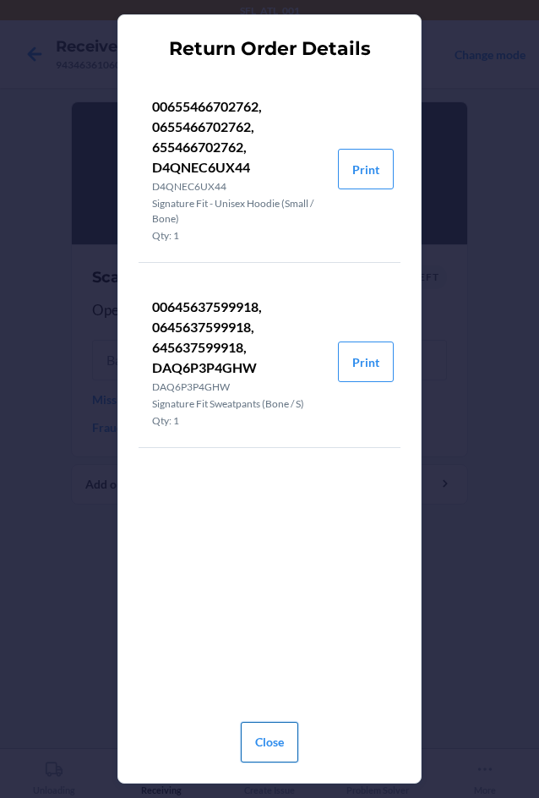
click at [287, 734] on button "Close" at bounding box center [269, 742] width 57 height 41
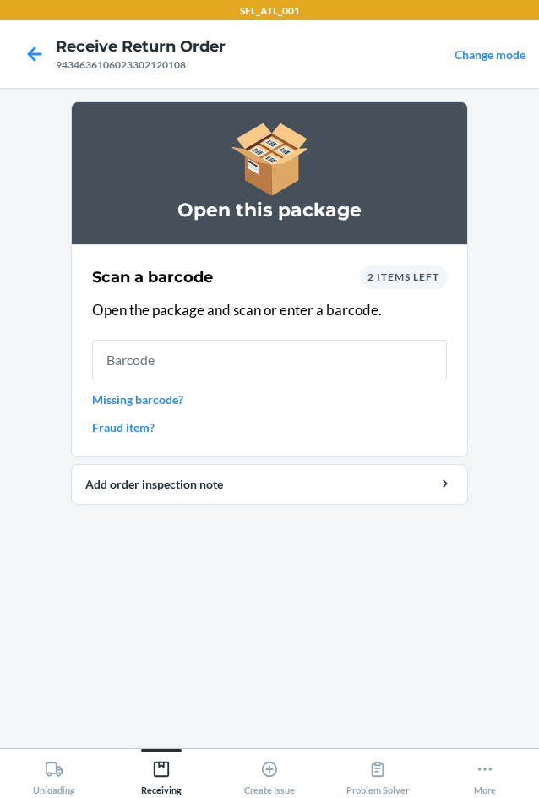
click at [379, 276] on span "2 items left" at bounding box center [404, 276] width 72 height 13
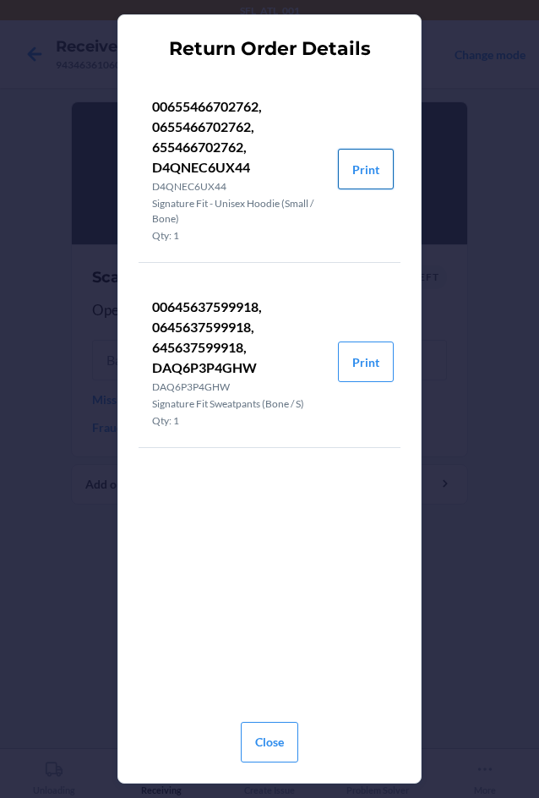
click at [357, 182] on button "Print" at bounding box center [366, 169] width 56 height 41
drag, startPoint x: 270, startPoint y: 745, endPoint x: 258, endPoint y: 685, distance: 62.0
click at [269, 745] on button "Close" at bounding box center [269, 742] width 57 height 41
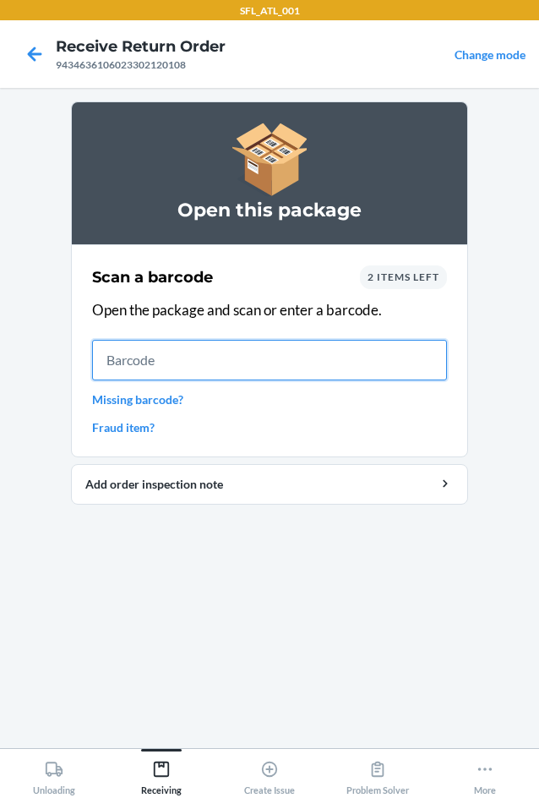
click at [166, 367] on input "text" at bounding box center [269, 360] width 355 height 41
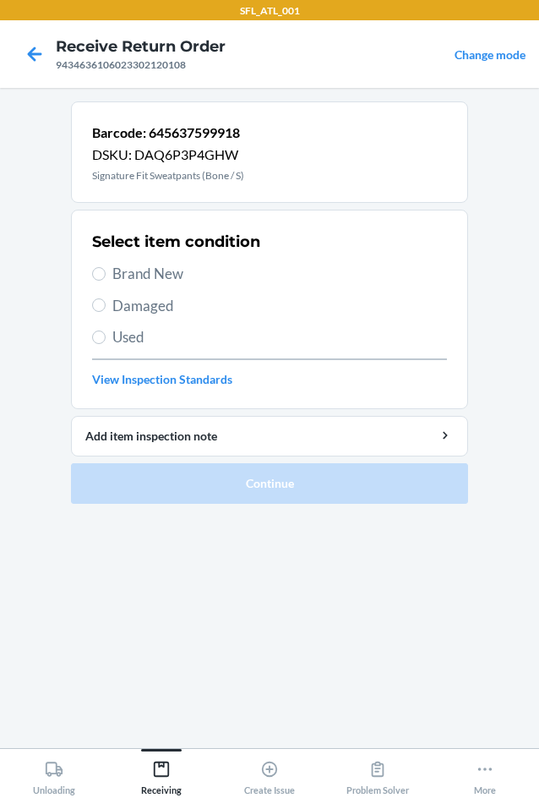
click at [145, 271] on span "Brand New" at bounding box center [279, 274] width 335 height 22
click at [106, 271] on input "Brand New" at bounding box center [99, 274] width 14 height 14
radio input "true"
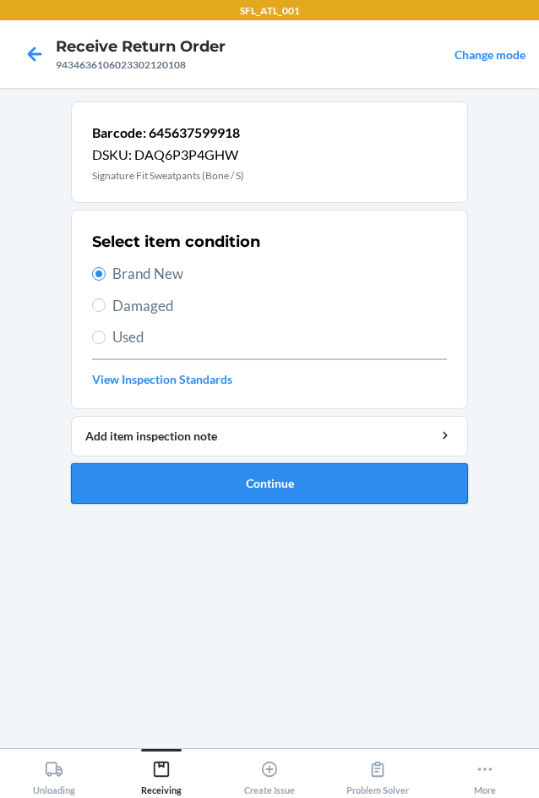
click at [252, 475] on button "Continue" at bounding box center [269, 483] width 397 height 41
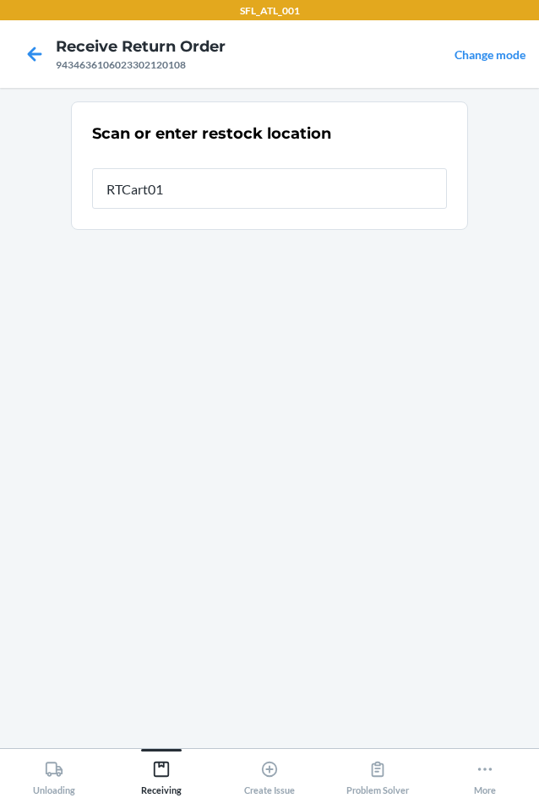
type input "RTCart010"
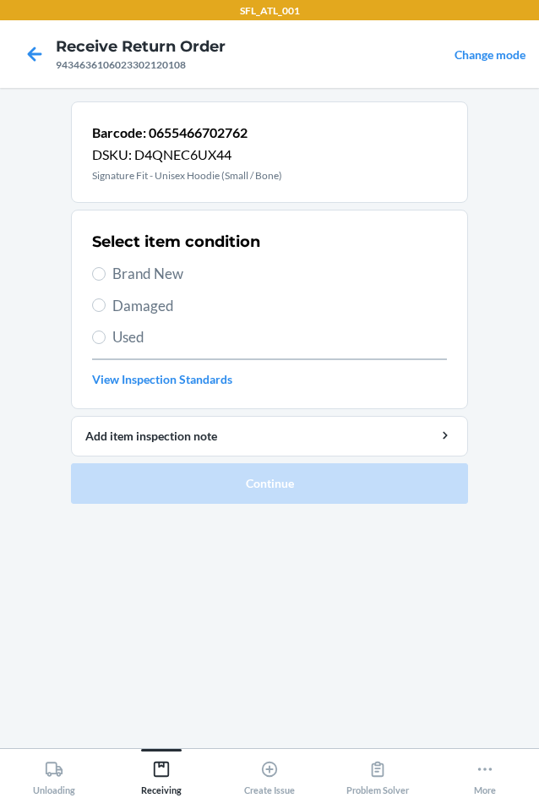
click at [161, 281] on span "Brand New" at bounding box center [279, 274] width 335 height 22
click at [106, 281] on input "Brand New" at bounding box center [99, 274] width 14 height 14
radio input "true"
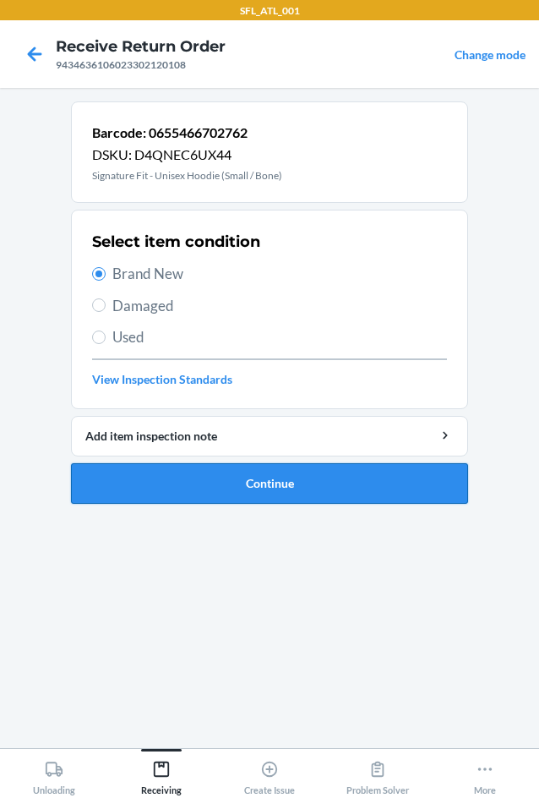
click at [262, 478] on button "Continue" at bounding box center [269, 483] width 397 height 41
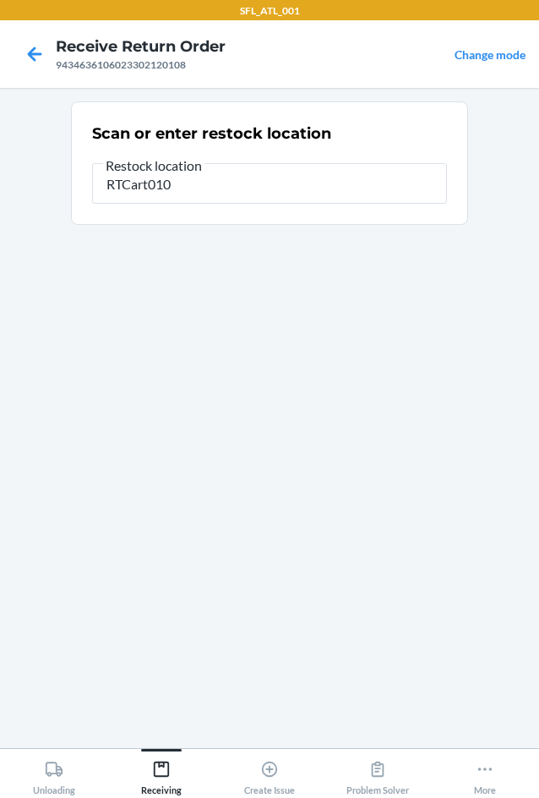
type input "RTCart010"
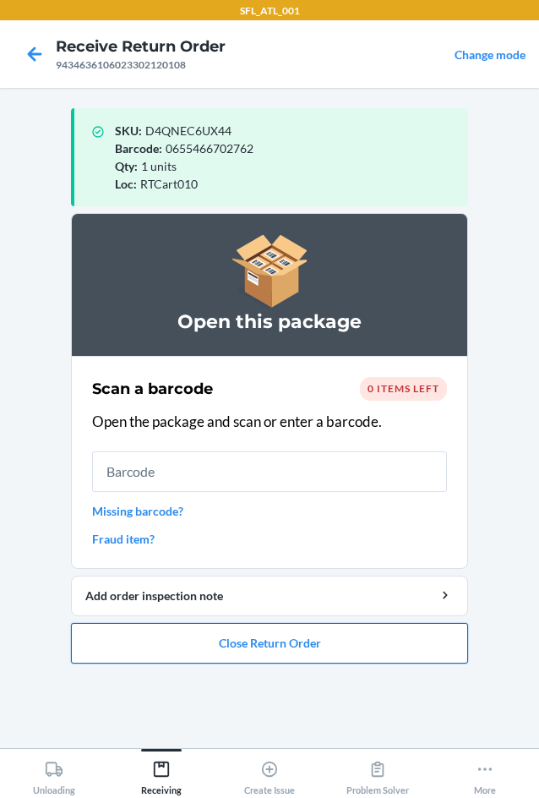
click at [304, 646] on button "Close Return Order" at bounding box center [269, 643] width 397 height 41
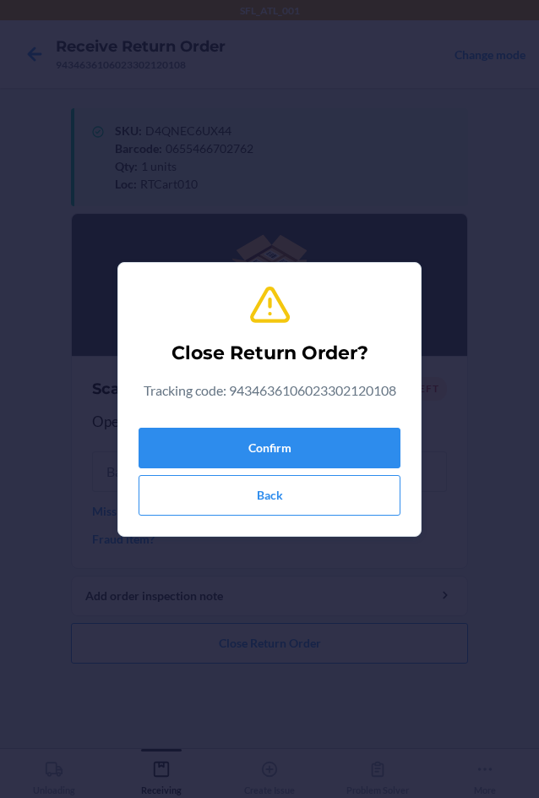
click at [286, 414] on div "Close Return Order? Tracking code: 9434636106023302120108 Confirm Back" at bounding box center [270, 399] width 262 height 246
click at [278, 447] on button "Confirm" at bounding box center [270, 448] width 262 height 41
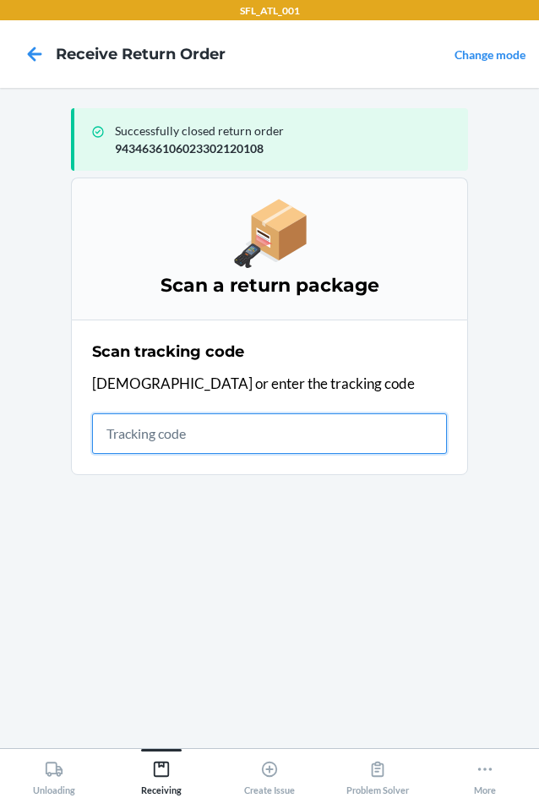
click at [112, 449] on input "text" at bounding box center [269, 433] width 355 height 41
type input "4203025994346361060233049093"
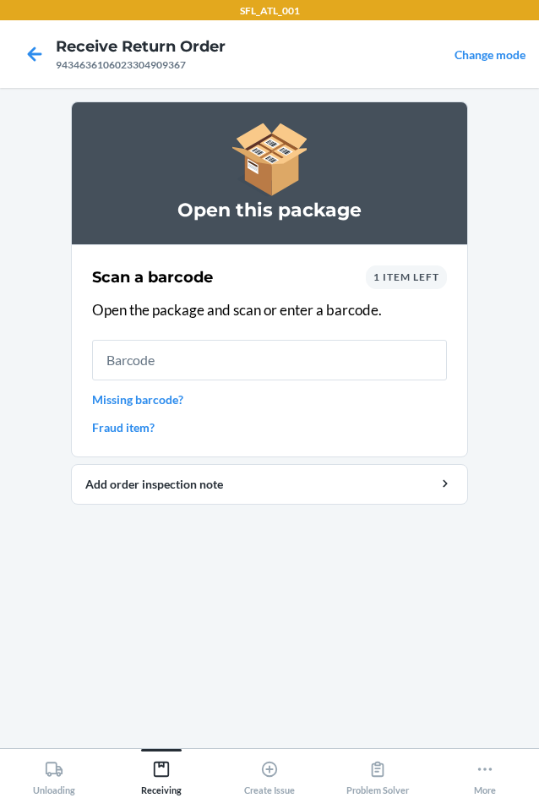
click at [395, 288] on div "1 item left" at bounding box center [406, 277] width 81 height 24
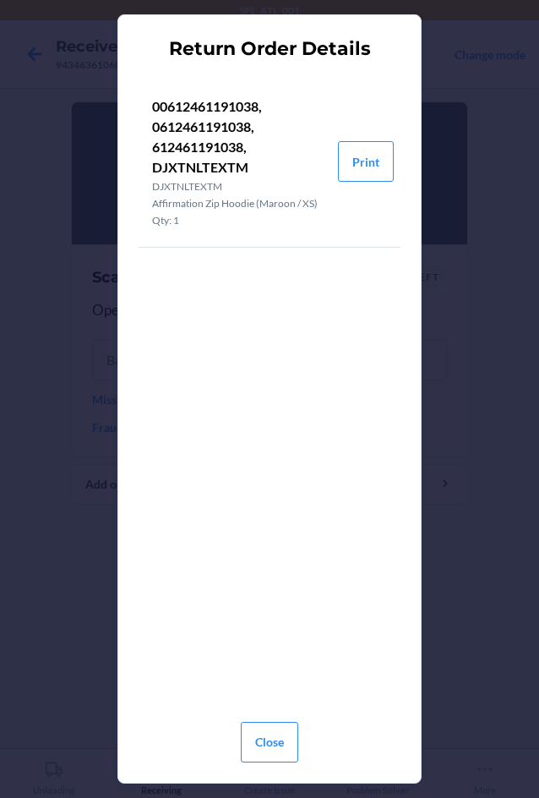
click at [399, 282] on div "00612461191038, 0612461191038, 612461191038, DJXTNLTEXTM DJXTNLTEXTM Affirmatio…" at bounding box center [270, 388] width 262 height 638
click at [272, 744] on button "Close" at bounding box center [269, 742] width 57 height 41
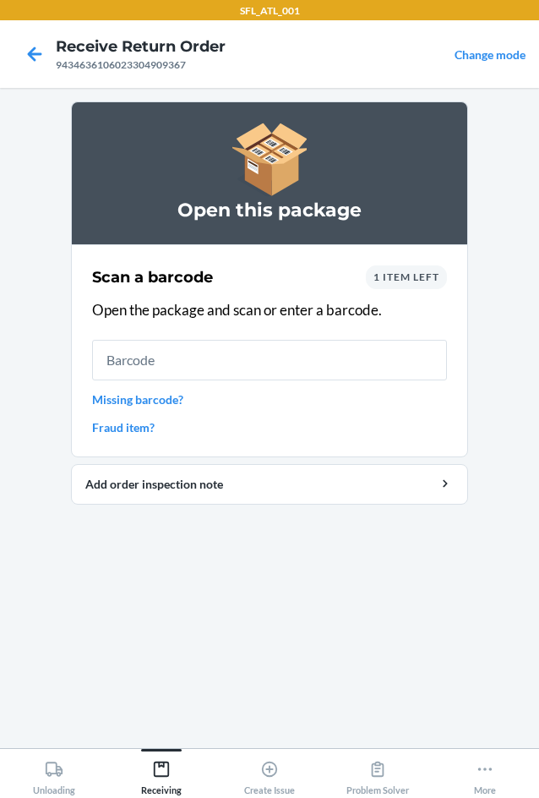
click at [422, 269] on div "1 item left" at bounding box center [406, 277] width 81 height 24
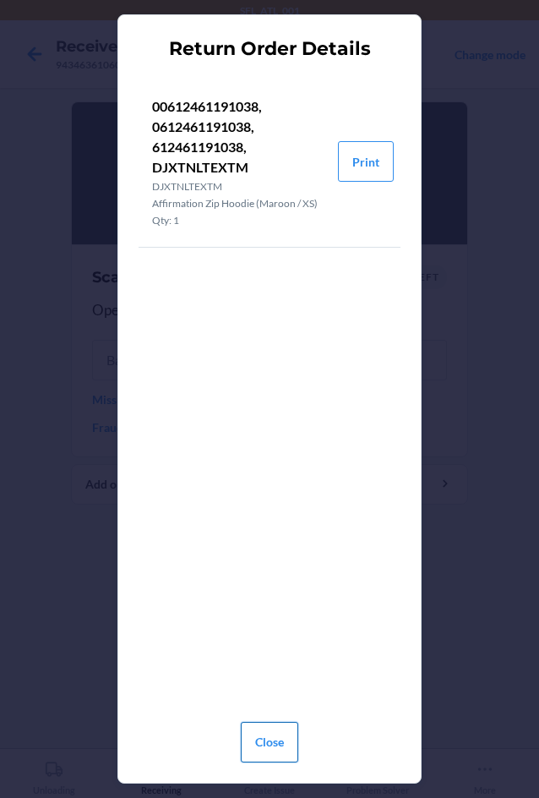
click at [257, 758] on button "Close" at bounding box center [269, 742] width 57 height 41
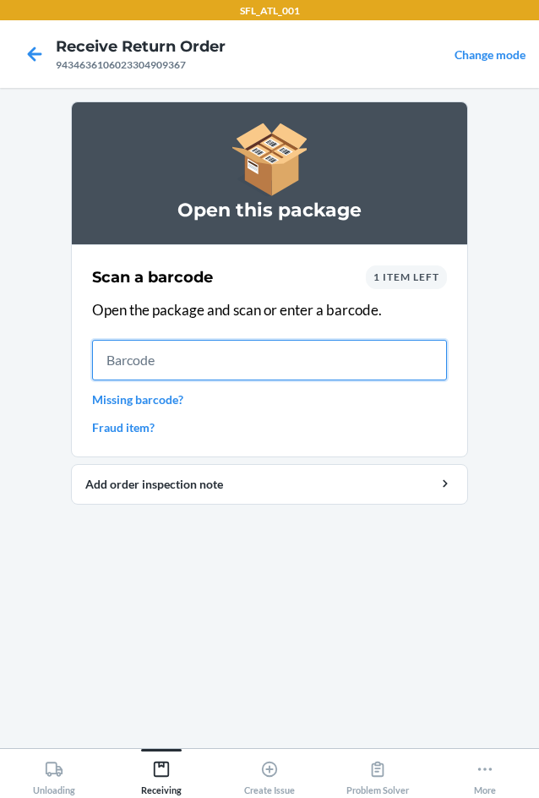
click at [224, 362] on input "text" at bounding box center [269, 360] width 355 height 41
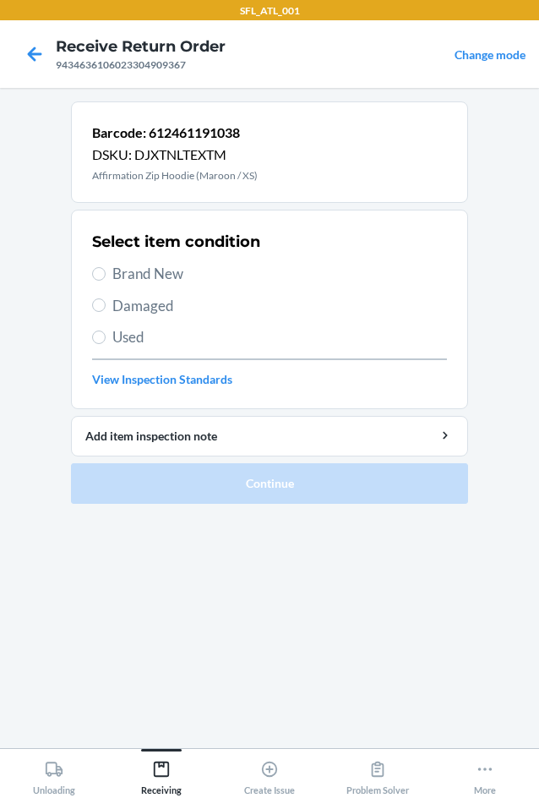
click at [133, 271] on span "Brand New" at bounding box center [279, 274] width 335 height 22
click at [106, 271] on input "Brand New" at bounding box center [99, 274] width 14 height 14
radio input "true"
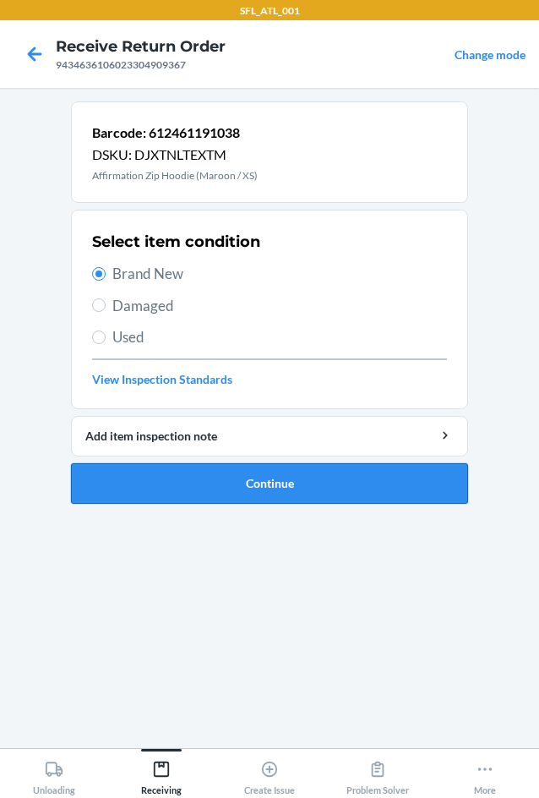
click at [203, 487] on button "Continue" at bounding box center [269, 483] width 397 height 41
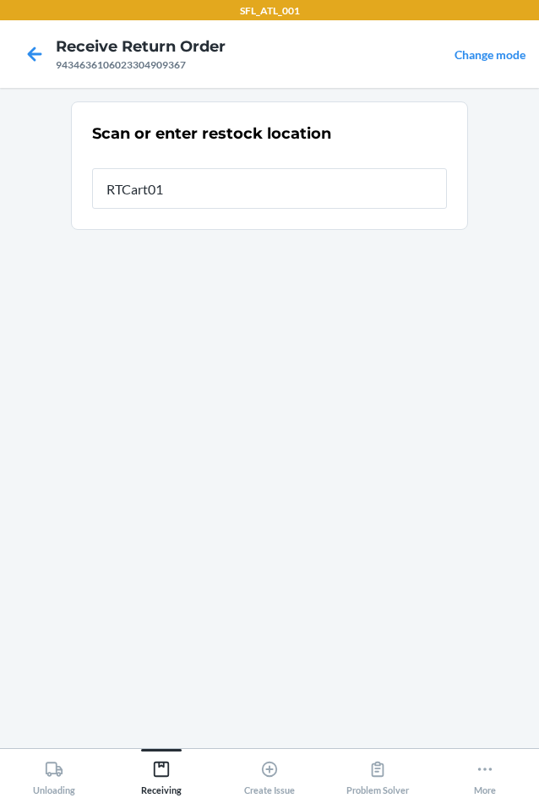
type input "RTCart010"
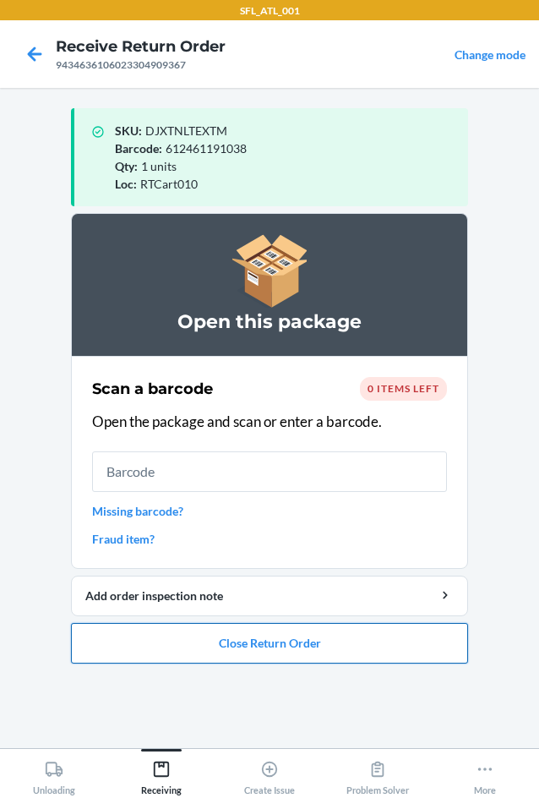
click at [227, 634] on button "Close Return Order" at bounding box center [269, 643] width 397 height 41
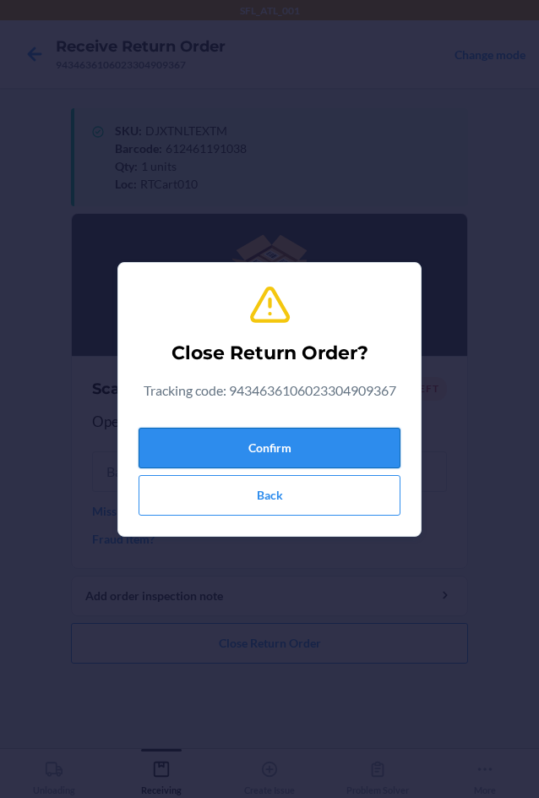
click at [238, 445] on button "Confirm" at bounding box center [270, 448] width 262 height 41
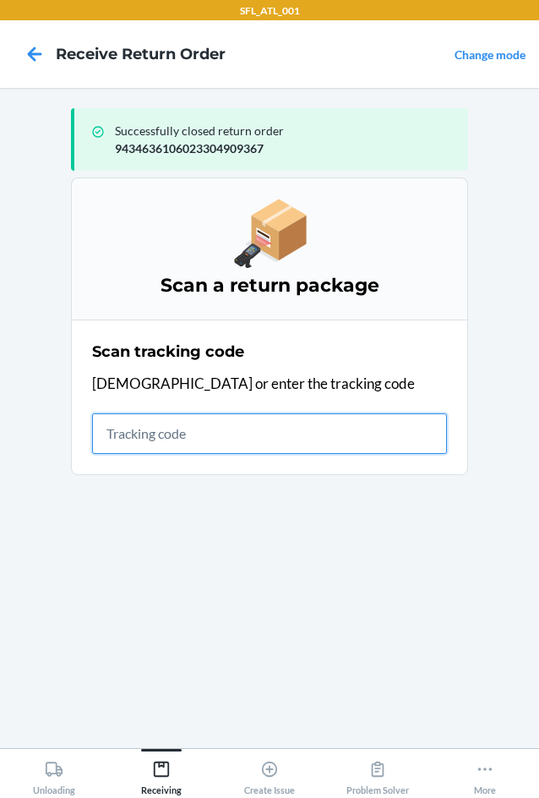
click at [183, 439] on input "text" at bounding box center [269, 433] width 355 height 41
type input "420302599434636106"
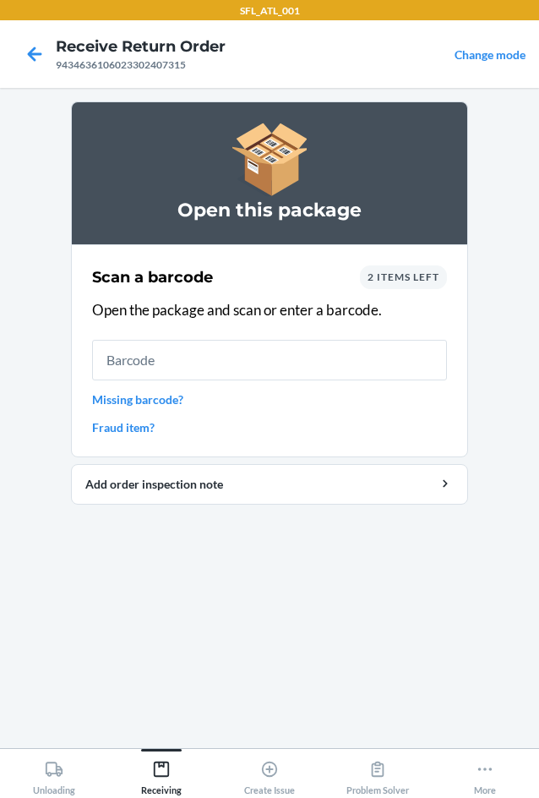
click at [403, 271] on span "2 items left" at bounding box center [404, 276] width 72 height 13
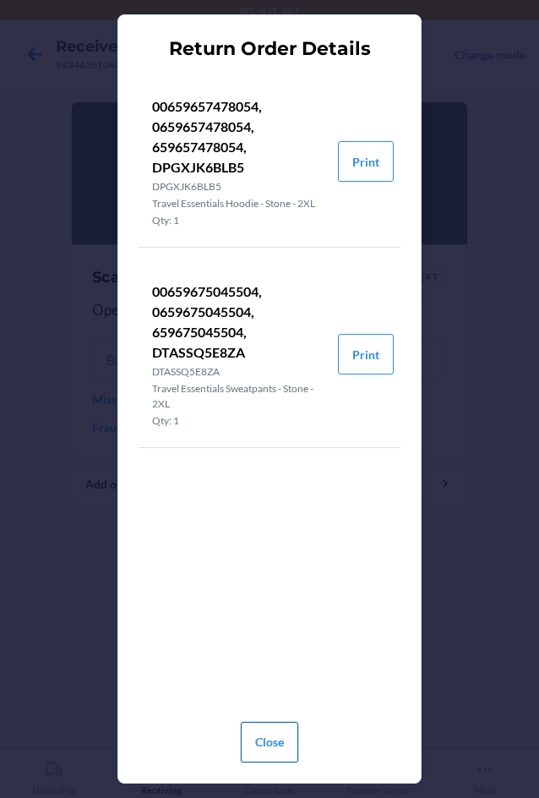
click at [270, 739] on button "Close" at bounding box center [269, 742] width 57 height 41
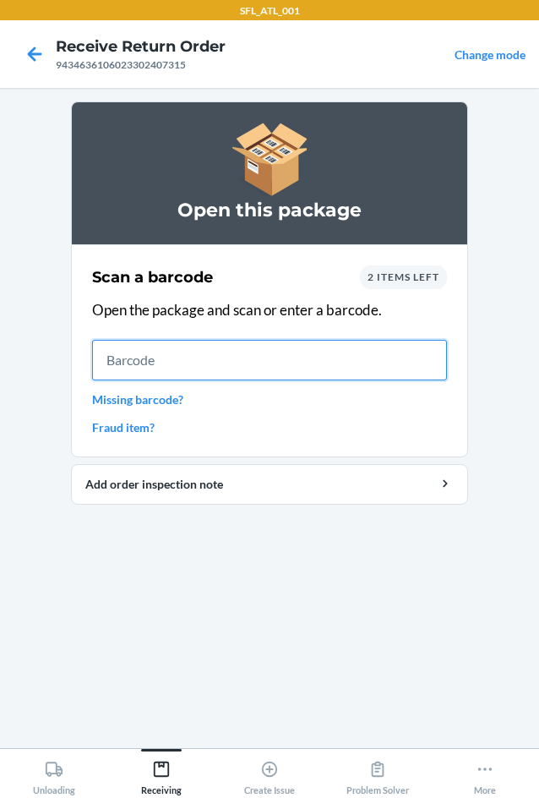
click at [191, 372] on input "text" at bounding box center [269, 360] width 355 height 41
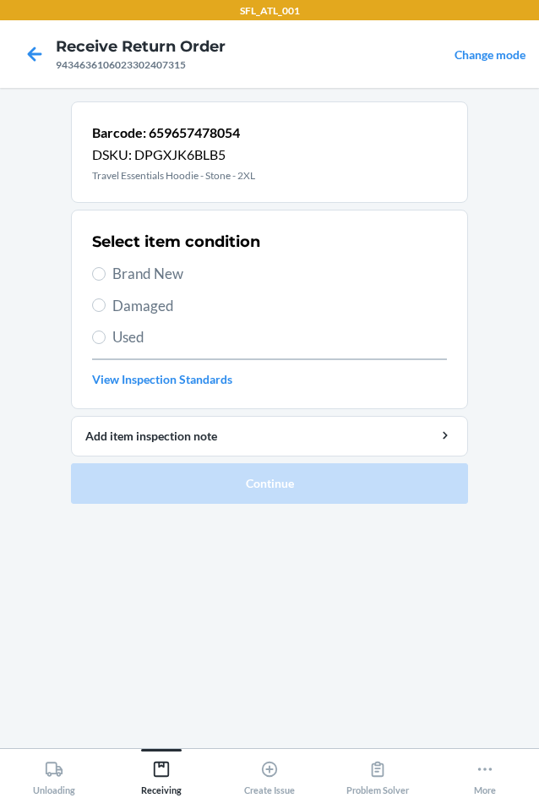
click at [172, 279] on span "Brand New" at bounding box center [279, 274] width 335 height 22
click at [106, 279] on input "Brand New" at bounding box center [99, 274] width 14 height 14
radio input "true"
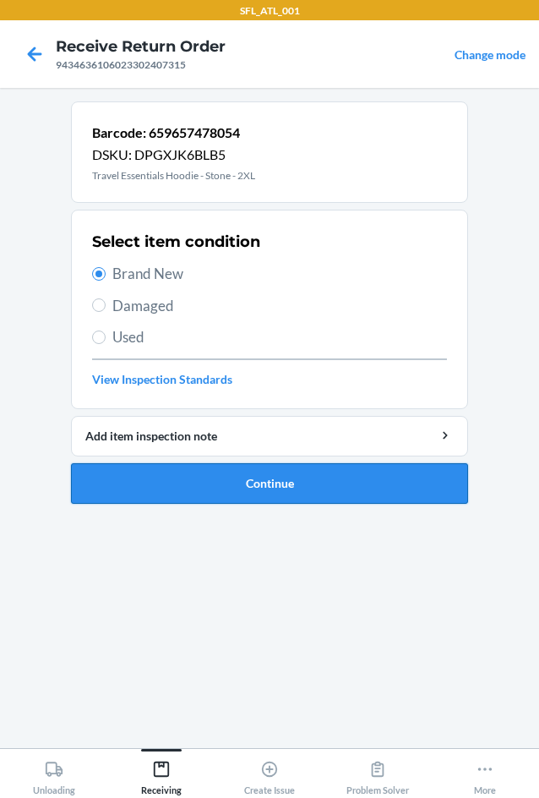
click at [297, 475] on button "Continue" at bounding box center [269, 483] width 397 height 41
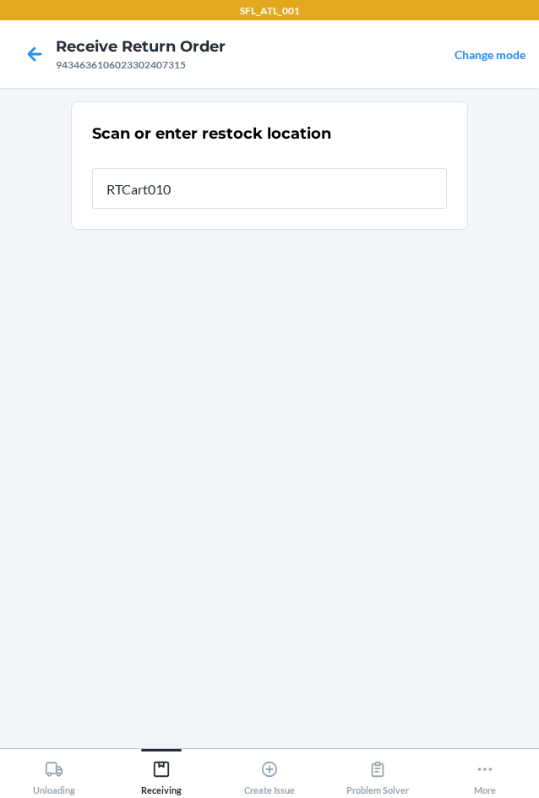
type input "RTCart010"
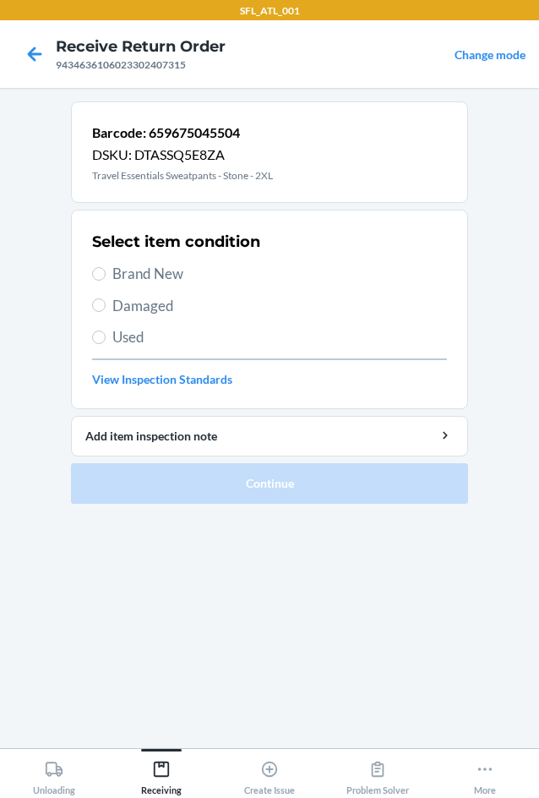
click at [144, 267] on span "Brand New" at bounding box center [279, 274] width 335 height 22
click at [106, 267] on input "Brand New" at bounding box center [99, 274] width 14 height 14
radio input "true"
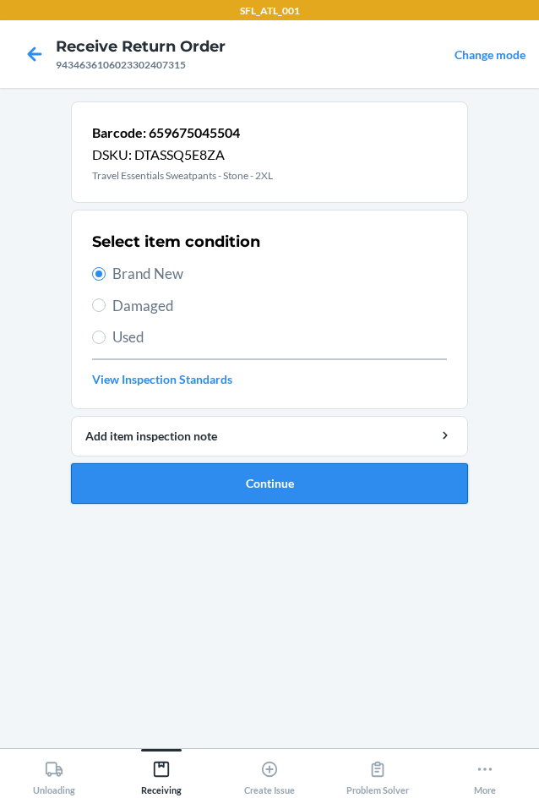
click at [320, 489] on button "Continue" at bounding box center [269, 483] width 397 height 41
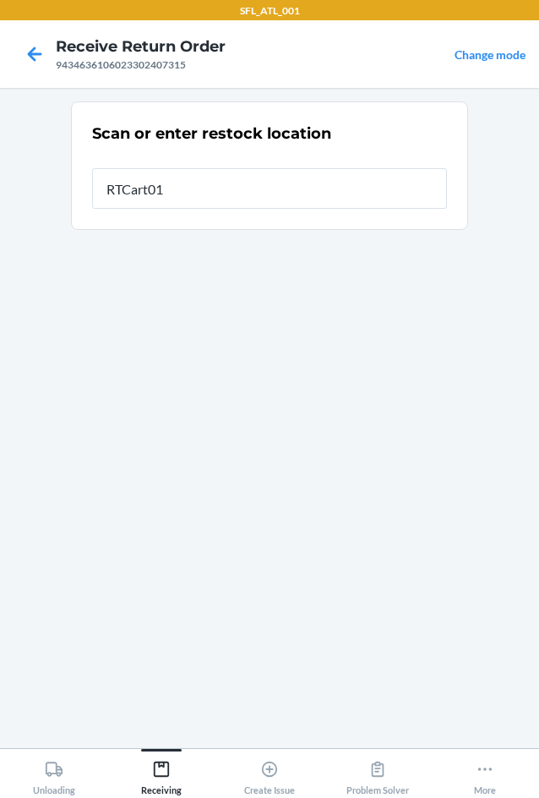
type input "RTCart010"
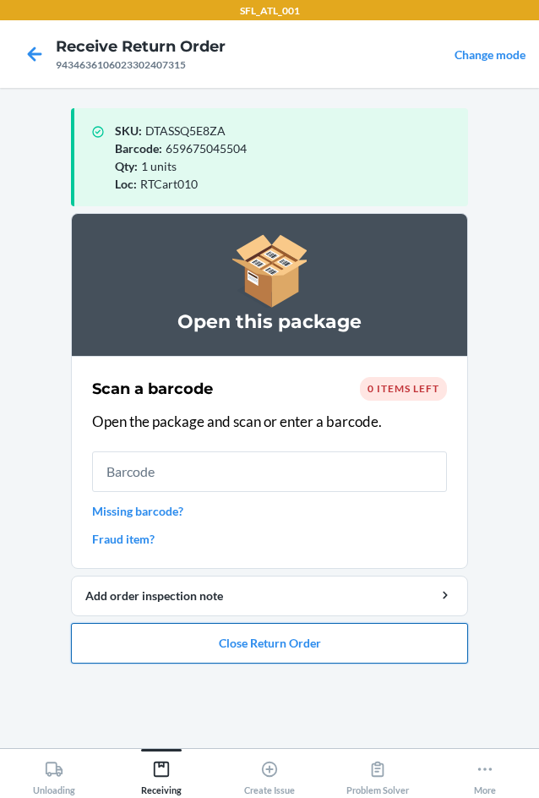
click at [343, 652] on button "Close Return Order" at bounding box center [269, 643] width 397 height 41
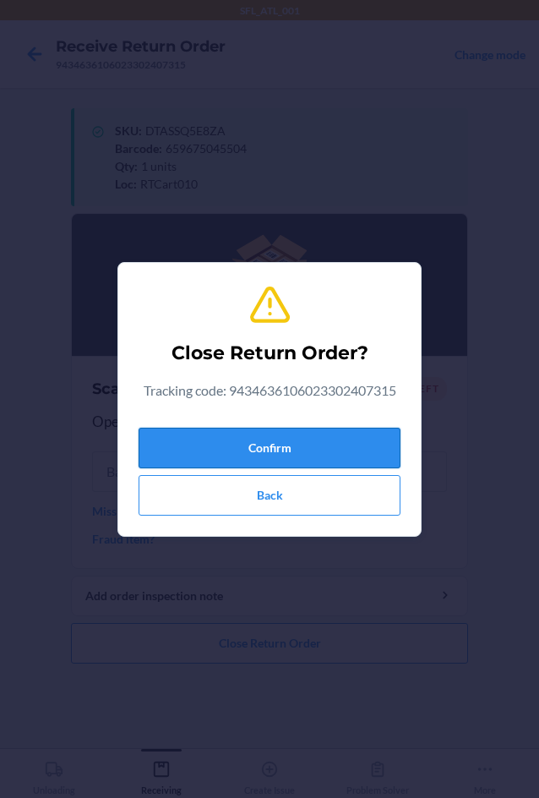
click at [248, 436] on button "Confirm" at bounding box center [270, 448] width 262 height 41
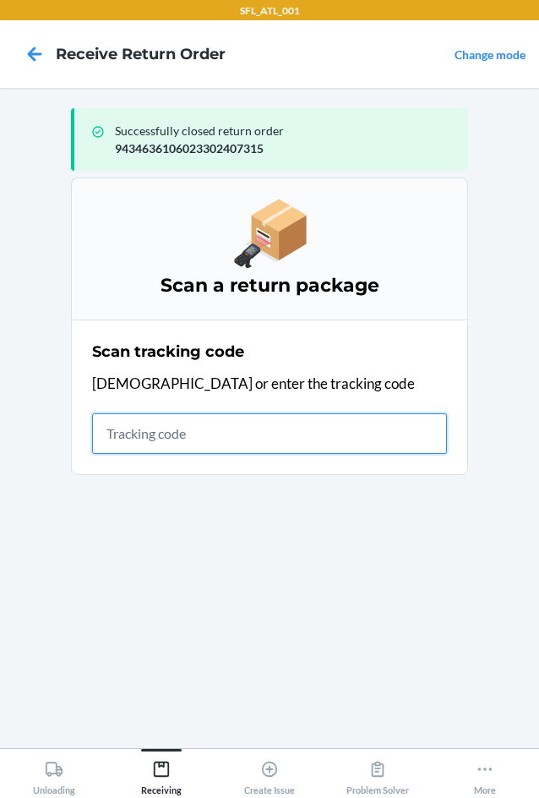
click at [223, 429] on input "text" at bounding box center [269, 433] width 355 height 41
type input "42030259"
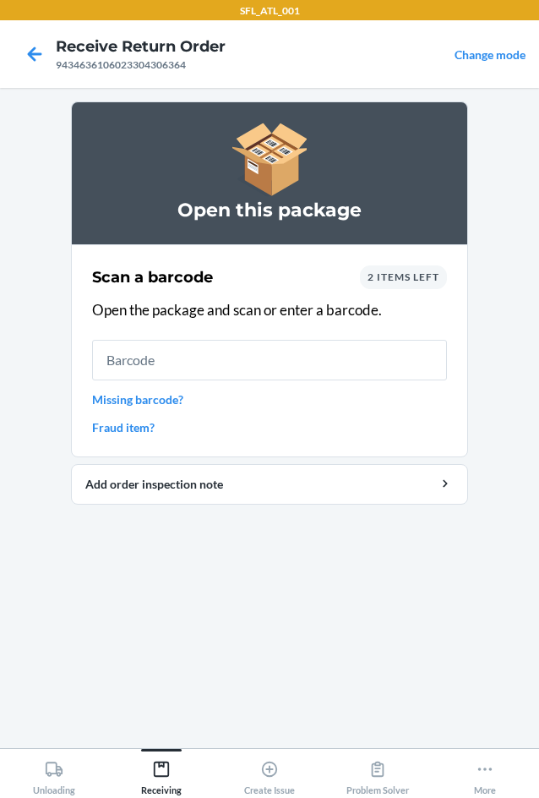
click at [384, 270] on div "2 items left" at bounding box center [403, 277] width 87 height 24
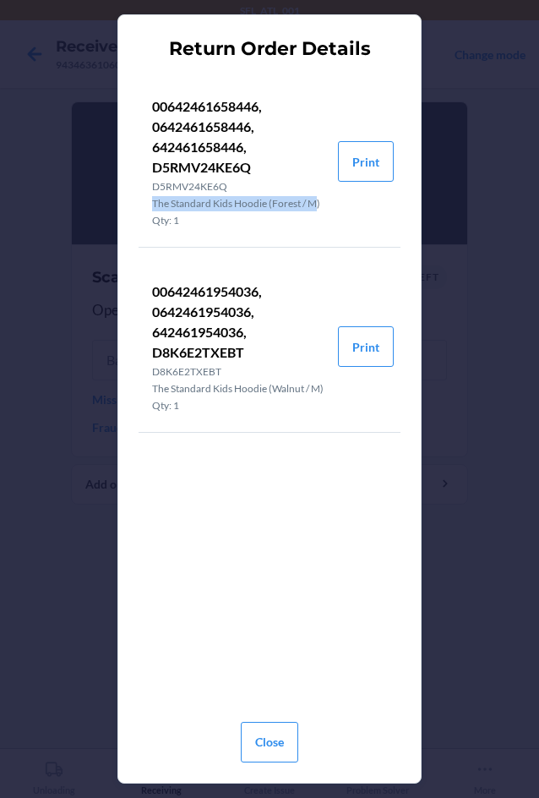
drag, startPoint x: 149, startPoint y: 199, endPoint x: 319, endPoint y: 201, distance: 170.7
click at [319, 201] on li "00642461658446, 0642461658446, 642461658446, D5RMV24KE6Q D5RMV24KE6Q The Standa…" at bounding box center [238, 161] width 199 height 171
click at [323, 200] on p "The Standard Kids Hoodie (Forest / M)" at bounding box center [238, 203] width 172 height 15
click at [320, 201] on p "The Standard Kids Hoodie (Forest / M)" at bounding box center [238, 203] width 172 height 15
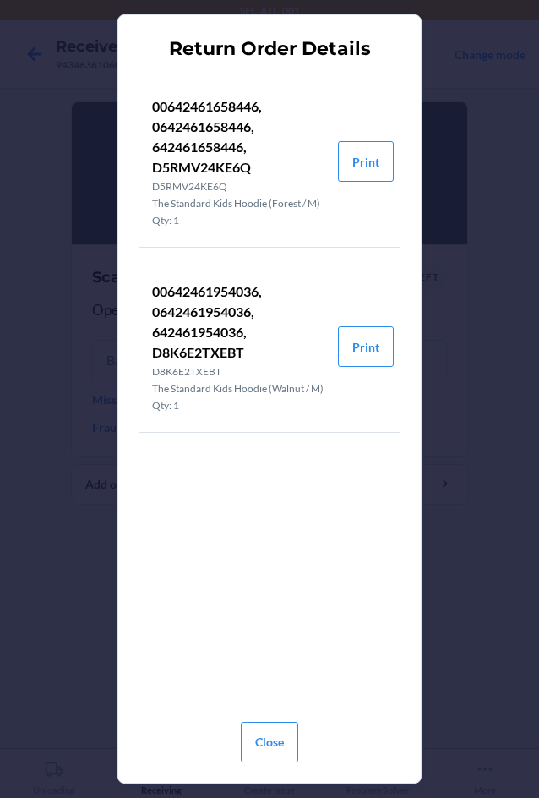
click at [314, 201] on p "The Standard Kids Hoodie (Forest / M)" at bounding box center [238, 203] width 172 height 15
click at [313, 201] on p "The Standard Kids Hoodie (Forest / M)" at bounding box center [238, 203] width 172 height 15
click at [208, 385] on p "The Standard Kids Hoodie (Walnut / M)" at bounding box center [238, 388] width 172 height 15
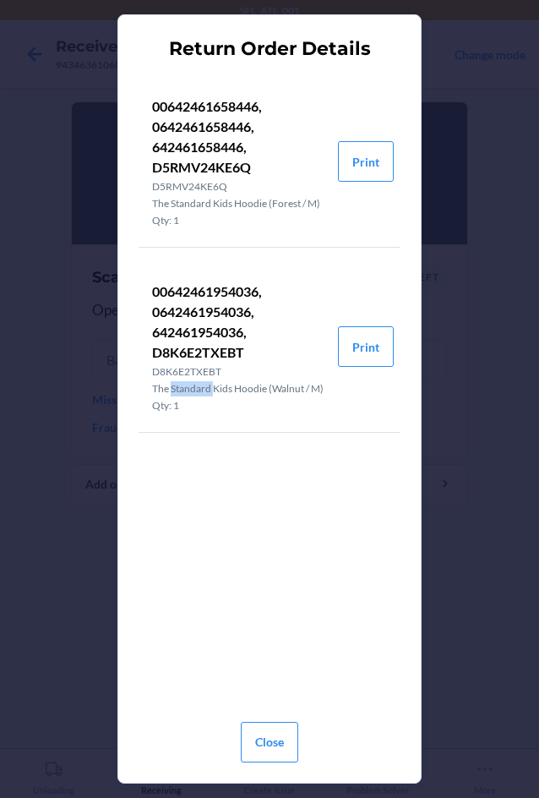
click at [208, 385] on p "The Standard Kids Hoodie (Walnut / M)" at bounding box center [238, 388] width 172 height 15
click at [361, 151] on button "Print" at bounding box center [366, 161] width 56 height 41
click at [364, 367] on button "Print" at bounding box center [366, 346] width 56 height 41
click at [374, 177] on button "Print" at bounding box center [366, 161] width 56 height 41
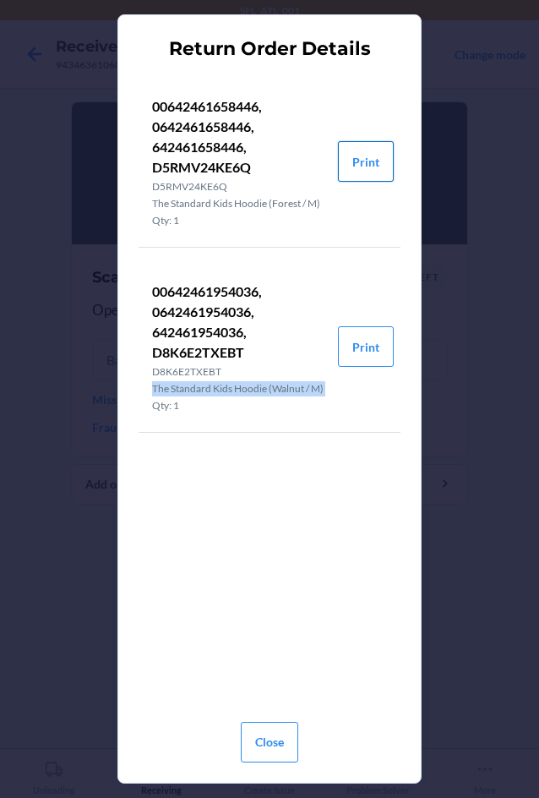
click at [369, 145] on button "Print" at bounding box center [366, 161] width 56 height 41
click at [352, 358] on button "Print" at bounding box center [366, 346] width 56 height 41
click at [355, 166] on button "Print" at bounding box center [366, 161] width 56 height 41
drag, startPoint x: 353, startPoint y: 170, endPoint x: 347, endPoint y: 268, distance: 98.2
click at [351, 171] on button "Print" at bounding box center [366, 161] width 56 height 41
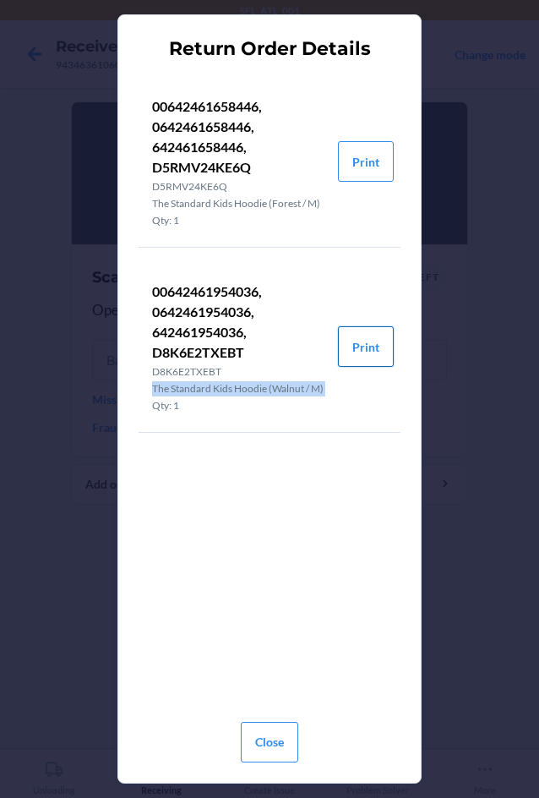
click at [371, 352] on button "Print" at bounding box center [366, 346] width 56 height 41
click at [269, 749] on button "Close" at bounding box center [269, 742] width 57 height 41
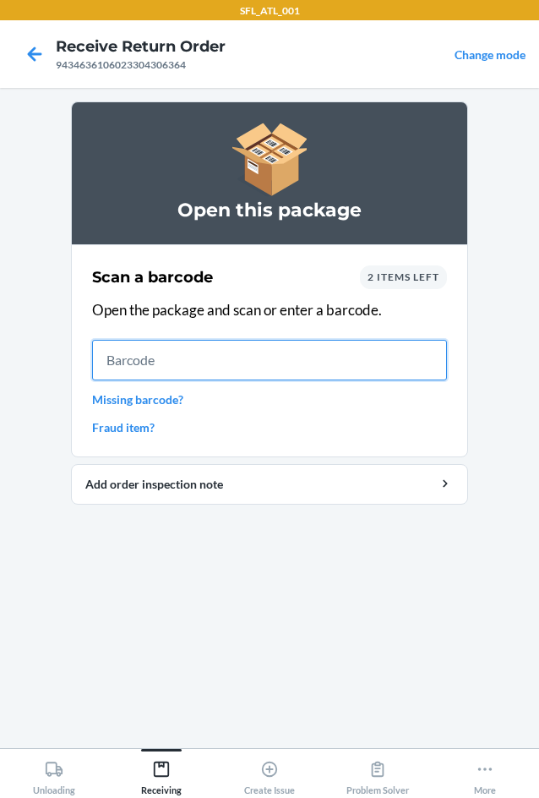
click at [207, 374] on input "text" at bounding box center [269, 360] width 355 height 41
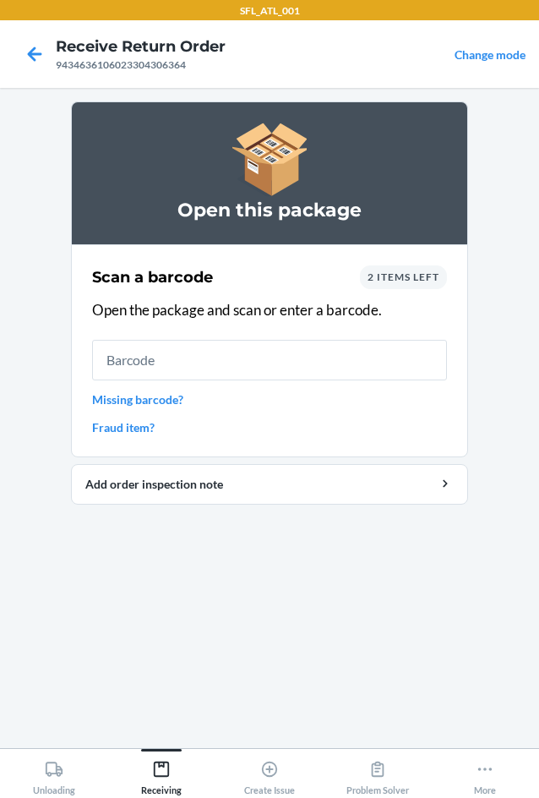
click at [396, 285] on div "2 items left" at bounding box center [403, 277] width 87 height 24
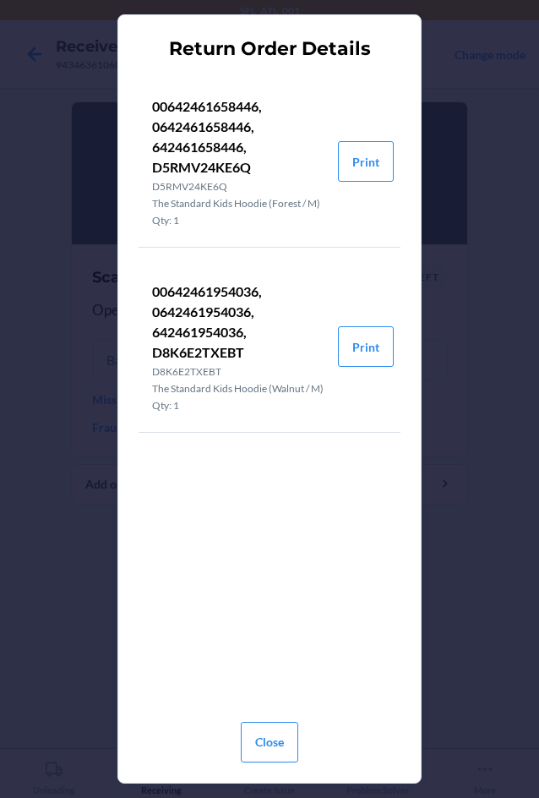
click at [191, 203] on p "The Standard Kids Hoodie (Forest / M)" at bounding box center [238, 203] width 172 height 15
click at [189, 203] on p "The Standard Kids Hoodie (Forest / M)" at bounding box center [238, 203] width 172 height 15
drag, startPoint x: 279, startPoint y: 742, endPoint x: 217, endPoint y: 499, distance: 250.3
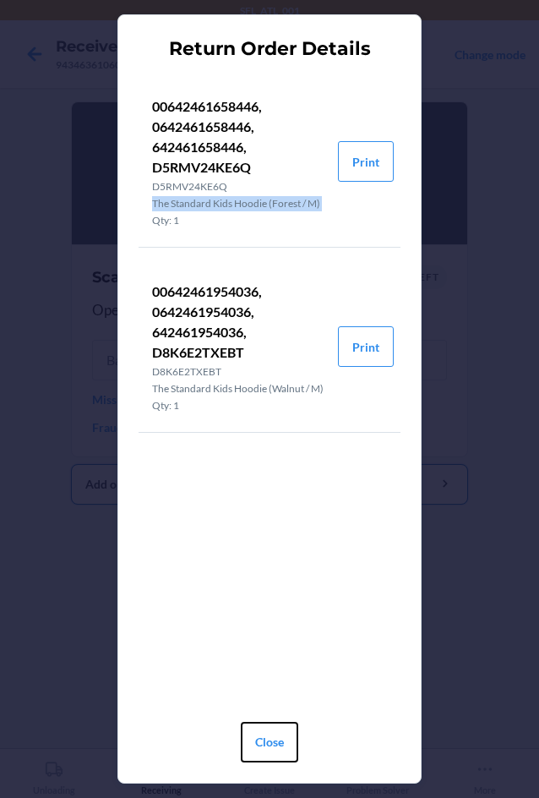
click at [279, 737] on button "Close" at bounding box center [269, 742] width 57 height 41
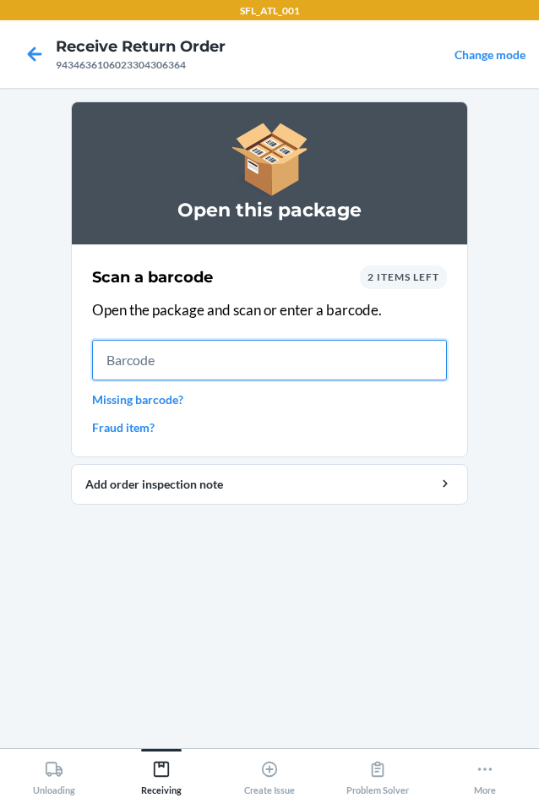
click at [232, 351] on input "text" at bounding box center [269, 360] width 355 height 41
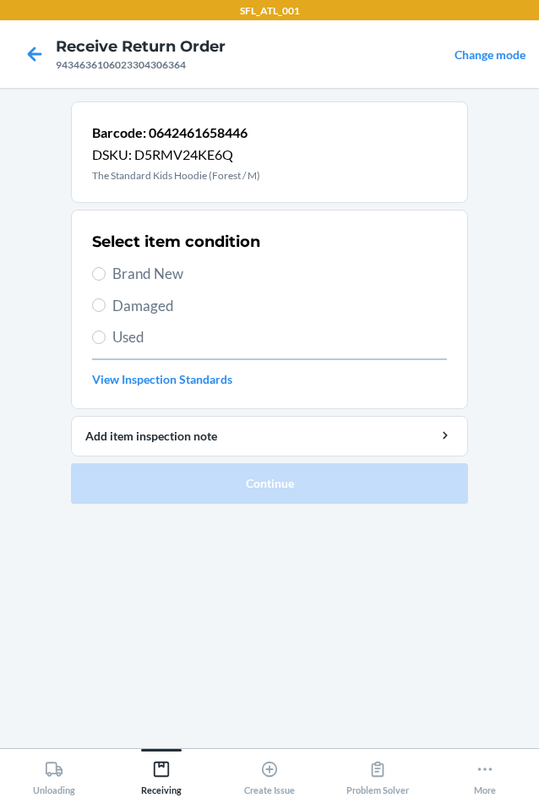
click at [136, 274] on span "Brand New" at bounding box center [279, 274] width 335 height 22
click at [106, 274] on input "Brand New" at bounding box center [99, 274] width 14 height 14
radio input "true"
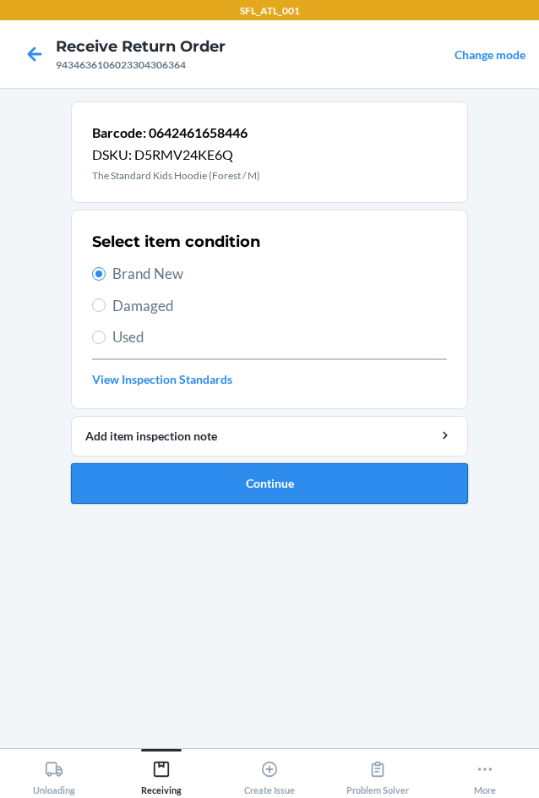
click at [299, 485] on button "Continue" at bounding box center [269, 483] width 397 height 41
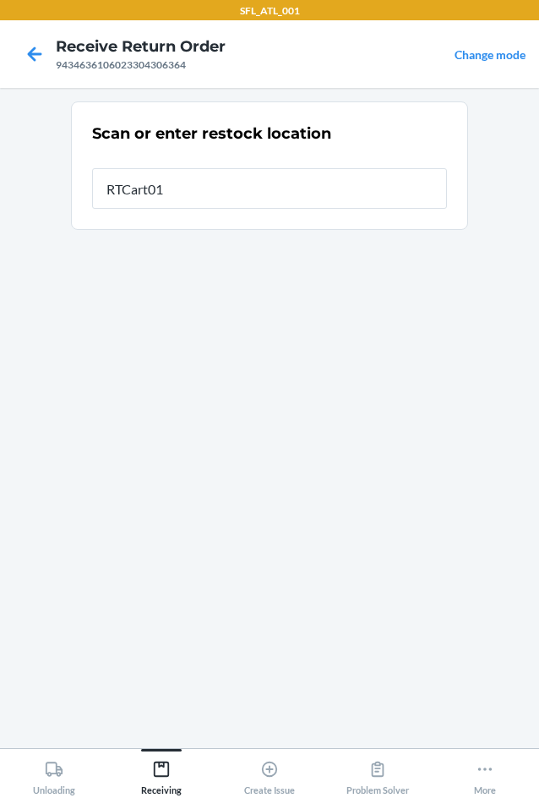
type input "RTCart010"
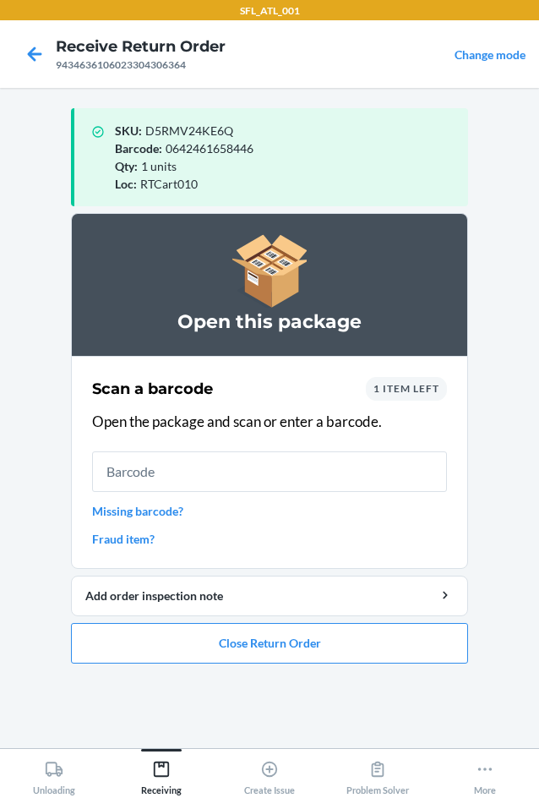
click at [339, 473] on input "text" at bounding box center [269, 471] width 355 height 41
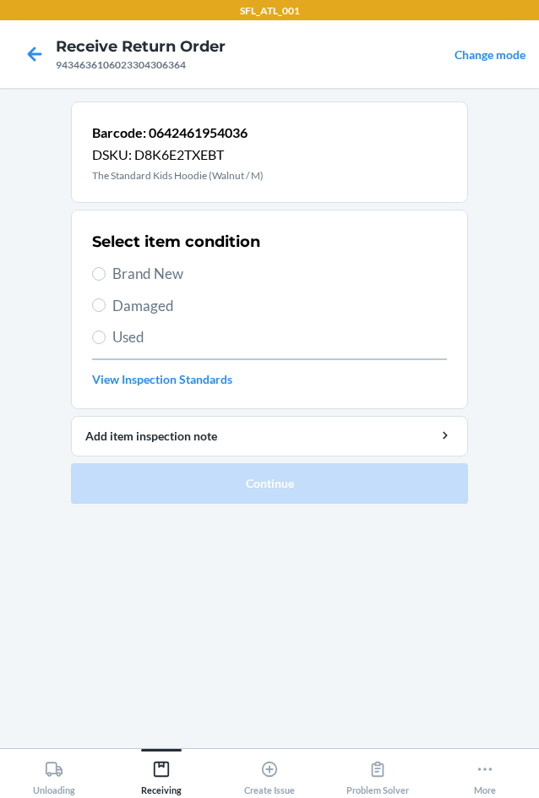
click at [134, 273] on span "Brand New" at bounding box center [279, 274] width 335 height 22
click at [106, 273] on input "Brand New" at bounding box center [99, 274] width 14 height 14
radio input "true"
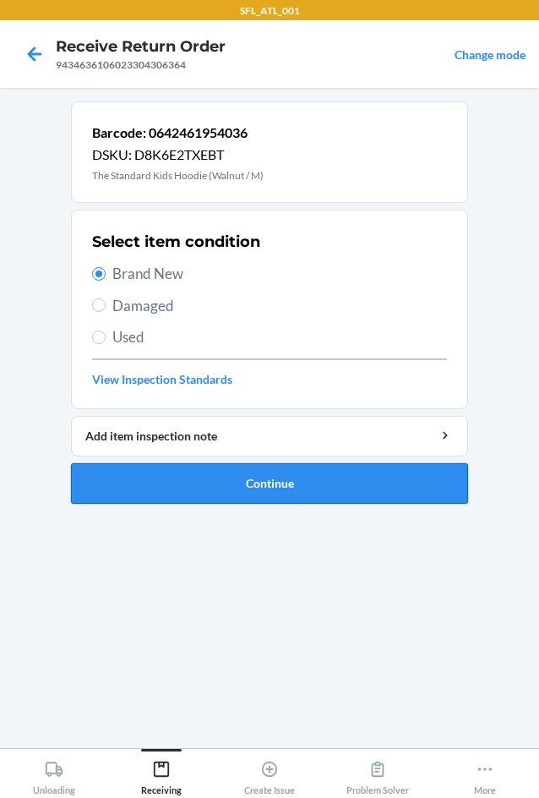
click at [221, 467] on button "Continue" at bounding box center [269, 483] width 397 height 41
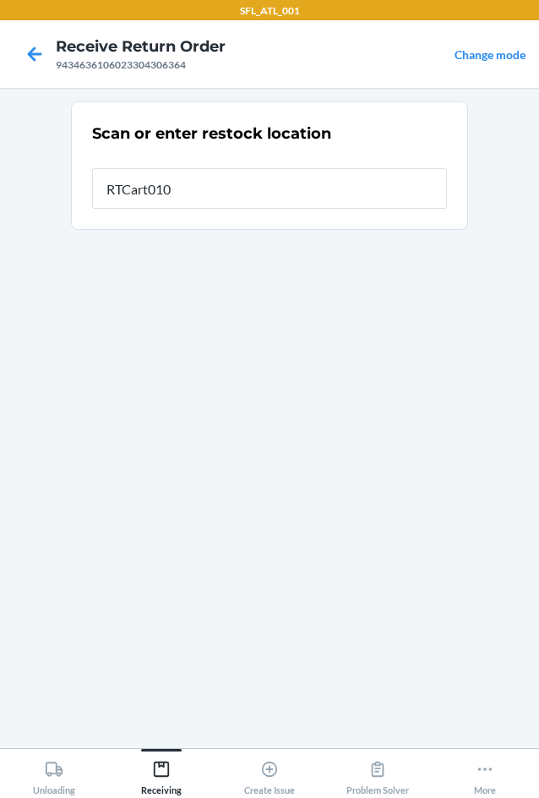
type input "RTCart010"
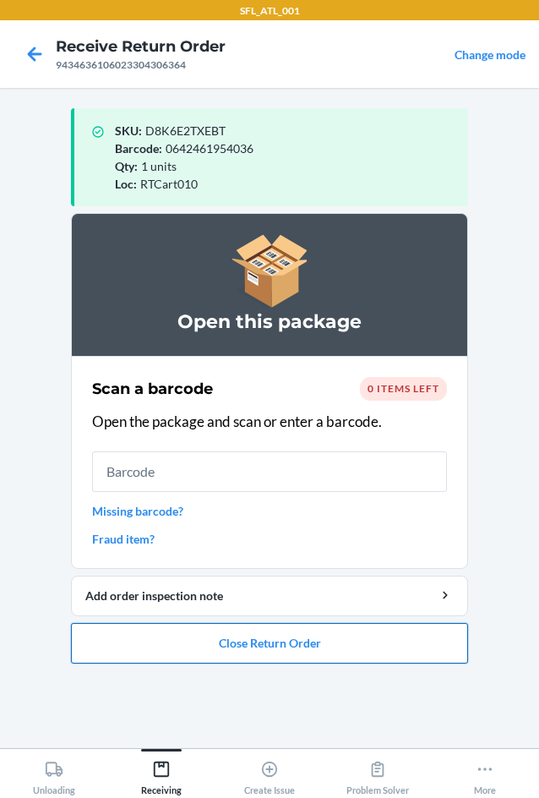
click at [227, 649] on button "Close Return Order" at bounding box center [269, 643] width 397 height 41
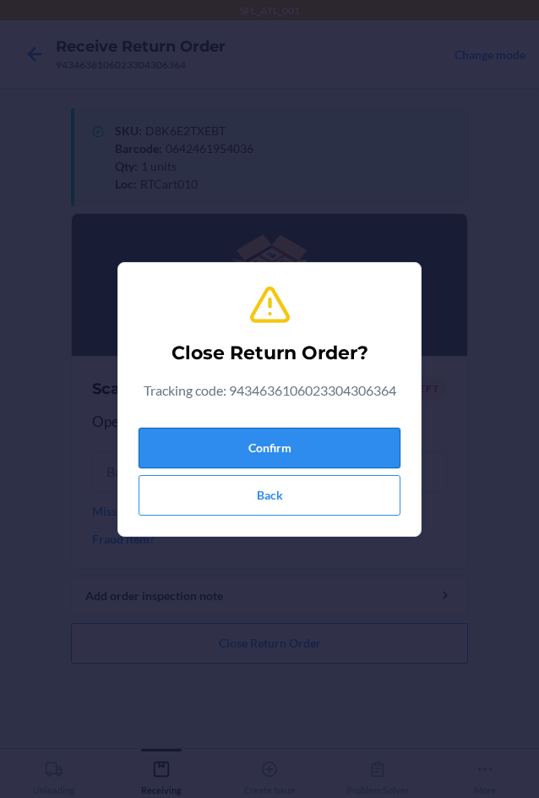
click at [273, 446] on button "Confirm" at bounding box center [270, 448] width 262 height 41
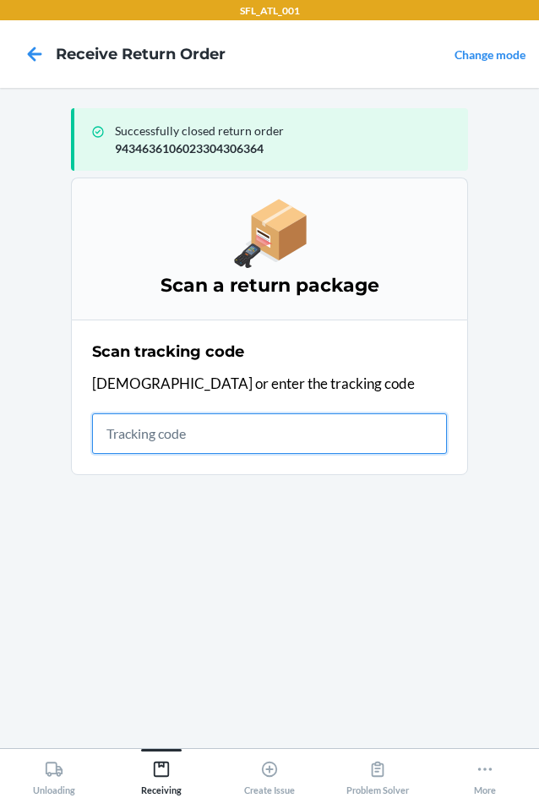
click at [177, 429] on input "text" at bounding box center [269, 433] width 355 height 41
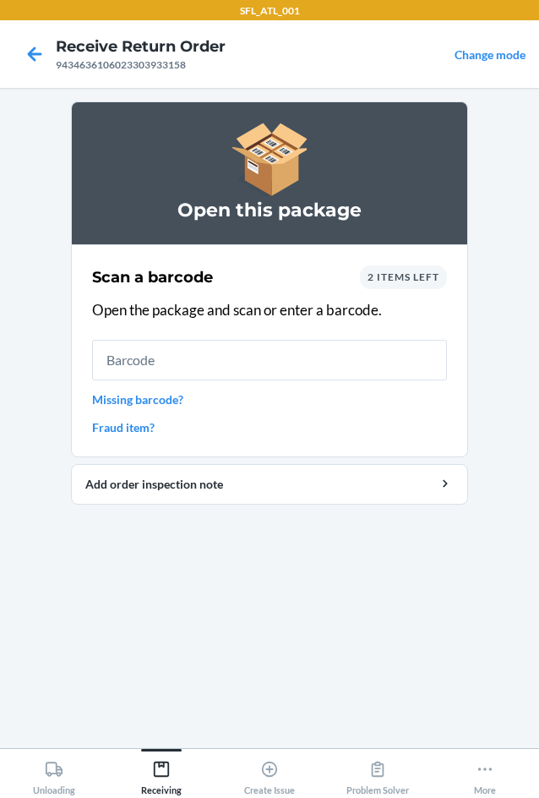
click at [390, 287] on div "2 items left" at bounding box center [403, 277] width 87 height 24
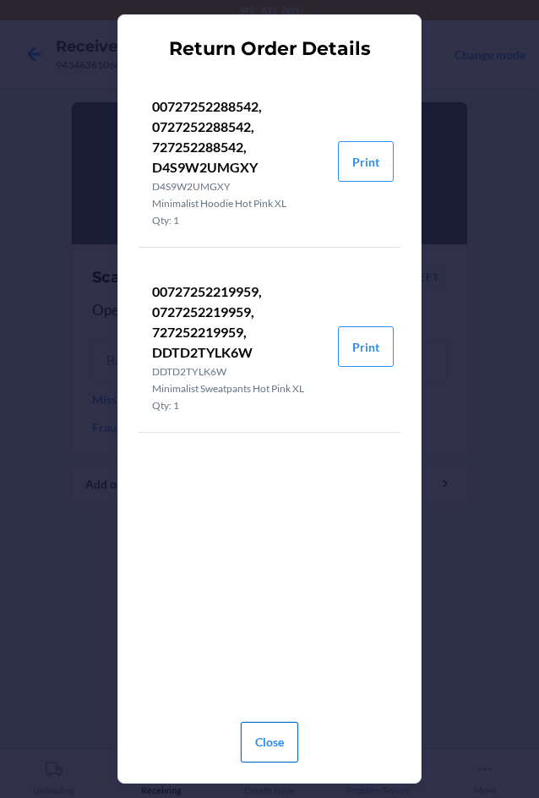
click at [279, 745] on button "Close" at bounding box center [269, 742] width 57 height 41
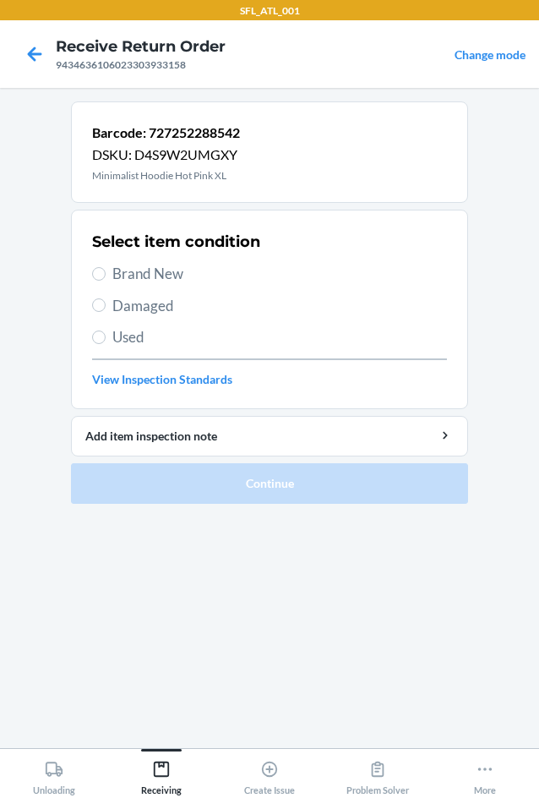
click at [132, 267] on span "Brand New" at bounding box center [279, 274] width 335 height 22
click at [106, 267] on input "Brand New" at bounding box center [99, 274] width 14 height 14
radio input "true"
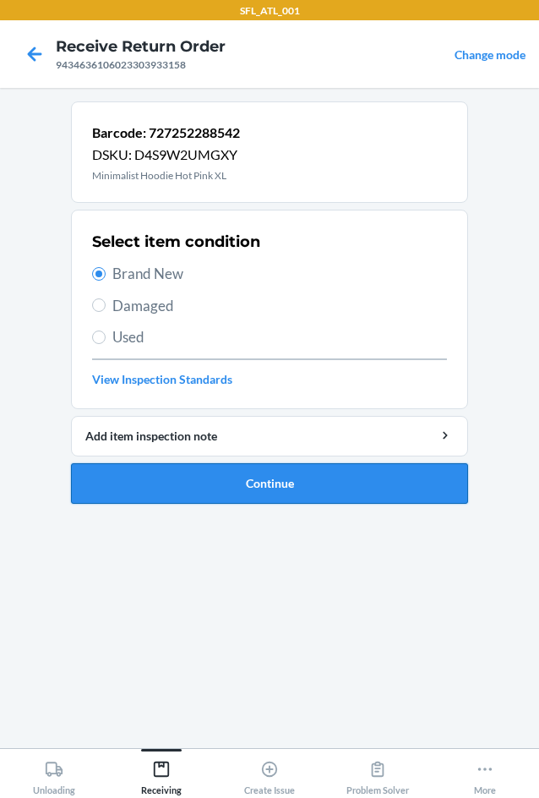
click at [275, 472] on button "Continue" at bounding box center [269, 483] width 397 height 41
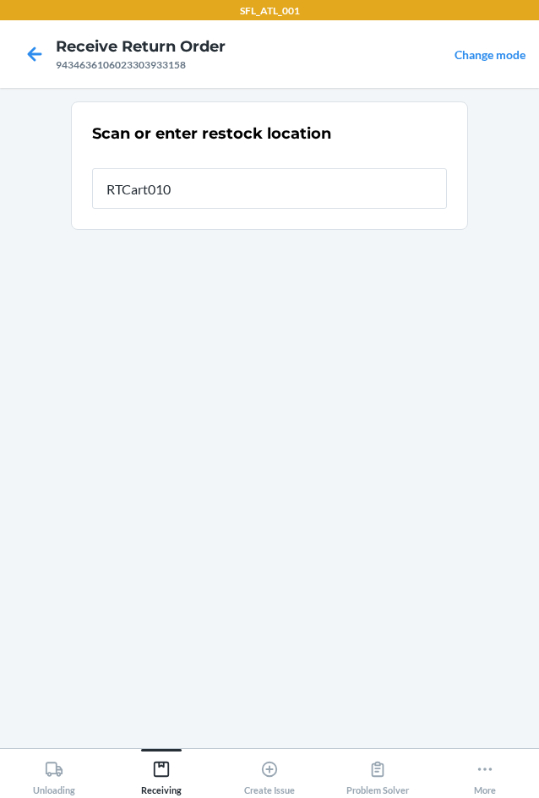
type input "RTCart010"
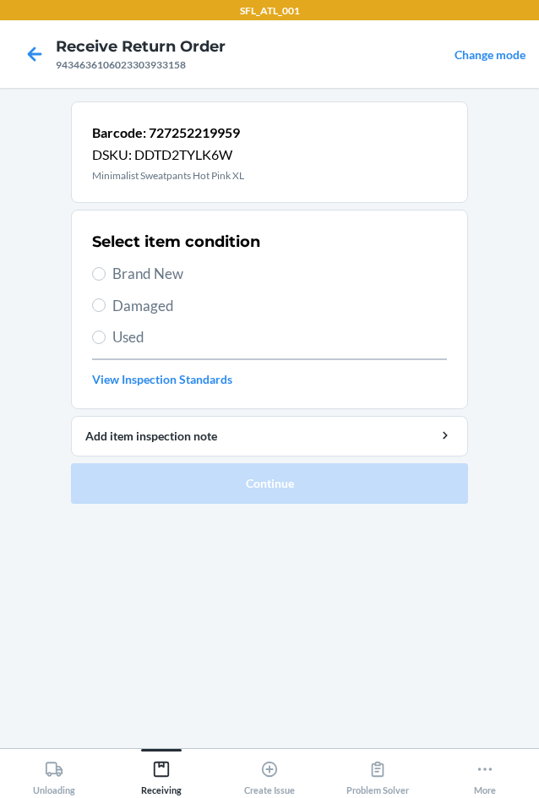
click at [156, 267] on span "Brand New" at bounding box center [279, 274] width 335 height 22
click at [106, 267] on input "Brand New" at bounding box center [99, 274] width 14 height 14
radio input "true"
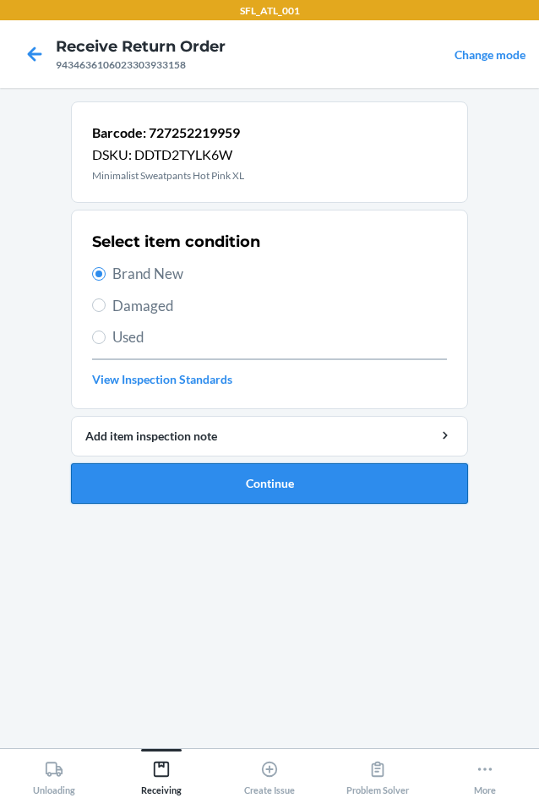
click at [273, 487] on button "Continue" at bounding box center [269, 483] width 397 height 41
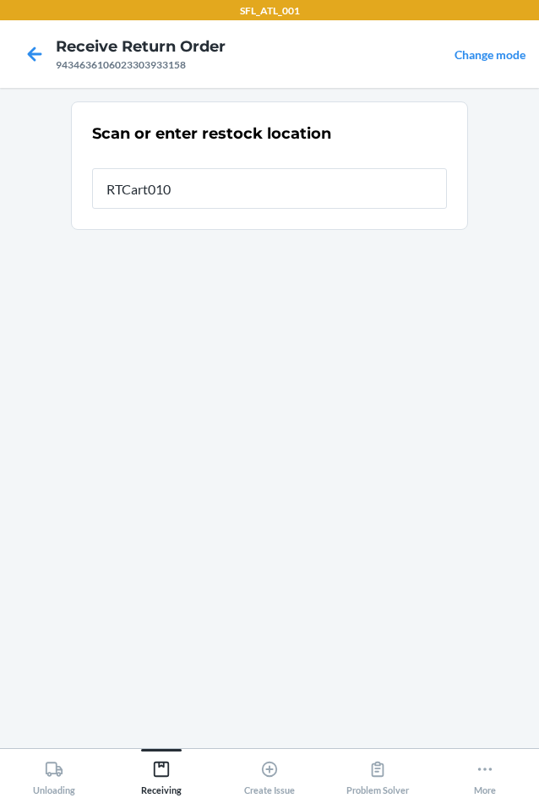
type input "RTCart010"
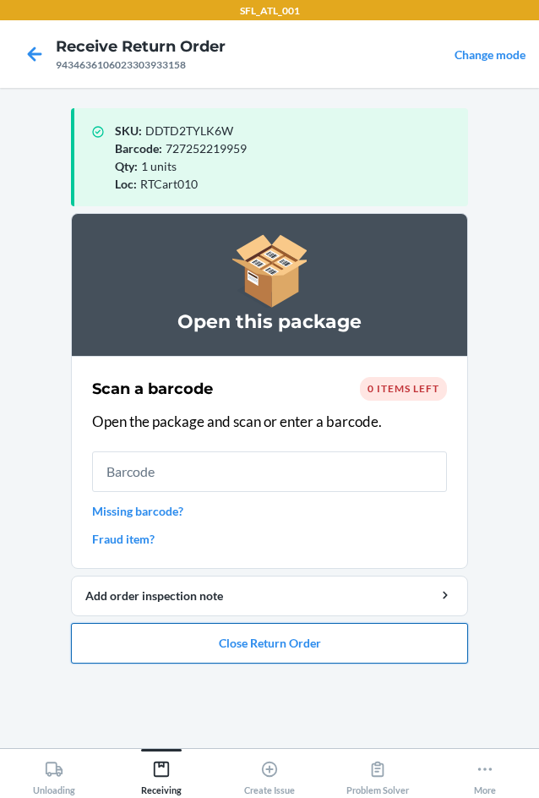
click at [280, 654] on button "Close Return Order" at bounding box center [269, 643] width 397 height 41
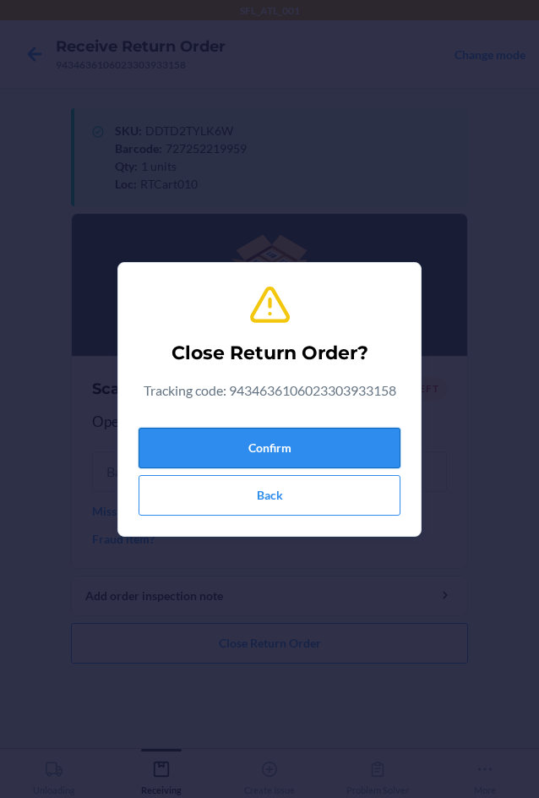
click at [267, 444] on button "Confirm" at bounding box center [270, 448] width 262 height 41
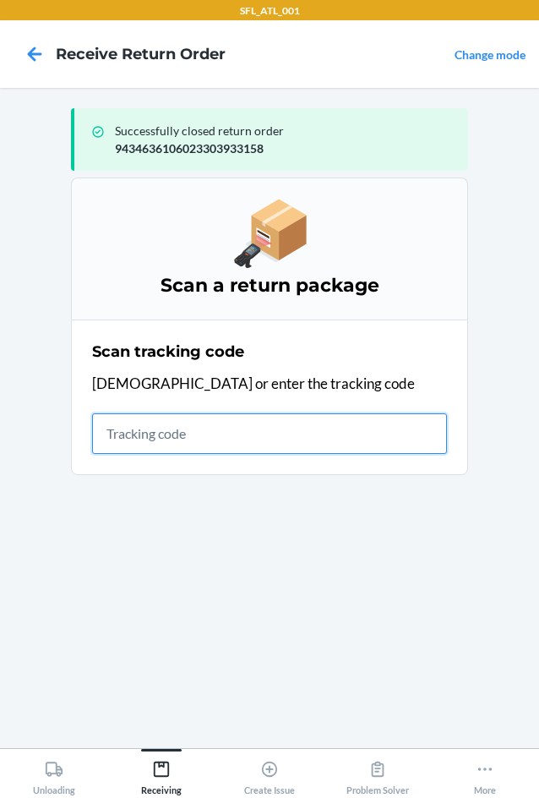
click at [166, 442] on input "text" at bounding box center [269, 433] width 355 height 41
type input "420302599434636106023"
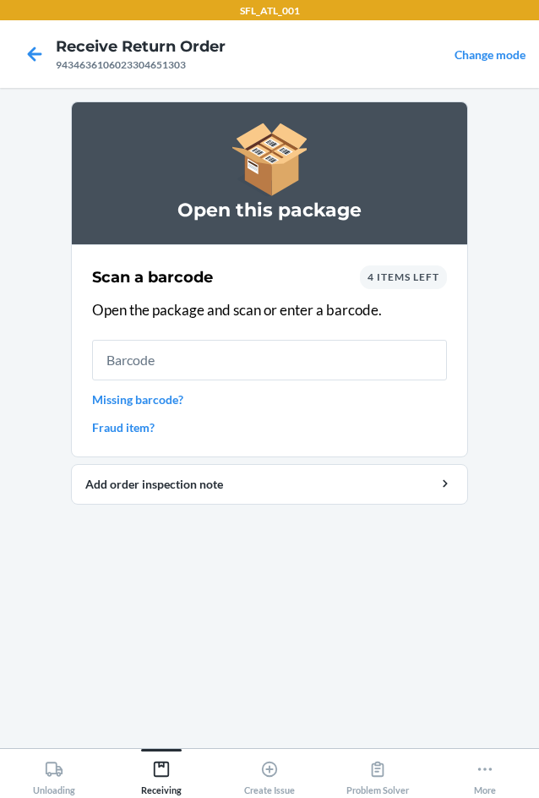
click at [423, 278] on span "4 items left" at bounding box center [404, 276] width 72 height 13
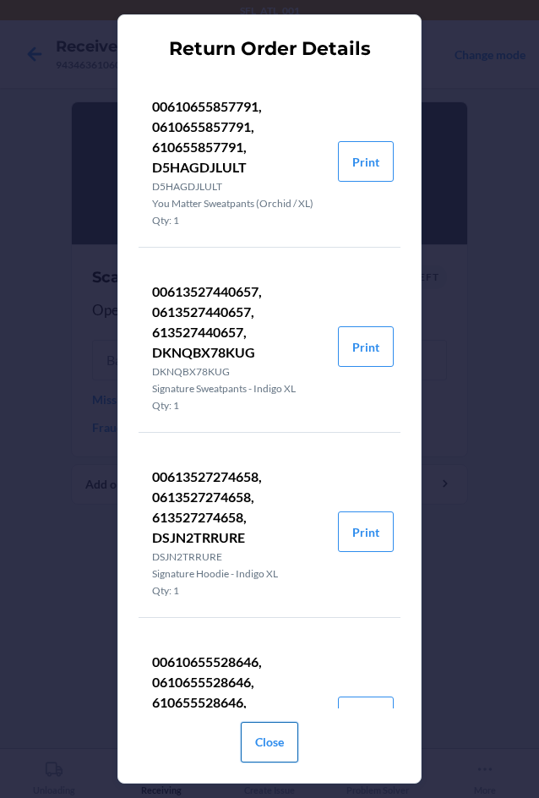
click at [276, 741] on button "Close" at bounding box center [269, 742] width 57 height 41
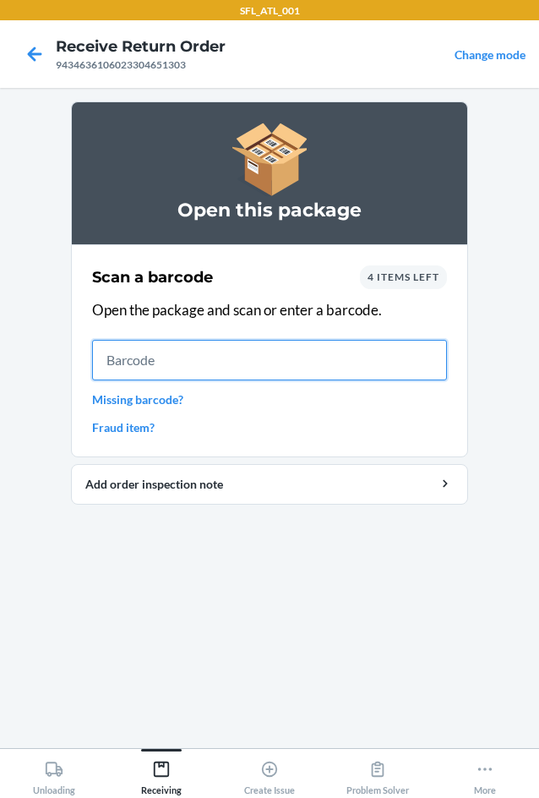
click at [306, 360] on input "text" at bounding box center [269, 360] width 355 height 41
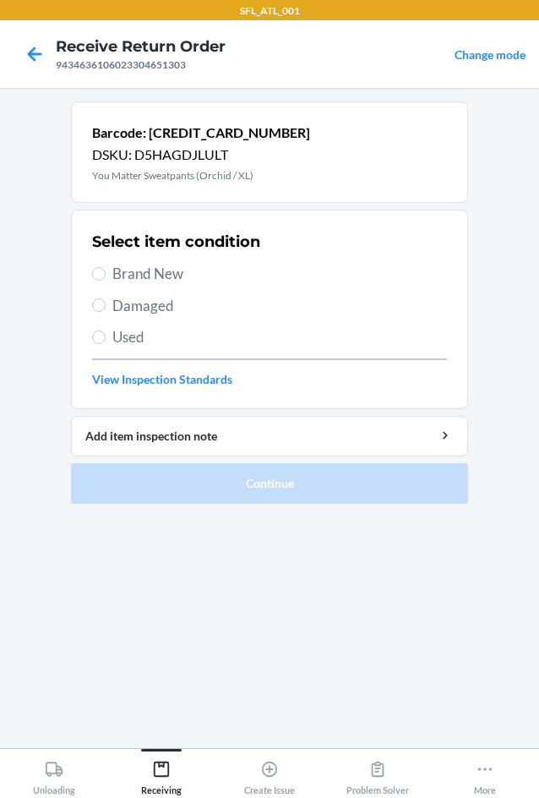
click at [112, 270] on span "Brand New" at bounding box center [279, 274] width 335 height 22
click at [106, 270] on input "Brand New" at bounding box center [99, 274] width 14 height 14
radio input "true"
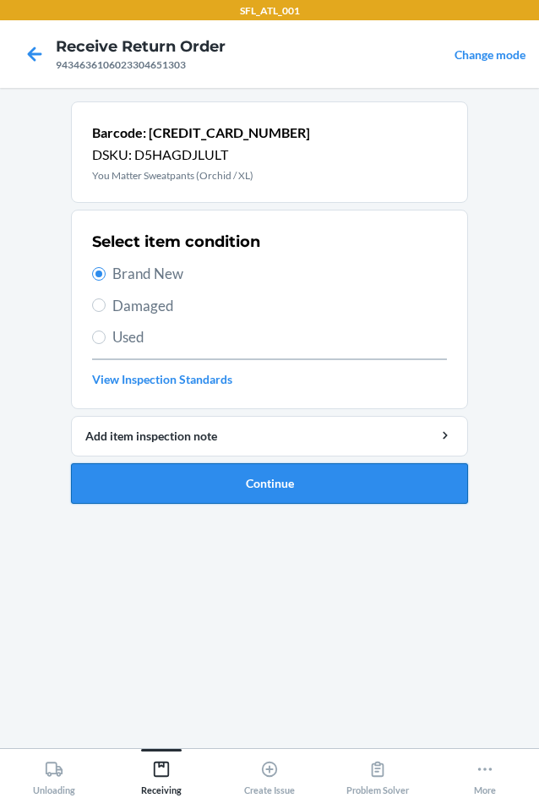
click at [226, 483] on button "Continue" at bounding box center [269, 483] width 397 height 41
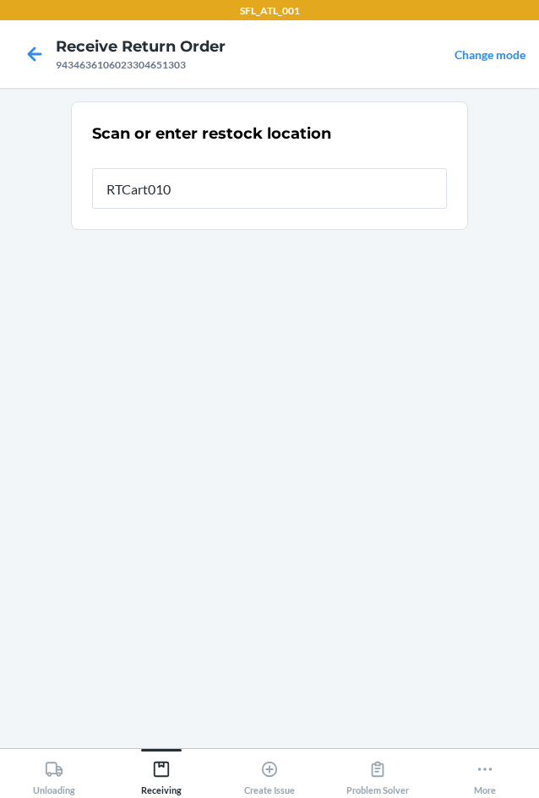
type input "RTCart010"
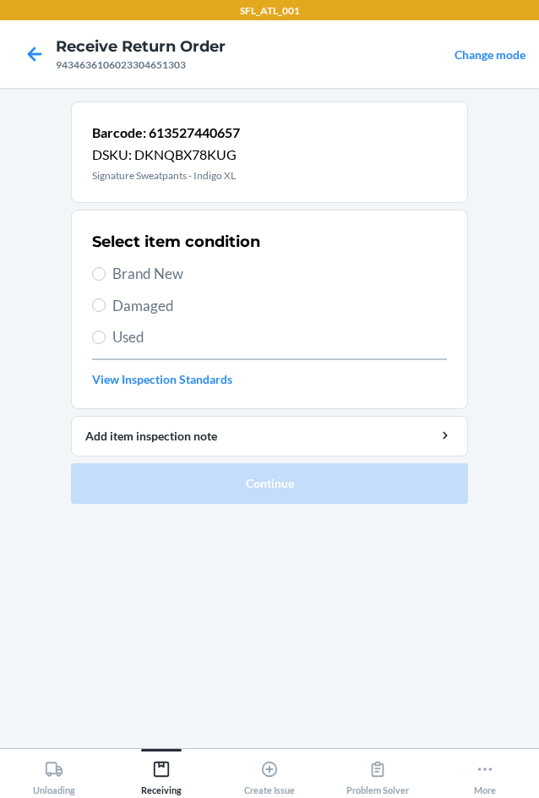
drag, startPoint x: 140, startPoint y: 282, endPoint x: 159, endPoint y: 275, distance: 20.1
click at [140, 281] on span "Brand New" at bounding box center [279, 274] width 335 height 22
click at [106, 281] on input "Brand New" at bounding box center [99, 274] width 14 height 14
radio input "true"
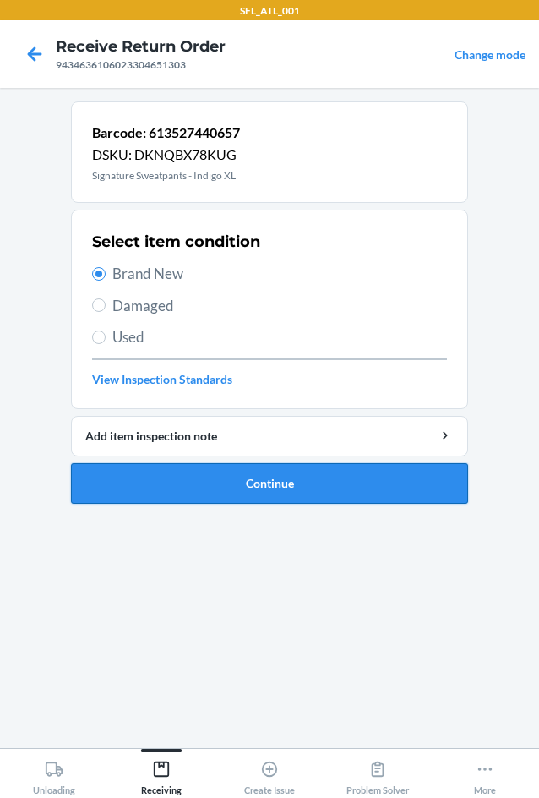
click at [276, 488] on button "Continue" at bounding box center [269, 483] width 397 height 41
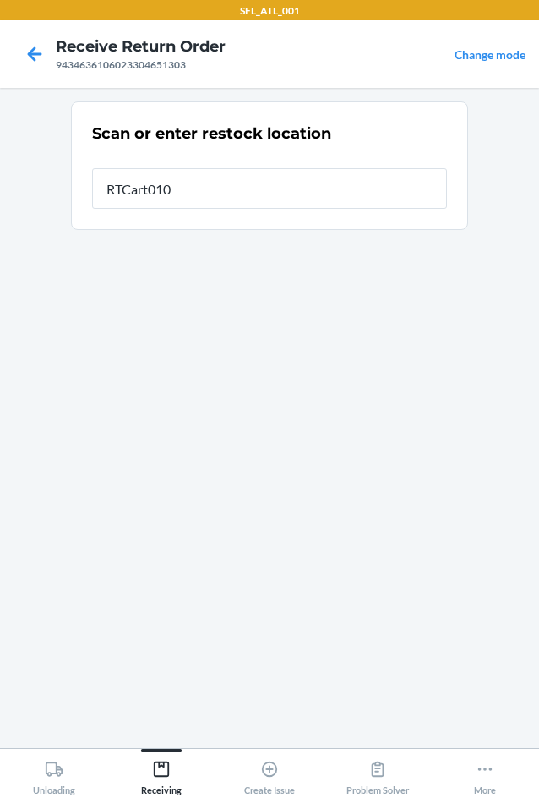
type input "RTCart010"
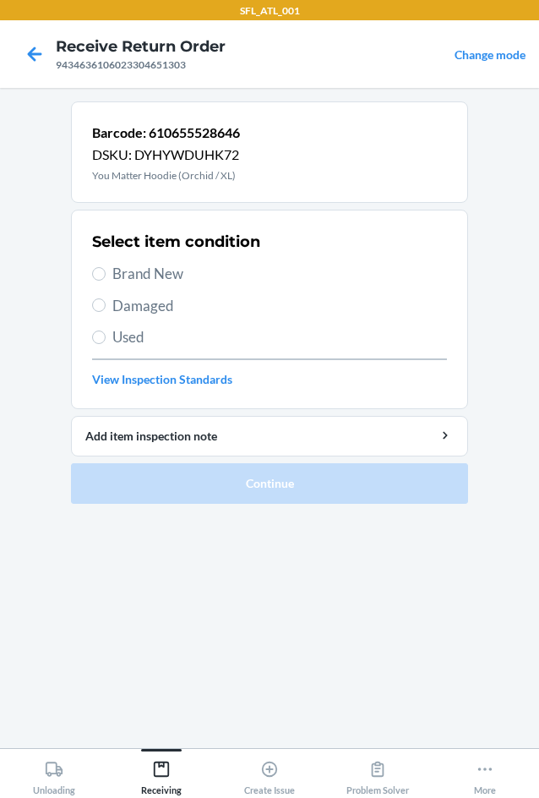
click at [172, 264] on span "Brand New" at bounding box center [279, 274] width 335 height 22
click at [106, 267] on input "Brand New" at bounding box center [99, 274] width 14 height 14
radio input "true"
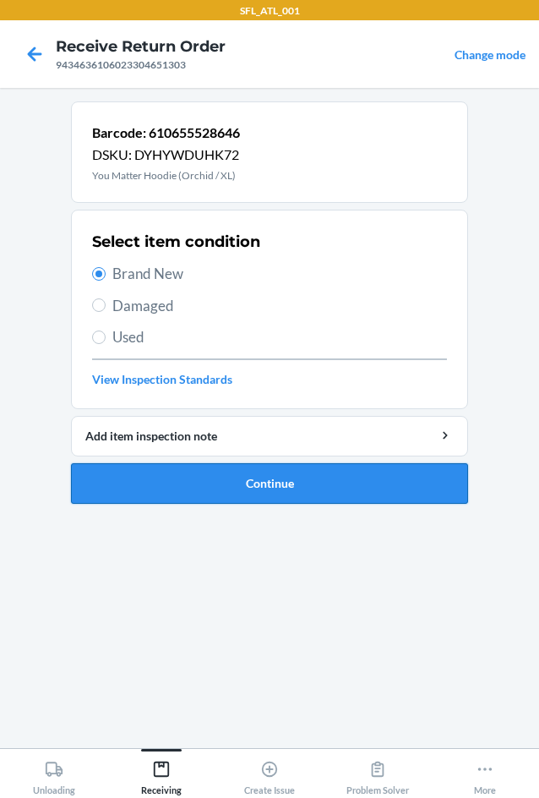
click at [296, 470] on button "Continue" at bounding box center [269, 483] width 397 height 41
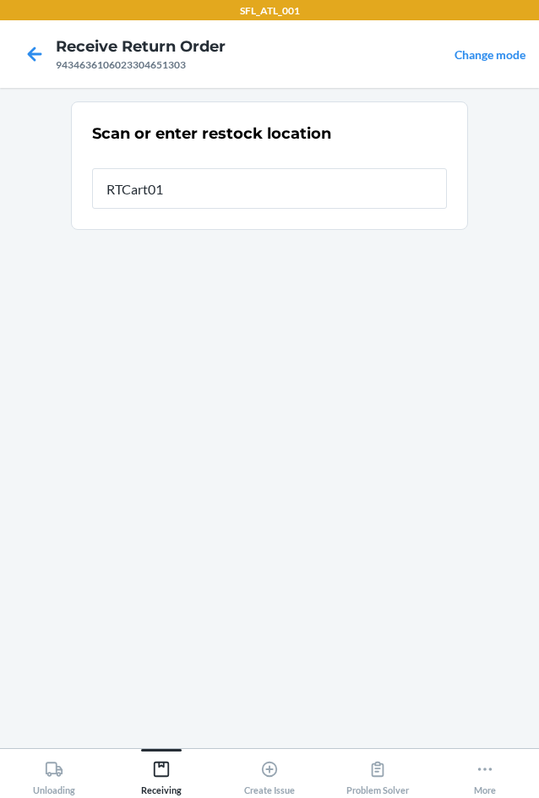
type input "RTCart010"
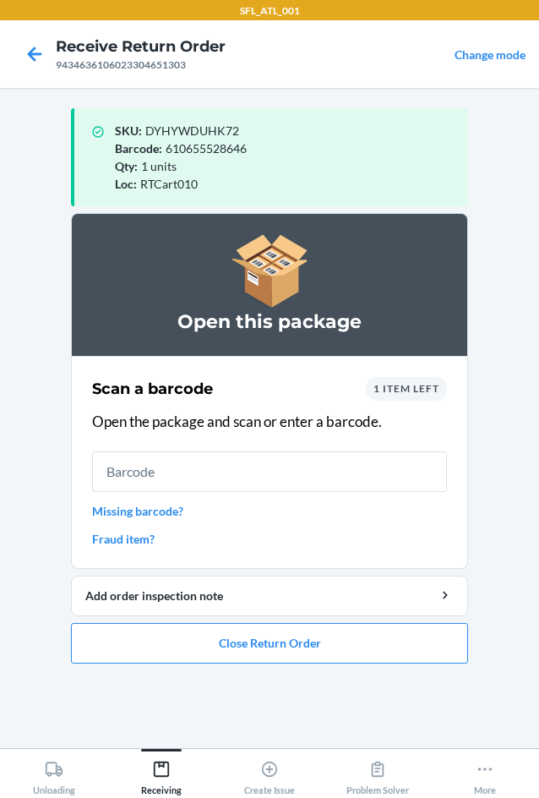
click at [395, 399] on div "1 item left" at bounding box center [406, 389] width 81 height 24
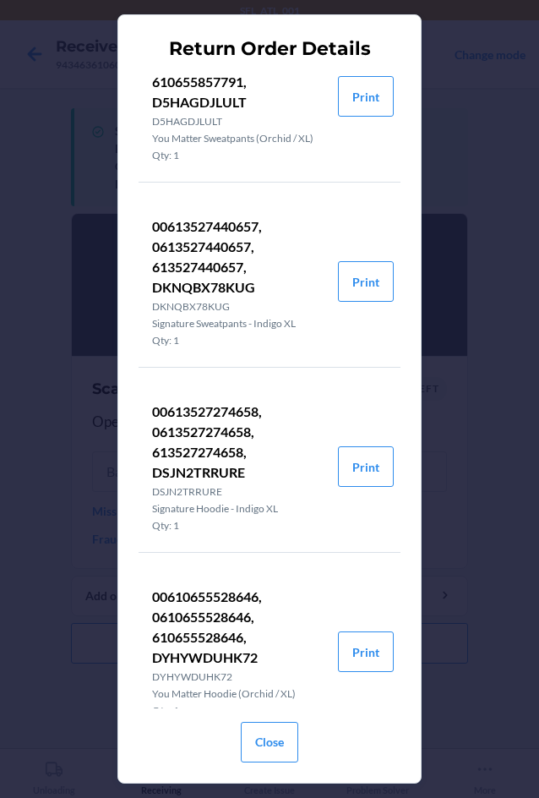
scroll to position [117, 0]
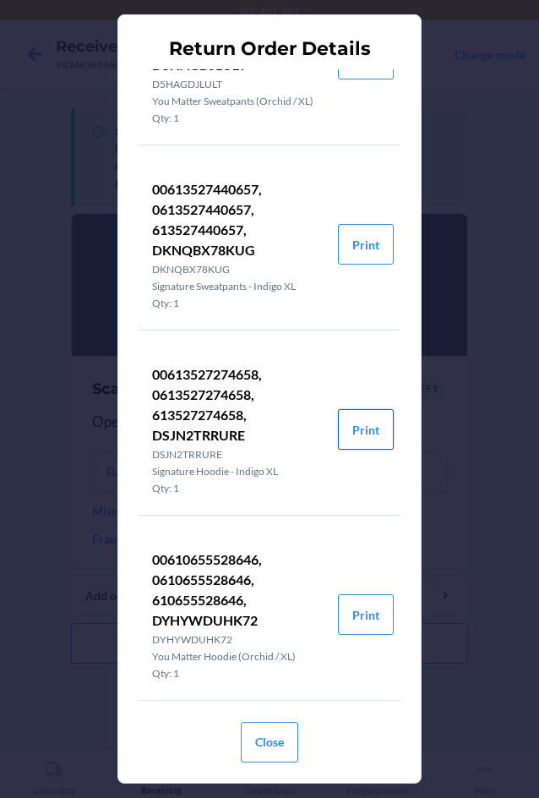
click at [342, 432] on button "Print" at bounding box center [366, 429] width 56 height 41
click at [344, 440] on button "Print" at bounding box center [366, 429] width 56 height 41
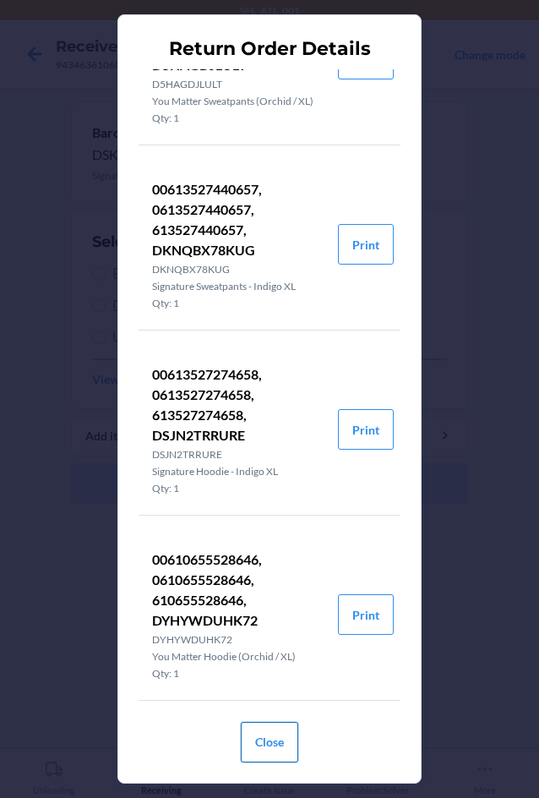
click at [288, 732] on button "Close" at bounding box center [269, 742] width 57 height 41
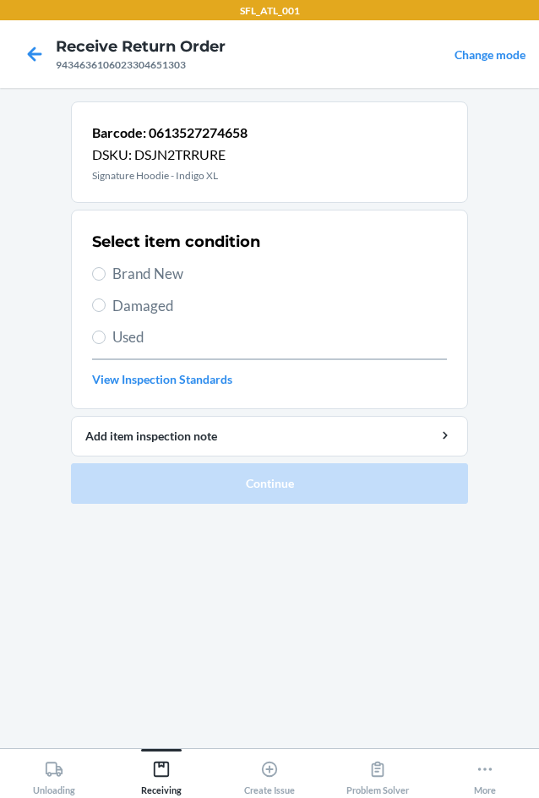
click at [135, 276] on span "Brand New" at bounding box center [279, 274] width 335 height 22
click at [106, 276] on input "Brand New" at bounding box center [99, 274] width 14 height 14
radio input "true"
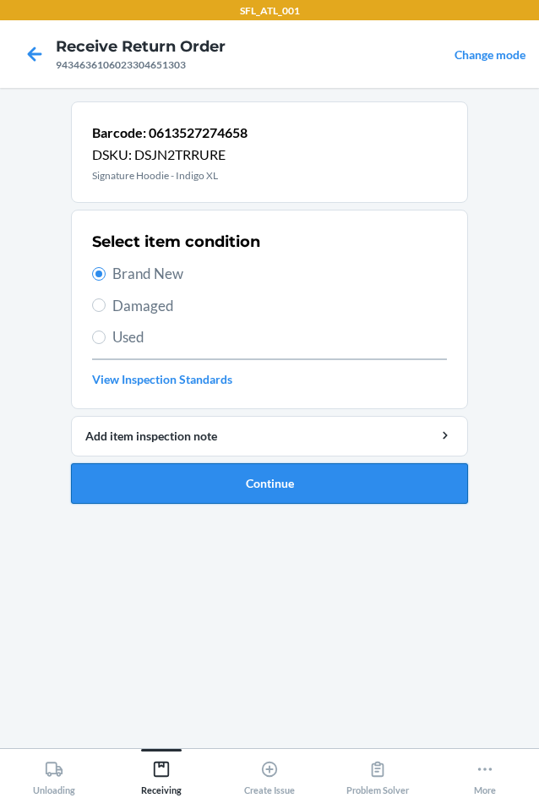
click at [254, 472] on button "Continue" at bounding box center [269, 483] width 397 height 41
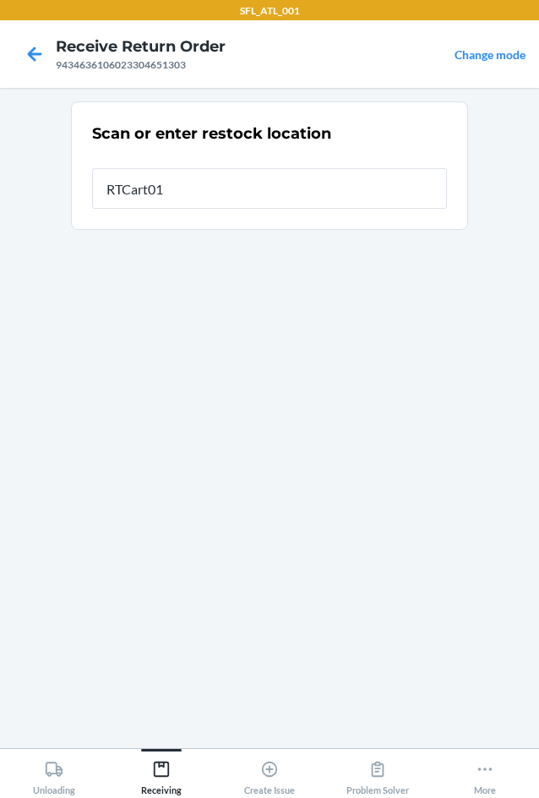
type input "RTCart010"
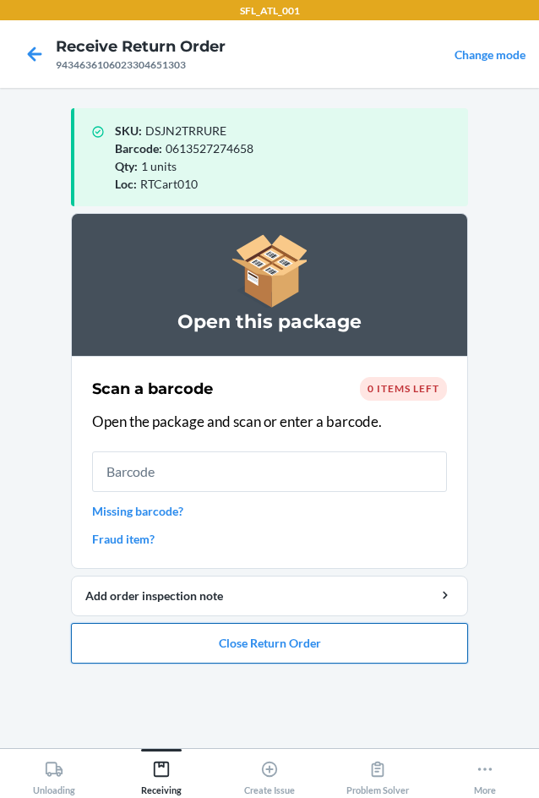
click at [272, 657] on button "Close Return Order" at bounding box center [269, 643] width 397 height 41
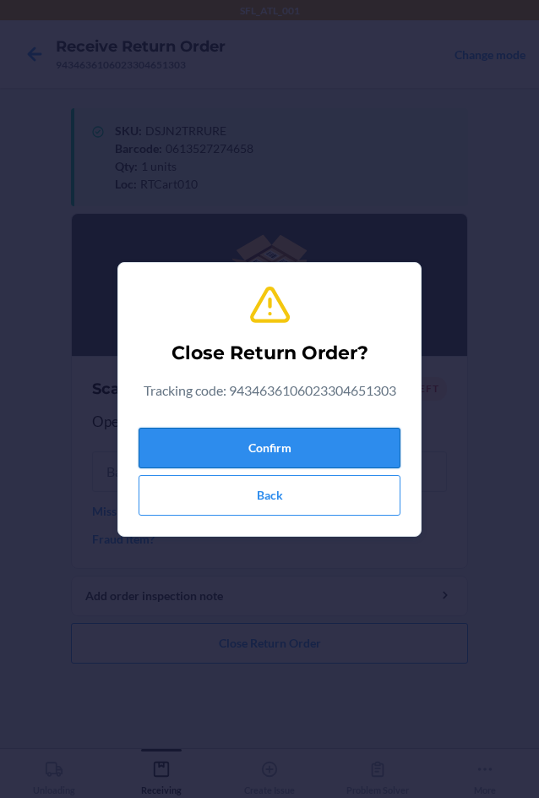
click at [255, 432] on button "Confirm" at bounding box center [270, 448] width 262 height 41
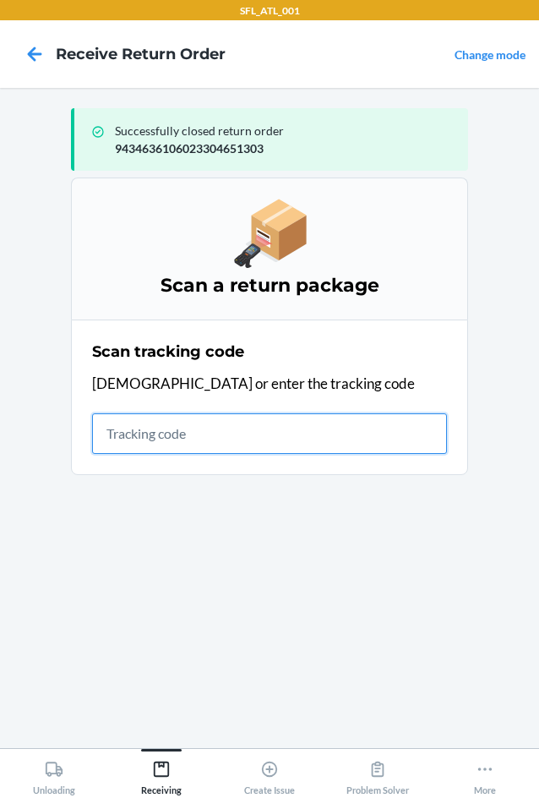
click at [191, 441] on input "text" at bounding box center [269, 433] width 355 height 41
type input "42030259943463610"
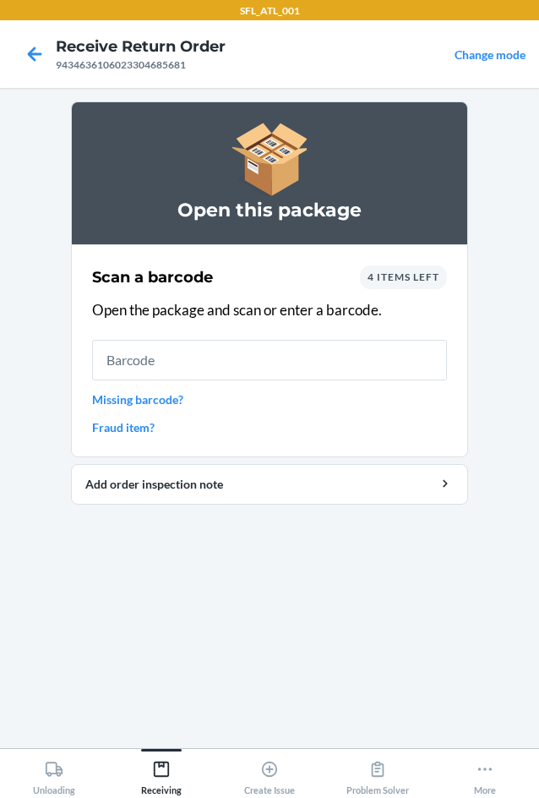
click at [401, 254] on section "Scan a barcode 4 items left Open the package and scan or enter a barcode. Missi…" at bounding box center [269, 350] width 397 height 213
click at [382, 282] on span "4 items left" at bounding box center [404, 276] width 72 height 13
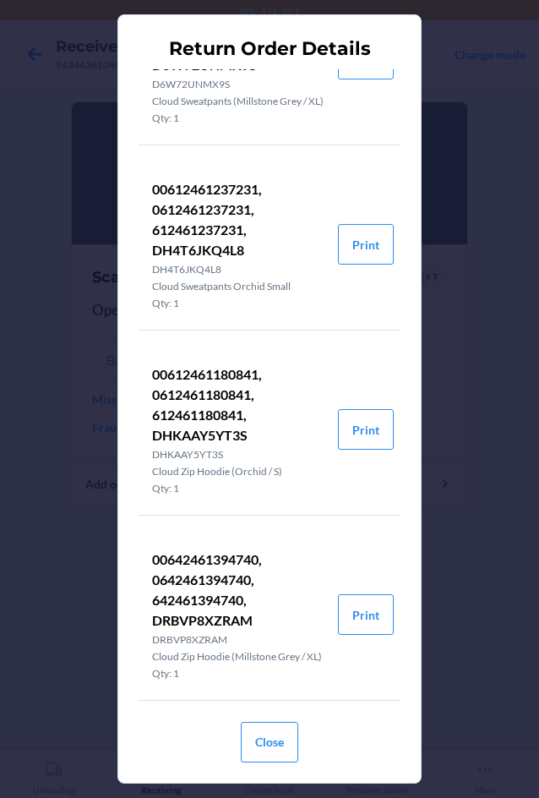
scroll to position [132, 0]
click at [270, 712] on div "Close" at bounding box center [269, 738] width 57 height 61
click at [261, 735] on button "Close" at bounding box center [269, 742] width 57 height 41
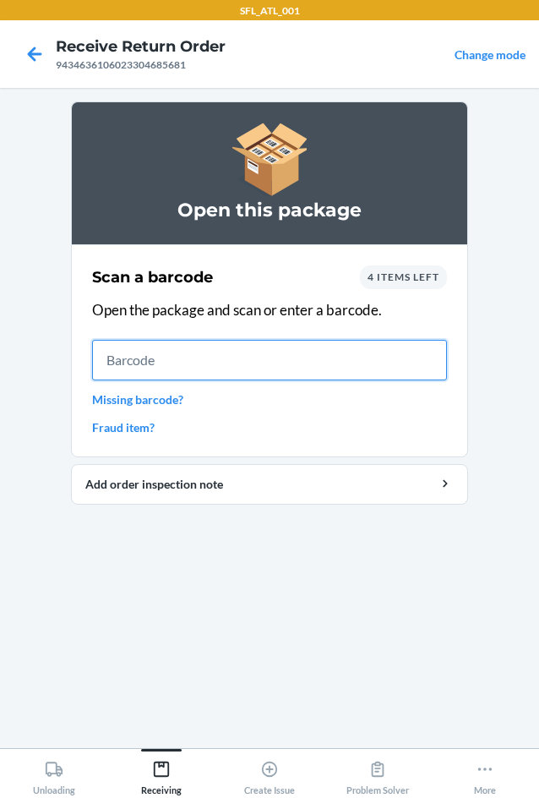
click at [163, 347] on input "text" at bounding box center [269, 360] width 355 height 41
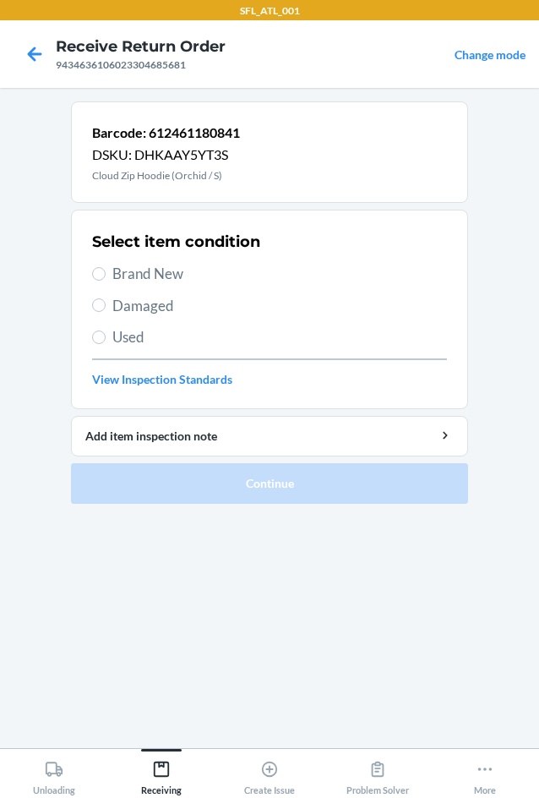
click at [136, 265] on span "Brand New" at bounding box center [279, 274] width 335 height 22
click at [106, 267] on input "Brand New" at bounding box center [99, 274] width 14 height 14
radio input "true"
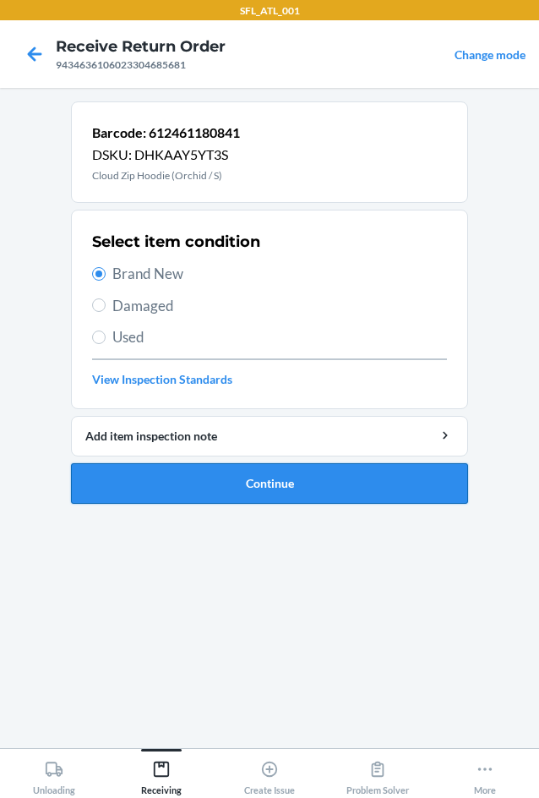
click at [210, 493] on button "Continue" at bounding box center [269, 483] width 397 height 41
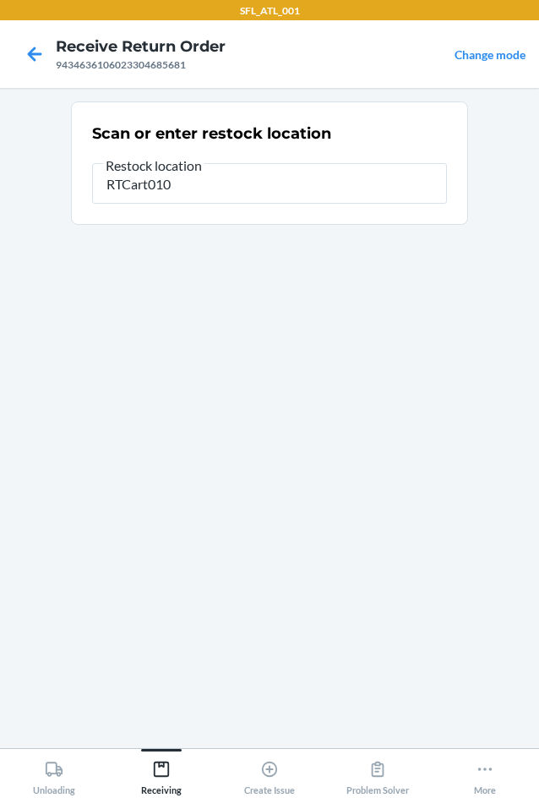
type input "RTCart010"
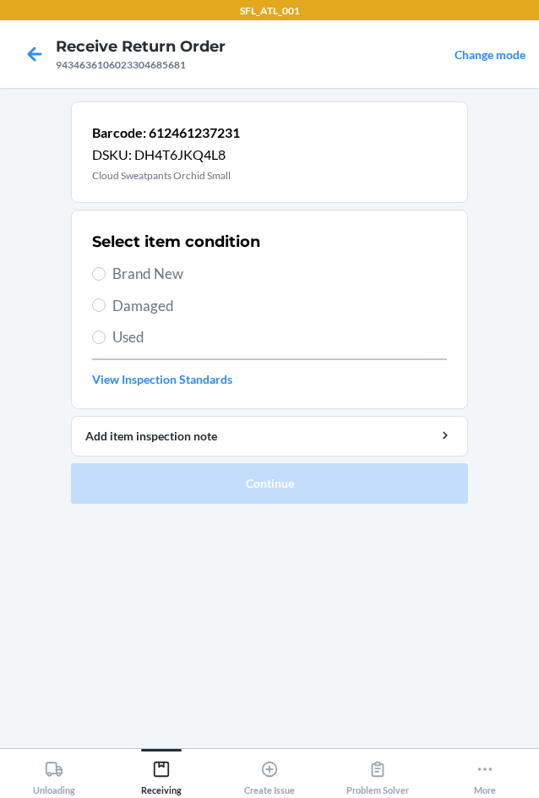
click at [130, 270] on span "Brand New" at bounding box center [279, 274] width 335 height 22
click at [106, 270] on input "Brand New" at bounding box center [99, 274] width 14 height 14
radio input "true"
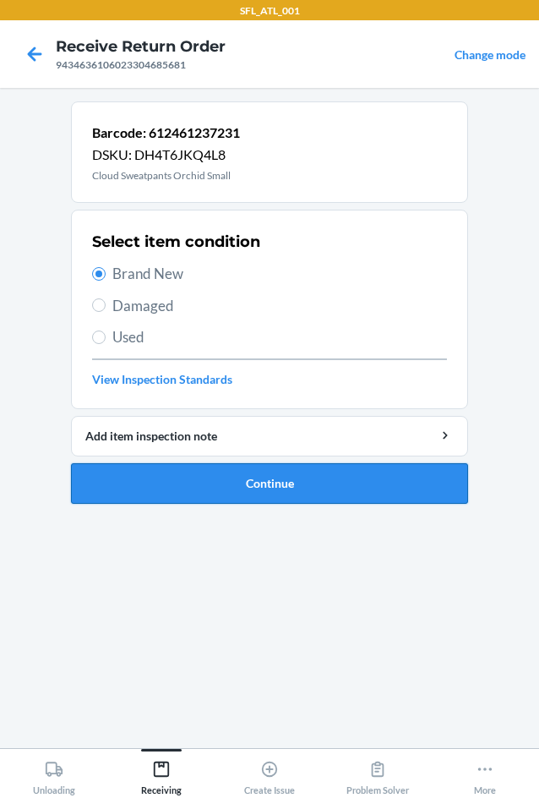
click at [260, 480] on button "Continue" at bounding box center [269, 483] width 397 height 41
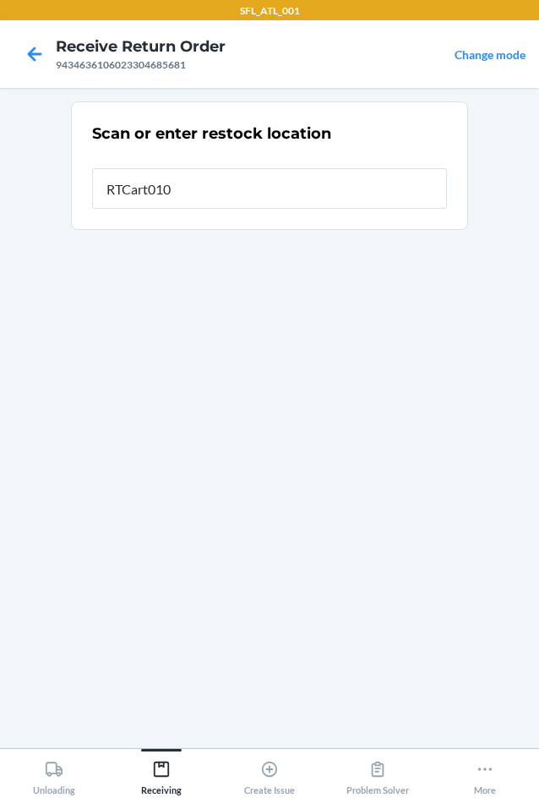
type input "RTCart010"
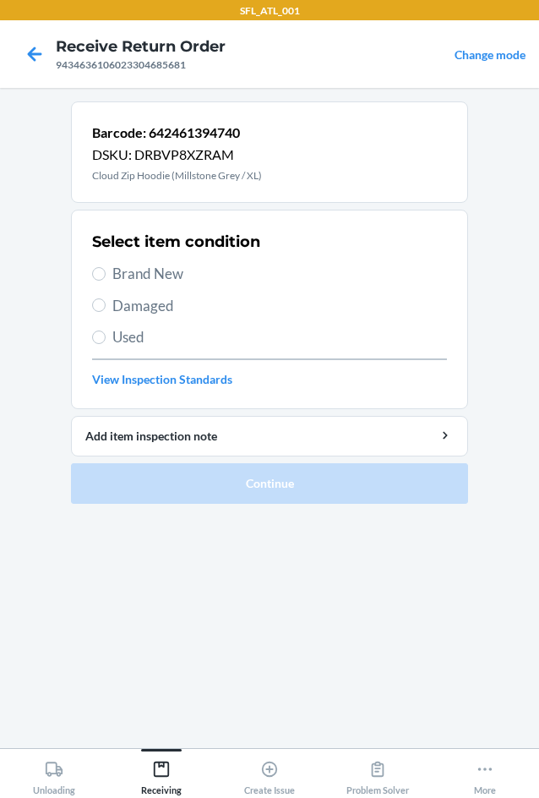
click at [91, 268] on section "Select item condition Brand New Damaged Used View Inspection Standards" at bounding box center [269, 309] width 397 height 199
click at [96, 272] on input "Brand New" at bounding box center [99, 274] width 14 height 14
radio input "true"
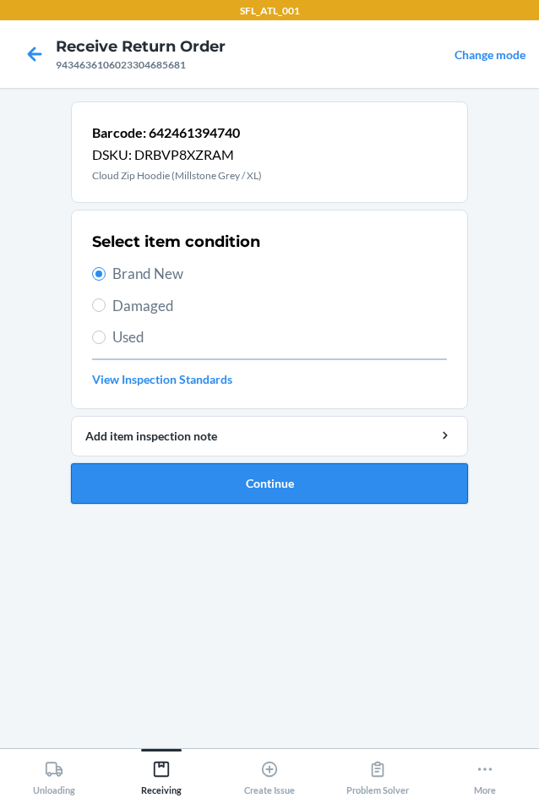
click at [193, 466] on button "Continue" at bounding box center [269, 483] width 397 height 41
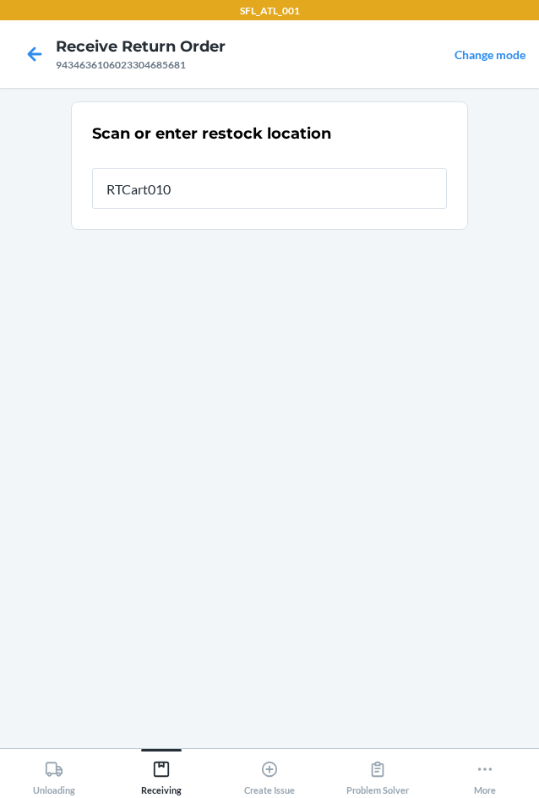
type input "RTCart010"
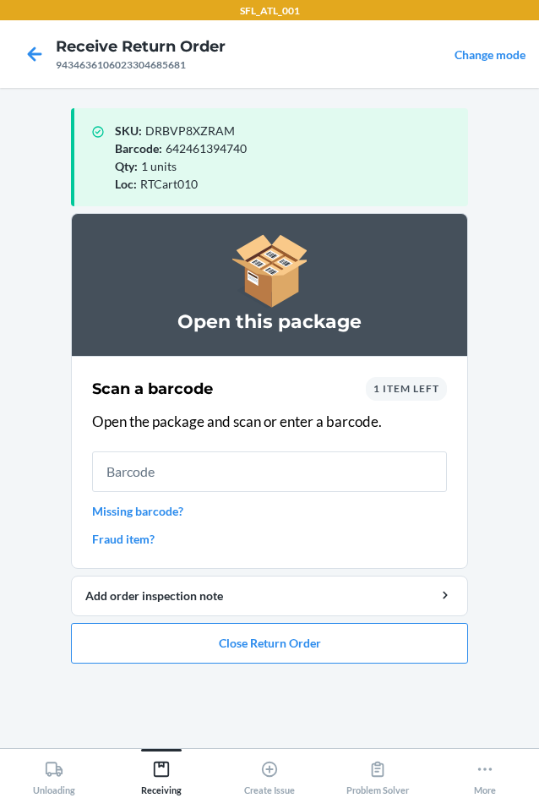
click at [403, 398] on div "1 item left" at bounding box center [406, 389] width 81 height 24
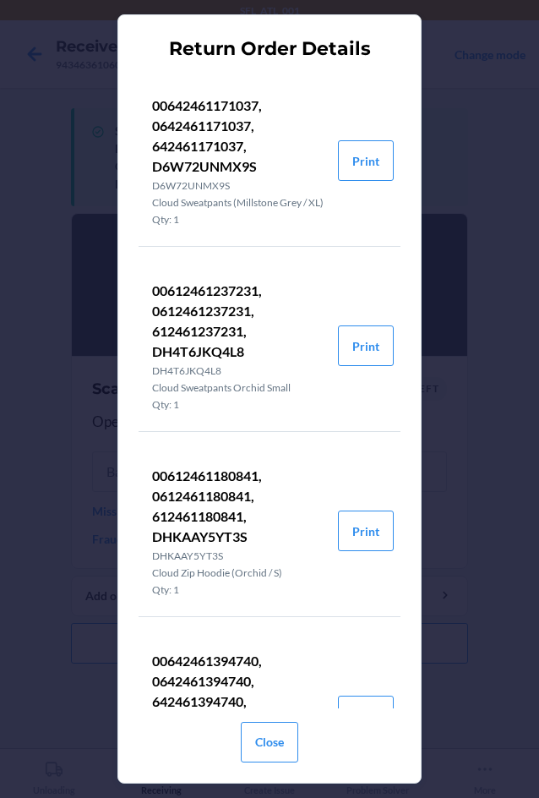
scroll to position [0, 0]
click at [341, 179] on button "Print" at bounding box center [366, 161] width 56 height 41
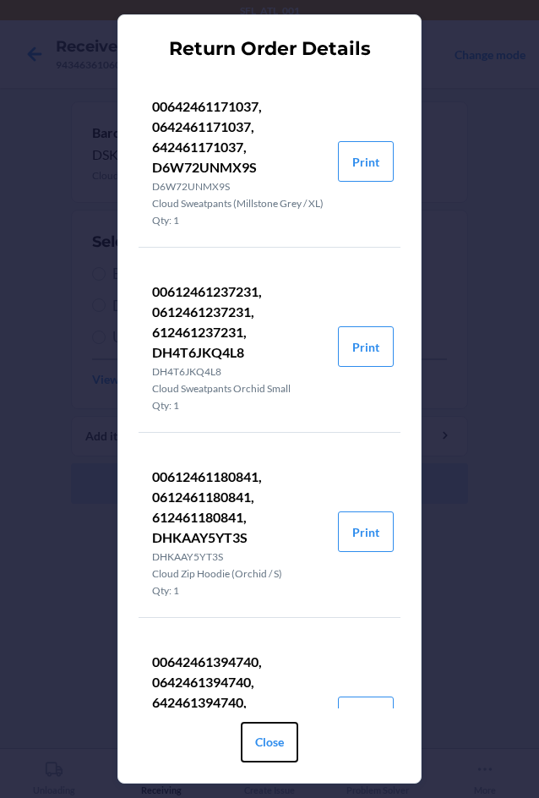
drag, startPoint x: 271, startPoint y: 744, endPoint x: 265, endPoint y: 712, distance: 31.8
click at [271, 743] on button "Close" at bounding box center [269, 742] width 57 height 41
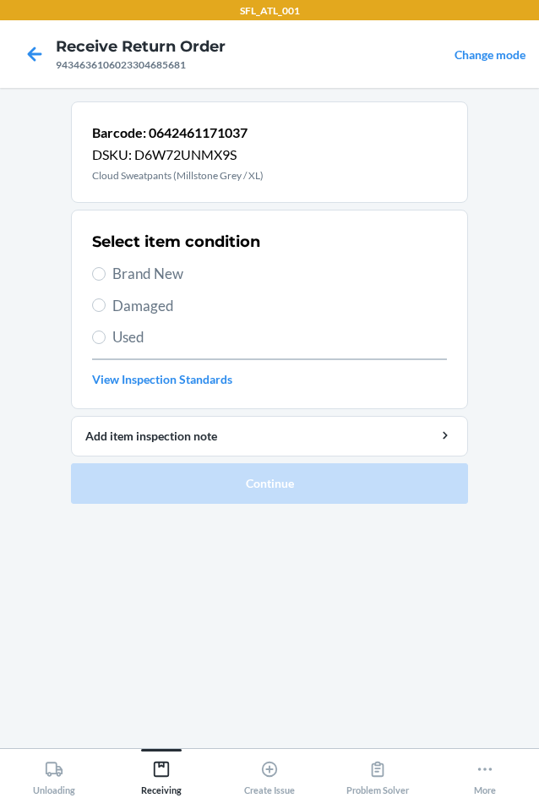
click at [155, 280] on span "Brand New" at bounding box center [279, 274] width 335 height 22
click at [106, 280] on input "Brand New" at bounding box center [99, 274] width 14 height 14
radio input "true"
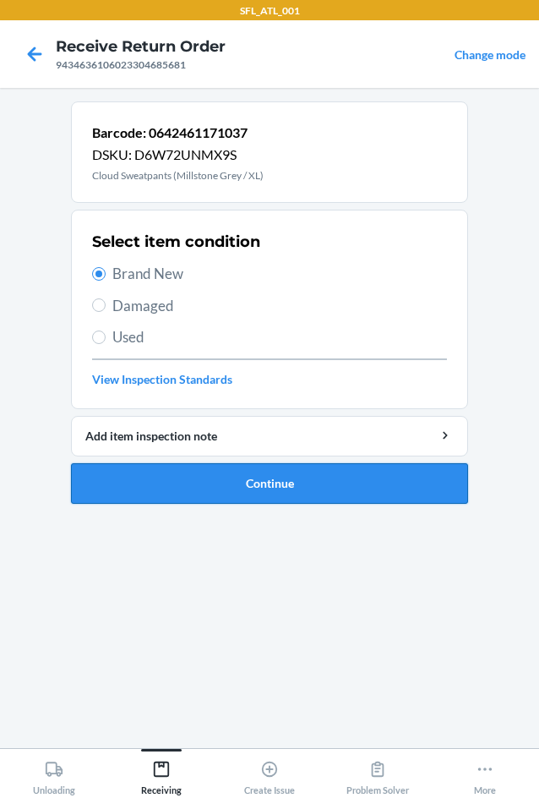
click at [338, 472] on button "Continue" at bounding box center [269, 483] width 397 height 41
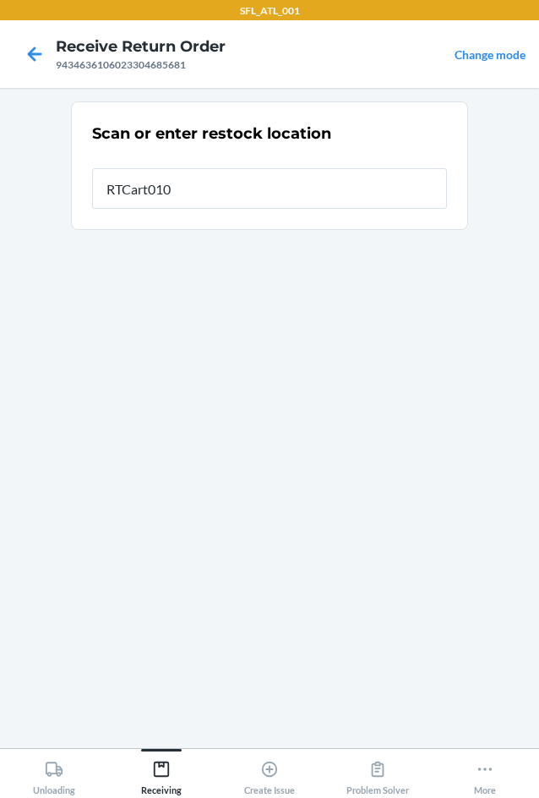
type input "RTCart010"
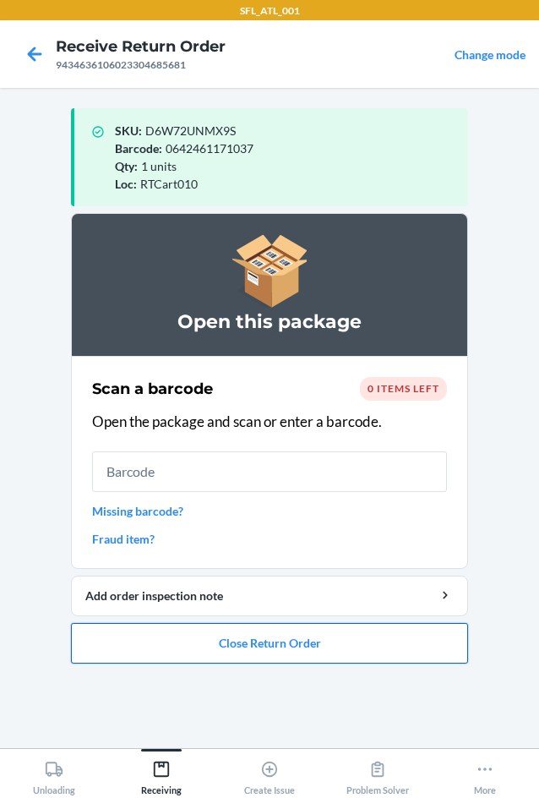
click at [309, 634] on button "Close Return Order" at bounding box center [269, 643] width 397 height 41
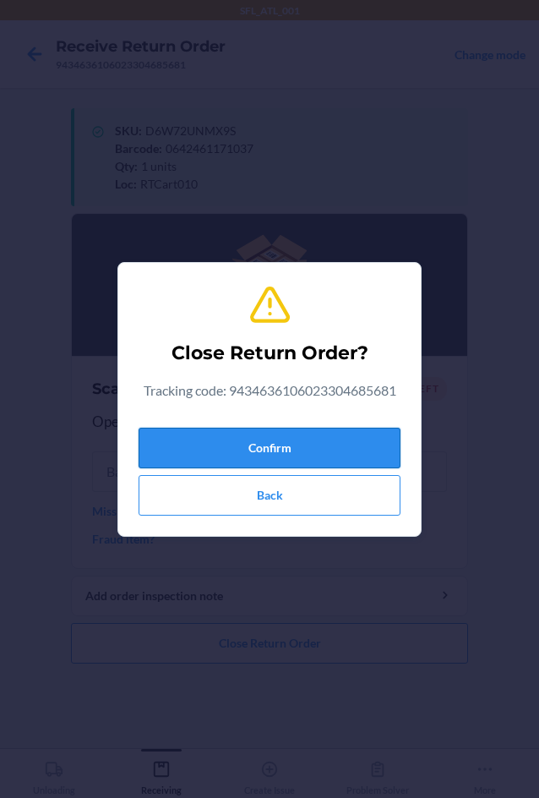
click at [248, 438] on button "Confirm" at bounding box center [270, 448] width 262 height 41
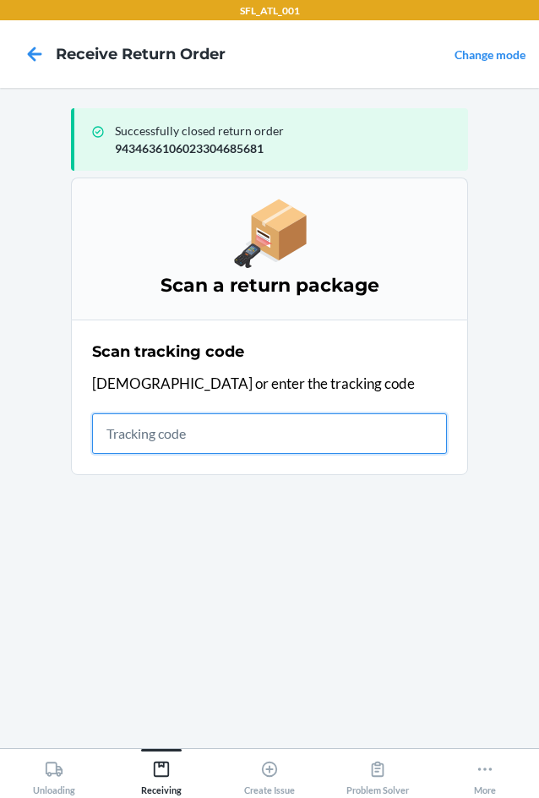
click at [212, 418] on input "text" at bounding box center [269, 433] width 355 height 41
type input "420302599434636"
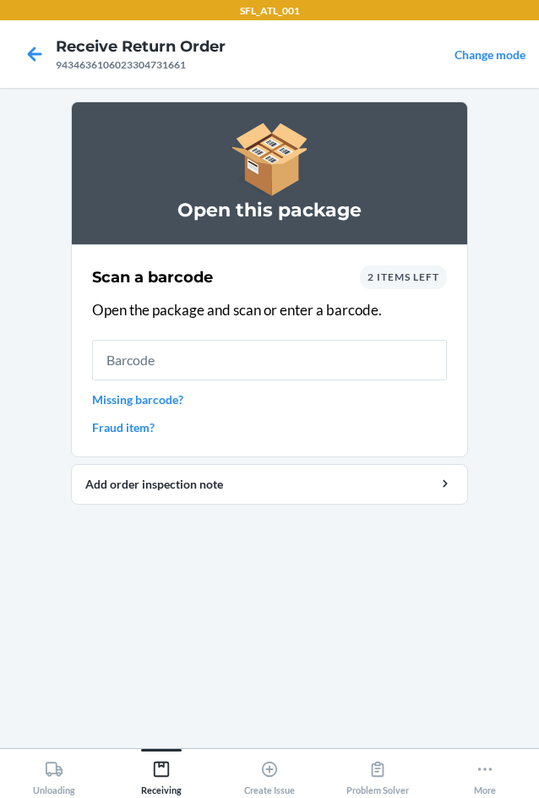
click at [404, 281] on span "2 items left" at bounding box center [404, 276] width 72 height 13
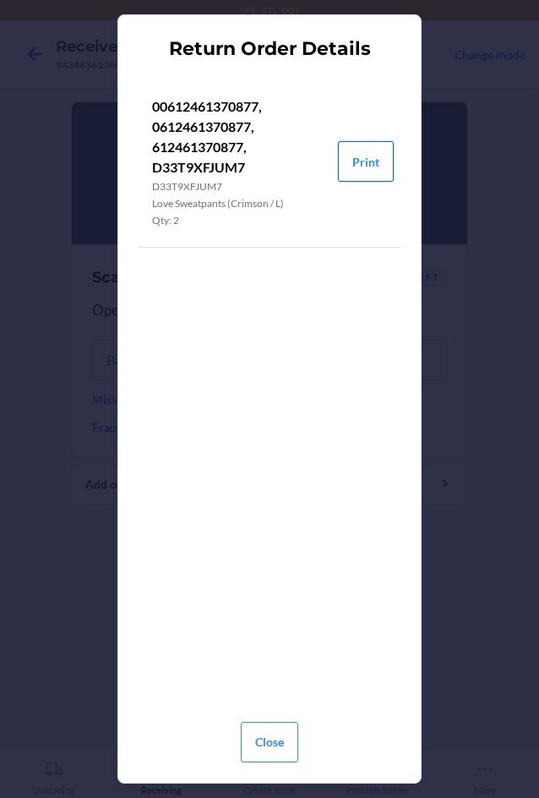
click at [356, 167] on button "Print" at bounding box center [366, 161] width 56 height 41
click at [373, 156] on button "Print" at bounding box center [366, 161] width 56 height 41
drag, startPoint x: 263, startPoint y: 742, endPoint x: 258, endPoint y: 671, distance: 71.2
click at [263, 740] on button "Close" at bounding box center [269, 742] width 57 height 41
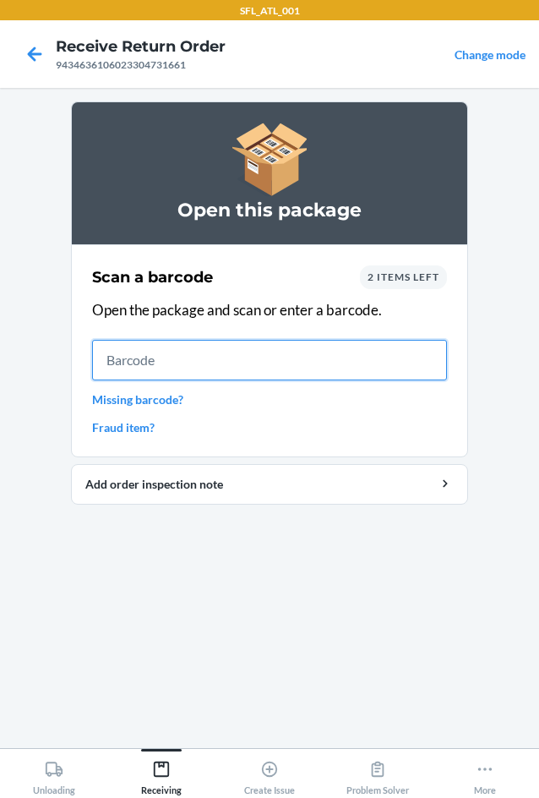
click at [177, 366] on input "text" at bounding box center [269, 360] width 355 height 41
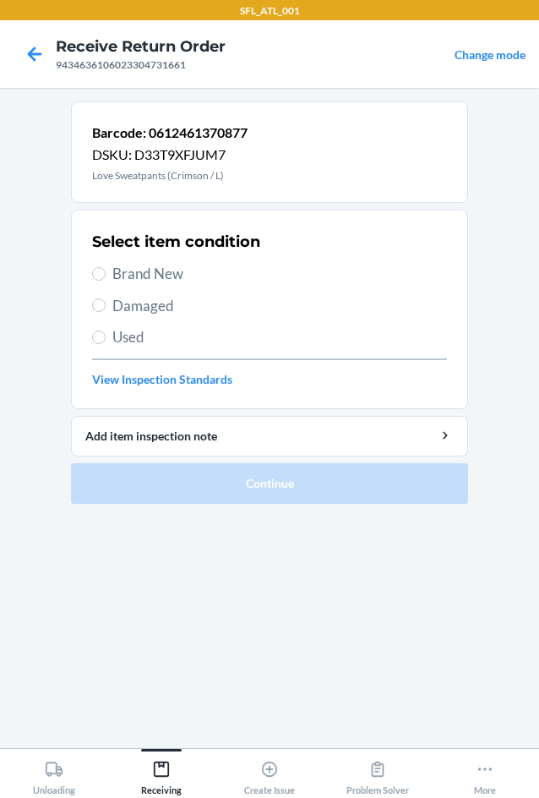
click at [145, 270] on span "Brand New" at bounding box center [279, 274] width 335 height 22
click at [106, 270] on input "Brand New" at bounding box center [99, 274] width 14 height 14
radio input "true"
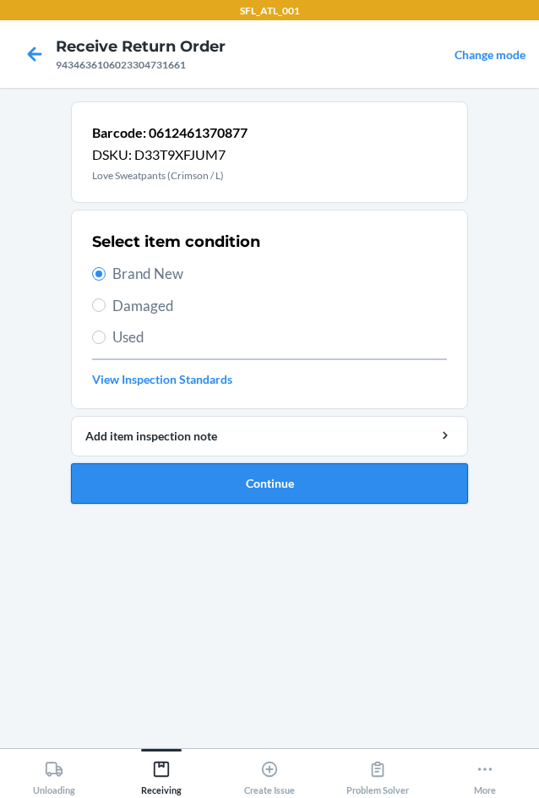
click at [255, 483] on button "Continue" at bounding box center [269, 483] width 397 height 41
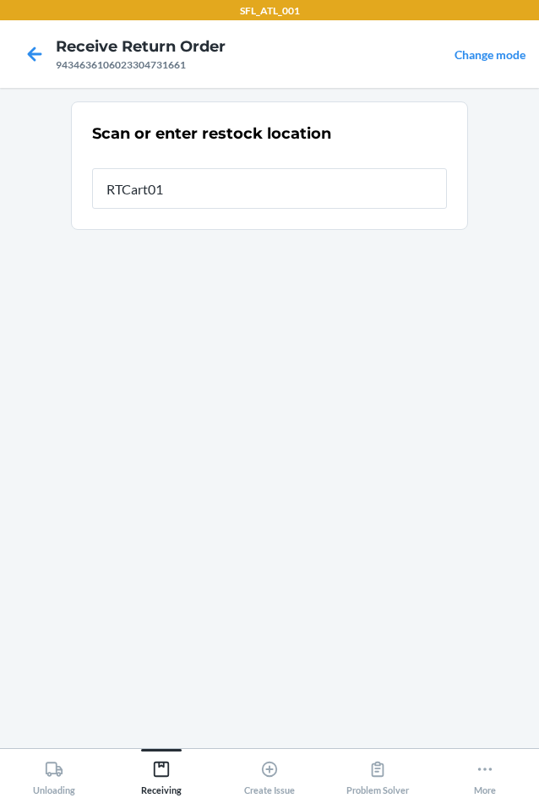
type input "RTCart010"
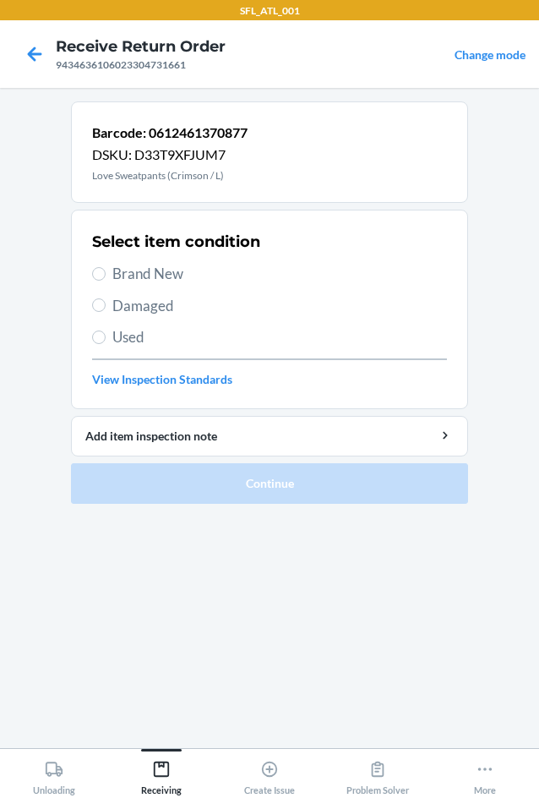
click at [150, 274] on span "Brand New" at bounding box center [279, 274] width 335 height 22
click at [106, 274] on input "Brand New" at bounding box center [99, 274] width 14 height 14
radio input "true"
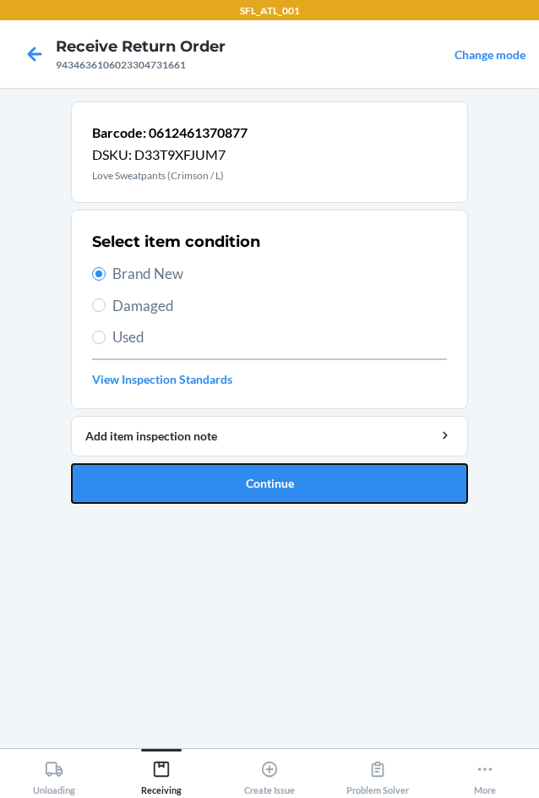
drag, startPoint x: 324, startPoint y: 482, endPoint x: 314, endPoint y: 470, distance: 15.6
click at [319, 478] on button "Continue" at bounding box center [269, 483] width 397 height 41
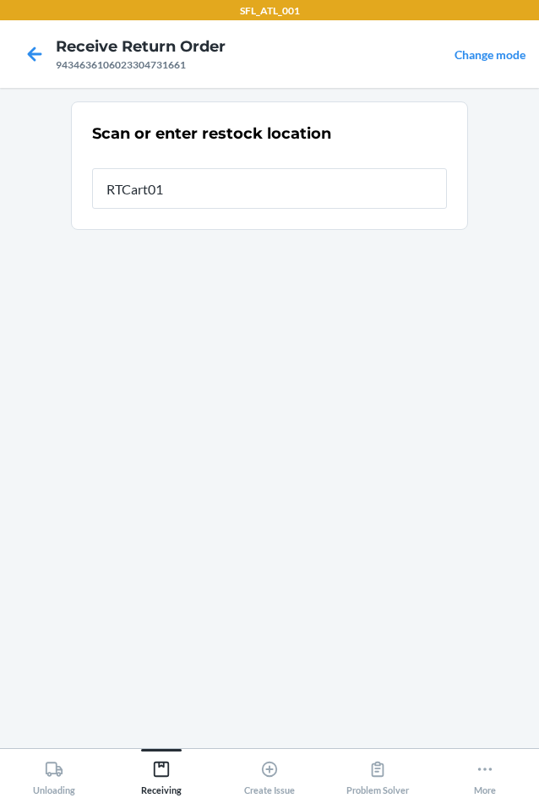
type input "RTCart010"
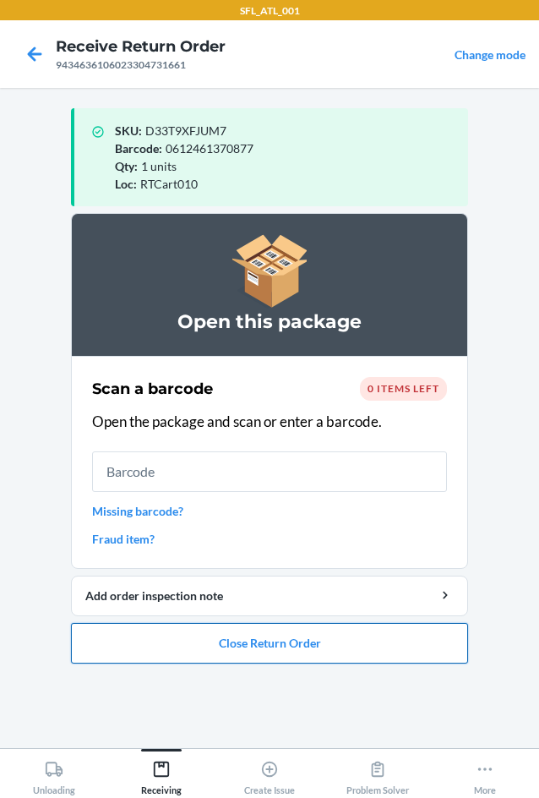
click at [229, 641] on button "Close Return Order" at bounding box center [269, 643] width 397 height 41
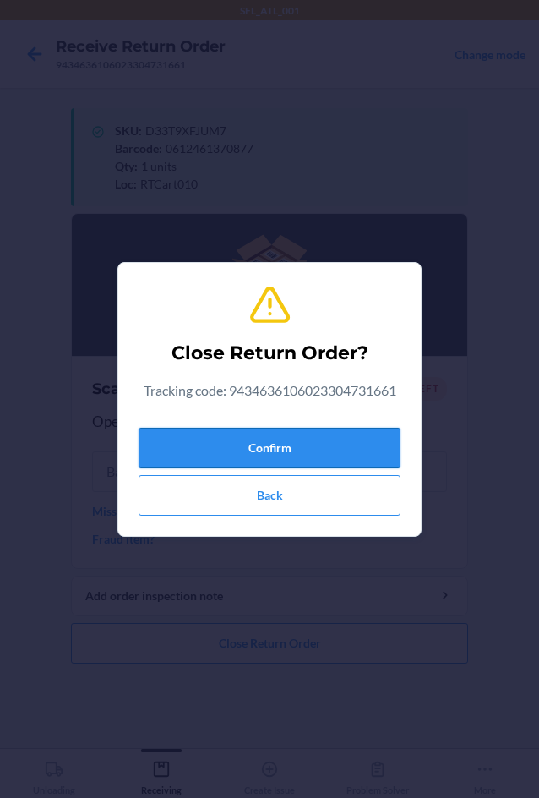
click at [206, 445] on button "Confirm" at bounding box center [270, 448] width 262 height 41
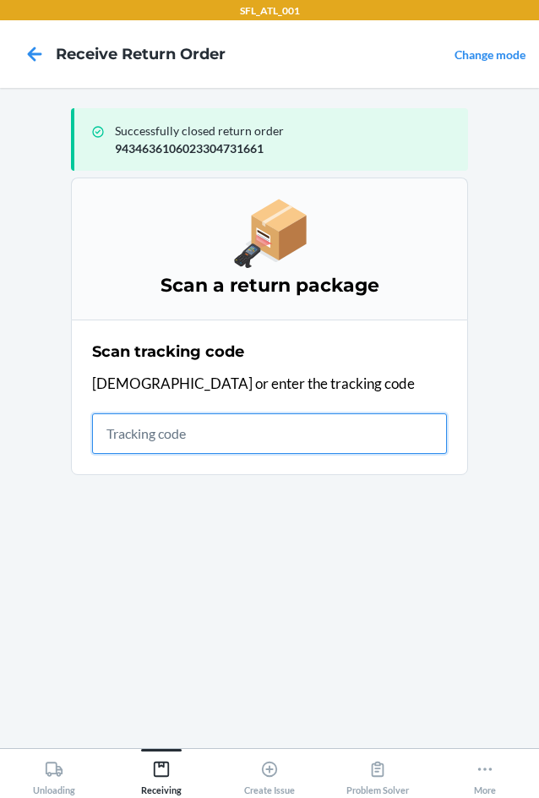
click at [143, 445] on input "text" at bounding box center [269, 433] width 355 height 41
type input "4203025994346361060233046800"
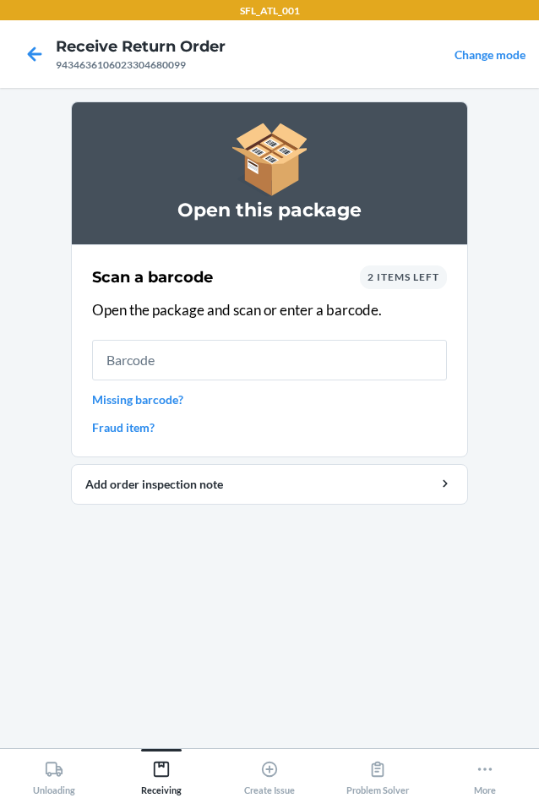
click at [402, 267] on div "2 items left" at bounding box center [403, 277] width 87 height 24
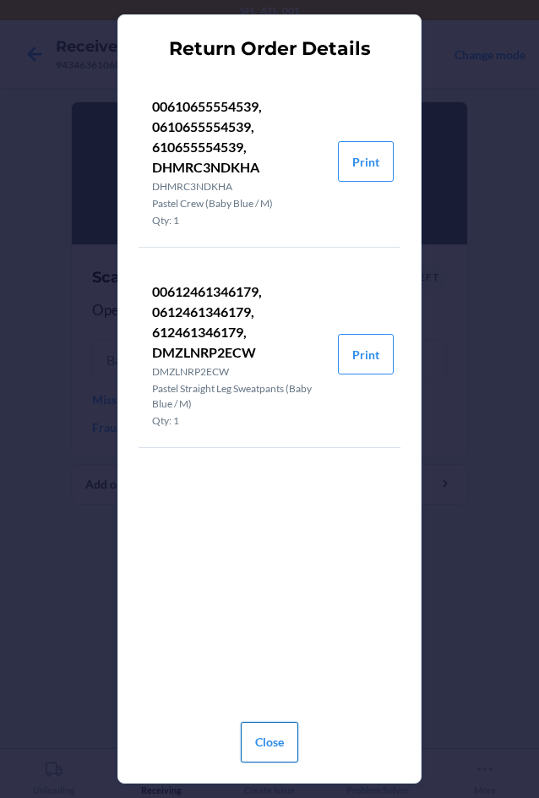
click at [287, 734] on button "Close" at bounding box center [269, 742] width 57 height 41
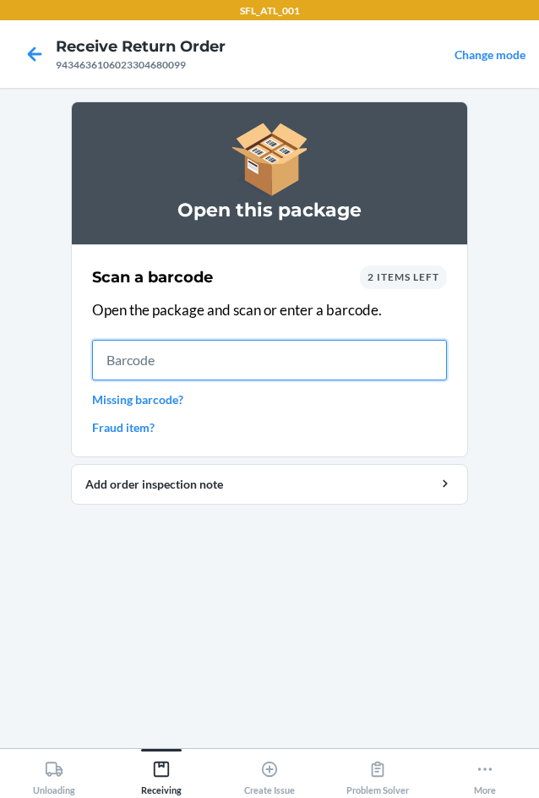
click at [231, 368] on input "text" at bounding box center [269, 360] width 355 height 41
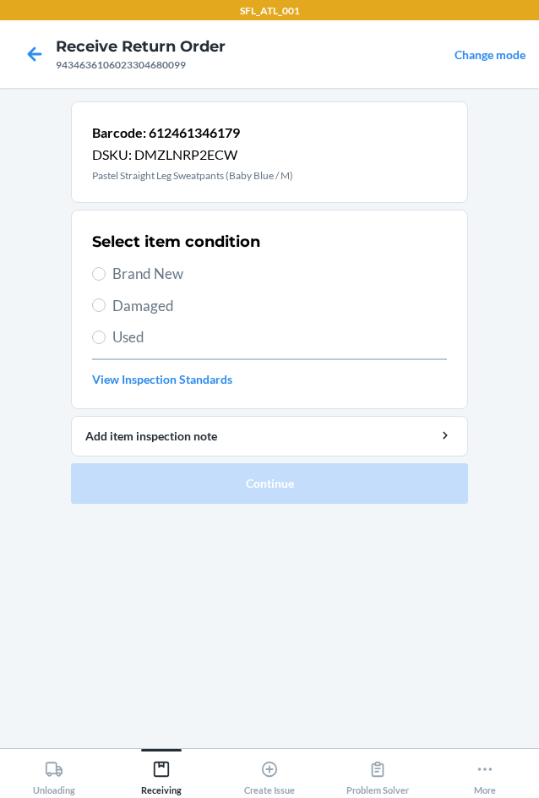
click at [148, 276] on span "Brand New" at bounding box center [279, 274] width 335 height 22
click at [106, 276] on input "Brand New" at bounding box center [99, 274] width 14 height 14
radio input "true"
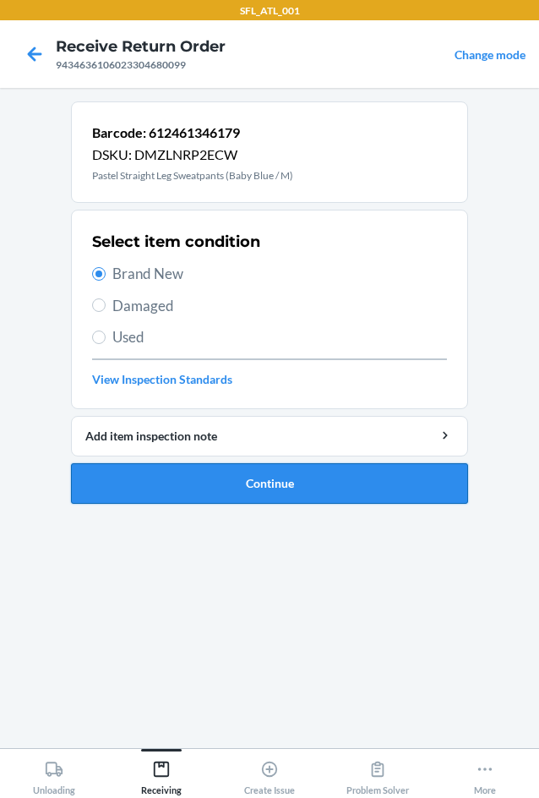
click at [202, 488] on button "Continue" at bounding box center [269, 483] width 397 height 41
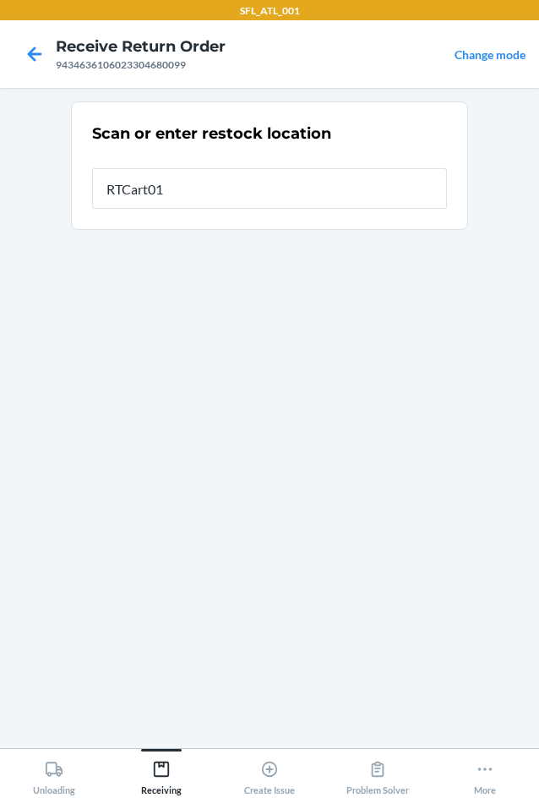
type input "RTCart010"
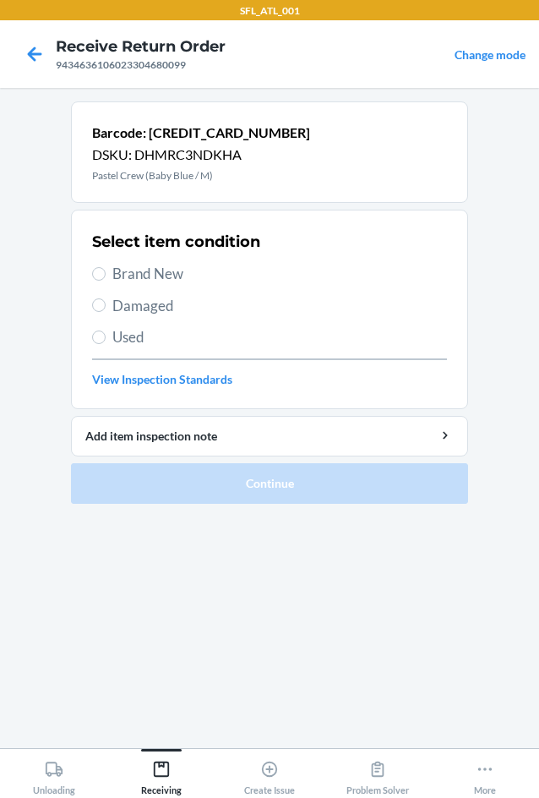
click at [123, 269] on span "Brand New" at bounding box center [279, 274] width 335 height 22
click at [106, 269] on input "Brand New" at bounding box center [99, 274] width 14 height 14
radio input "true"
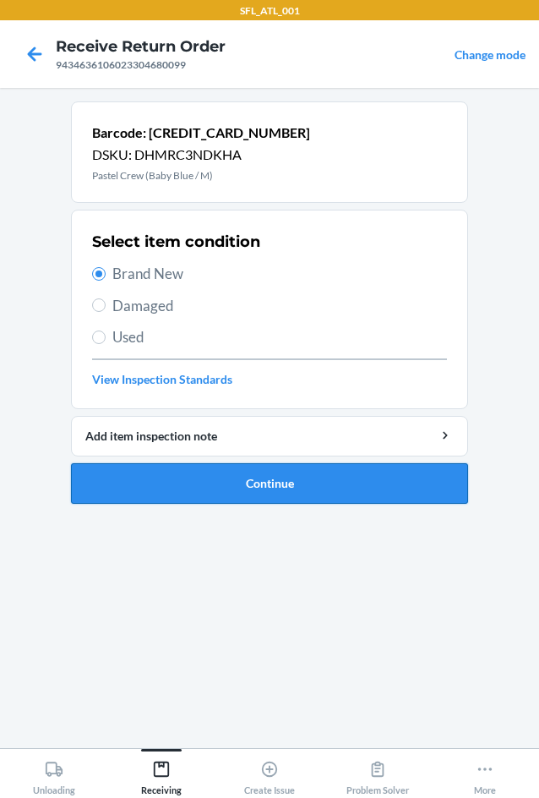
click at [217, 476] on button "Continue" at bounding box center [269, 483] width 397 height 41
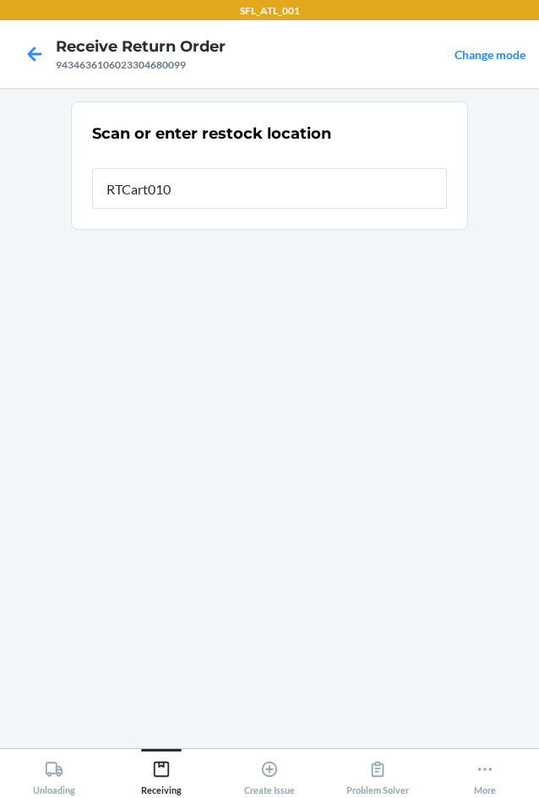
type input "RTCart010"
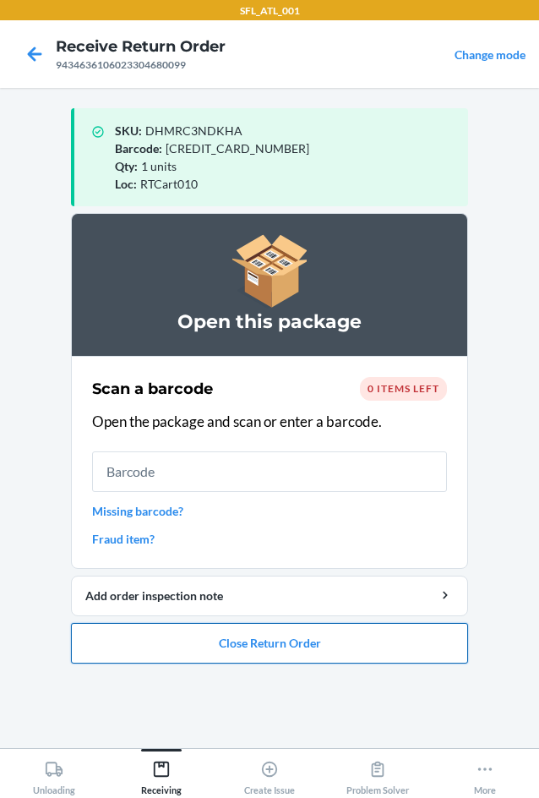
click at [199, 653] on button "Close Return Order" at bounding box center [269, 643] width 397 height 41
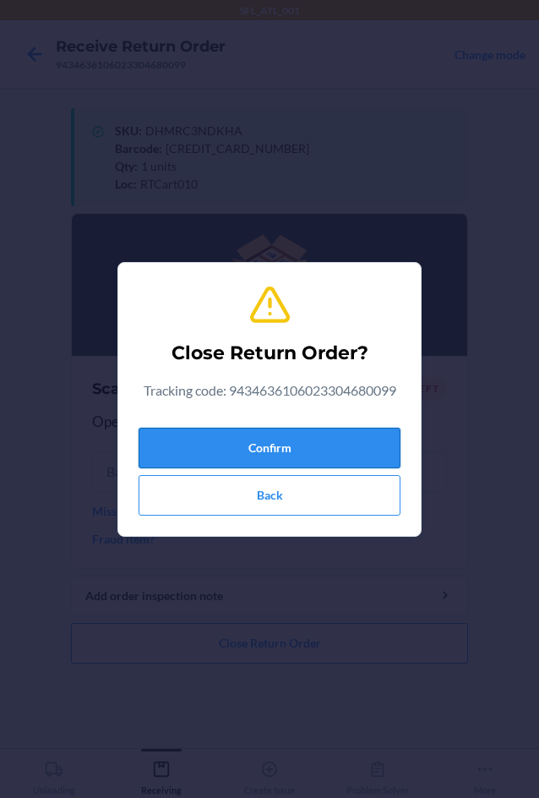
click at [211, 456] on button "Confirm" at bounding box center [270, 448] width 262 height 41
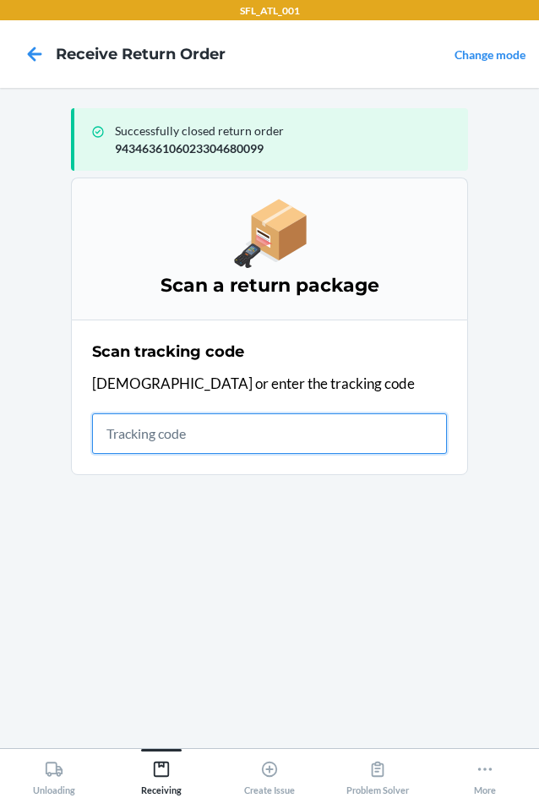
click at [157, 440] on input "text" at bounding box center [269, 433] width 355 height 41
type input "42030259"
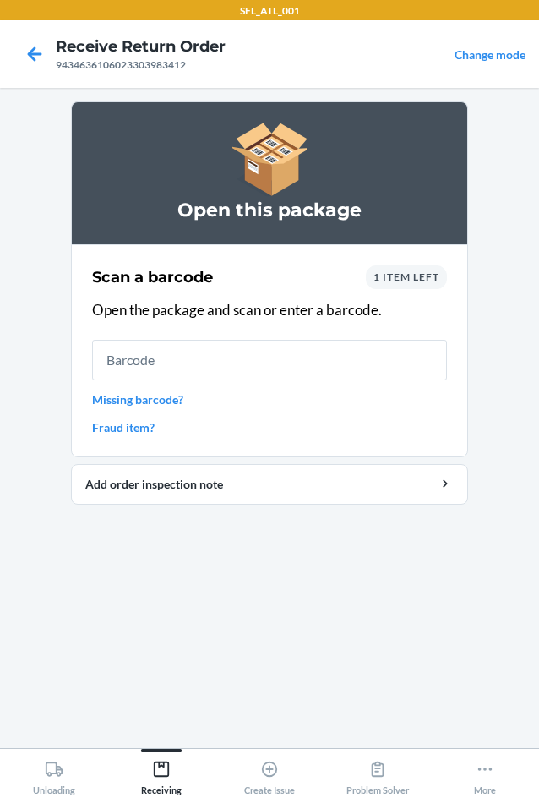
click at [412, 277] on span "1 item left" at bounding box center [407, 276] width 66 height 13
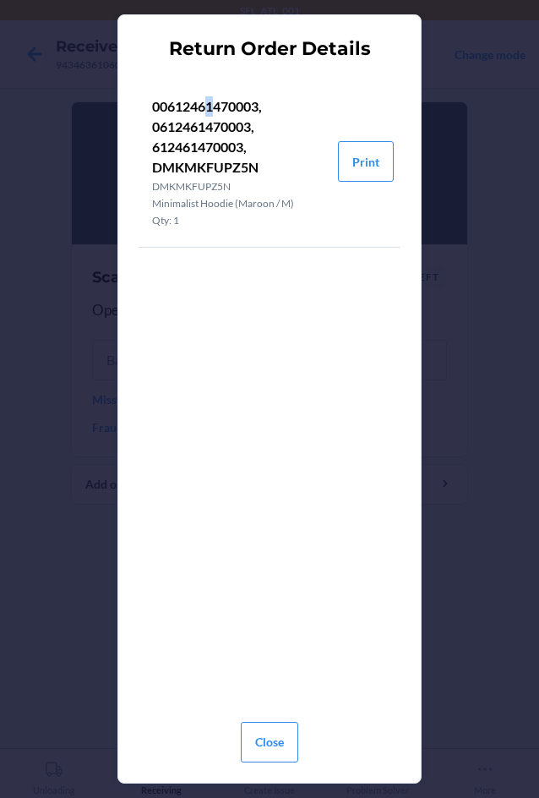
click at [211, 107] on p "00612461470003, 0612461470003, 612461470003, DMKMKFUPZ5N" at bounding box center [238, 136] width 172 height 81
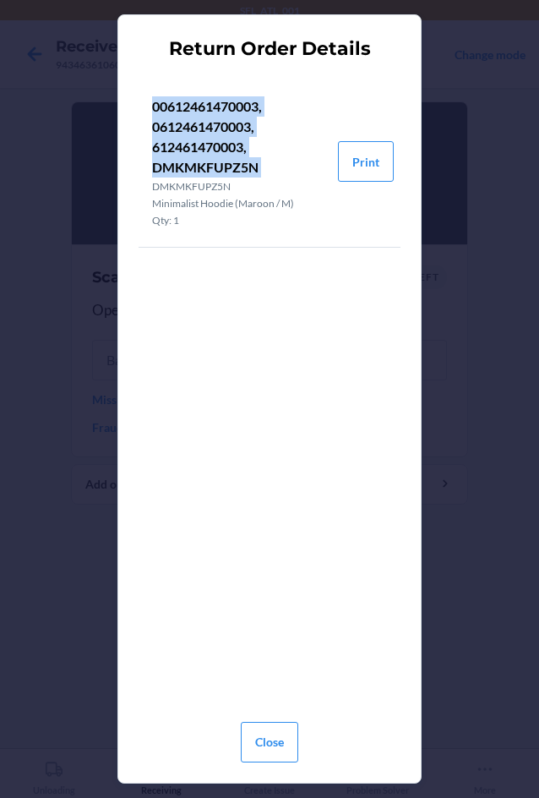
click at [211, 107] on p "00612461470003, 0612461470003, 612461470003, DMKMKFUPZ5N" at bounding box center [238, 136] width 172 height 81
click at [213, 105] on p "00612461470003, 0612461470003, 612461470003, DMKMKFUPZ5N" at bounding box center [238, 136] width 172 height 81
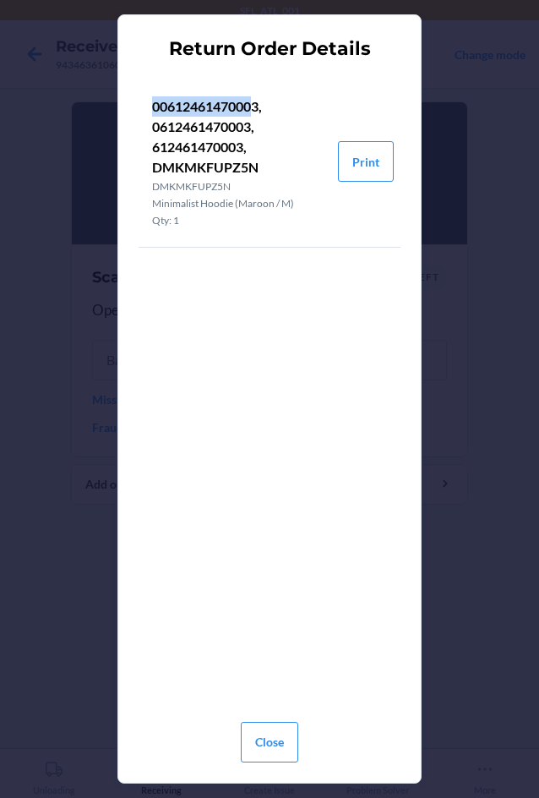
drag, startPoint x: 257, startPoint y: 101, endPoint x: 155, endPoint y: 110, distance: 102.6
click at [155, 110] on p "00612461470003, 0612461470003, 612461470003, DMKMKFUPZ5N" at bounding box center [238, 136] width 172 height 81
click at [259, 103] on p "00612461470003, 0612461470003, 612461470003, DMKMKFUPZ5N" at bounding box center [238, 136] width 172 height 81
drag, startPoint x: 259, startPoint y: 103, endPoint x: 242, endPoint y: 105, distance: 17.0
click at [243, 105] on p "00612461470003, 0612461470003, 612461470003, DMKMKFUPZ5N" at bounding box center [238, 136] width 172 height 81
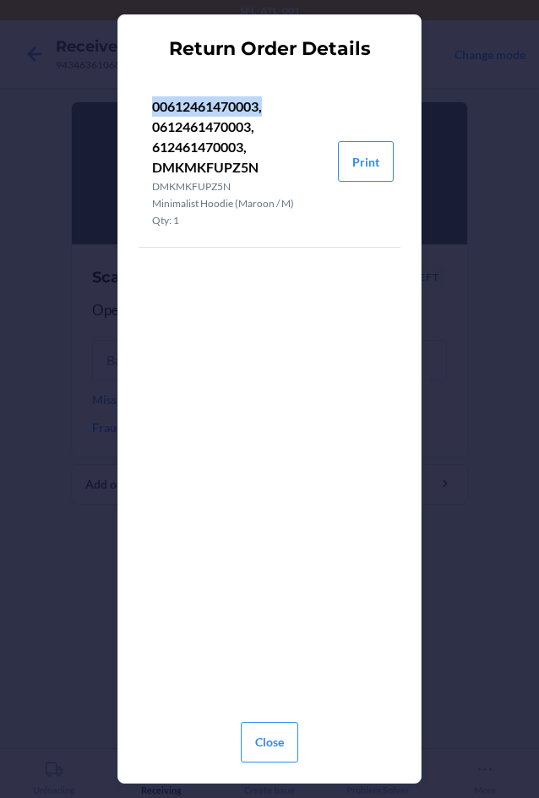
copy p "00612461470003,"
click at [345, 157] on button "Print" at bounding box center [366, 161] width 56 height 41
click at [262, 750] on button "Close" at bounding box center [269, 742] width 57 height 41
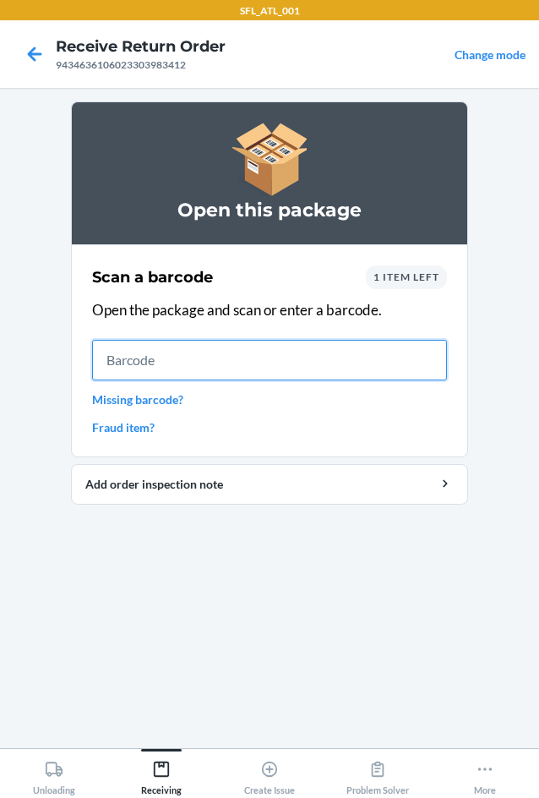
click at [241, 352] on input "text" at bounding box center [269, 360] width 355 height 41
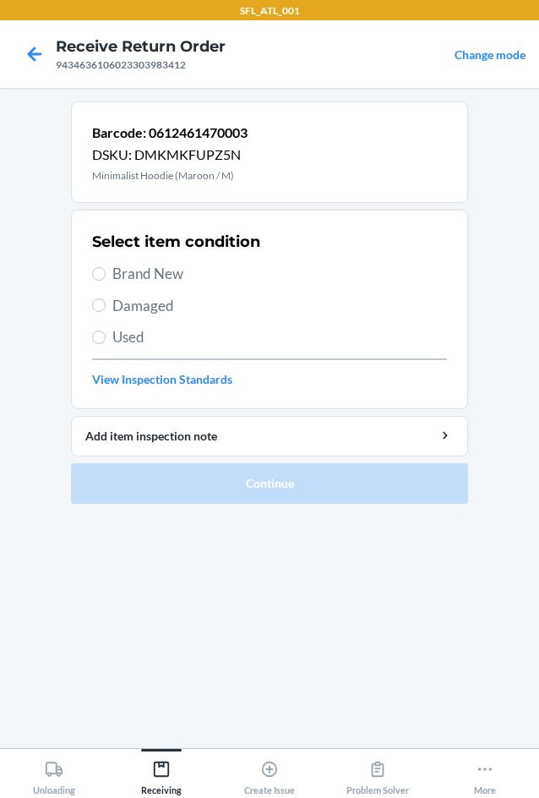
click at [116, 265] on span "Brand New" at bounding box center [279, 274] width 335 height 22
click at [106, 267] on input "Brand New" at bounding box center [99, 274] width 14 height 14
radio input "true"
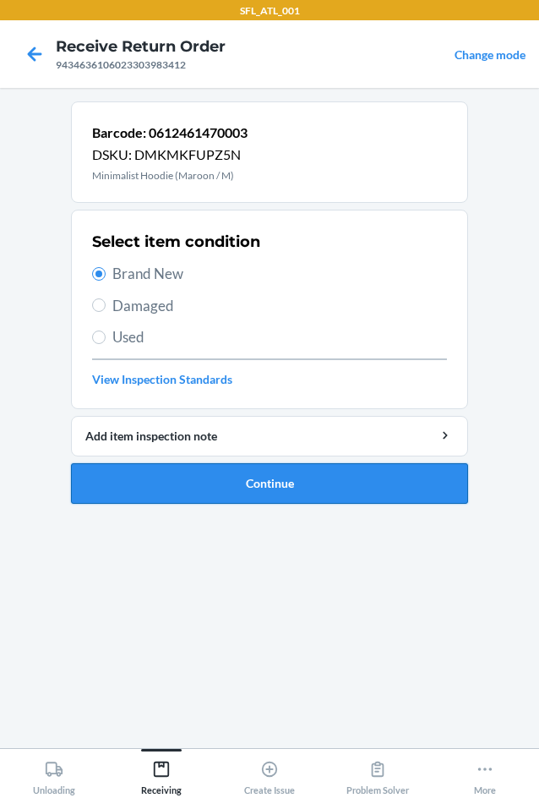
click at [261, 468] on button "Continue" at bounding box center [269, 483] width 397 height 41
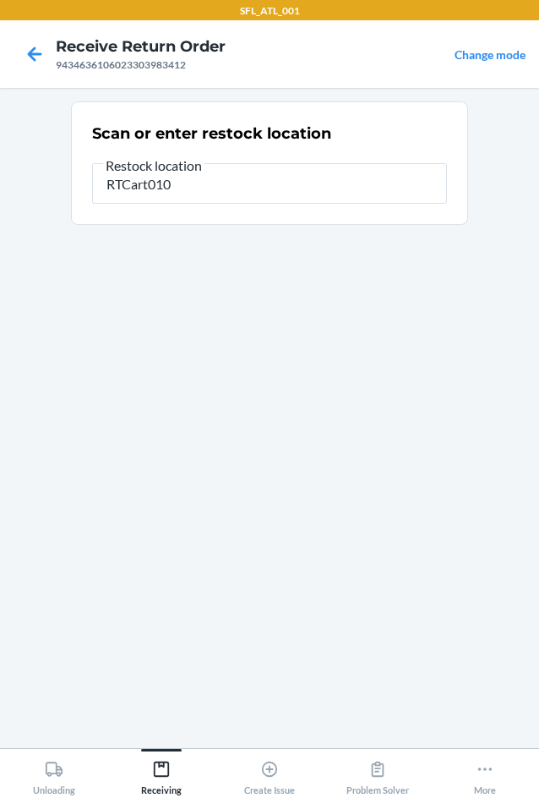
type input "RTCart010"
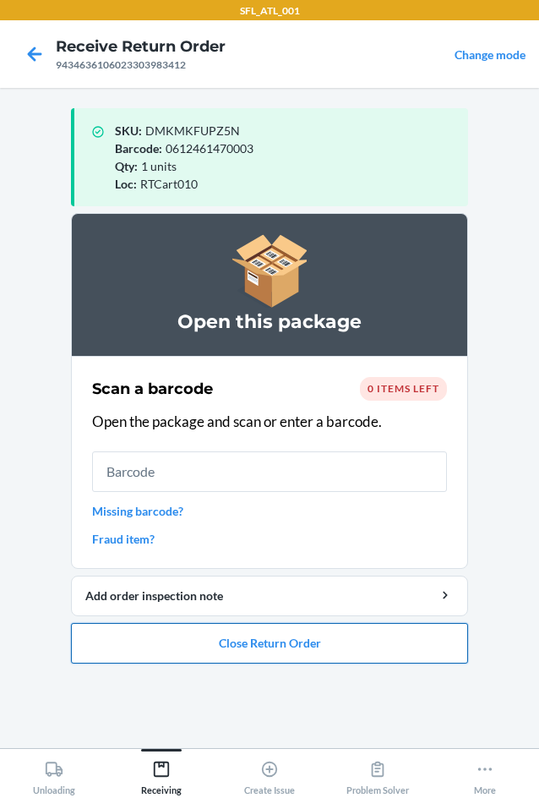
click at [275, 647] on button "Close Return Order" at bounding box center [269, 643] width 397 height 41
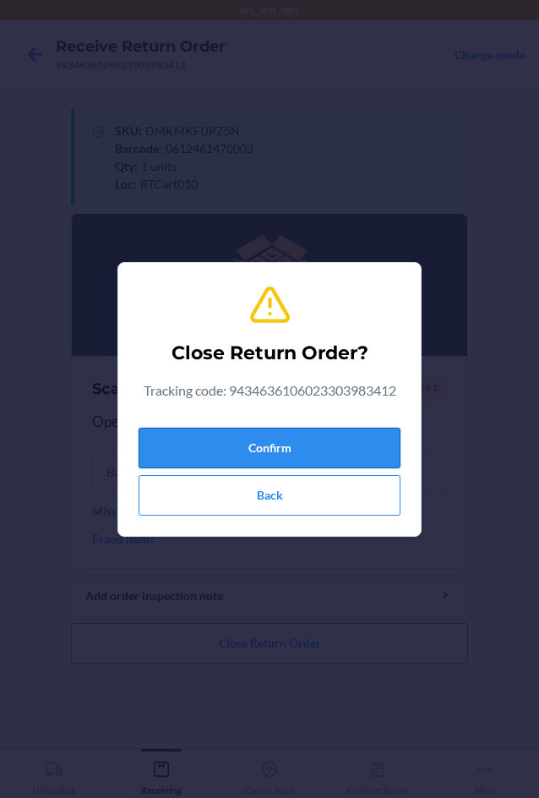
click at [261, 456] on button "Confirm" at bounding box center [270, 448] width 262 height 41
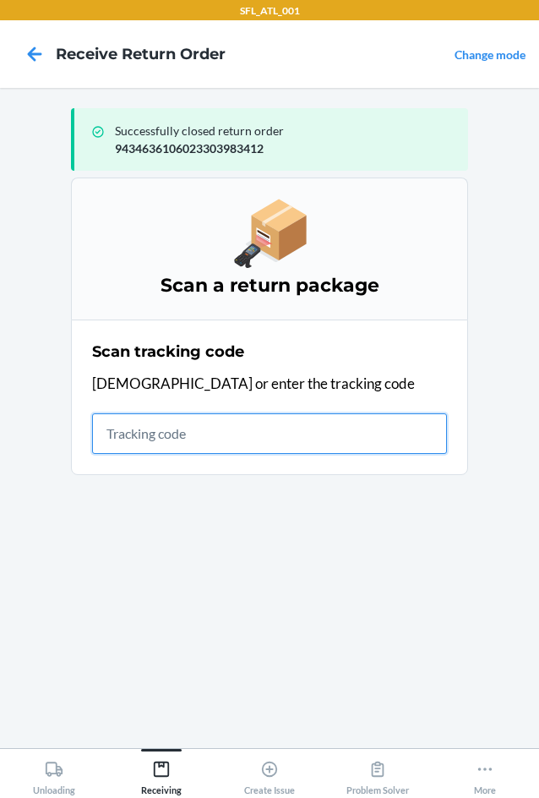
click at [164, 425] on input "text" at bounding box center [269, 433] width 355 height 41
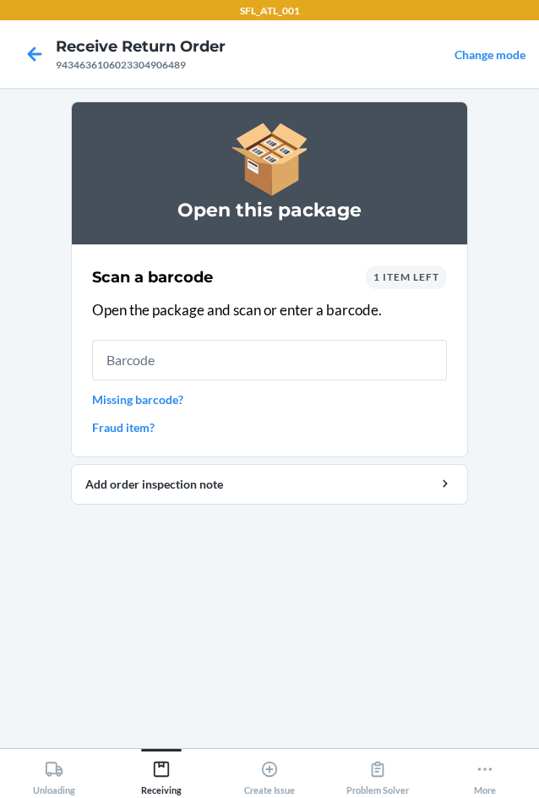
drag, startPoint x: 423, startPoint y: 262, endPoint x: 408, endPoint y: 289, distance: 30.6
click at [422, 270] on div "Scan a barcode 1 item left Open the package and scan or enter a barcode. Missin…" at bounding box center [269, 350] width 355 height 181
click at [408, 289] on div "Scan a barcode 1 item left Open the package and scan or enter a barcode. Missin…" at bounding box center [269, 350] width 355 height 181
click at [412, 277] on span "1 item left" at bounding box center [407, 276] width 66 height 13
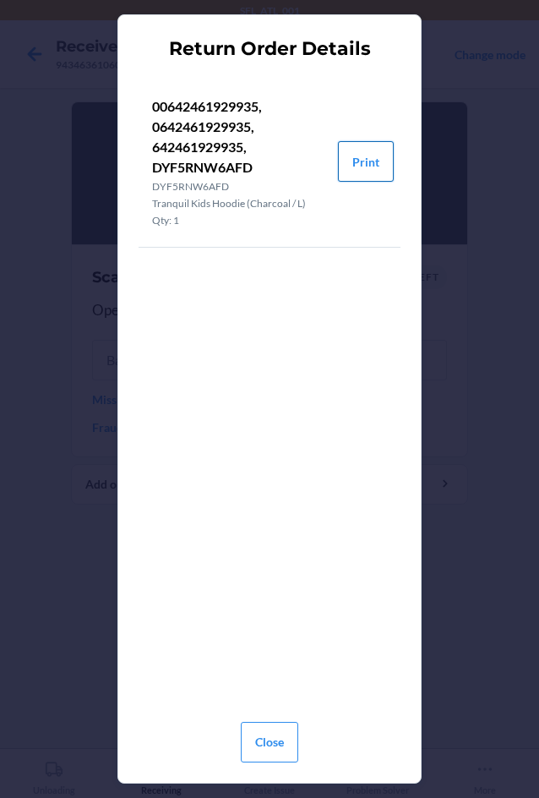
click at [349, 158] on button "Print" at bounding box center [366, 161] width 56 height 41
click at [276, 750] on button "Close" at bounding box center [269, 742] width 57 height 41
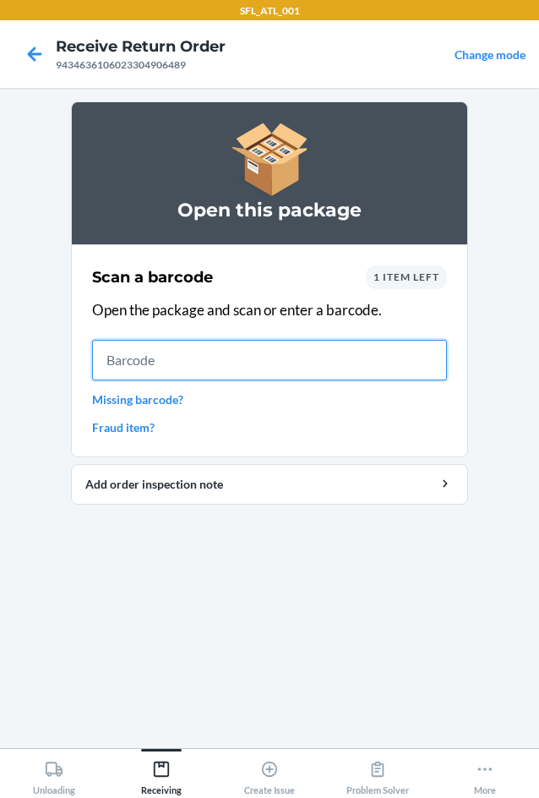
click at [159, 353] on input "text" at bounding box center [269, 360] width 355 height 41
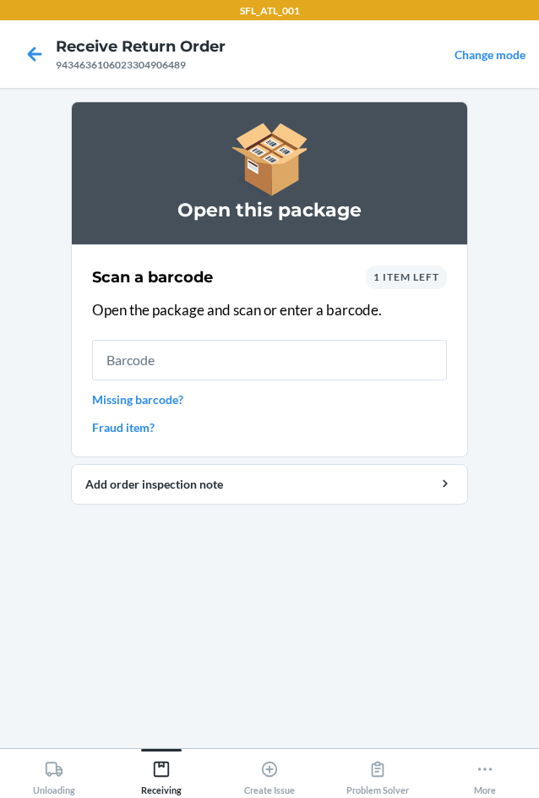
click at [385, 278] on span "1 item left" at bounding box center [407, 276] width 66 height 13
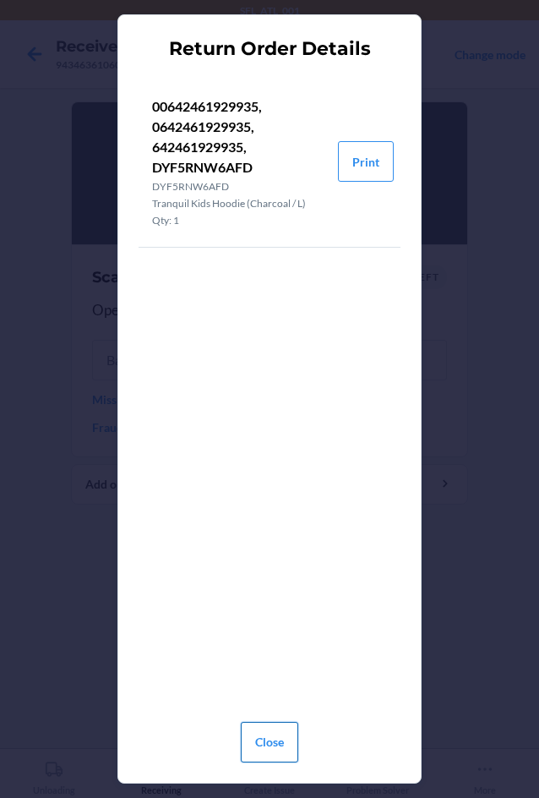
click at [297, 747] on button "Close" at bounding box center [269, 742] width 57 height 41
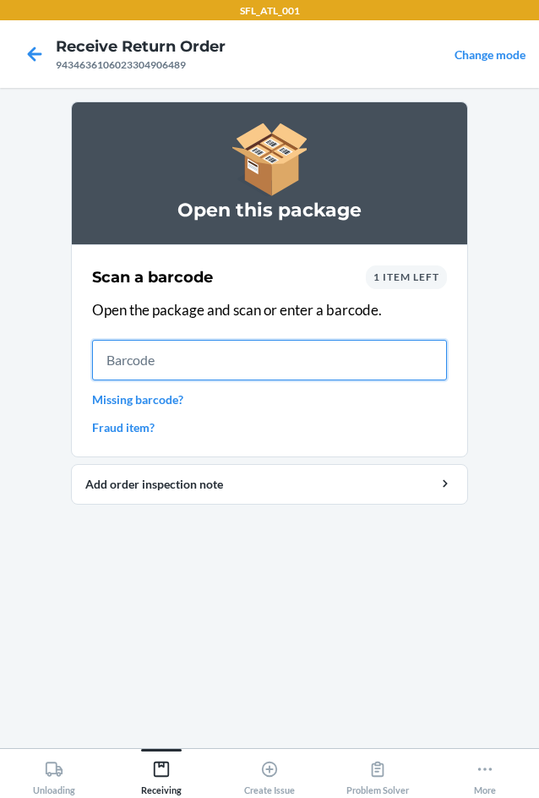
click at [224, 352] on input "text" at bounding box center [269, 360] width 355 height 41
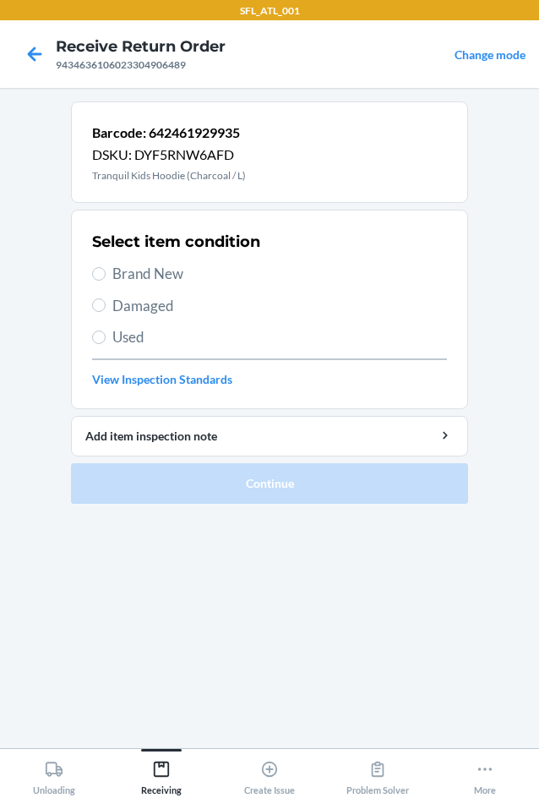
click at [137, 270] on span "Brand New" at bounding box center [279, 274] width 335 height 22
click at [106, 270] on input "Brand New" at bounding box center [99, 274] width 14 height 14
radio input "true"
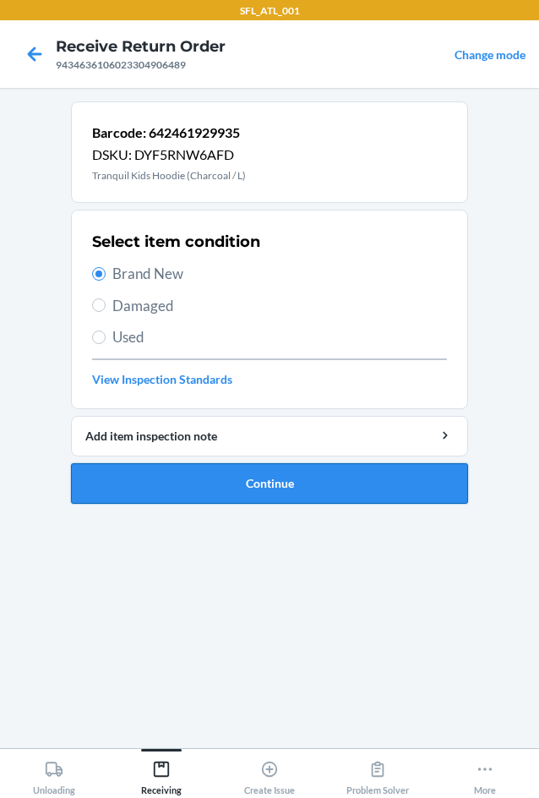
click at [241, 476] on button "Continue" at bounding box center [269, 483] width 397 height 41
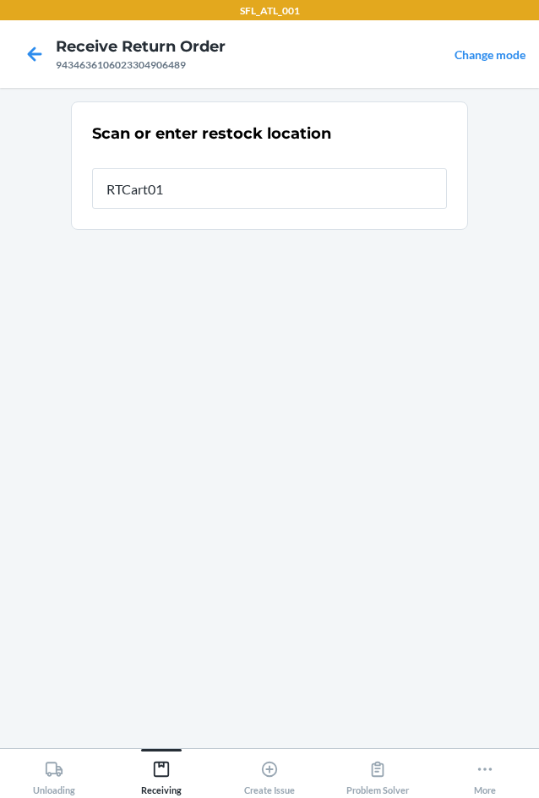
type input "RTCart010"
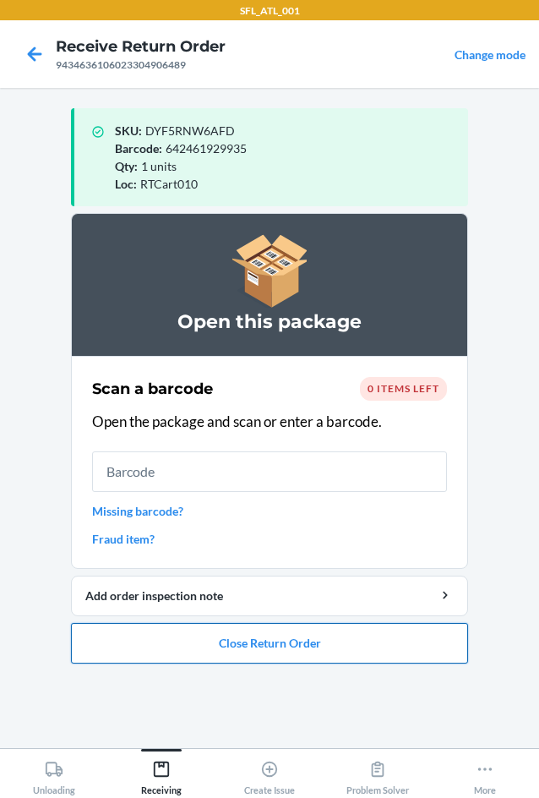
click at [301, 648] on button "Close Return Order" at bounding box center [269, 643] width 397 height 41
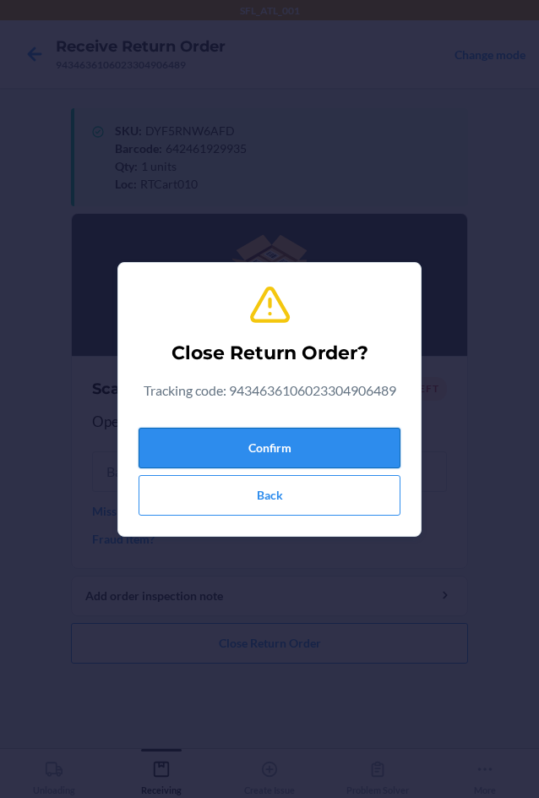
drag, startPoint x: 298, startPoint y: 457, endPoint x: 289, endPoint y: 457, distance: 9.3
click at [299, 457] on button "Confirm" at bounding box center [270, 448] width 262 height 41
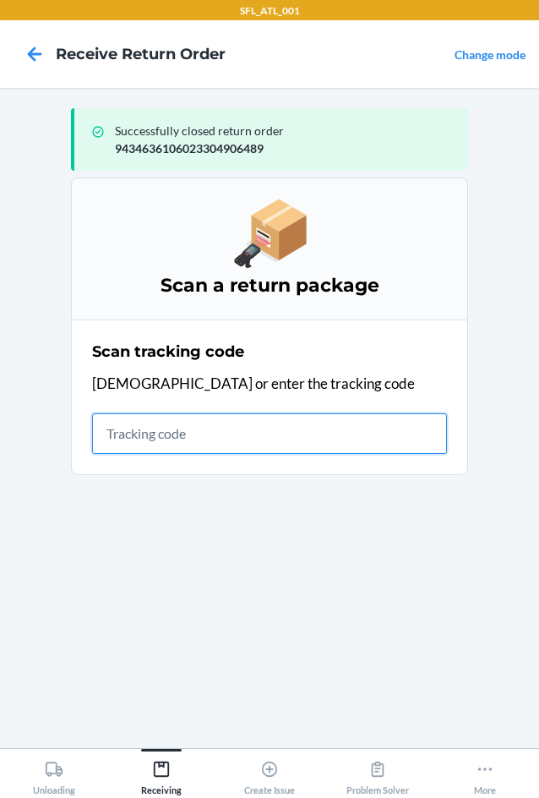
click at [197, 449] on input "text" at bounding box center [269, 433] width 355 height 41
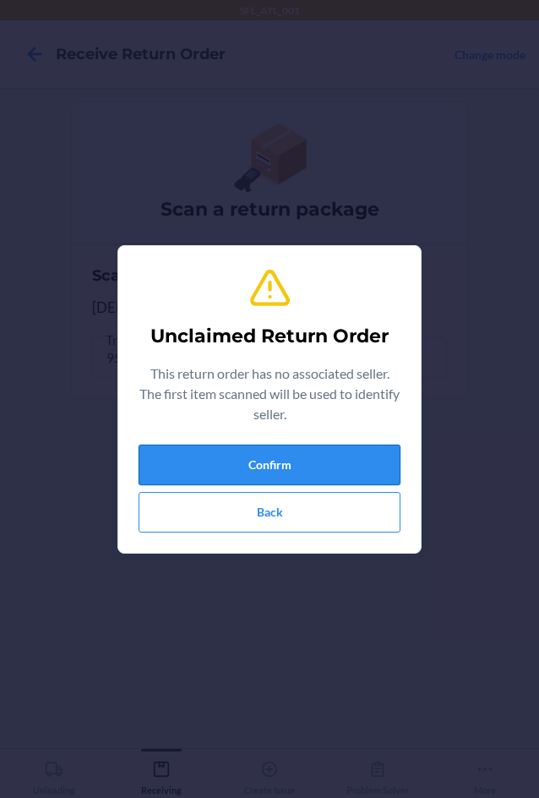
click at [188, 461] on button "Confirm" at bounding box center [270, 465] width 262 height 41
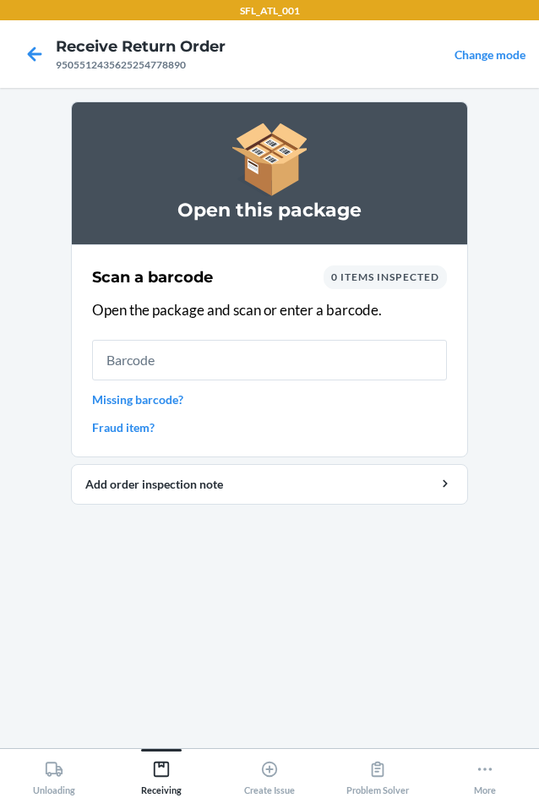
click at [177, 349] on input "text" at bounding box center [269, 360] width 355 height 41
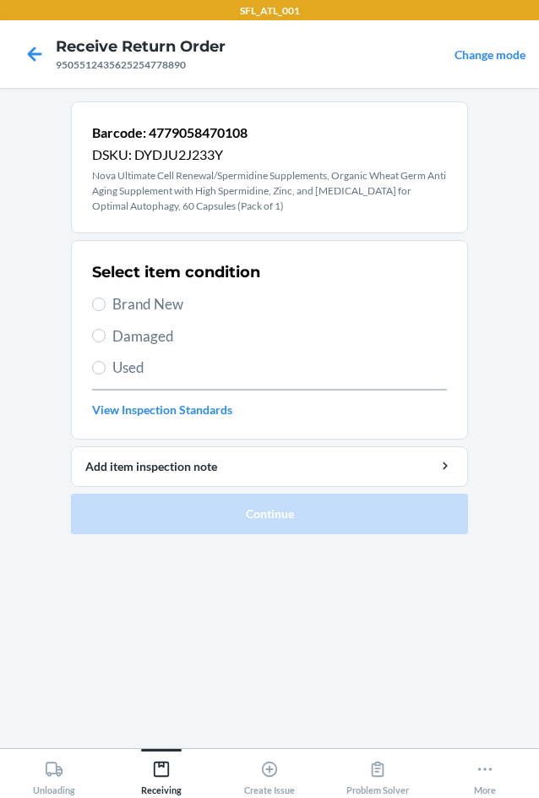
click at [115, 374] on span "Used" at bounding box center [279, 368] width 335 height 22
click at [106, 374] on input "Used" at bounding box center [99, 368] width 14 height 14
radio input "true"
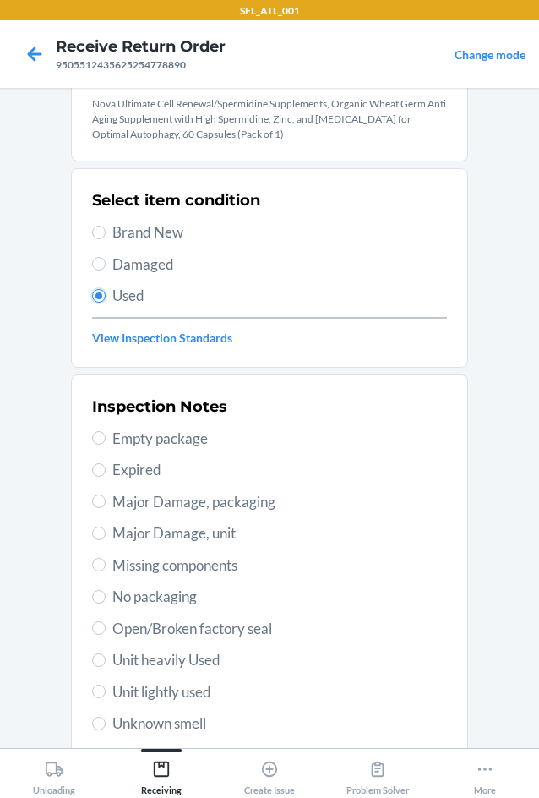
scroll to position [251, 0]
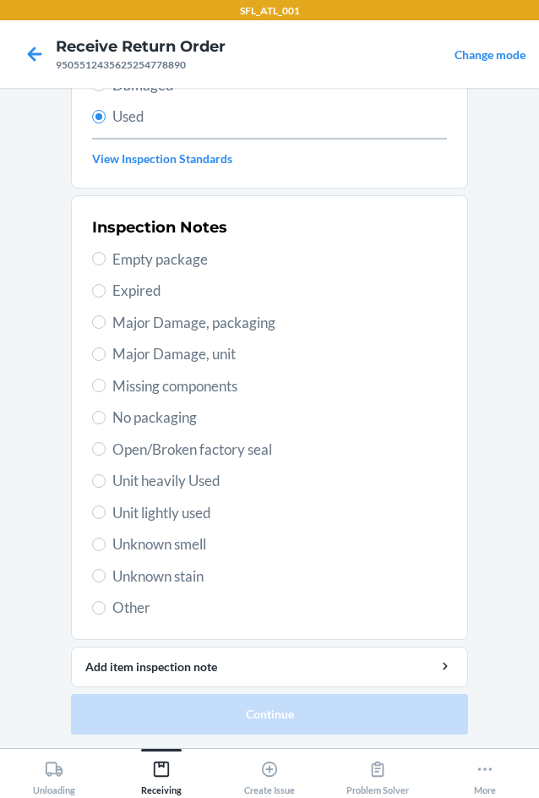
click at [112, 601] on span "Other" at bounding box center [279, 608] width 335 height 22
click at [106, 601] on input "Other" at bounding box center [99, 608] width 14 height 14
radio input "true"
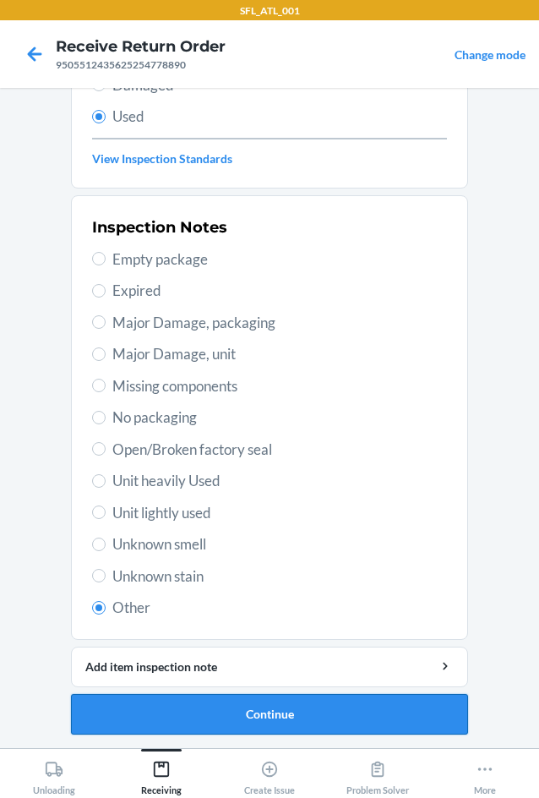
click at [189, 702] on button "Continue" at bounding box center [269, 714] width 397 height 41
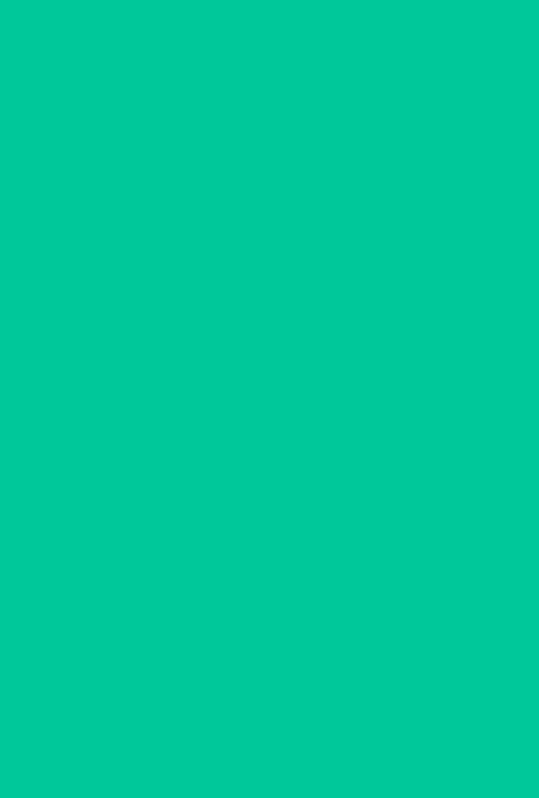
scroll to position [0, 0]
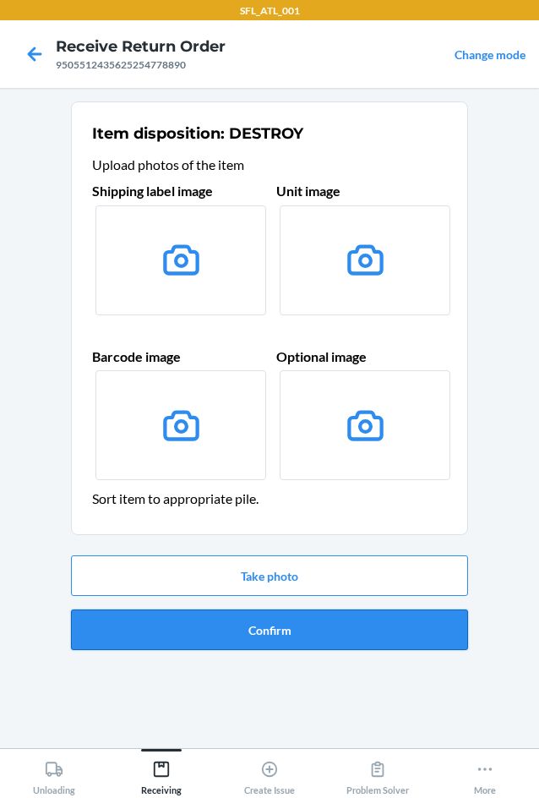
click at [224, 632] on button "Confirm" at bounding box center [269, 629] width 397 height 41
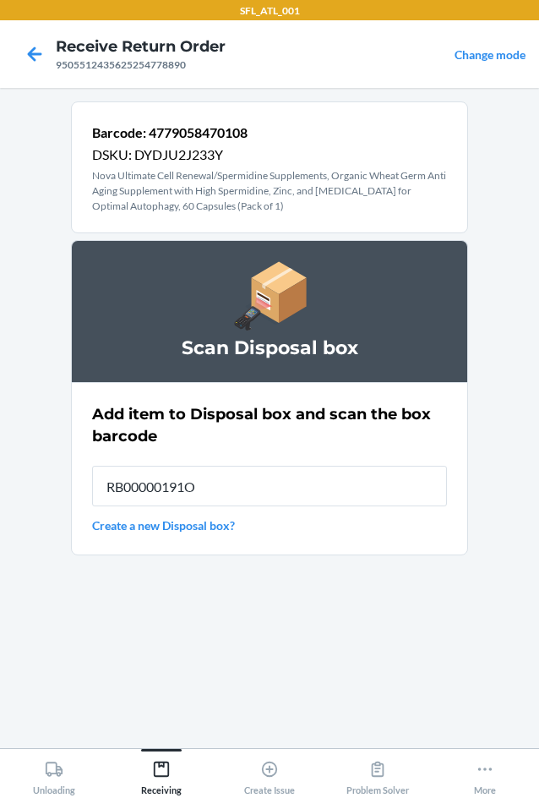
type input "RB00000191O"
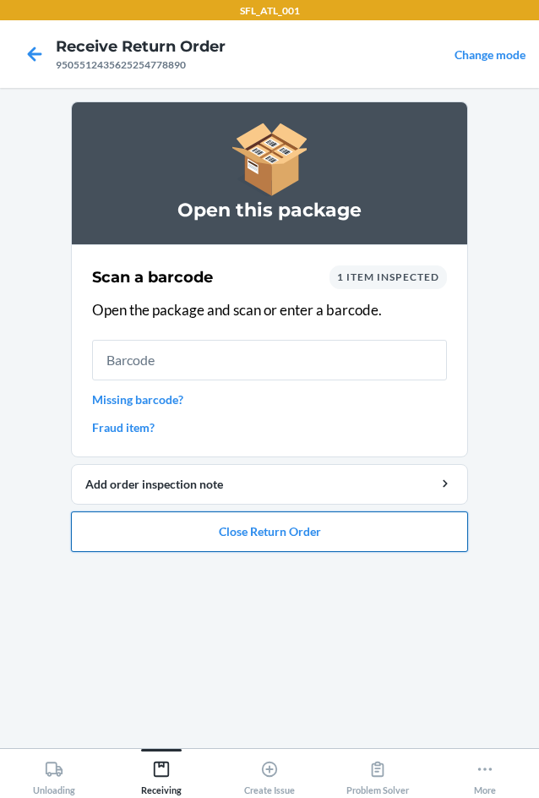
click at [238, 525] on button "Close Return Order" at bounding box center [269, 531] width 397 height 41
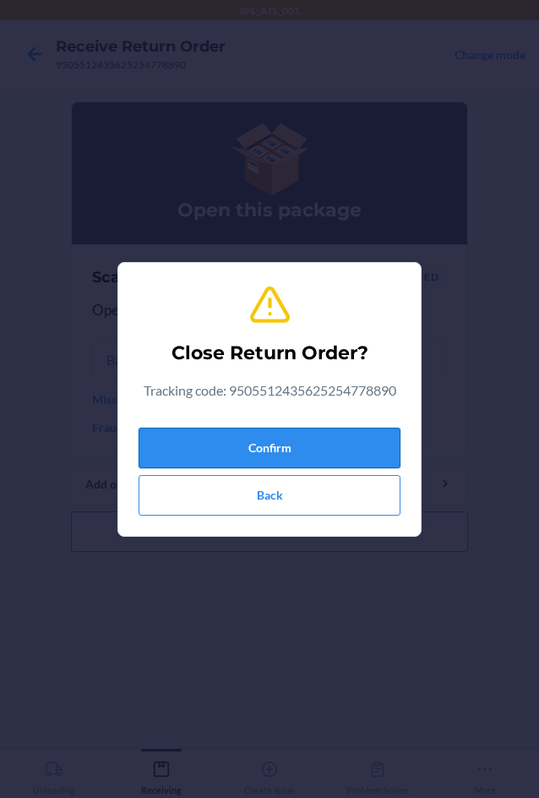
click at [241, 445] on button "Confirm" at bounding box center [270, 448] width 262 height 41
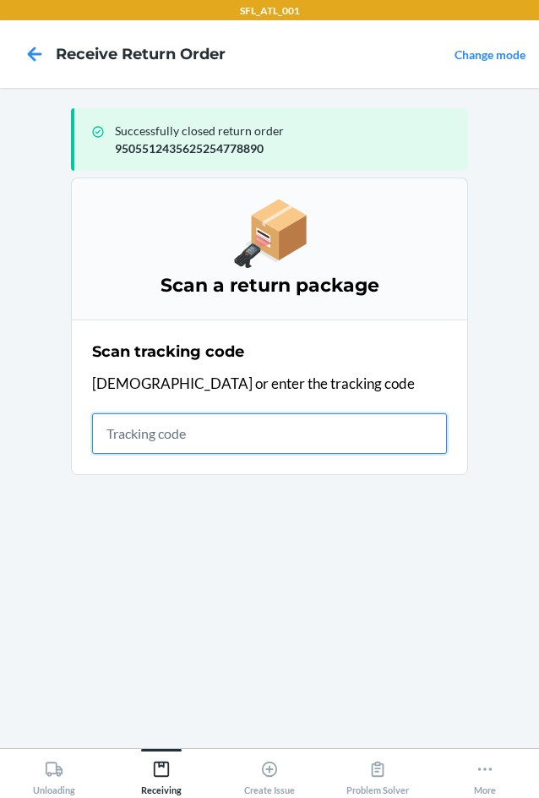
click at [212, 420] on input "text" at bounding box center [269, 433] width 355 height 41
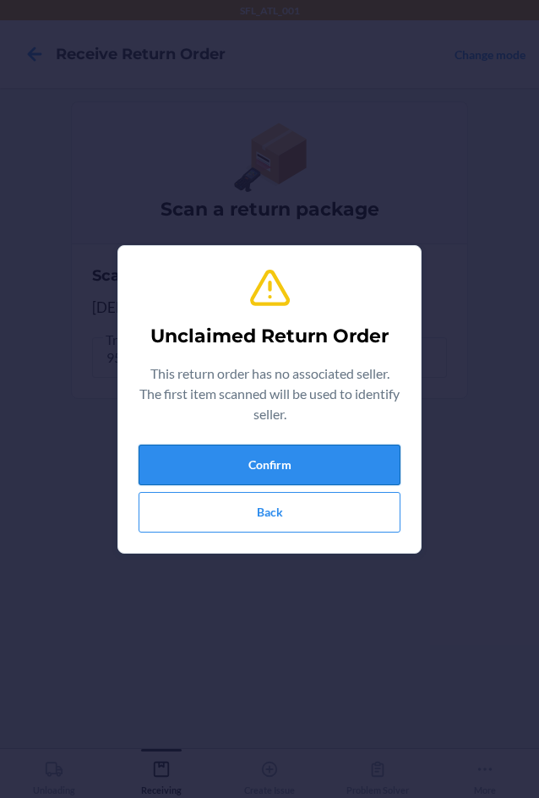
click at [233, 467] on button "Confirm" at bounding box center [270, 465] width 262 height 41
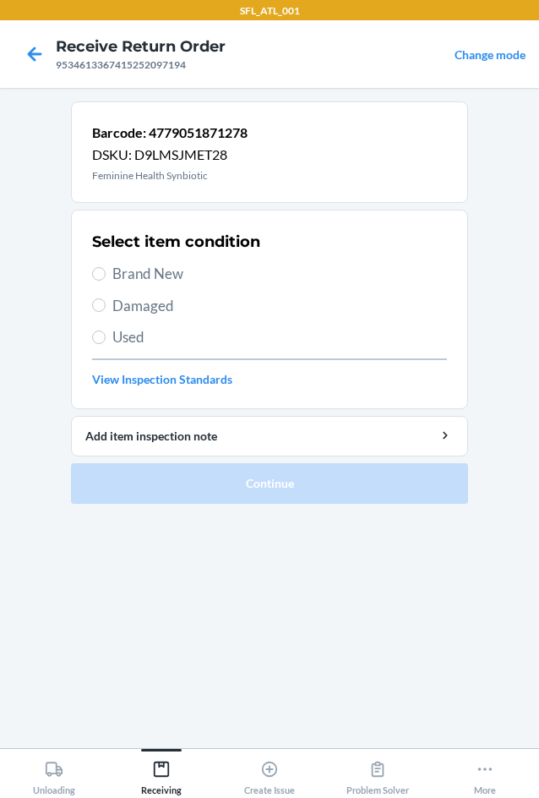
click at [133, 328] on span "Used" at bounding box center [279, 337] width 335 height 22
click at [106, 330] on input "Used" at bounding box center [99, 337] width 14 height 14
radio input "true"
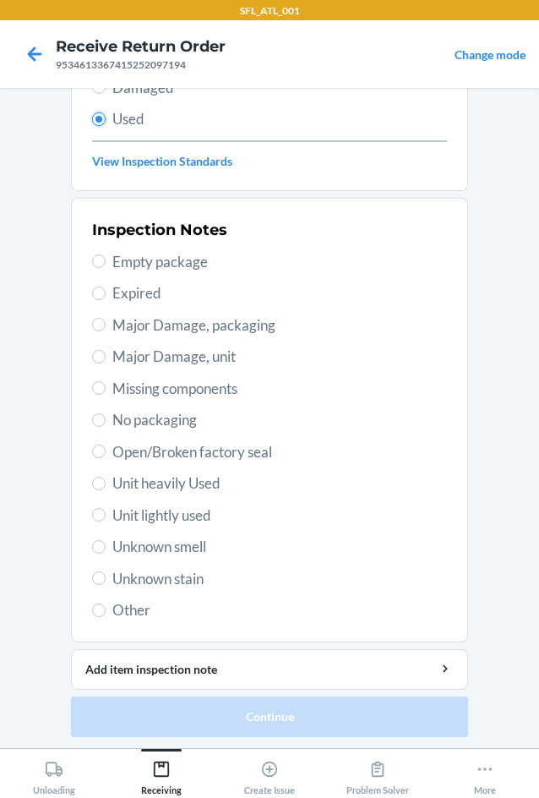
scroll to position [221, 0]
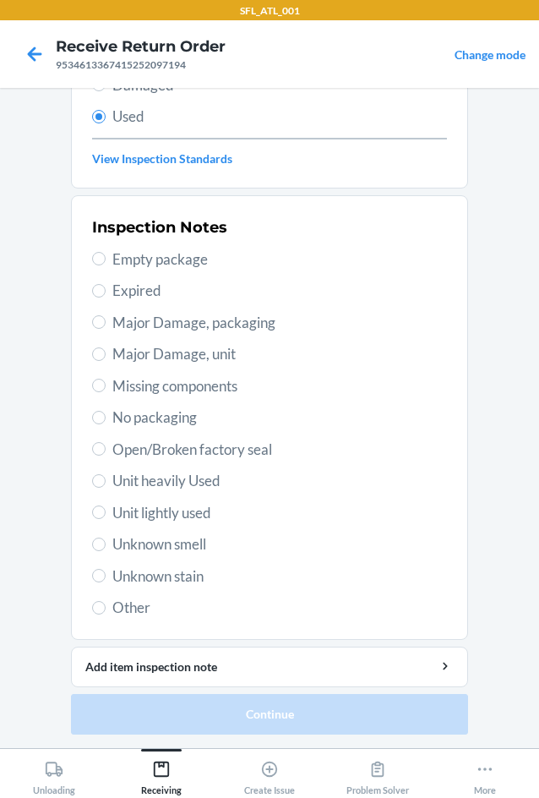
click at [120, 608] on span "Other" at bounding box center [279, 608] width 335 height 22
click at [106, 608] on input "Other" at bounding box center [99, 608] width 14 height 14
radio input "true"
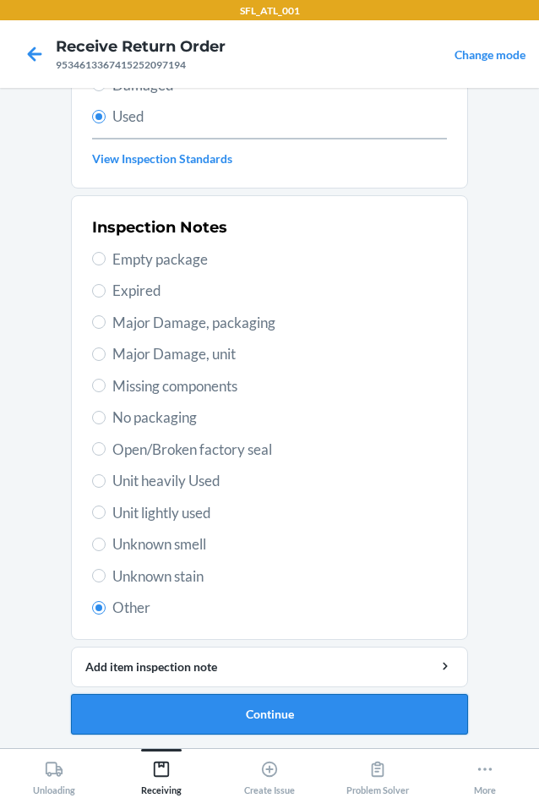
click at [222, 707] on button "Continue" at bounding box center [269, 714] width 397 height 41
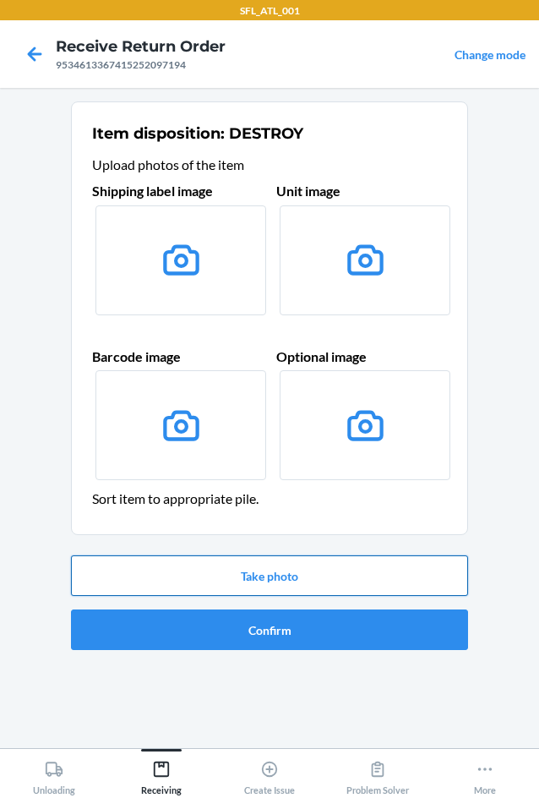
click at [243, 583] on button "Take photo" at bounding box center [269, 575] width 397 height 41
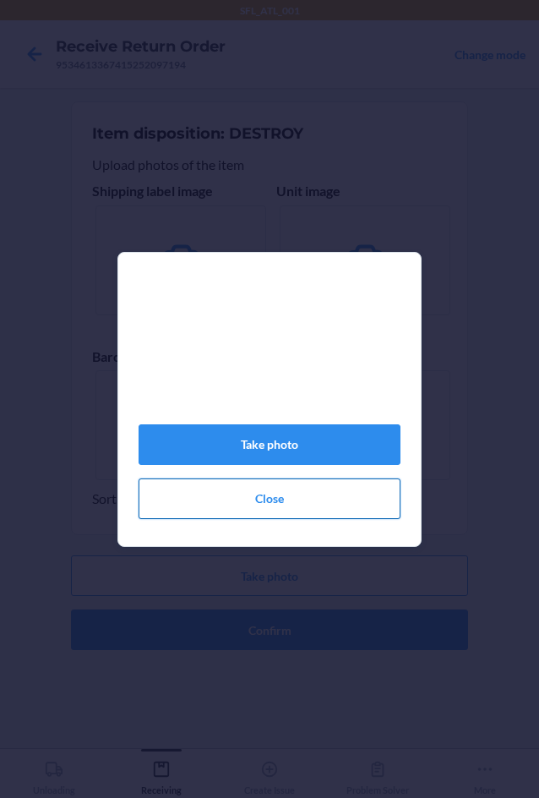
click at [261, 515] on button "Close" at bounding box center [270, 498] width 262 height 41
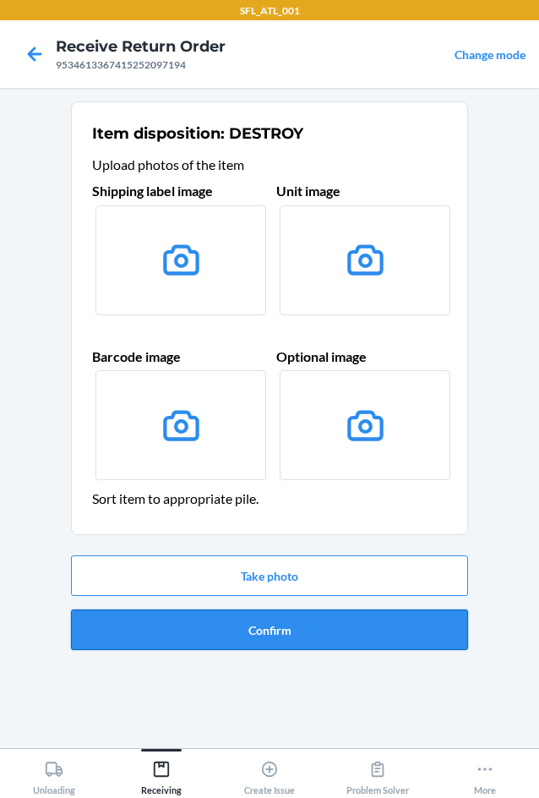
click at [271, 627] on button "Confirm" at bounding box center [269, 629] width 397 height 41
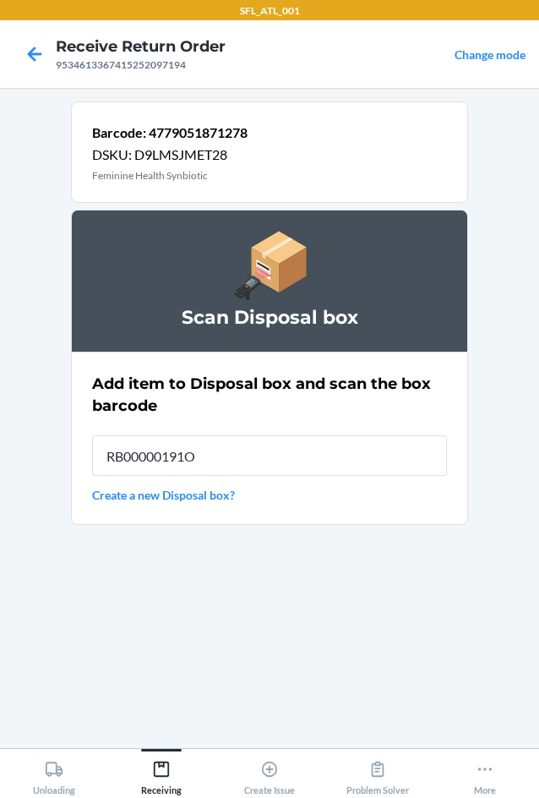
type input "RB00000191O"
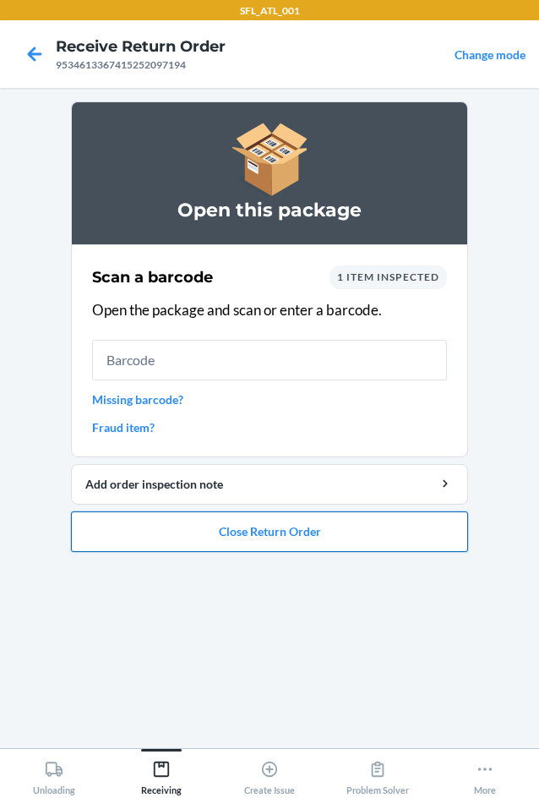
click at [227, 535] on button "Close Return Order" at bounding box center [269, 531] width 397 height 41
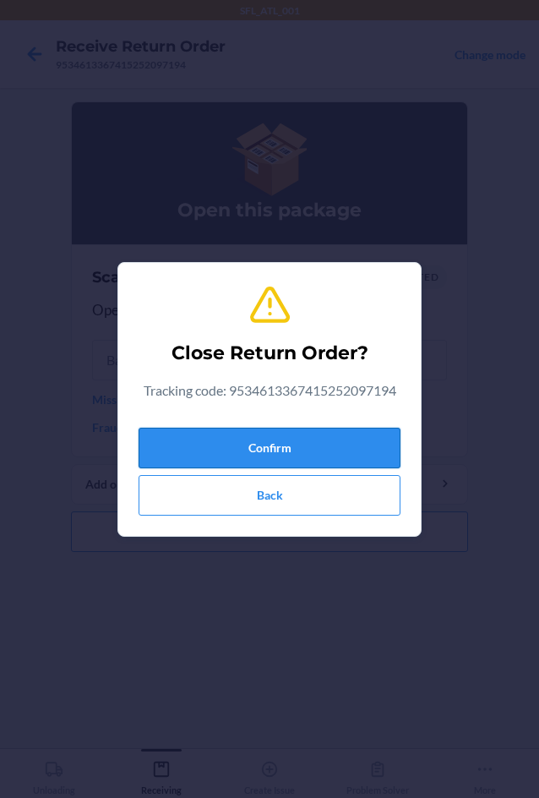
click at [275, 430] on button "Confirm" at bounding box center [270, 448] width 262 height 41
click at [267, 452] on button "Confirm" at bounding box center [270, 448] width 262 height 41
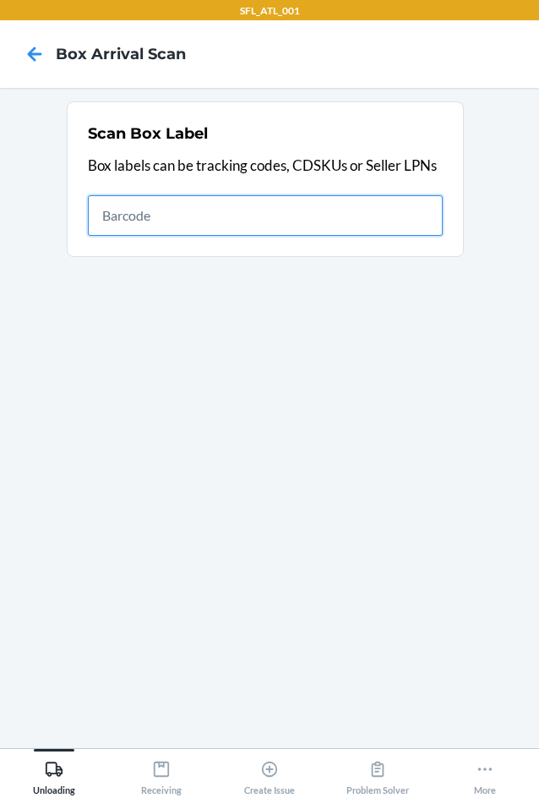
click at [149, 211] on input "text" at bounding box center [265, 215] width 355 height 41
type input "420302599434636106023303757150"
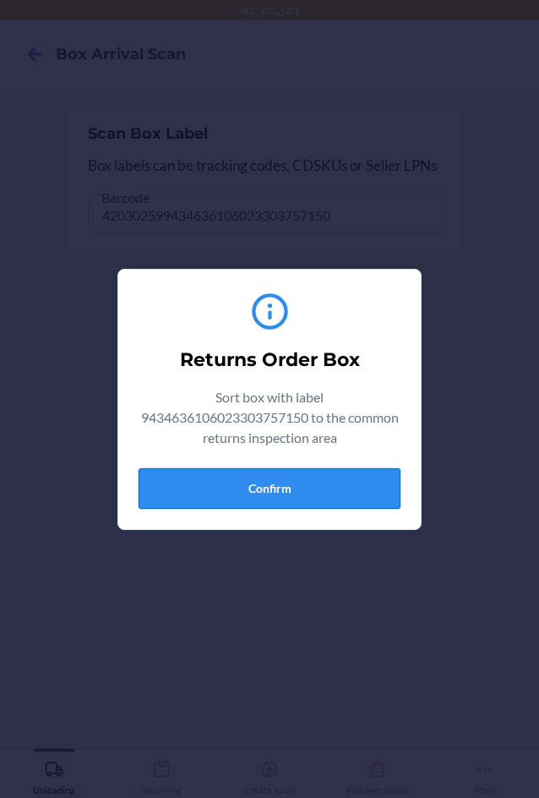
click at [260, 504] on button "Confirm" at bounding box center [270, 488] width 262 height 41
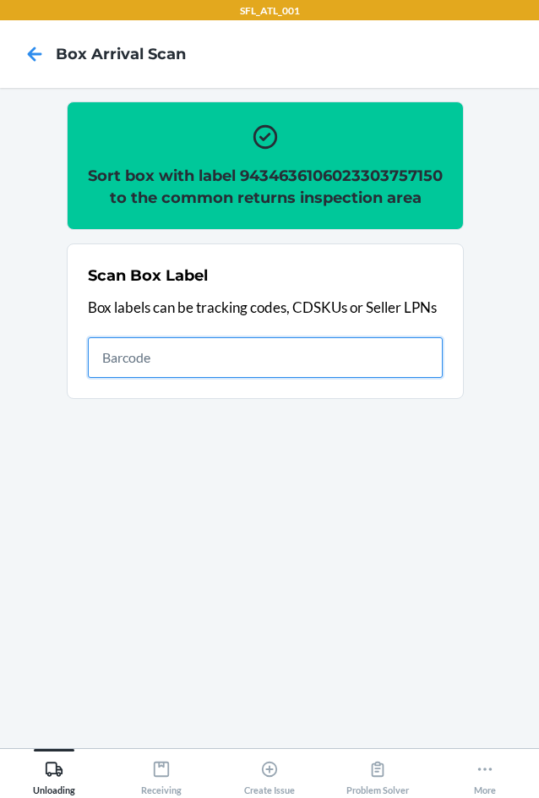
click at [109, 378] on input "text" at bounding box center [265, 357] width 355 height 41
type input "420302599434636106023304361615"
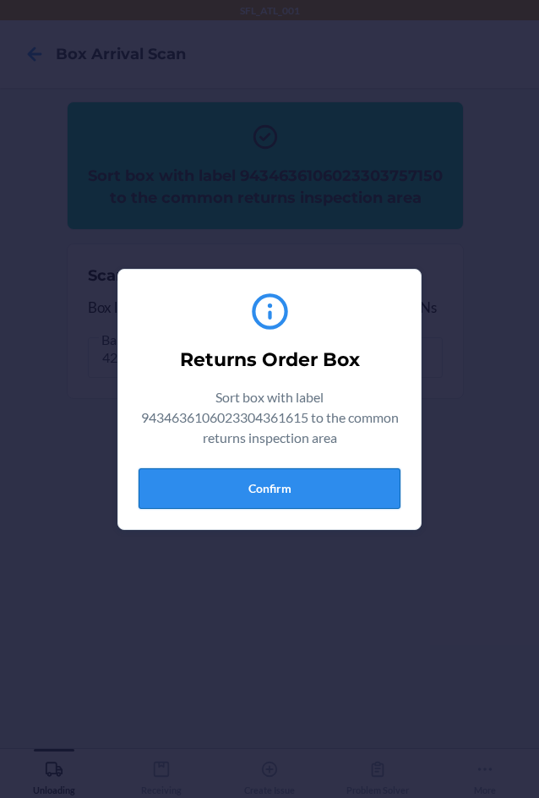
drag, startPoint x: 278, startPoint y: 512, endPoint x: 297, endPoint y: 479, distance: 37.8
click at [279, 511] on div "Returns Order Box Sort box with label 9434636106023304361615 to the common retu…" at bounding box center [270, 399] width 262 height 232
click at [297, 479] on button "Confirm" at bounding box center [270, 488] width 262 height 41
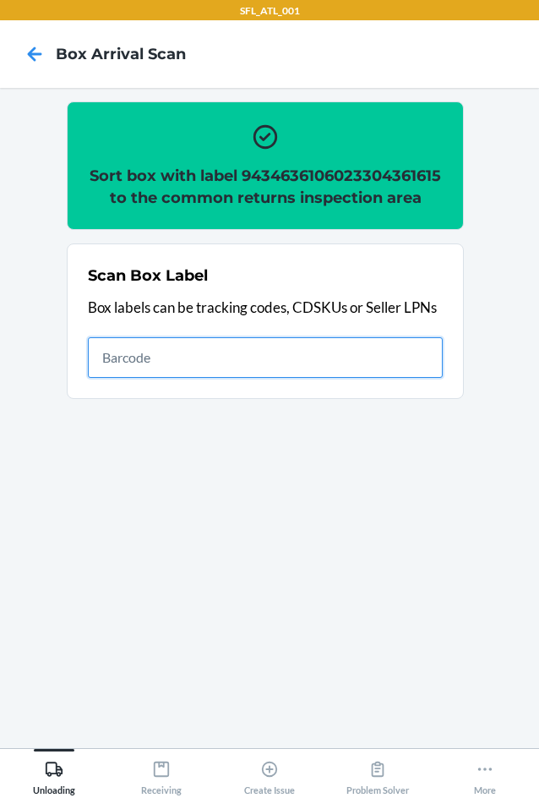
click at [318, 378] on input "text" at bounding box center [265, 357] width 355 height 41
type input "420302599434636106023304673725"
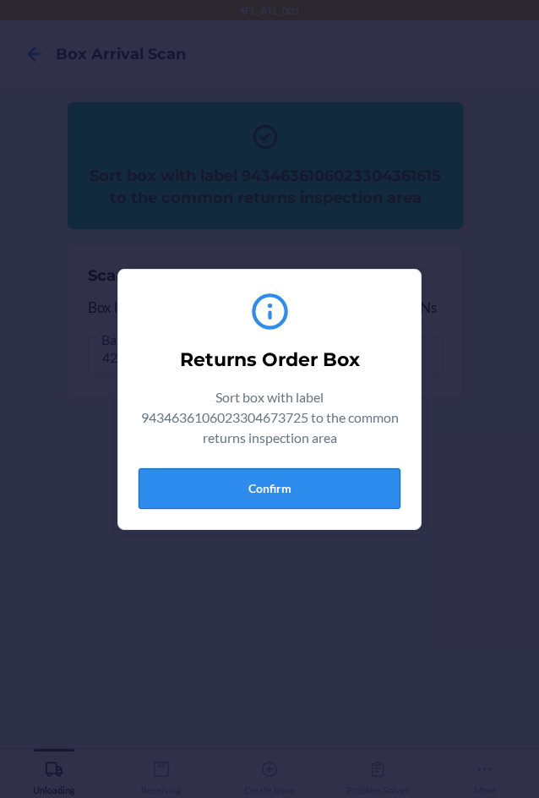
click at [298, 474] on button "Confirm" at bounding box center [270, 488] width 262 height 41
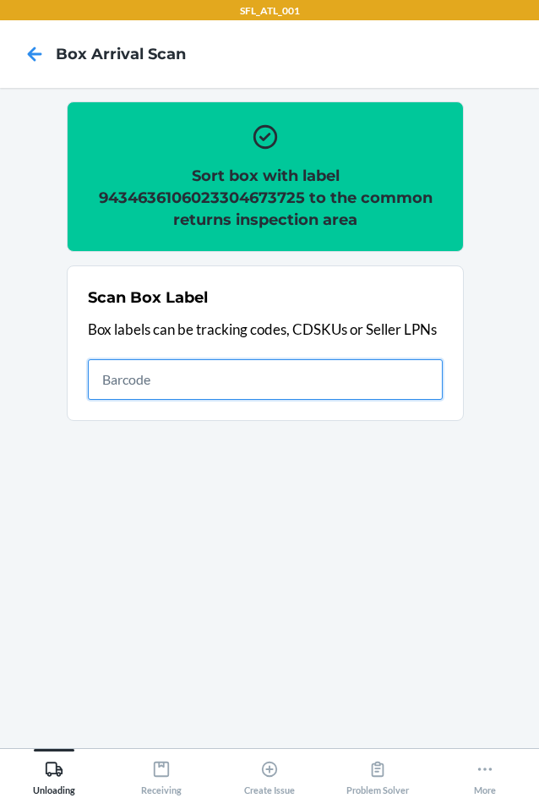
click at [325, 379] on input "text" at bounding box center [265, 379] width 355 height 41
type input "420302599434636106023303806186"
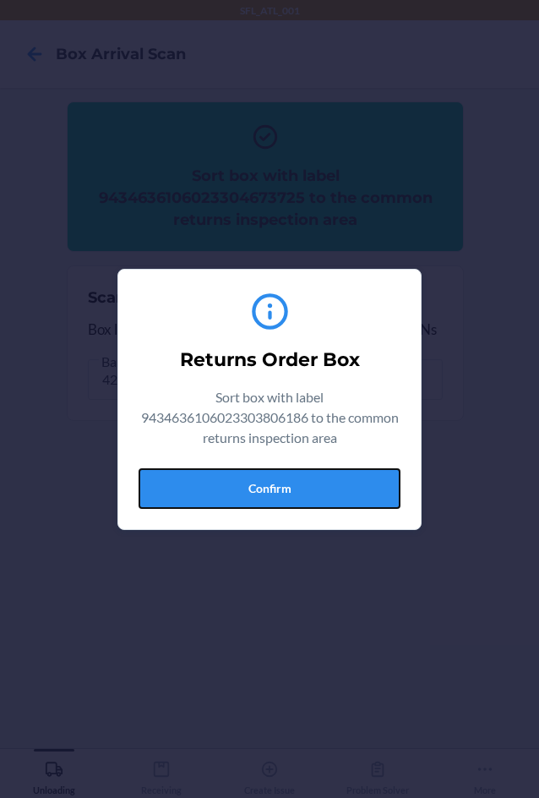
drag, startPoint x: 267, startPoint y: 483, endPoint x: 470, endPoint y: 454, distance: 205.0
click at [267, 484] on button "Confirm" at bounding box center [270, 488] width 262 height 41
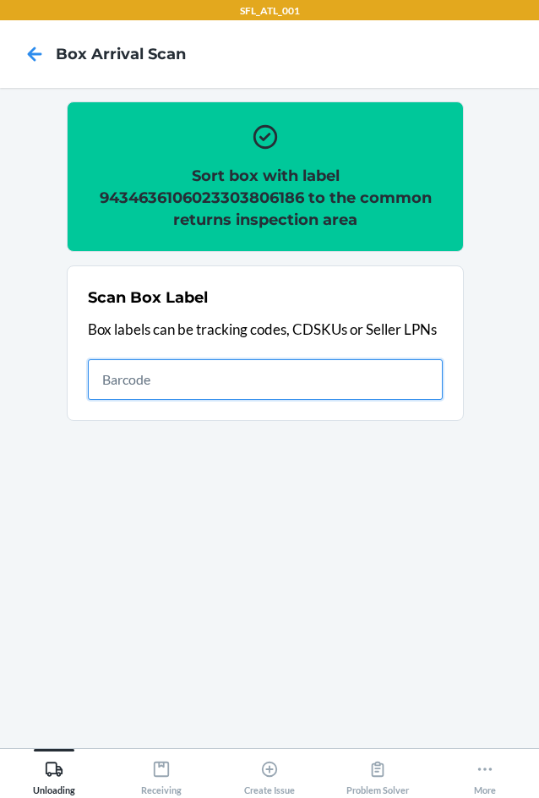
click at [334, 395] on input "text" at bounding box center [265, 379] width 355 height 41
type input "735380099855"
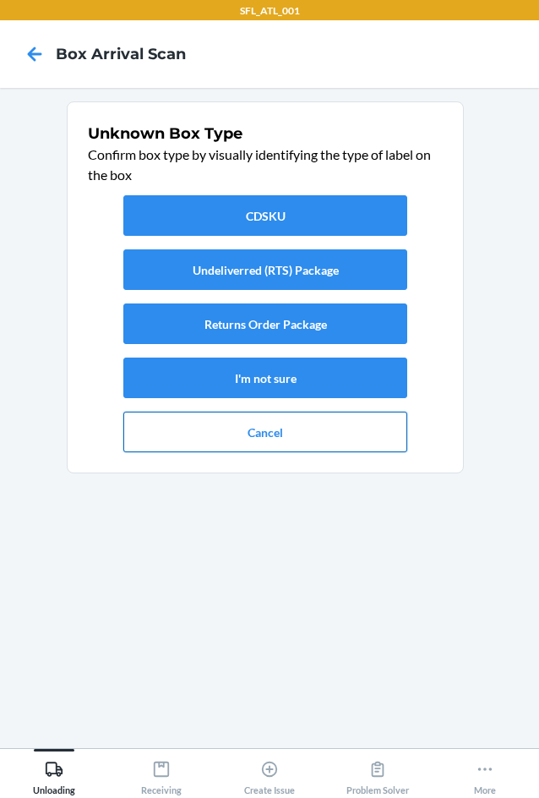
click at [297, 428] on button "Cancel" at bounding box center [265, 432] width 284 height 41
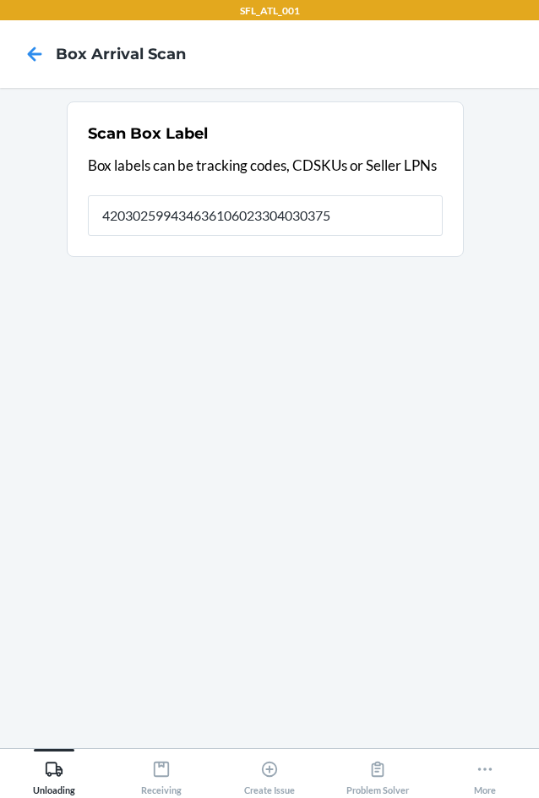
type input "420302599434636106023304030375"
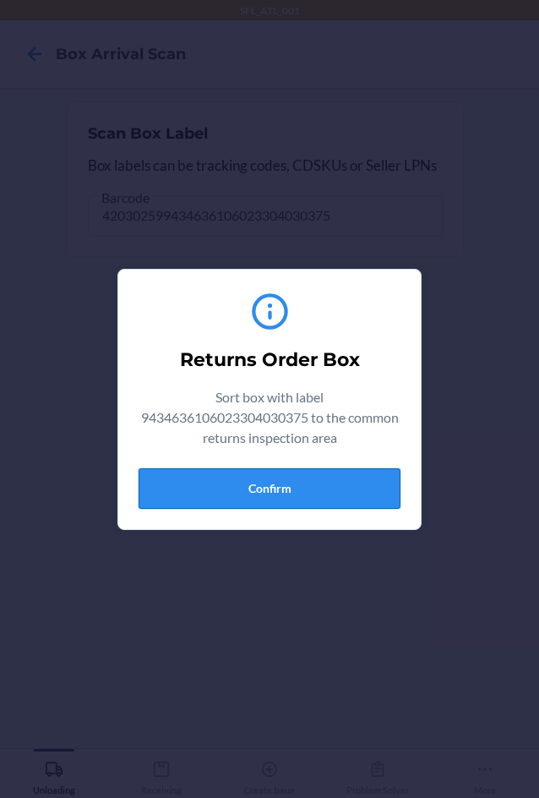
click at [288, 489] on button "Confirm" at bounding box center [270, 488] width 262 height 41
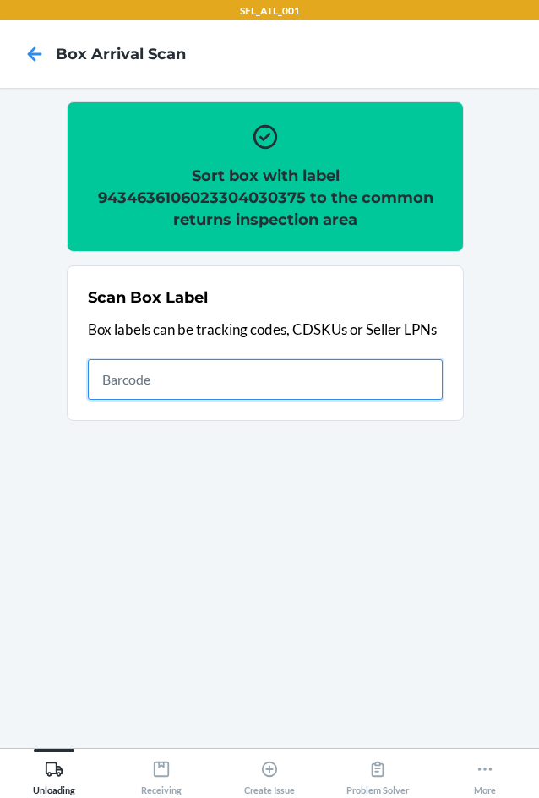
click at [167, 365] on input "text" at bounding box center [265, 379] width 355 height 41
type input "420302599434636106023303887000"
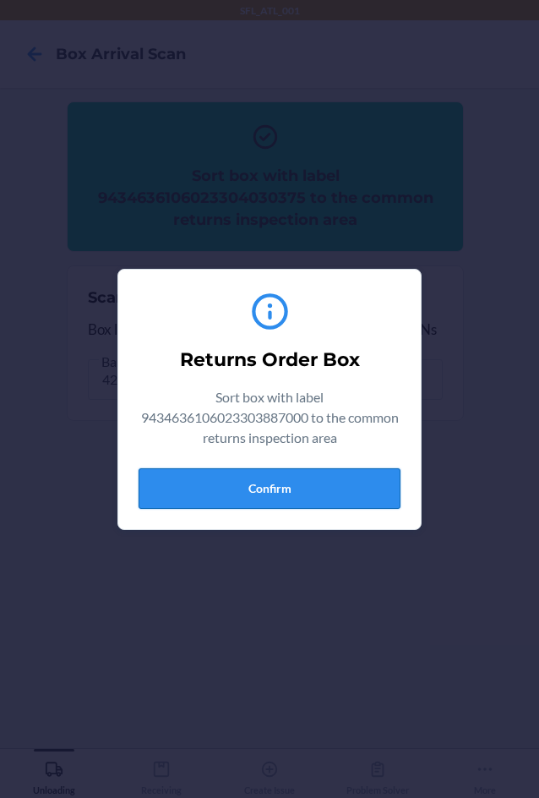
click at [329, 486] on button "Confirm" at bounding box center [270, 488] width 262 height 41
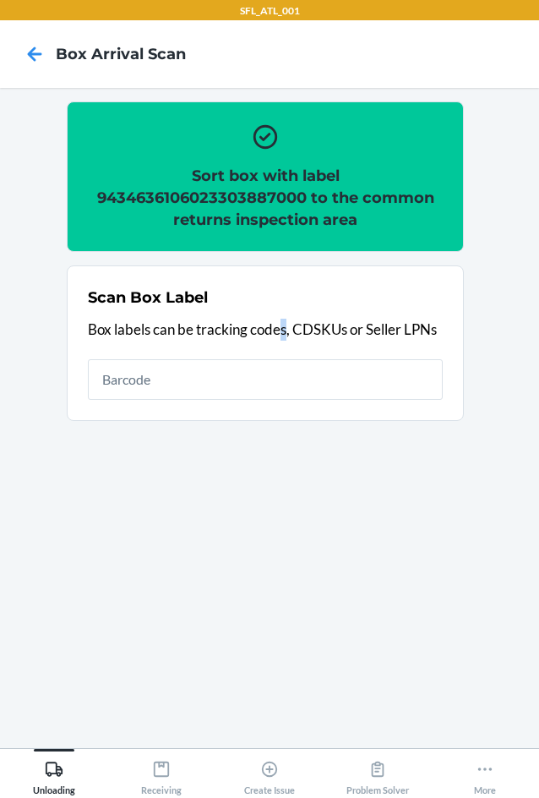
drag, startPoint x: 285, startPoint y: 341, endPoint x: 260, endPoint y: 390, distance: 54.8
click at [270, 371] on div "Scan Box Label Box labels can be tracking codes, CDSKUs or Seller LPNs" at bounding box center [265, 342] width 355 height 123
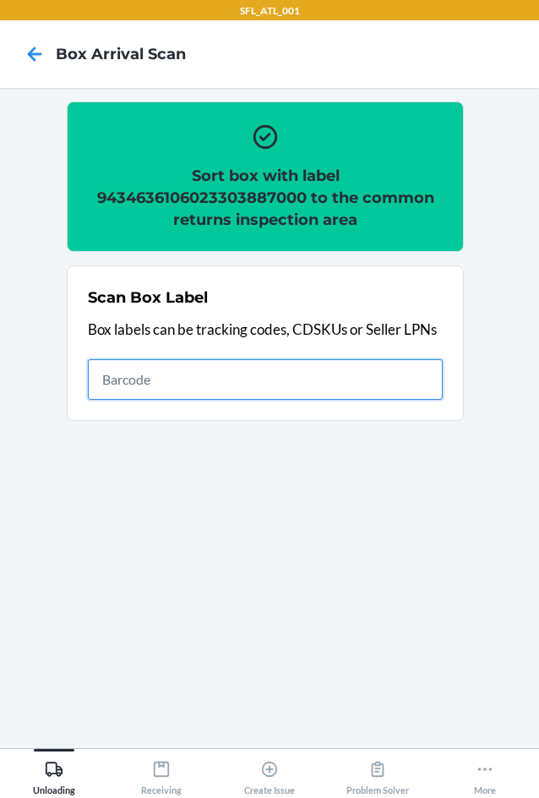
click at [260, 390] on input "text" at bounding box center [265, 379] width 355 height 41
type input "420302599434636106023304341815"
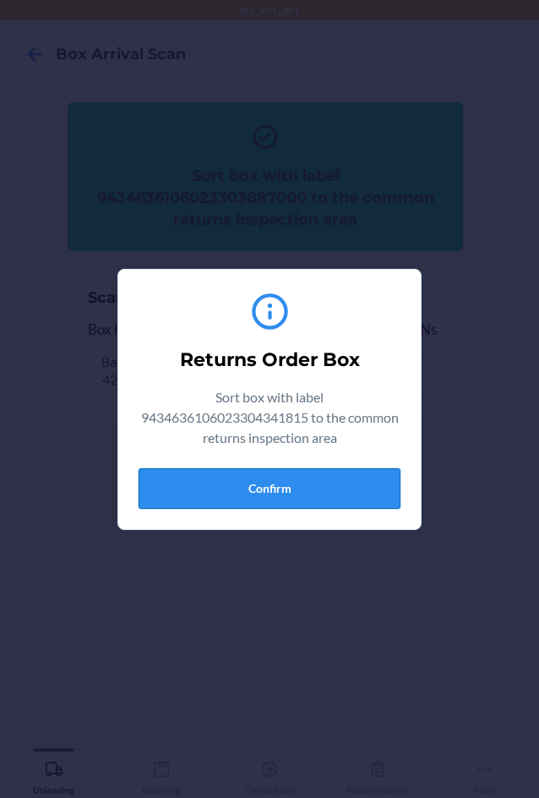
click at [361, 468] on button "Confirm" at bounding box center [270, 488] width 262 height 41
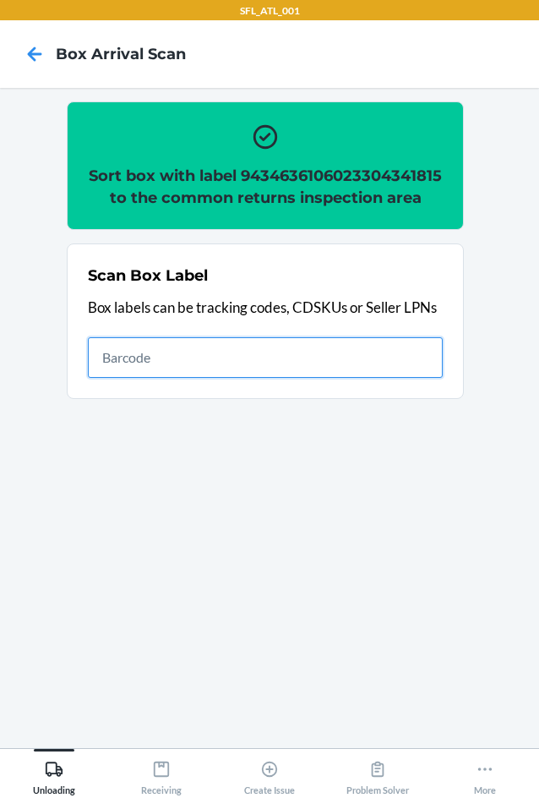
click at [234, 366] on input "text" at bounding box center [265, 357] width 355 height 41
type input "420302599434636106023304501448"
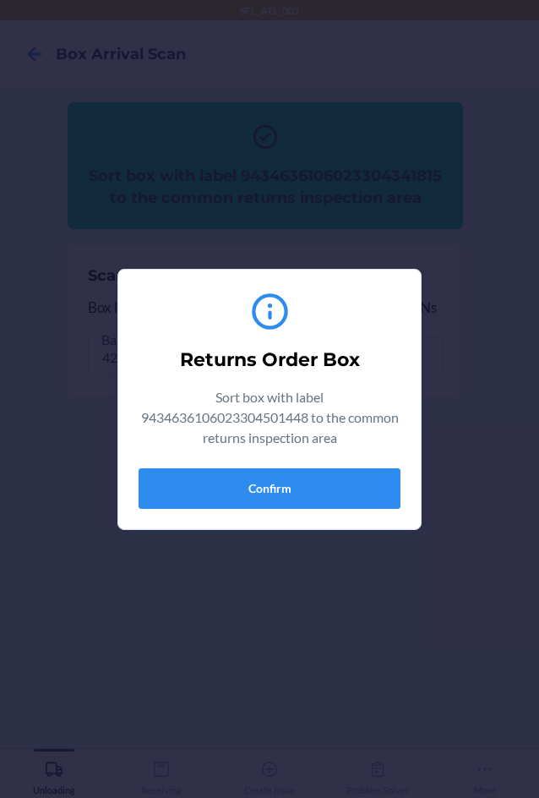
click at [59, 448] on div "Returns Order Box Sort box with label 9434636106023304501448 to the common retu…" at bounding box center [269, 399] width 539 height 798
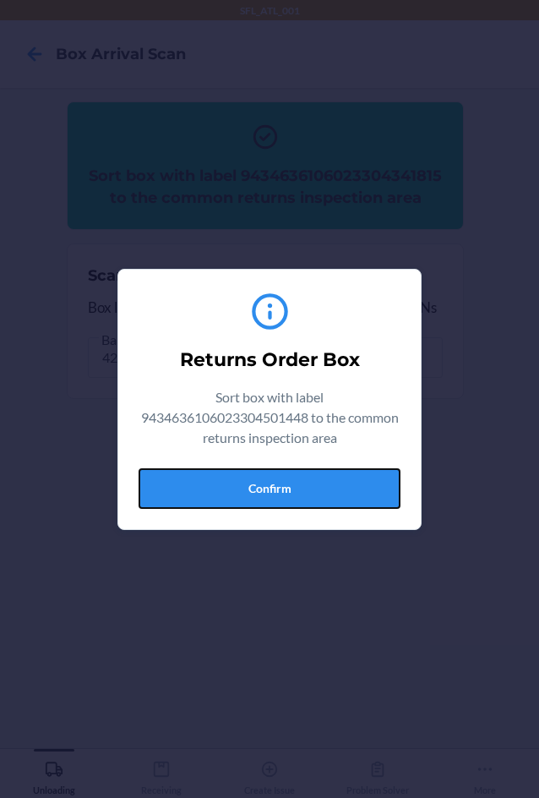
click at [227, 485] on button "Confirm" at bounding box center [270, 488] width 262 height 41
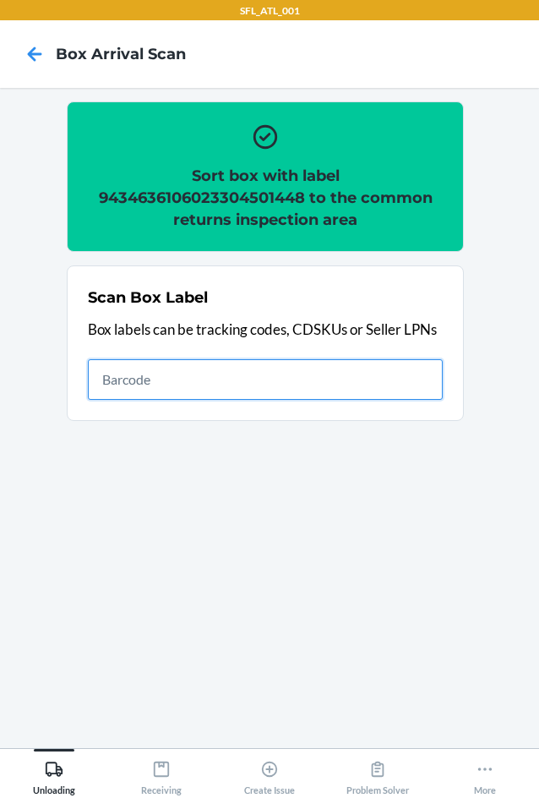
click at [201, 382] on input "text" at bounding box center [265, 379] width 355 height 41
type input "420302599434636106023304827234"
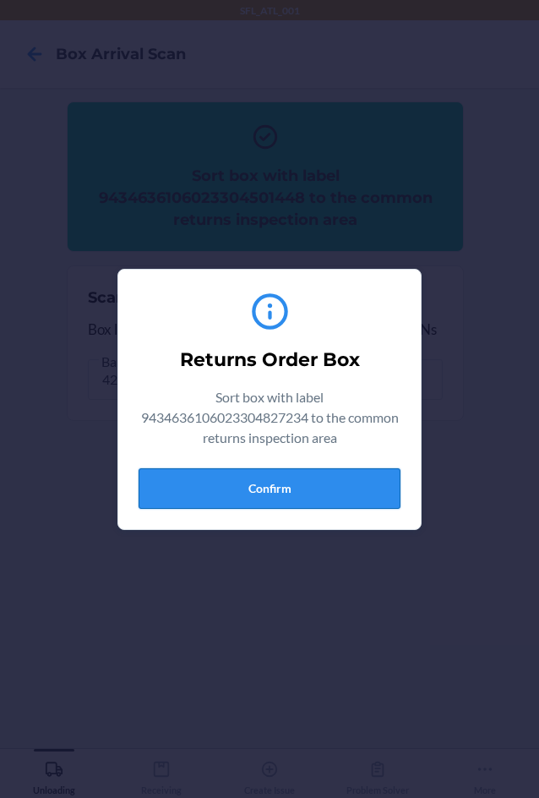
click at [311, 483] on button "Confirm" at bounding box center [270, 488] width 262 height 41
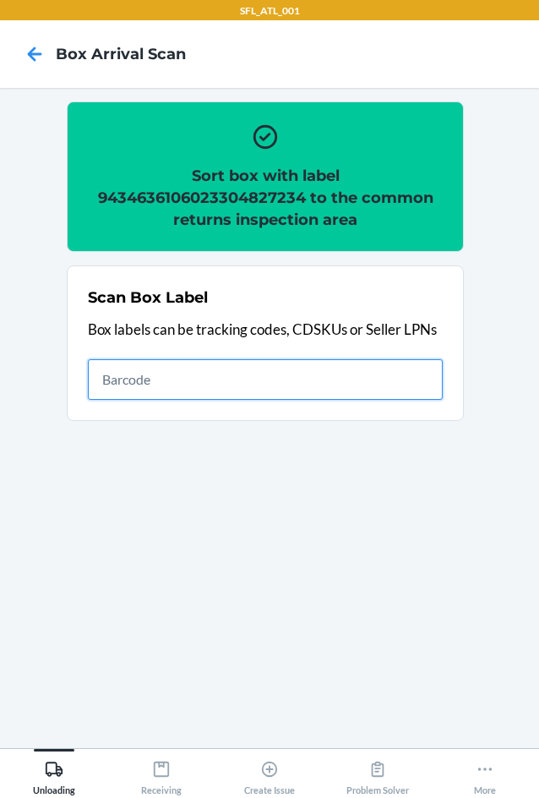
click at [174, 364] on input "text" at bounding box center [265, 379] width 355 height 41
type input "420302599434636106023304610607"
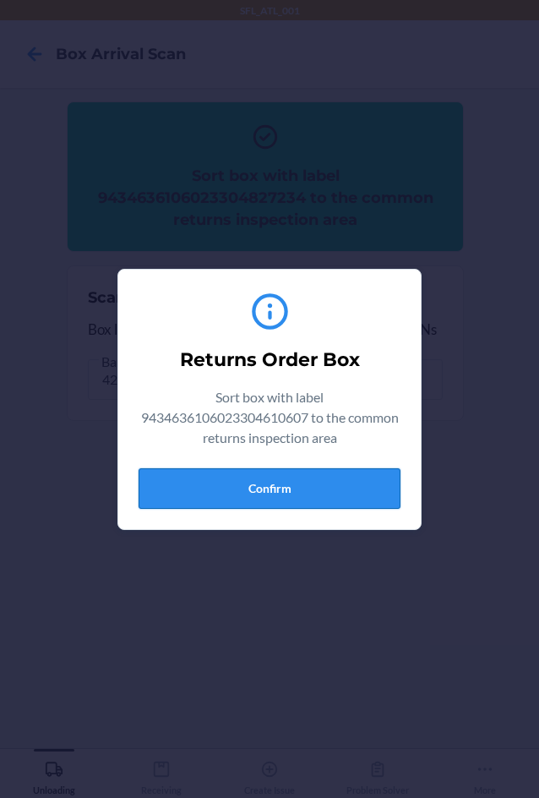
click at [242, 479] on button "Confirm" at bounding box center [270, 488] width 262 height 41
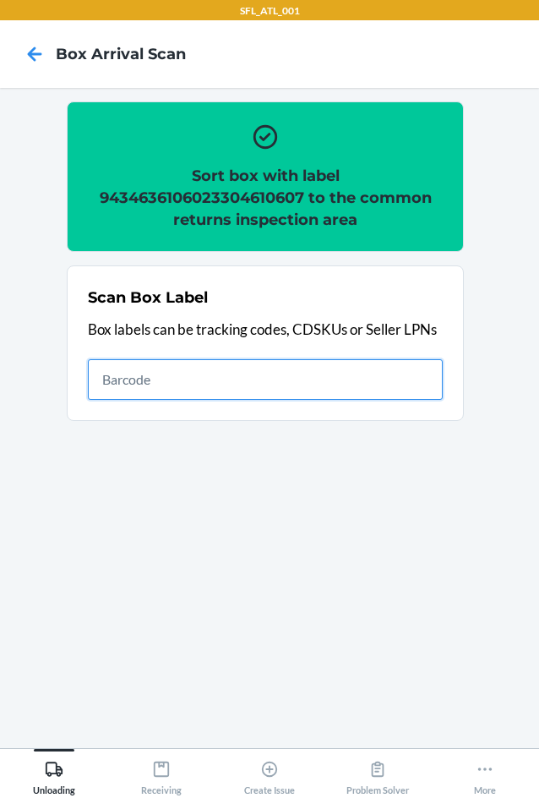
click at [235, 375] on input "text" at bounding box center [265, 379] width 355 height 41
click at [177, 375] on input "text" at bounding box center [265, 379] width 355 height 41
click at [133, 384] on input "text" at bounding box center [265, 379] width 355 height 41
type input "420302599434636106023303807572"
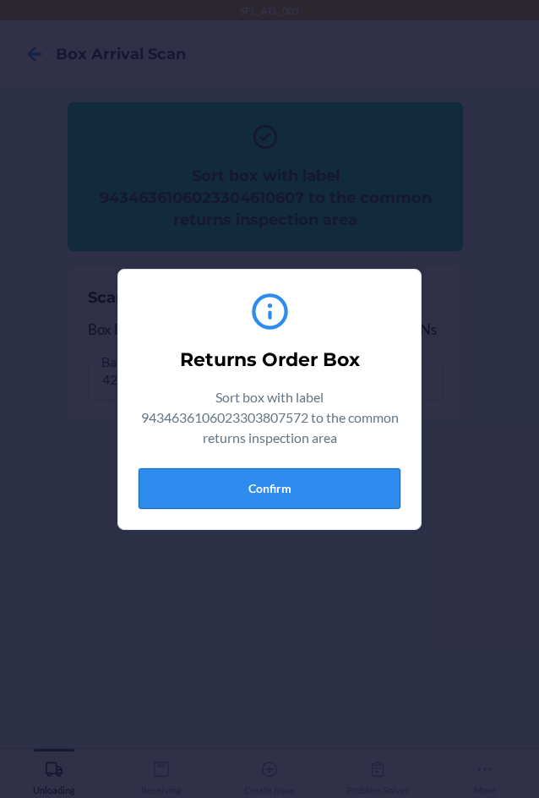
click at [219, 470] on button "Confirm" at bounding box center [270, 488] width 262 height 41
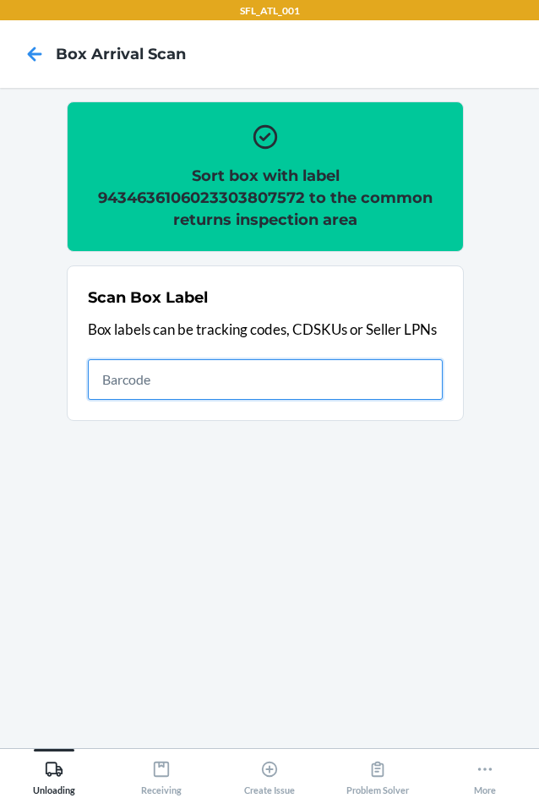
click at [343, 390] on input "text" at bounding box center [265, 379] width 355 height 41
click at [346, 385] on input "text" at bounding box center [265, 379] width 355 height 41
type input "420302599434636106023304387790"
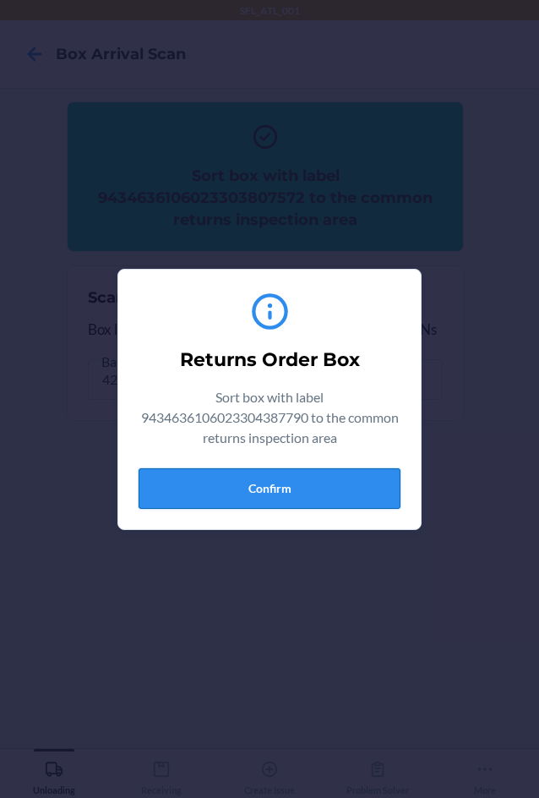
click at [337, 480] on button "Confirm" at bounding box center [270, 488] width 262 height 41
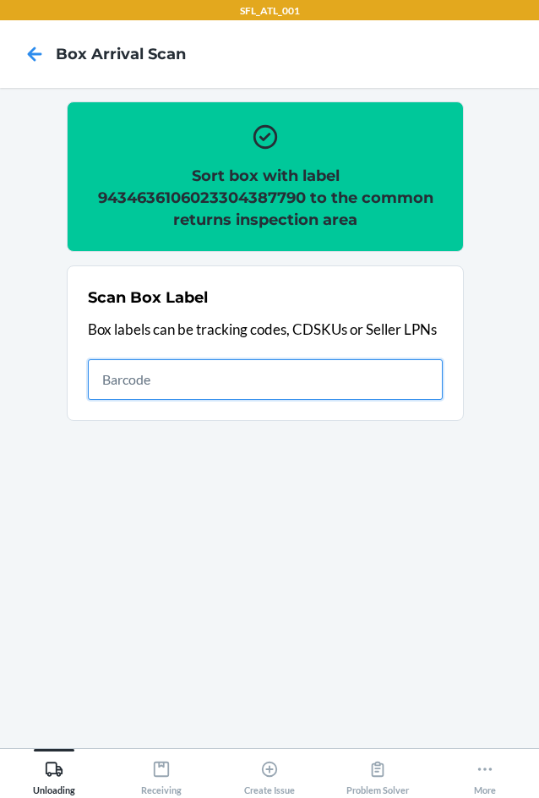
click at [335, 379] on input "text" at bounding box center [265, 379] width 355 height 41
type input "420302599434636106023304619280"
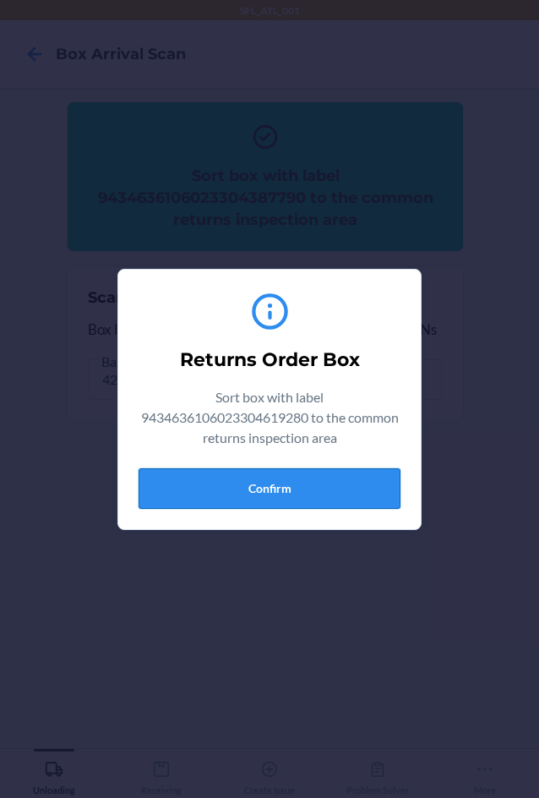
click at [274, 479] on button "Confirm" at bounding box center [270, 488] width 262 height 41
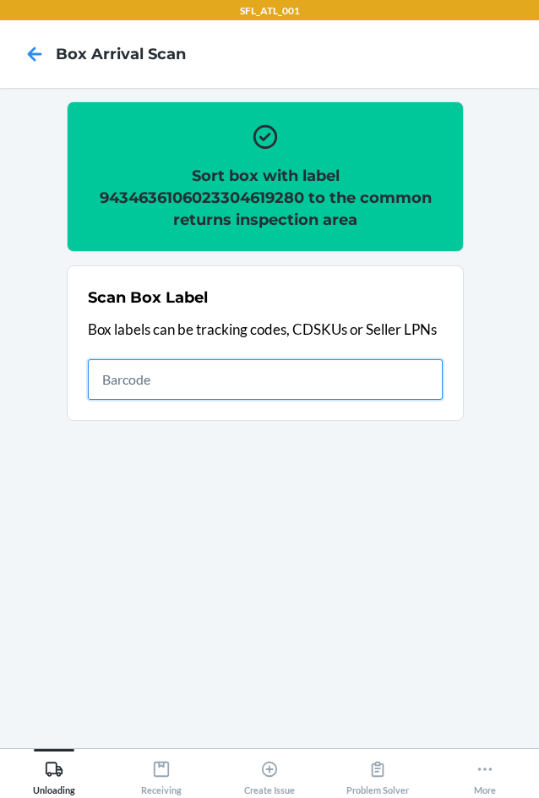
click at [199, 385] on input "text" at bounding box center [265, 379] width 355 height 41
type input "420302599434636106023304806222"
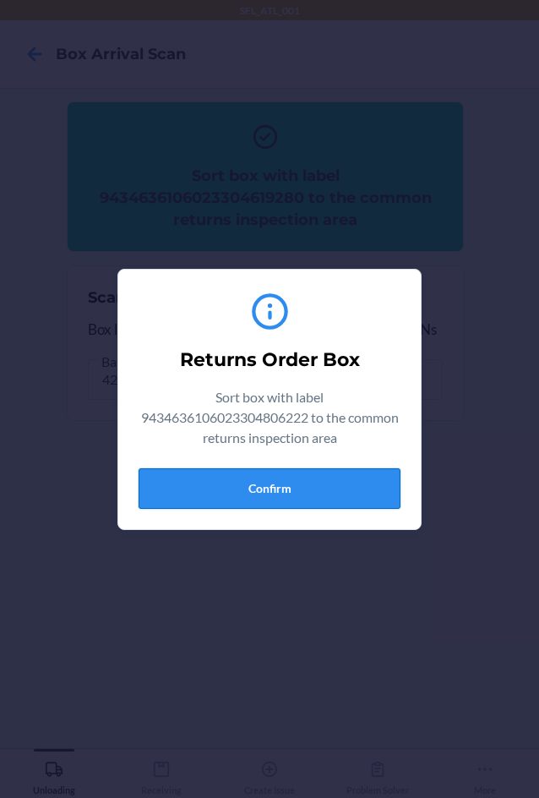
click at [270, 471] on button "Confirm" at bounding box center [270, 488] width 262 height 41
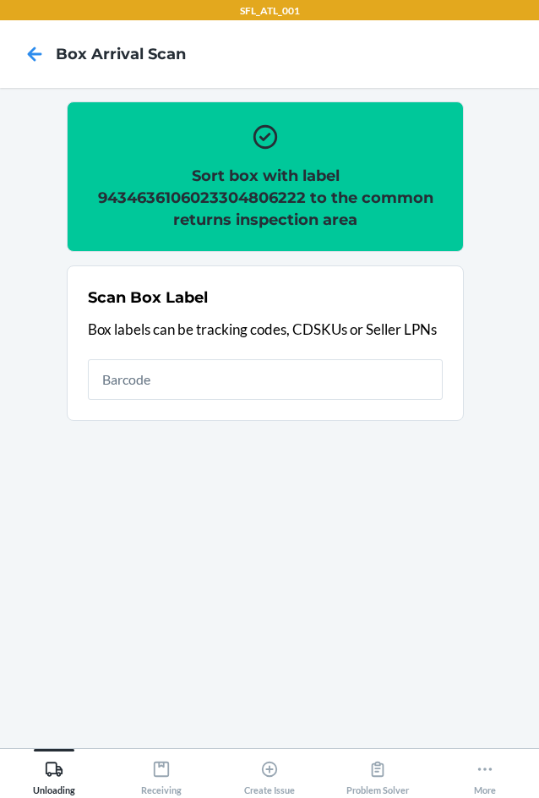
click at [183, 207] on h2 "Sort box with label 9434636106023304806222 to the common returns inspection area" at bounding box center [265, 198] width 355 height 66
click at [189, 203] on h2 "Sort box with label 9434636106023304806222 to the common returns inspection area" at bounding box center [265, 198] width 355 height 66
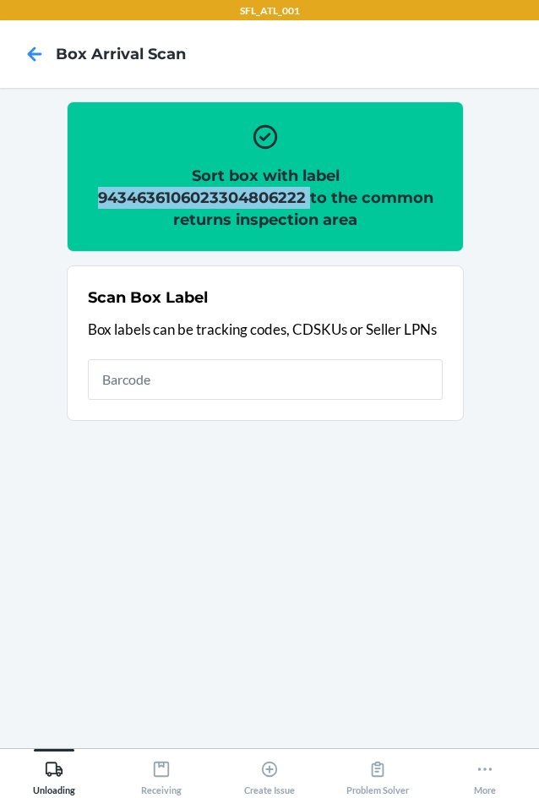
click at [189, 203] on h2 "Sort box with label 9434636106023304806222 to the common returns inspection area" at bounding box center [265, 198] width 355 height 66
copy h2 "9434636106023304806222"
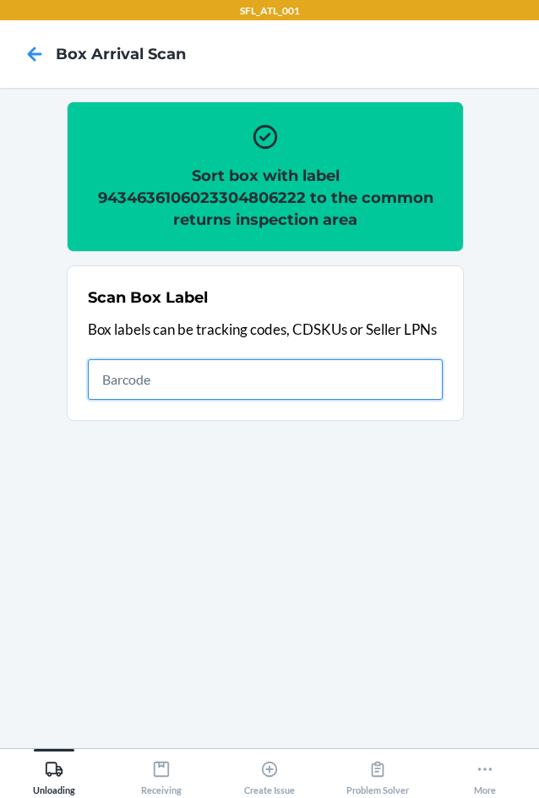
click at [204, 374] on input "text" at bounding box center [265, 379] width 355 height 41
type input "420302599434636106023304989383"
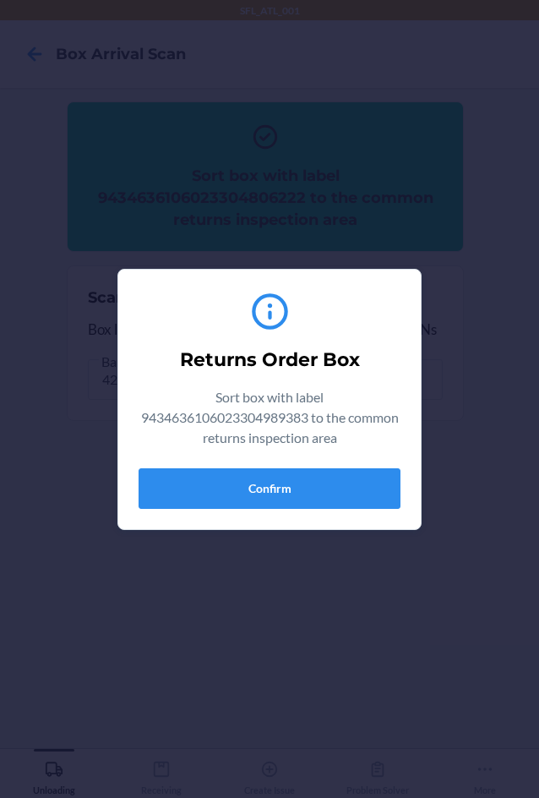
click at [283, 464] on div "Returns Order Box Sort box with label 9434636106023304989383 to the common retu…" at bounding box center [270, 399] width 262 height 232
click at [291, 481] on button "Confirm" at bounding box center [270, 488] width 262 height 41
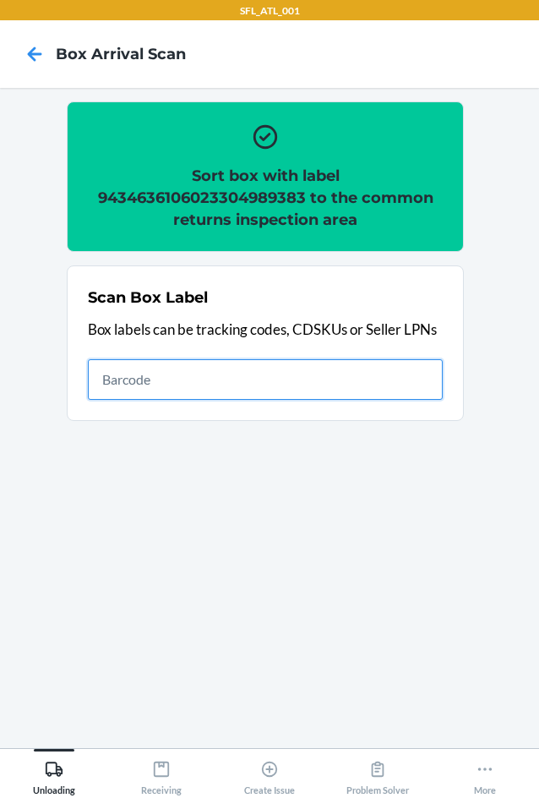
click at [257, 359] on input "text" at bounding box center [265, 379] width 355 height 41
type input "420302599434636106023304693013"
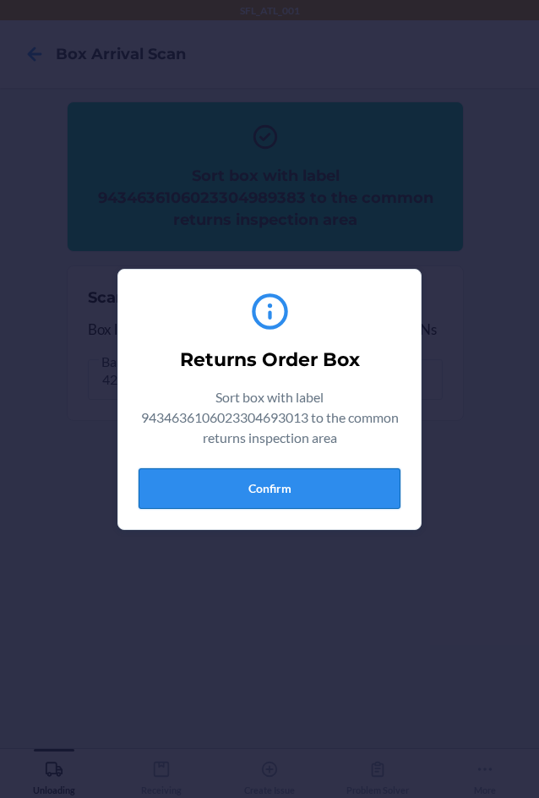
click at [245, 497] on button "Confirm" at bounding box center [270, 488] width 262 height 41
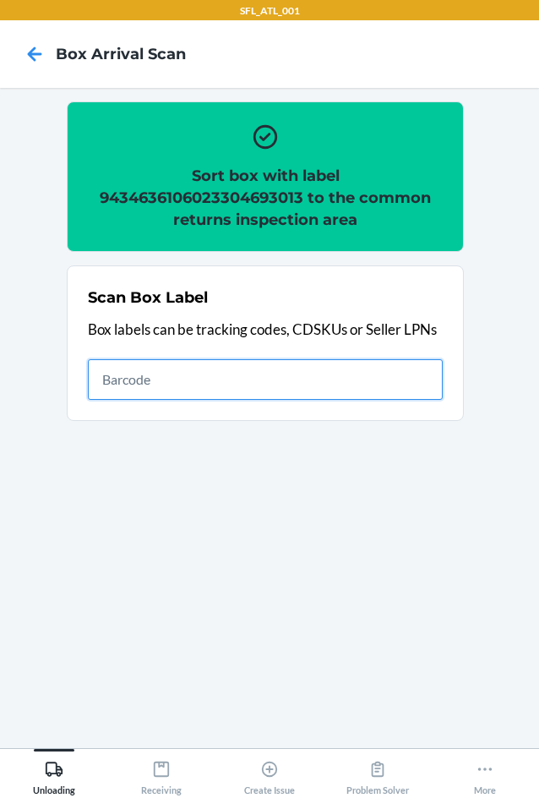
click at [353, 376] on input "text" at bounding box center [265, 379] width 355 height 41
type input "420302599434636106023304878373"
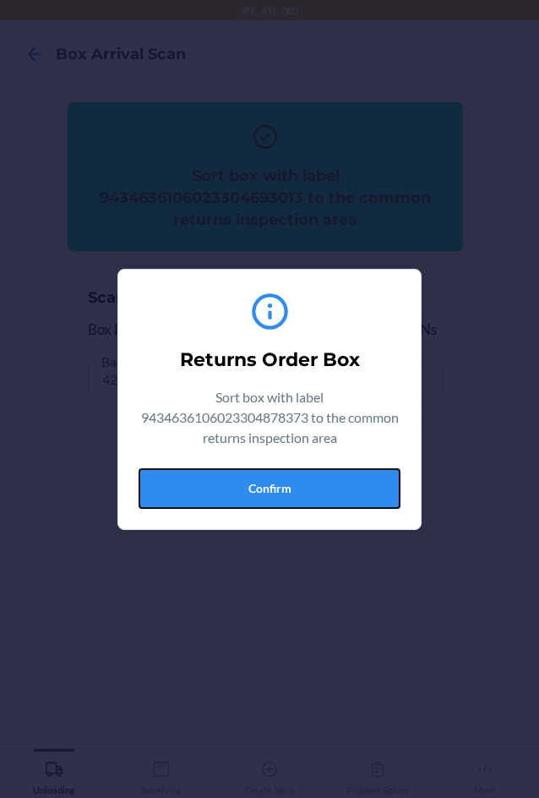
drag, startPoint x: 213, startPoint y: 495, endPoint x: 535, endPoint y: 450, distance: 325.1
click at [216, 495] on button "Confirm" at bounding box center [270, 488] width 262 height 41
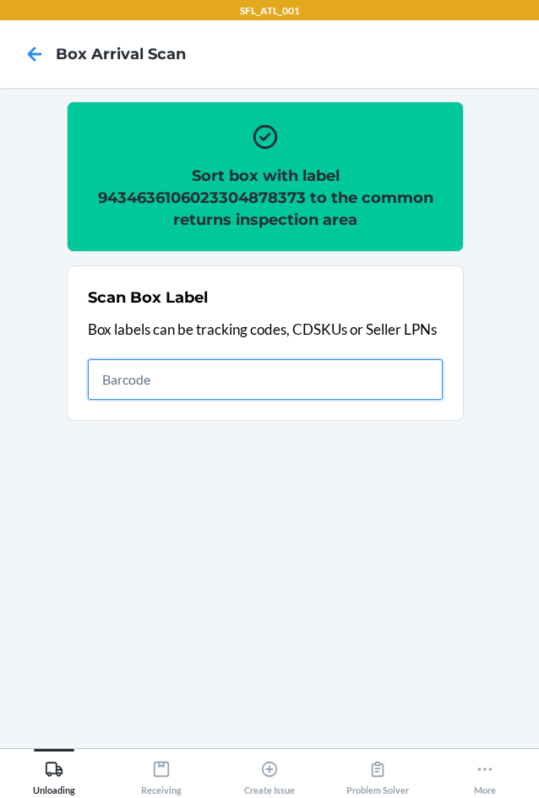
click at [265, 385] on input "text" at bounding box center [265, 379] width 355 height 41
type input "420302599434636106023304666628"
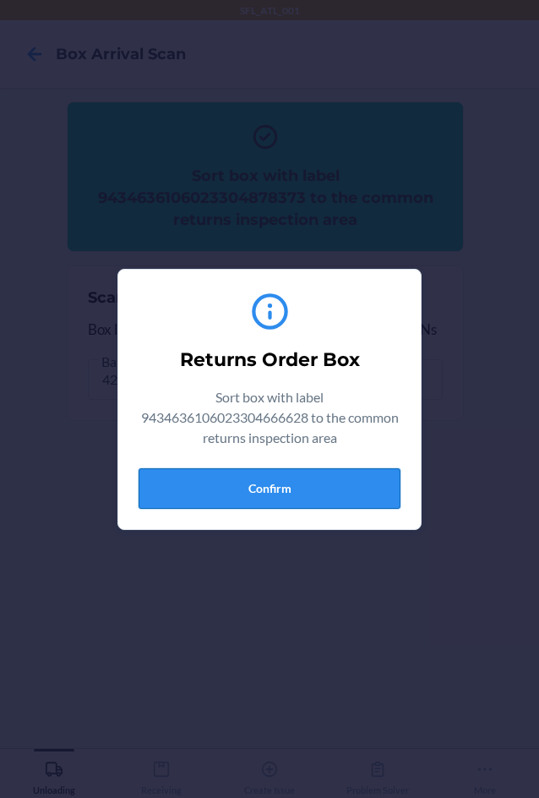
click at [324, 483] on button "Confirm" at bounding box center [270, 488] width 262 height 41
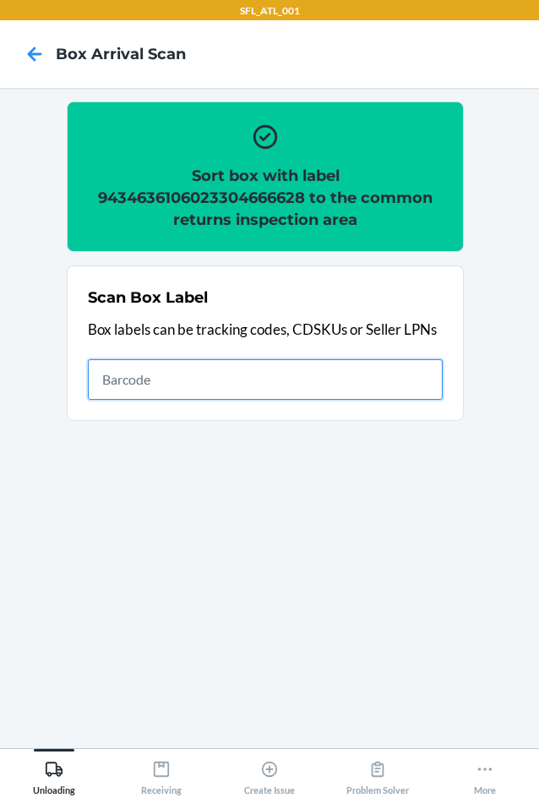
click at [215, 363] on input "text" at bounding box center [265, 379] width 355 height 41
type input "420302599434636106023304738233"
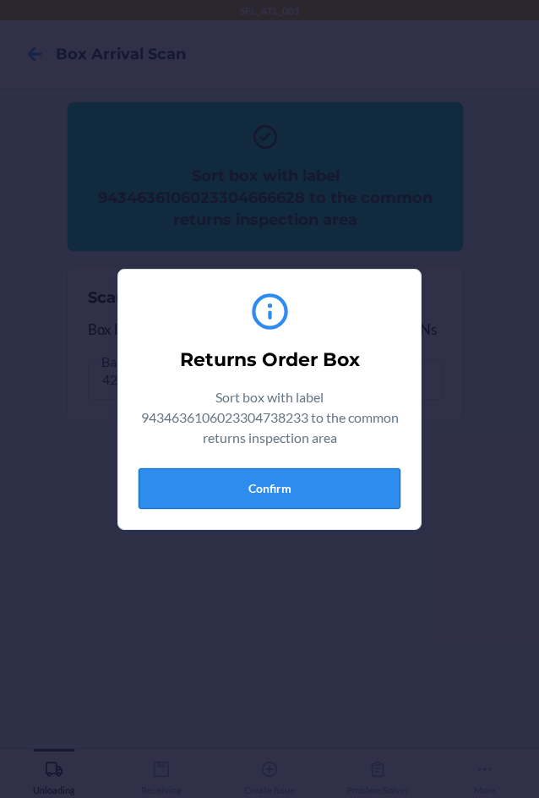
click at [220, 481] on button "Confirm" at bounding box center [270, 488] width 262 height 41
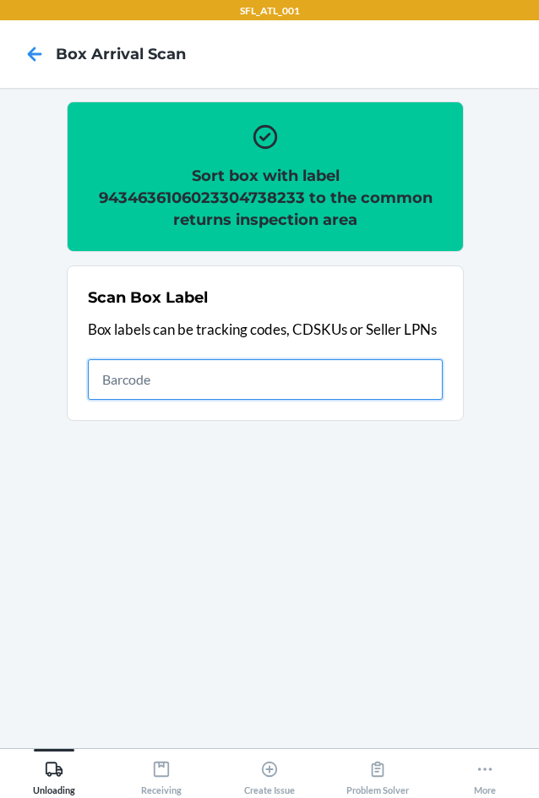
click at [289, 385] on input "text" at bounding box center [265, 379] width 355 height 41
type input "420302599434636106023304509741"
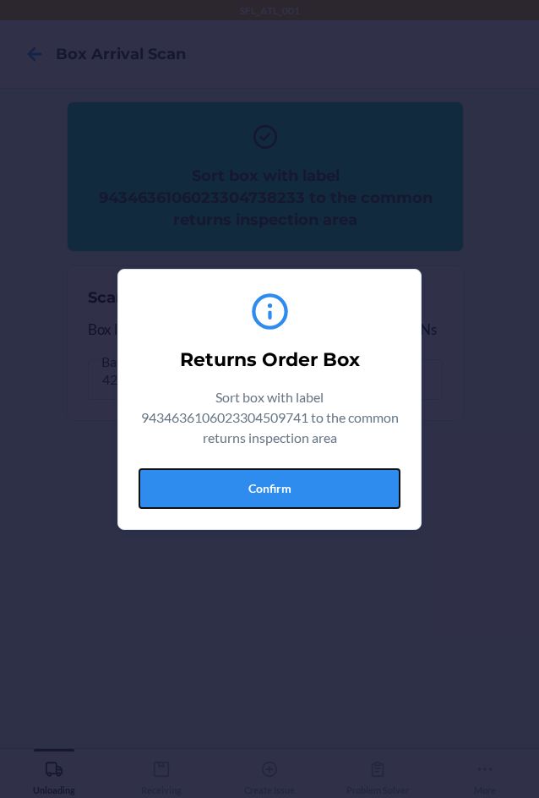
drag, startPoint x: 270, startPoint y: 477, endPoint x: 509, endPoint y: 476, distance: 238.3
click at [271, 477] on button "Confirm" at bounding box center [270, 488] width 262 height 41
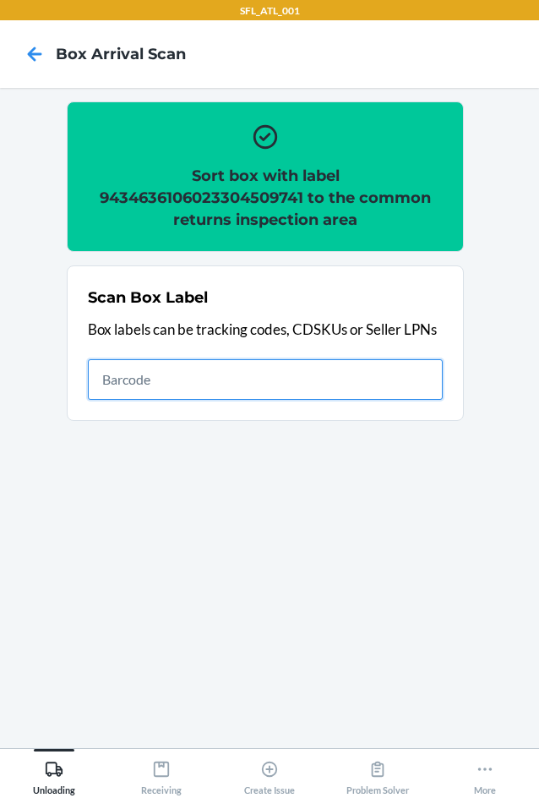
click at [199, 366] on input "text" at bounding box center [265, 379] width 355 height 41
type input "420302599434636106023304456229"
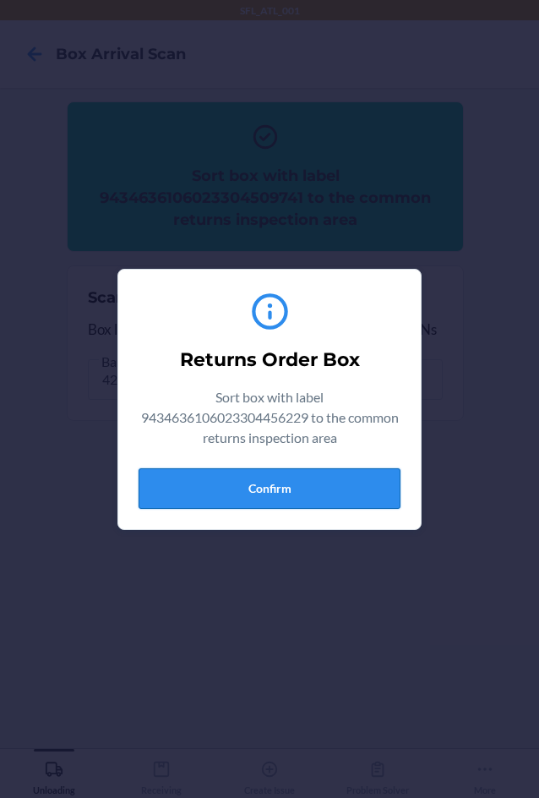
click at [332, 496] on button "Confirm" at bounding box center [270, 488] width 262 height 41
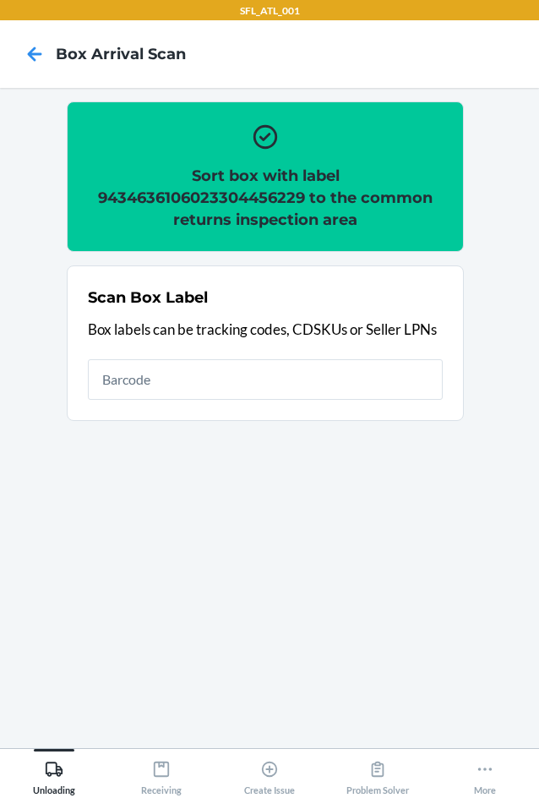
click at [251, 354] on div "Scan Box Label Box labels can be tracking codes, CDSKUs or Seller LPNs" at bounding box center [265, 342] width 355 height 123
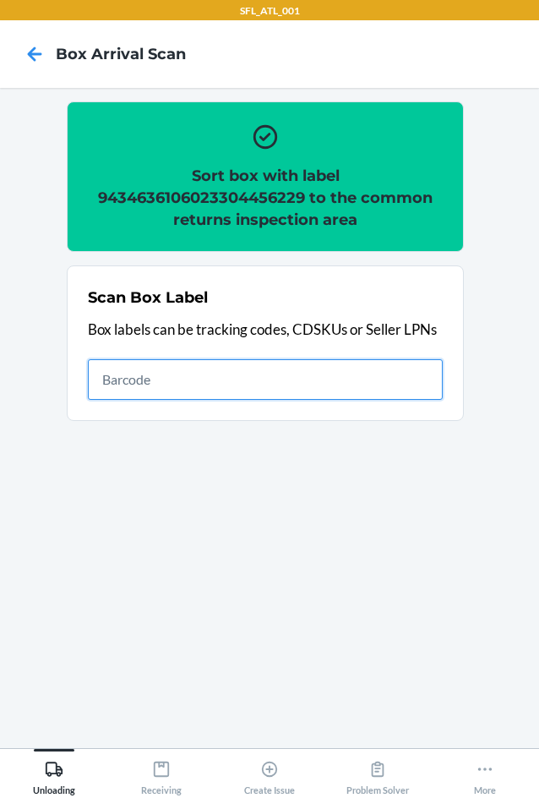
click at [229, 390] on input "text" at bounding box center [265, 379] width 355 height 41
type input "420302599434636106023304691248"
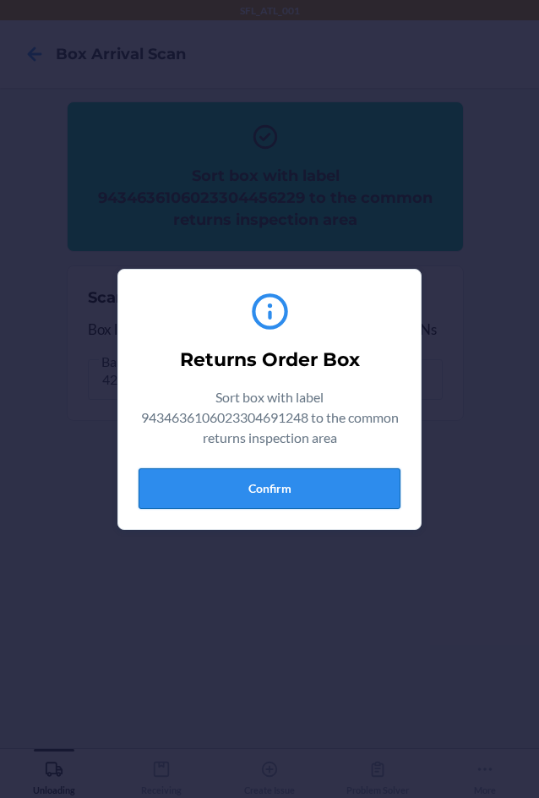
drag, startPoint x: 272, startPoint y: 479, endPoint x: 281, endPoint y: 476, distance: 9.1
click at [281, 476] on button "Confirm" at bounding box center [270, 488] width 262 height 41
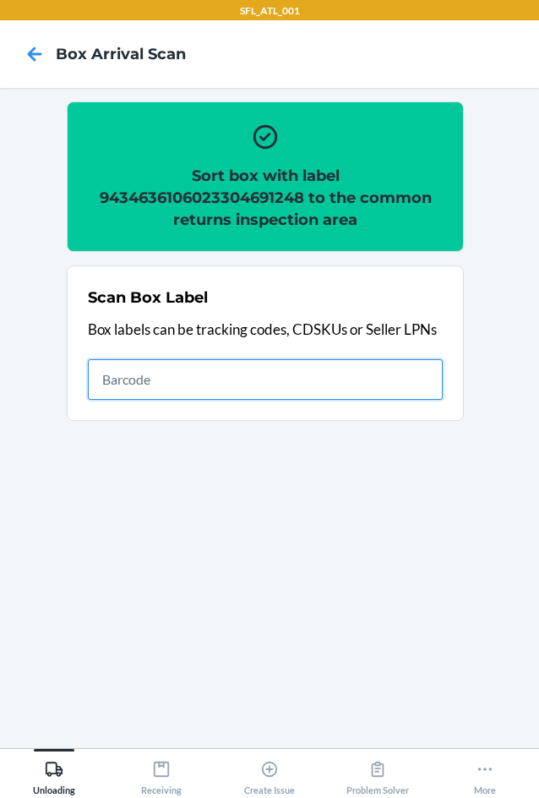
click at [314, 393] on input "text" at bounding box center [265, 379] width 355 height 41
type input "420302599434636106023304728630"
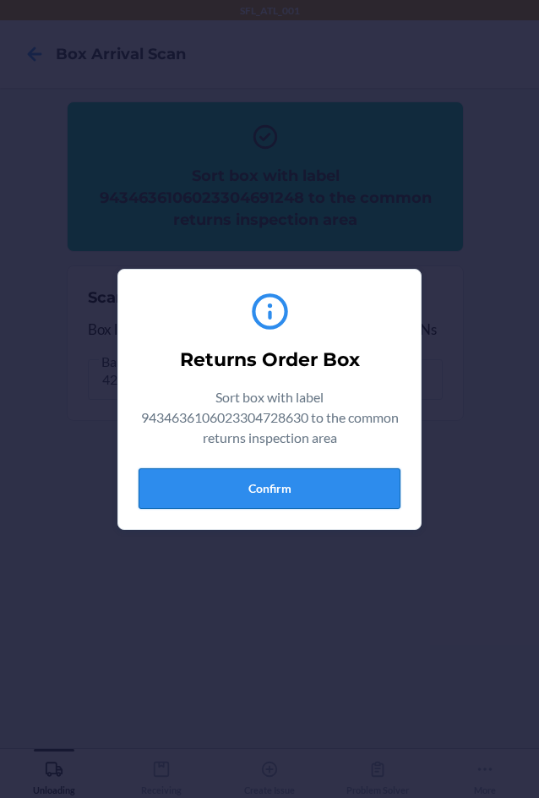
click at [247, 478] on button "Confirm" at bounding box center [270, 488] width 262 height 41
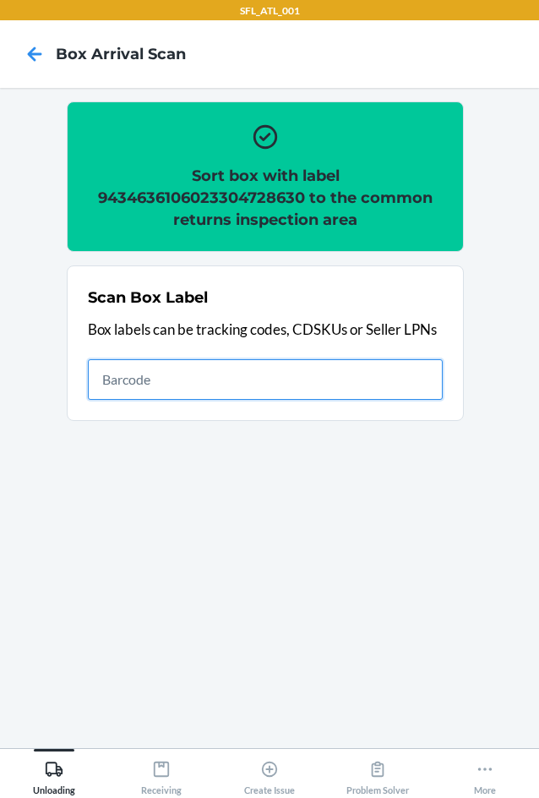
click at [237, 385] on input "text" at bounding box center [265, 379] width 355 height 41
type input "420302599434636106023304836885"
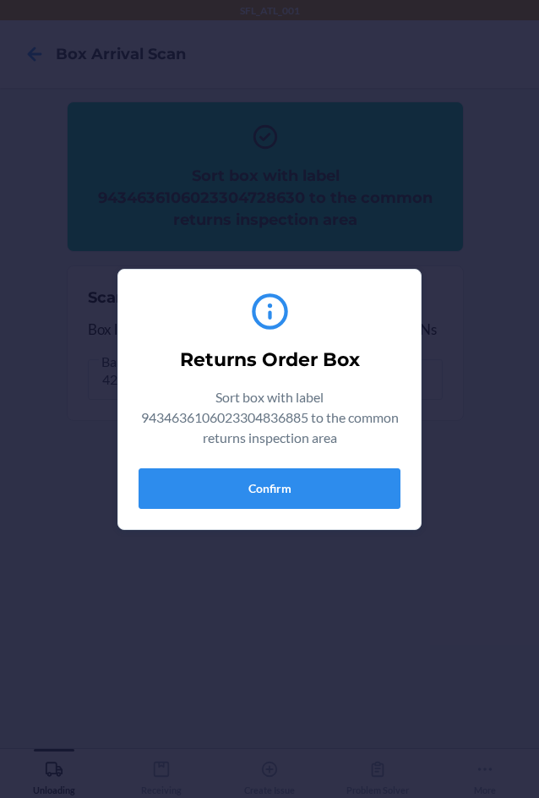
click at [212, 513] on div "Returns Order Box Sort box with label 9434636106023304836885 to the common retu…" at bounding box center [270, 399] width 262 height 232
click at [316, 484] on button "Confirm" at bounding box center [270, 488] width 262 height 41
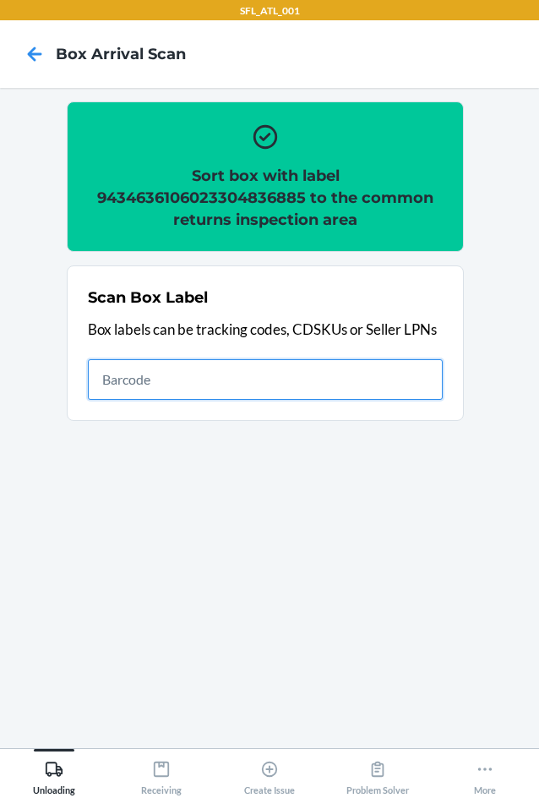
click at [268, 382] on input "text" at bounding box center [265, 379] width 355 height 41
type input "420302599434636106023304873309"
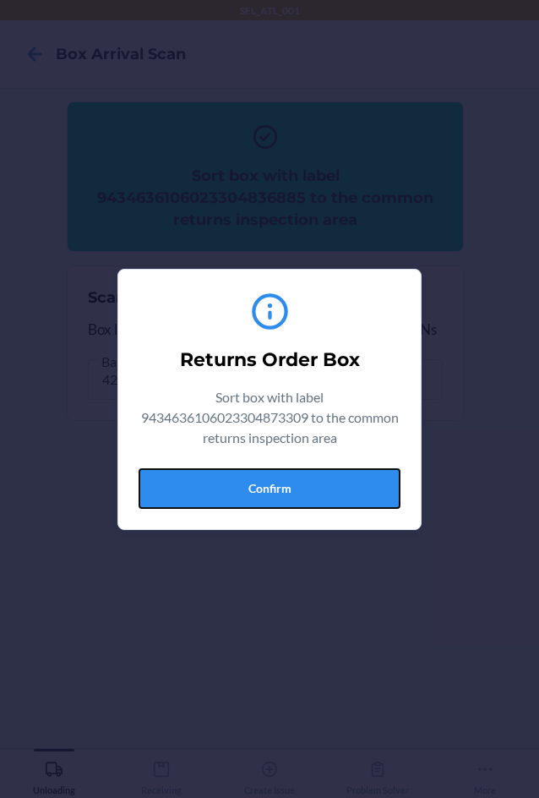
drag, startPoint x: 262, startPoint y: 490, endPoint x: 262, endPoint y: 463, distance: 27.0
click at [262, 489] on button "Confirm" at bounding box center [270, 488] width 262 height 41
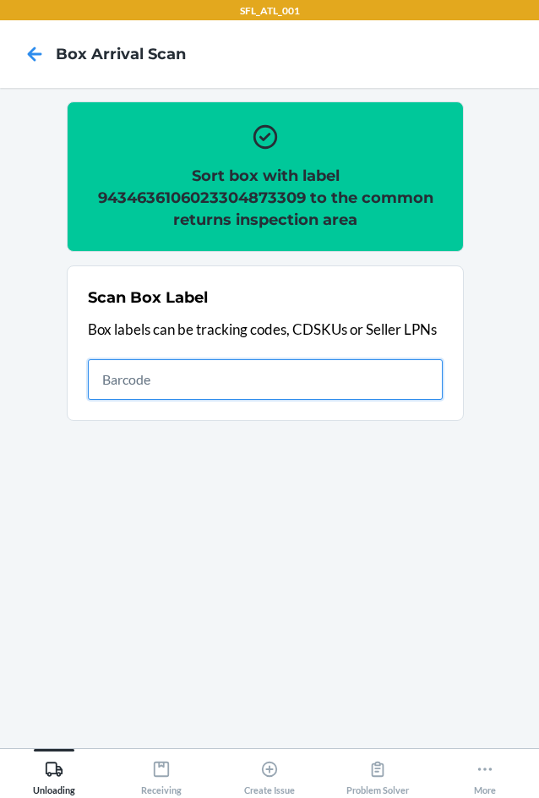
click at [371, 377] on input "text" at bounding box center [265, 379] width 355 height 41
type input "420302599434636106023304629203"
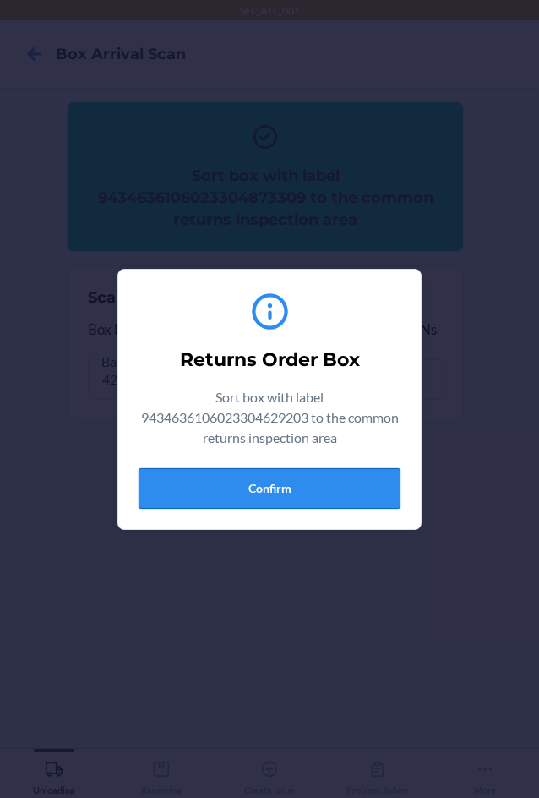
click at [323, 488] on button "Confirm" at bounding box center [270, 488] width 262 height 41
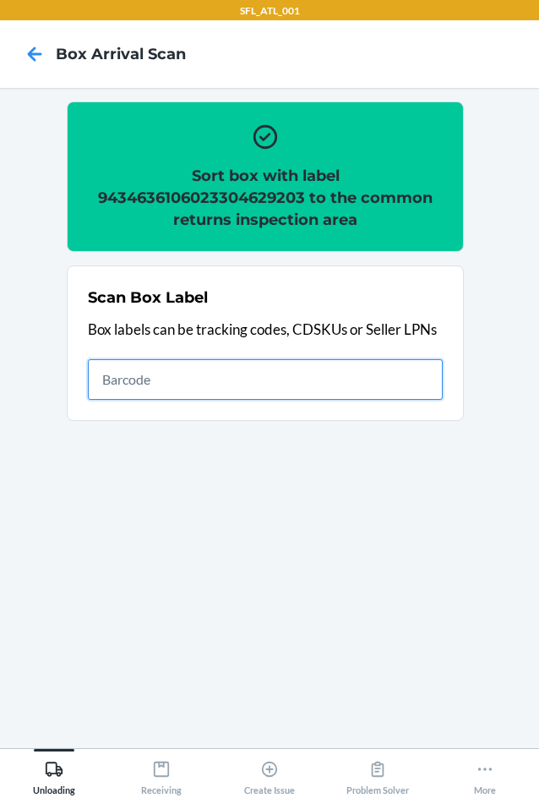
click at [249, 383] on input "text" at bounding box center [265, 379] width 355 height 41
type input "420302599434636106023304815354"
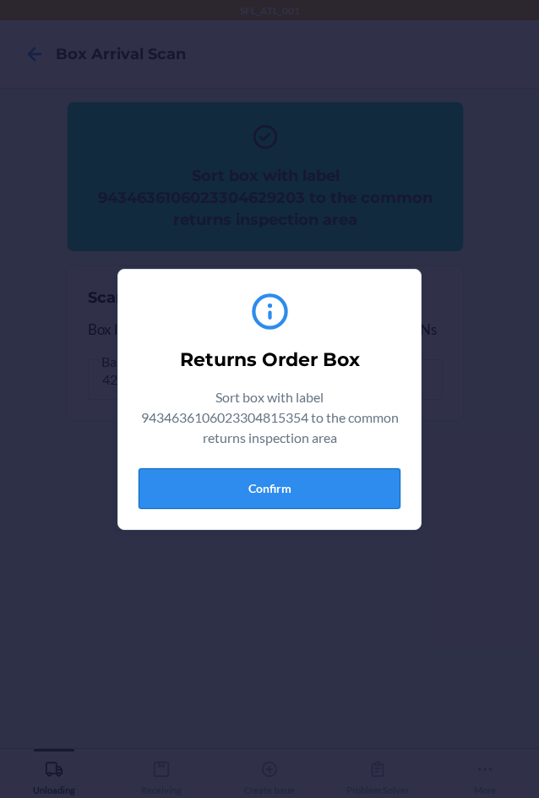
click at [250, 488] on button "Confirm" at bounding box center [270, 488] width 262 height 41
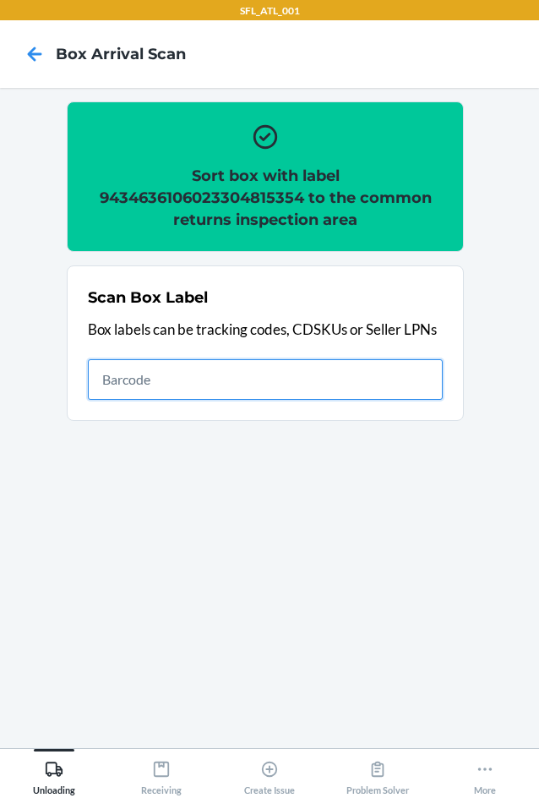
click at [229, 383] on input "text" at bounding box center [265, 379] width 355 height 41
type input "420302599434636106023304608505"
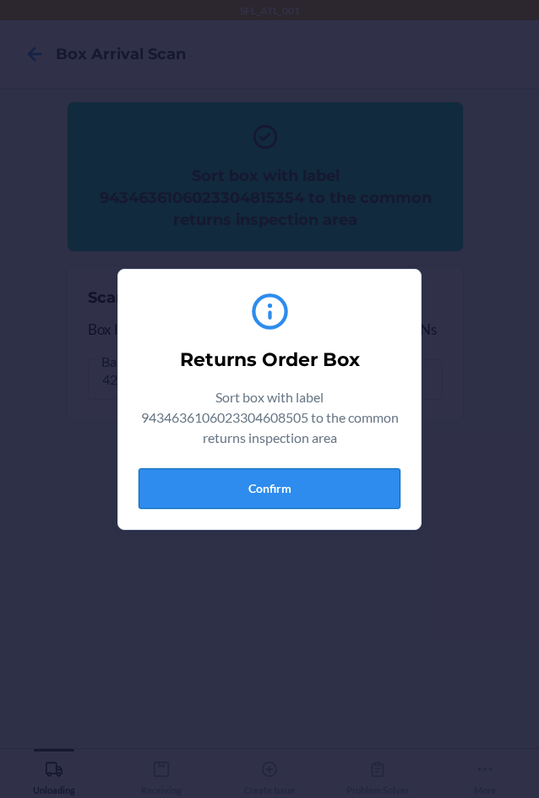
click at [370, 472] on button "Confirm" at bounding box center [270, 488] width 262 height 41
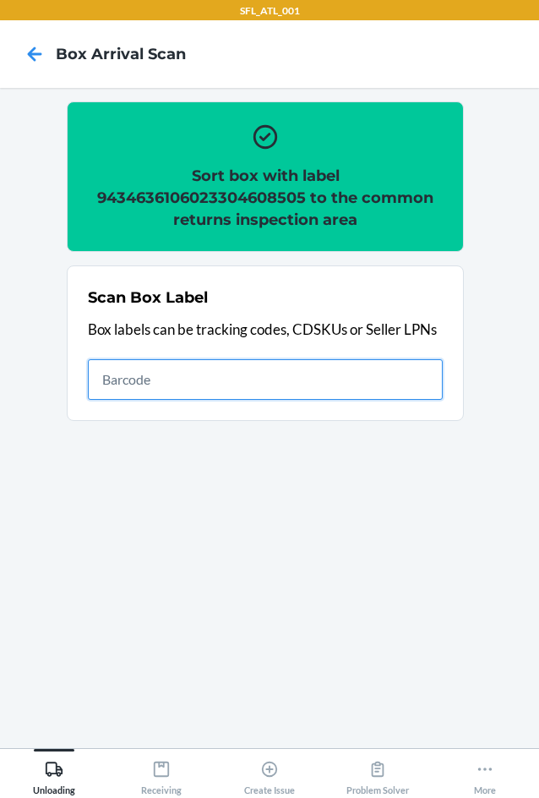
click at [390, 391] on input "text" at bounding box center [265, 379] width 355 height 41
type input "420302599434636106023304741530"
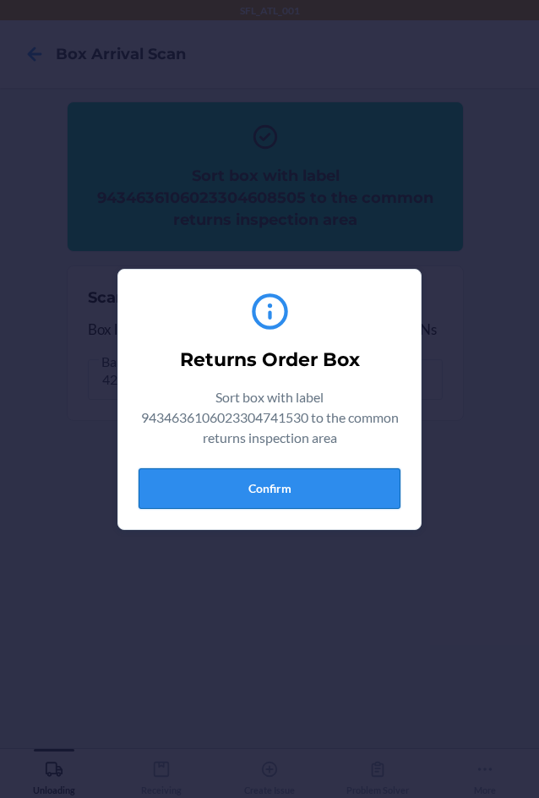
click at [310, 475] on button "Confirm" at bounding box center [270, 488] width 262 height 41
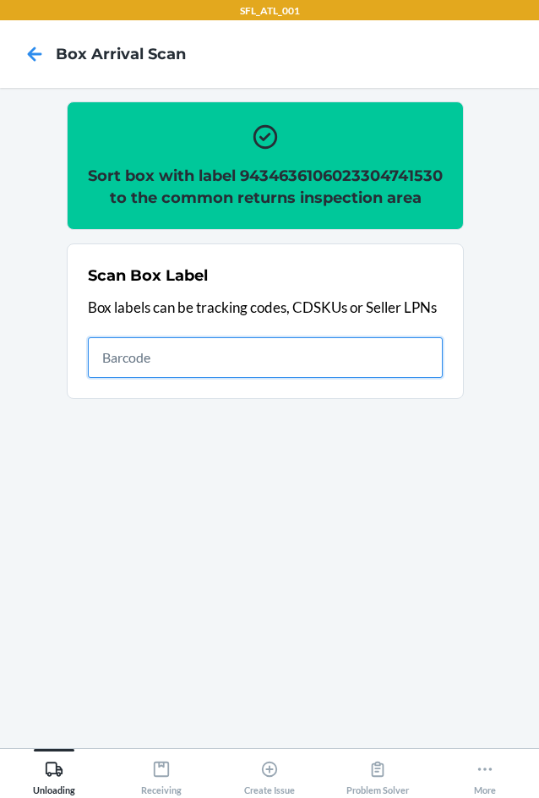
click at [395, 376] on input "text" at bounding box center [265, 357] width 355 height 41
type input "420302599434636106023302120108"
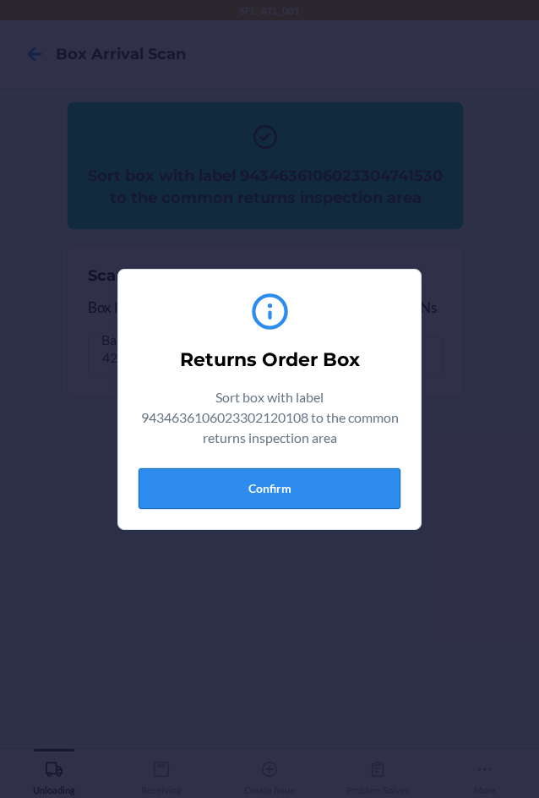
click at [297, 488] on button "Confirm" at bounding box center [270, 488] width 262 height 41
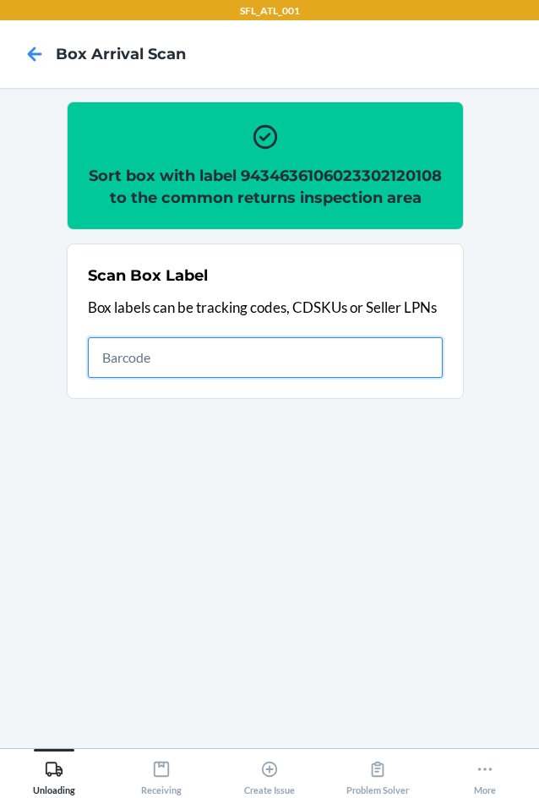
click at [257, 378] on input "text" at bounding box center [265, 357] width 355 height 41
type input "420302599434636106023302120108"
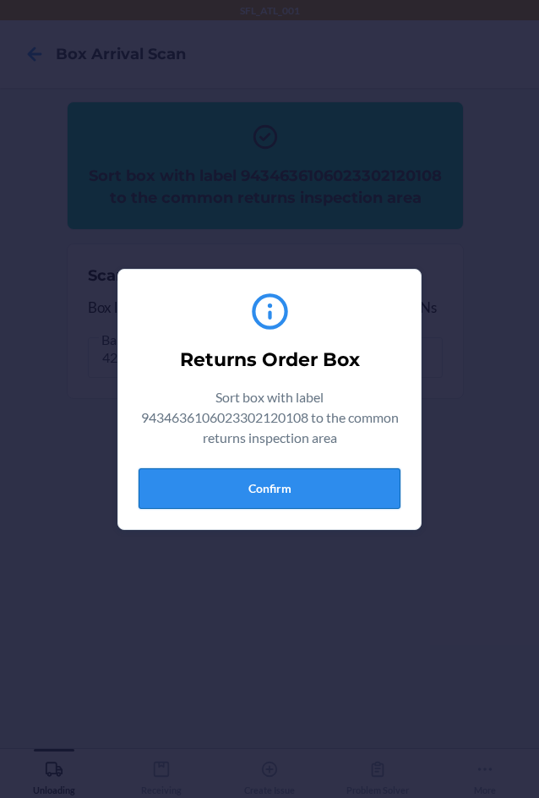
click at [268, 482] on button "Confirm" at bounding box center [270, 488] width 262 height 41
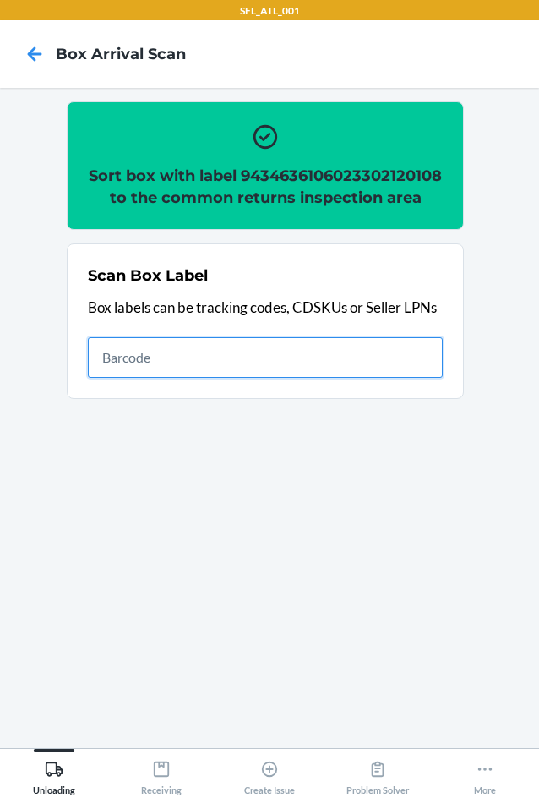
drag, startPoint x: 382, startPoint y: 389, endPoint x: 334, endPoint y: 363, distance: 54.8
click at [369, 378] on input "text" at bounding box center [265, 357] width 355 height 41
click at [291, 378] on input "text" at bounding box center [265, 357] width 355 height 41
type input "420302599434636106023304909367"
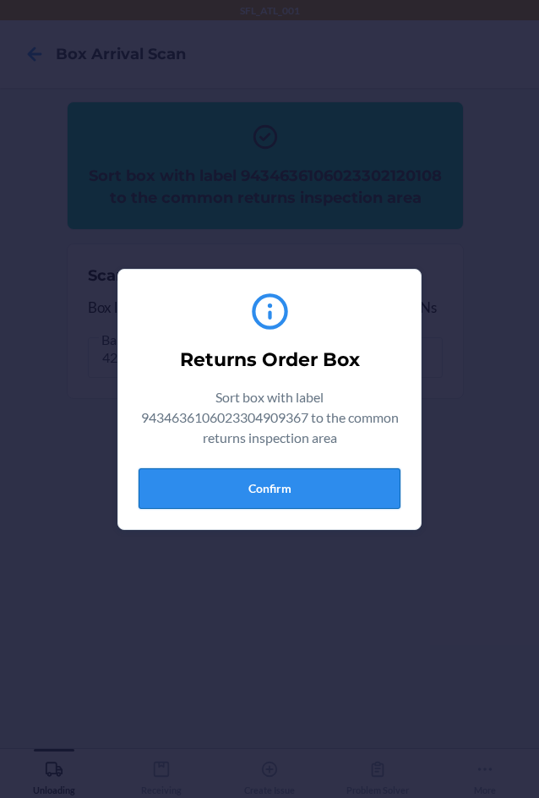
click at [331, 476] on button "Confirm" at bounding box center [270, 488] width 262 height 41
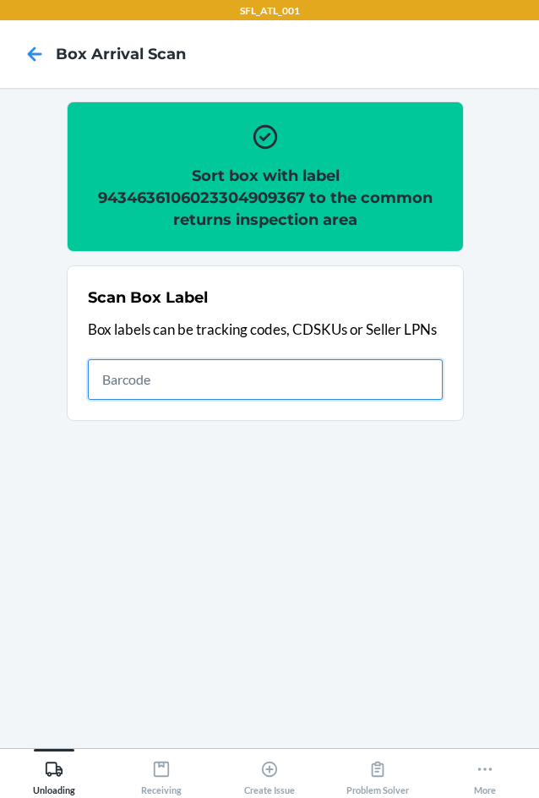
click at [309, 368] on input "text" at bounding box center [265, 379] width 355 height 41
type input "420302599434636106023302407315"
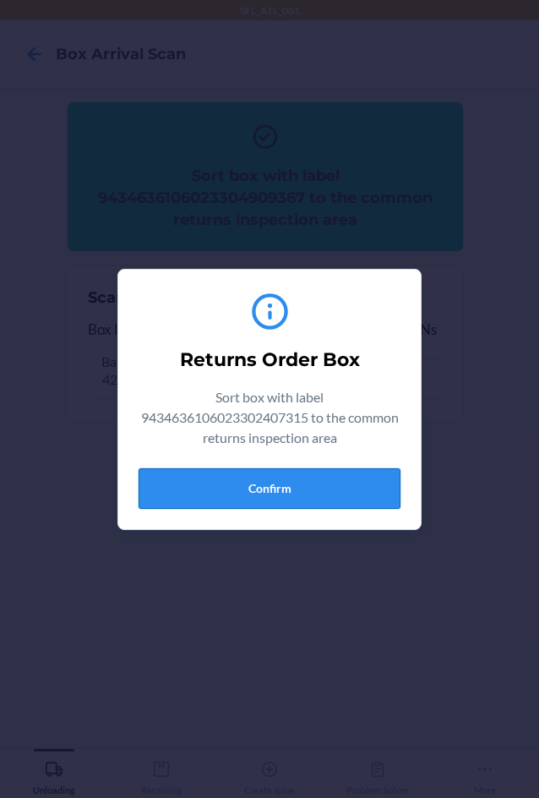
drag, startPoint x: 203, startPoint y: 478, endPoint x: 516, endPoint y: 467, distance: 313.7
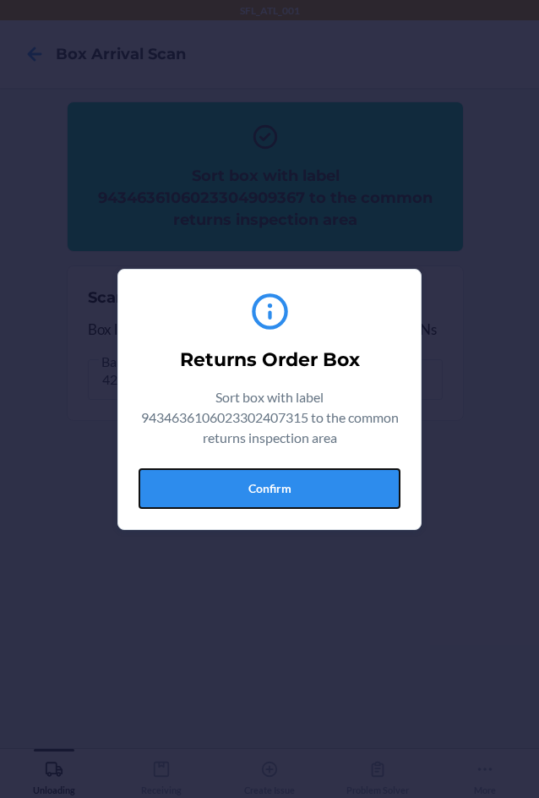
click at [205, 478] on button "Confirm" at bounding box center [270, 488] width 262 height 41
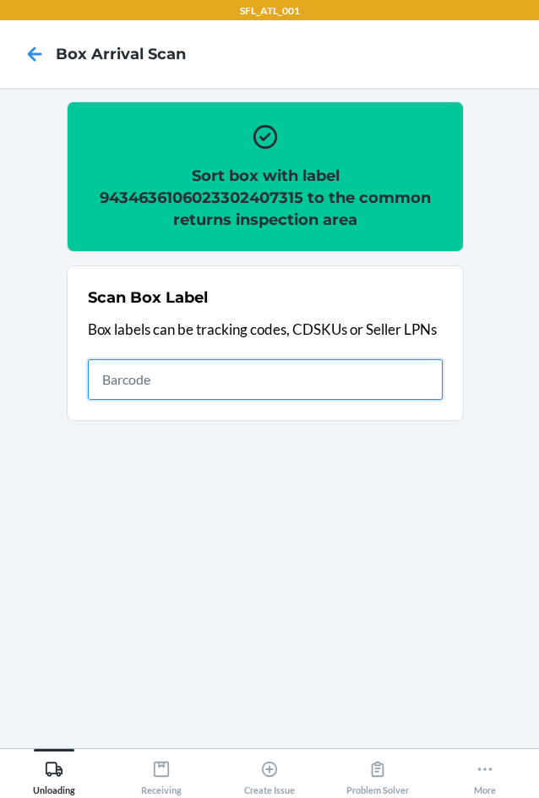
click at [223, 387] on input "text" at bounding box center [265, 379] width 355 height 41
type input "420302599434636106023304306364"
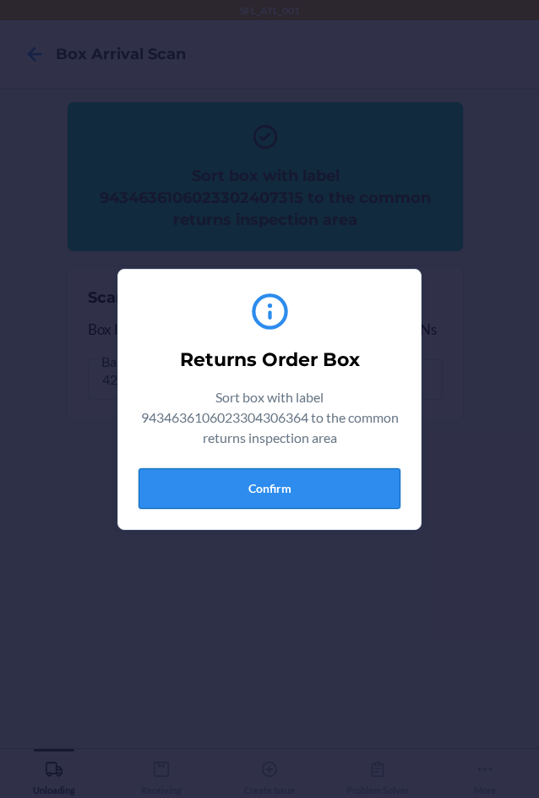
click at [293, 475] on button "Confirm" at bounding box center [270, 488] width 262 height 41
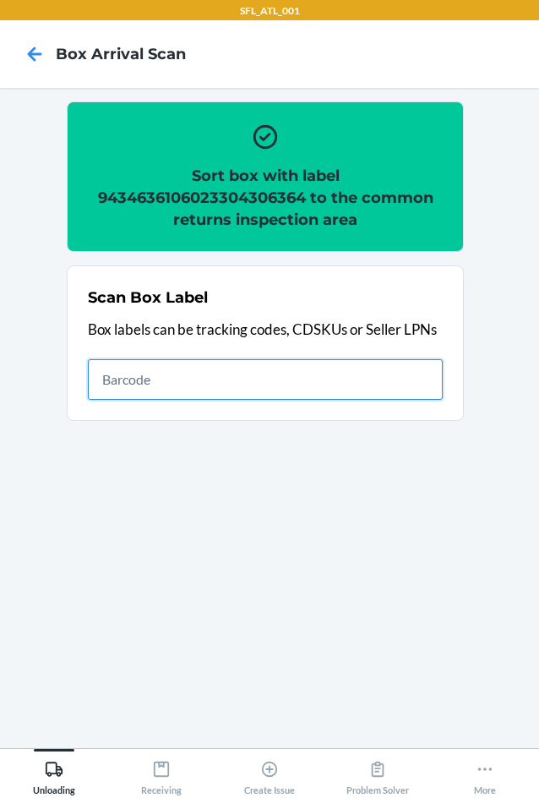
click at [177, 393] on input "text" at bounding box center [265, 379] width 355 height 41
type input "9434636106023303933158"
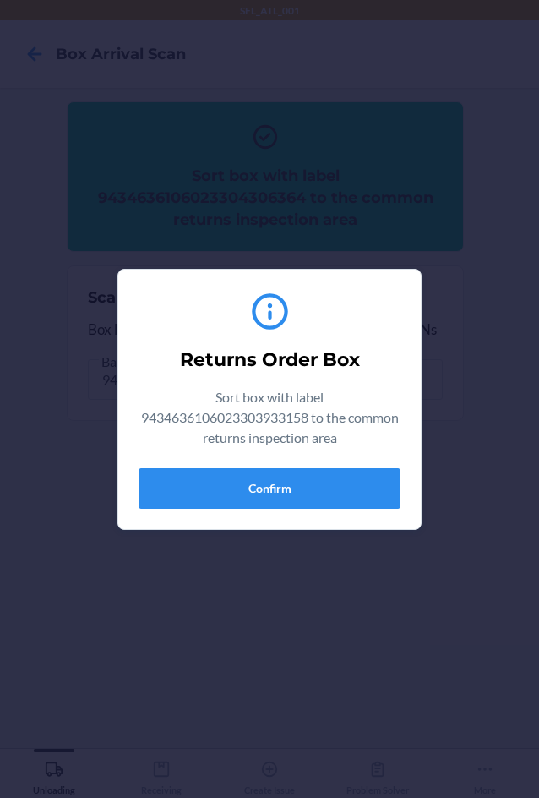
click at [304, 460] on div "Returns Order Box Sort box with label 9434636106023303933158 to the common retu…" at bounding box center [270, 399] width 262 height 232
click at [304, 478] on button "Confirm" at bounding box center [270, 488] width 262 height 41
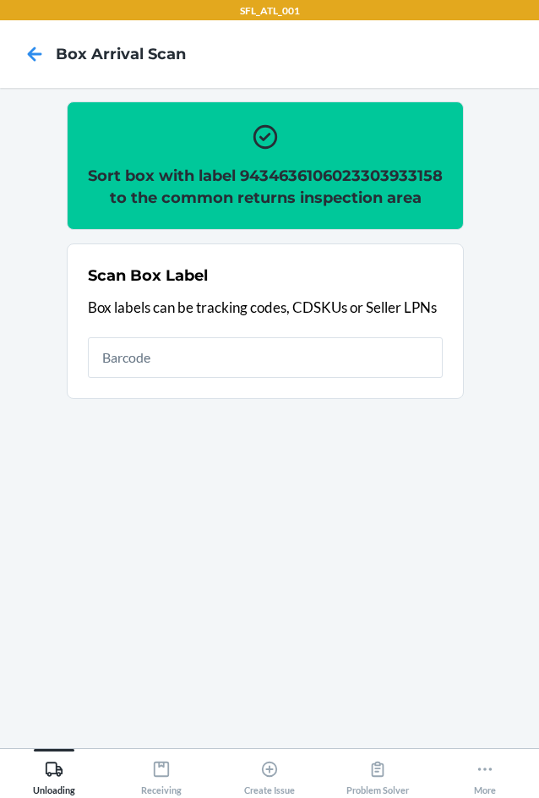
click at [275, 183] on h2 "Sort box with label 9434636106023303933158 to the common returns inspection area" at bounding box center [265, 187] width 355 height 44
click at [272, 188] on h2 "Sort box with label 9434636106023303933158 to the common returns inspection area" at bounding box center [265, 187] width 355 height 44
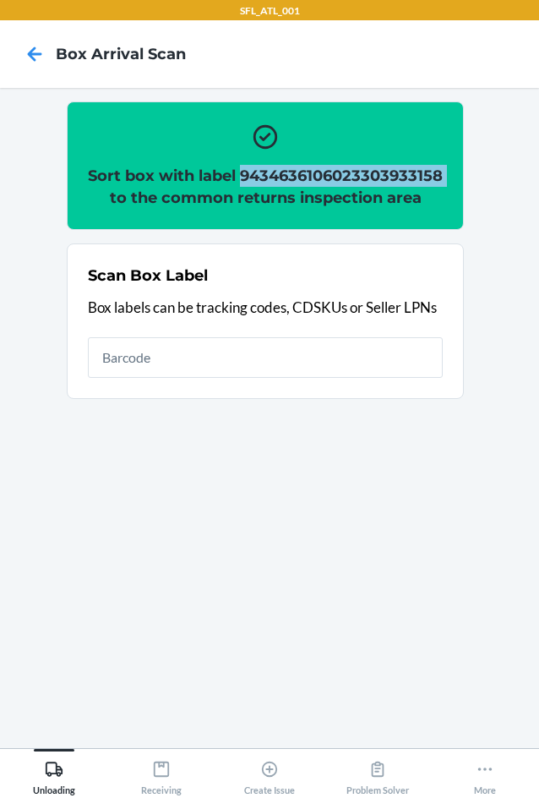
click at [272, 188] on h2 "Sort box with label 9434636106023303933158 to the common returns inspection area" at bounding box center [265, 187] width 355 height 44
copy h2 "9434636106023303933158"
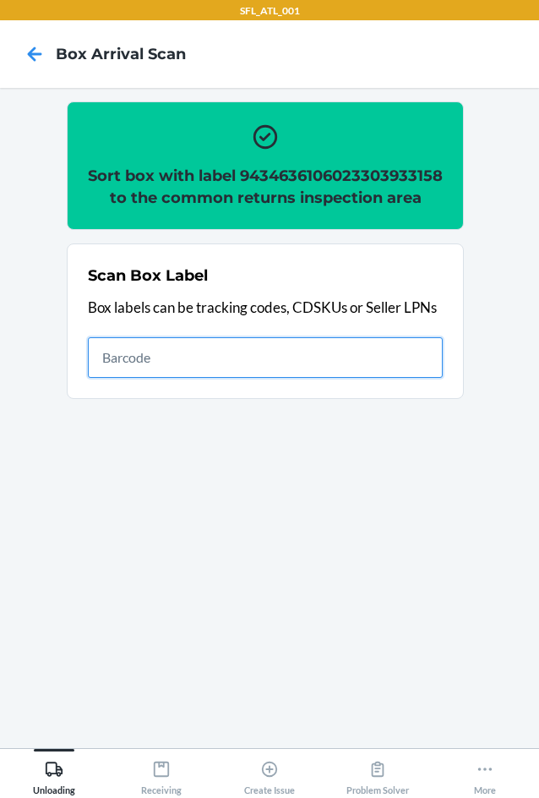
click at [336, 378] on input "text" at bounding box center [265, 357] width 355 height 41
click at [296, 374] on input "text" at bounding box center [265, 357] width 355 height 41
type input "420302599434636106023304651303"
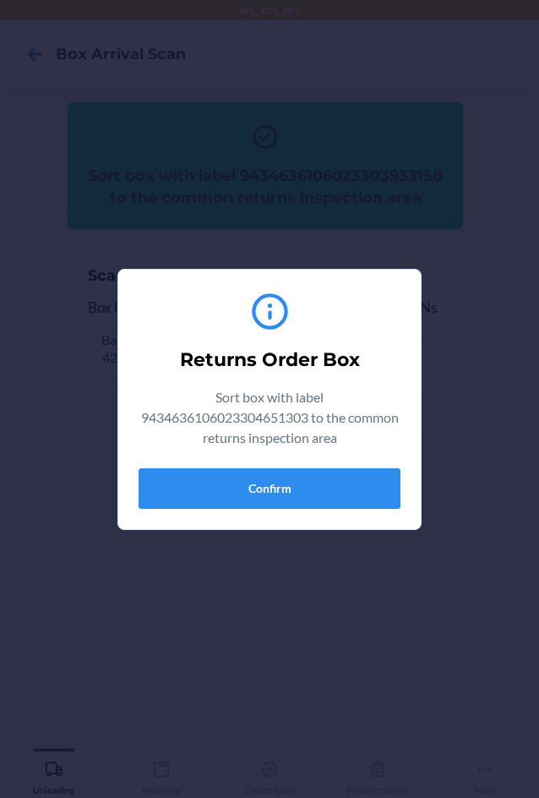
click at [261, 515] on div "Returns Order Box Sort box with label 9434636106023304651303 to the common retu…" at bounding box center [270, 399] width 262 height 232
click at [272, 497] on button "Confirm" at bounding box center [270, 488] width 262 height 41
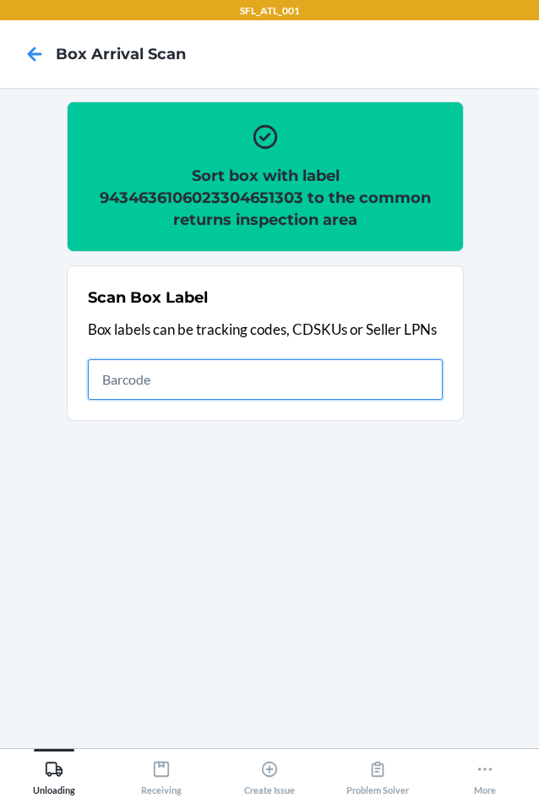
click at [314, 388] on input "text" at bounding box center [265, 379] width 355 height 41
type input "420302599434636106023304685681"
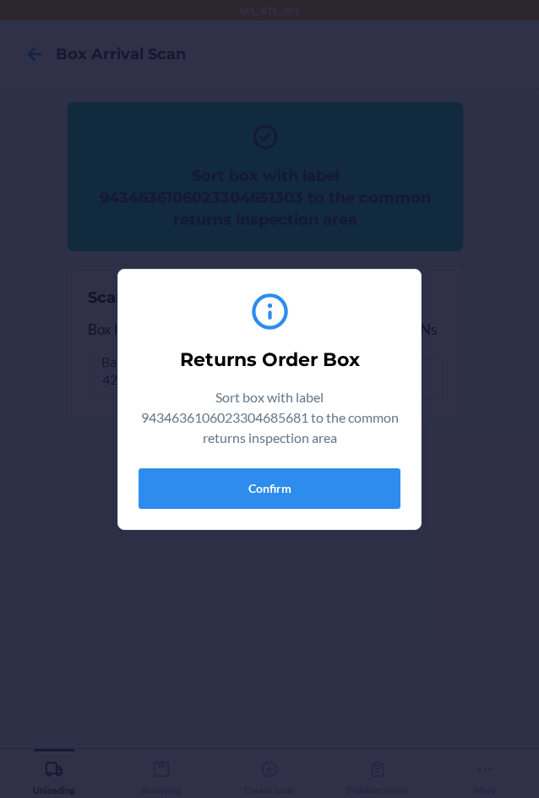
click at [232, 455] on div "Returns Order Box Sort box with label 9434636106023304685681 to the common retu…" at bounding box center [270, 399] width 262 height 232
click at [232, 468] on button "Confirm" at bounding box center [270, 488] width 262 height 41
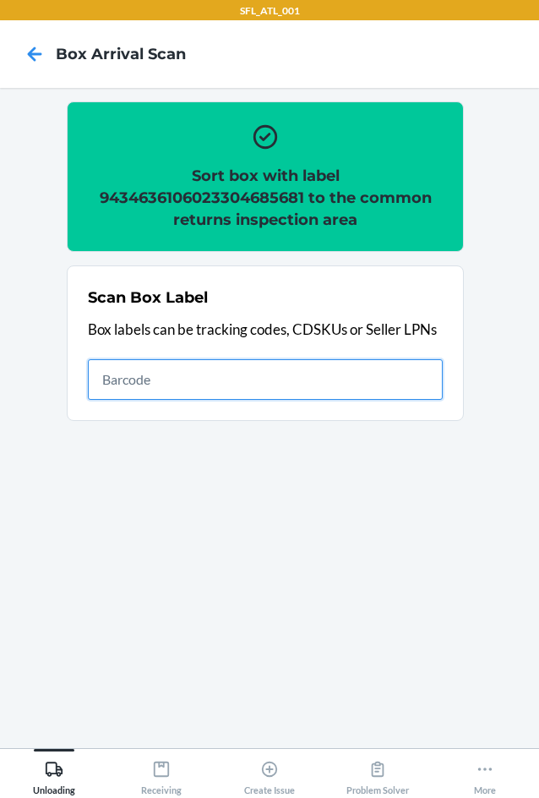
drag, startPoint x: 311, startPoint y: 378, endPoint x: 312, endPoint y: 368, distance: 9.3
click at [311, 377] on input "text" at bounding box center [265, 379] width 355 height 41
type input "420302599434636106023304731661"
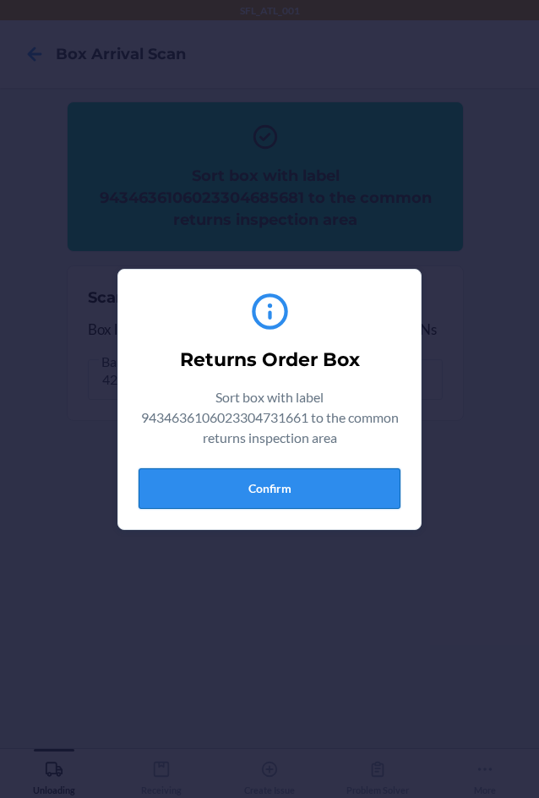
click at [325, 502] on button "Confirm" at bounding box center [270, 488] width 262 height 41
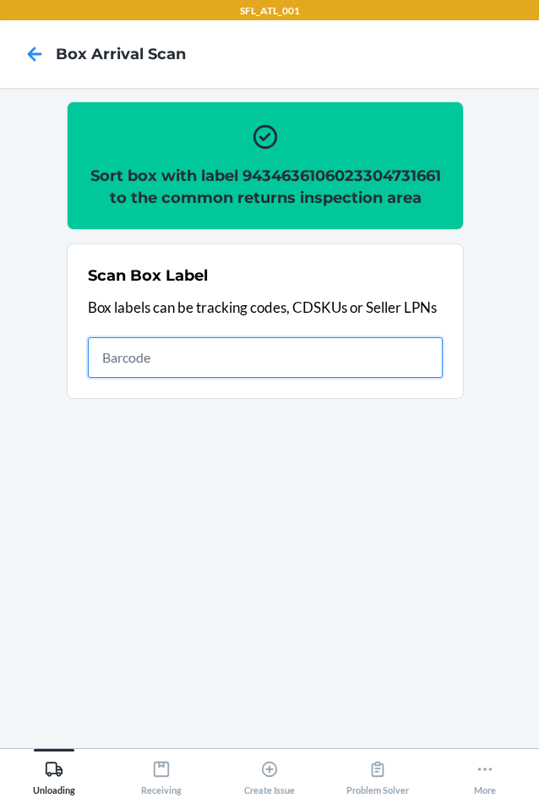
click at [201, 378] on input "text" at bounding box center [265, 357] width 355 height 41
type input "420302599434636106023304680099"
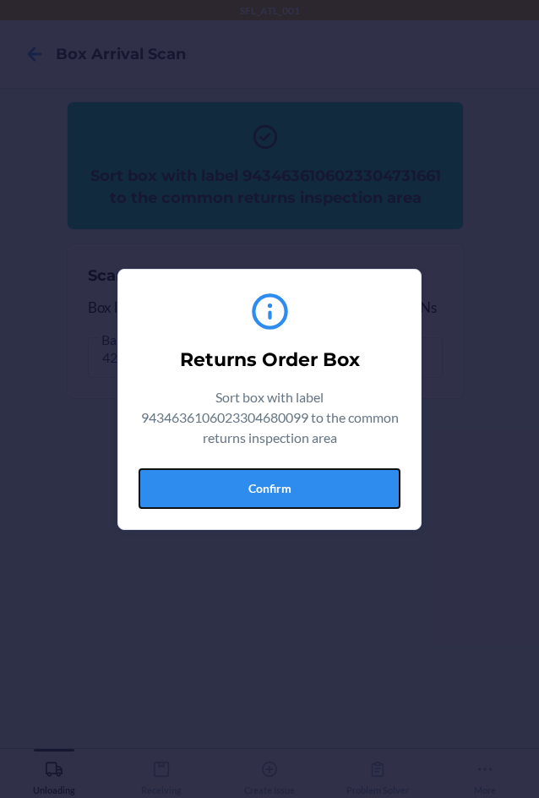
drag, startPoint x: 292, startPoint y: 486, endPoint x: 507, endPoint y: 449, distance: 217.9
click at [296, 486] on button "Confirm" at bounding box center [270, 488] width 262 height 41
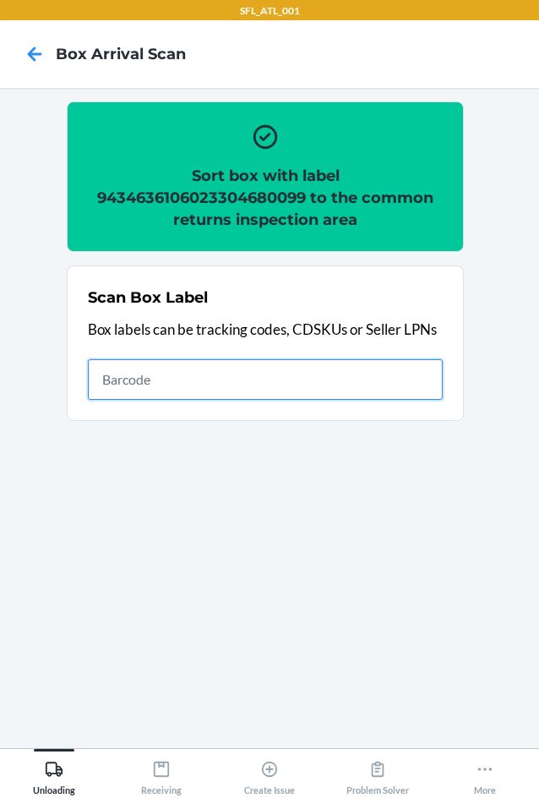
click at [299, 382] on input "text" at bounding box center [265, 379] width 355 height 41
type input "420302599434636106023303983412"
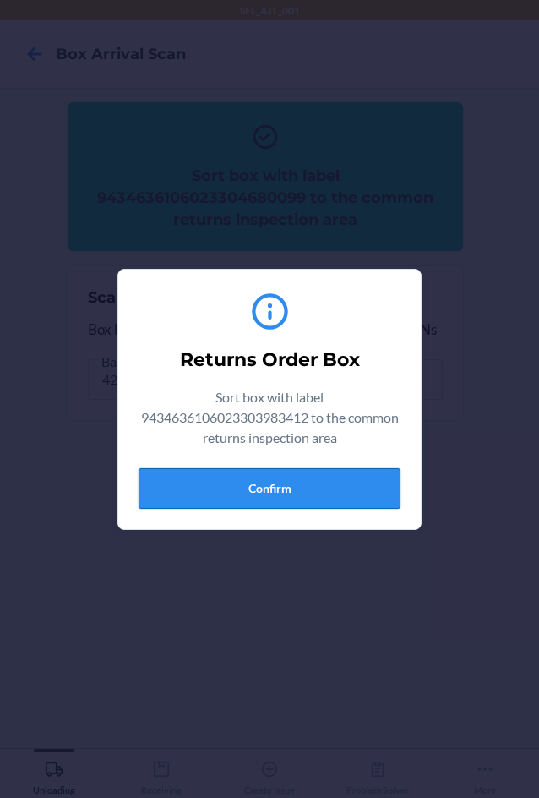
click at [292, 491] on button "Confirm" at bounding box center [270, 488] width 262 height 41
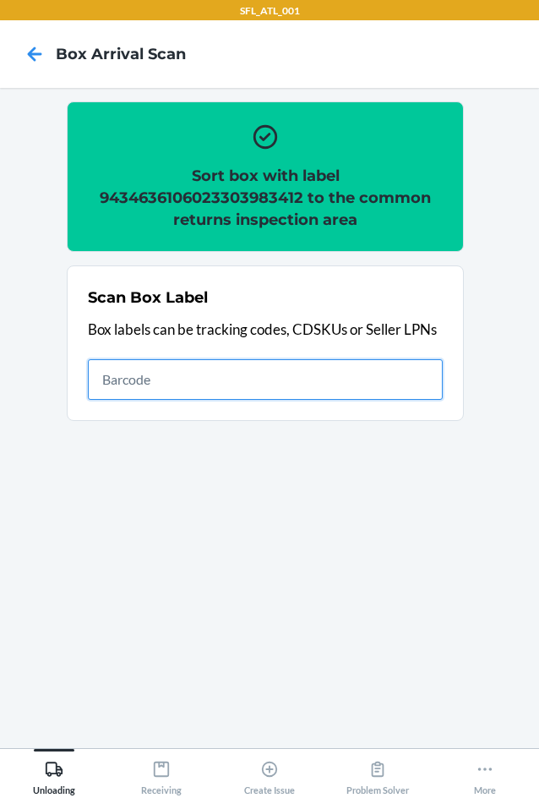
click at [176, 368] on input "text" at bounding box center [265, 379] width 355 height 41
type input "420302599434636106023304906489"
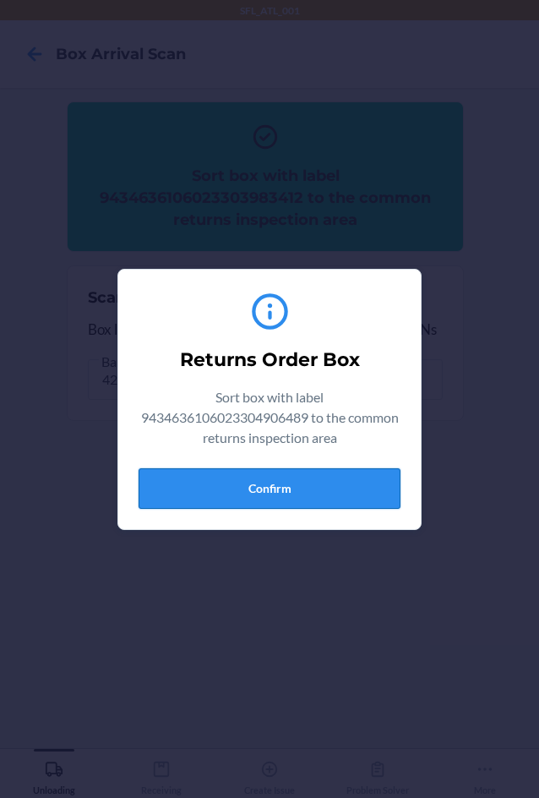
drag, startPoint x: 278, startPoint y: 499, endPoint x: 528, endPoint y: 477, distance: 251.1
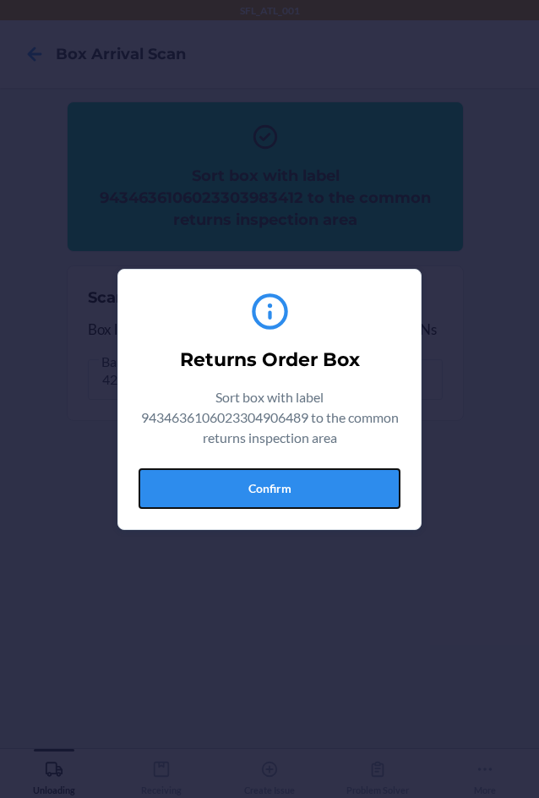
click at [293, 499] on button "Confirm" at bounding box center [270, 488] width 262 height 41
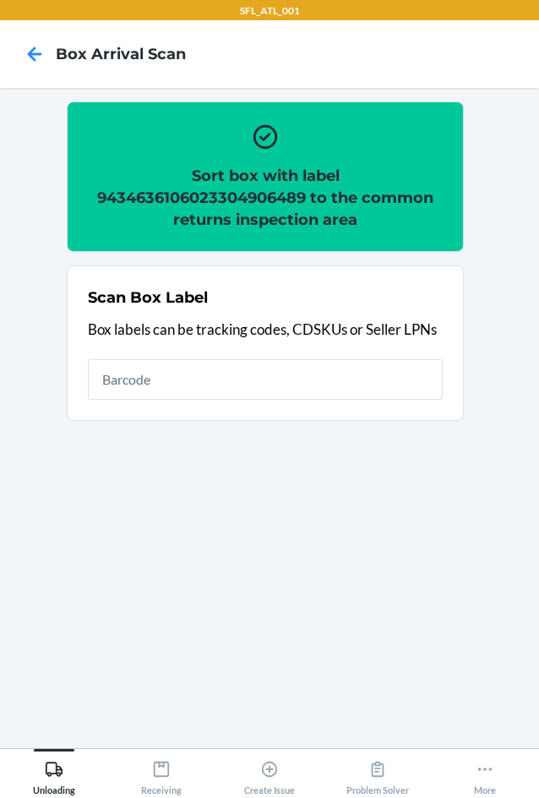
click at [465, 422] on ol "Sort box with label 9434636106023304906489 to the common returns inspection are…" at bounding box center [270, 267] width 406 height 333
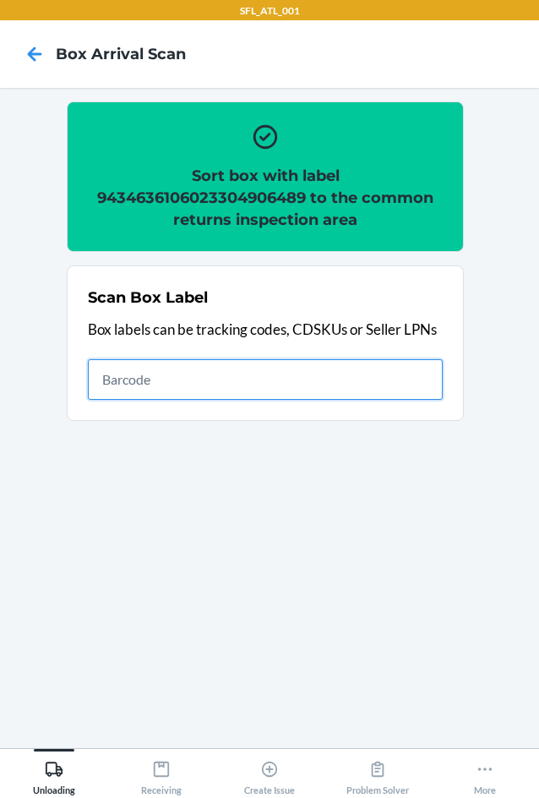
click at [413, 394] on input "text" at bounding box center [265, 379] width 355 height 41
type input "420302599505512435625254778890"
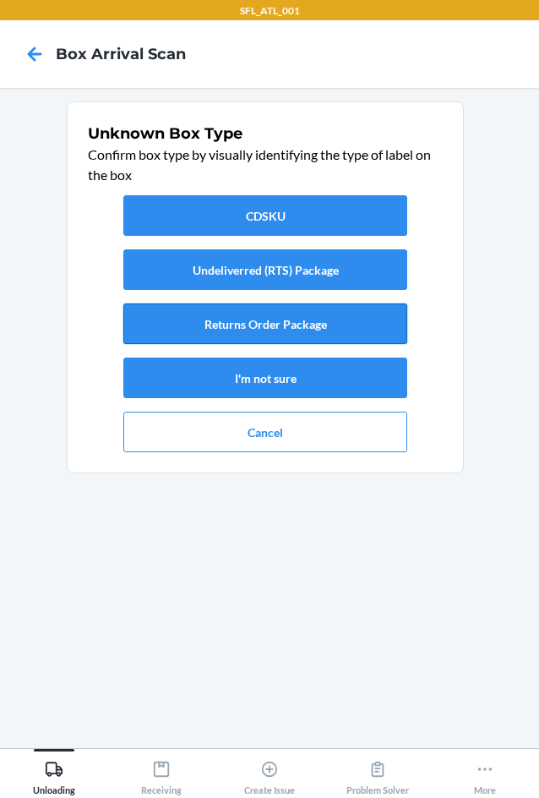
click at [254, 326] on button "Returns Order Package" at bounding box center [265, 323] width 284 height 41
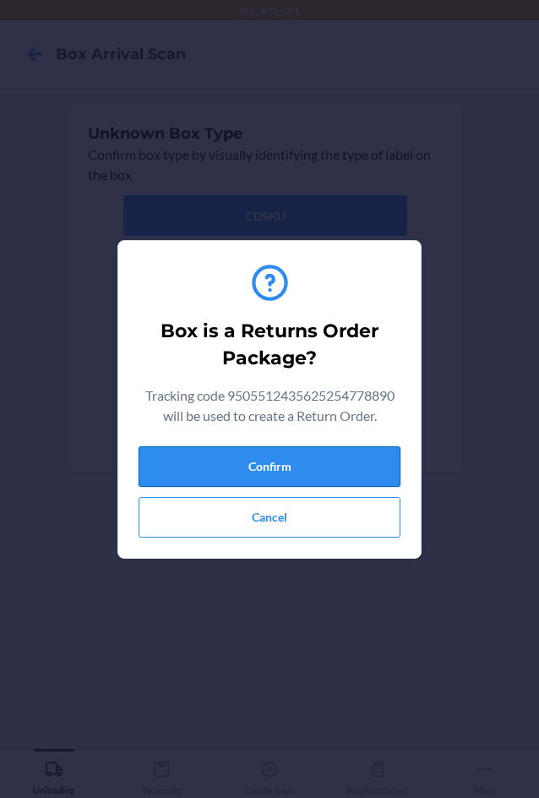
click at [262, 461] on button "Confirm" at bounding box center [270, 466] width 262 height 41
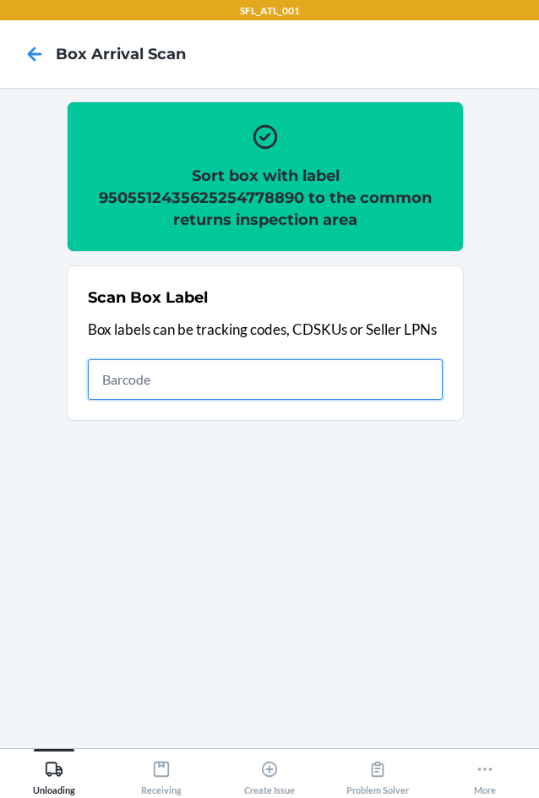
click at [143, 366] on input "text" at bounding box center [265, 379] width 355 height 41
type input "9534613367415252097194"
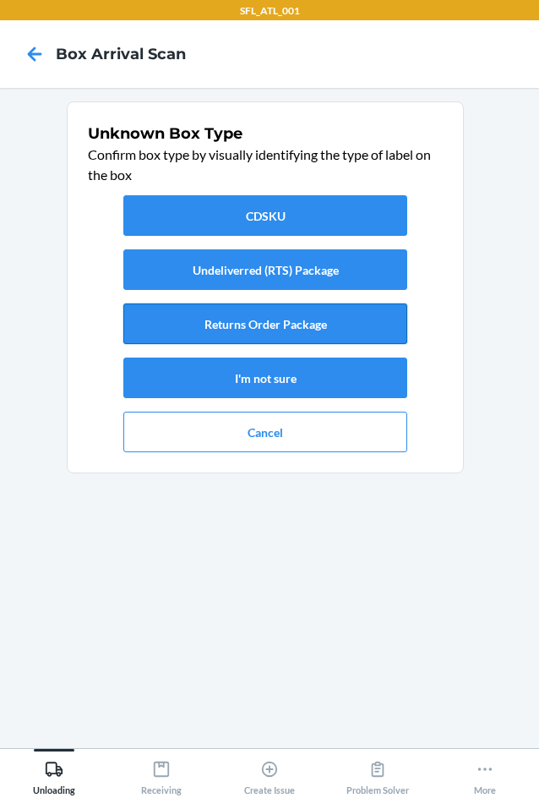
click at [256, 321] on button "Returns Order Package" at bounding box center [265, 323] width 284 height 41
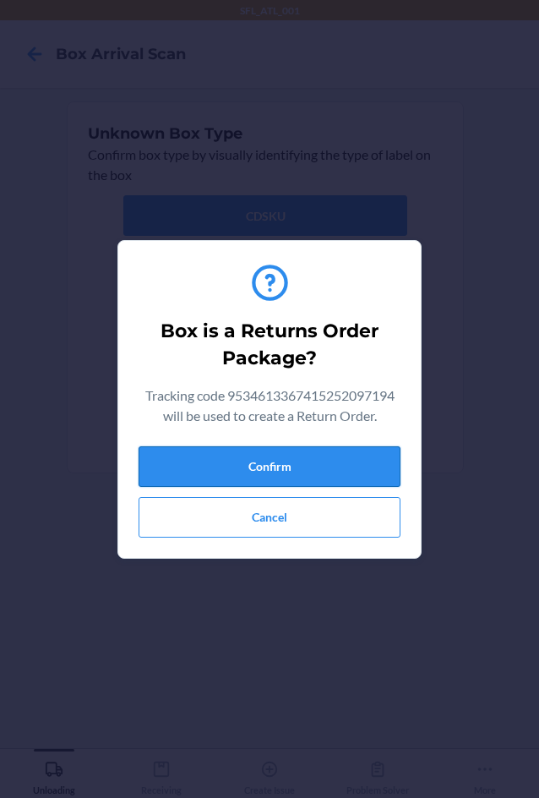
click at [251, 472] on button "Confirm" at bounding box center [270, 466] width 262 height 41
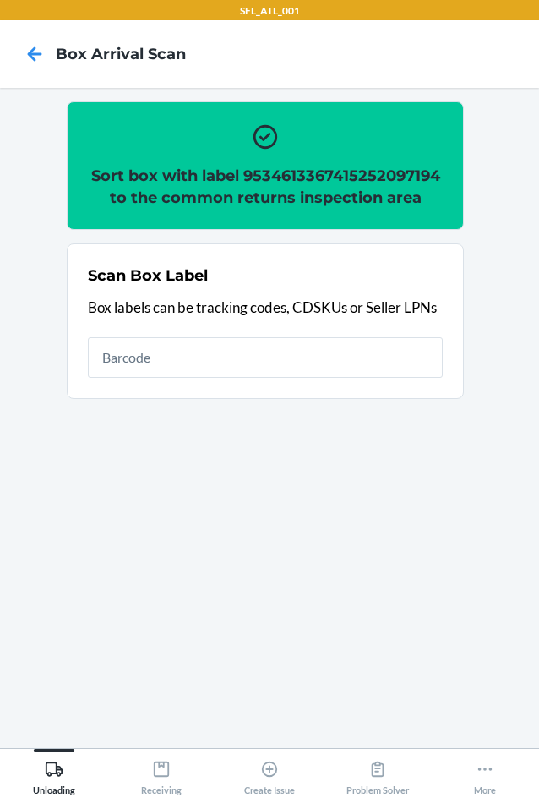
click at [280, 166] on h2 "Sort box with label 9534613367415252097194 to the common returns inspection area" at bounding box center [265, 187] width 355 height 44
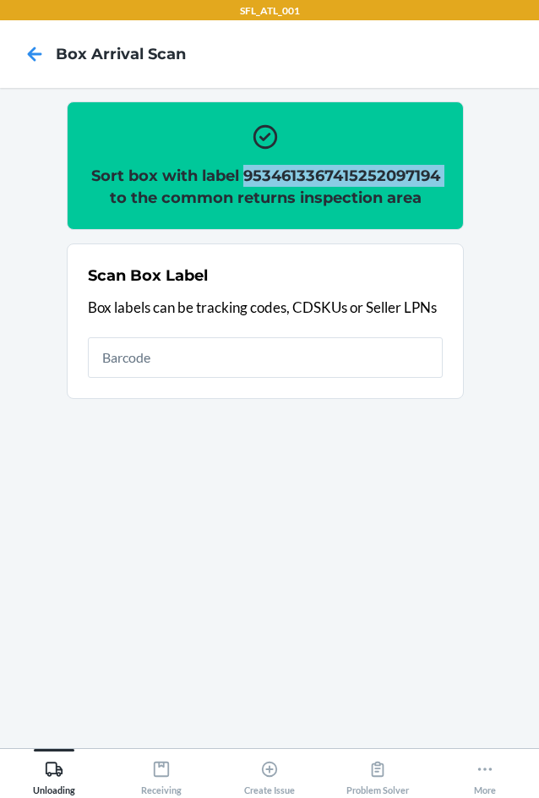
click at [280, 166] on h2 "Sort box with label 9534613367415252097194 to the common returns inspection area" at bounding box center [265, 187] width 355 height 44
copy h2 "9534613367415252097194"
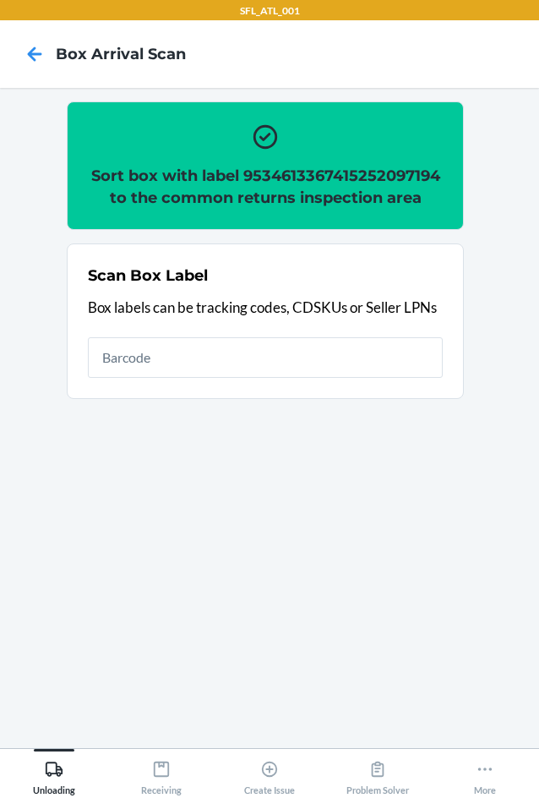
click at [362, 619] on section "Sort box with label 9534613367415252097194 to the common returns inspection are…" at bounding box center [270, 417] width 512 height 633
